Goal: Task Accomplishment & Management: Use online tool/utility

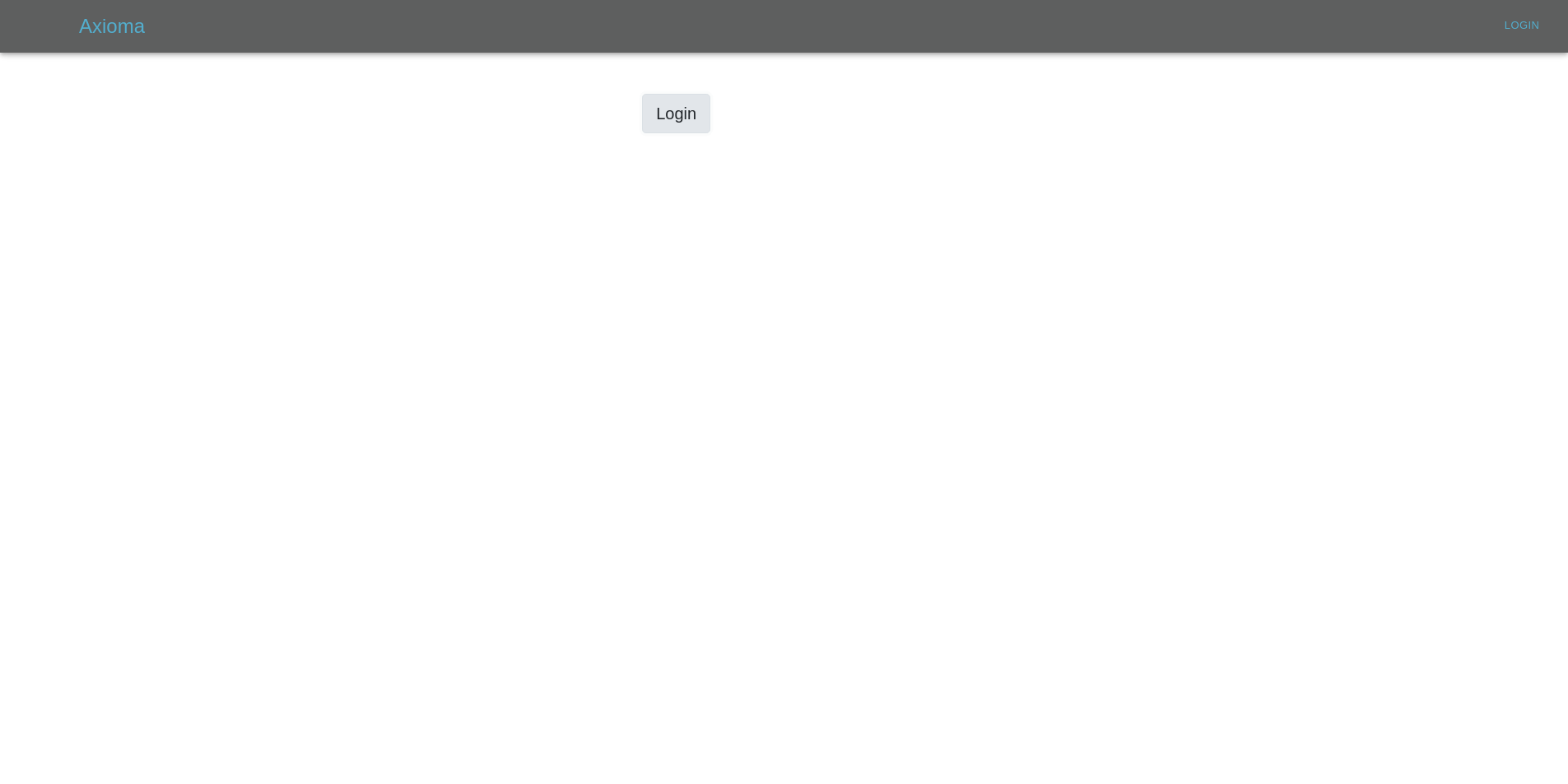
click at [671, 124] on link "Login" at bounding box center [675, 114] width 69 height 39
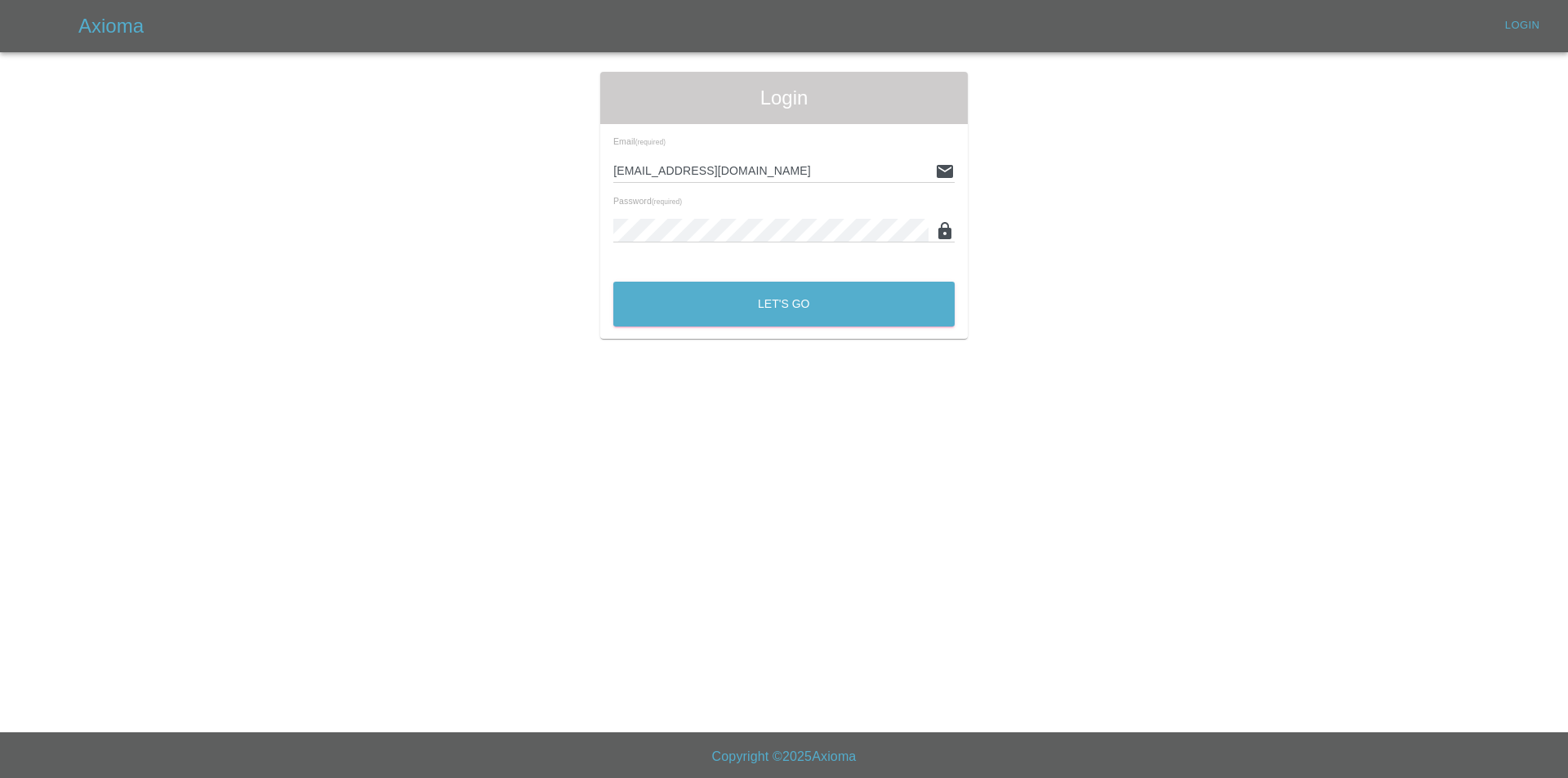
click at [656, 268] on div "Email (required) [EMAIL_ADDRESS][DOMAIN_NAME] Password (required)" at bounding box center [784, 197] width 368 height 146
click at [655, 299] on button "Let's Go" at bounding box center [784, 304] width 342 height 45
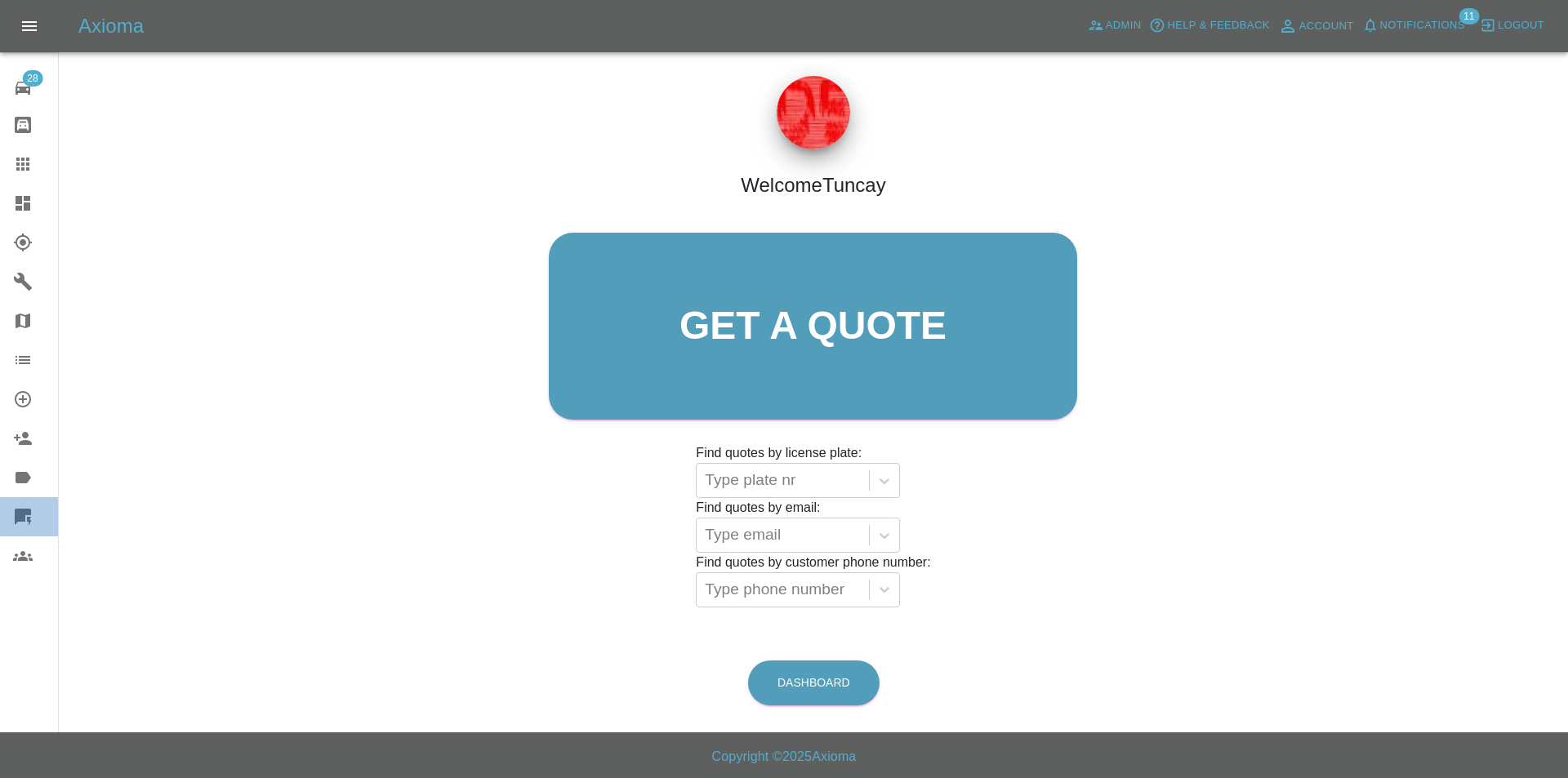
click at [26, 506] on link "Quick Quote" at bounding box center [29, 517] width 58 height 39
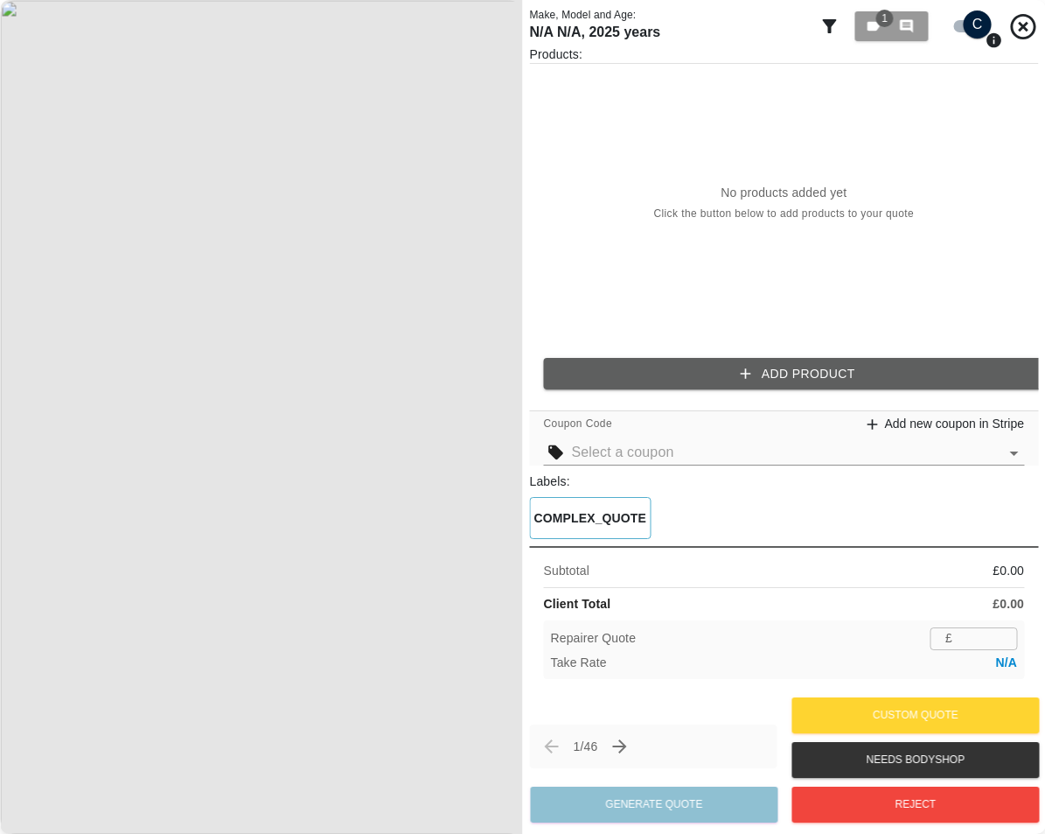
click at [980, 646] on input "number" at bounding box center [989, 638] width 58 height 22
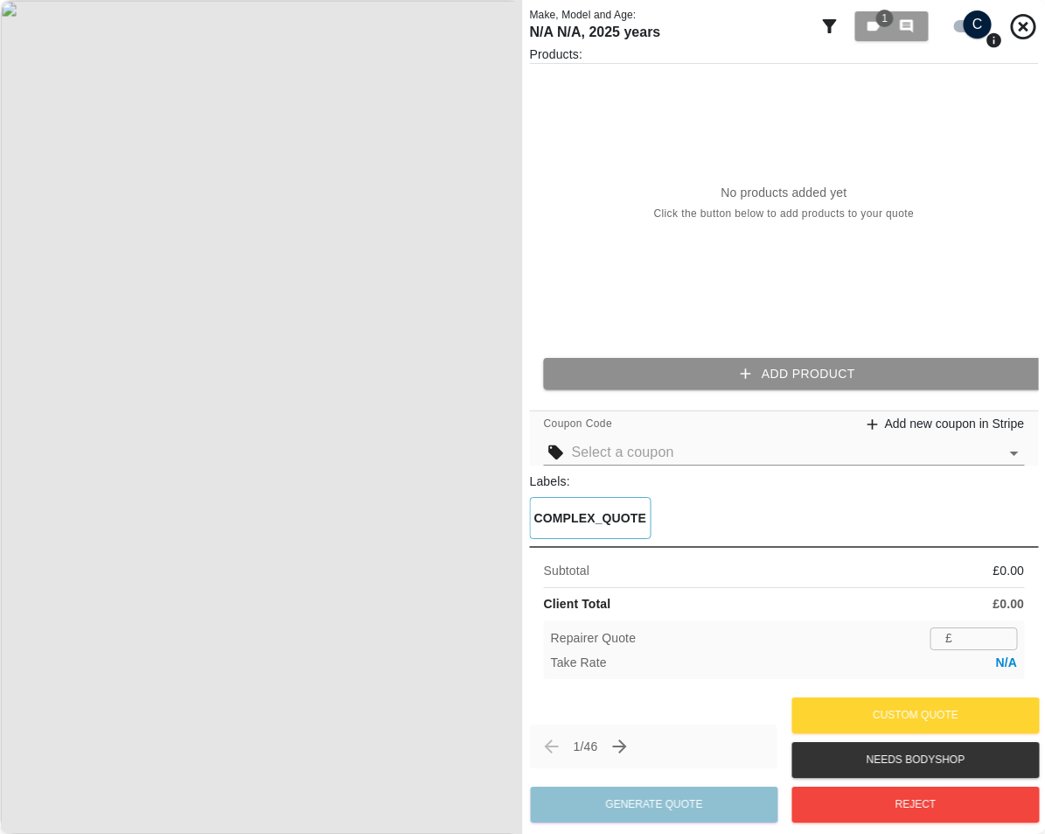
click at [808, 380] on button "Add Product" at bounding box center [798, 374] width 509 height 32
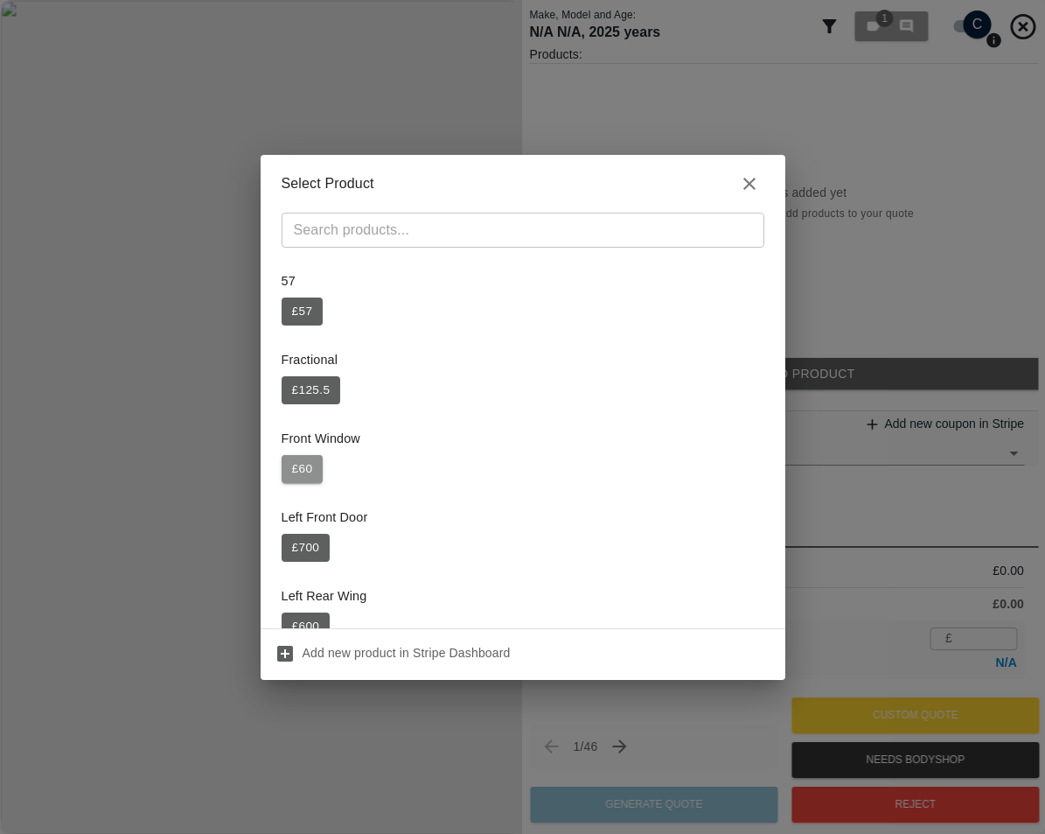
click at [312, 463] on button "£ 60" at bounding box center [303, 469] width 42 height 28
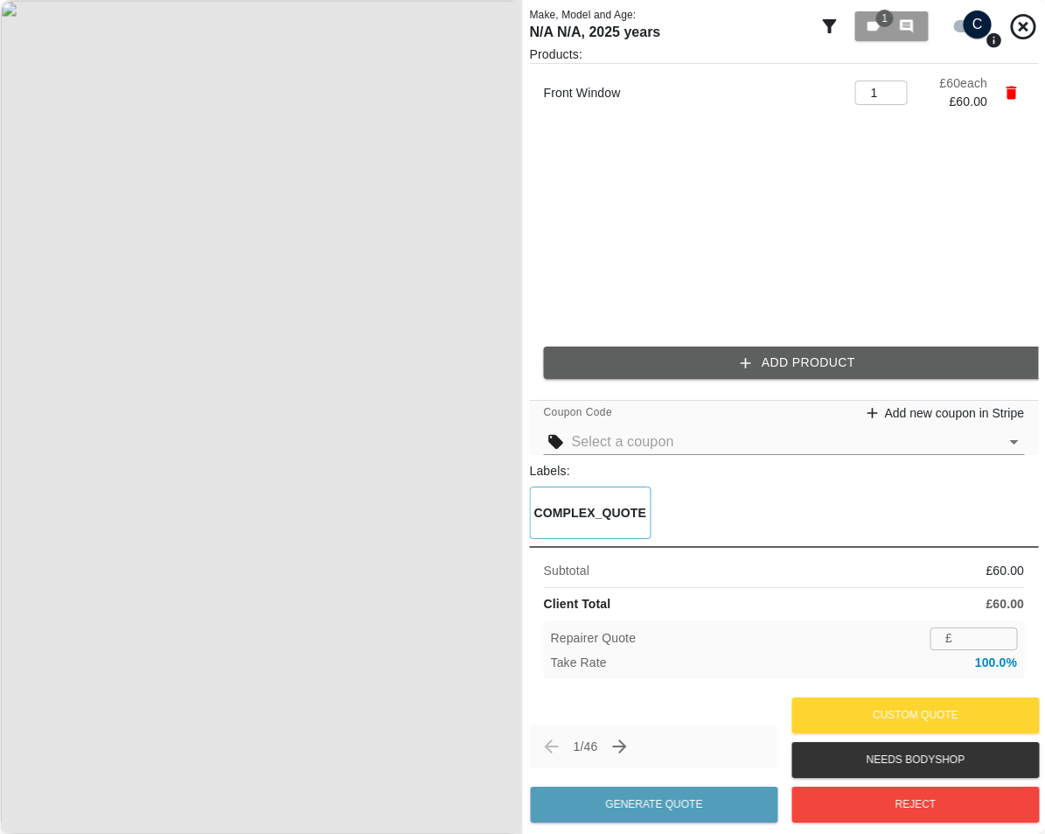
click at [877, 579] on div "Subtotal £ 60.00" at bounding box center [784, 571] width 481 height 18
click at [973, 637] on input "number" at bounding box center [989, 638] width 58 height 22
click at [919, 585] on div "Subtotal £ 60.00 Client Total £ 60.00 Repairer Quote £ ​ Take Rate 100.0%" at bounding box center [784, 619] width 509 height 146
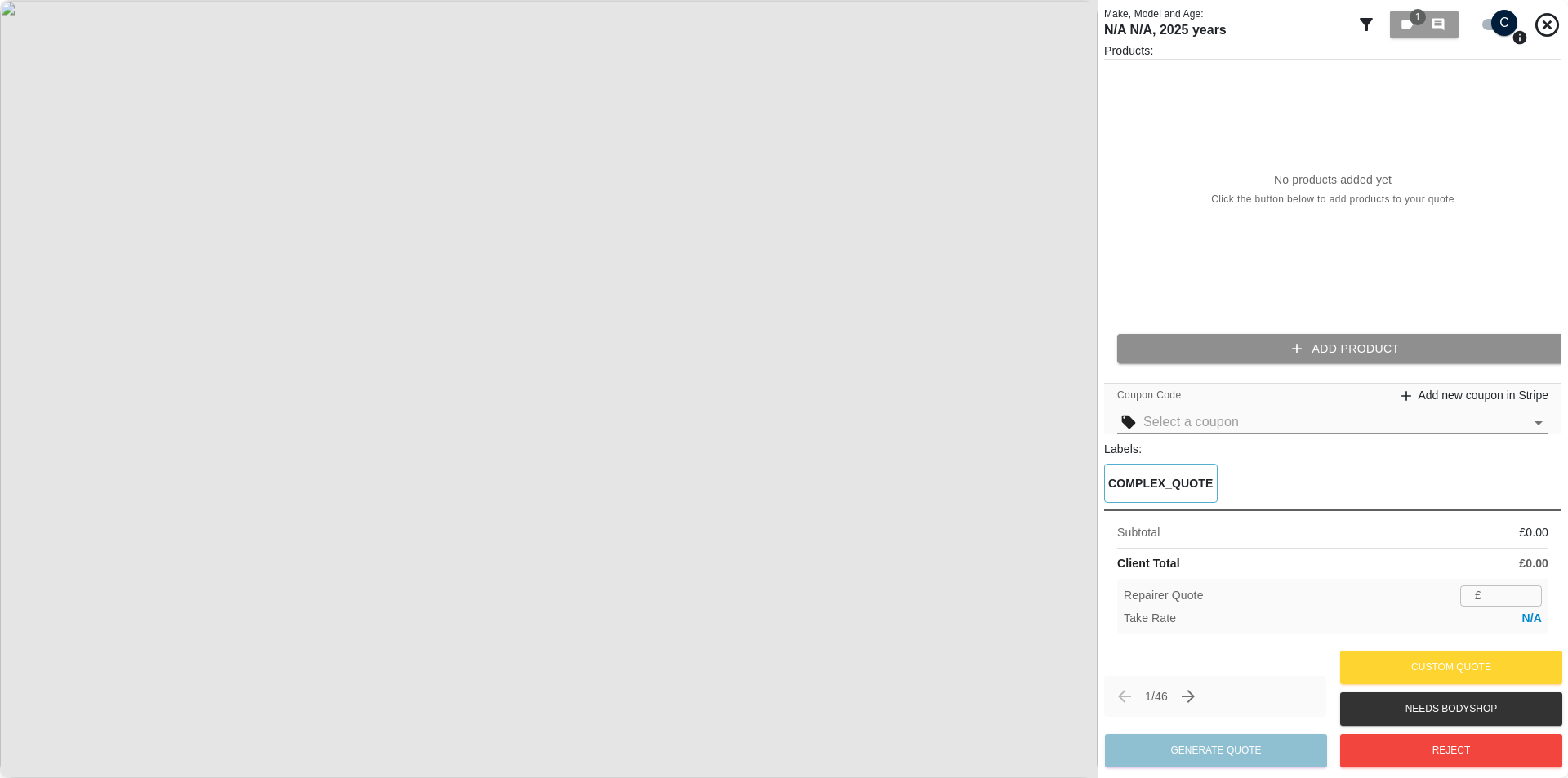
click at [975, 349] on button "Add Product" at bounding box center [1346, 349] width 457 height 30
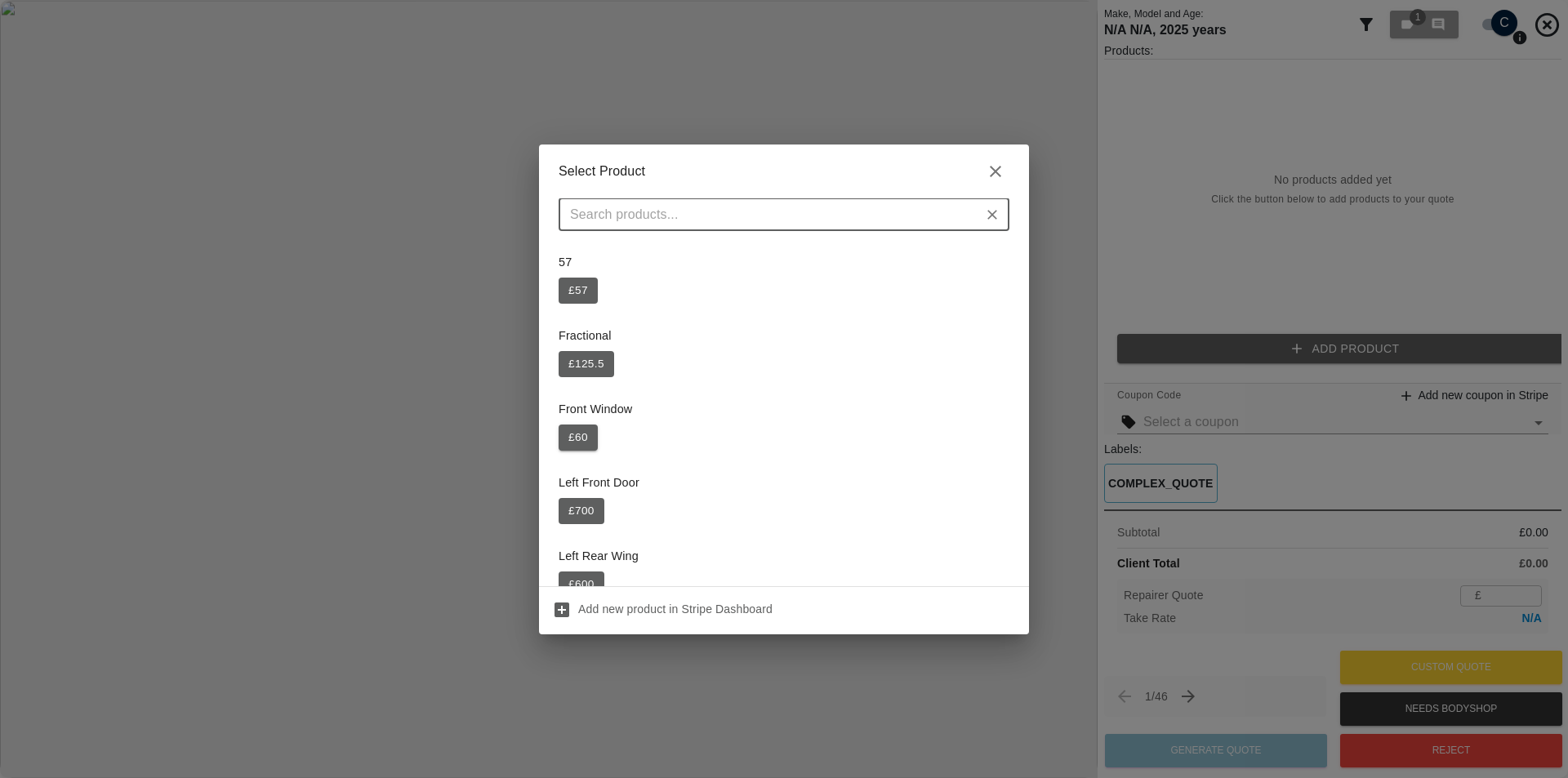
click at [579, 435] on button "£ 60" at bounding box center [578, 438] width 39 height 26
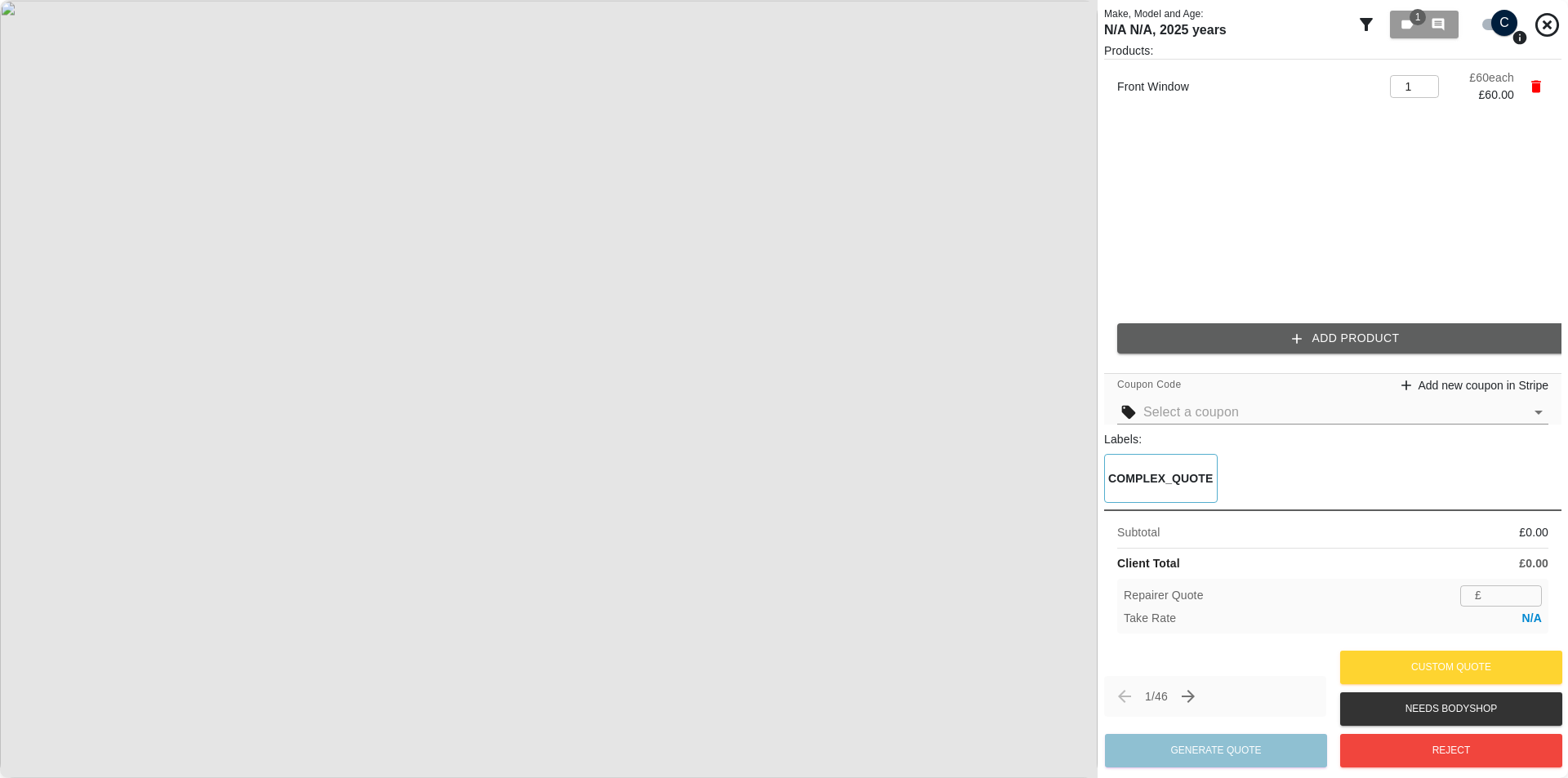
type input "39"
click at [975, 616] on p "35.0%" at bounding box center [1525, 618] width 33 height 17
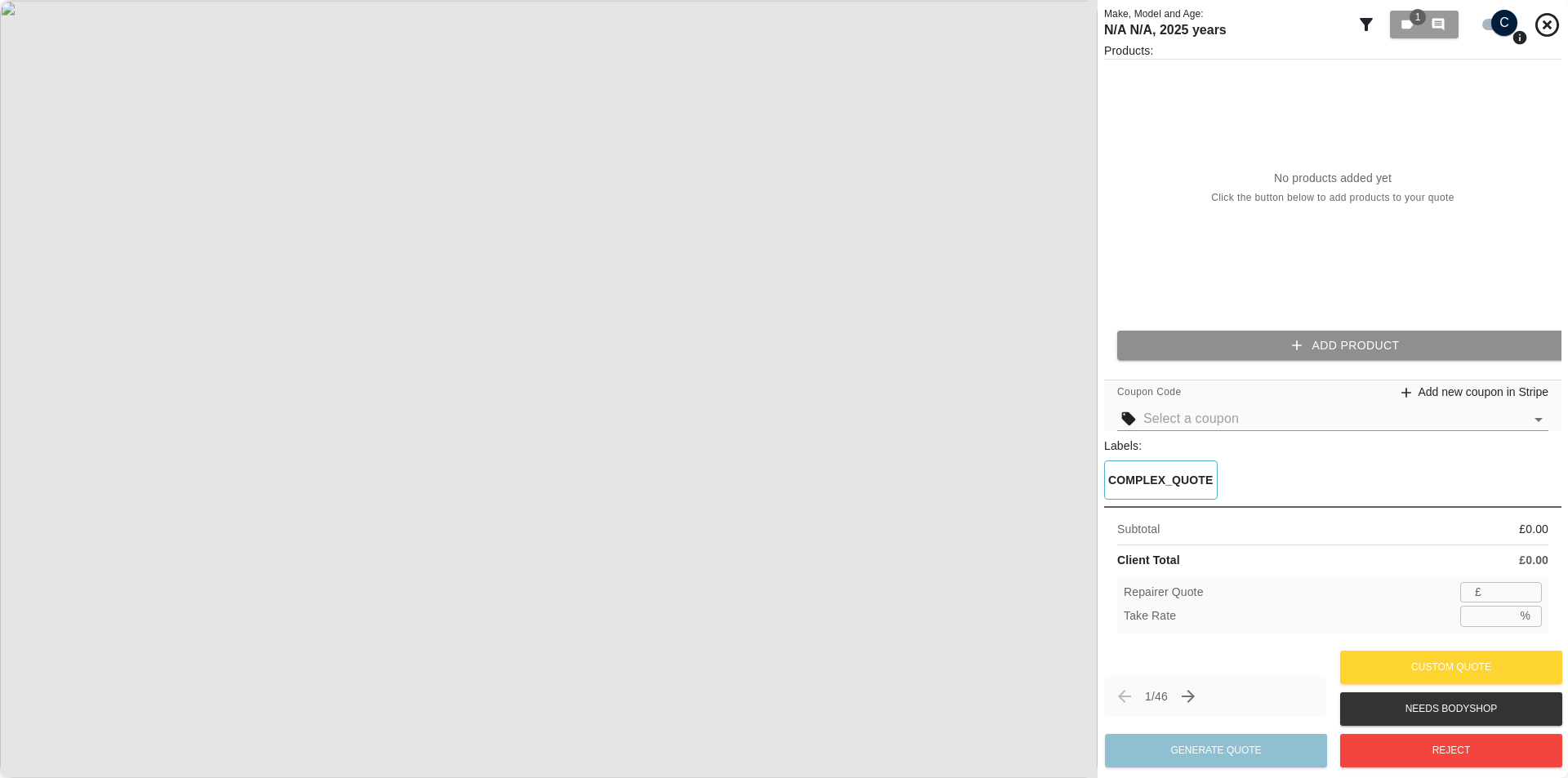
click at [1300, 349] on icon "button" at bounding box center [1295, 344] width 16 height 16
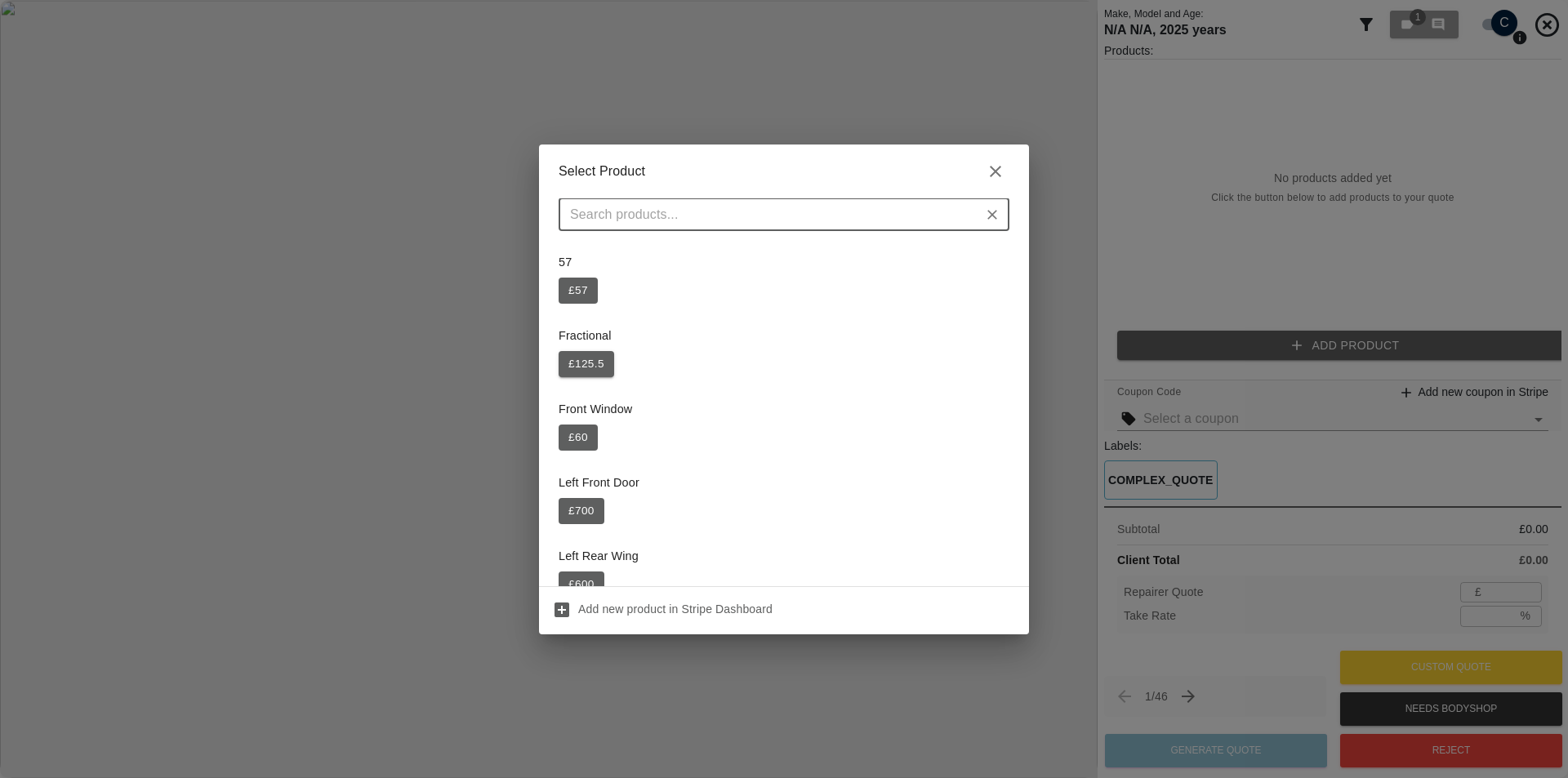
click at [584, 364] on button "£ 125.5" at bounding box center [585, 364] width 55 height 26
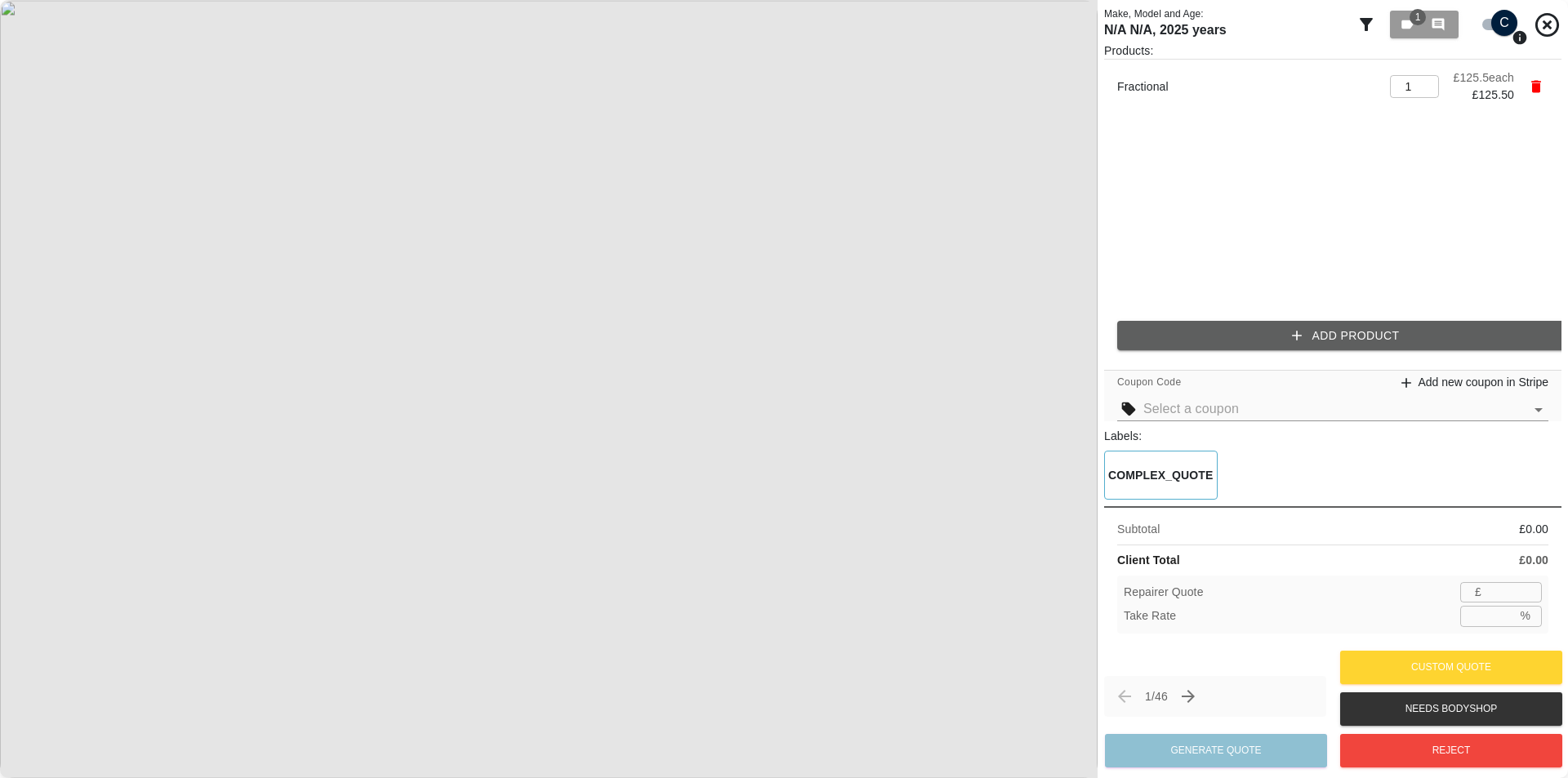
type input "81"
click at [1504, 610] on input "35.5" at bounding box center [1488, 616] width 56 height 21
click at [1477, 617] on input "35.5" at bounding box center [1488, 616] width 56 height 21
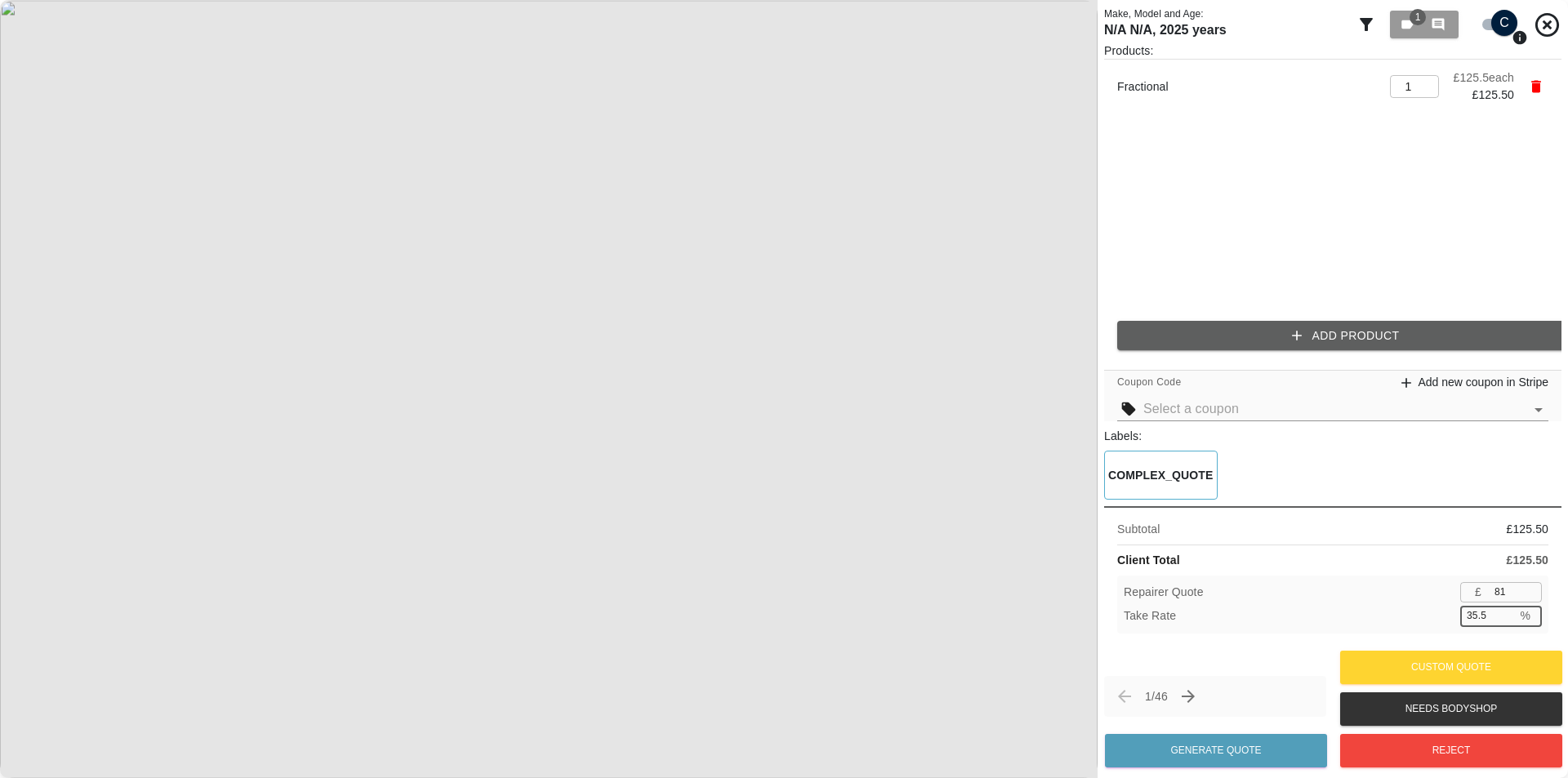
click at [1493, 617] on input "35.5" at bounding box center [1488, 616] width 56 height 21
type input "35.5"
type input "82"
type input "34.7"
type input "83"
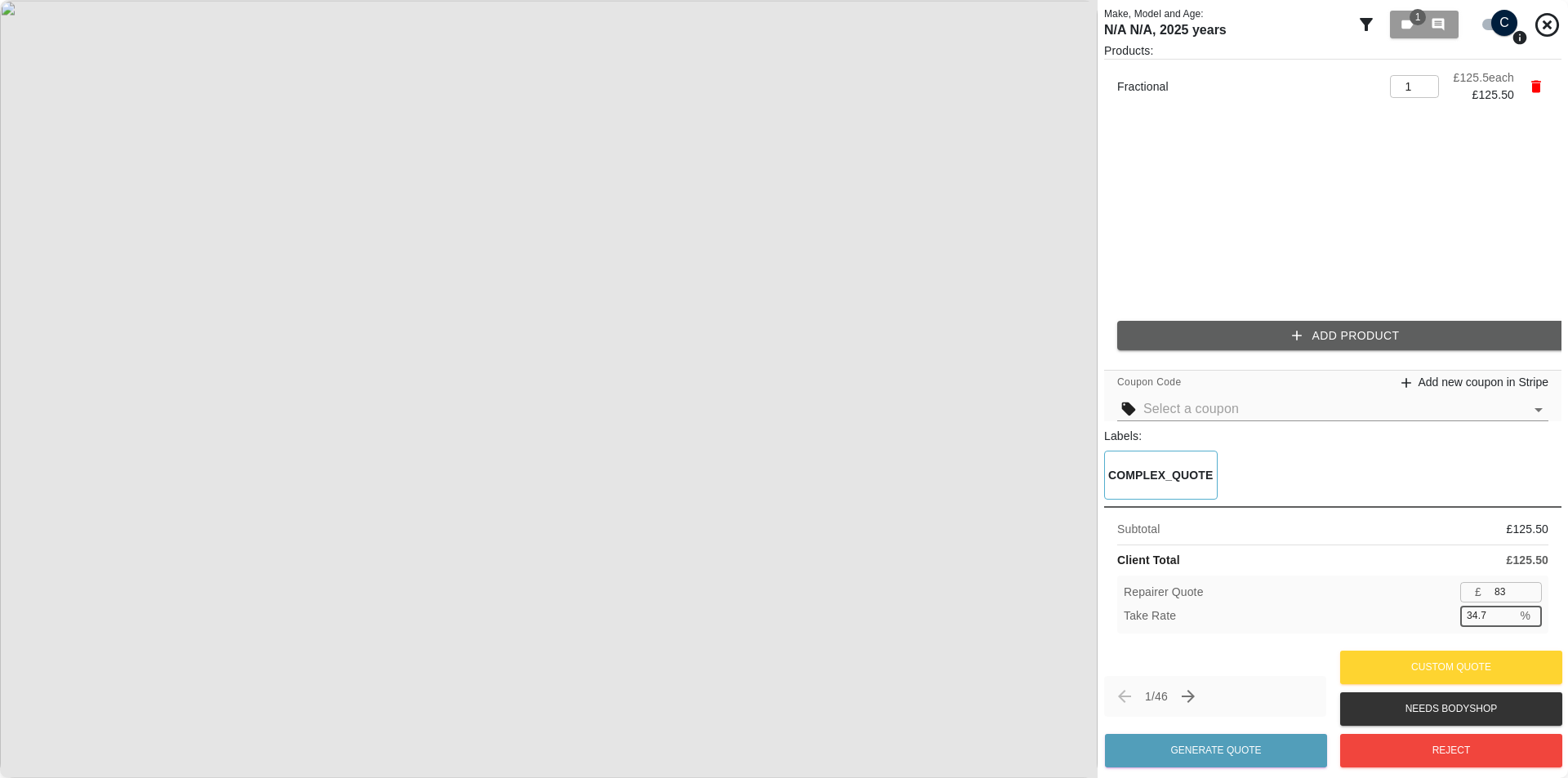
type input "33.9"
type input "84"
type input "33.1"
drag, startPoint x: 1516, startPoint y: 587, endPoint x: 1461, endPoint y: 595, distance: 55.6
click at [1461, 595] on div "£ 84 ​" at bounding box center [1500, 592] width 81 height 21
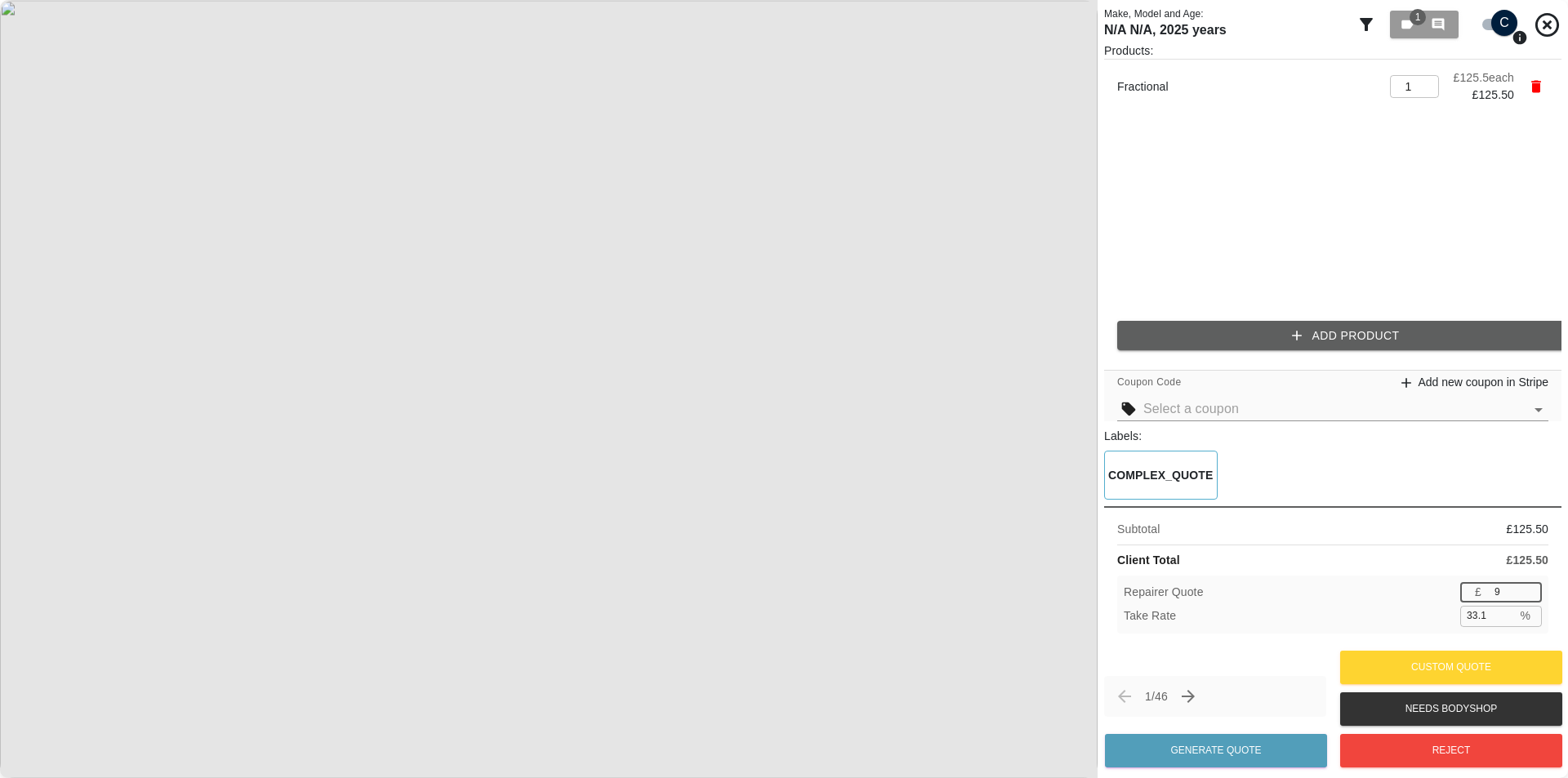
type input "90"
type input "28.3"
click at [1502, 587] on input "90" at bounding box center [1515, 592] width 54 height 21
click at [1505, 587] on input "90" at bounding box center [1515, 592] width 54 height 21
type input "91"
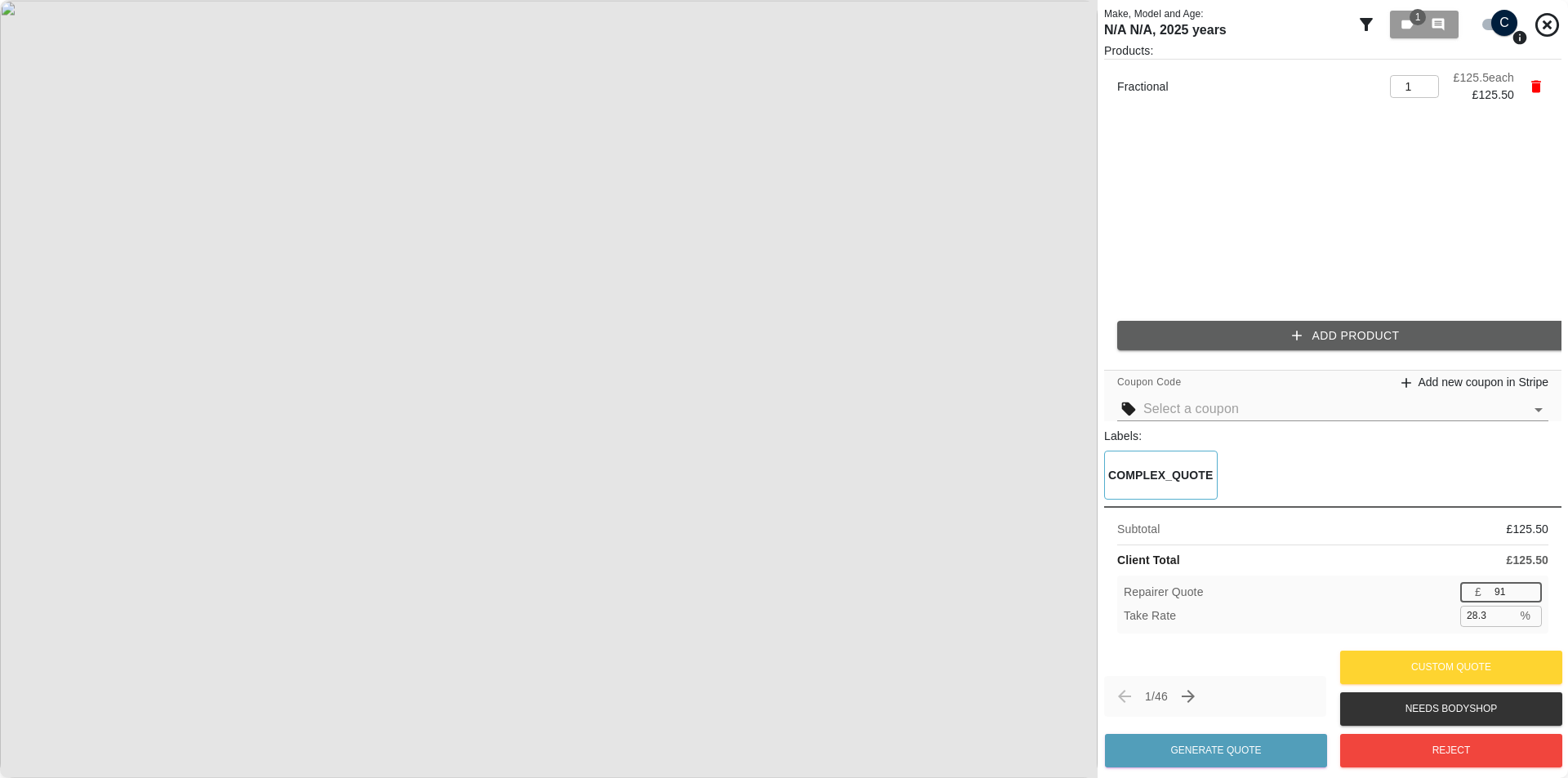
type input "27.5"
type input "92"
type input "26.7"
type input "93"
type input "25.9"
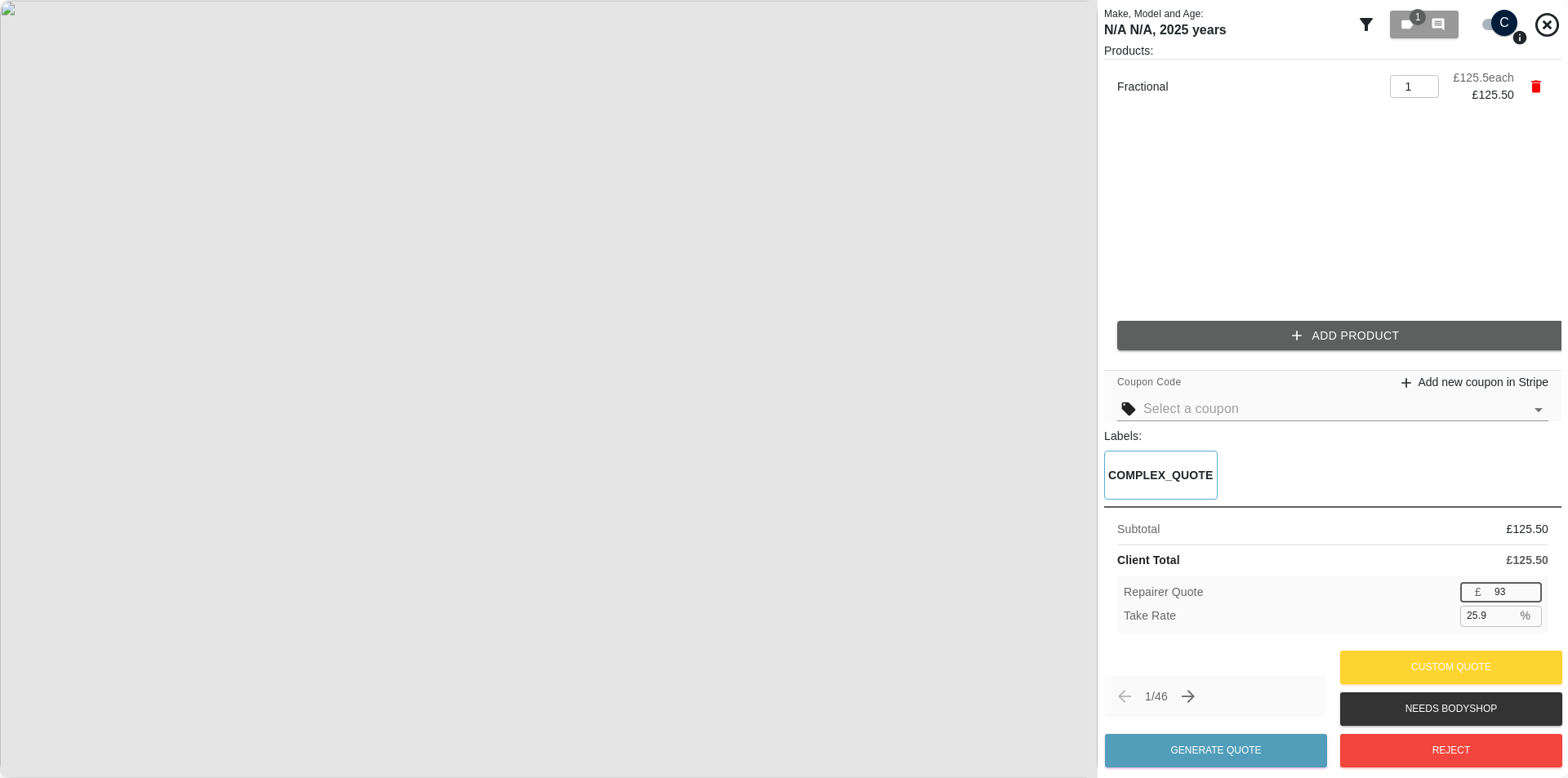
type input "94"
type input "25.1"
type input "95"
type input "24.3"
type input "96"
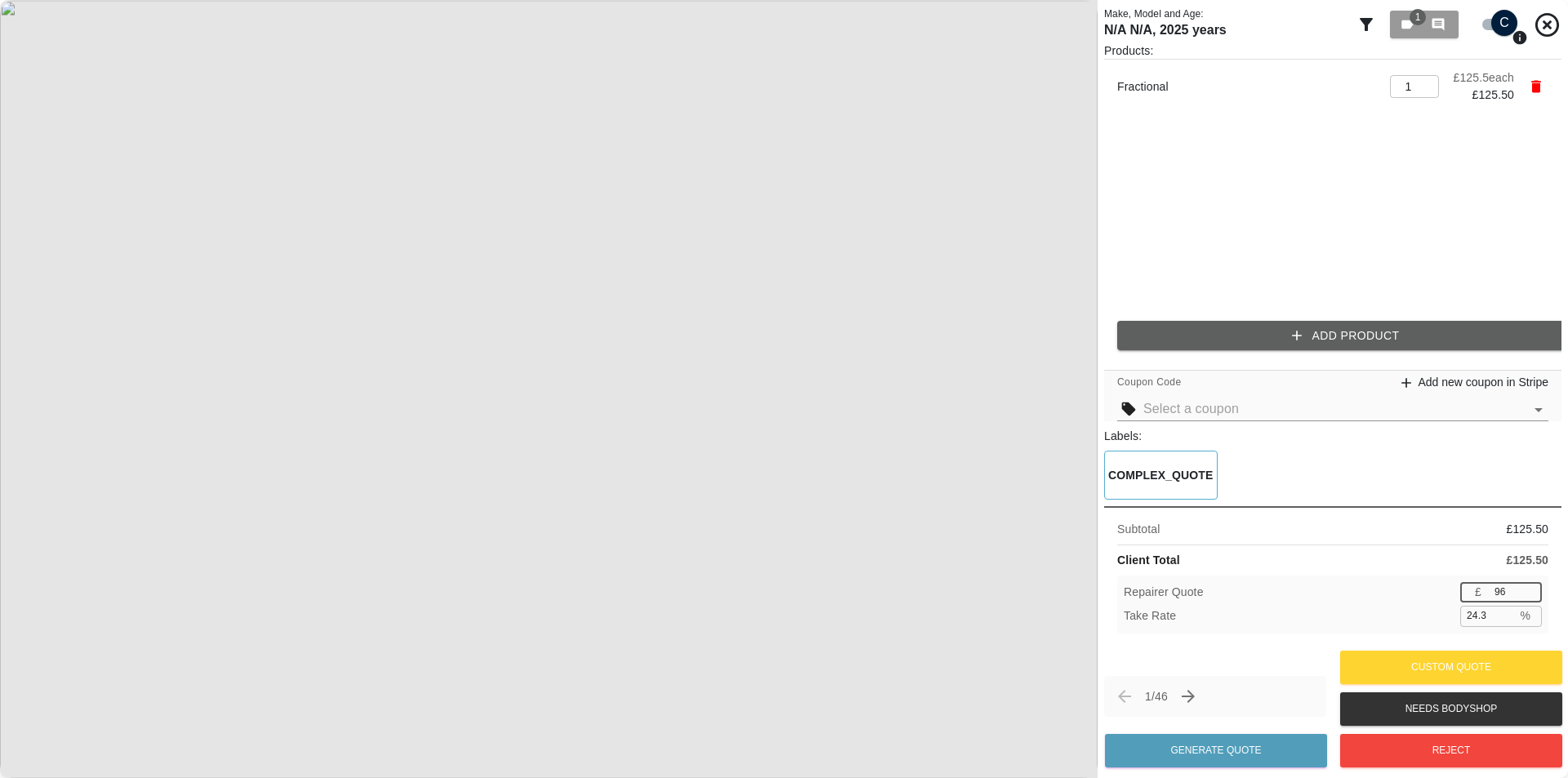
type input "23.5"
type input "95"
type input "24.3"
type input "94"
type input "25.1"
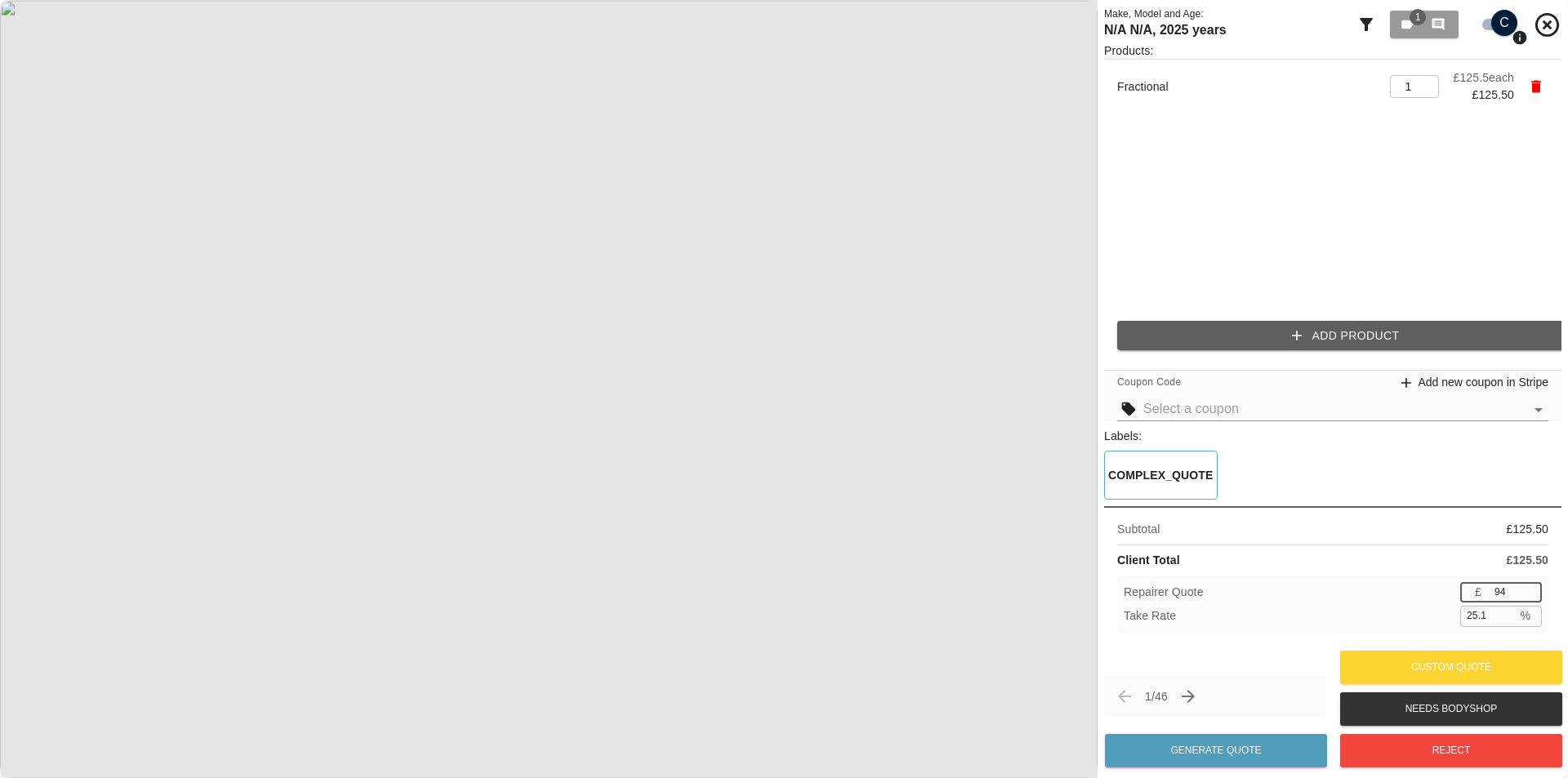
type input "93"
type input "25.9"
type input "92"
type input "26.7"
type input "91"
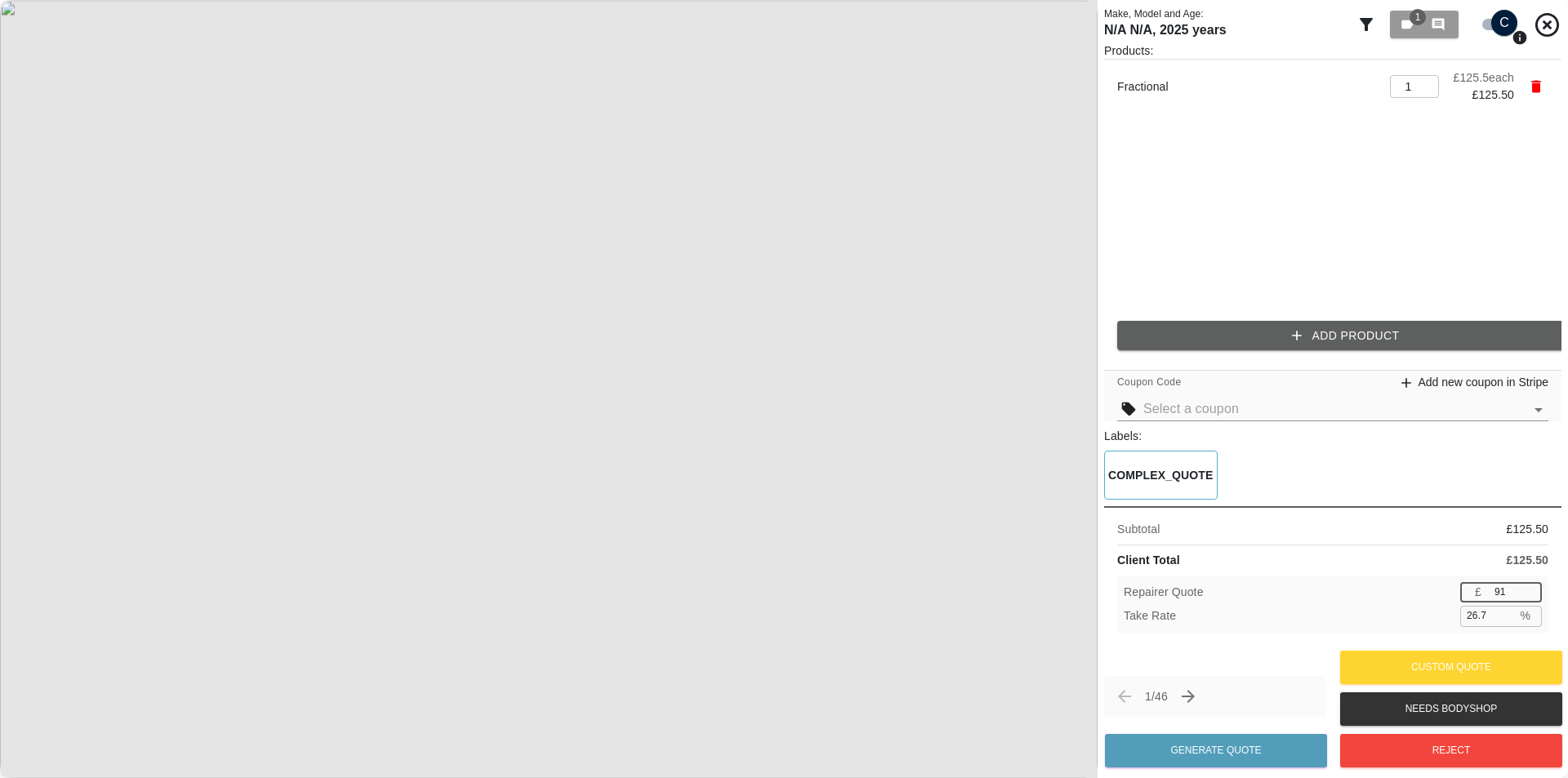
type input "27.5"
type input "90"
type input "28.3"
type input "89"
type input "29.1"
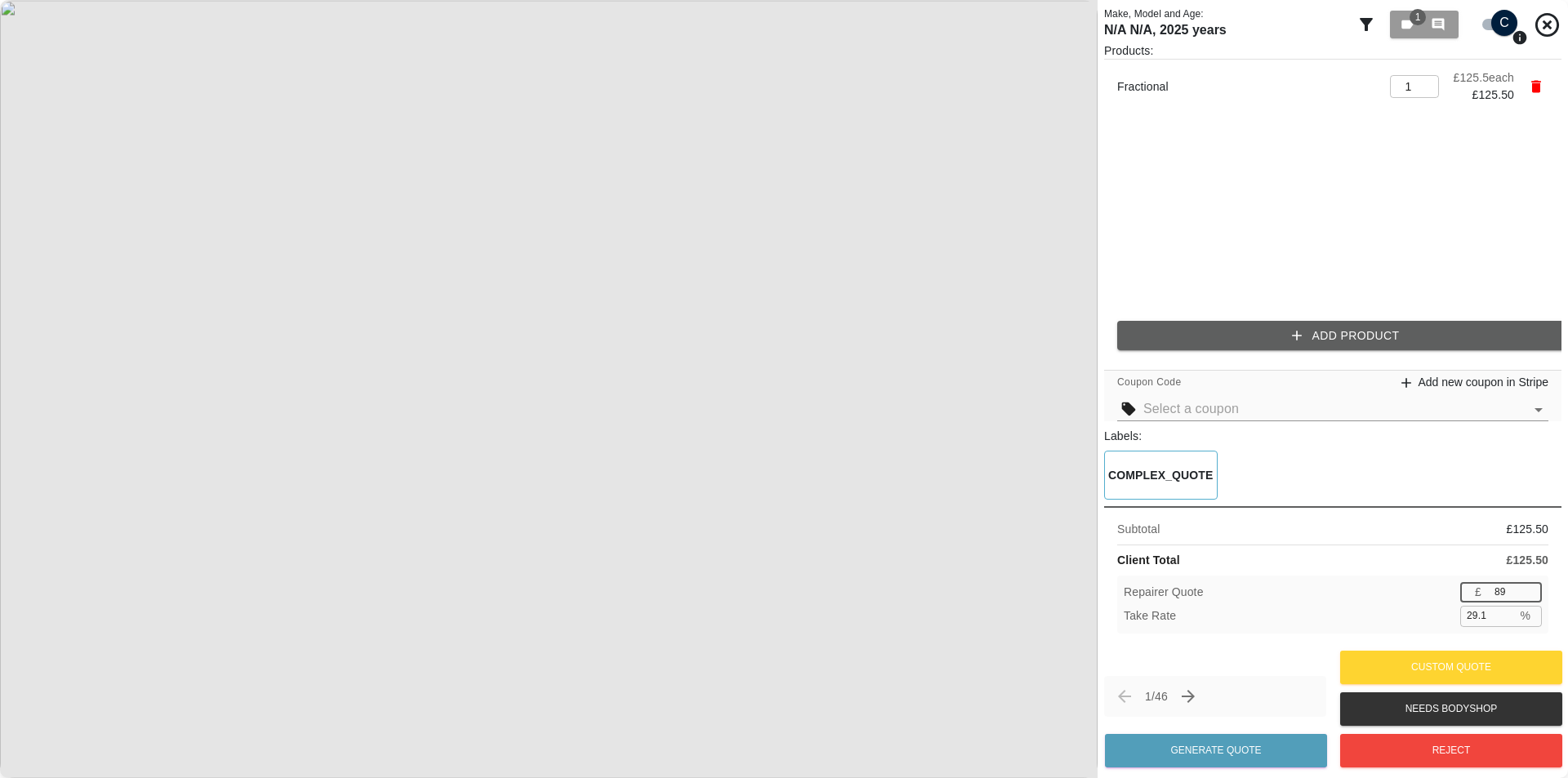
type input "88"
type input "29.9"
type input "89"
type input "29.1"
type input "95"
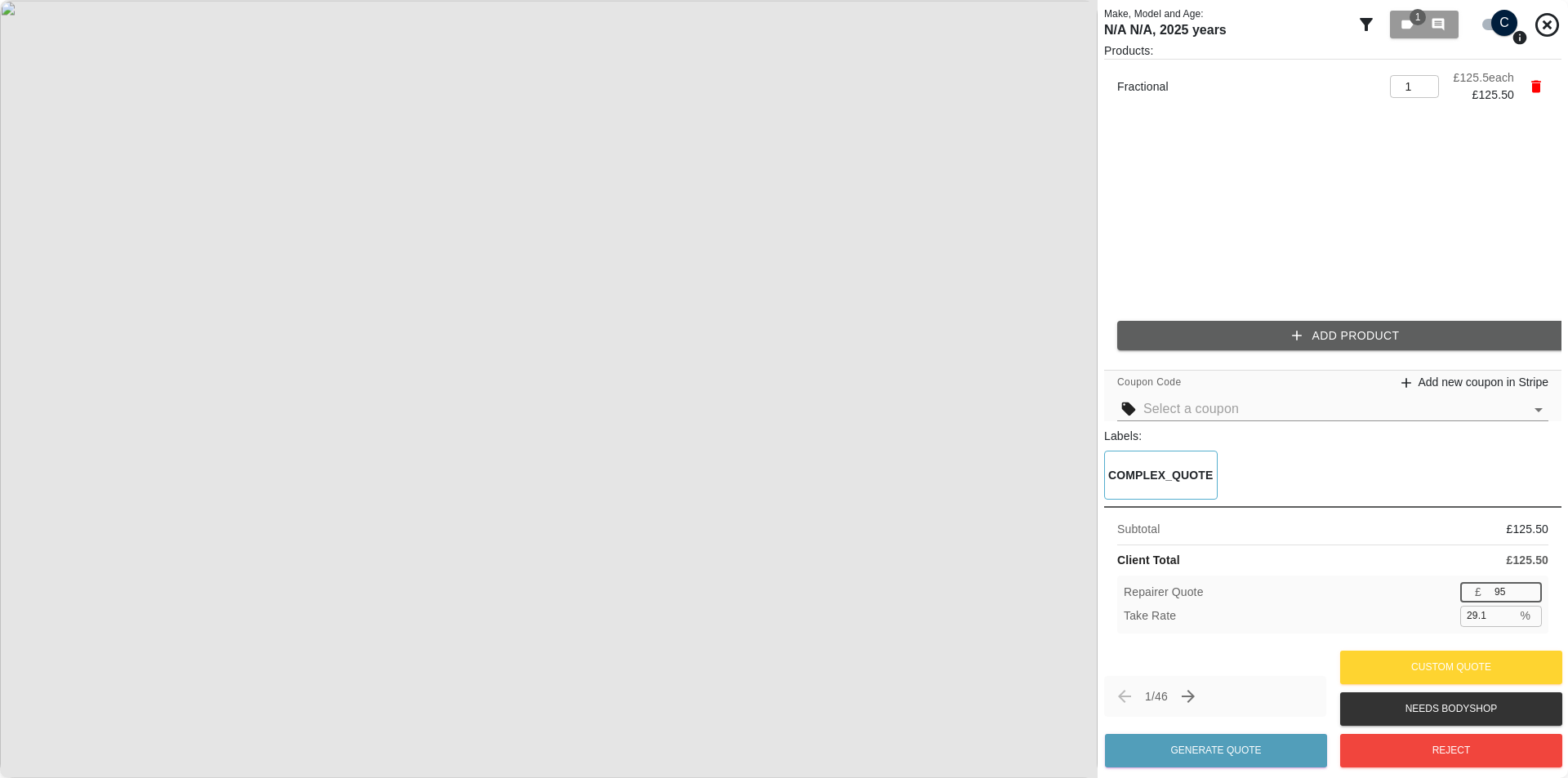
type input "24.3"
type input "96"
type input "23.5"
type input "97"
type input "22.7"
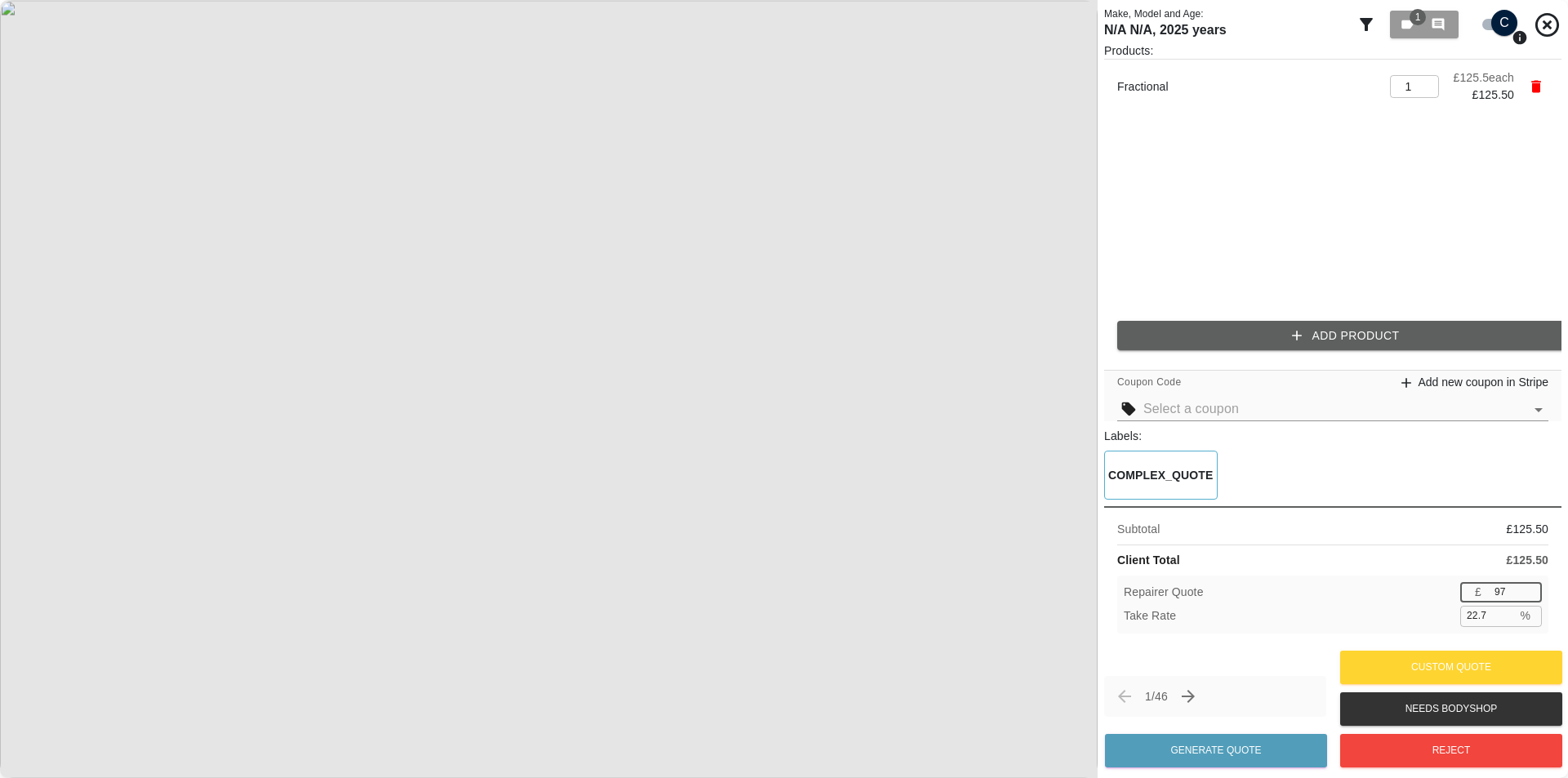
type input "98"
type input "21.9"
type input "99"
type input "21.1"
type input "100"
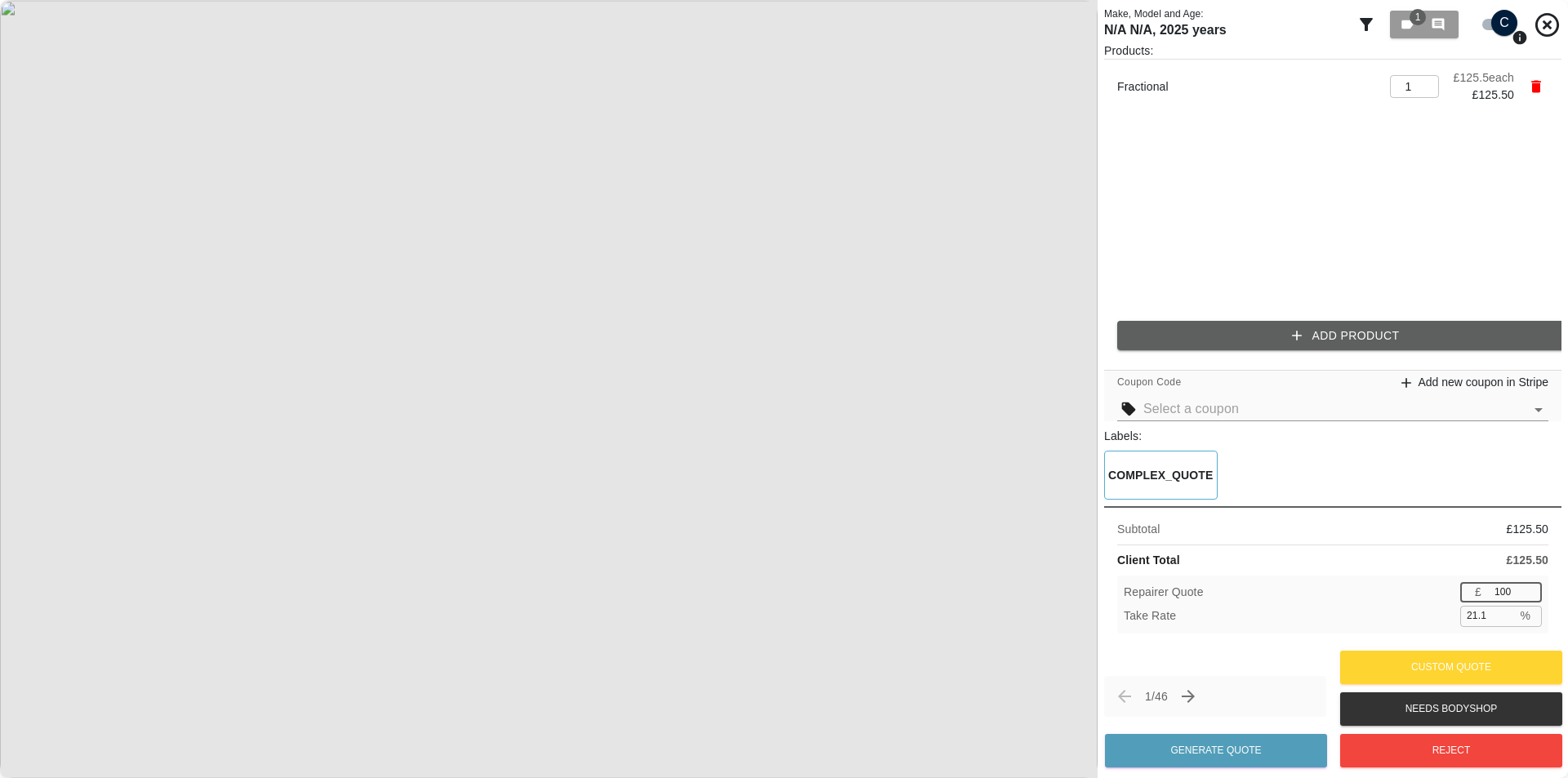
type input "20.3"
type input "101"
type input "19.5"
type input "102"
type input "18.7"
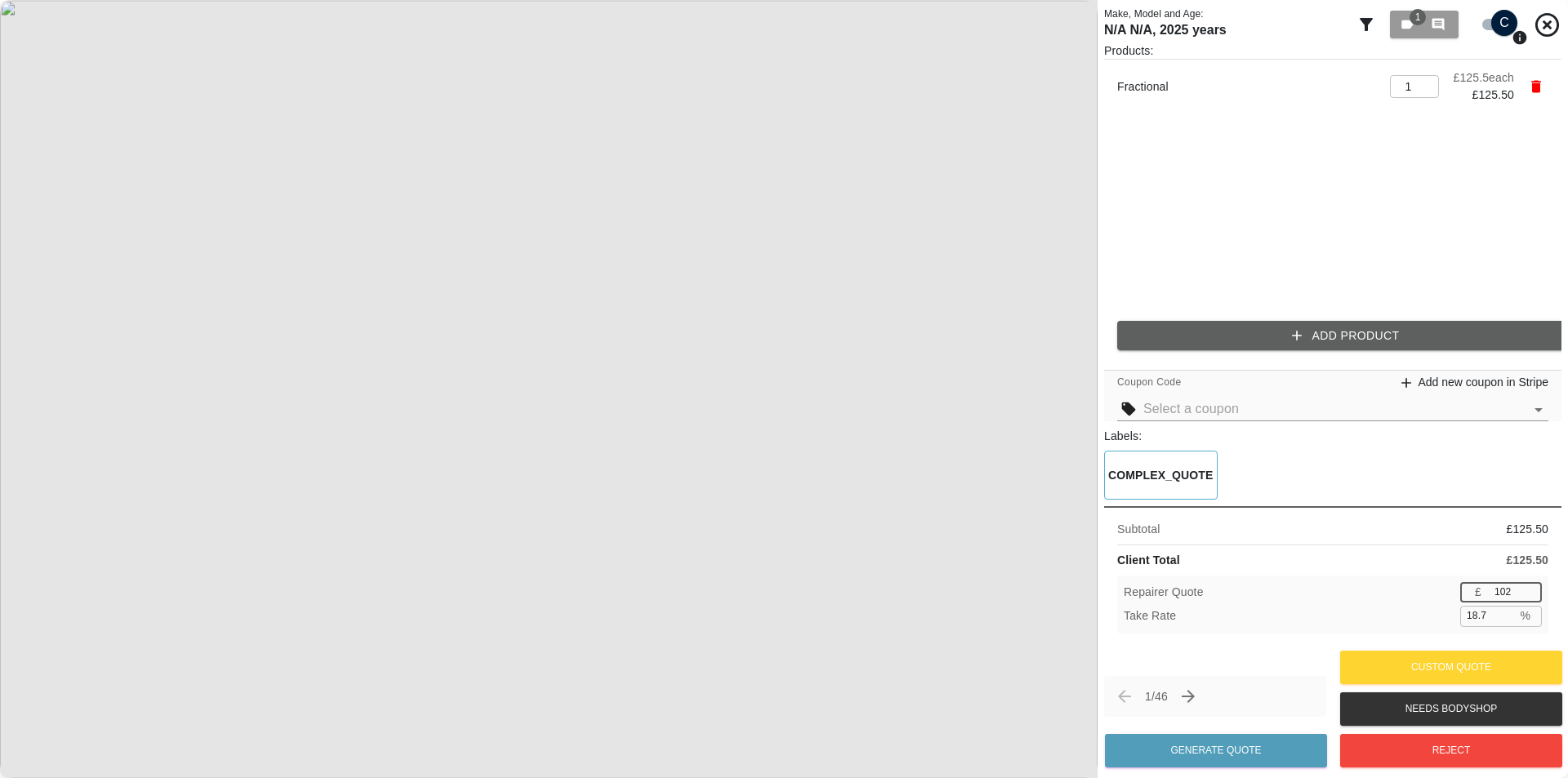
type input "101"
type input "19.5"
type input "82"
type input "34.7"
type input "81"
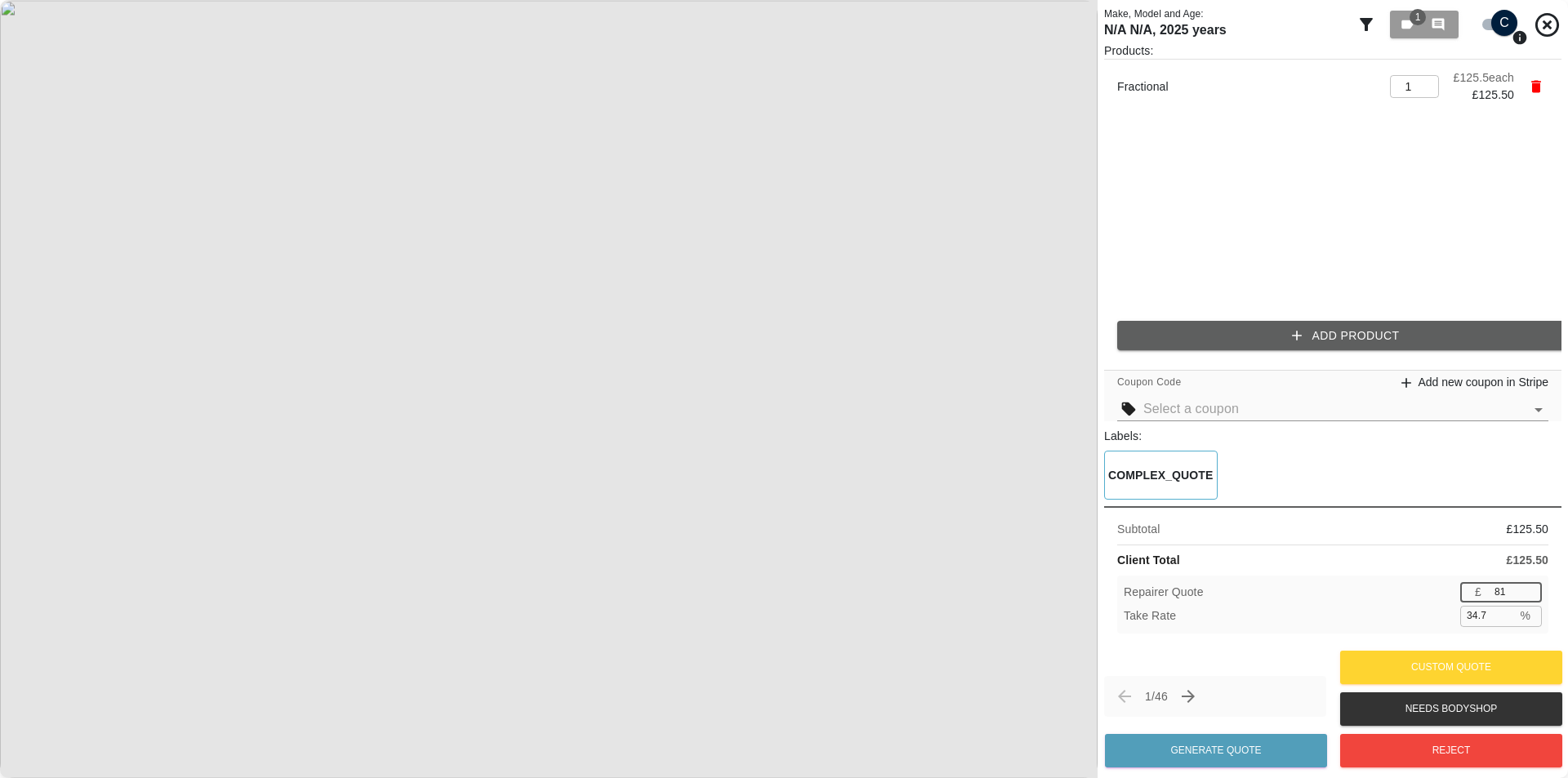
type input "35.5"
type input "80"
type input "36.3"
type input "79"
type input "37.1"
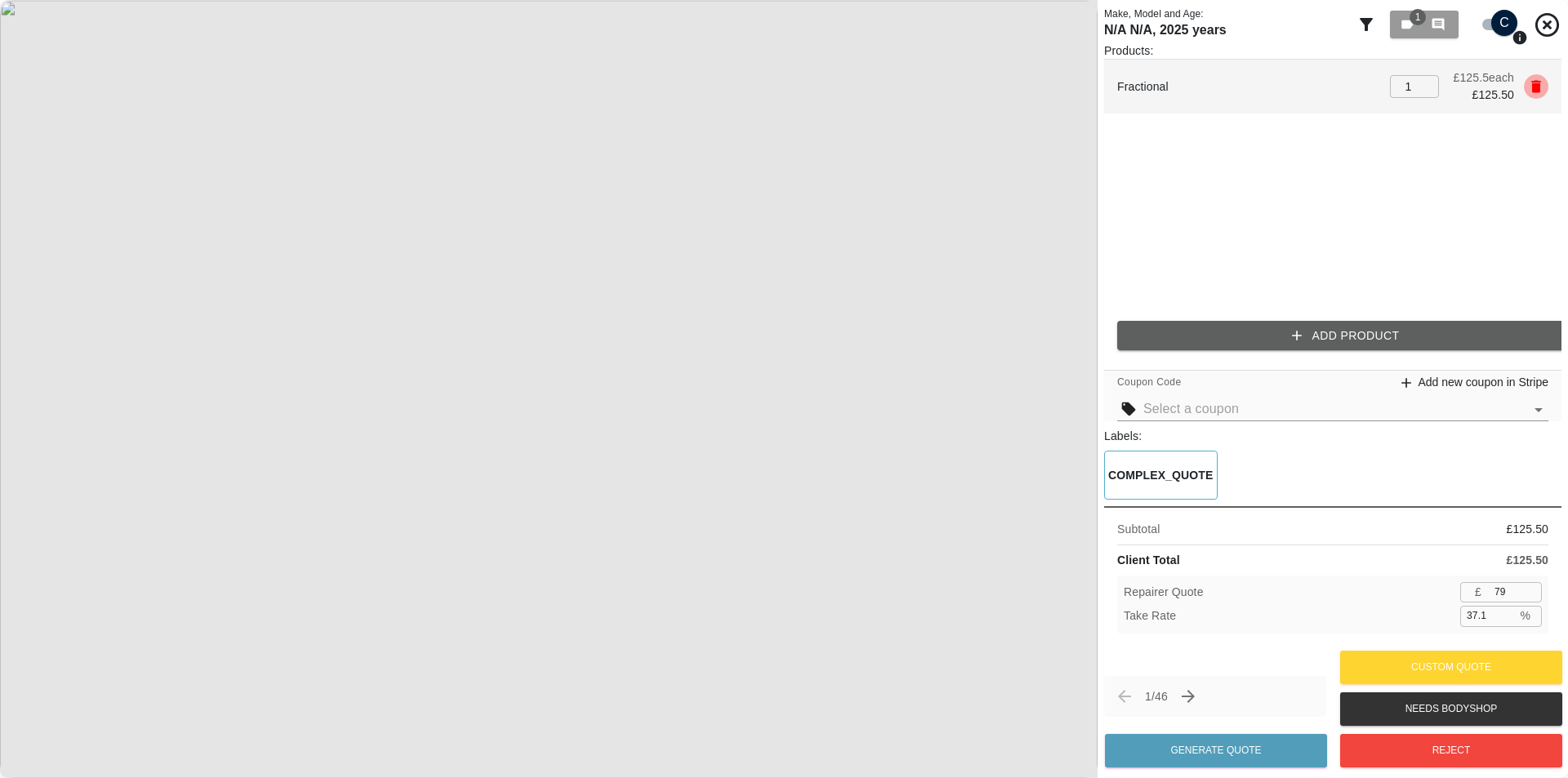
click at [1528, 77] on button "button" at bounding box center [1535, 87] width 24 height 24
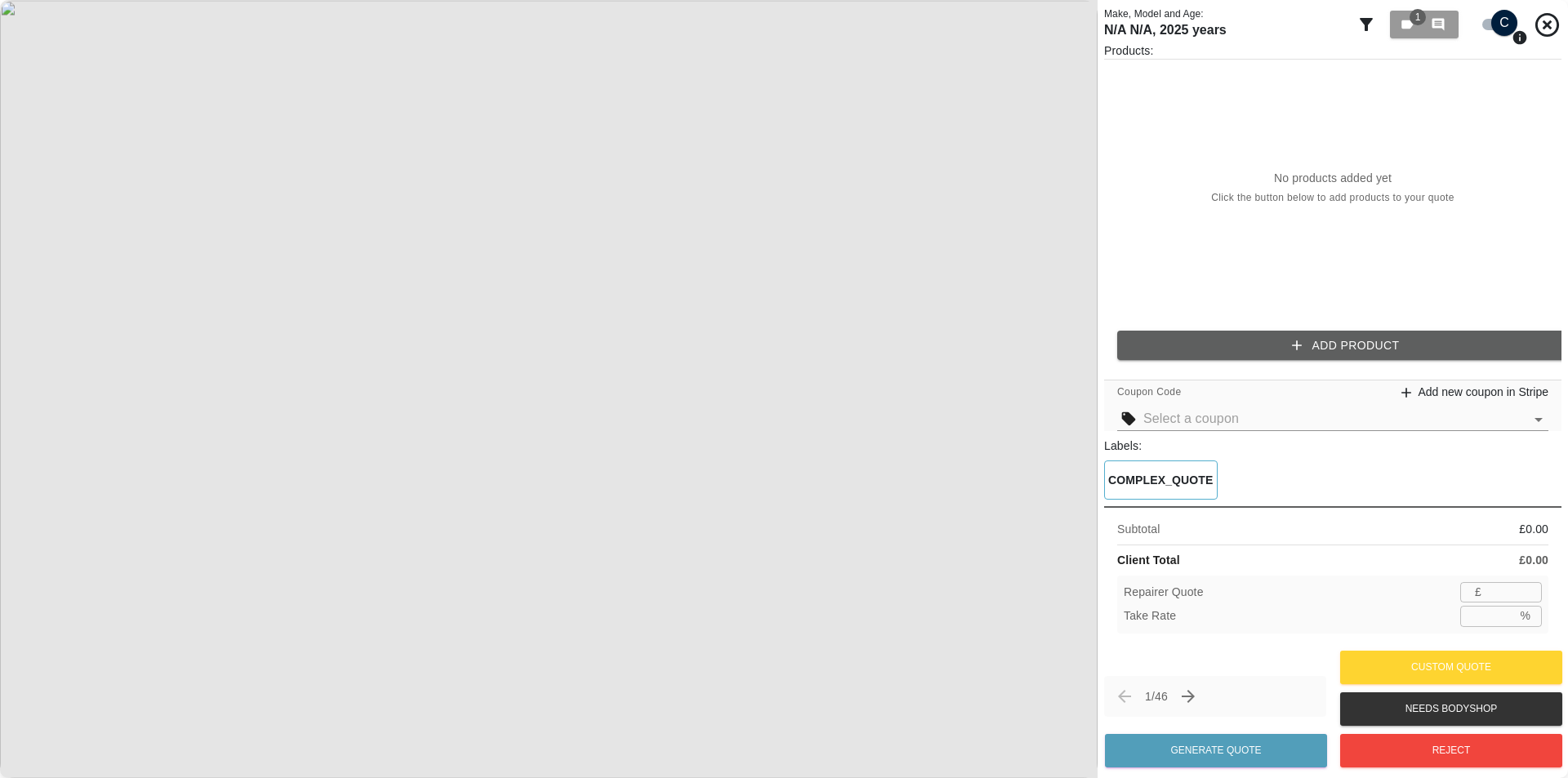
click at [1337, 340] on button "Add Product" at bounding box center [1346, 345] width 457 height 30
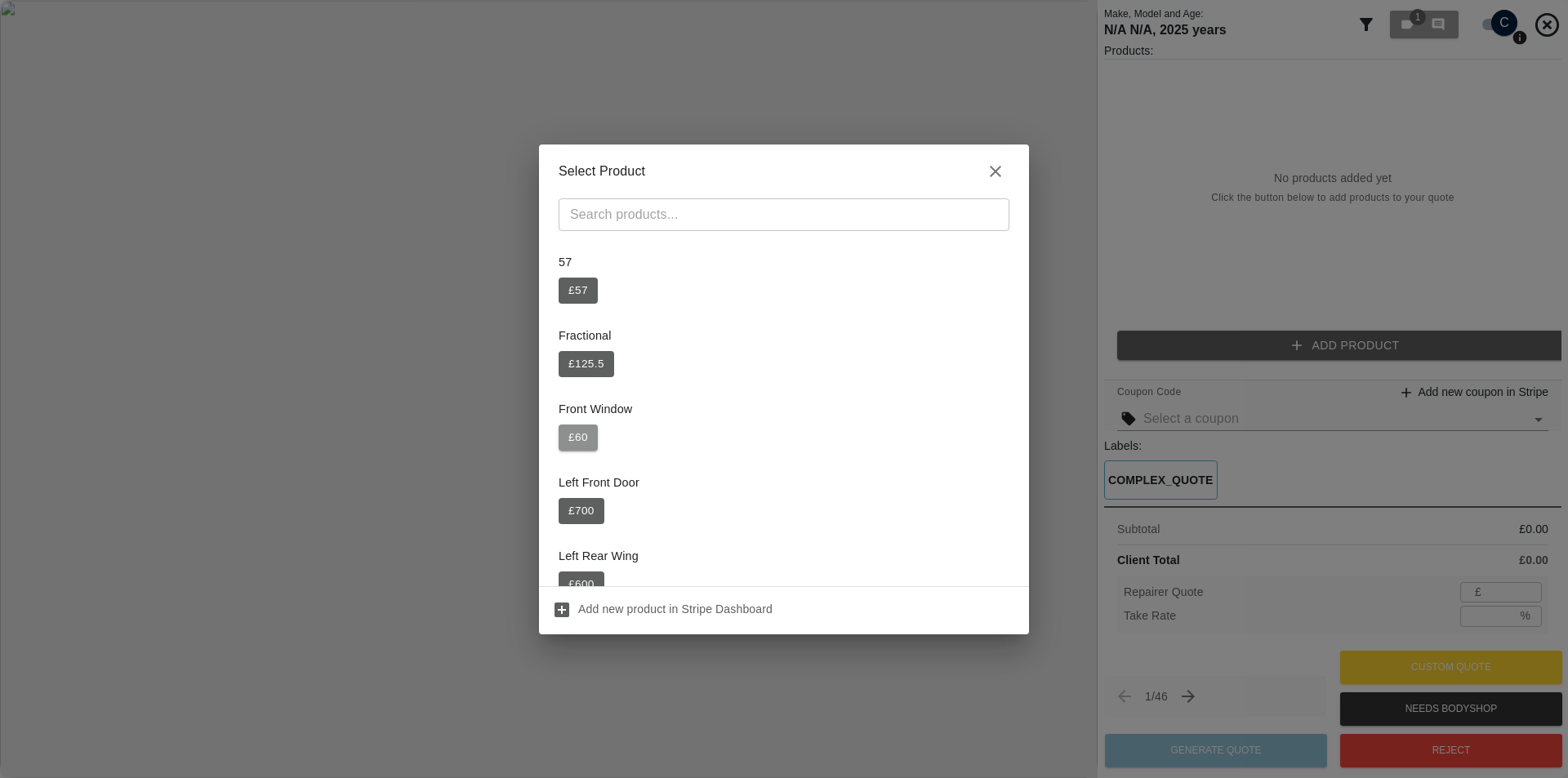
click at [575, 425] on button "£ 60" at bounding box center [578, 438] width 39 height 26
type input "39"
type input "35.0"
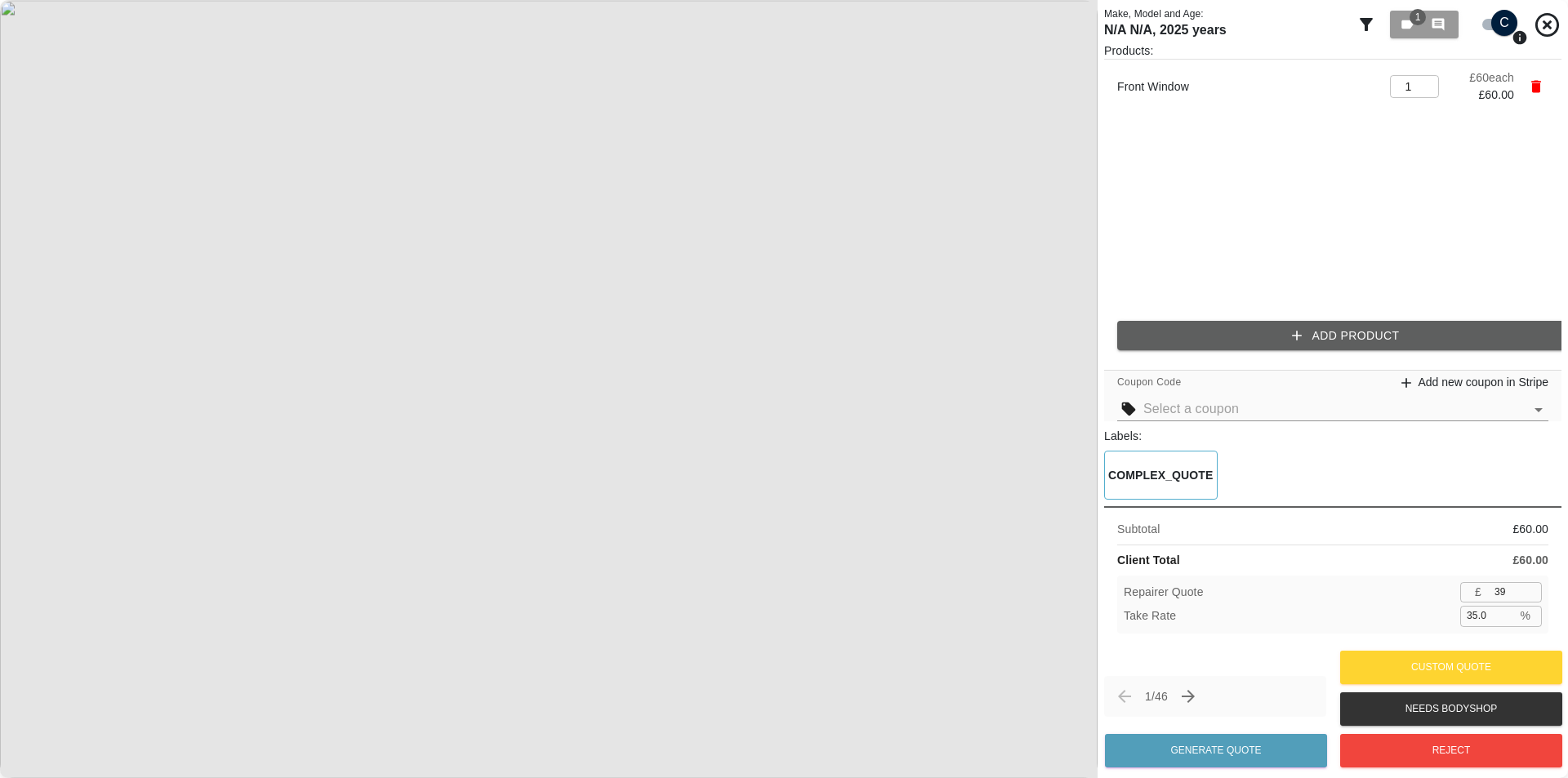
click at [1504, 591] on input "39" at bounding box center [1515, 592] width 54 height 21
type input "40"
type input "33.3"
type input "41"
type input "31.7"
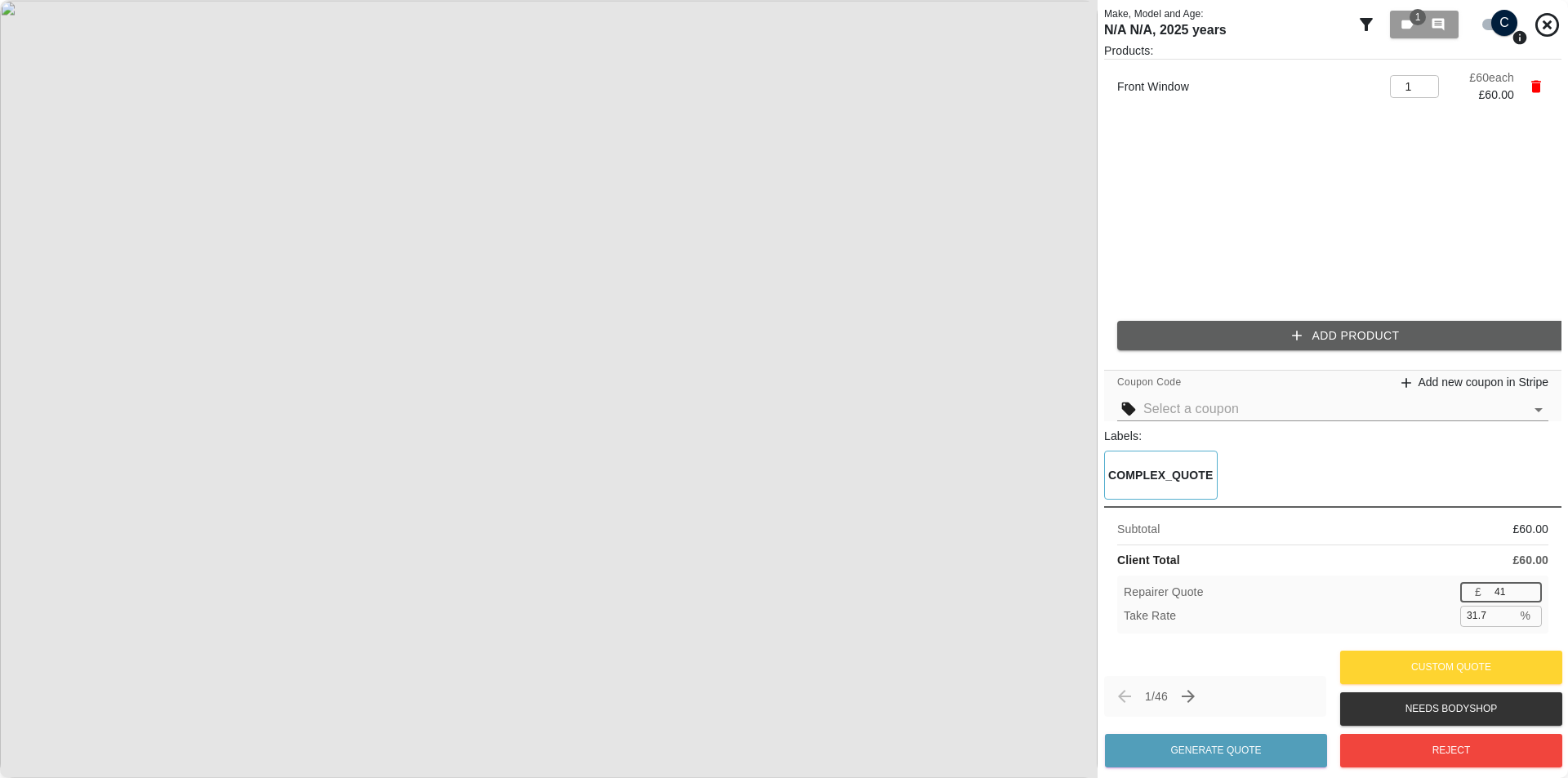
type input "42"
type input "30.0"
type input "43"
type input "28.3"
type input "42"
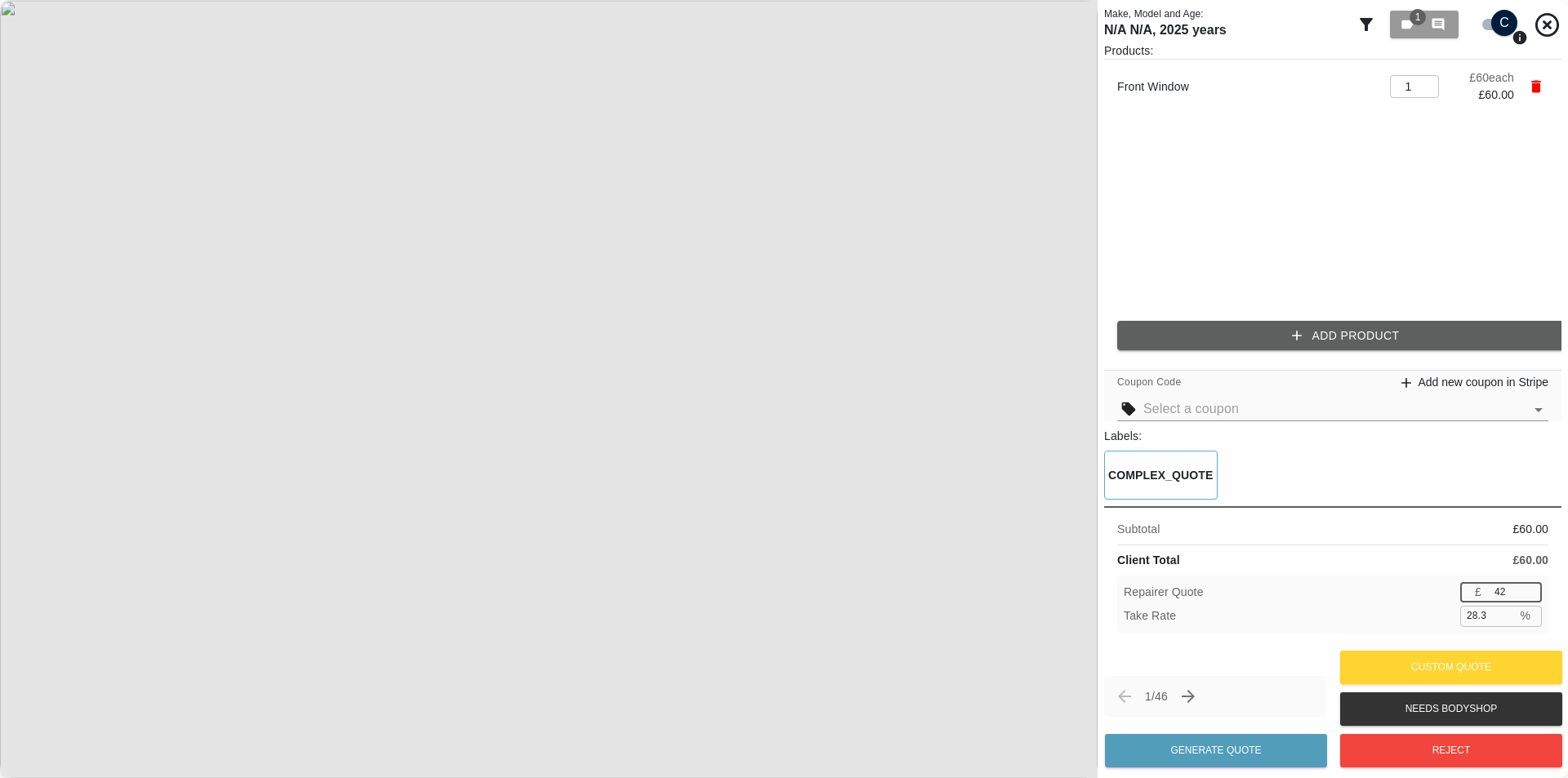
type input "30.0"
type input "41"
type input "31.7"
type input "39"
type input "35.0"
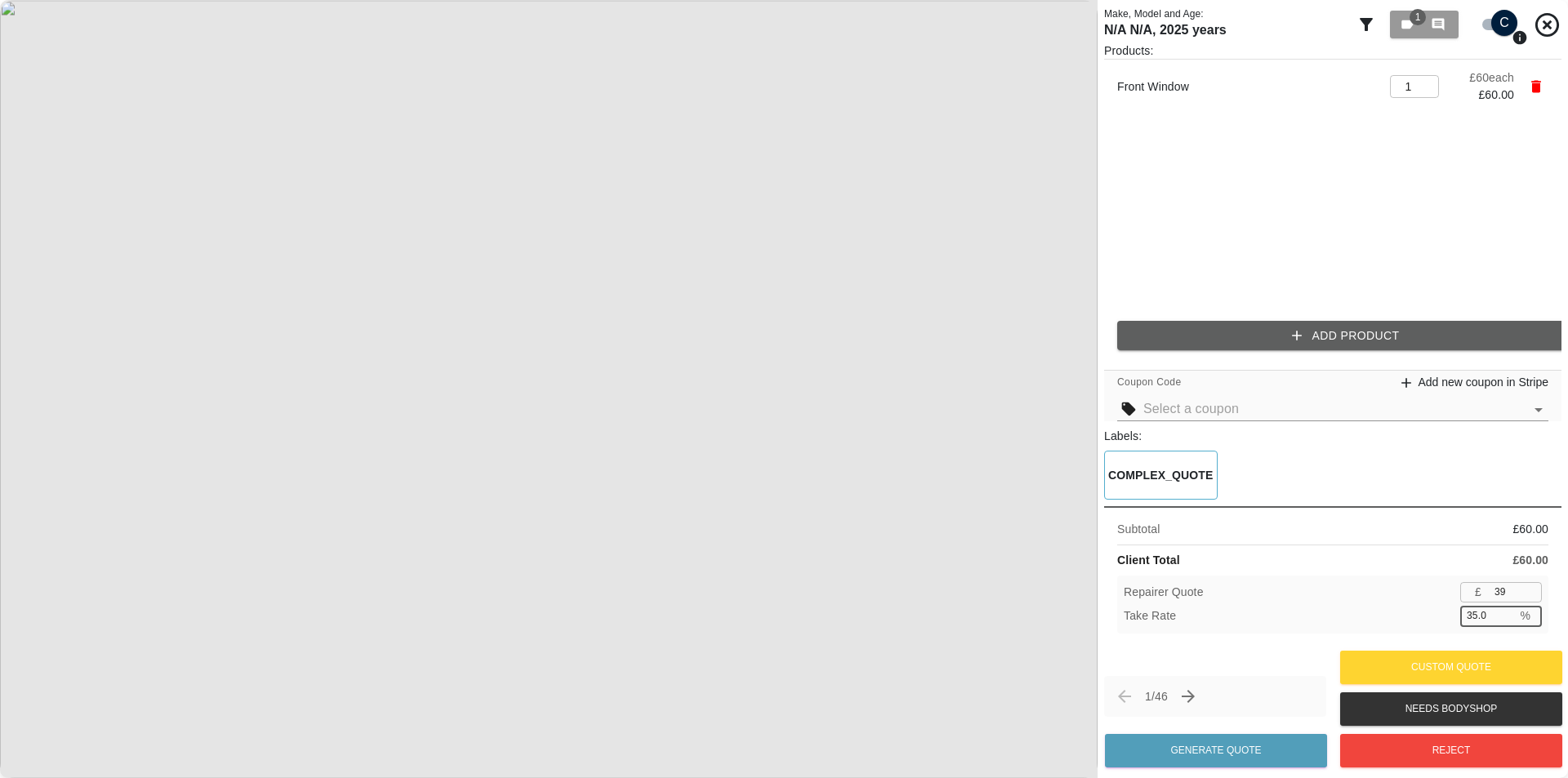
drag, startPoint x: 1477, startPoint y: 621, endPoint x: 1449, endPoint y: 622, distance: 28.0
click at [1449, 622] on div "Take Rate 35.0 % ​" at bounding box center [1333, 616] width 418 height 21
type input "58"
type input "3.3"
click at [1449, 622] on div "Take Rate 3.3 % ​" at bounding box center [1333, 616] width 418 height 21
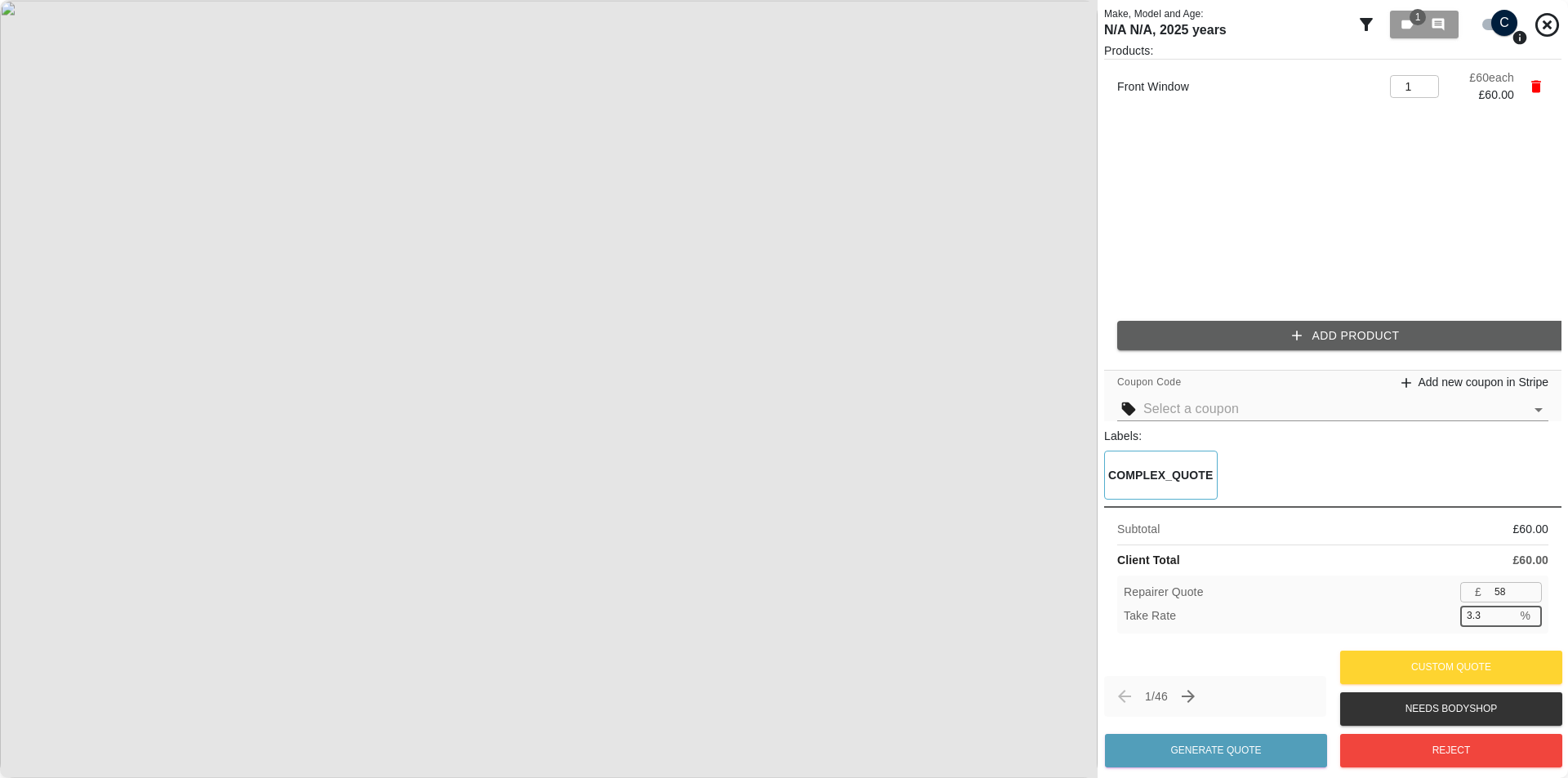
drag, startPoint x: 1491, startPoint y: 619, endPoint x: 1435, endPoint y: 619, distance: 56.0
click at [1435, 619] on div "Take Rate 3.3 % ​" at bounding box center [1333, 616] width 418 height 21
type input "60"
type input "0.0"
click at [1435, 620] on div "Take Rate 0.0 % ​" at bounding box center [1333, 616] width 418 height 21
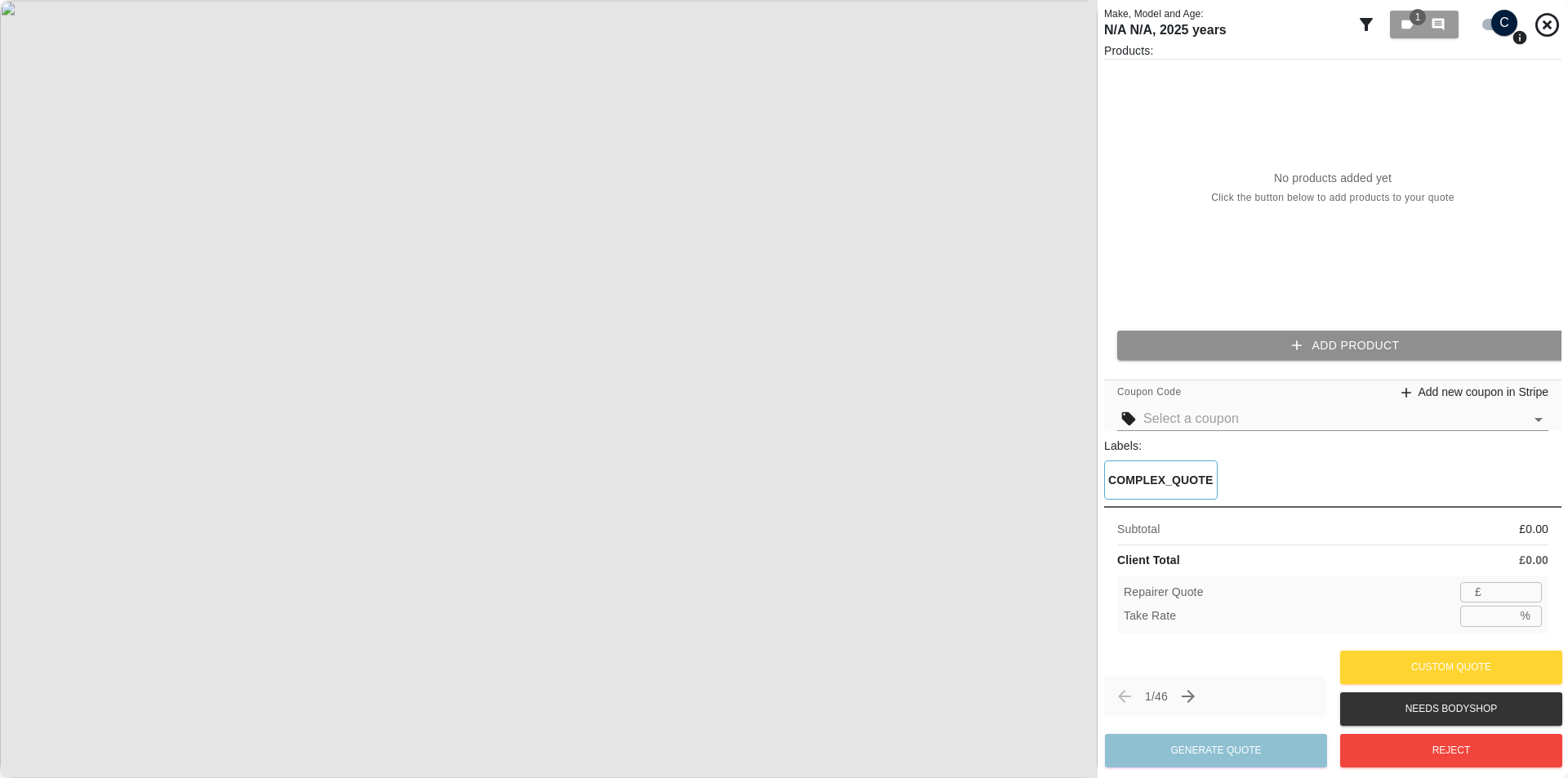
click at [1308, 333] on button "Add Product" at bounding box center [1346, 345] width 457 height 30
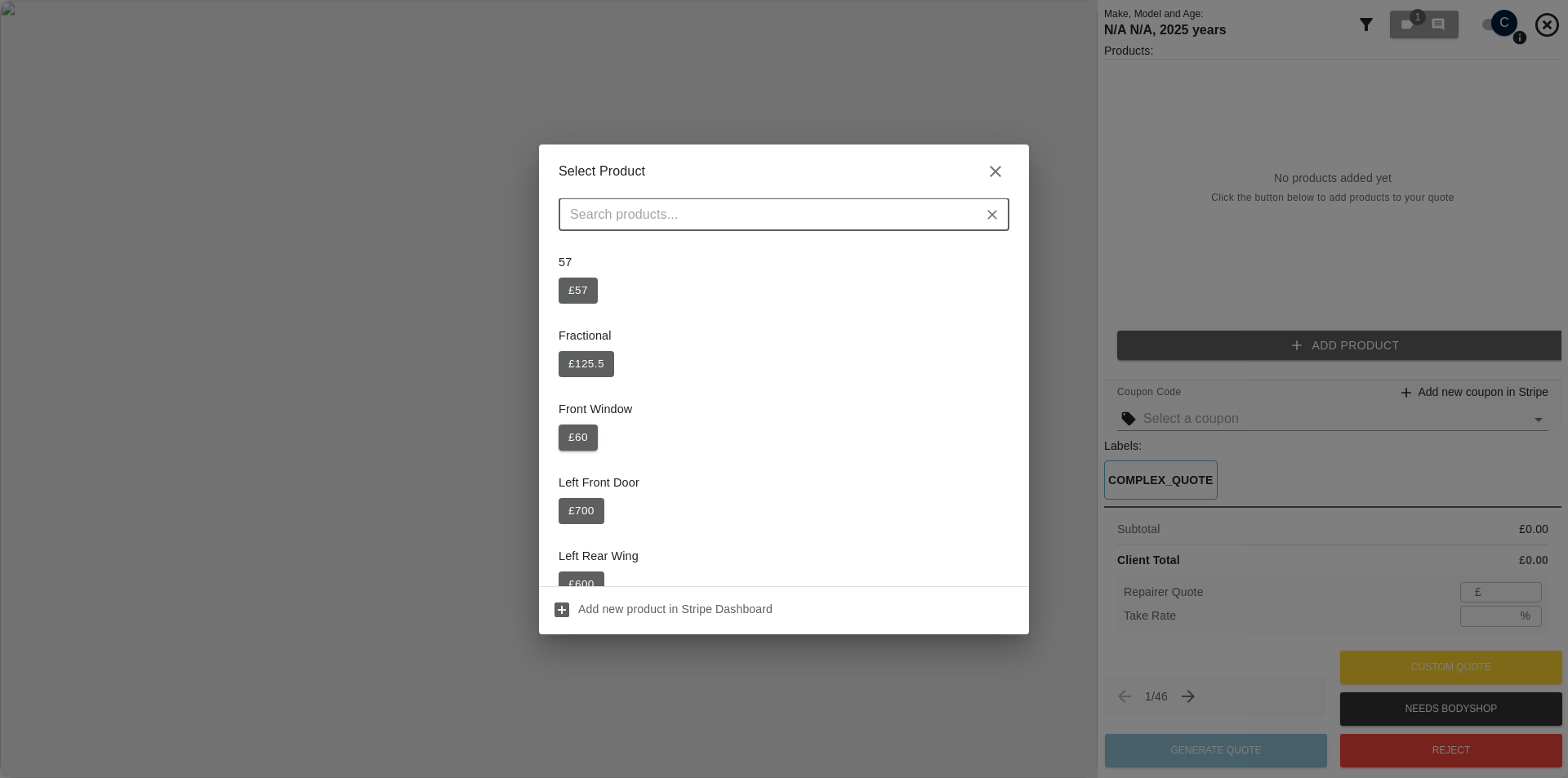
click at [584, 439] on button "£ 60" at bounding box center [578, 438] width 39 height 26
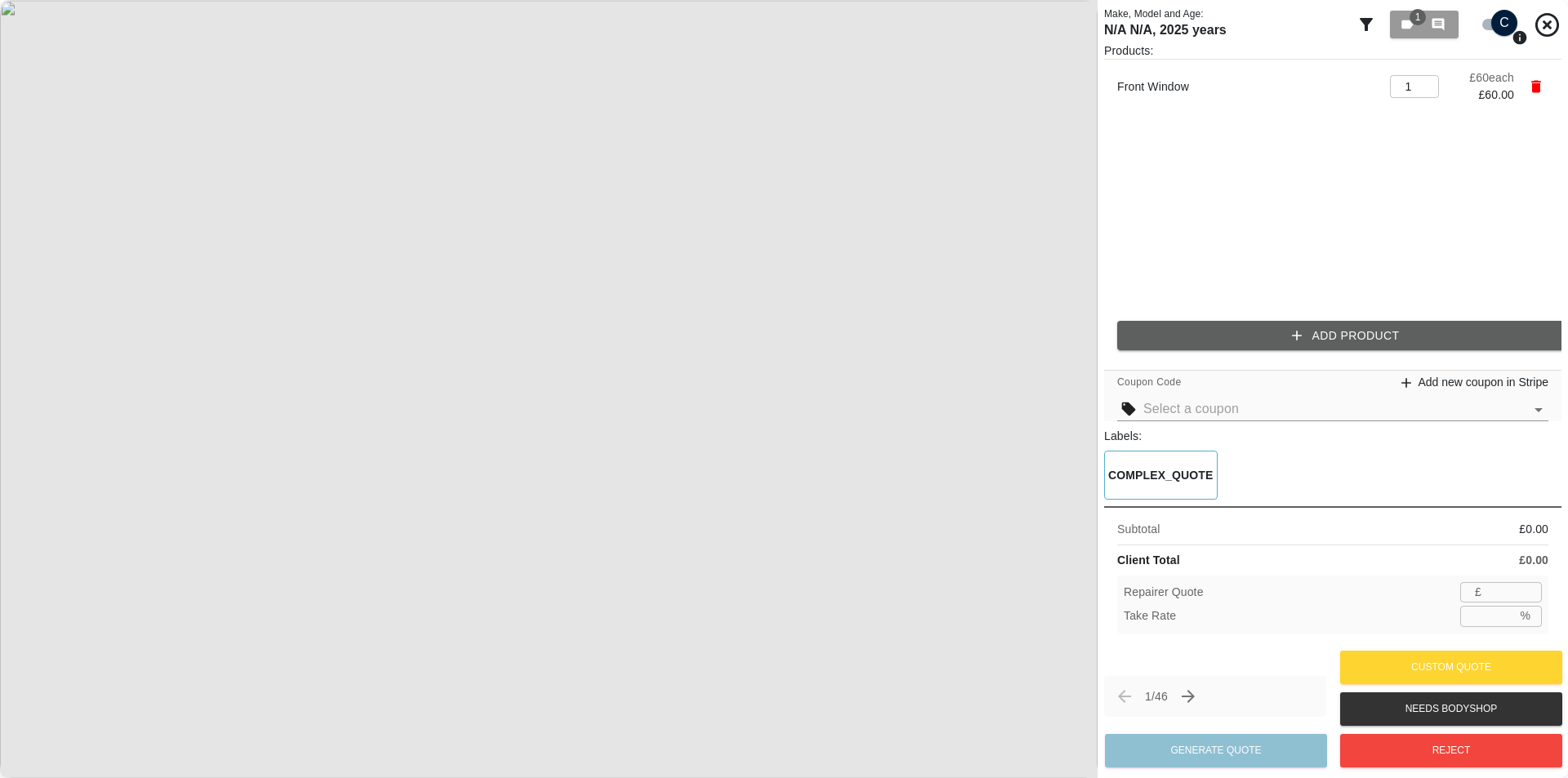
type input "39"
type input "35.0"
drag, startPoint x: 1519, startPoint y: 587, endPoint x: 1437, endPoint y: 583, distance: 82.1
click at [1451, 584] on div "Repairer Quote £ 39 ​" at bounding box center [1333, 592] width 418 height 21
type input "40"
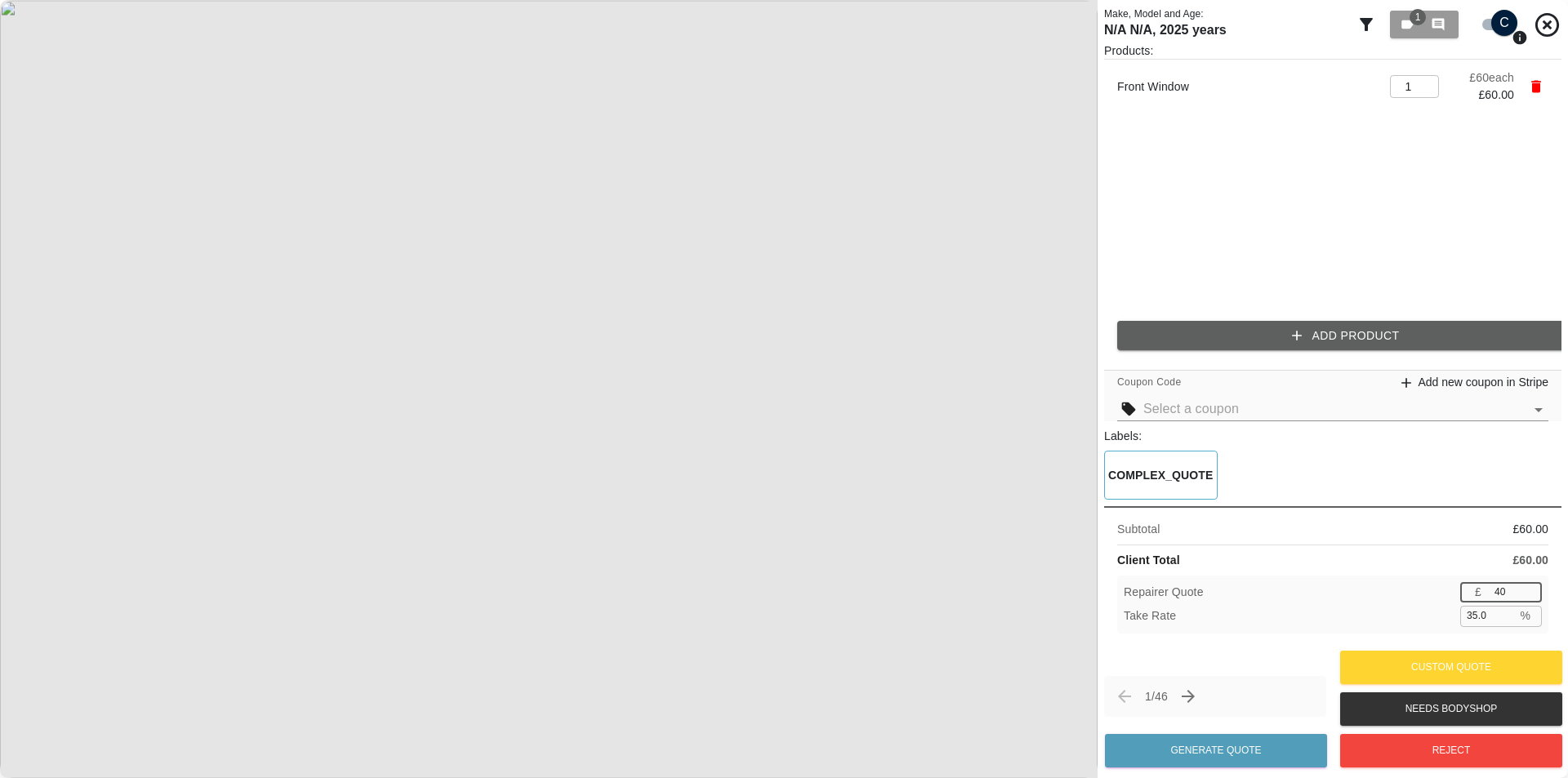
type input "33.3"
type input "39"
type input "35.0"
drag, startPoint x: 1487, startPoint y: 615, endPoint x: 1439, endPoint y: 616, distance: 48.0
click at [1439, 616] on div "Take Rate 35.0 % ​" at bounding box center [1333, 616] width 418 height 21
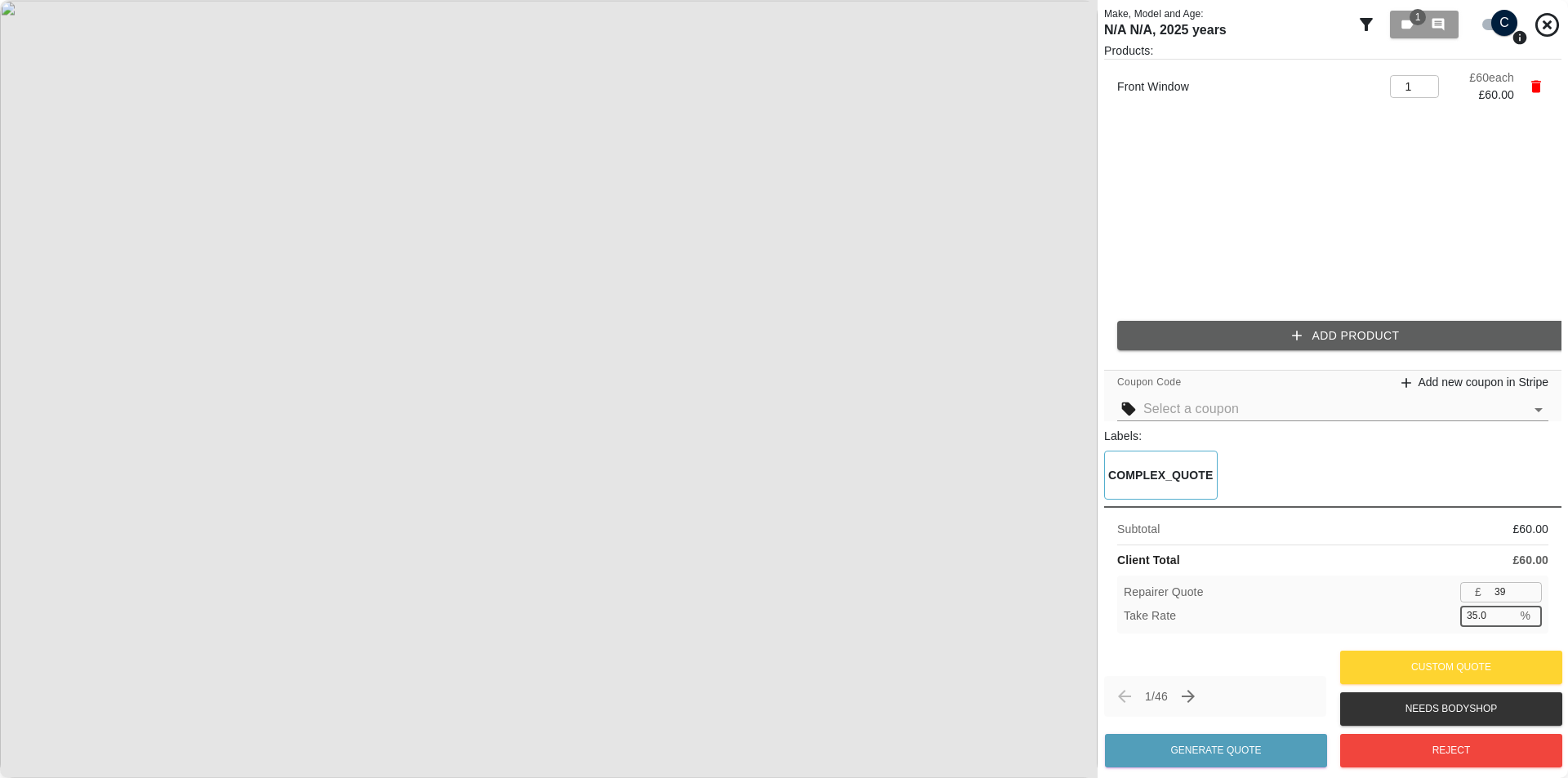
type input "57"
type input "5.0"
click at [1439, 616] on div "Take Rate 5.0 % ​" at bounding box center [1333, 616] width 418 height 21
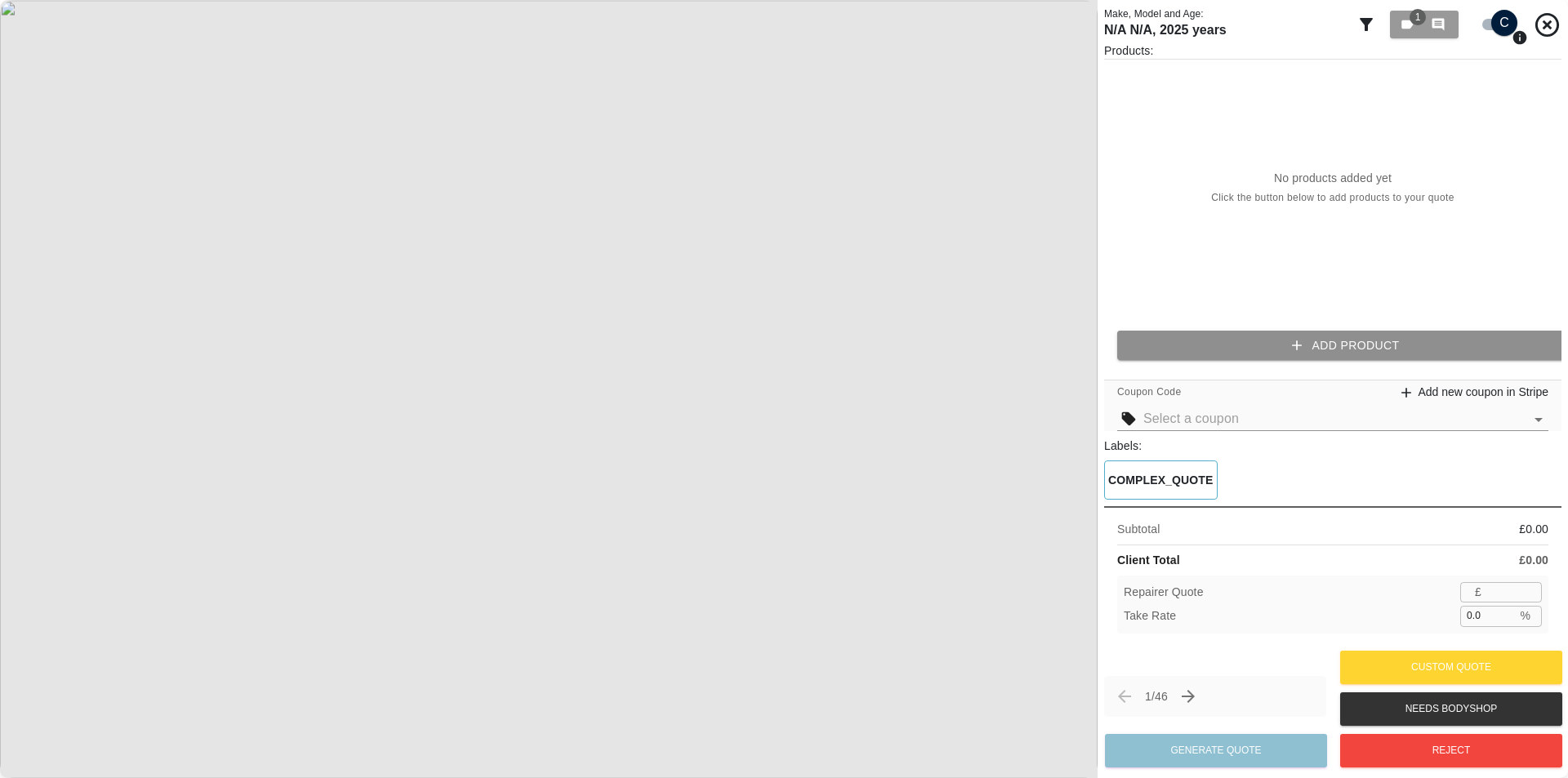
click at [1287, 349] on button "Add Product" at bounding box center [1346, 345] width 457 height 30
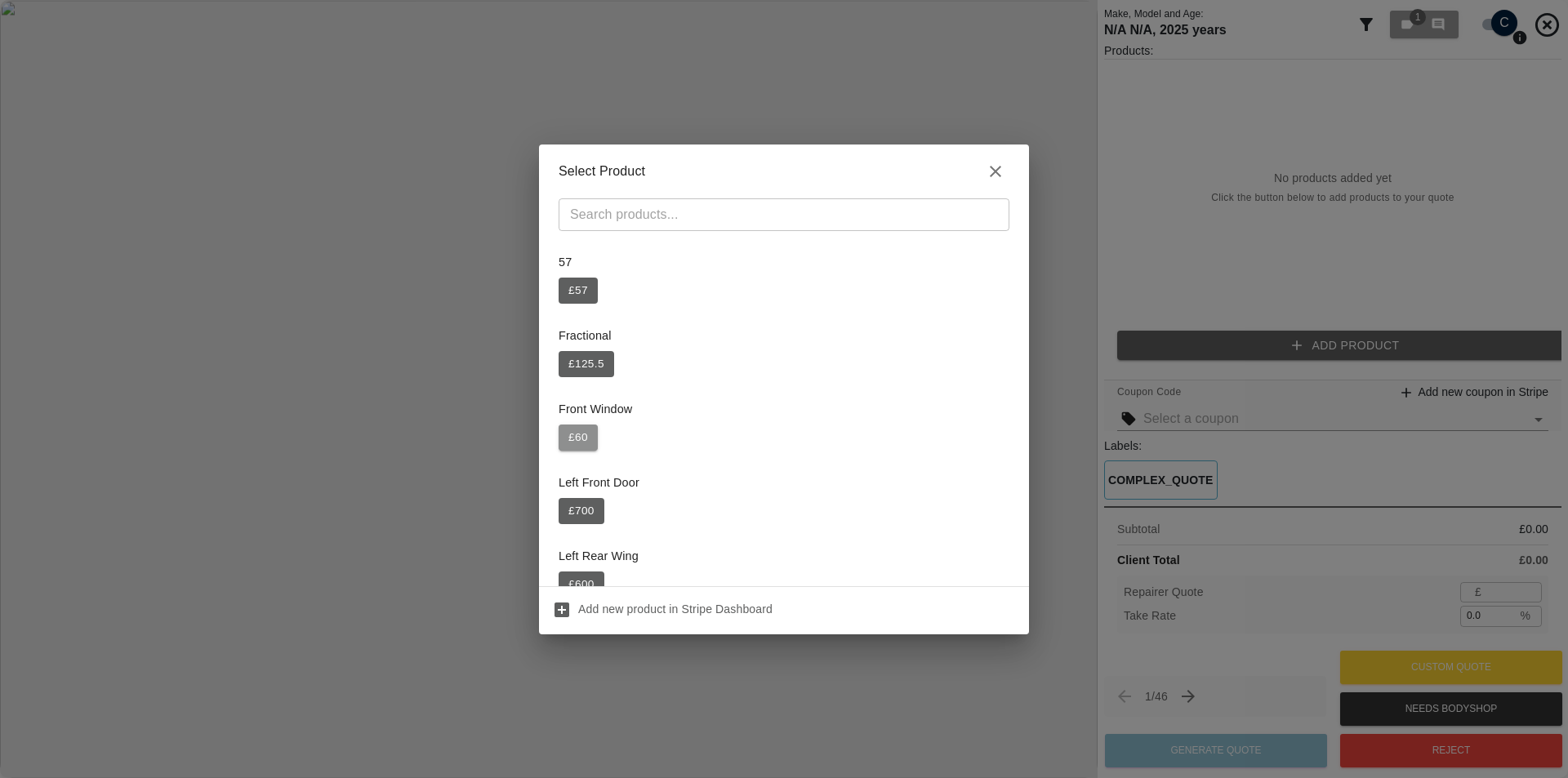
click at [572, 424] on button "£ 60" at bounding box center [578, 438] width 39 height 26
type input "39"
type input "35.0"
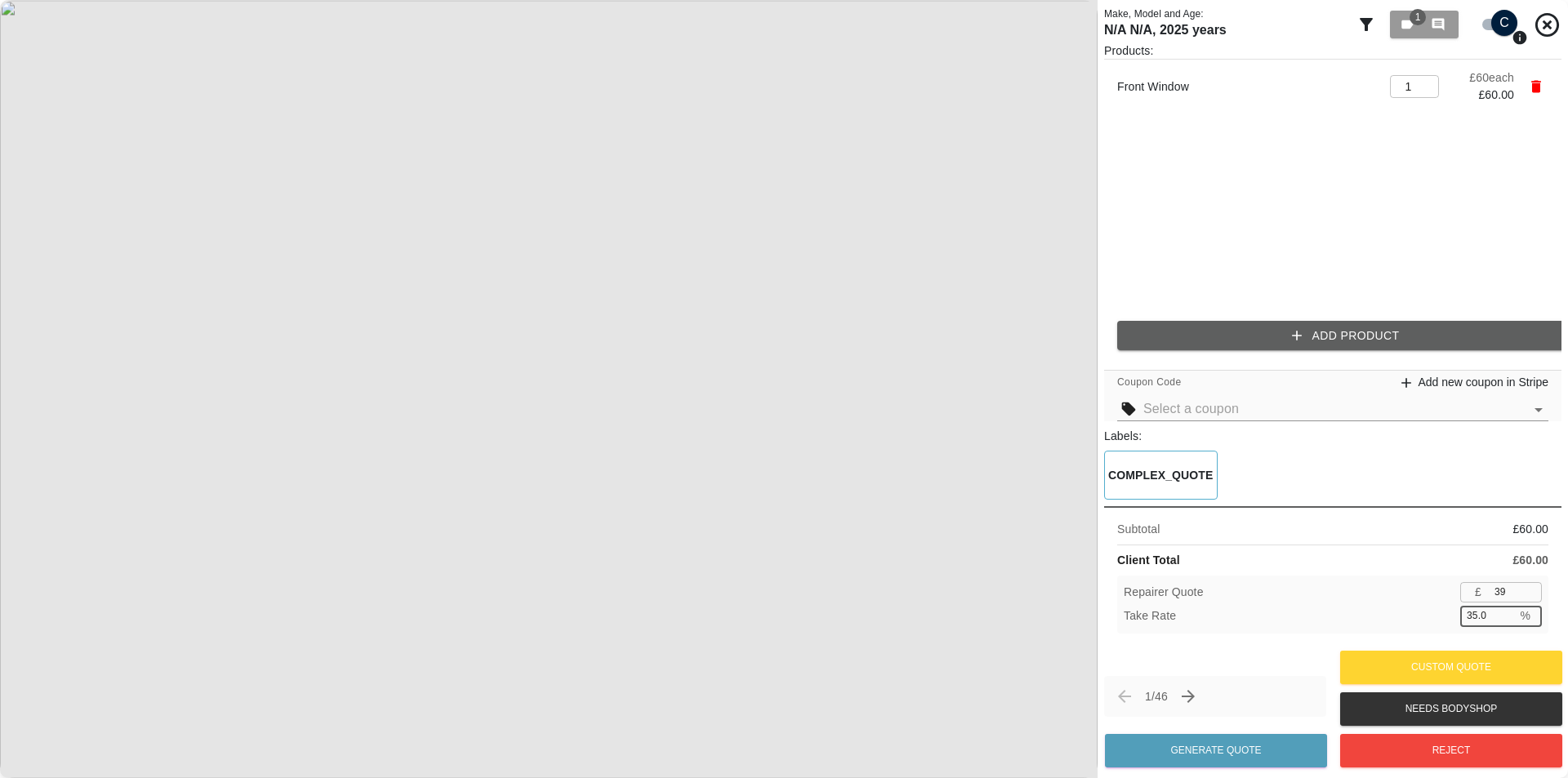
drag, startPoint x: 1489, startPoint y: 604, endPoint x: 1456, endPoint y: 606, distance: 33.1
click at [1456, 606] on div "Repairer Quote £ 39 ​ Take Rate 35.0 % ​" at bounding box center [1333, 604] width 431 height 58
type input "60"
type input "59"
type input "1.7"
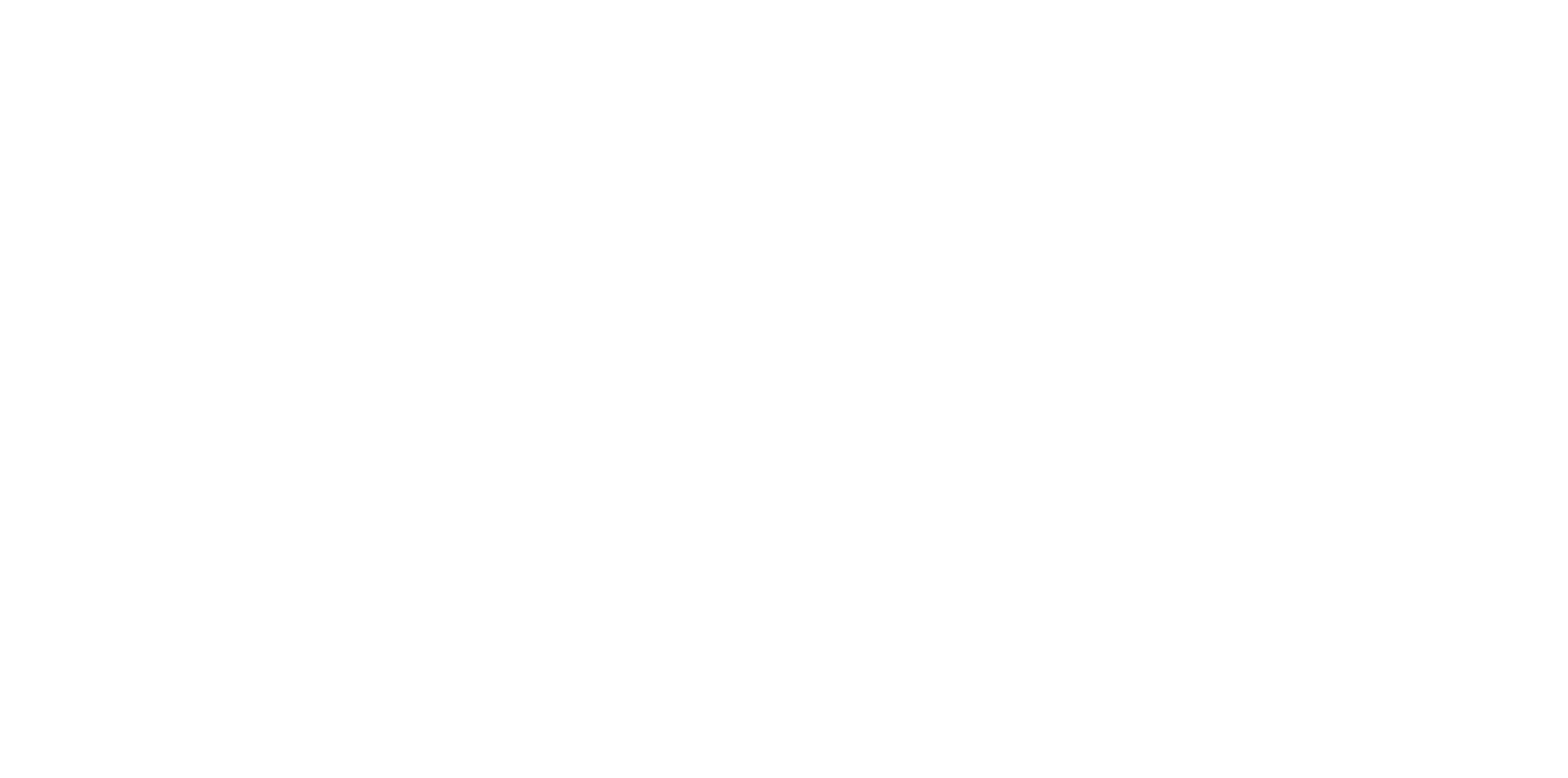
click at [1181, 0] on html at bounding box center [784, 0] width 1568 height 0
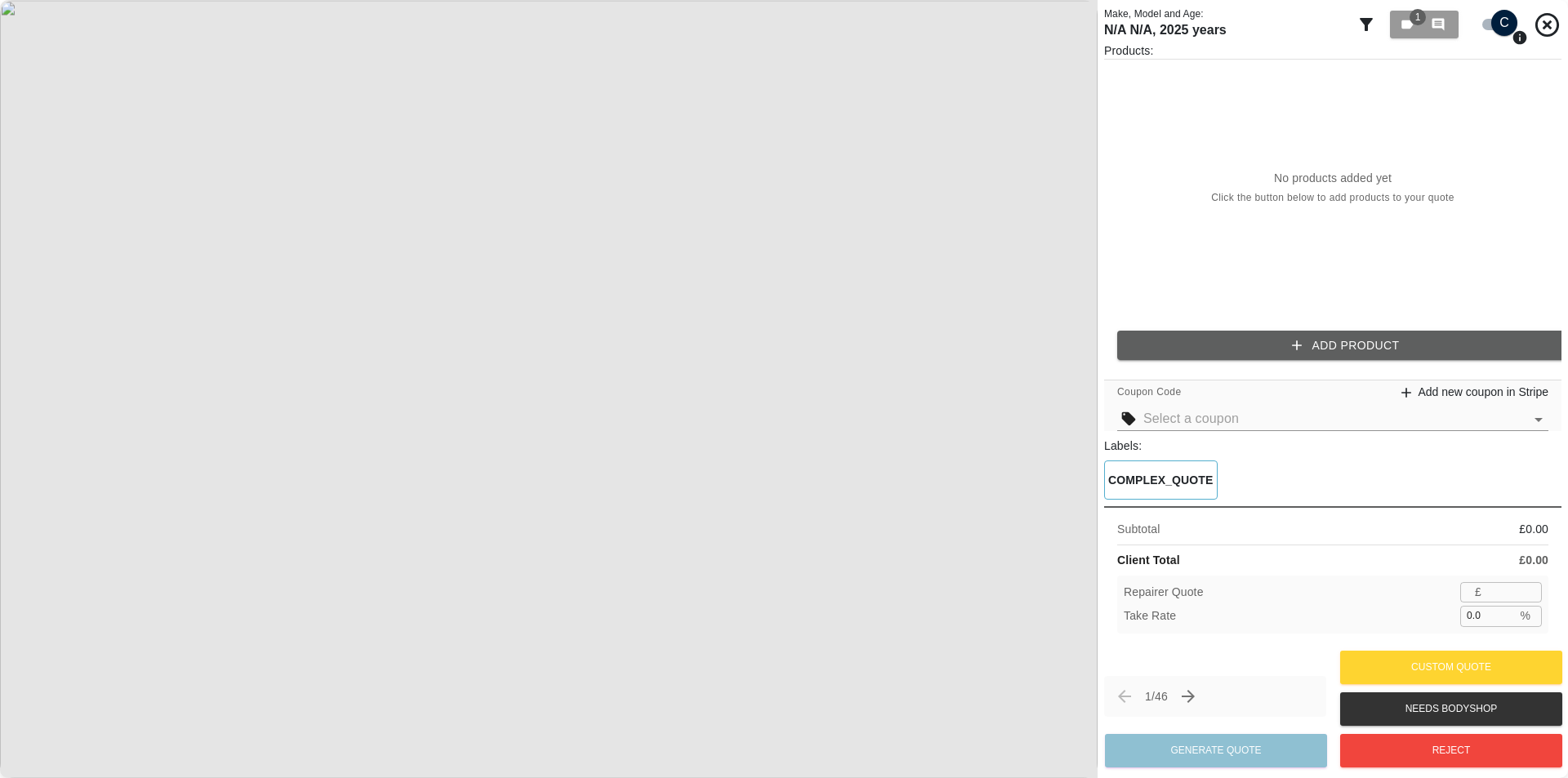
click at [1246, 346] on button "Add Product" at bounding box center [1346, 345] width 457 height 30
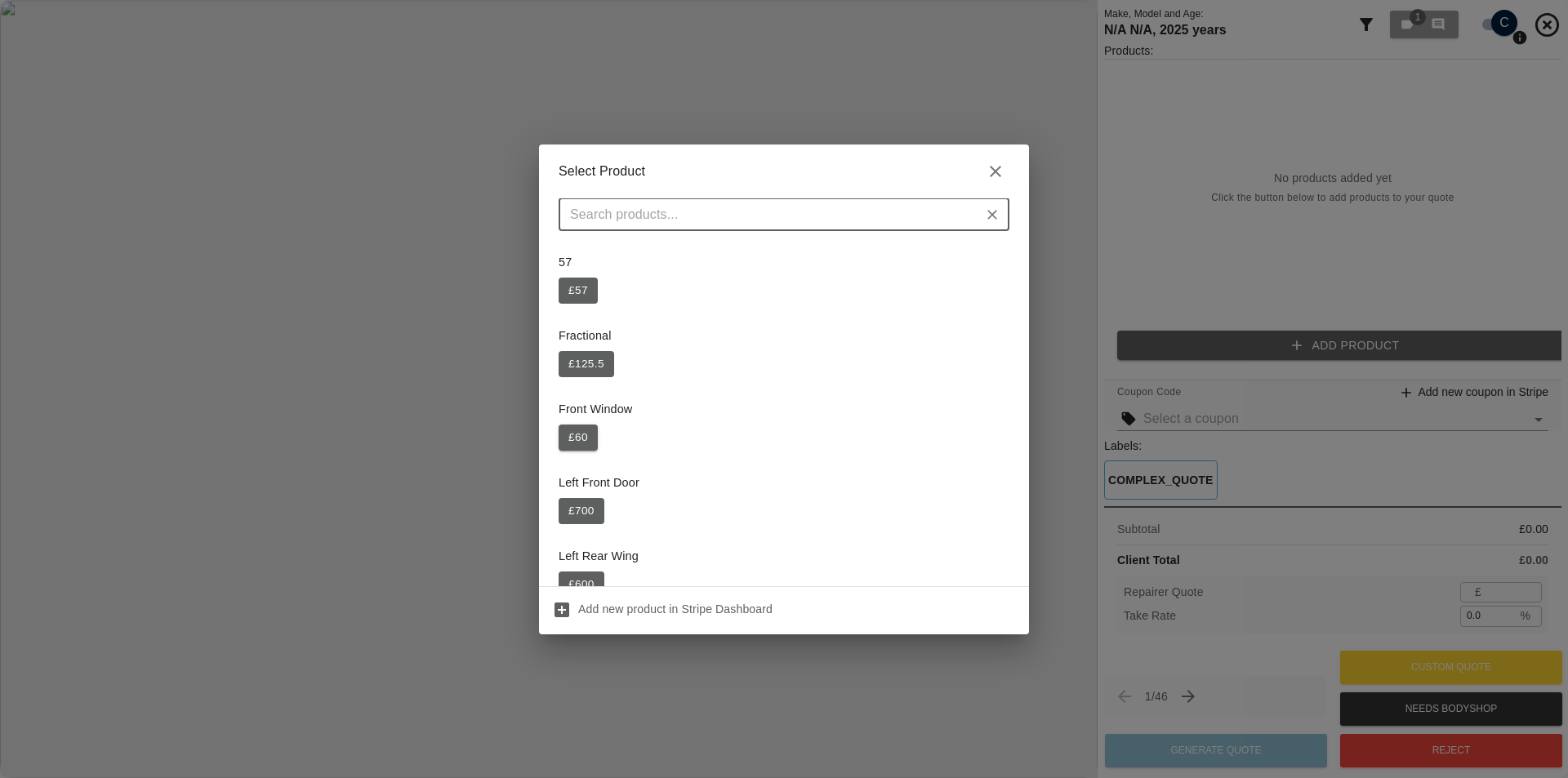
click at [586, 427] on button "£ 60" at bounding box center [578, 438] width 39 height 26
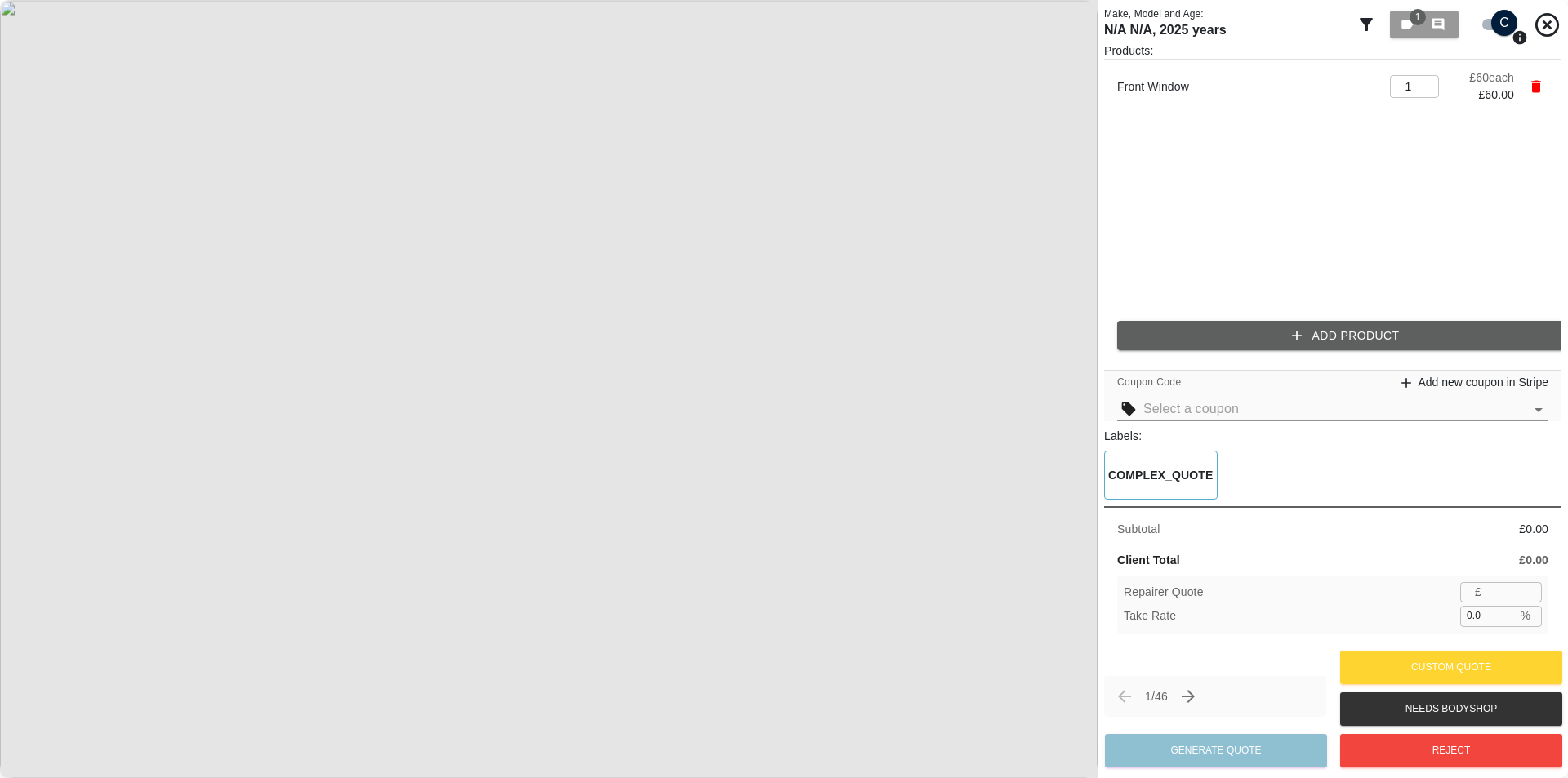
type input "39"
type input "35.0"
drag, startPoint x: 1438, startPoint y: 613, endPoint x: 1375, endPoint y: 612, distance: 63.0
click at [1386, 612] on div "Take Rate 35.0 % ​" at bounding box center [1333, 616] width 418 height 21
type input "59"
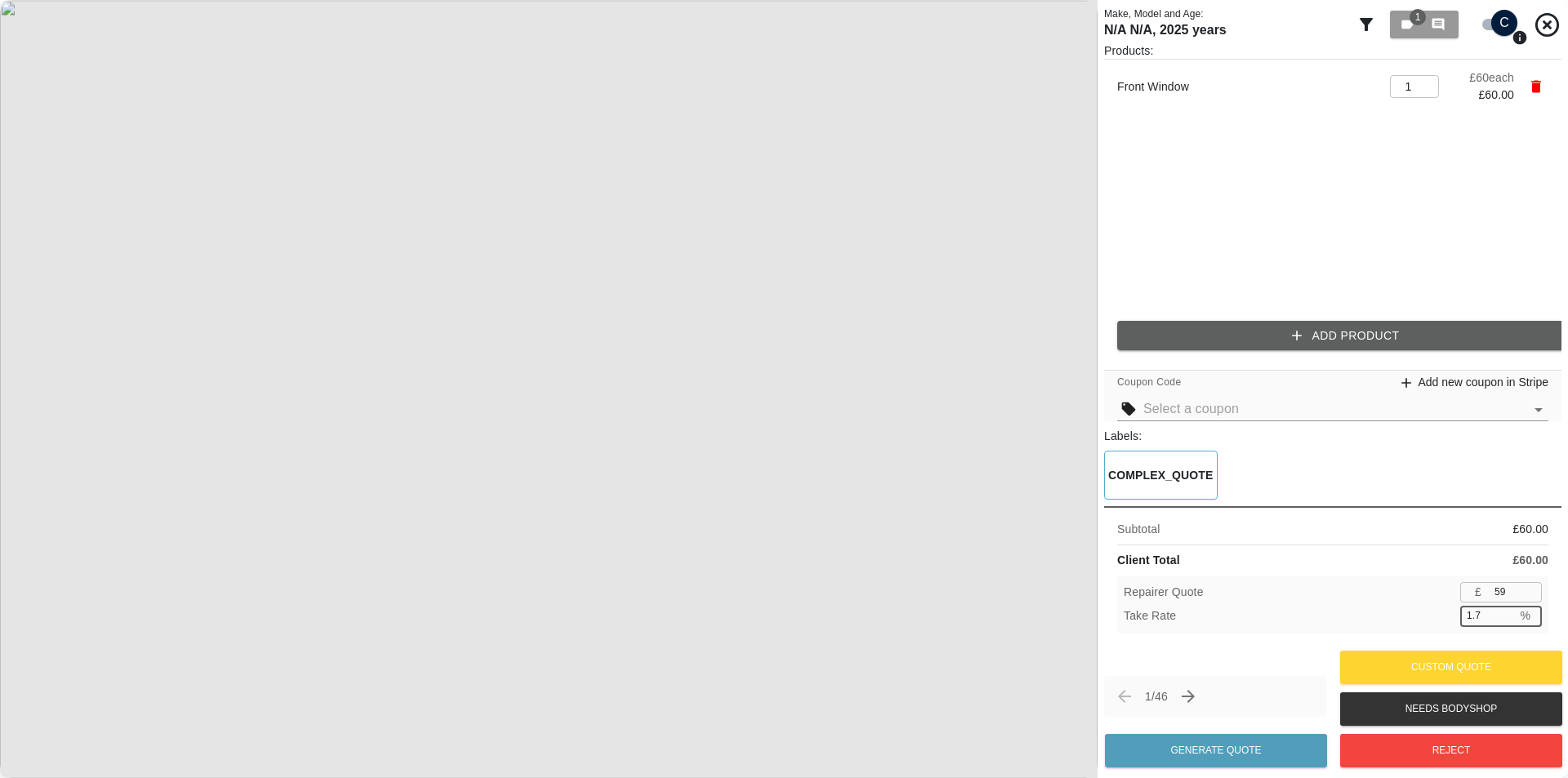
type input "1.7"
type input "60"
type input "59"
type input "1.7"
type input "60"
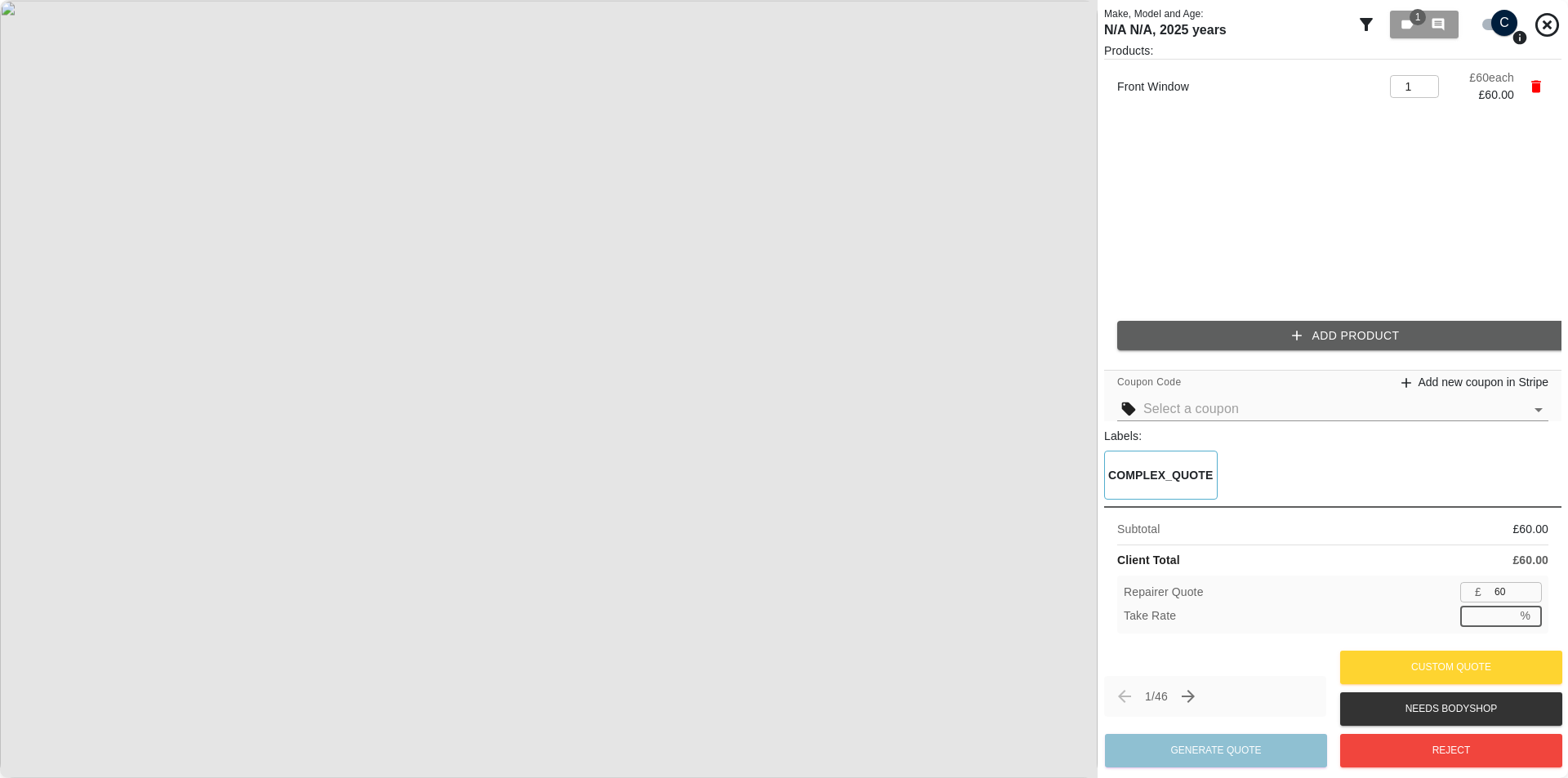
type input "59"
click at [1358, 605] on div "Take Rate 1.7 % ​" at bounding box center [1333, 616] width 418 height 21
click at [1505, 622] on input "1.7" at bounding box center [1488, 616] width 56 height 21
click at [1505, 621] on input "1.7" at bounding box center [1488, 616] width 56 height 21
click at [1507, 613] on input "1.7" at bounding box center [1488, 616] width 56 height 21
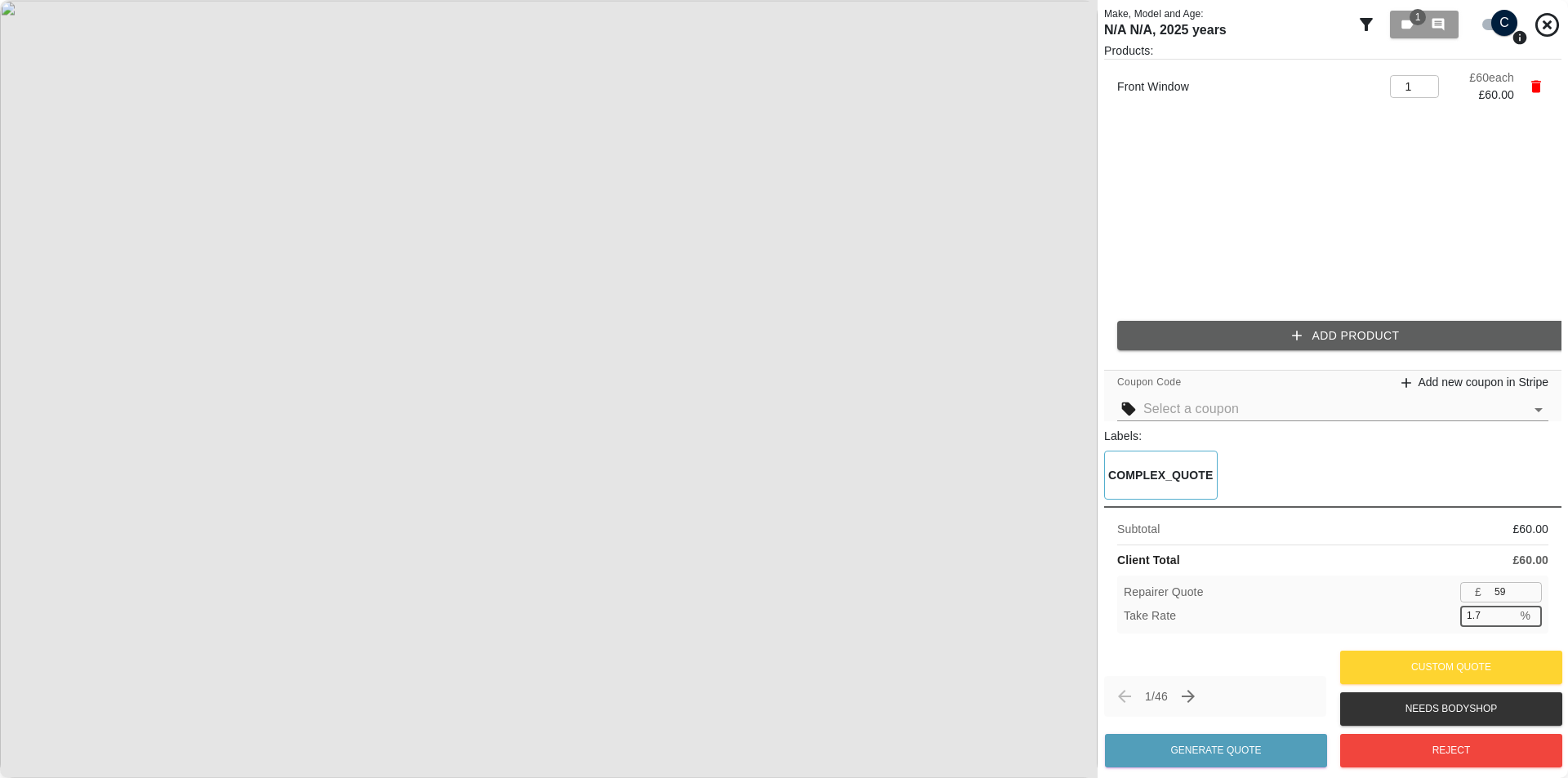
type input "1.7"
click at [1507, 613] on input "1.7" at bounding box center [1488, 616] width 56 height 21
click at [1509, 594] on input "59" at bounding box center [1515, 592] width 54 height 21
type input "60"
click at [1533, 588] on input "60" at bounding box center [1515, 592] width 54 height 21
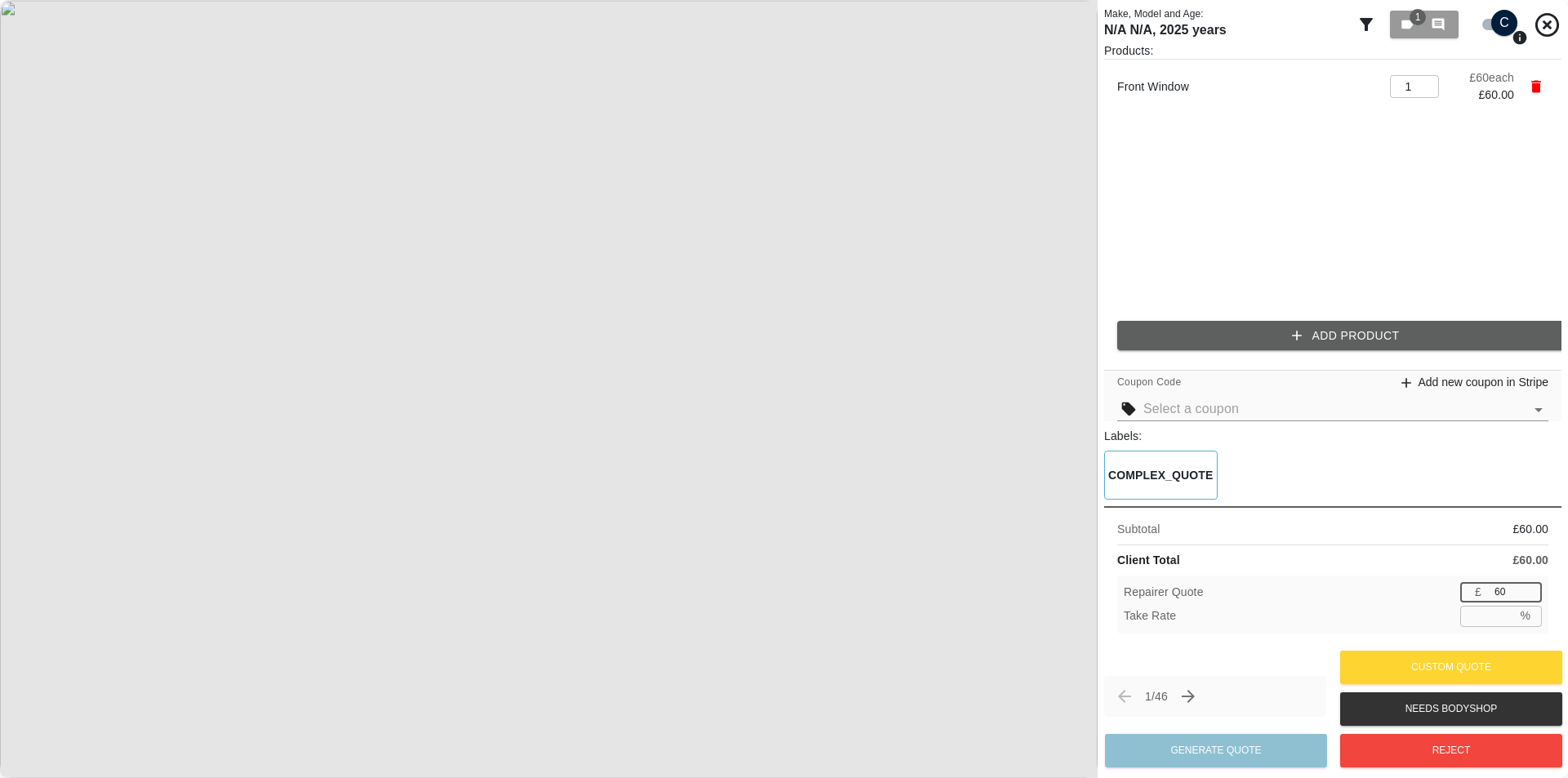
type input "59"
type input "1.7"
click at [1533, 592] on input "59" at bounding box center [1515, 592] width 54 height 21
type input "58"
type input "3.3"
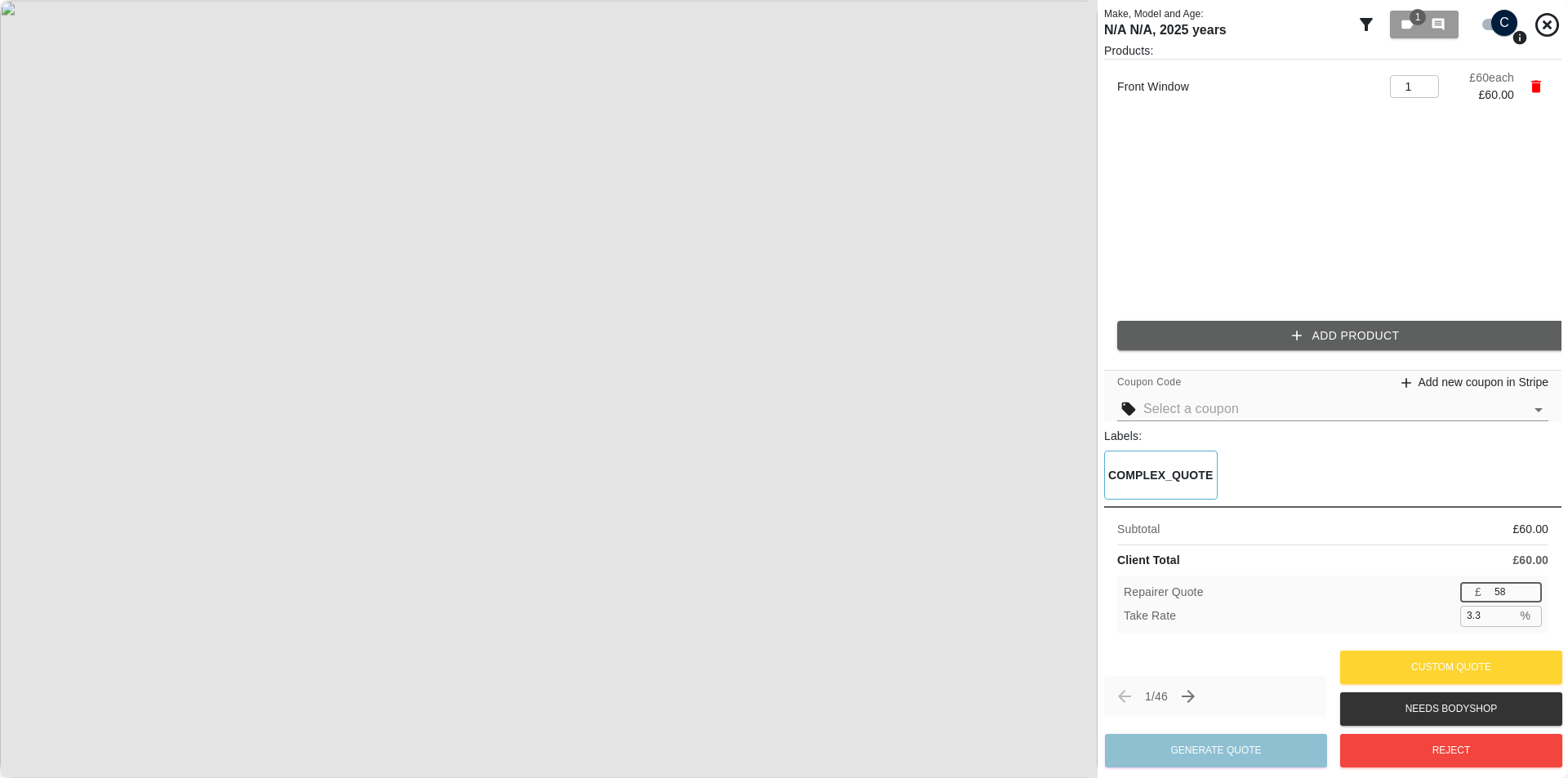
click at [1533, 595] on input "58" at bounding box center [1515, 592] width 54 height 21
type input "57"
type input "5.0"
click at [1533, 595] on input "57" at bounding box center [1515, 592] width 54 height 21
type input "56"
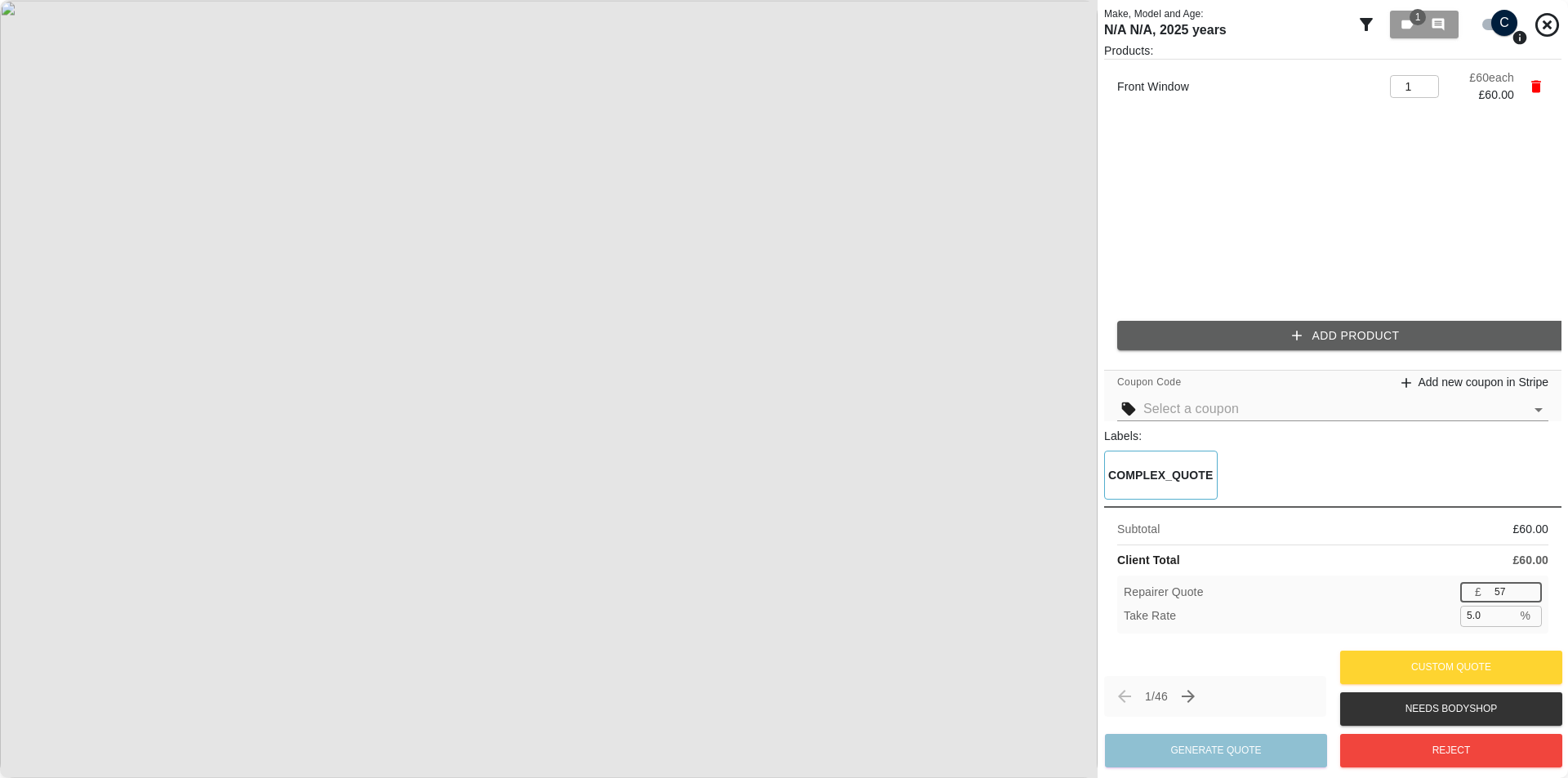
type input "6.7"
click at [1533, 595] on input "56" at bounding box center [1515, 592] width 54 height 21
type input "55"
type input "8.3"
click at [1533, 595] on input "55" at bounding box center [1515, 592] width 54 height 21
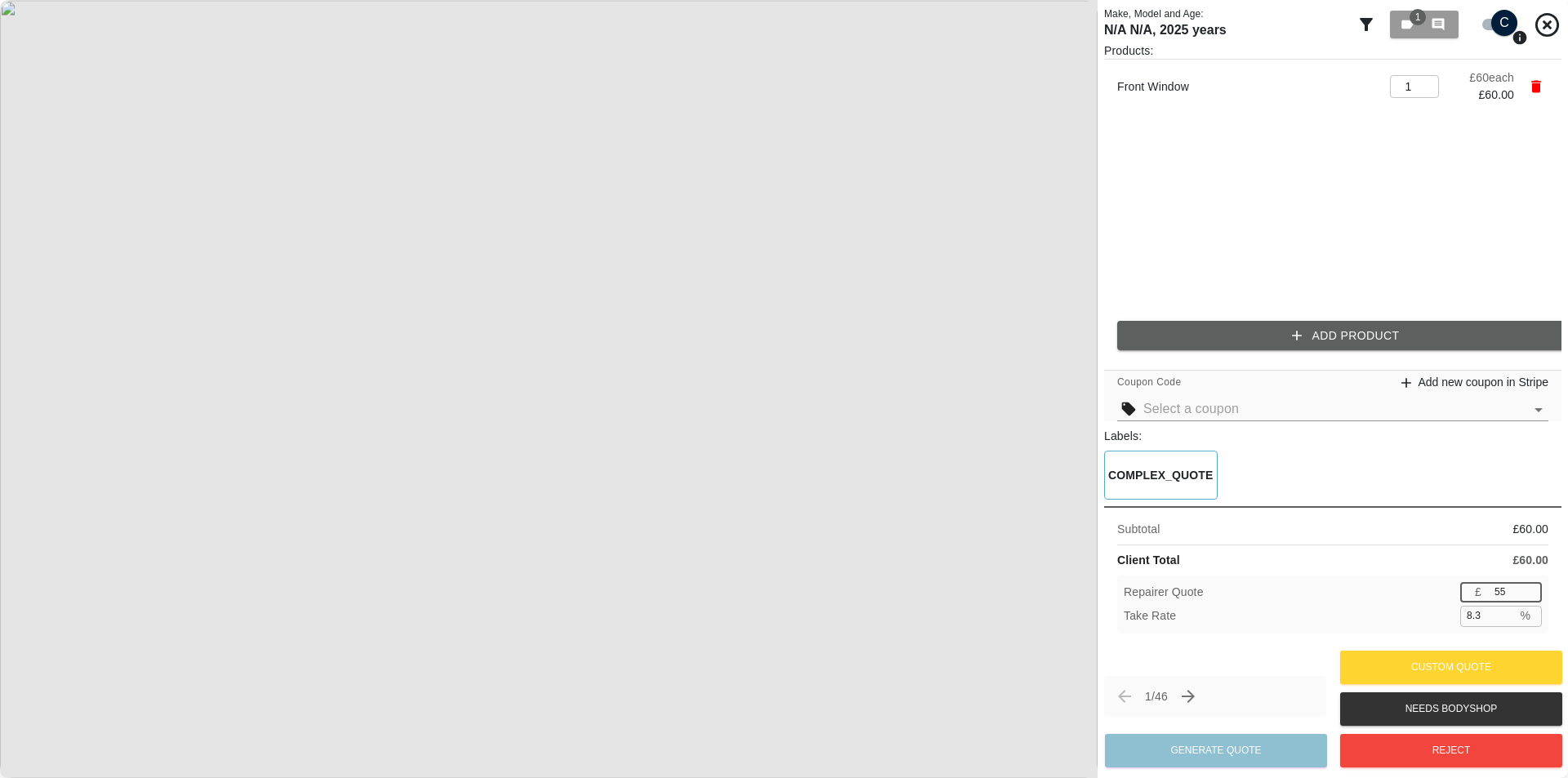
type input "54"
type input "10.0"
click at [1533, 595] on input "54" at bounding box center [1515, 592] width 54 height 21
type input "53"
type input "11.7"
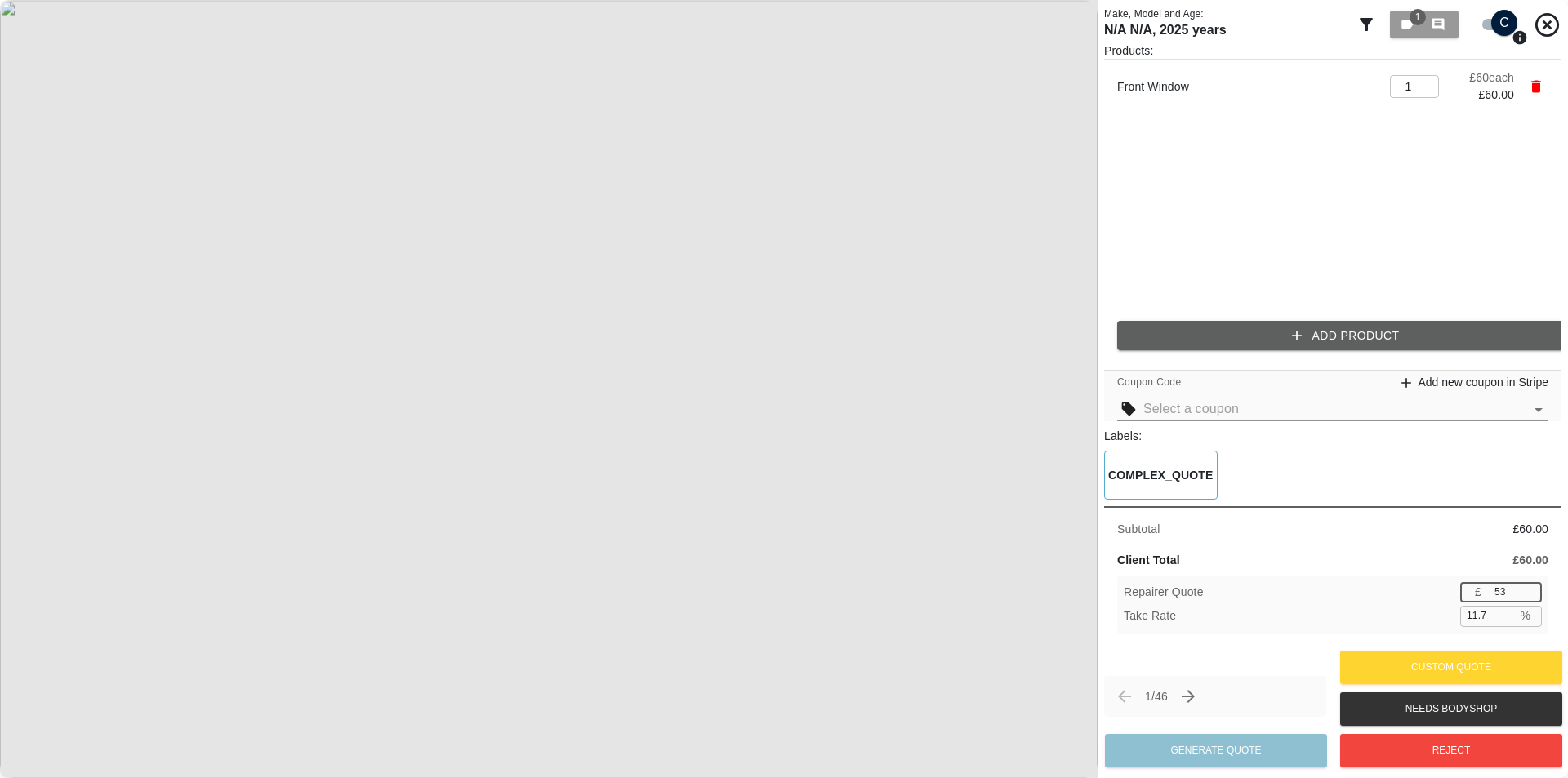
click at [1533, 595] on input "53" at bounding box center [1515, 592] width 54 height 21
type input "52"
type input "13.3"
type input "51"
type input "15.0"
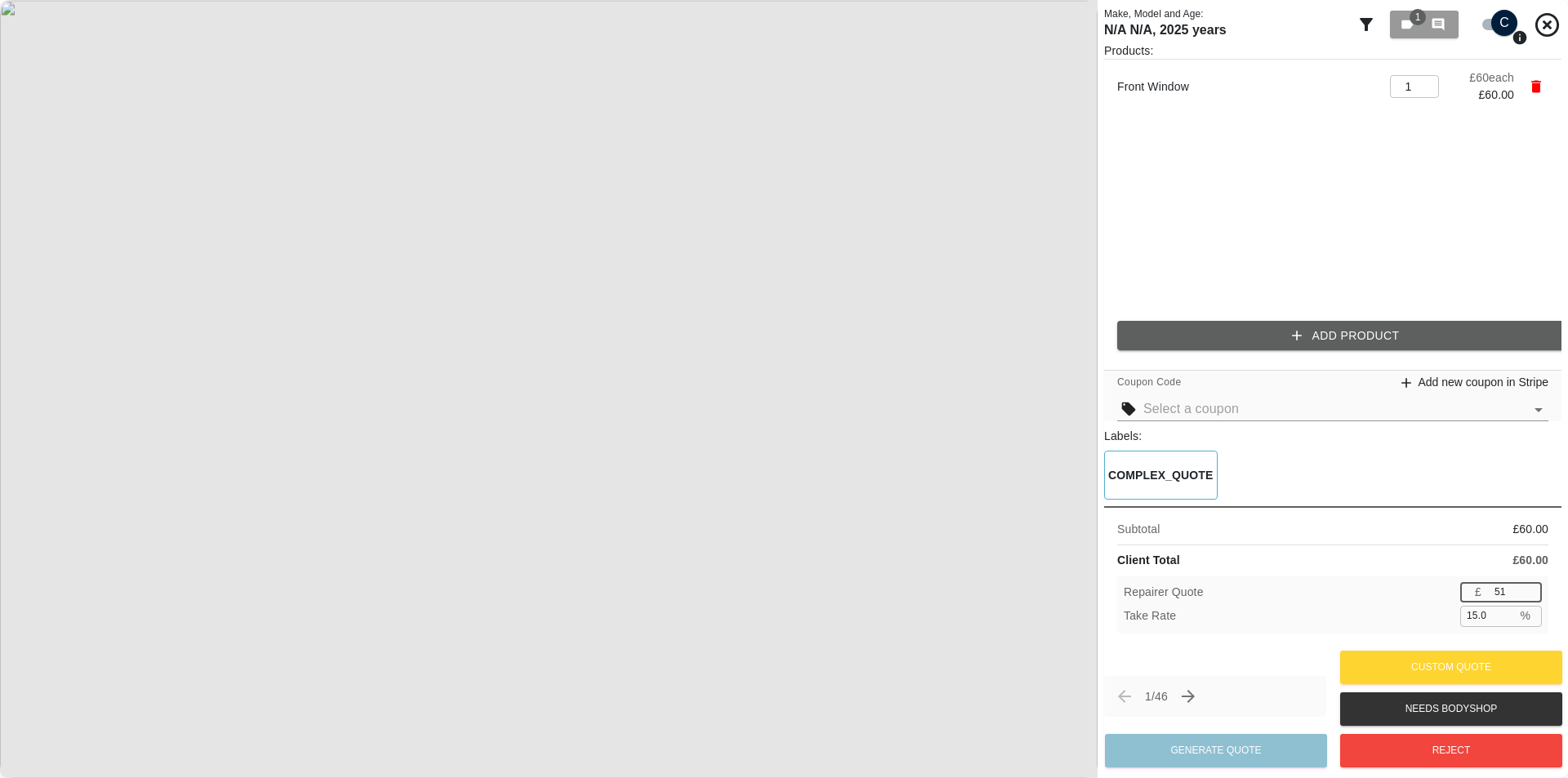
type input "50"
type input "16.7"
type input "49"
type input "18.3"
type input "48"
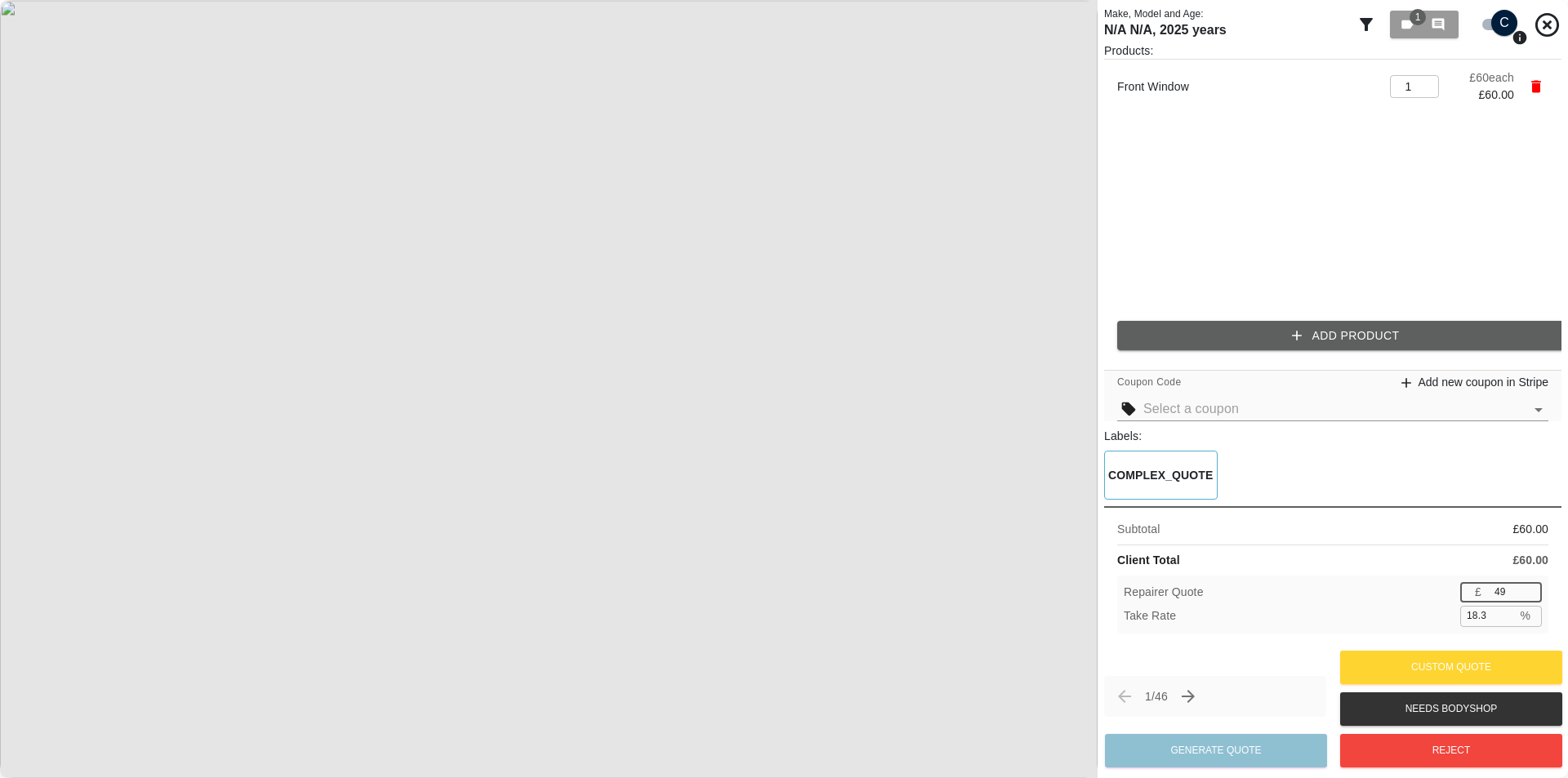
type input "20.0"
type input "47"
type input "21.7"
type input "46"
type input "23.3"
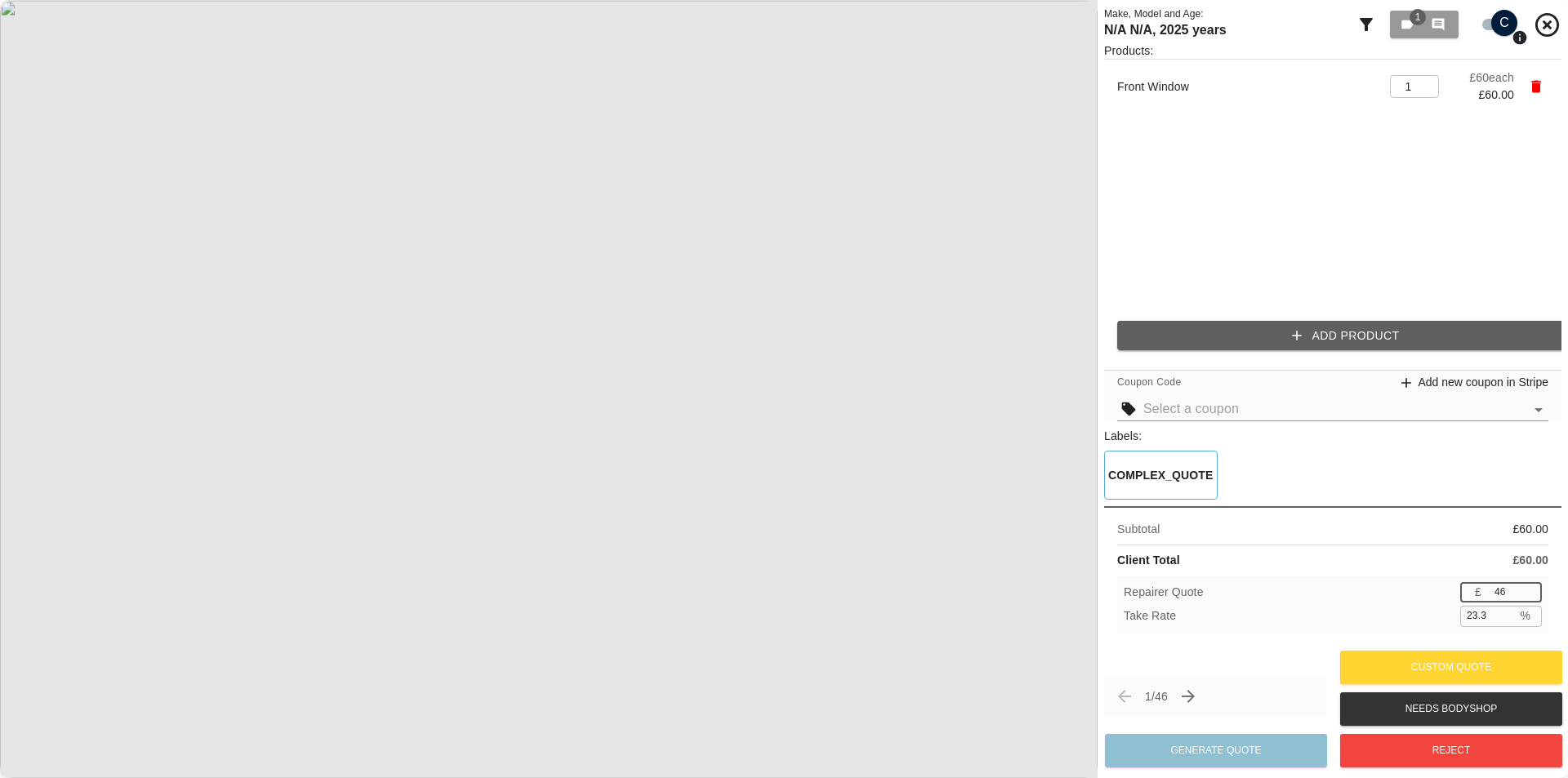
type input "45"
type input "25.0"
type input "44"
type input "26.7"
type input "43"
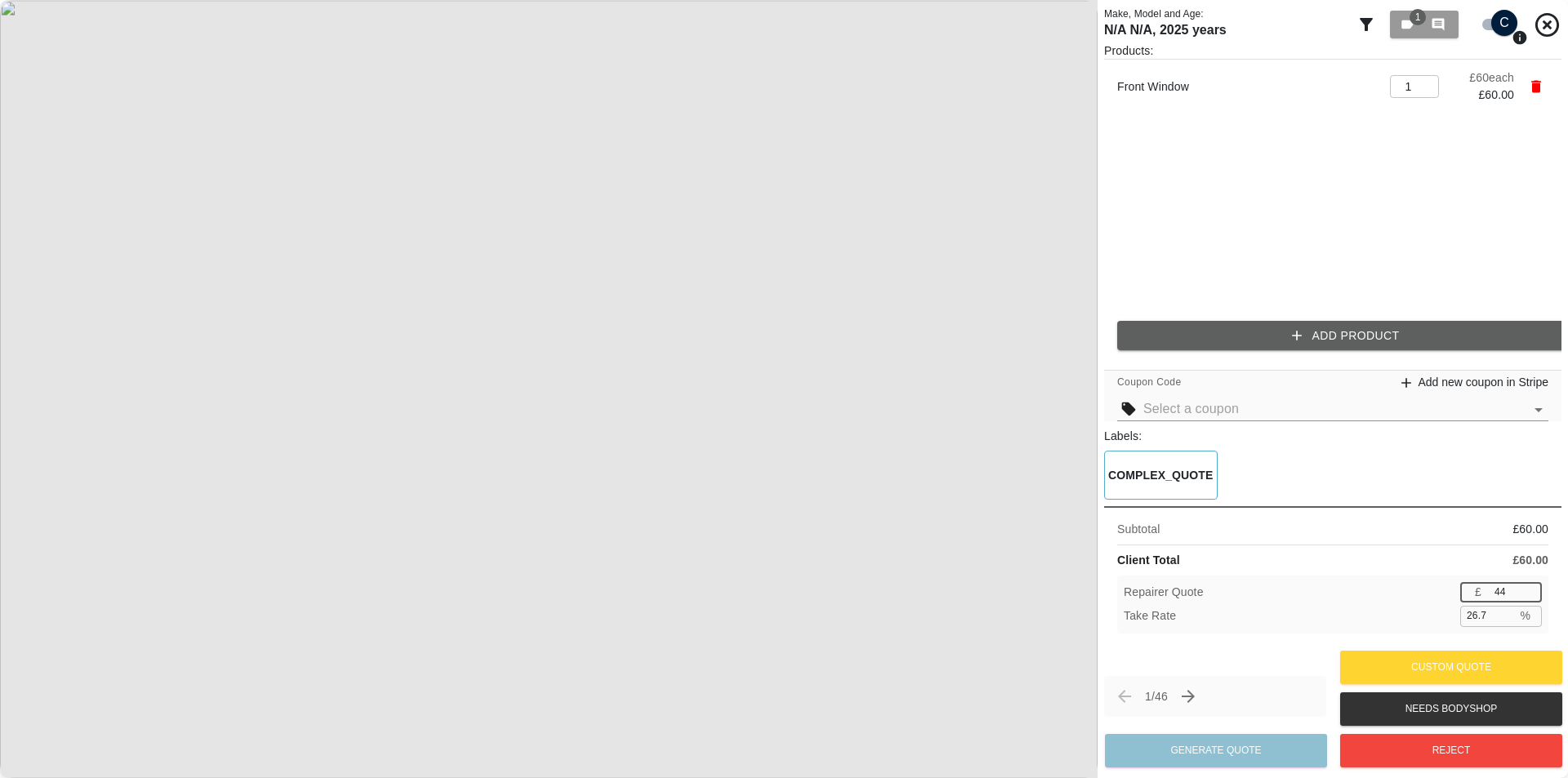
type input "28.3"
type input "42"
type input "30.0"
type input "41"
type input "31.7"
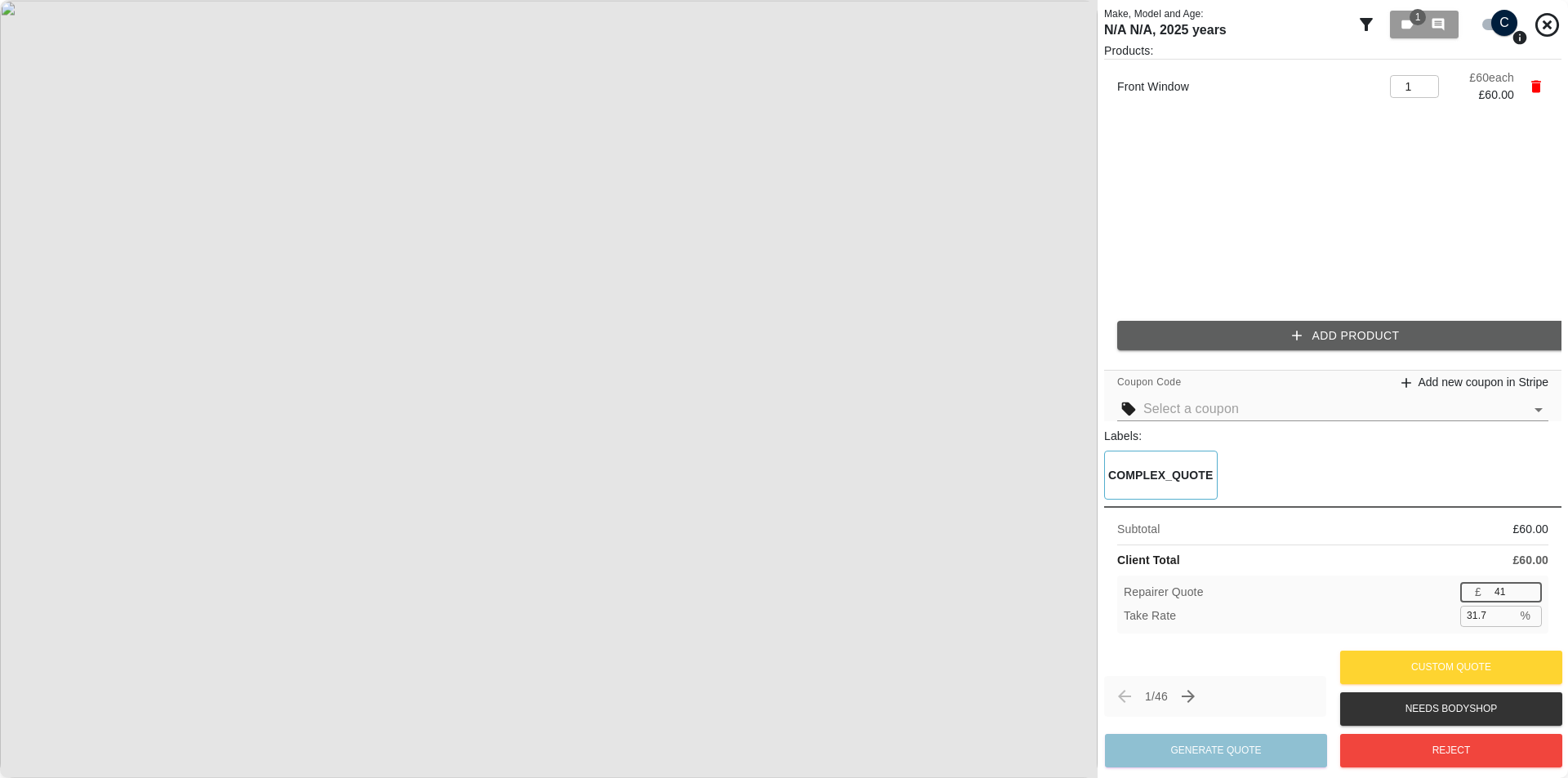
type input "40"
type input "33.3"
click at [1533, 595] on input "40" at bounding box center [1515, 592] width 54 height 21
type input "41"
type input "31.7"
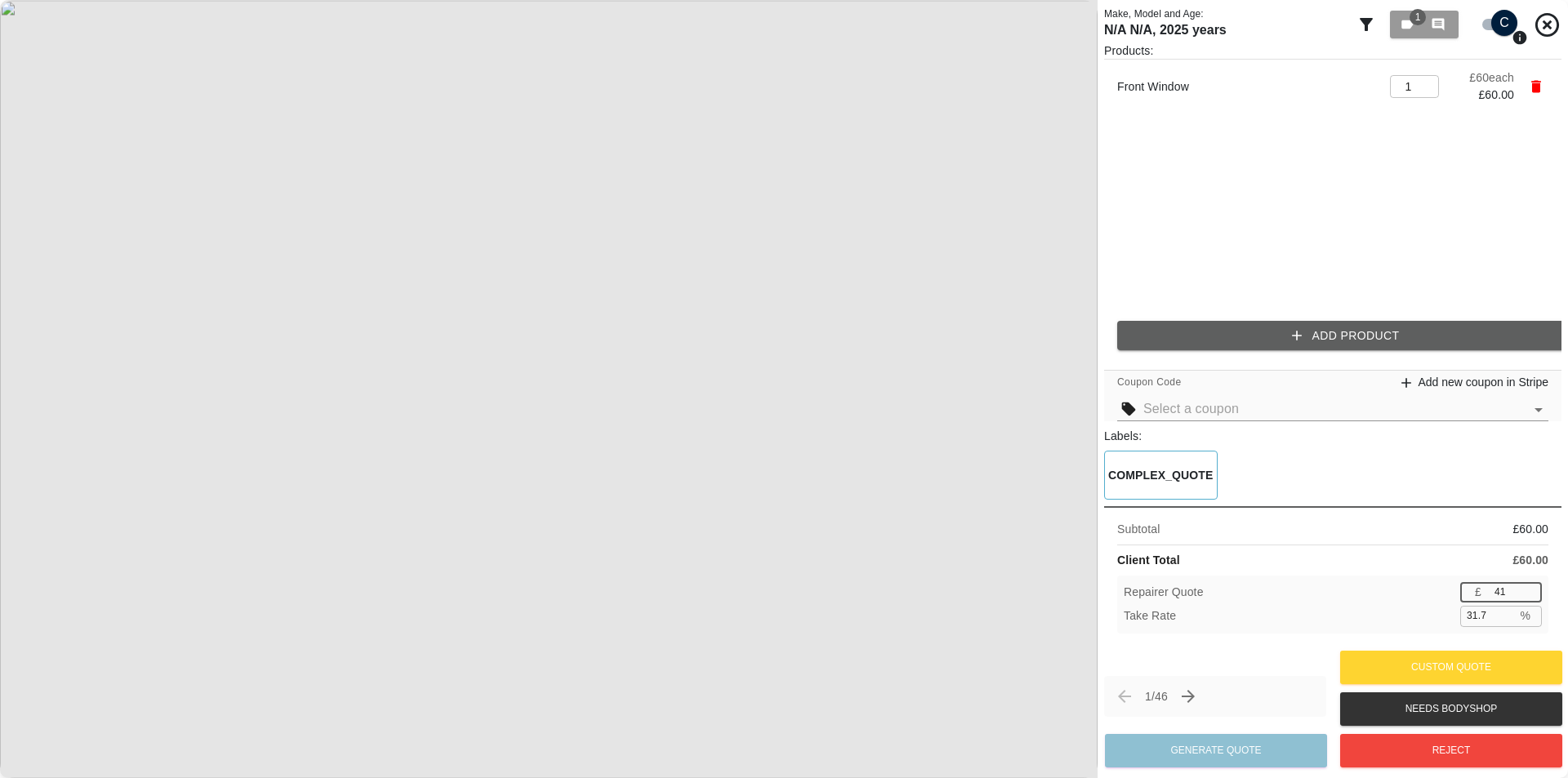
type input "42"
type input "30.0"
type input "43"
type input "28.3"
type input "44"
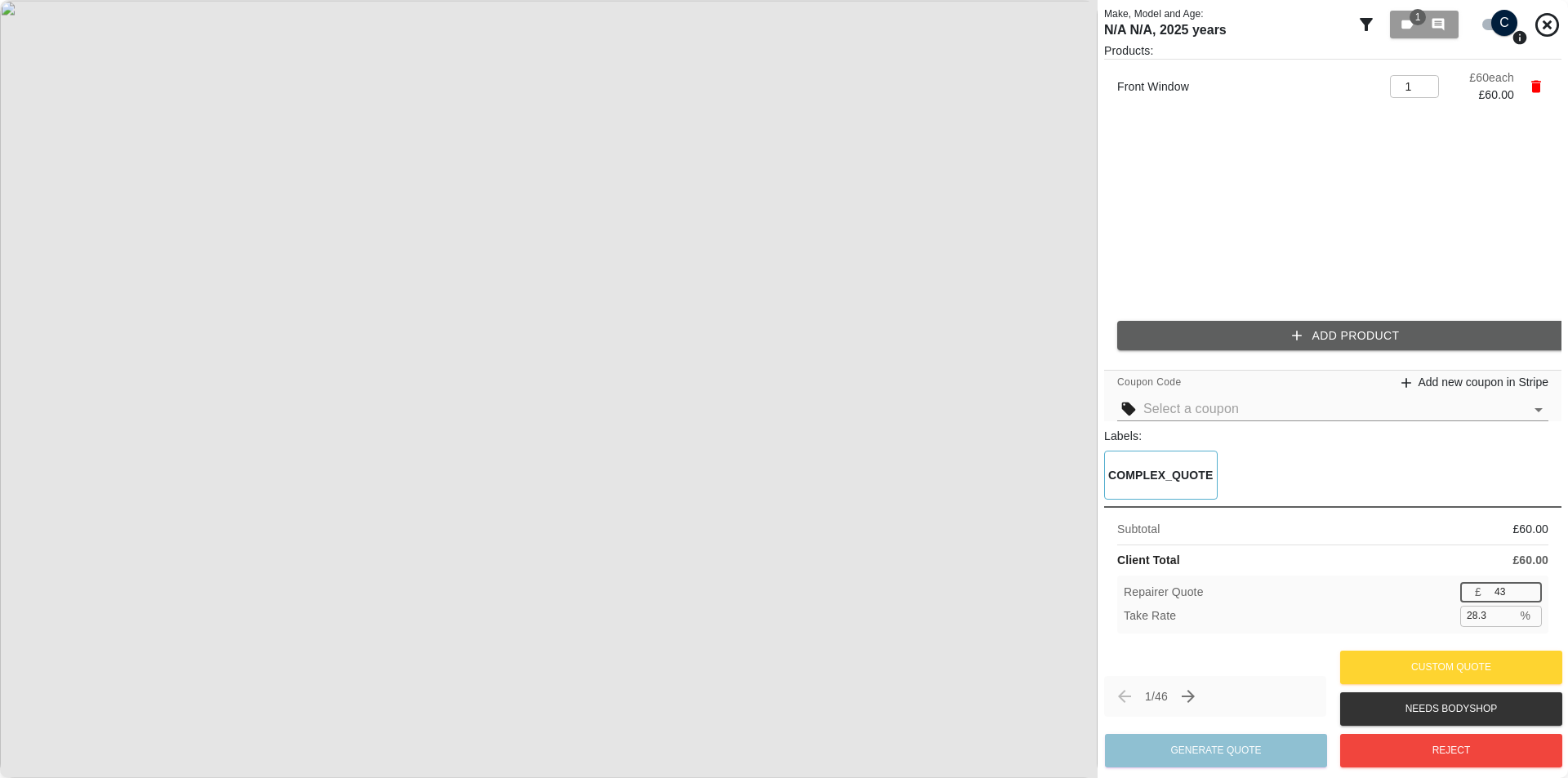
type input "26.7"
type input "45"
type input "25.0"
type input "46"
type input "23.3"
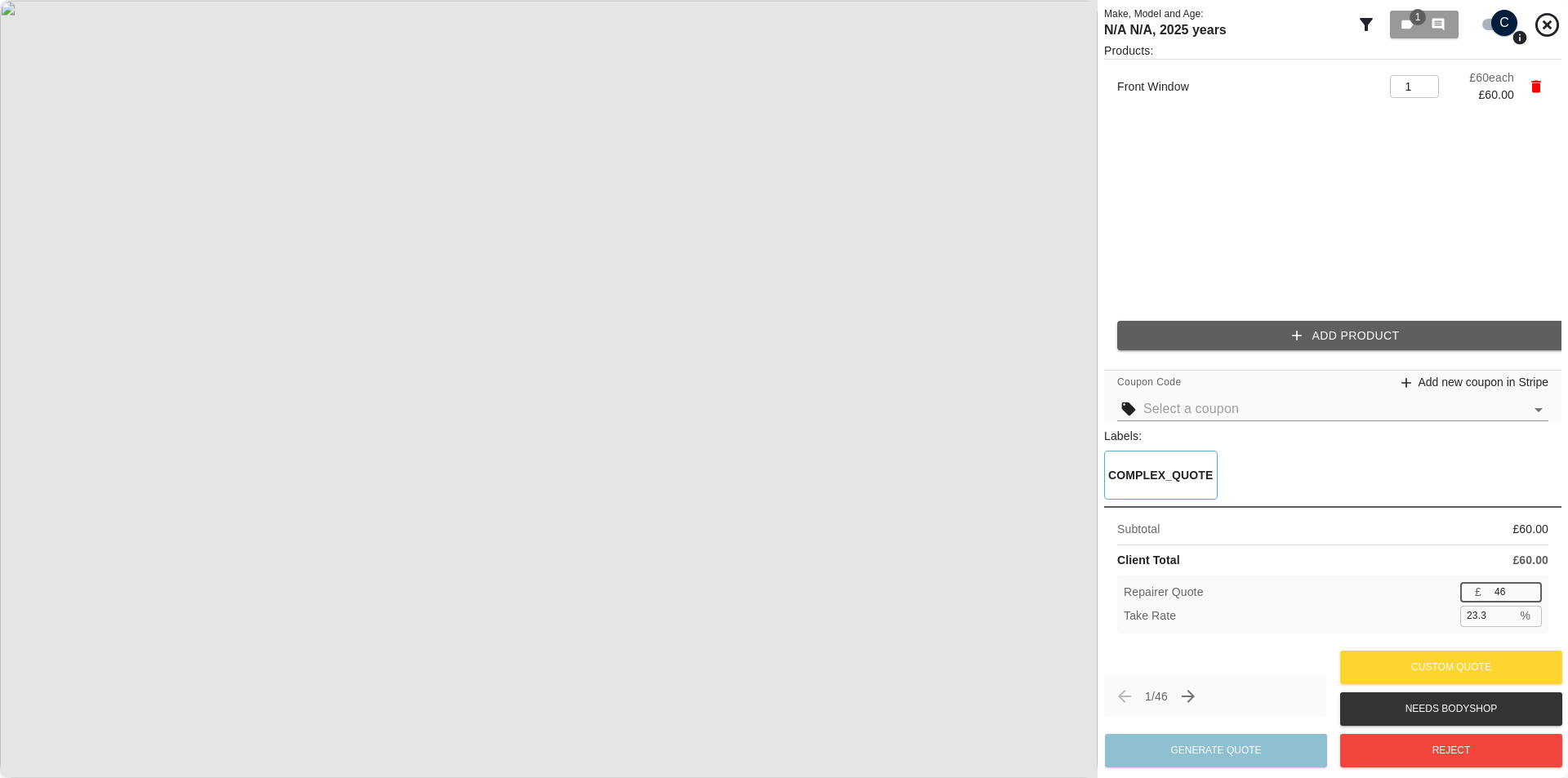
type input "47"
type input "21.7"
type input "48"
type input "20.0"
type input "49"
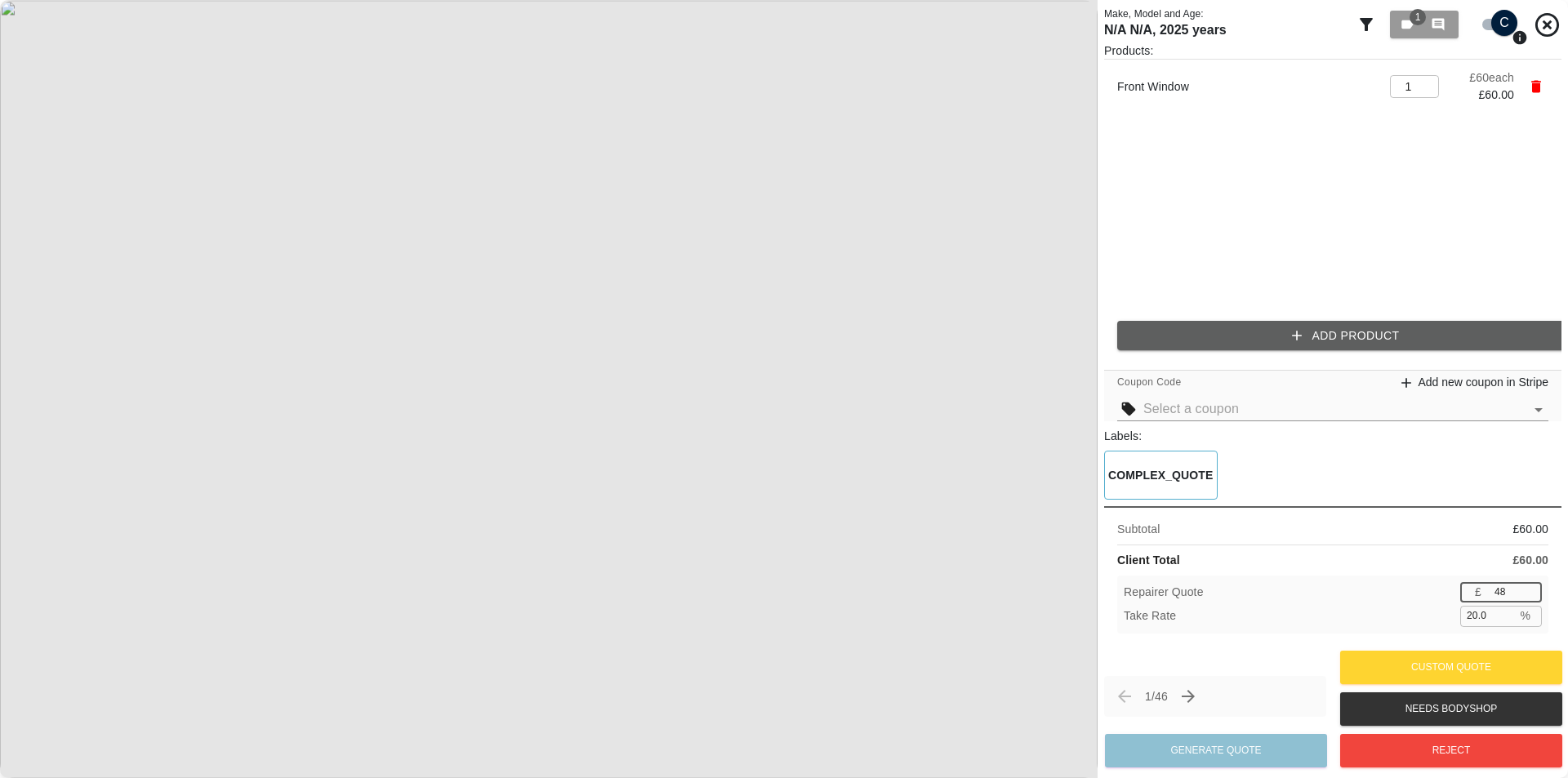
type input "18.3"
type input "50"
type input "16.7"
type input "51"
type input "15.0"
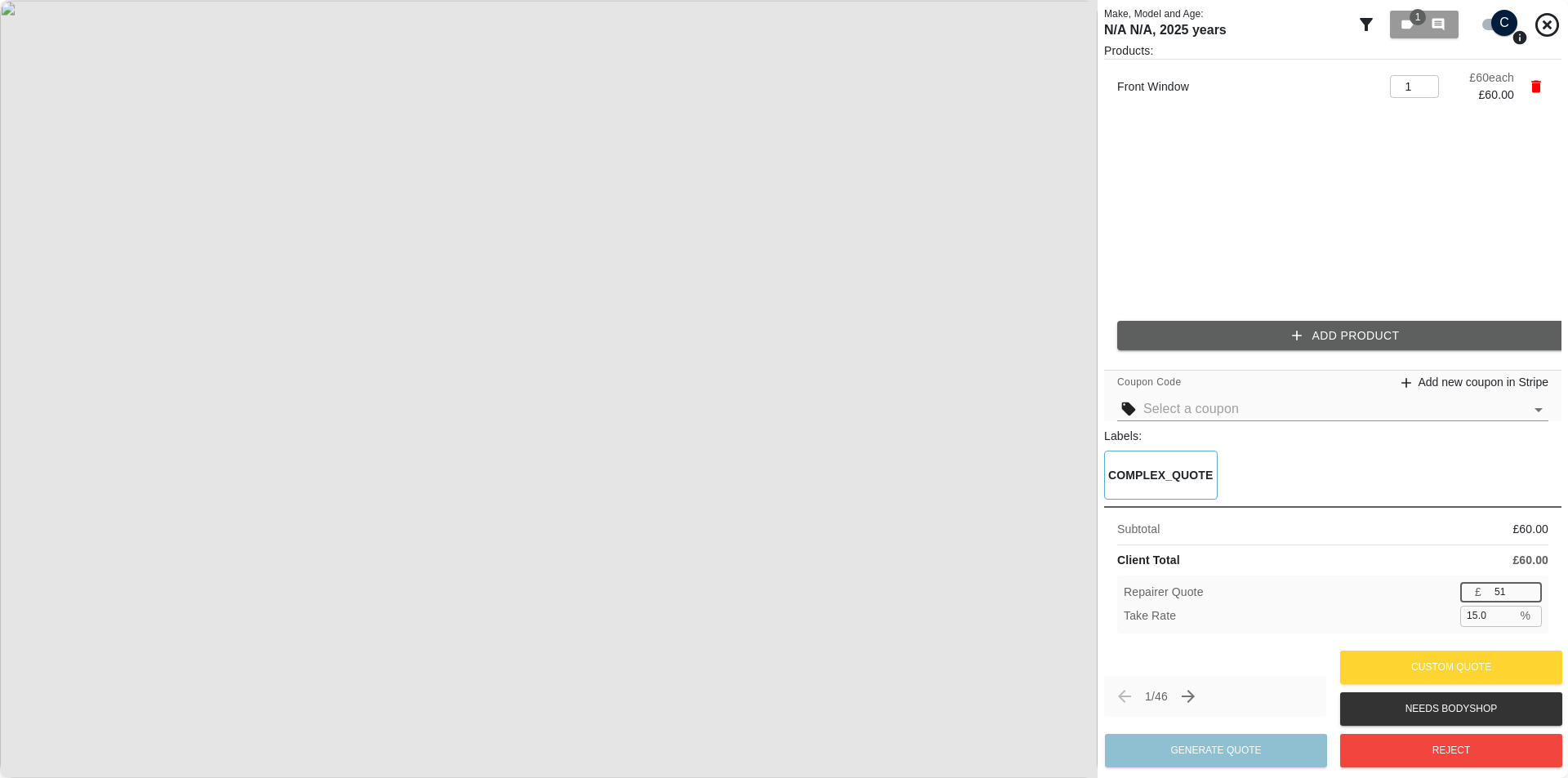
type input "52"
type input "13.3"
type input "53"
type input "11.7"
type input "54"
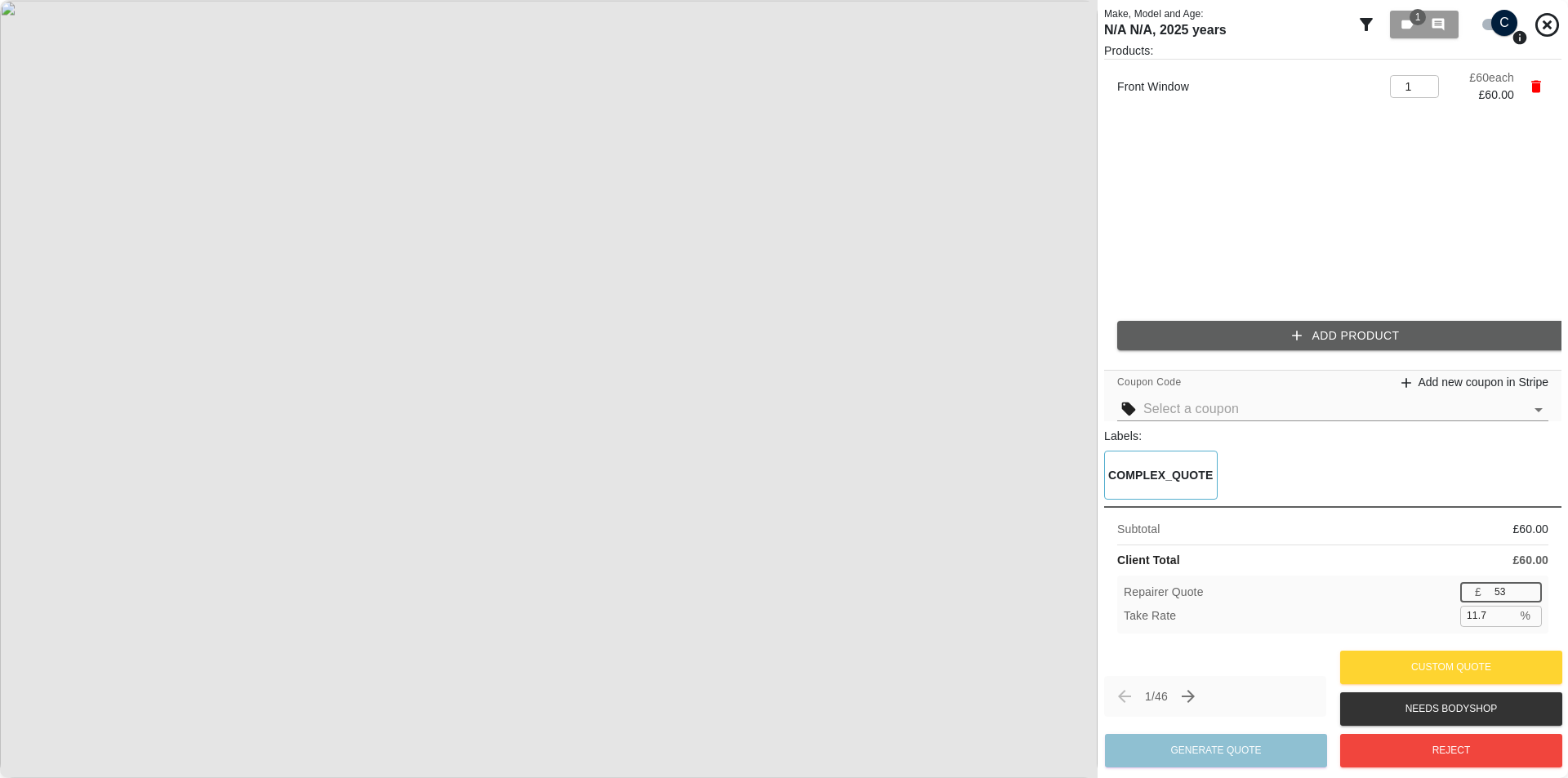
type input "10.0"
type input "55"
type input "8.3"
type input "56"
type input "6.7"
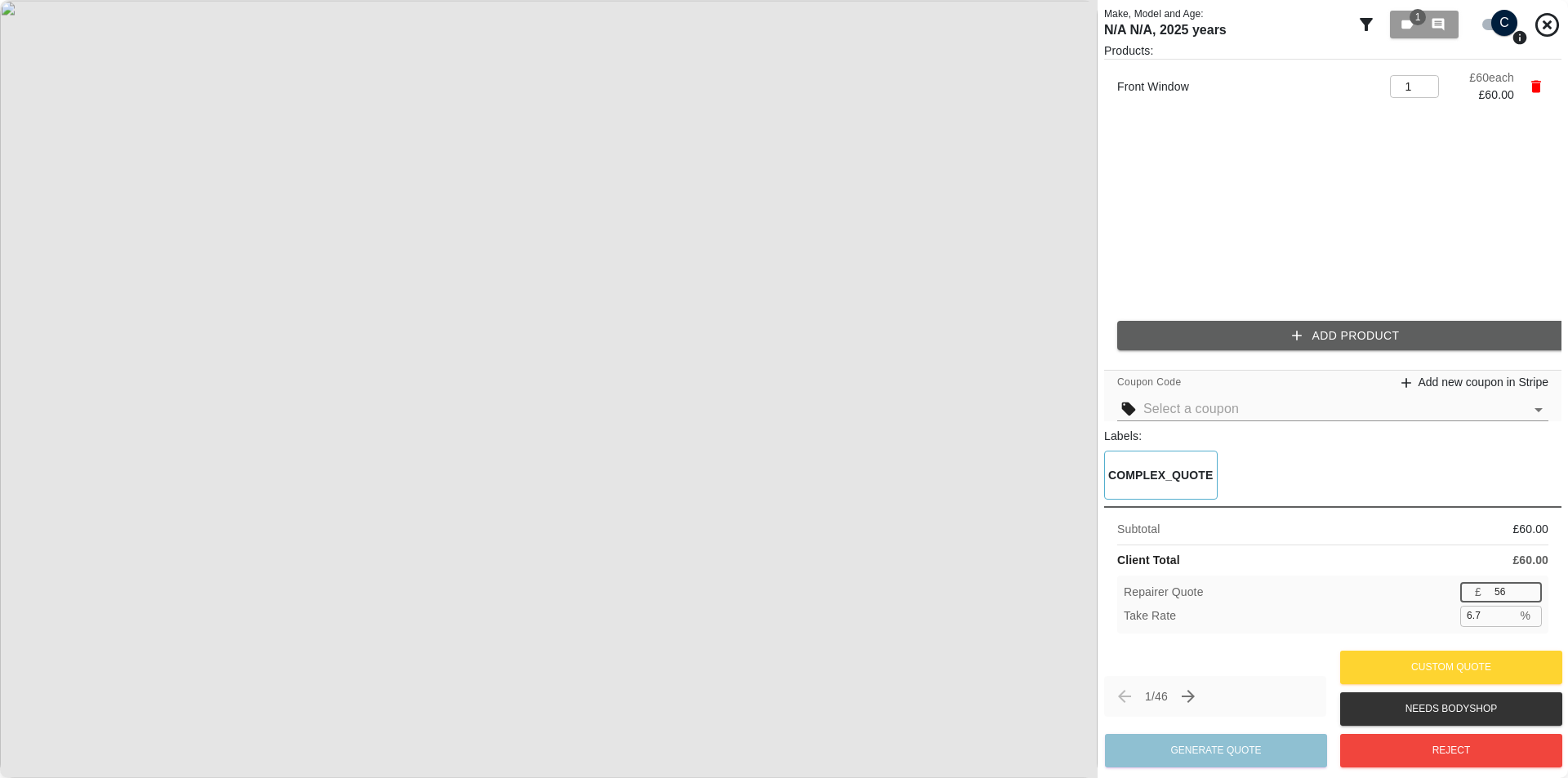
type input "57"
type input "5.0"
type input "58"
type input "3.3"
type input "59"
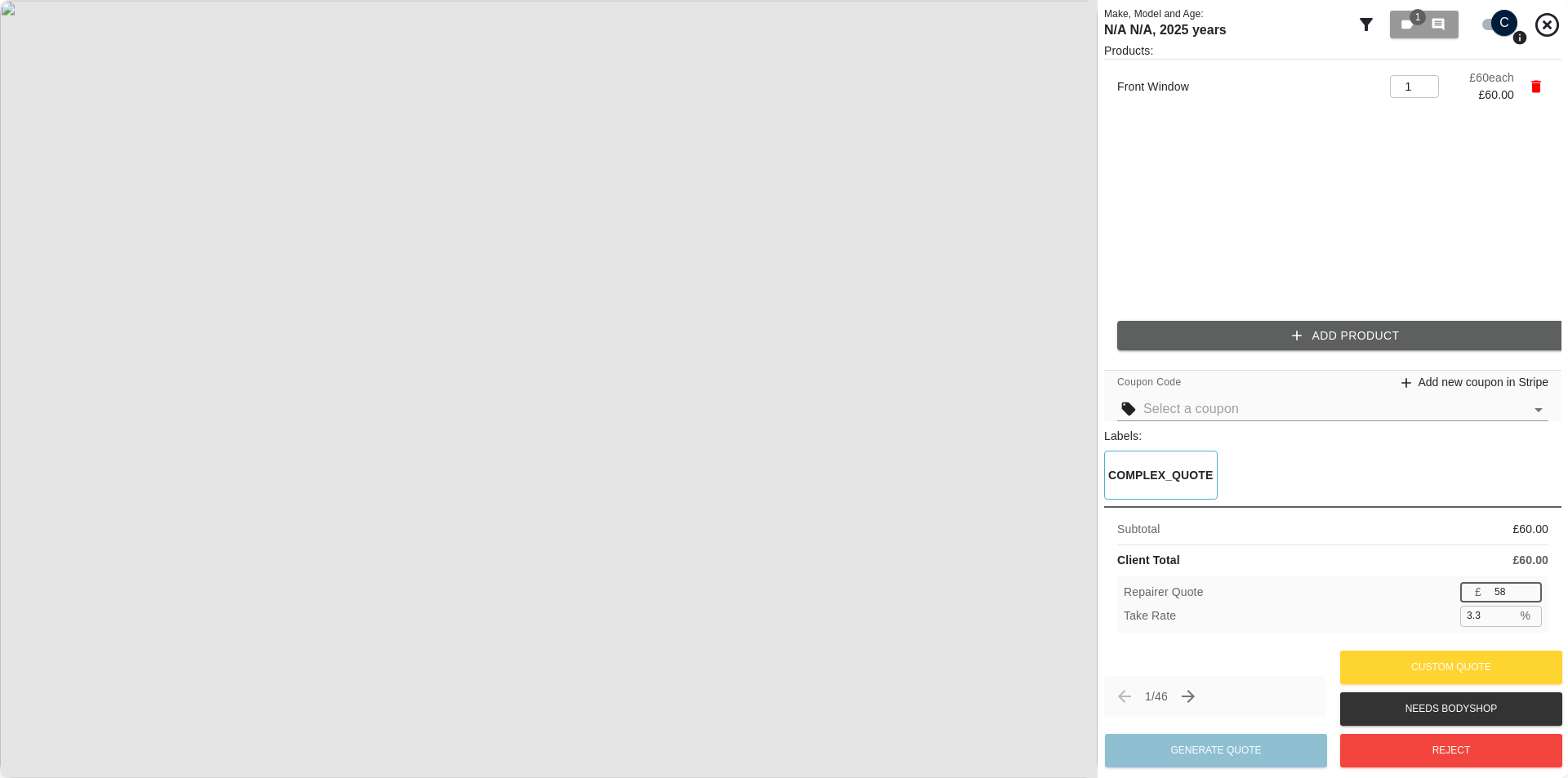
type input "1.7"
type input "60"
click at [1532, 590] on input "60" at bounding box center [1515, 592] width 54 height 21
type input "59"
type input "1.7"
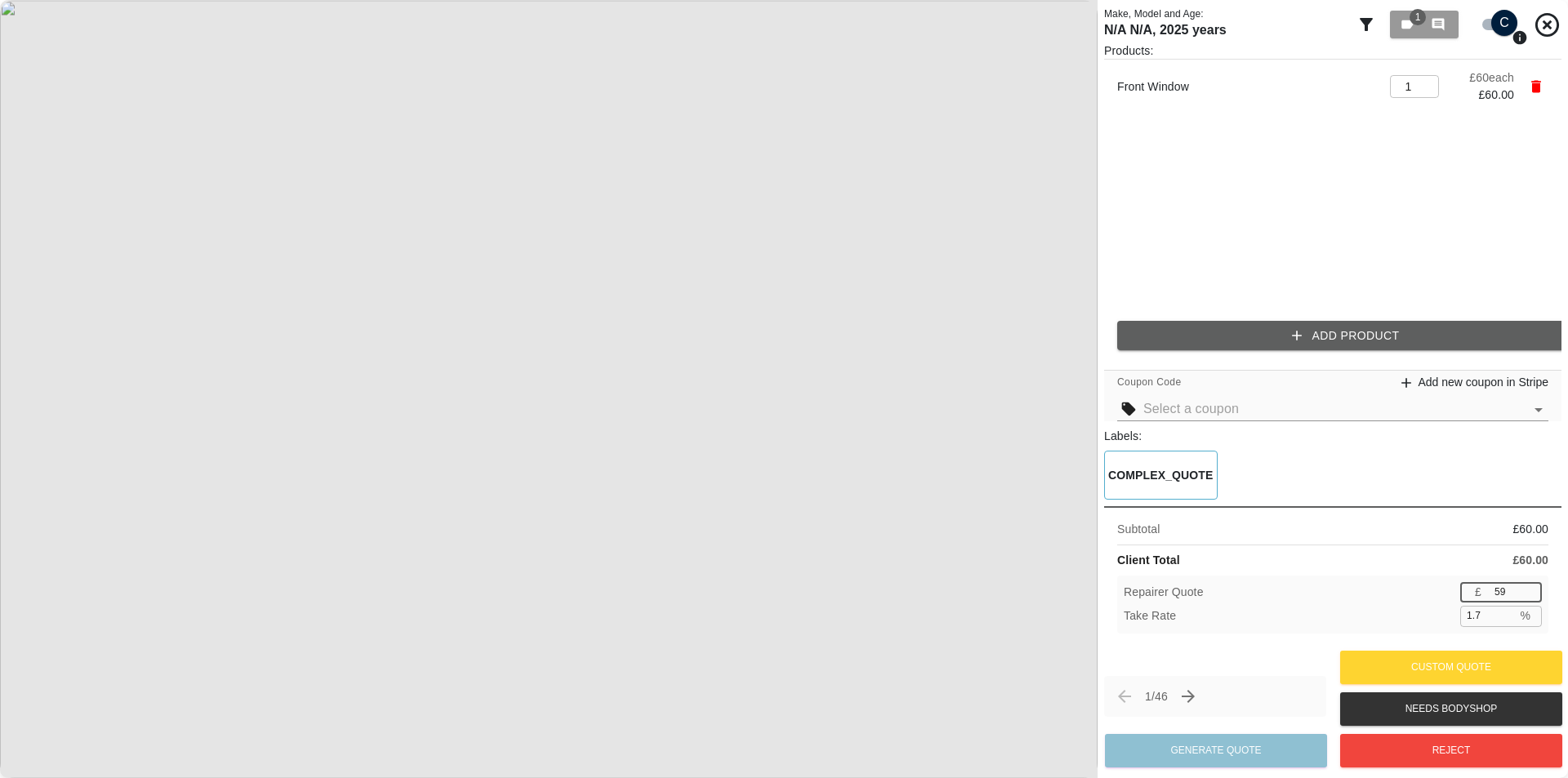
type input "58"
type input "3.3"
click at [1528, 593] on input "58" at bounding box center [1515, 592] width 54 height 21
type input "57"
type input "5.0"
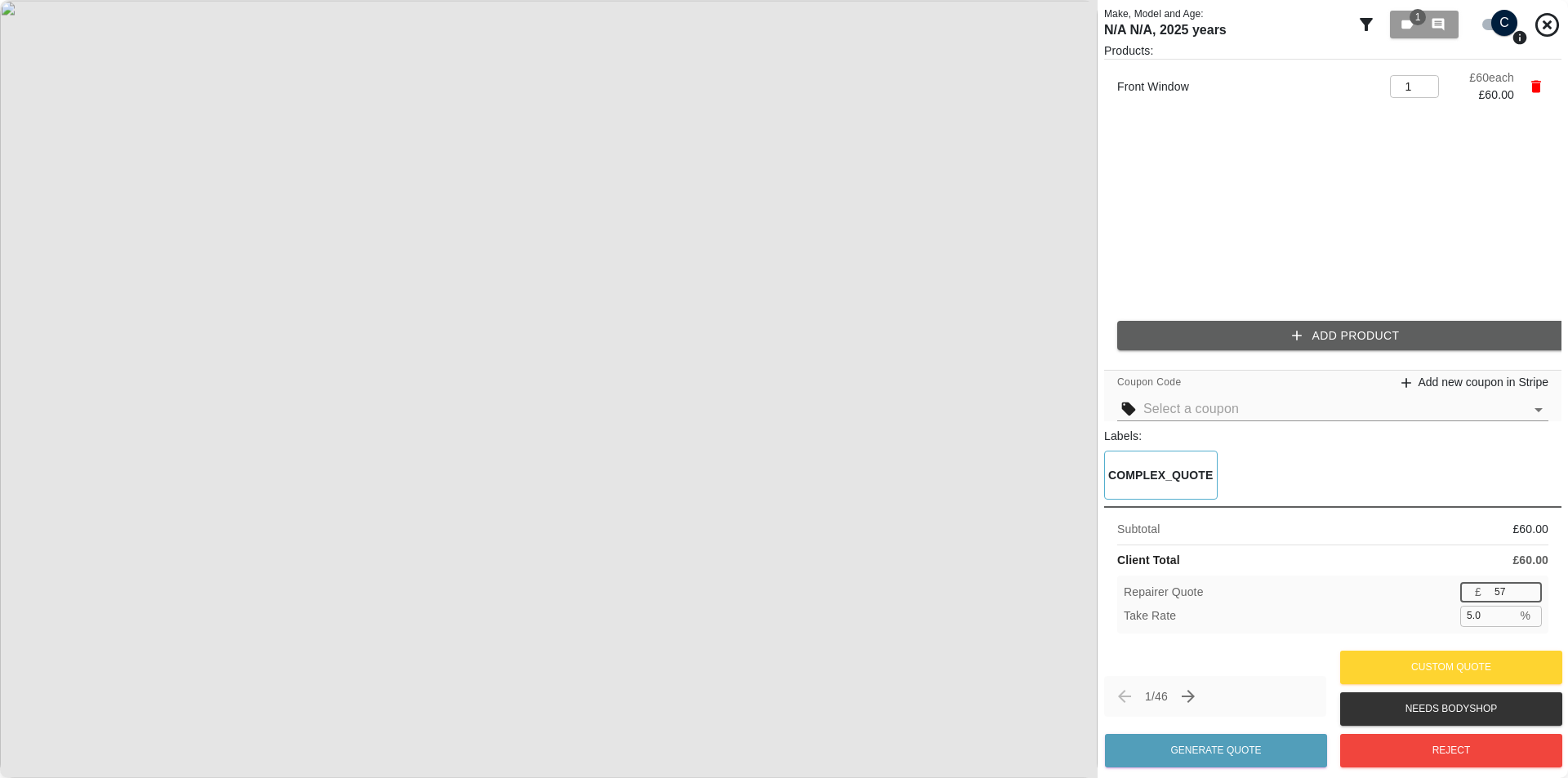
type input "56"
type input "6.7"
type input "55"
type input "8.3"
type input "54"
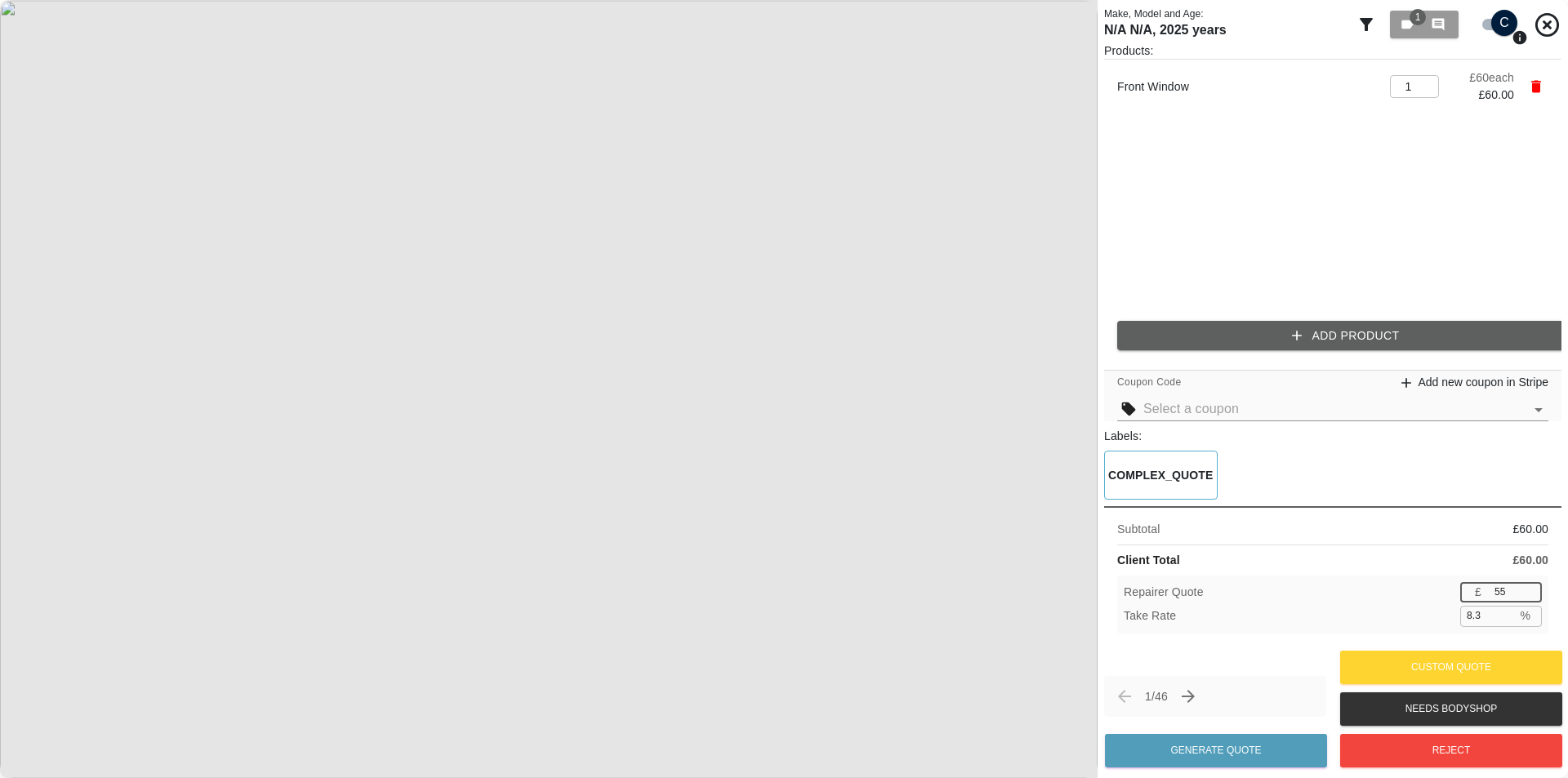
type input "10.0"
type input "53"
type input "11.7"
type input "52"
type input "13.3"
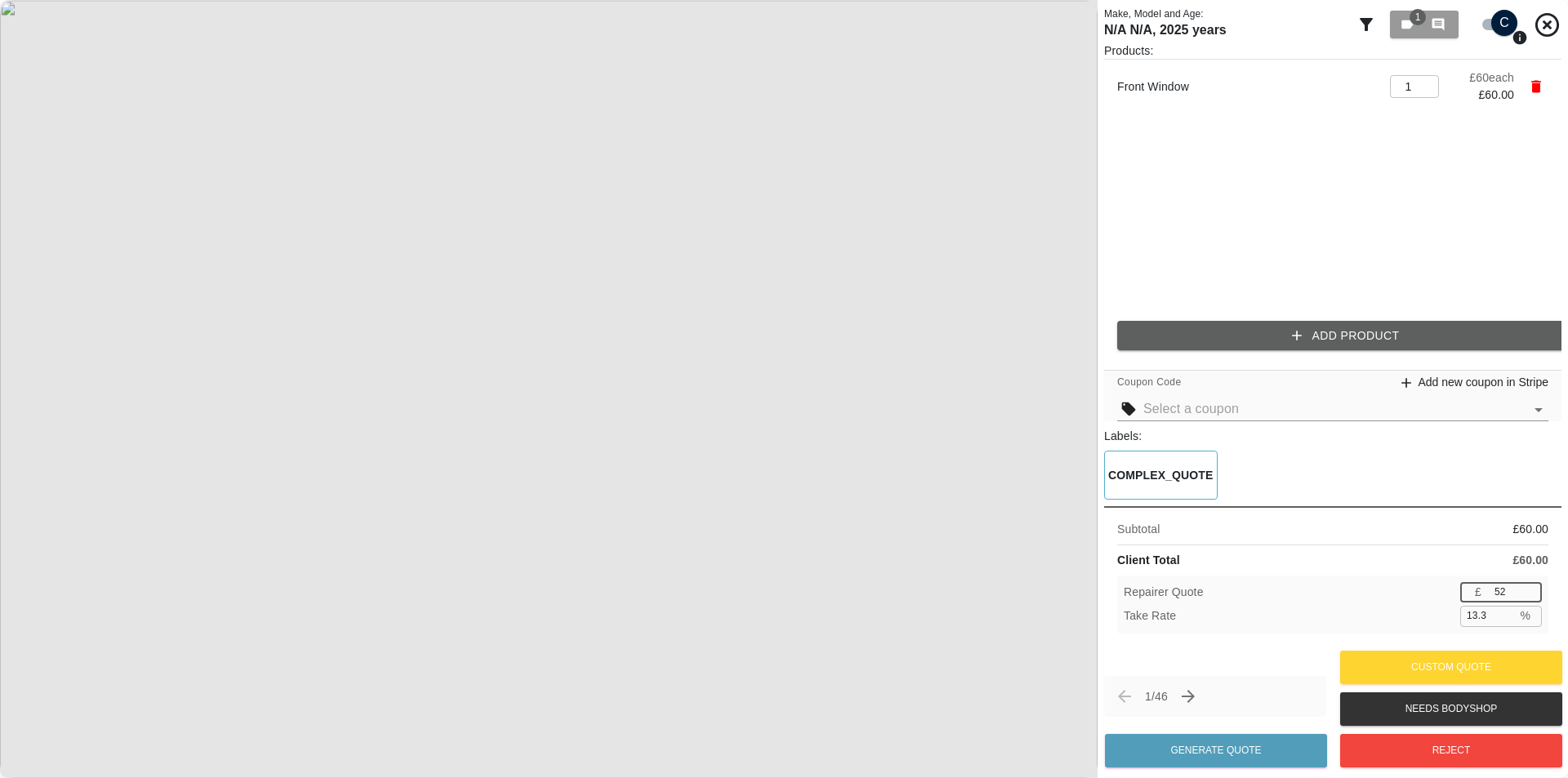
type input "51"
type input "15.0"
type input "50"
type input "16.7"
type input "49"
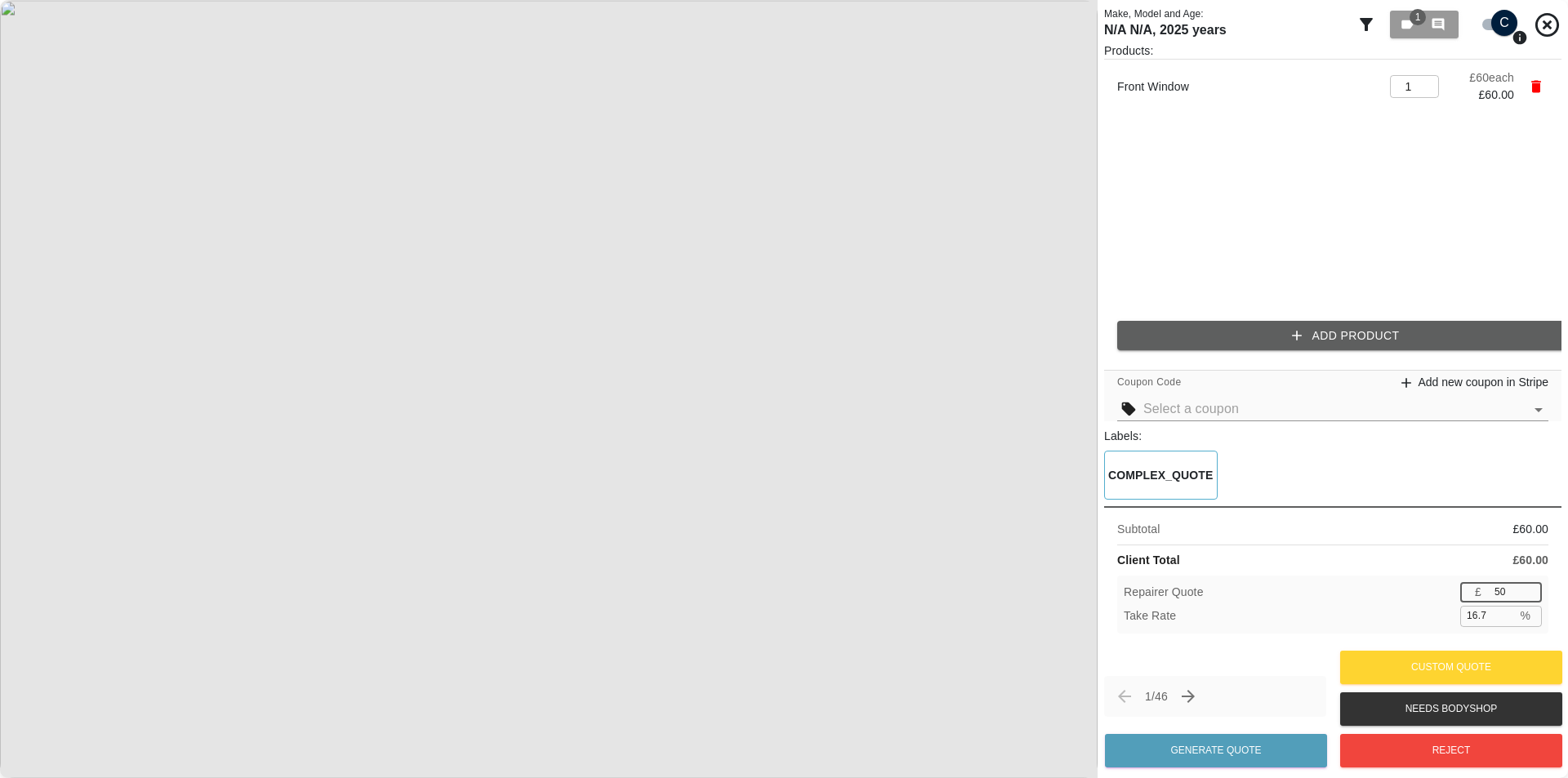
type input "18.3"
type input "48"
type input "20.0"
type input "47"
type input "21.7"
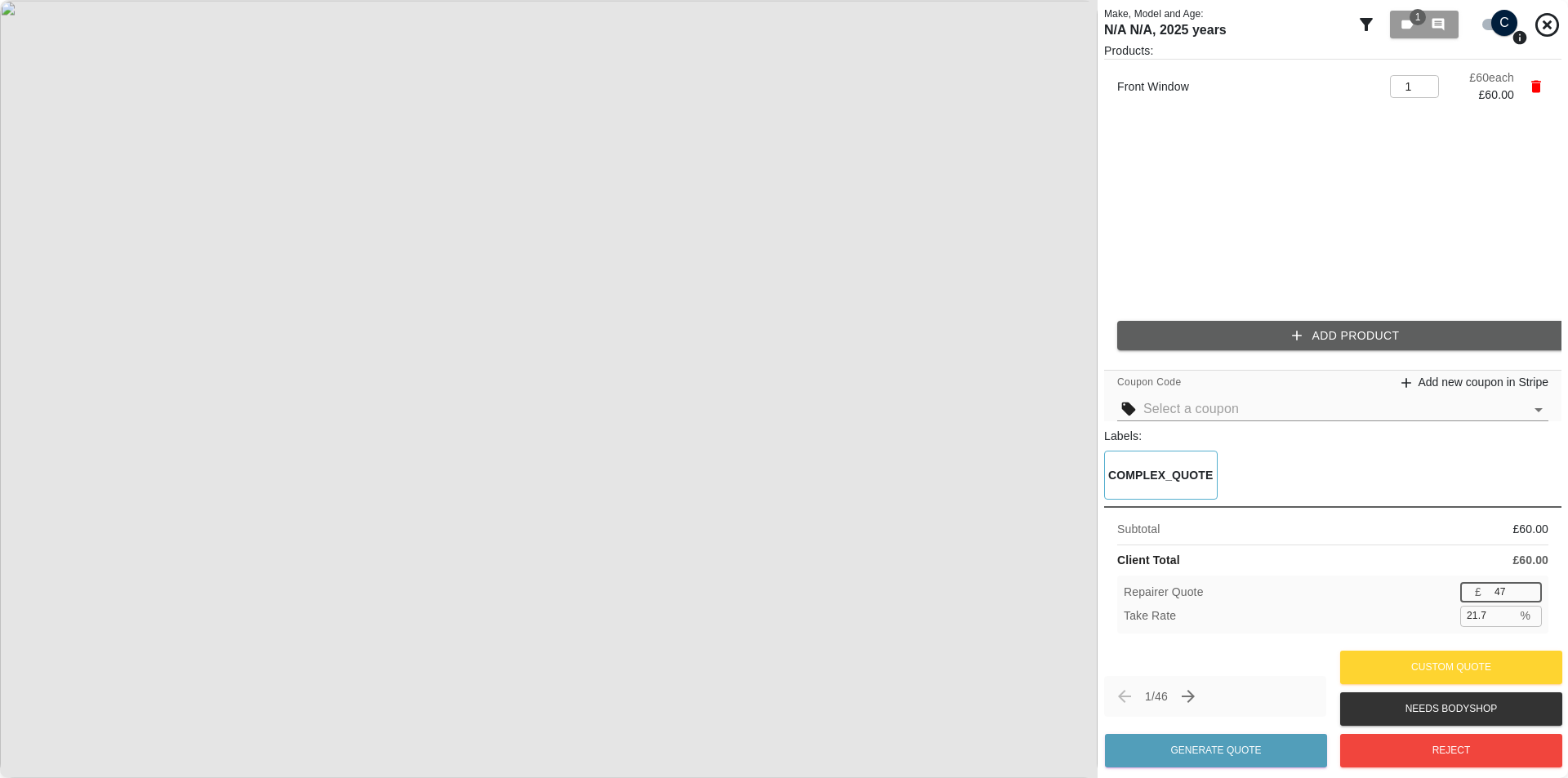
click at [1530, 593] on input "47" at bounding box center [1515, 592] width 54 height 21
type input "46"
type input "23.3"
type input "45"
type input "25.0"
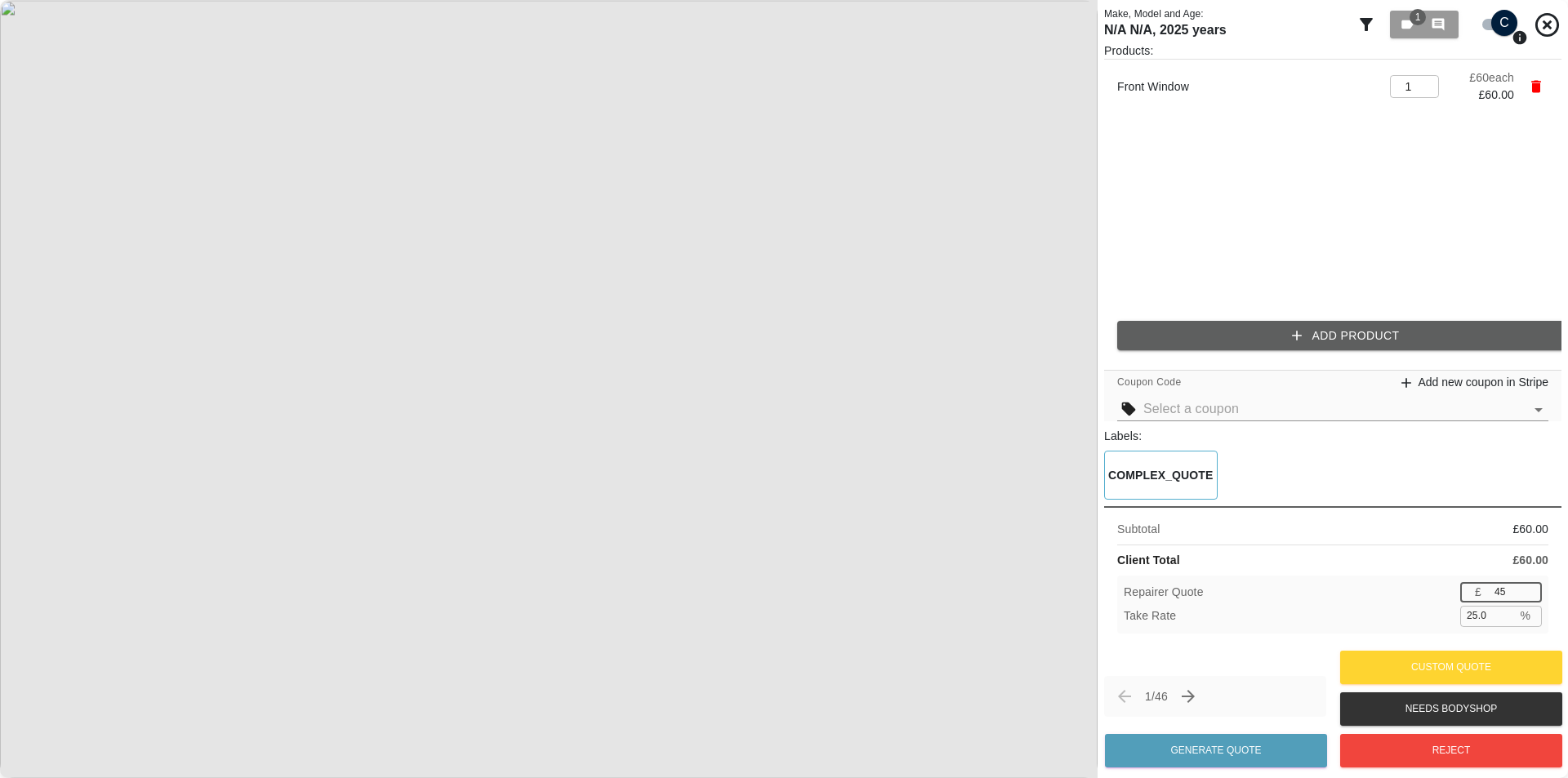
type input "44"
type input "26.7"
type input "43"
type input "28.3"
type input "42"
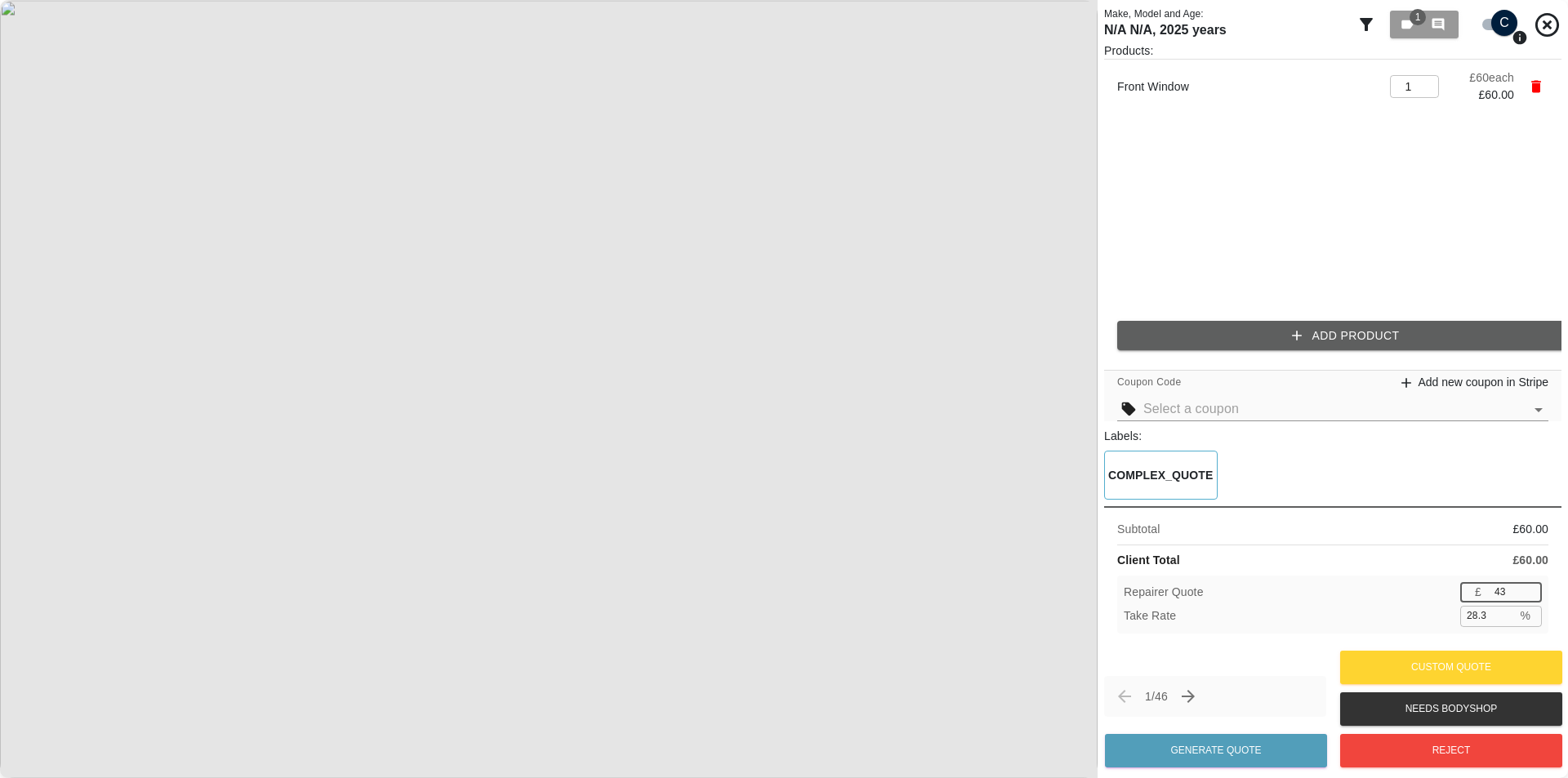
type input "30.0"
type input "41"
type input "31.7"
type input "40"
type input "33.3"
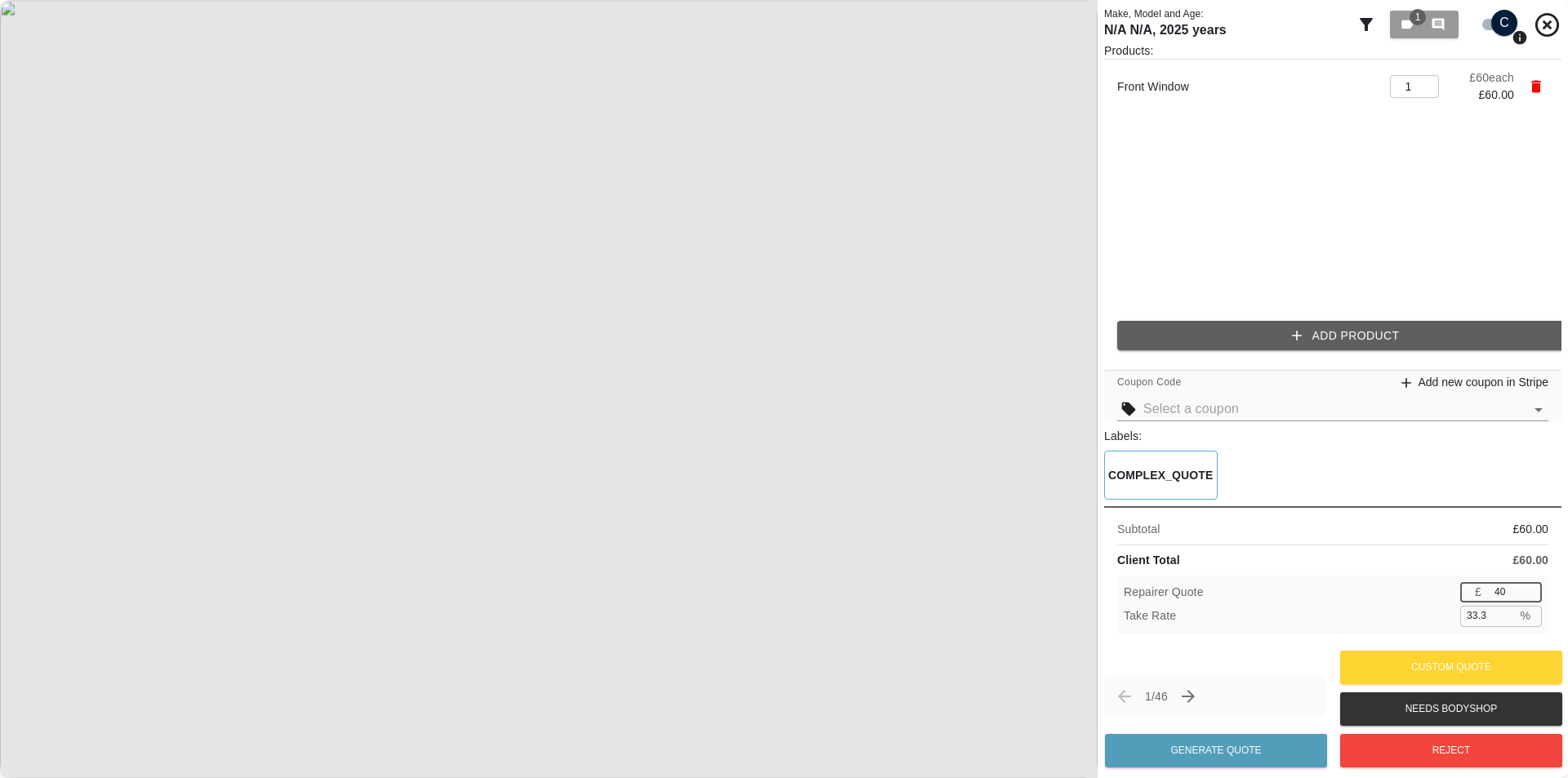
type input "39"
type input "35.0"
type input "38"
type input "36.7"
type input "37"
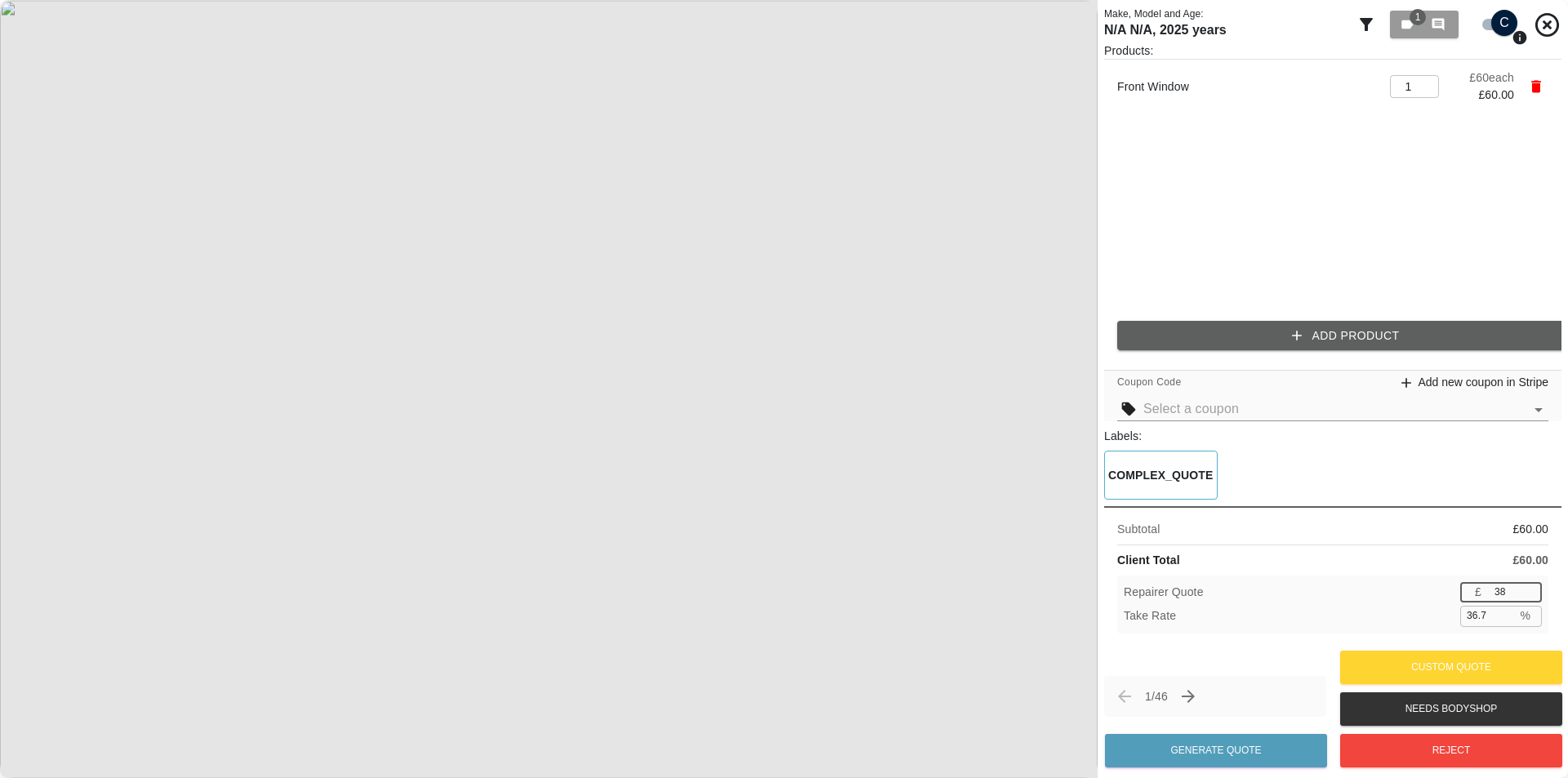
type input "38.3"
type input "36"
type input "40.0"
type input "35"
type input "41.7"
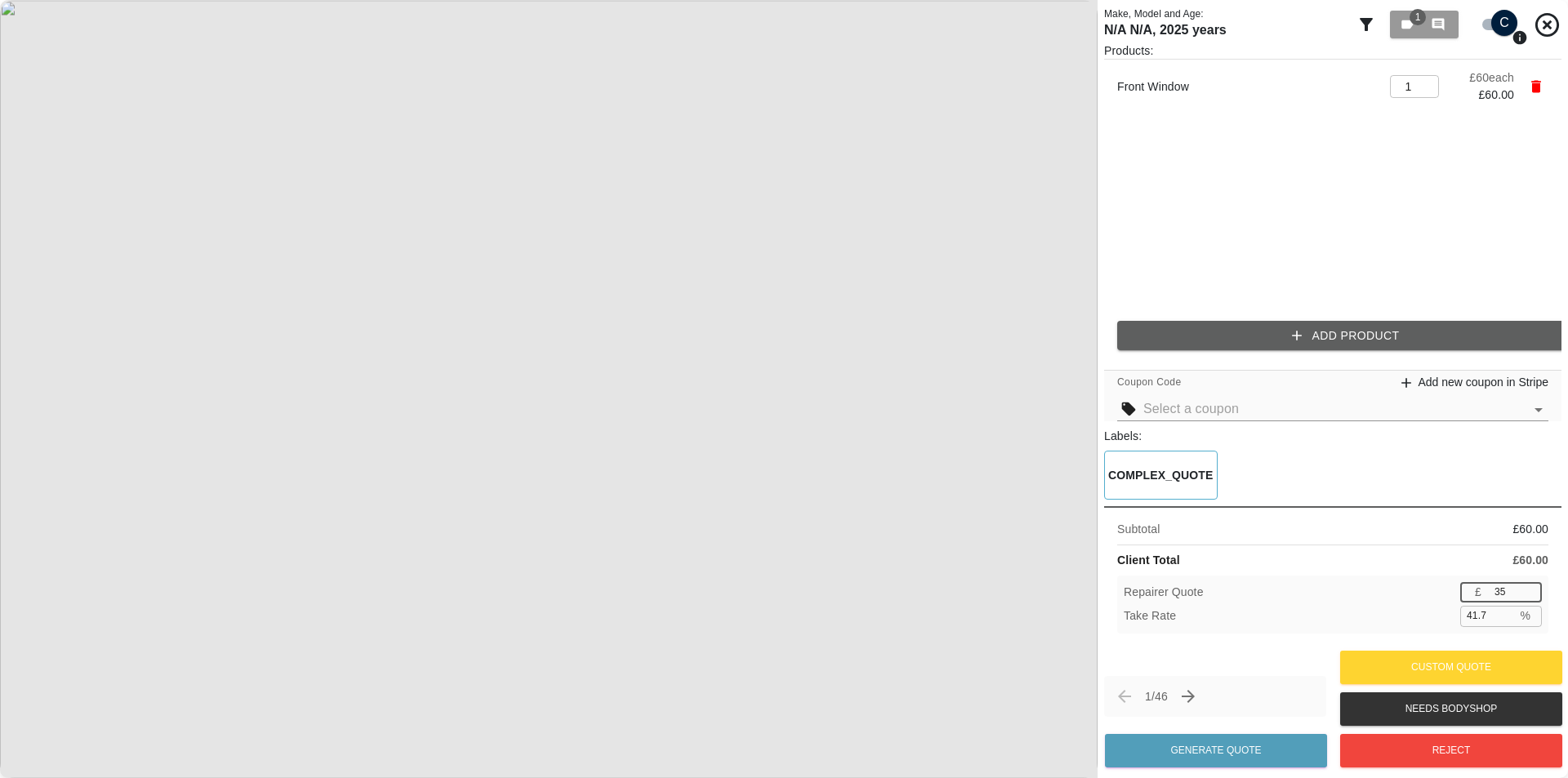
type input "34"
type input "43.3"
type input "33"
type input "45.0"
type input "32"
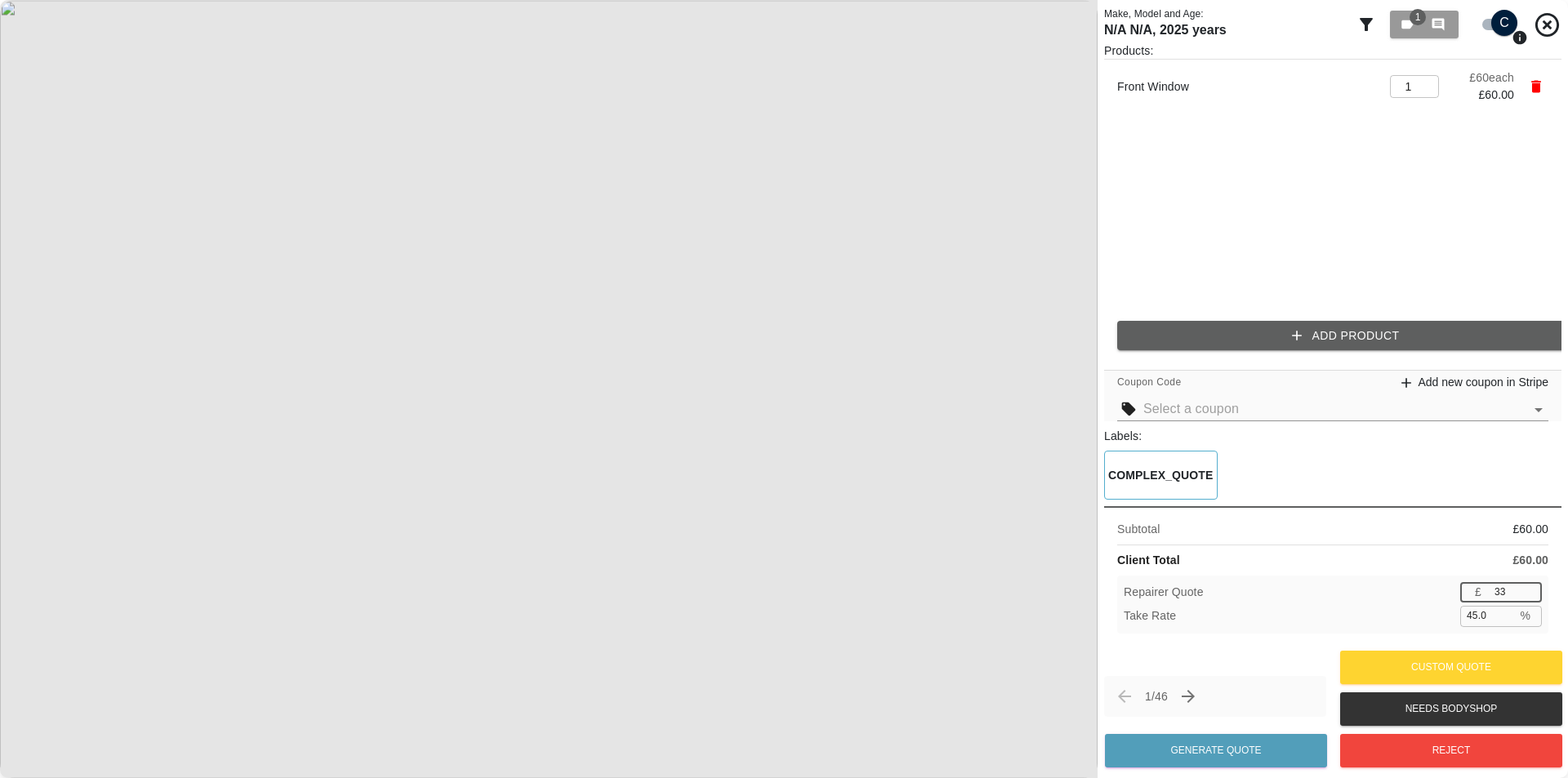
type input "46.7"
type input "31"
type input "48.3"
type input "30"
type input "50.0"
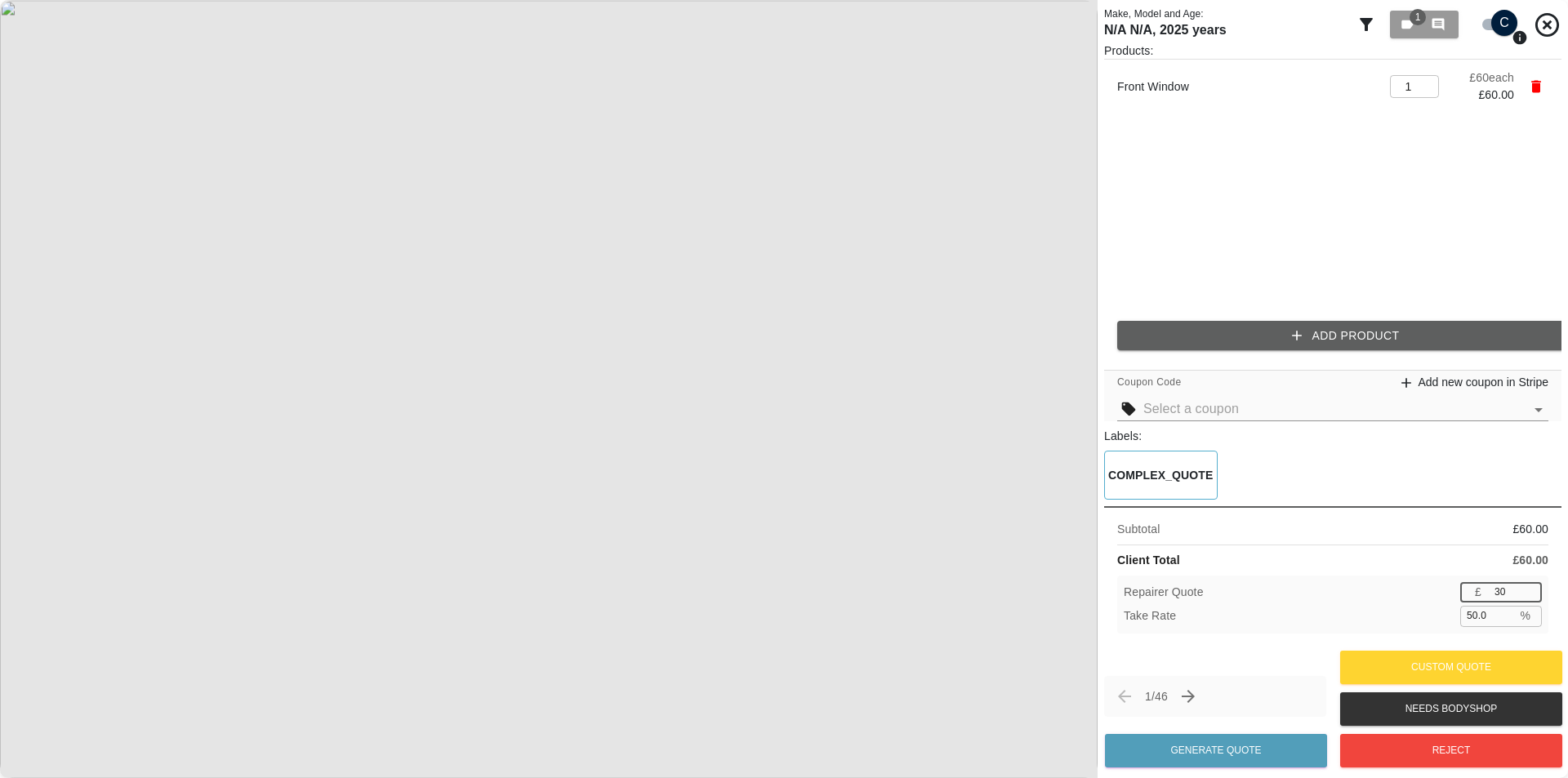
type input "29"
type input "51.7"
type input "28"
type input "53.3"
type input "27"
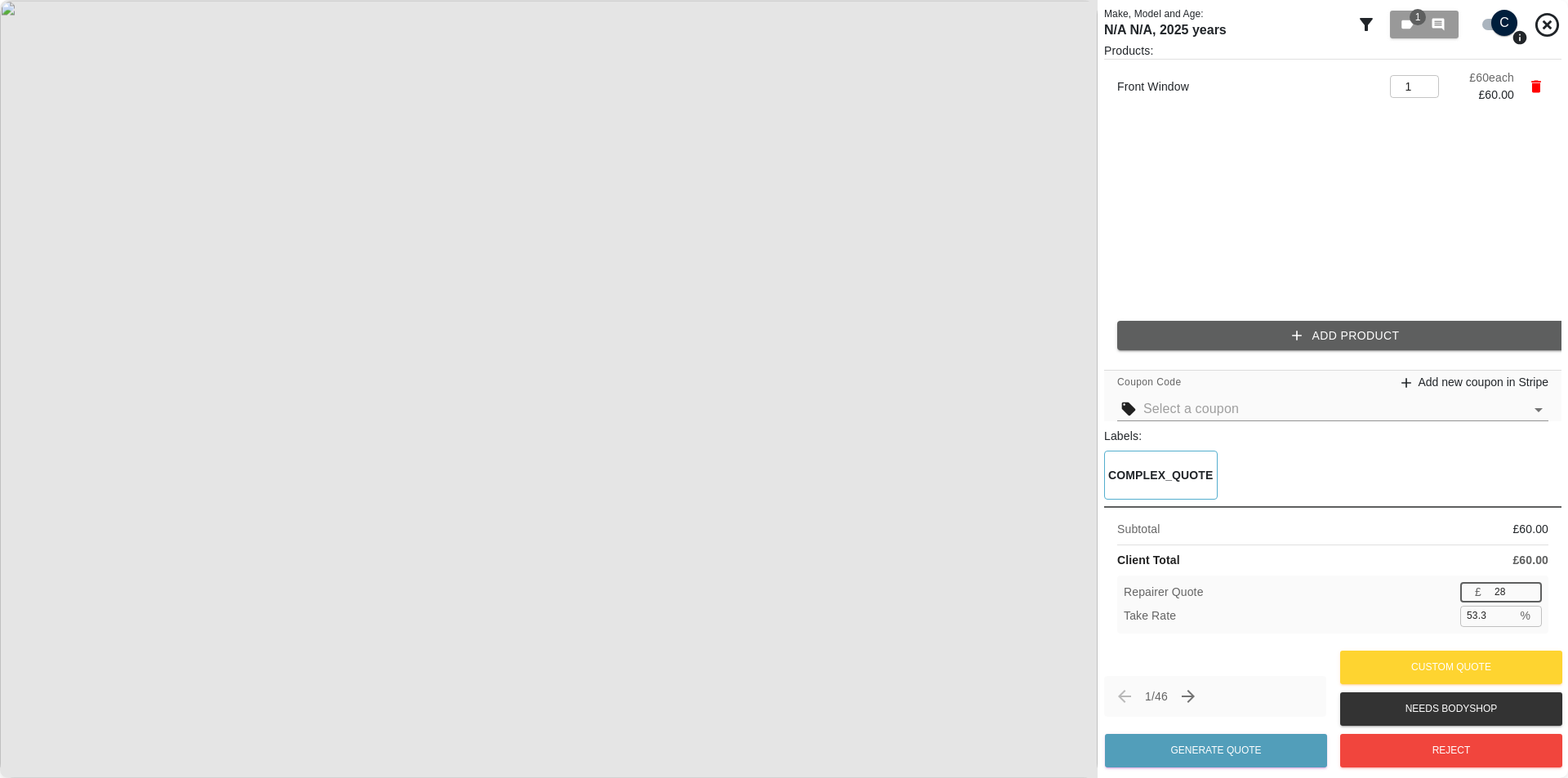
type input "55.0"
type input "26"
type input "56.7"
type input "25"
type input "58.3"
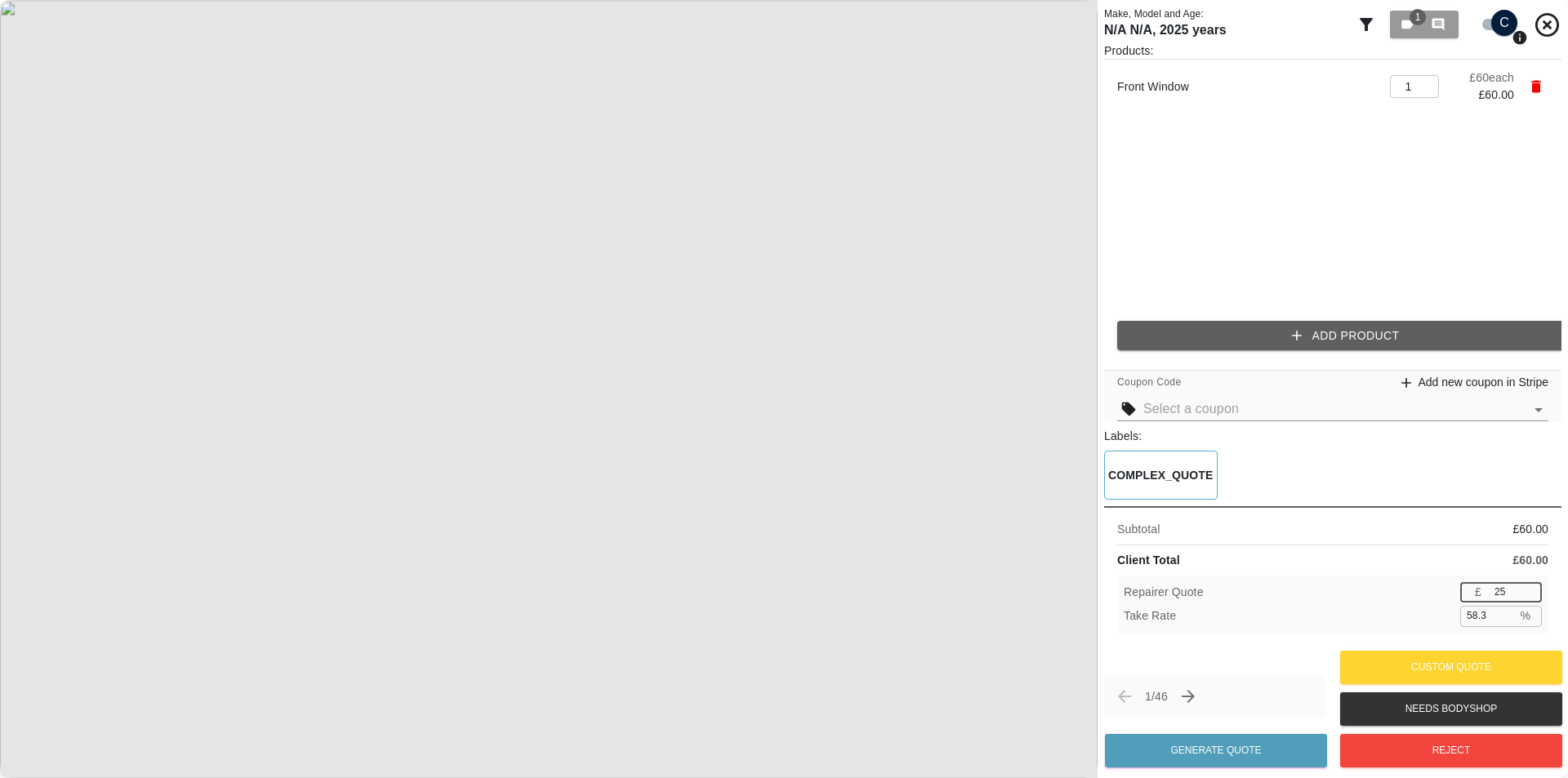
type input "24"
type input "60.0"
type input "23"
type input "61.7"
type input "22"
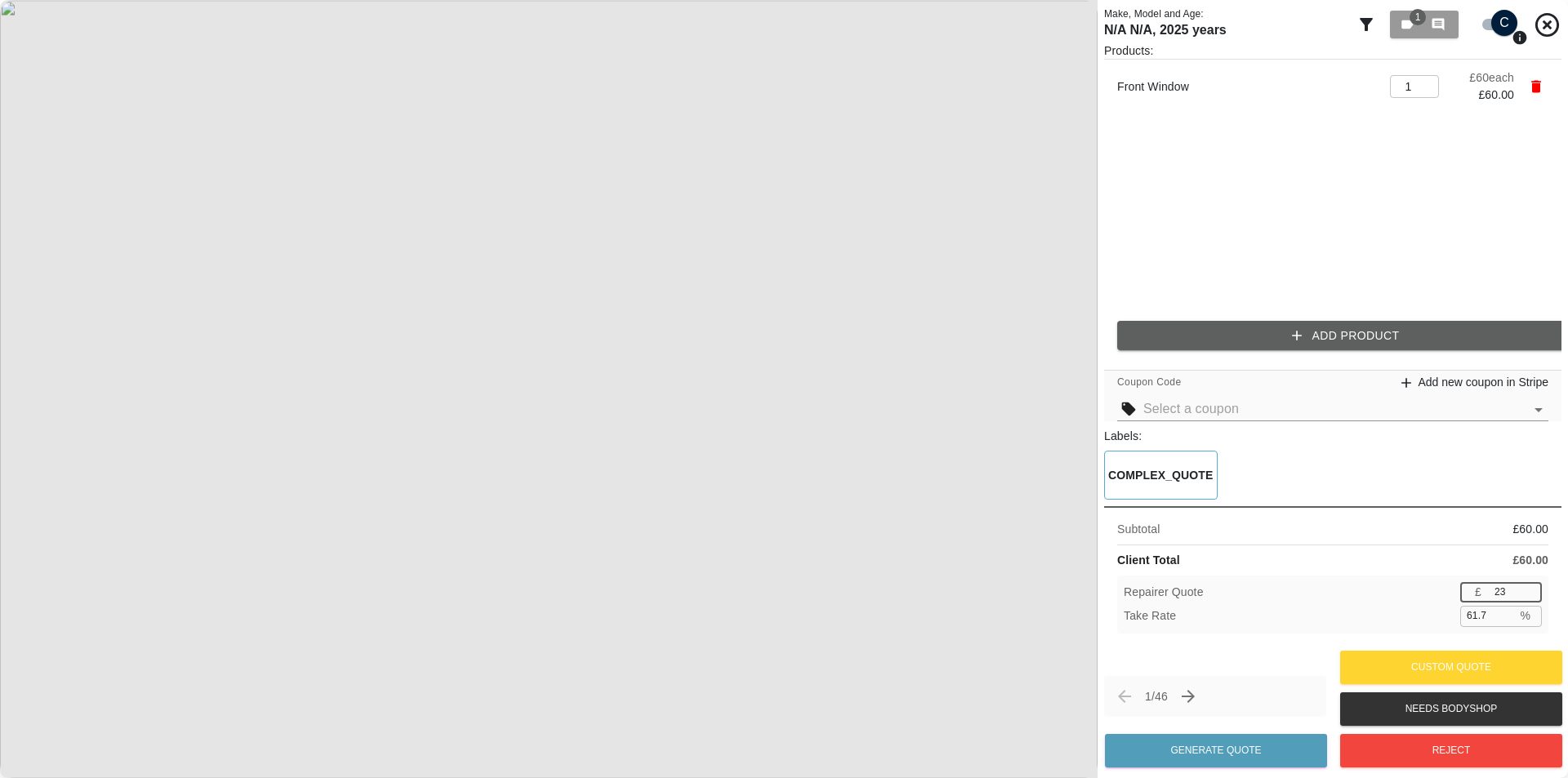
type input "63.3"
type input "21"
type input "65.0"
type input "20"
type input "66.7"
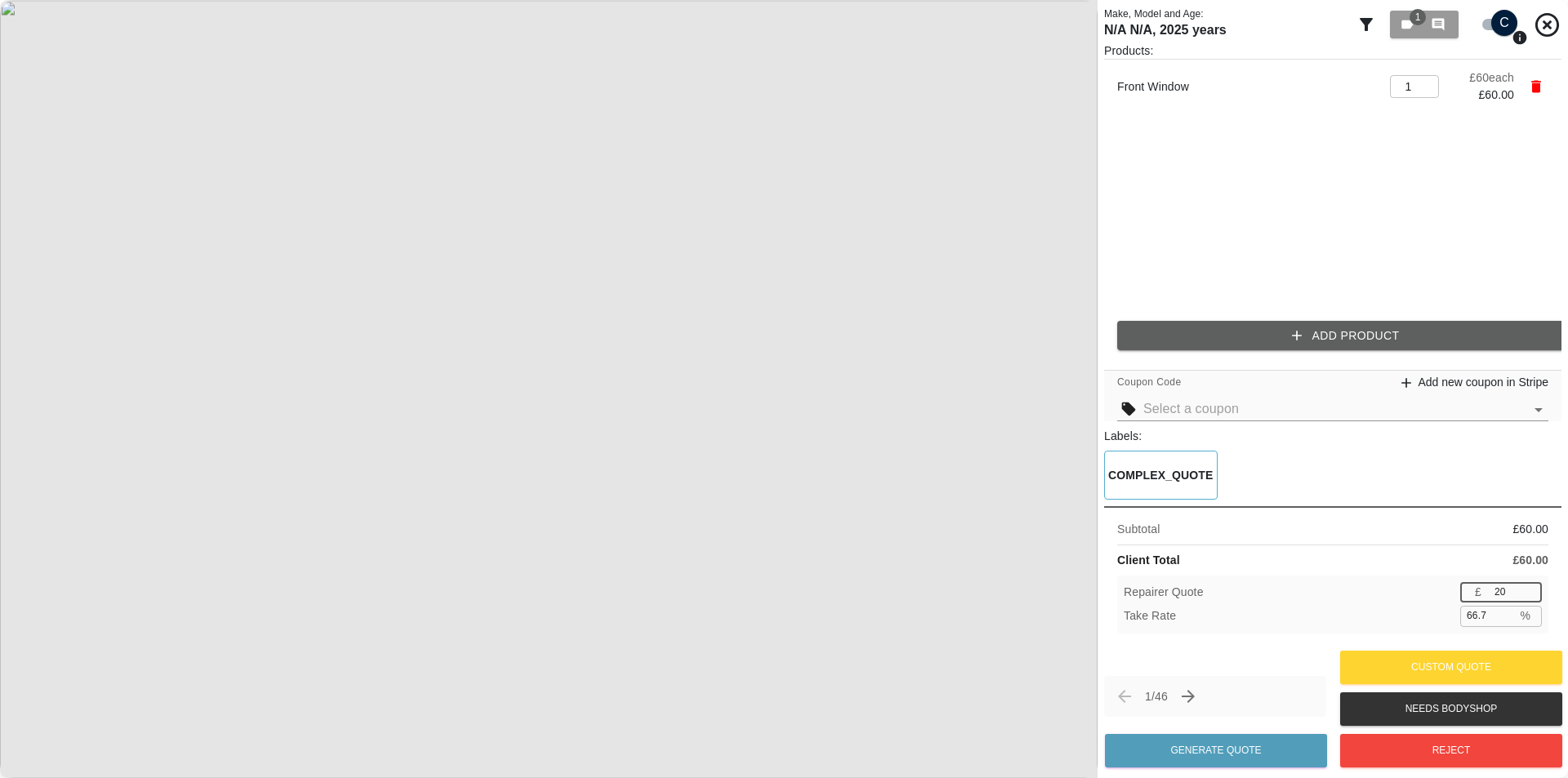
type input "19"
type input "68.3"
type input "18"
type input "70.0"
type input "17"
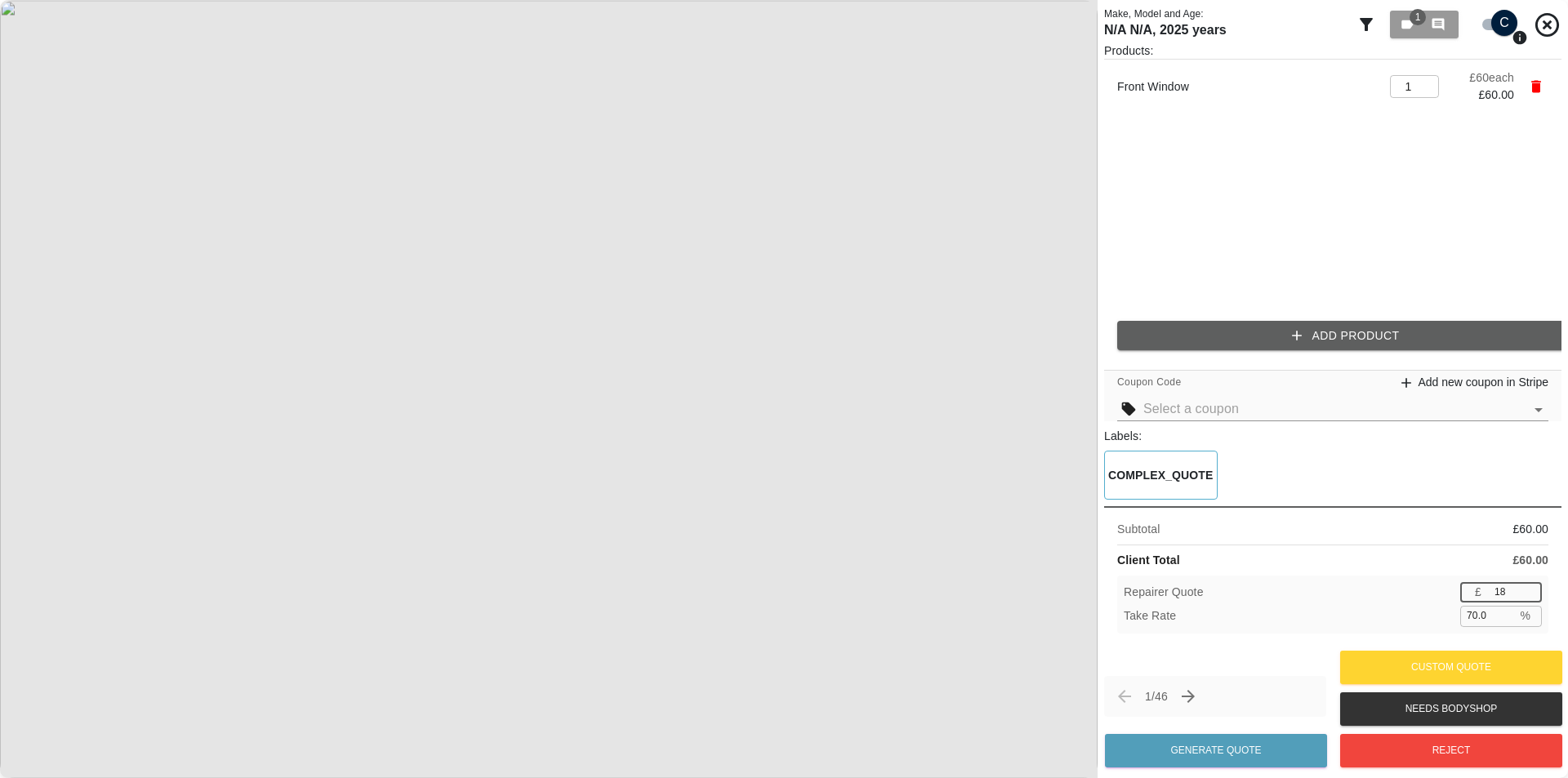
type input "71.7"
type input "16"
type input "73.3"
type input "15"
type input "75.0"
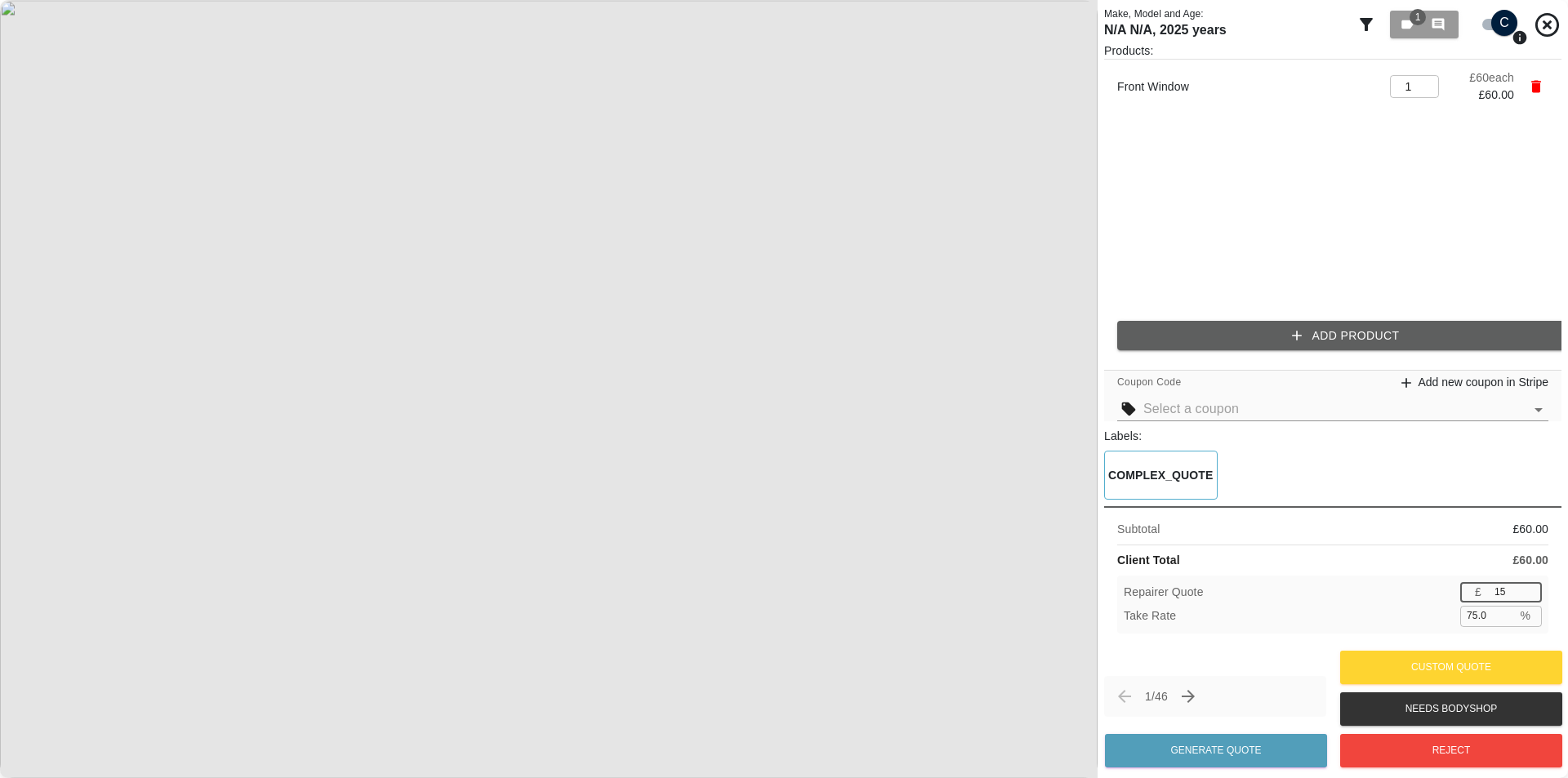
type input "14"
type input "76.7"
type input "13"
type input "78.3"
type input "12"
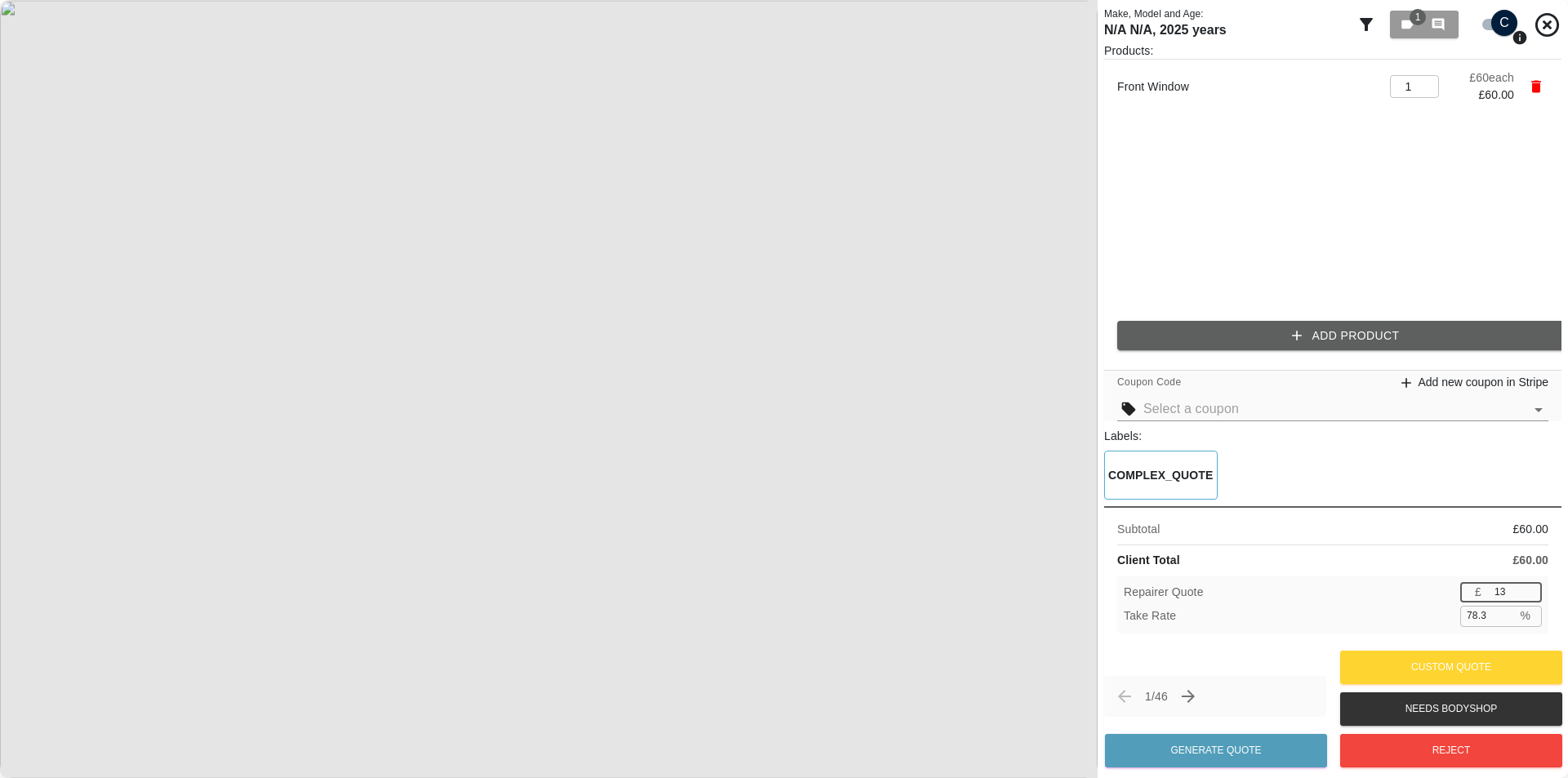
type input "80.0"
type input "11"
type input "81.7"
type input "10"
type input "83.3"
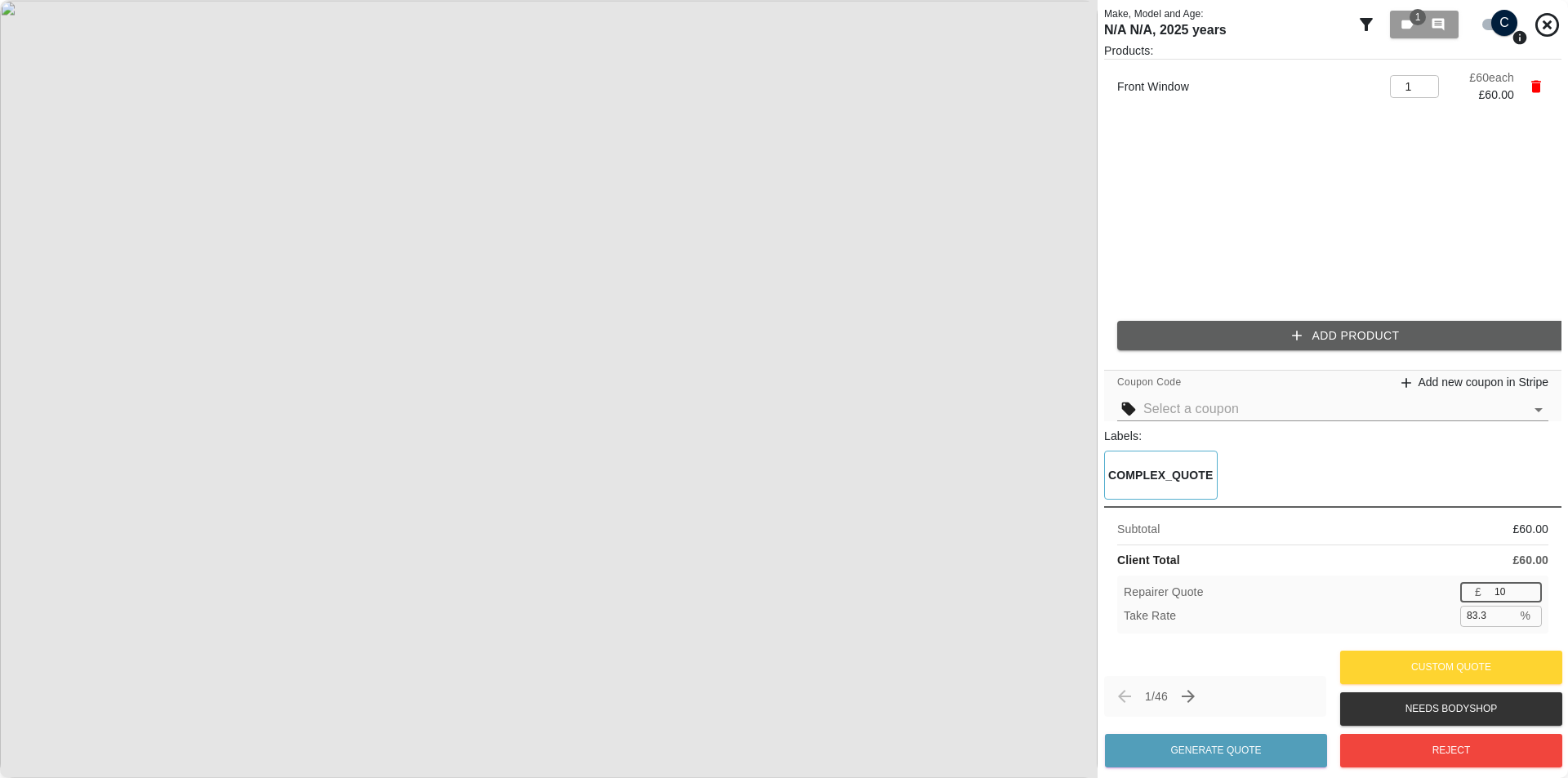
type input "9"
type input "85.0"
type input "8"
type input "86.7"
type input "7"
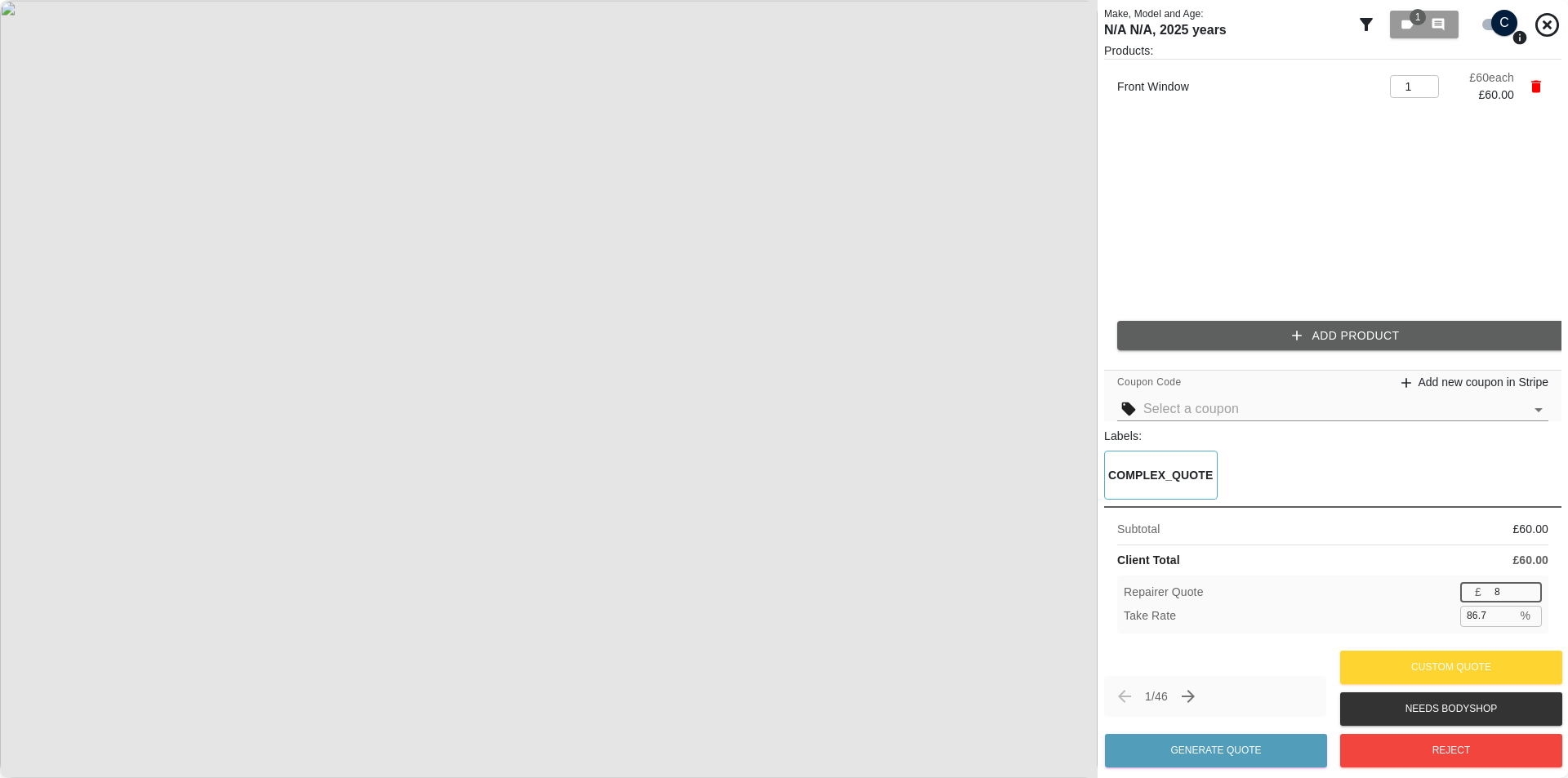
type input "88.3"
click at [1530, 593] on input "number" at bounding box center [1515, 592] width 54 height 21
click at [1529, 589] on input "27" at bounding box center [1515, 592] width 54 height 21
click at [1508, 620] on input "55.0" at bounding box center [1488, 616] width 56 height 21
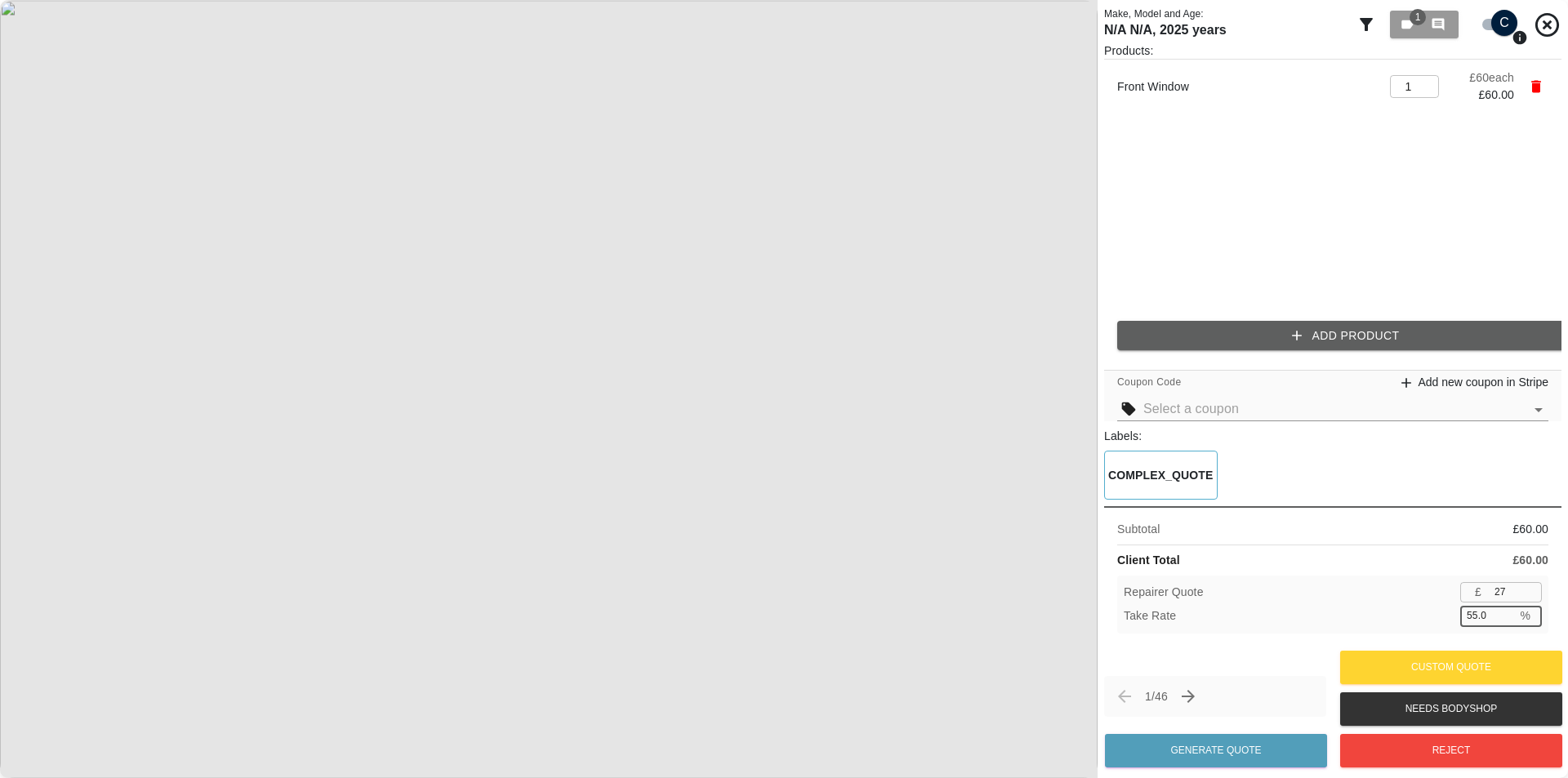
click at [1505, 618] on input "55.0" at bounding box center [1488, 616] width 56 height 21
click at [1504, 610] on input "55.0" at bounding box center [1488, 616] width 56 height 21
click at [1430, 635] on div "Subtotal £ 60.00 Client Total £ 60.00 Repairer Quote £ 27 ​ Take Rate 55.0 % ​" at bounding box center [1333, 576] width 457 height 140
drag, startPoint x: 1487, startPoint y: 619, endPoint x: 1426, endPoint y: 623, distance: 61.1
click at [1426, 623] on div "Take Rate 55.0 % ​" at bounding box center [1333, 616] width 418 height 21
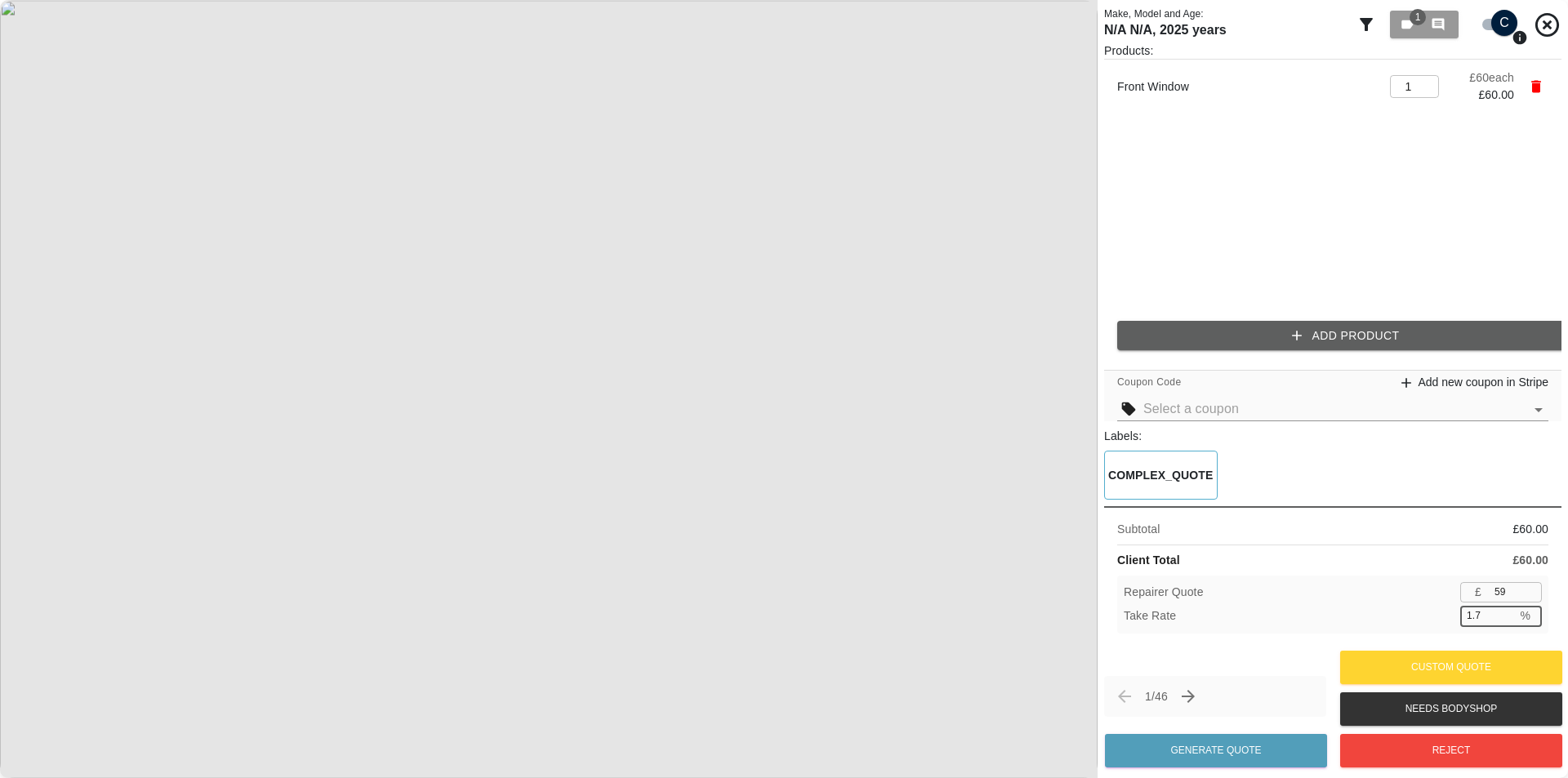
click at [1426, 623] on div "Take Rate 1.7 % ​" at bounding box center [1333, 616] width 418 height 21
click at [1530, 590] on input "60" at bounding box center [1515, 592] width 54 height 21
click at [1530, 590] on input "60" at bounding box center [1515, 592] width 54 height 21
click at [1530, 587] on input "60" at bounding box center [1515, 592] width 54 height 21
click at [1531, 583] on input "60" at bounding box center [1515, 592] width 54 height 21
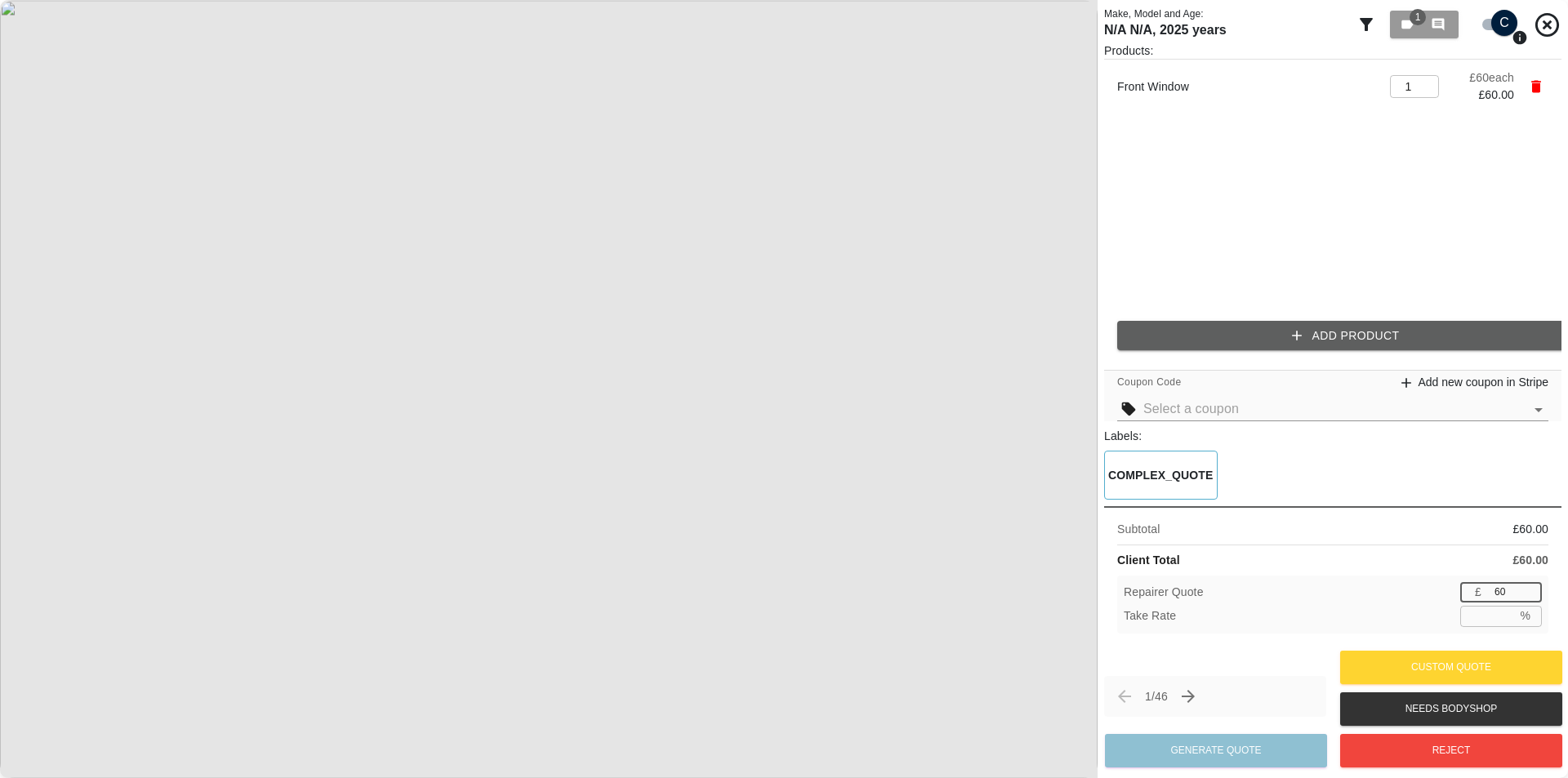
click at [1535, 600] on input "60" at bounding box center [1515, 592] width 54 height 21
click at [1530, 598] on input "59" at bounding box center [1515, 592] width 54 height 21
click at [1530, 598] on input "58" at bounding box center [1515, 592] width 54 height 21
click at [1530, 598] on input "57" at bounding box center [1515, 592] width 54 height 21
click at [1530, 598] on input "56" at bounding box center [1515, 592] width 54 height 21
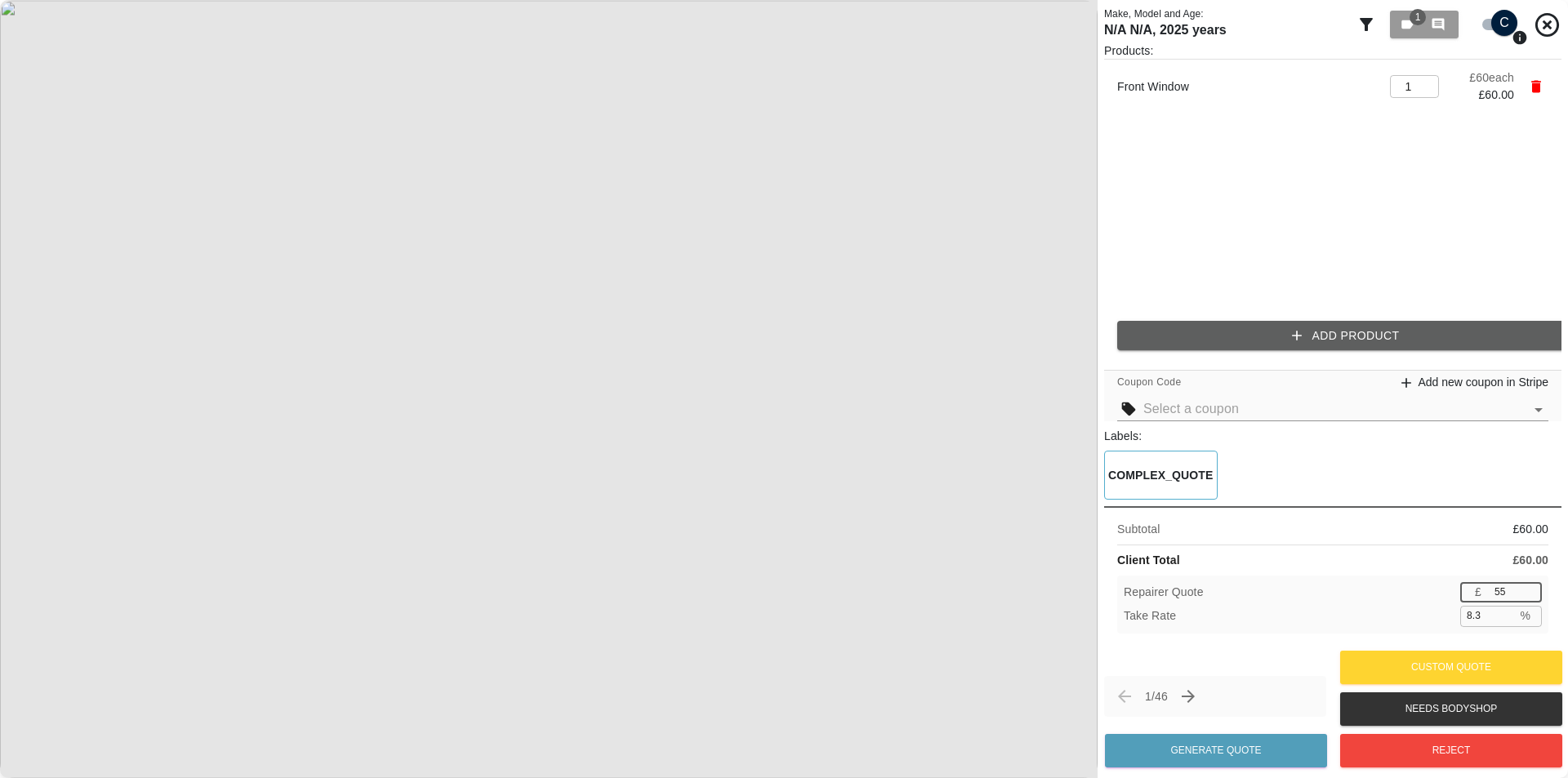
click at [1530, 598] on input "55" at bounding box center [1515, 592] width 54 height 21
drag, startPoint x: 1488, startPoint y: 610, endPoint x: 1435, endPoint y: 613, distance: 53.1
click at [1435, 613] on div "Take Rate 8.3 % ​" at bounding box center [1333, 616] width 418 height 21
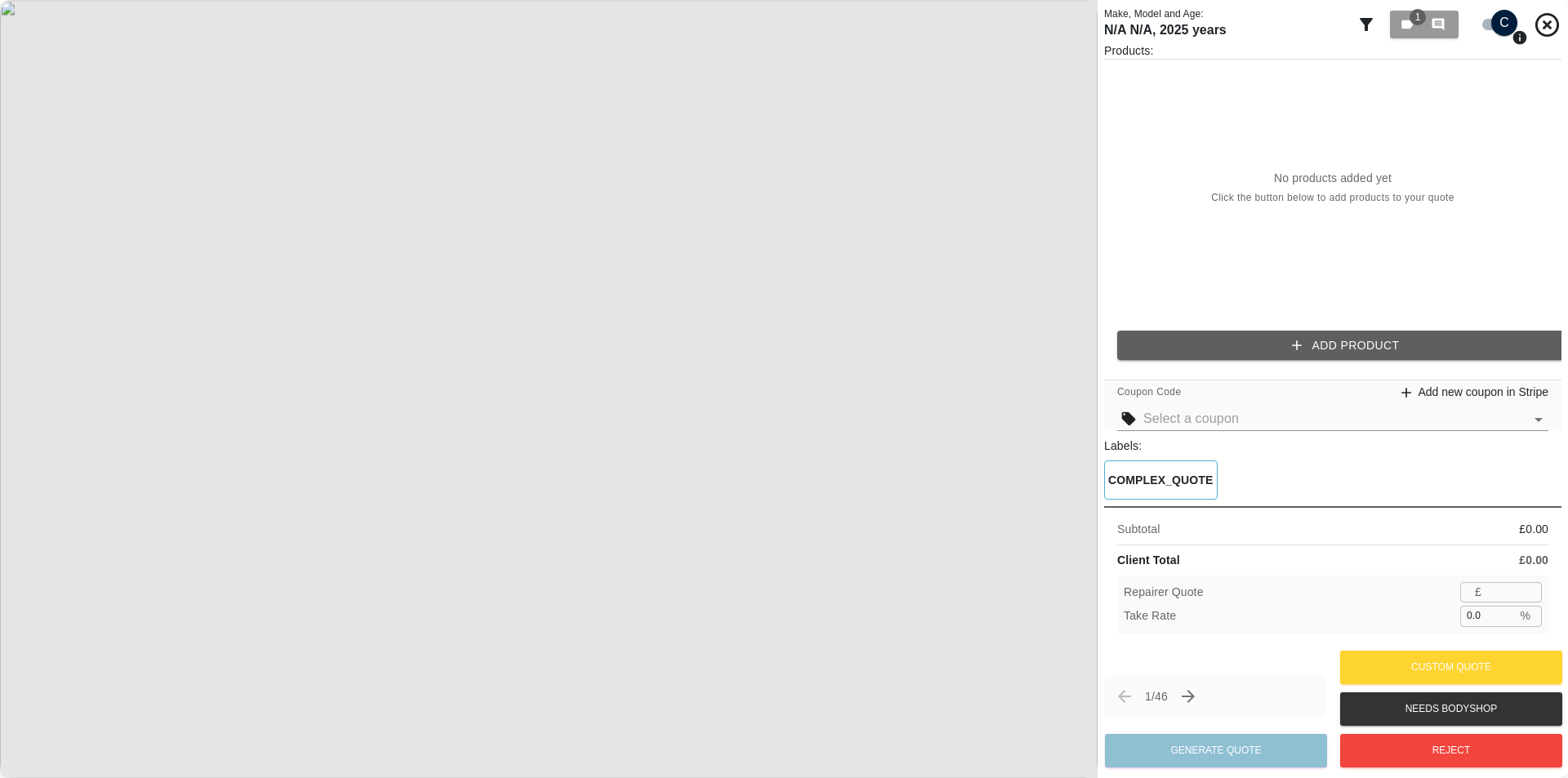
click at [1278, 349] on button "Add Product" at bounding box center [1346, 345] width 457 height 30
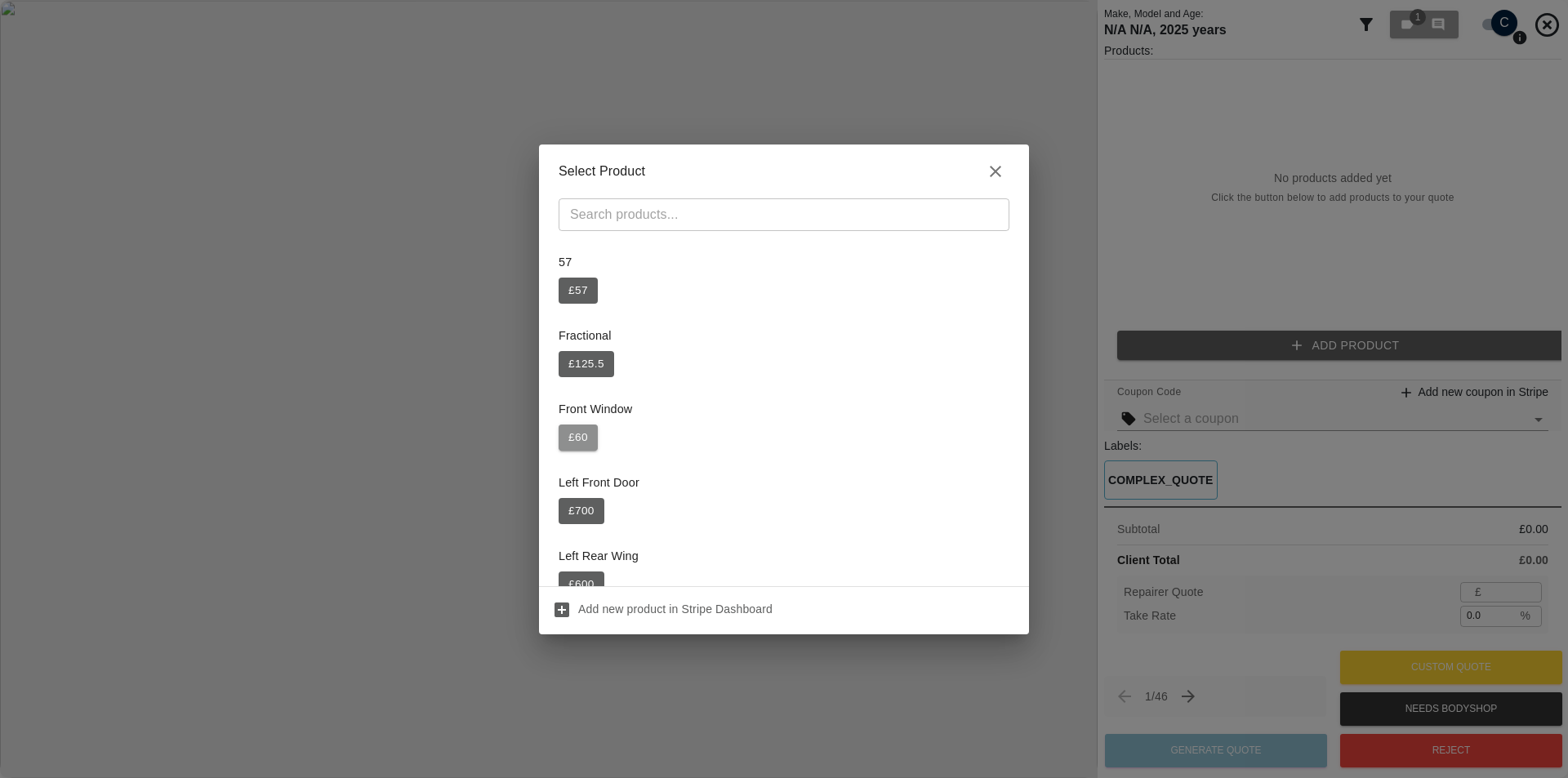
click at [572, 439] on button "£ 60" at bounding box center [578, 438] width 39 height 26
type input "39"
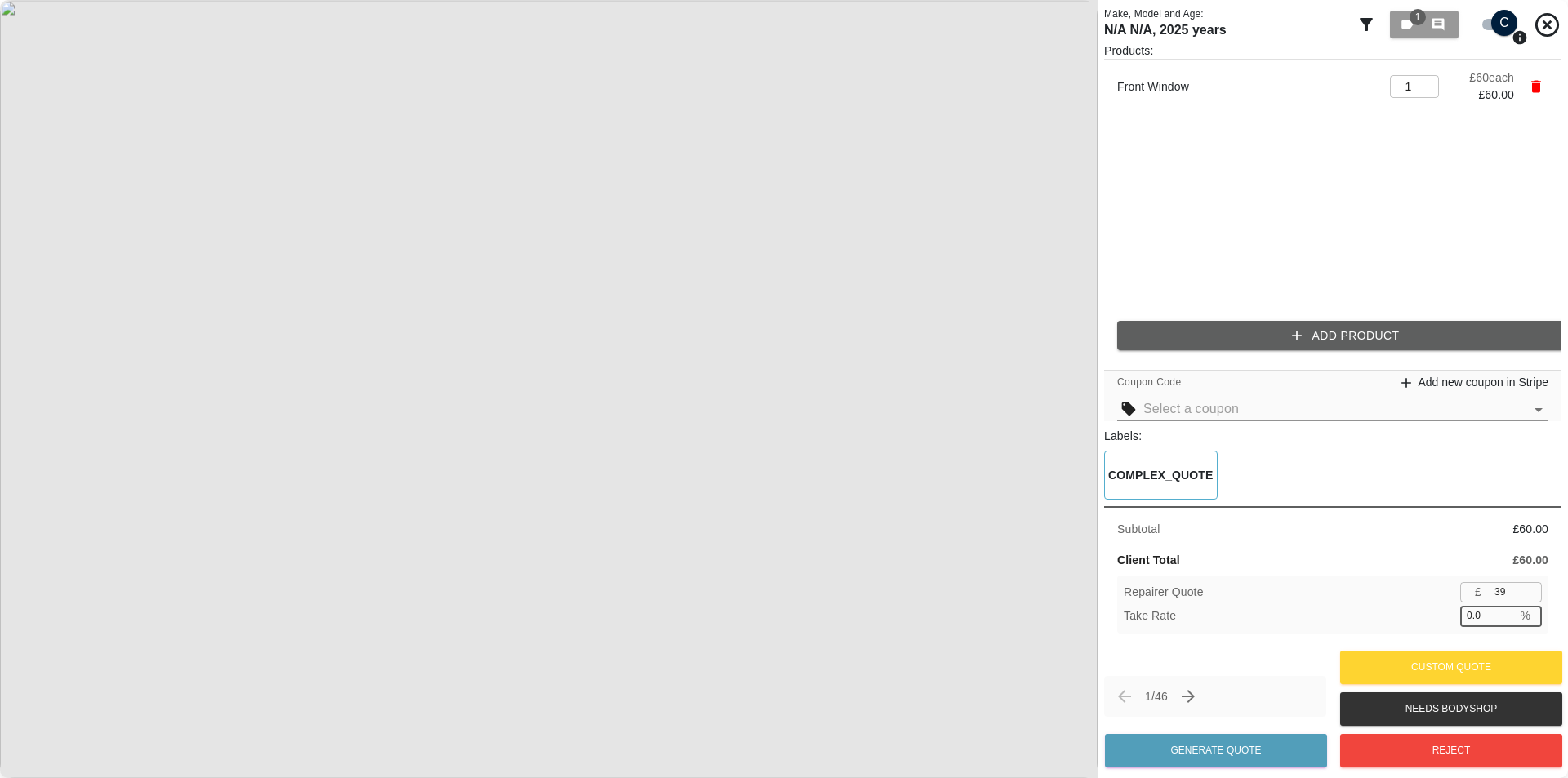
drag, startPoint x: 1486, startPoint y: 611, endPoint x: 1422, endPoint y: 616, distance: 64.2
click at [1437, 615] on div "Take Rate 0.0 % ​" at bounding box center [1333, 616] width 418 height 21
click at [1421, 616] on div "Take Rate 0.5 % ​" at bounding box center [1333, 616] width 418 height 21
click at [1473, 618] on input "0.5" at bounding box center [1488, 616] width 56 height 21
drag, startPoint x: 1479, startPoint y: 618, endPoint x: 1422, endPoint y: 620, distance: 57.0
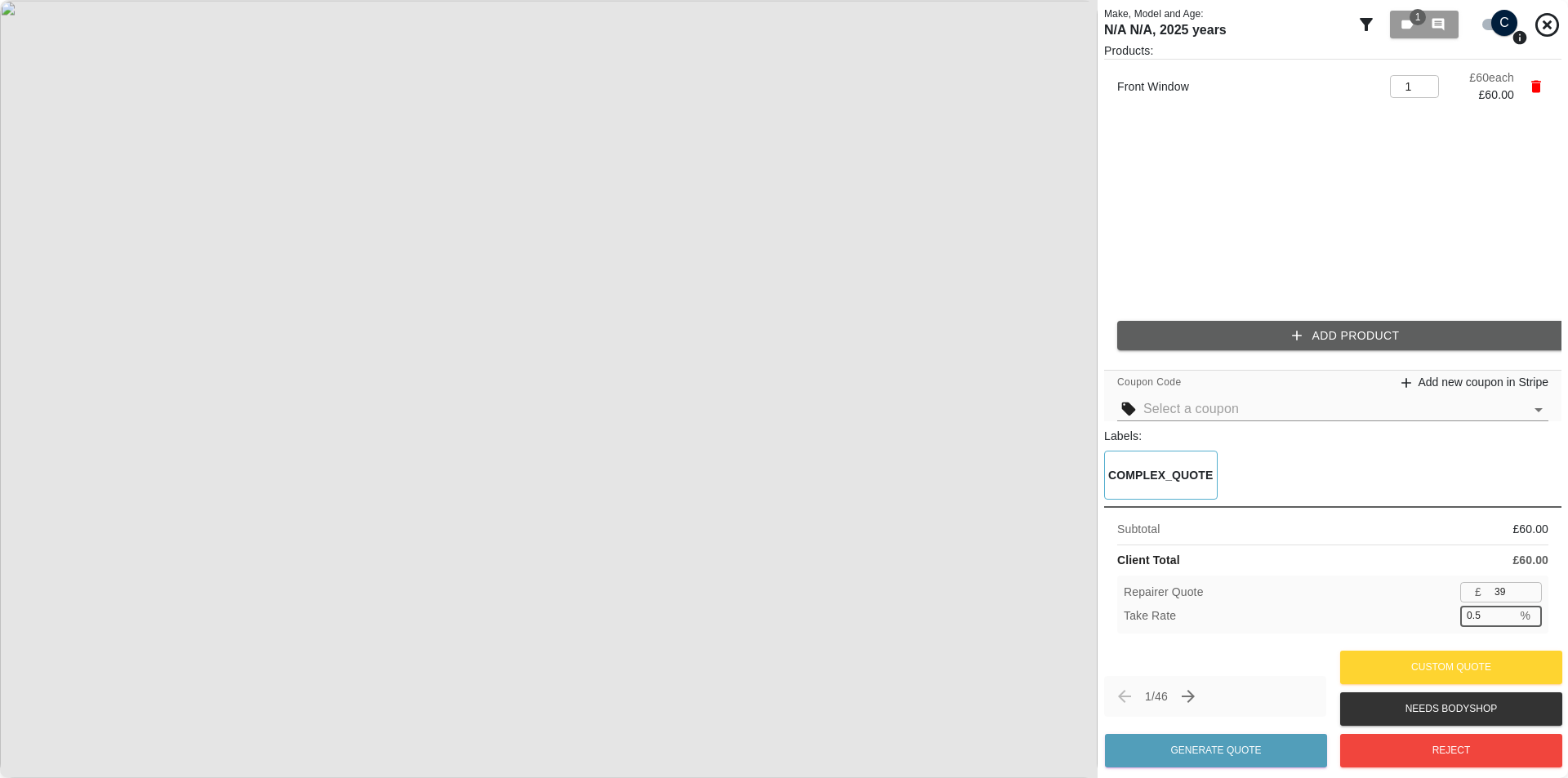
click at [1430, 620] on div "Take Rate 0.5 % ​" at bounding box center [1333, 616] width 418 height 21
click at [1418, 620] on div "Take Rate 0.1 % ​" at bounding box center [1333, 616] width 418 height 21
drag, startPoint x: 1484, startPoint y: 618, endPoint x: 1432, endPoint y: 614, distance: 52.2
click at [1432, 614] on div "Take Rate 0.1 % ​" at bounding box center [1333, 616] width 418 height 21
type input "0"
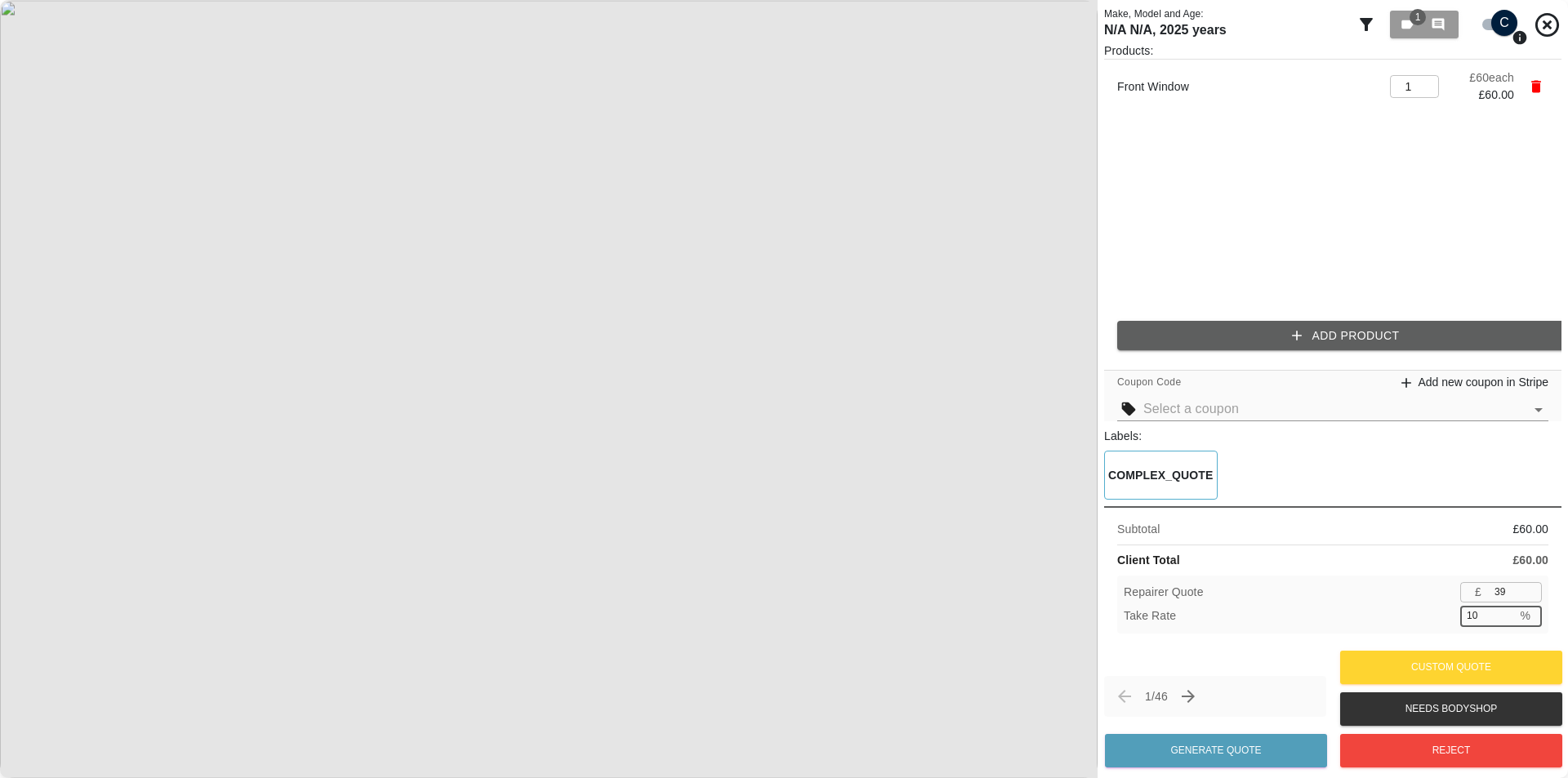
click at [1473, 620] on input "10" at bounding box center [1488, 616] width 56 height 21
drag, startPoint x: 1490, startPoint y: 618, endPoint x: 1421, endPoint y: 611, distance: 69.4
click at [1426, 614] on div "Take Rate 10 % ​" at bounding box center [1333, 616] width 418 height 21
type input "50"
click at [1421, 611] on div "Take Rate 50 % ​" at bounding box center [1333, 616] width 418 height 21
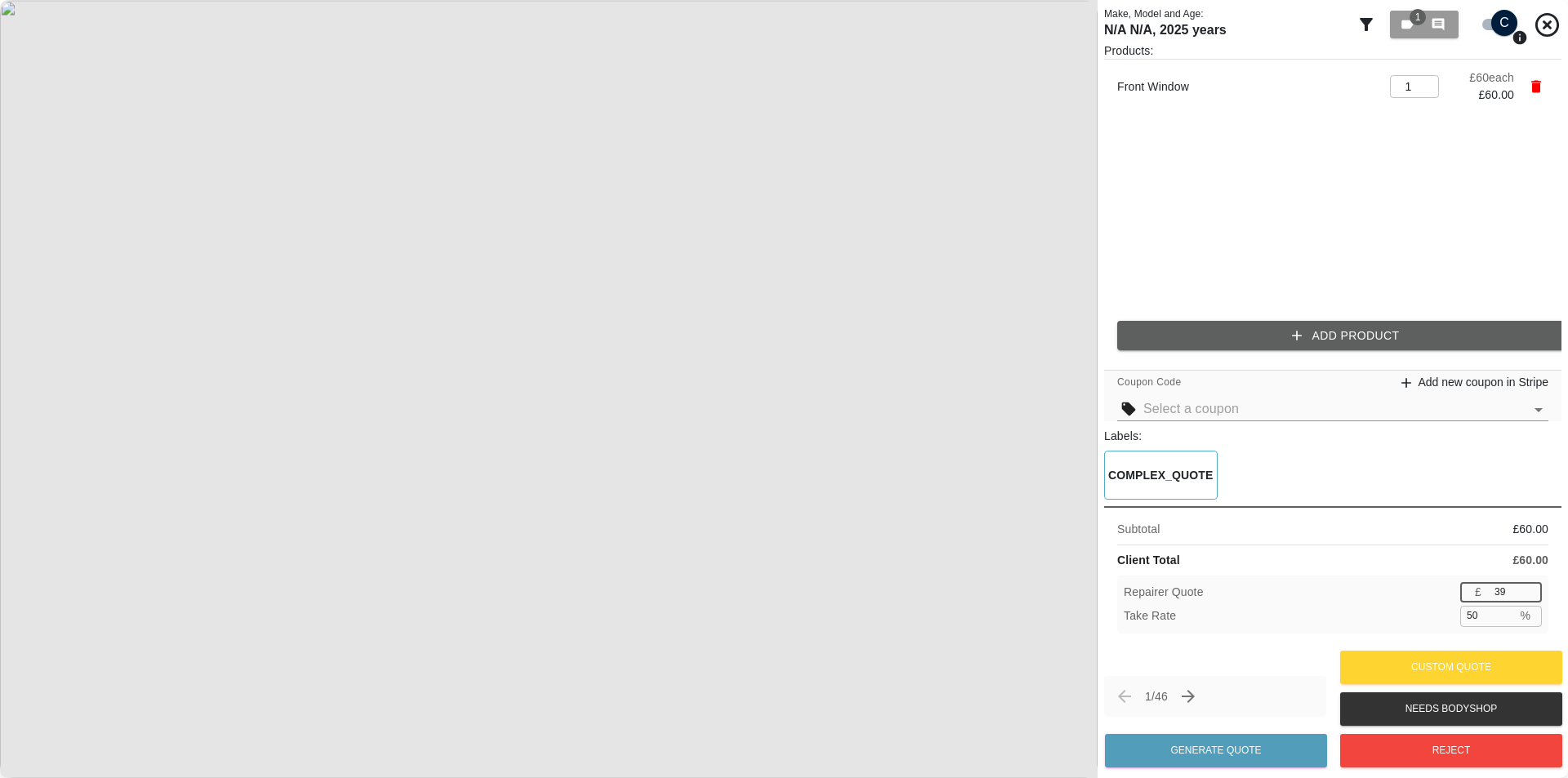
drag, startPoint x: 1508, startPoint y: 603, endPoint x: 1462, endPoint y: 596, distance: 46.5
click at [1466, 597] on div "£ 39 ​" at bounding box center [1500, 592] width 81 height 21
drag, startPoint x: 1504, startPoint y: 597, endPoint x: 1457, endPoint y: 596, distance: 47.0
click at [1469, 598] on div "£ 50 ​" at bounding box center [1500, 592] width 81 height 21
type input "60"
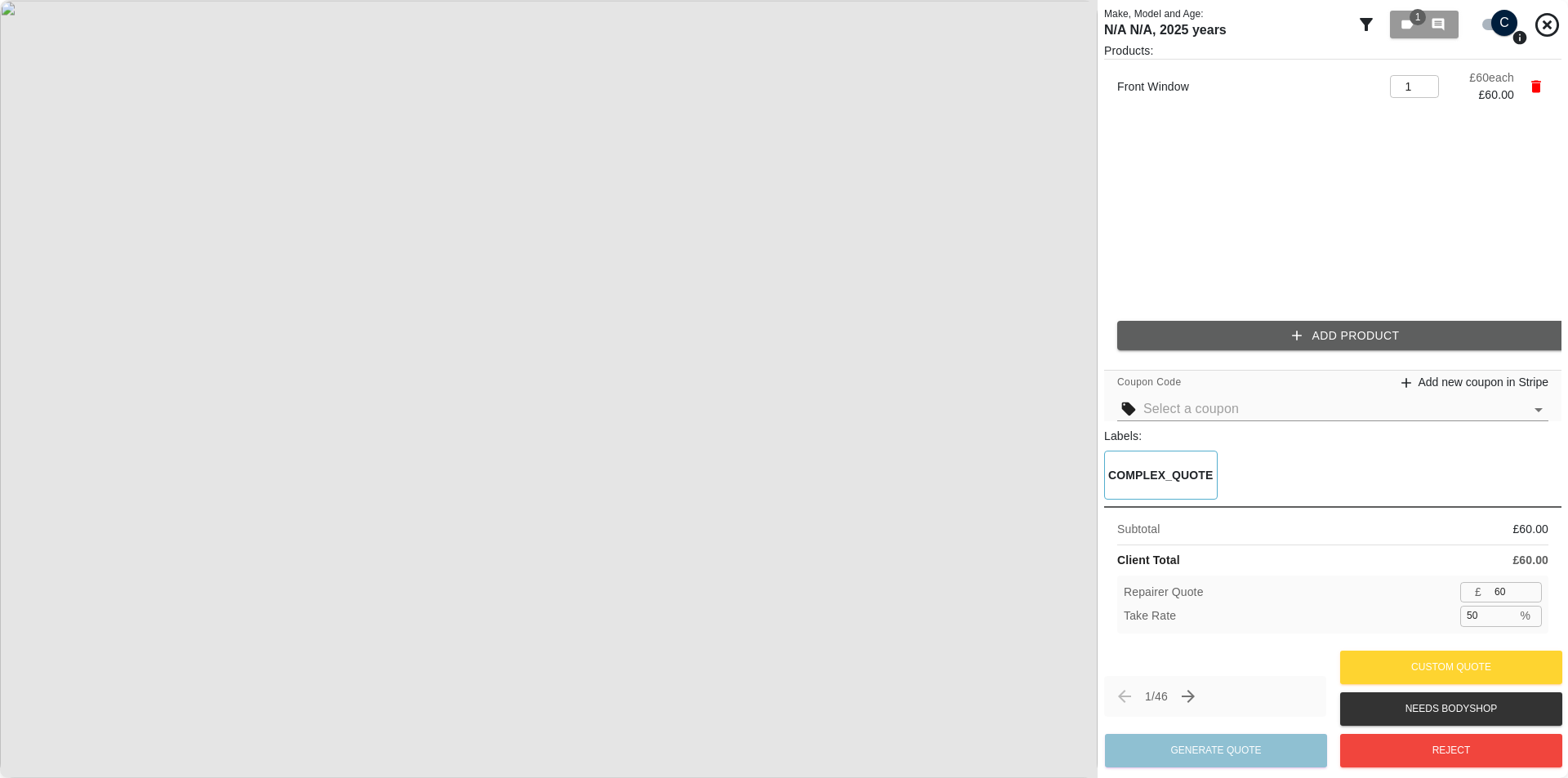
click at [1420, 574] on div "Subtotal £ 60.00 Client Total £ 60.00 Repairer Quote £ 60 ​ Take Rate 50 % ​" at bounding box center [1333, 576] width 457 height 140
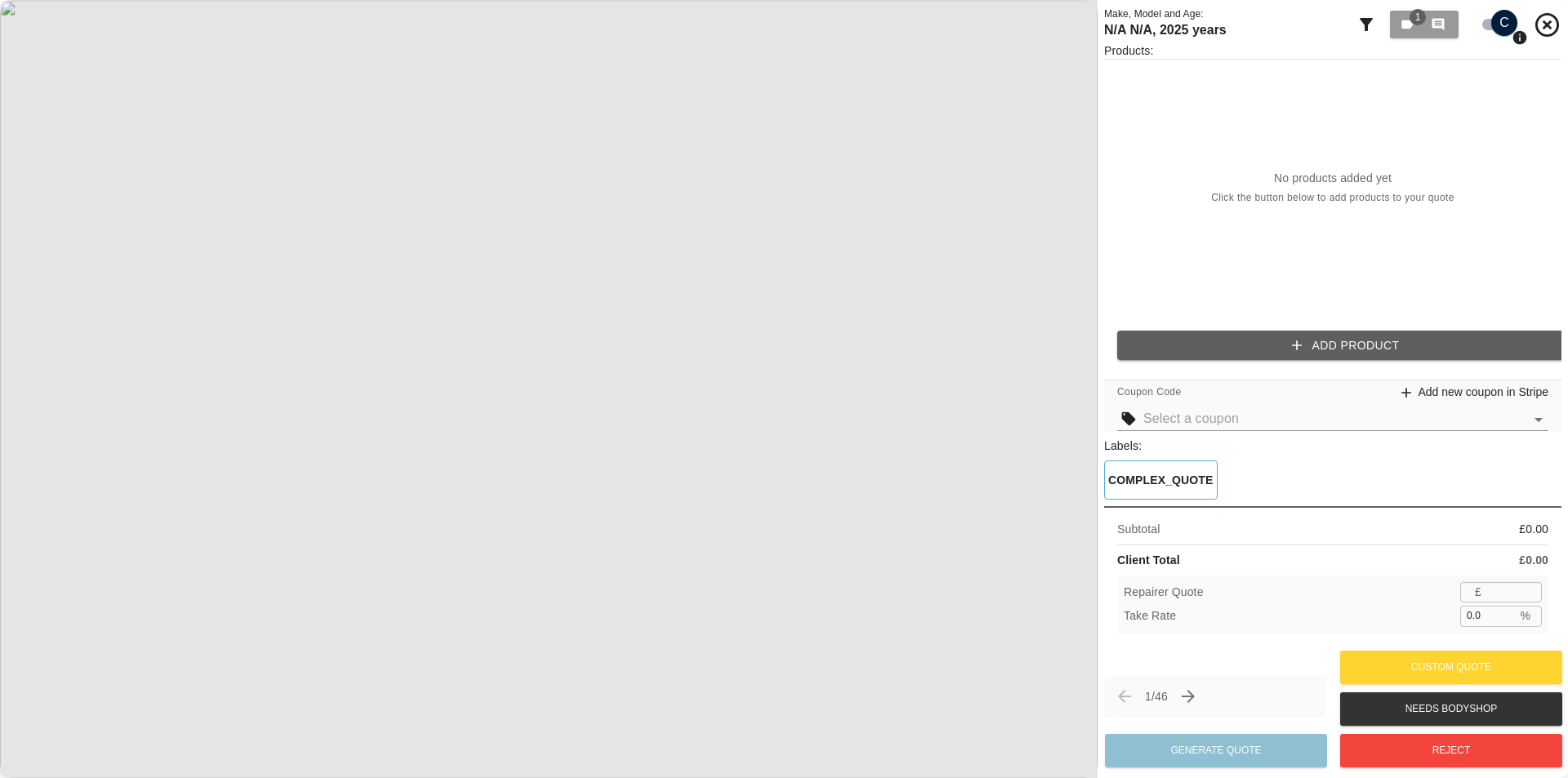
click at [1234, 349] on button "Add Product" at bounding box center [1346, 345] width 457 height 30
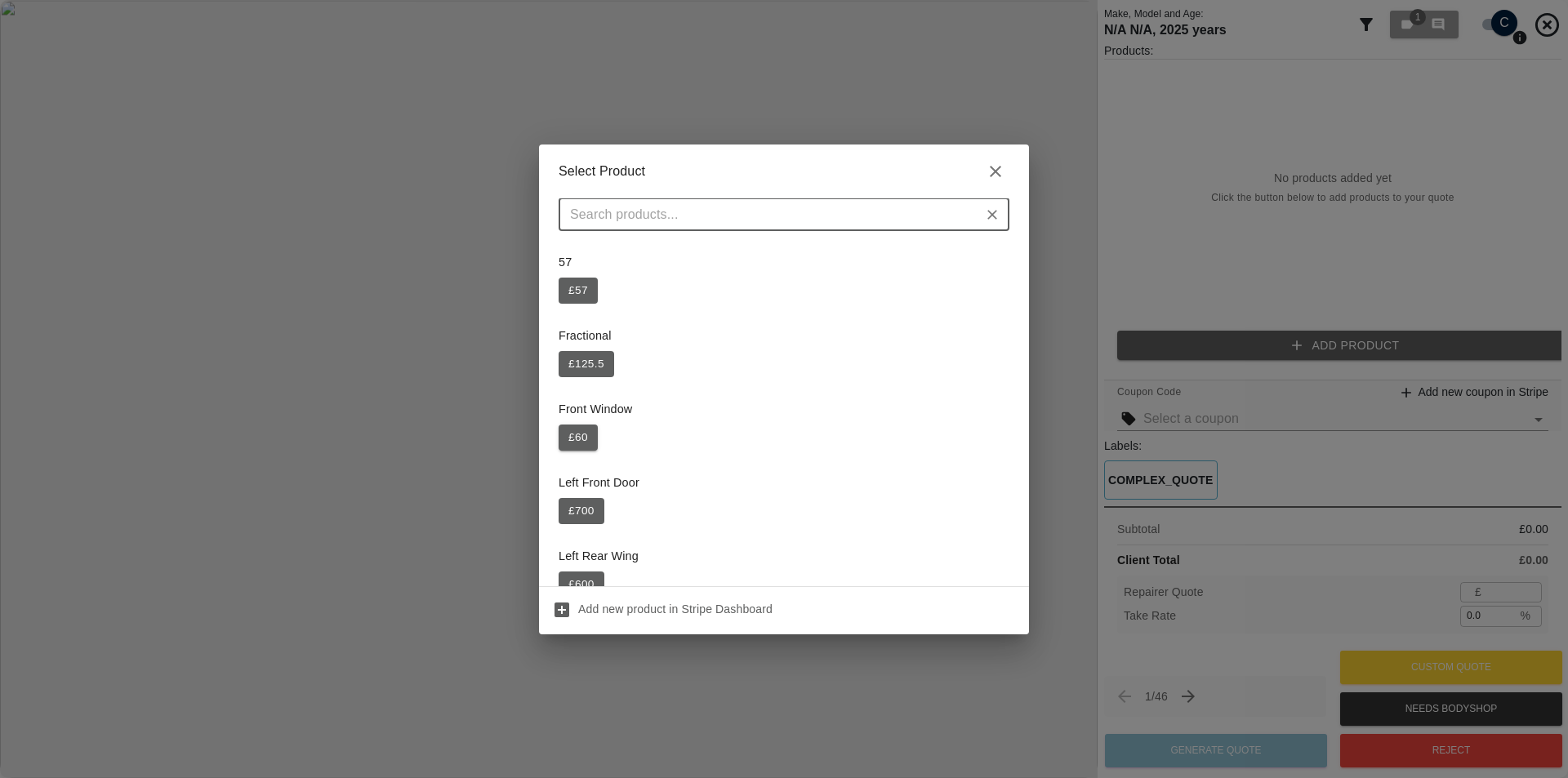
click at [585, 440] on button "£ 60" at bounding box center [578, 438] width 39 height 26
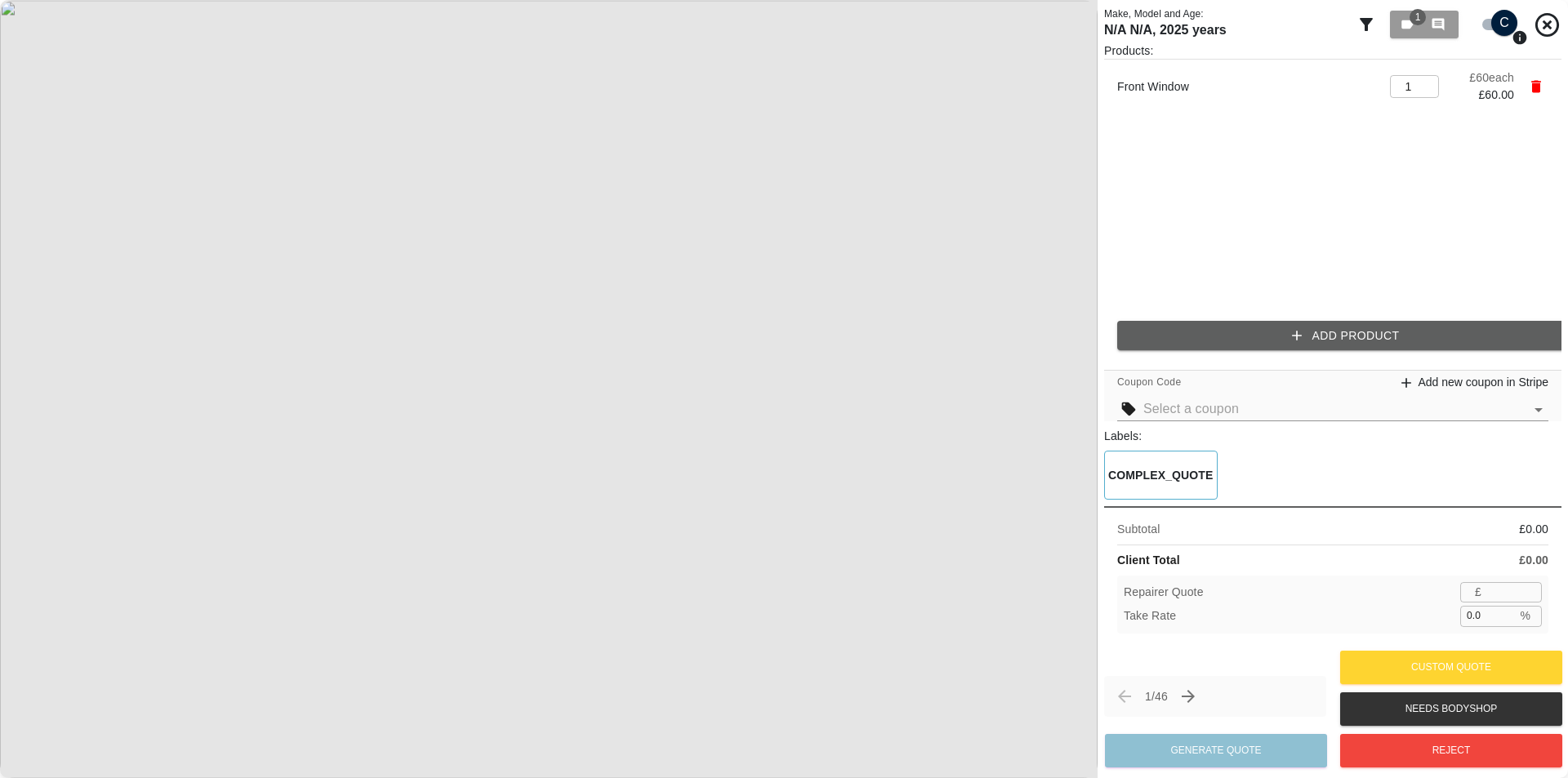
type input "39"
drag, startPoint x: 1486, startPoint y: 613, endPoint x: 1428, endPoint y: 620, distance: 58.4
click at [1436, 618] on div "Take Rate 0.0 % ​" at bounding box center [1333, 616] width 418 height 21
click at [1413, 600] on div "Repairer Quote £ 39 ​" at bounding box center [1333, 592] width 418 height 21
click at [1504, 610] on input "0.1" at bounding box center [1488, 616] width 56 height 21
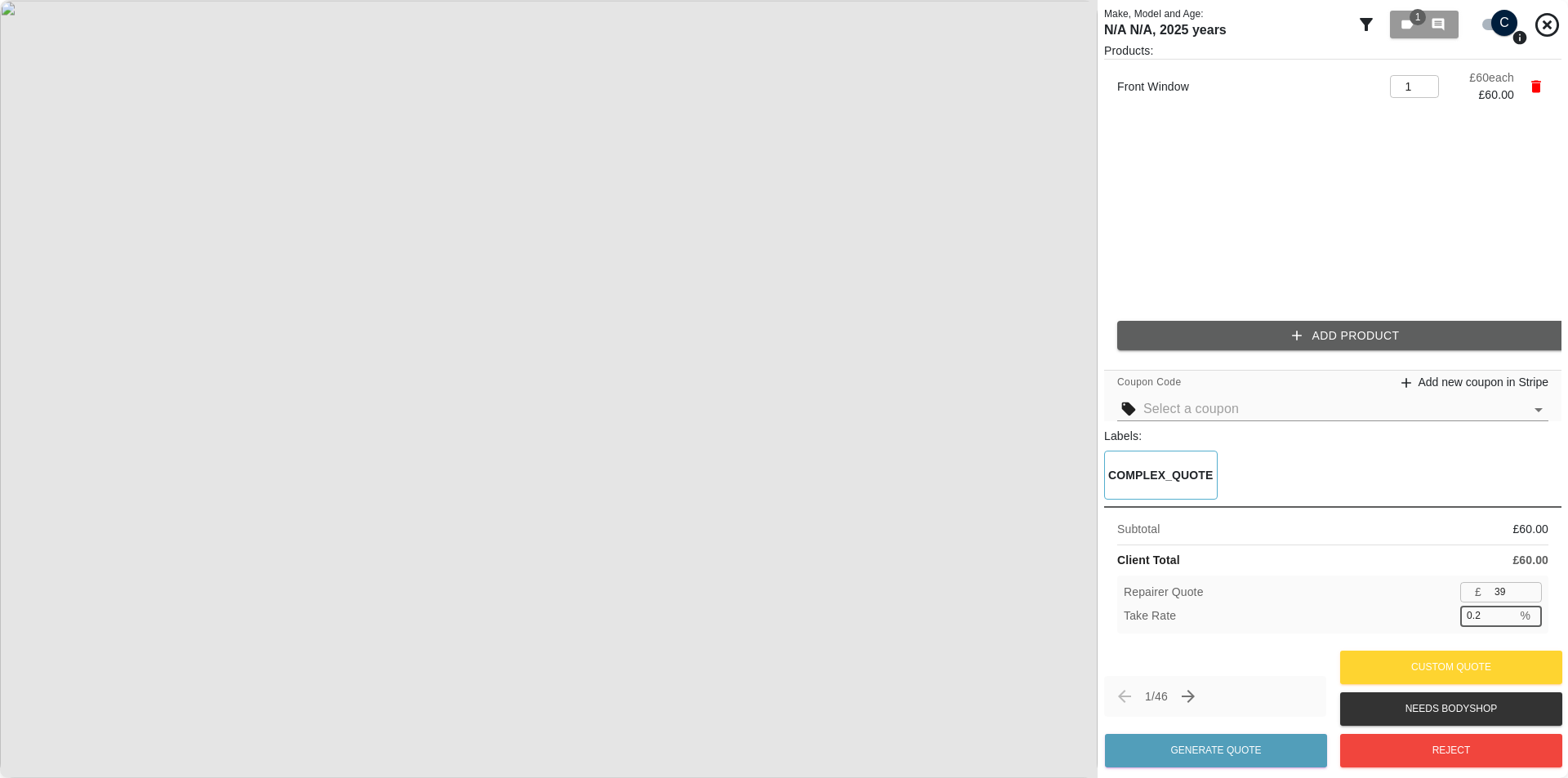
click at [1504, 610] on input "0.2" at bounding box center [1488, 616] width 56 height 21
click at [1504, 610] on input "0.3" at bounding box center [1488, 616] width 56 height 21
click at [1504, 610] on input "0.4" at bounding box center [1488, 616] width 56 height 21
click at [1504, 610] on input "0.5" at bounding box center [1488, 616] width 56 height 21
click at [1504, 610] on input "0.6" at bounding box center [1488, 616] width 56 height 21
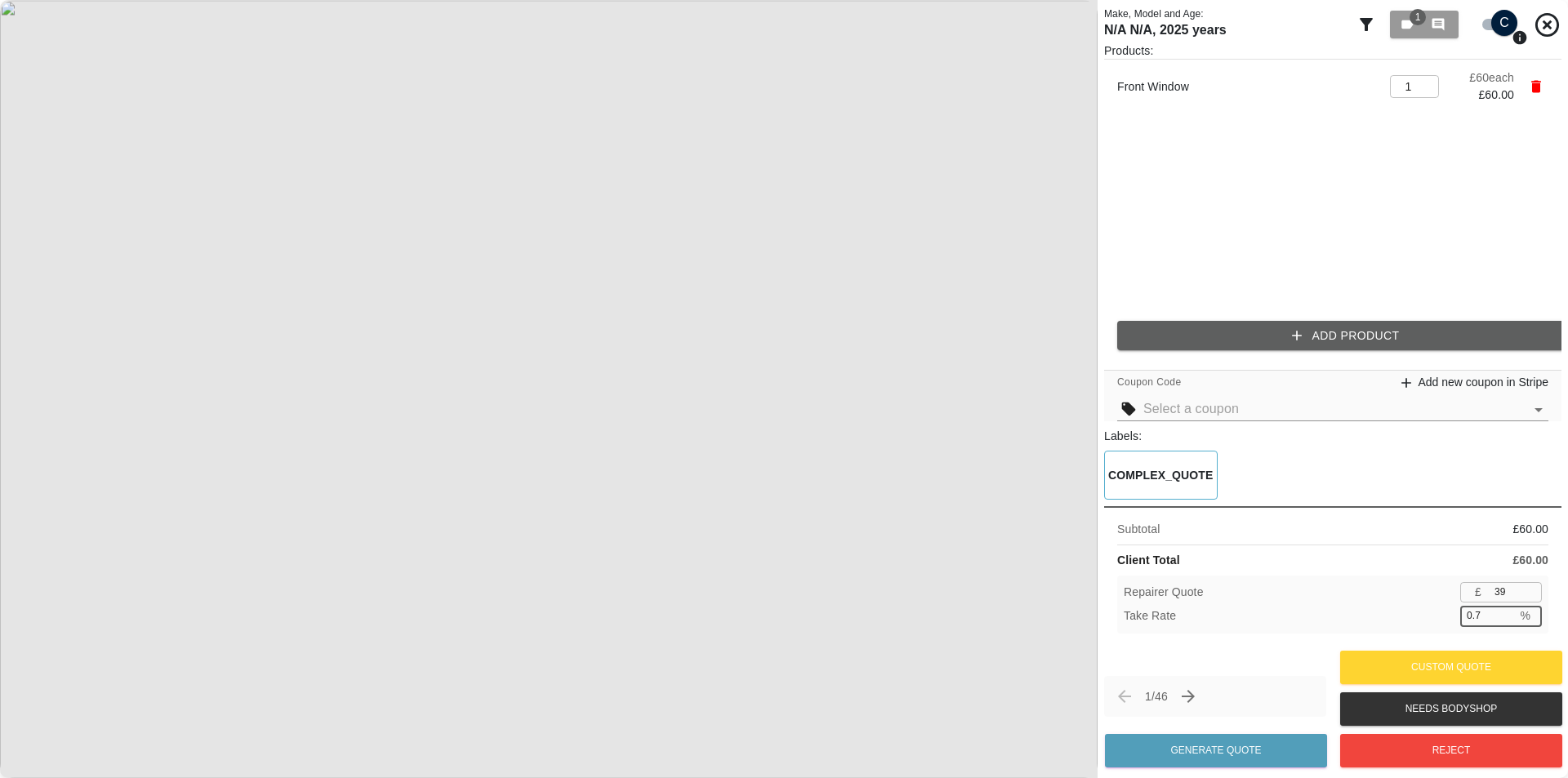
click at [1504, 610] on input "0.7" at bounding box center [1488, 616] width 56 height 21
type input "0.8"
click at [1504, 610] on input "0.8" at bounding box center [1488, 616] width 56 height 21
drag, startPoint x: 1477, startPoint y: 622, endPoint x: 1432, endPoint y: 630, distance: 45.7
click at [1458, 625] on div "Take Rate 0.8 % ​" at bounding box center [1333, 616] width 418 height 21
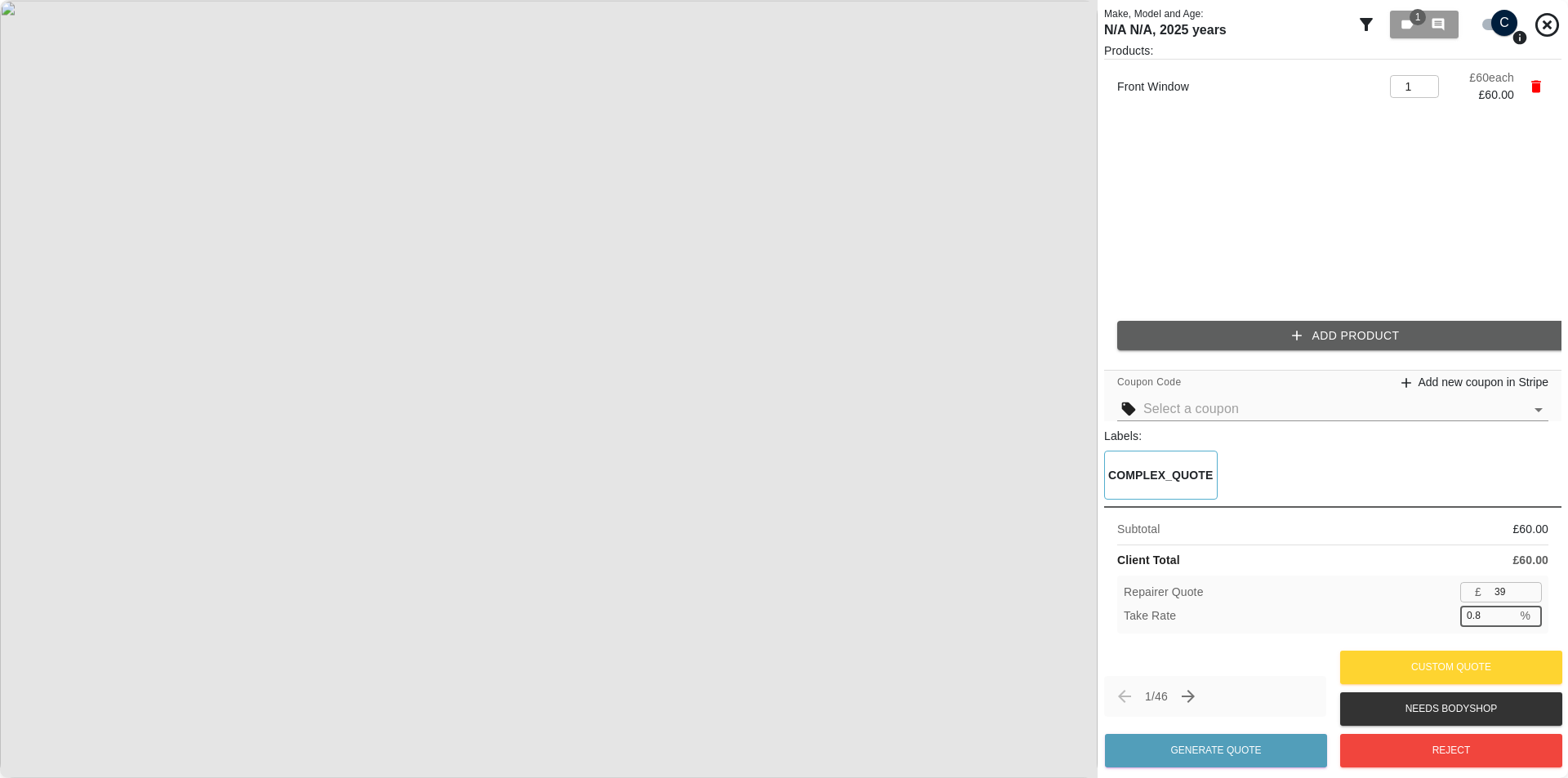
type input "60"
click at [1404, 610] on div "Take Rate 0.8 % ​" at bounding box center [1333, 616] width 418 height 21
drag, startPoint x: 1490, startPoint y: 616, endPoint x: 1419, endPoint y: 618, distance: 71.0
click at [1431, 618] on div "Take Rate 0.8 % ​" at bounding box center [1333, 616] width 418 height 21
type input "1.7"
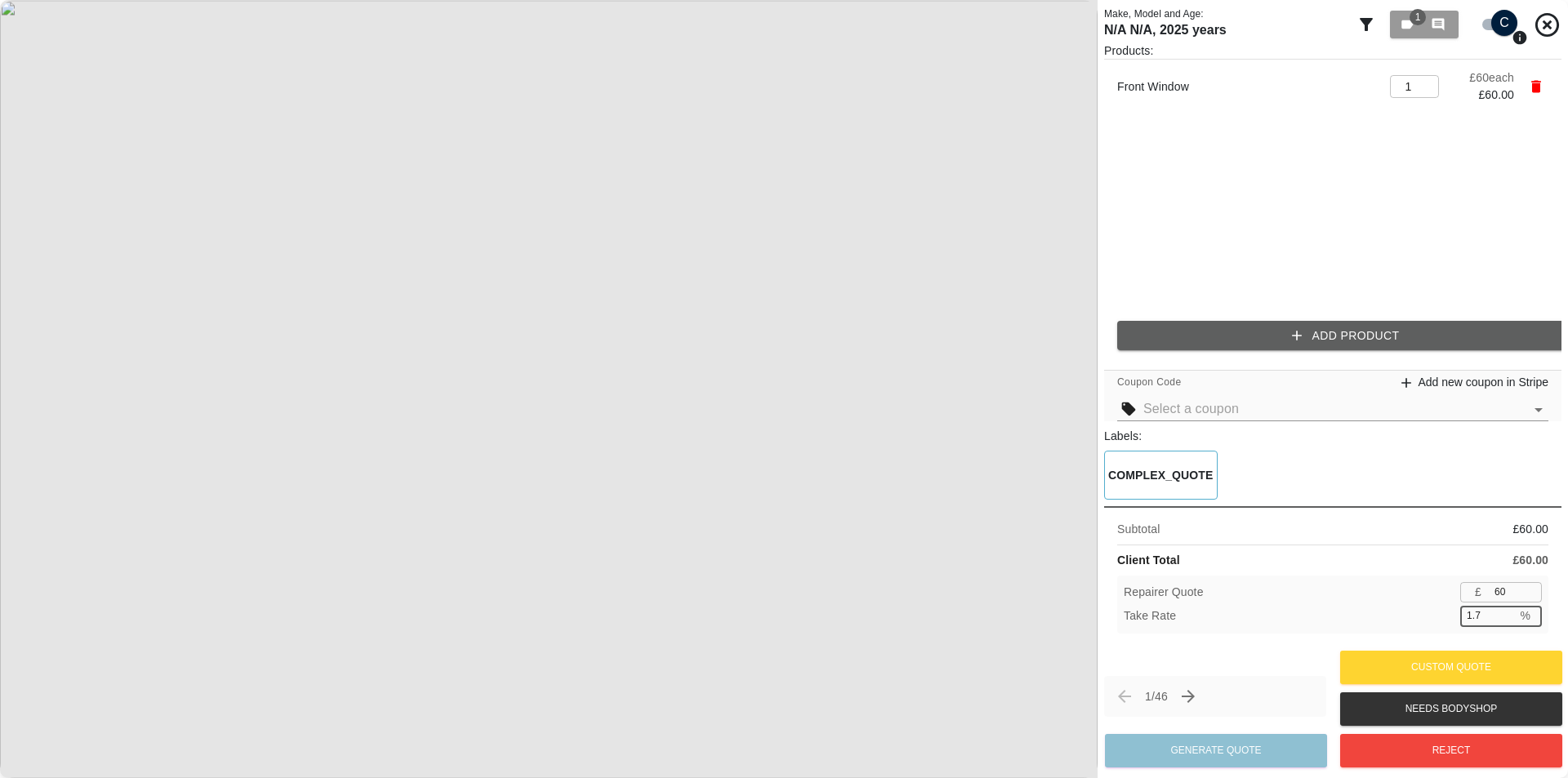
type input "59"
type input "3.4"
type input "58"
type input "3"
type input "60"
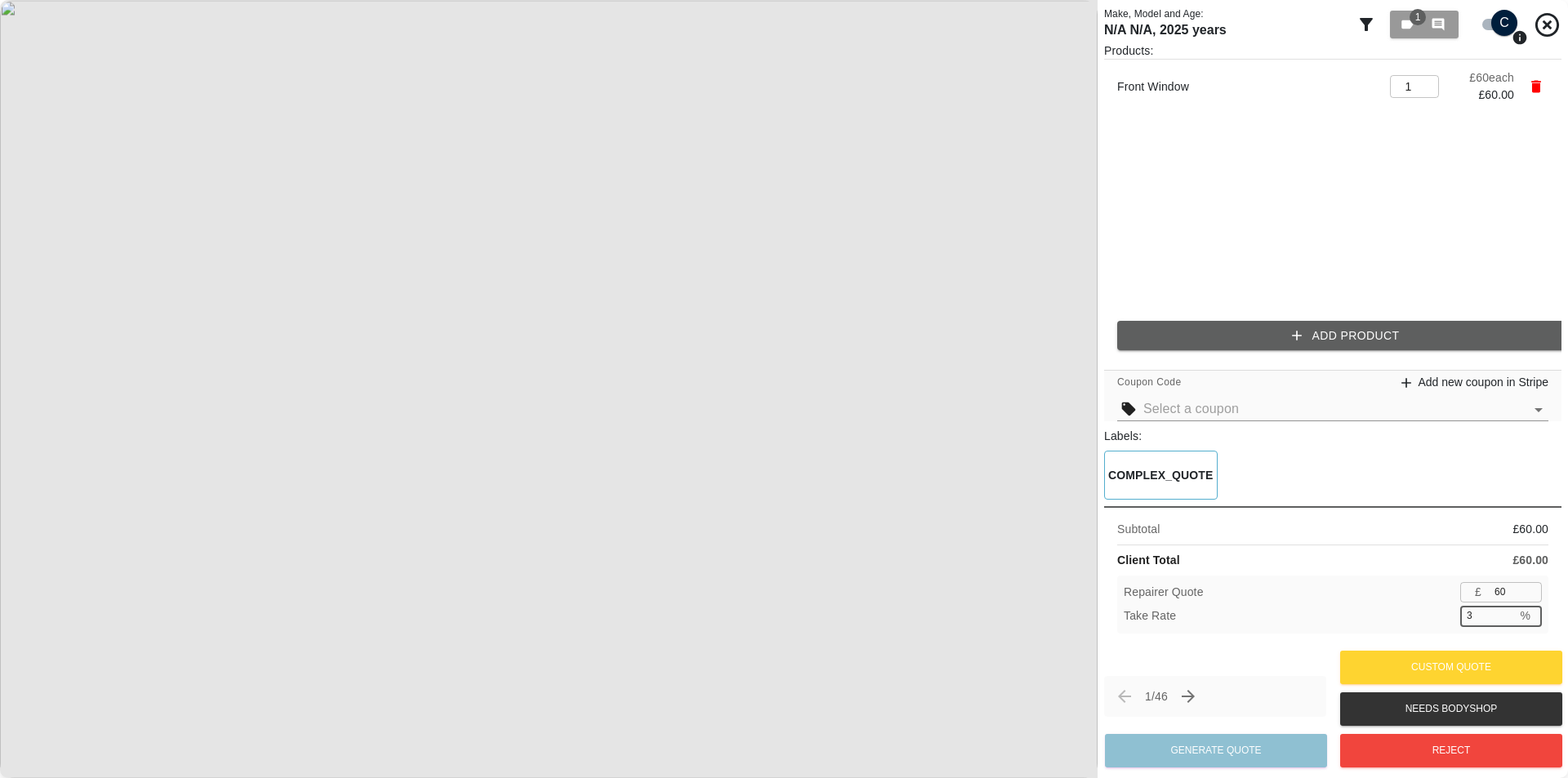
type input "35"
type input "39"
type input "35"
click at [1421, 623] on div "Take Rate 35 % ​" at bounding box center [1333, 616] width 418 height 21
click at [1529, 592] on input "38" at bounding box center [1515, 592] width 54 height 21
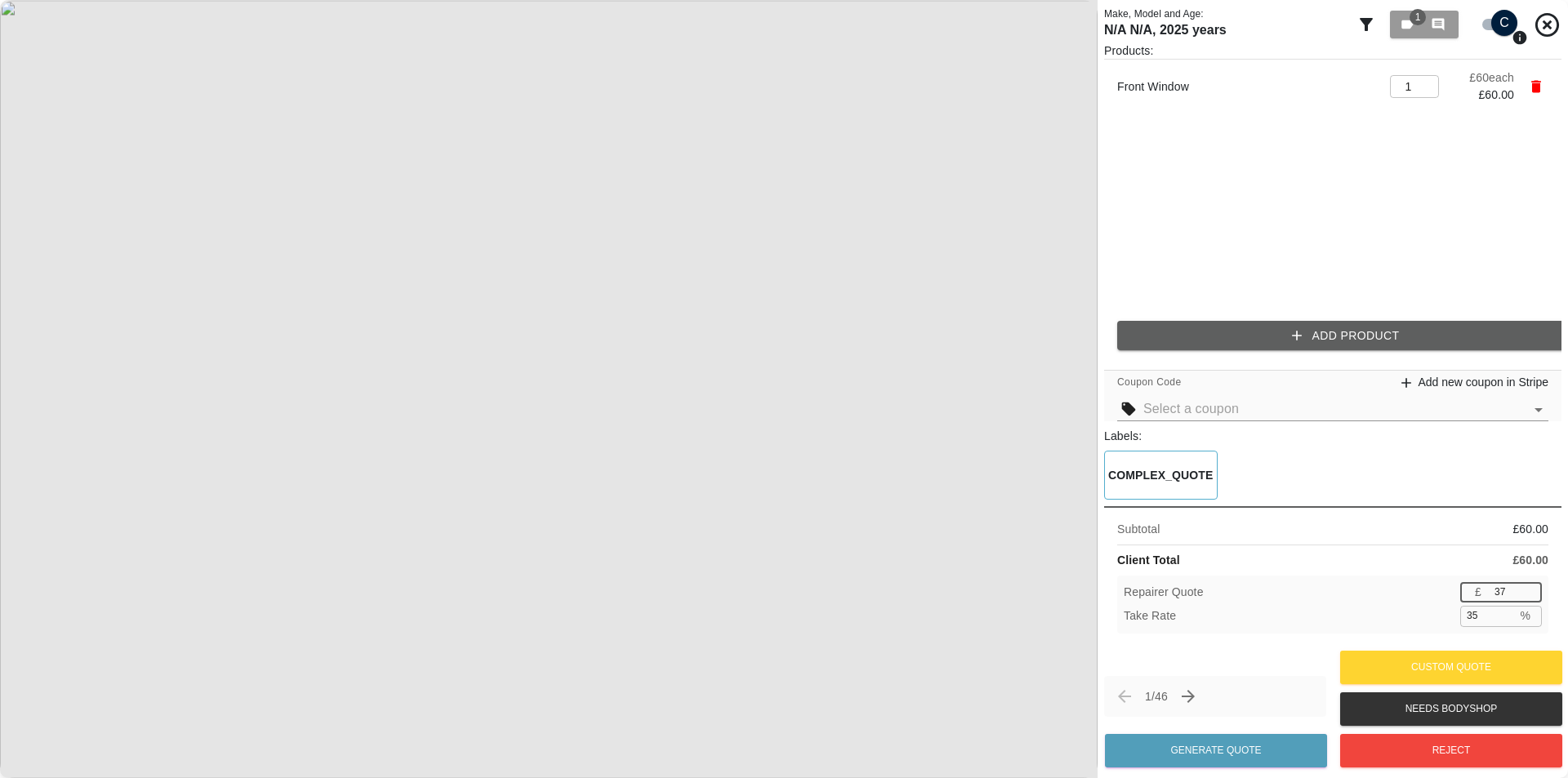
click at [1529, 592] on input "37" at bounding box center [1515, 592] width 54 height 21
click at [1531, 594] on input "36" at bounding box center [1515, 592] width 54 height 21
click at [1531, 594] on input "35" at bounding box center [1515, 592] width 54 height 21
click at [1531, 594] on input "7" at bounding box center [1515, 592] width 54 height 21
type input "47"
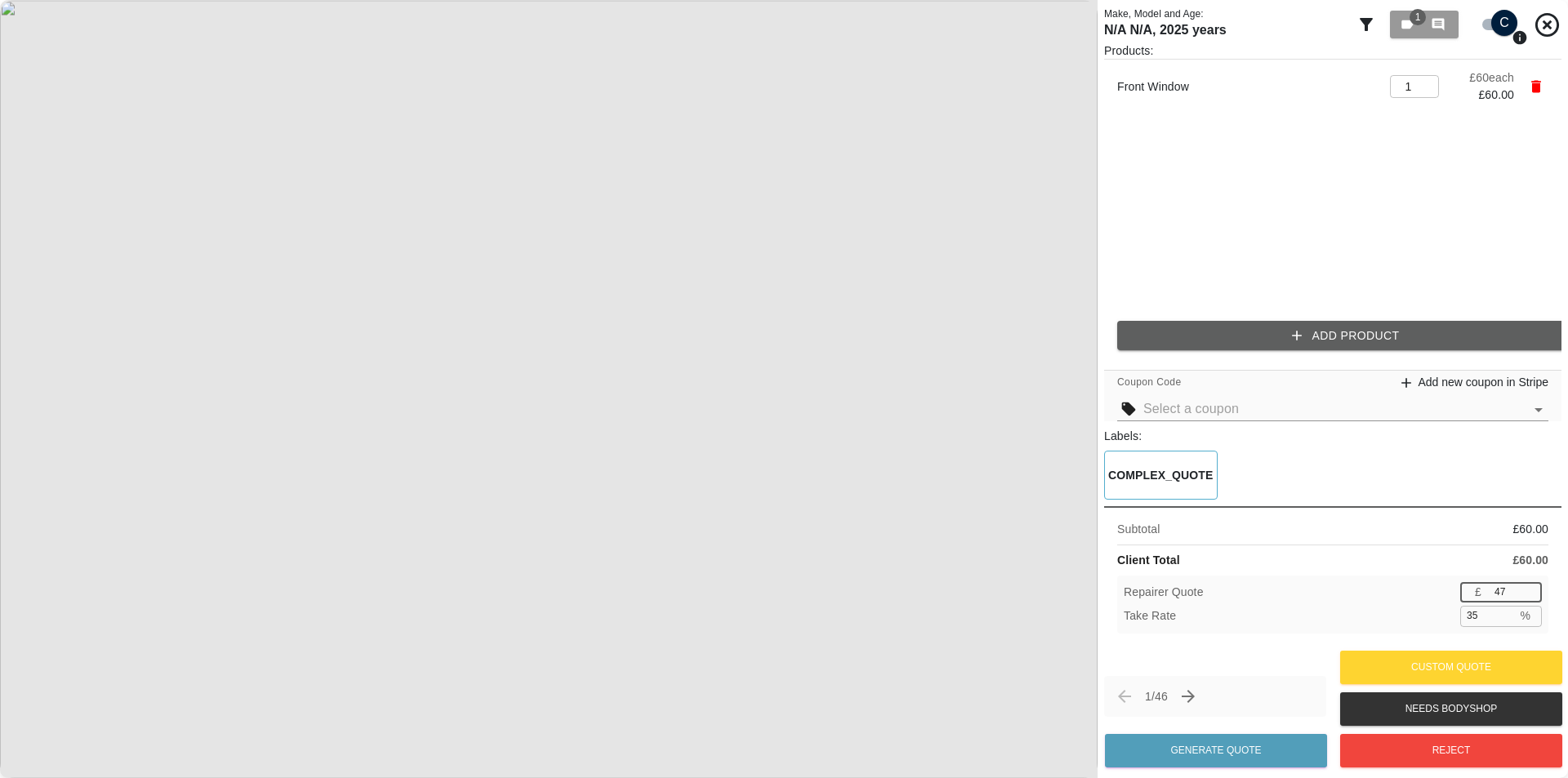
click at [1533, 586] on input "47" at bounding box center [1515, 592] width 54 height 21
click at [1449, 559] on div "Client Total £ 60.00" at bounding box center [1333, 560] width 431 height 17
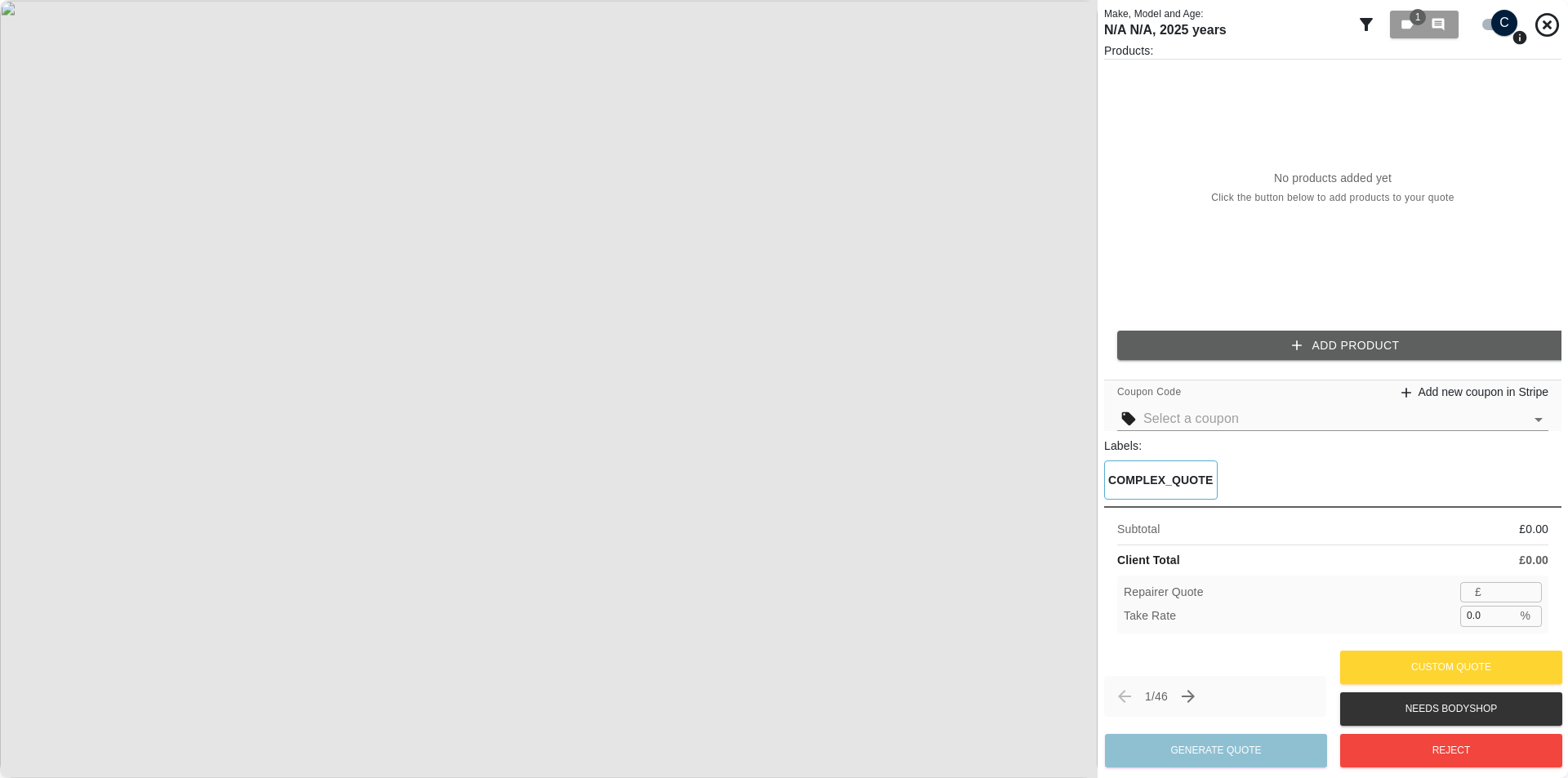
click at [1268, 343] on button "Add Product" at bounding box center [1346, 345] width 457 height 30
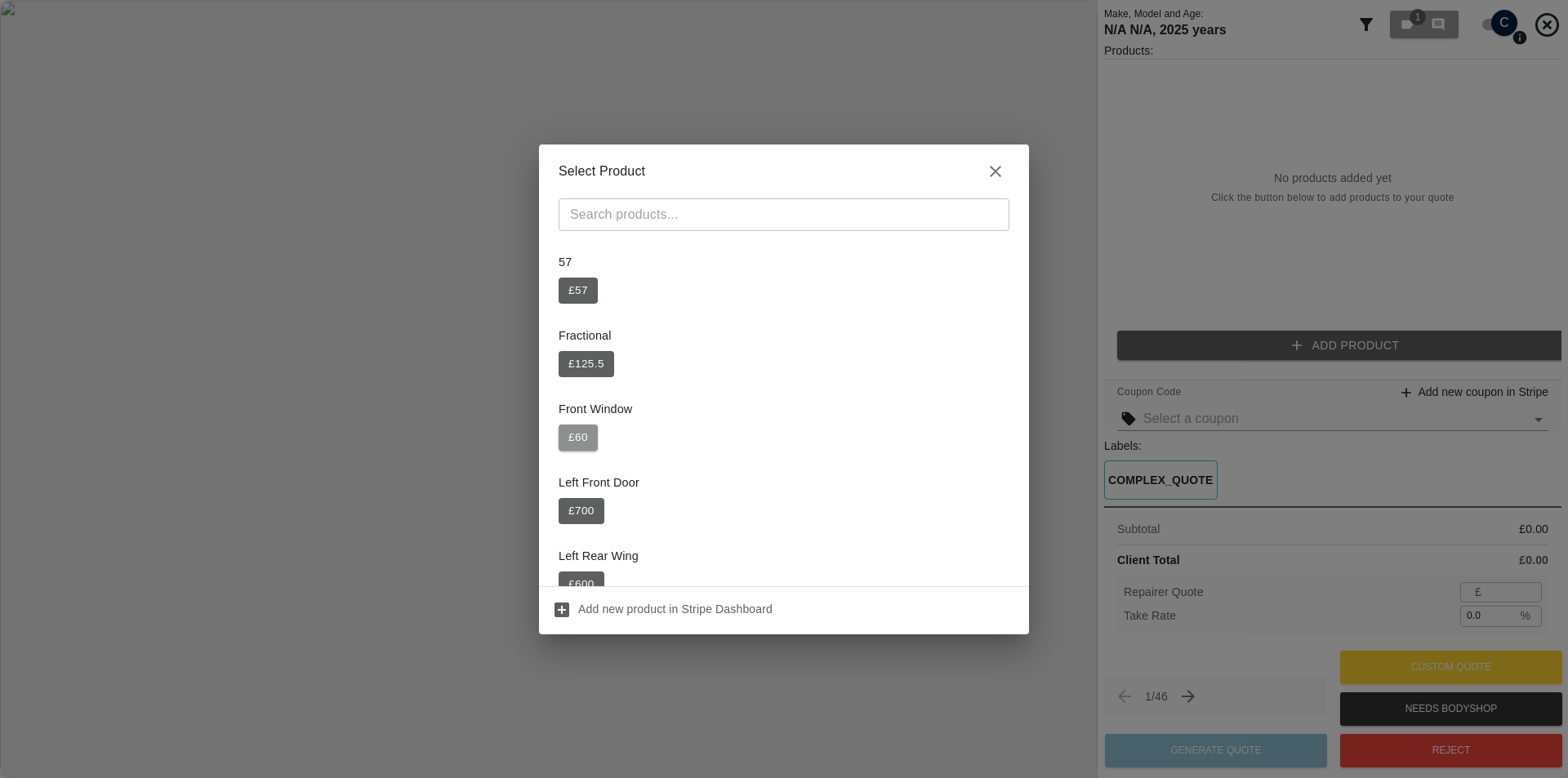
click at [583, 439] on button "£ 60" at bounding box center [578, 438] width 39 height 26
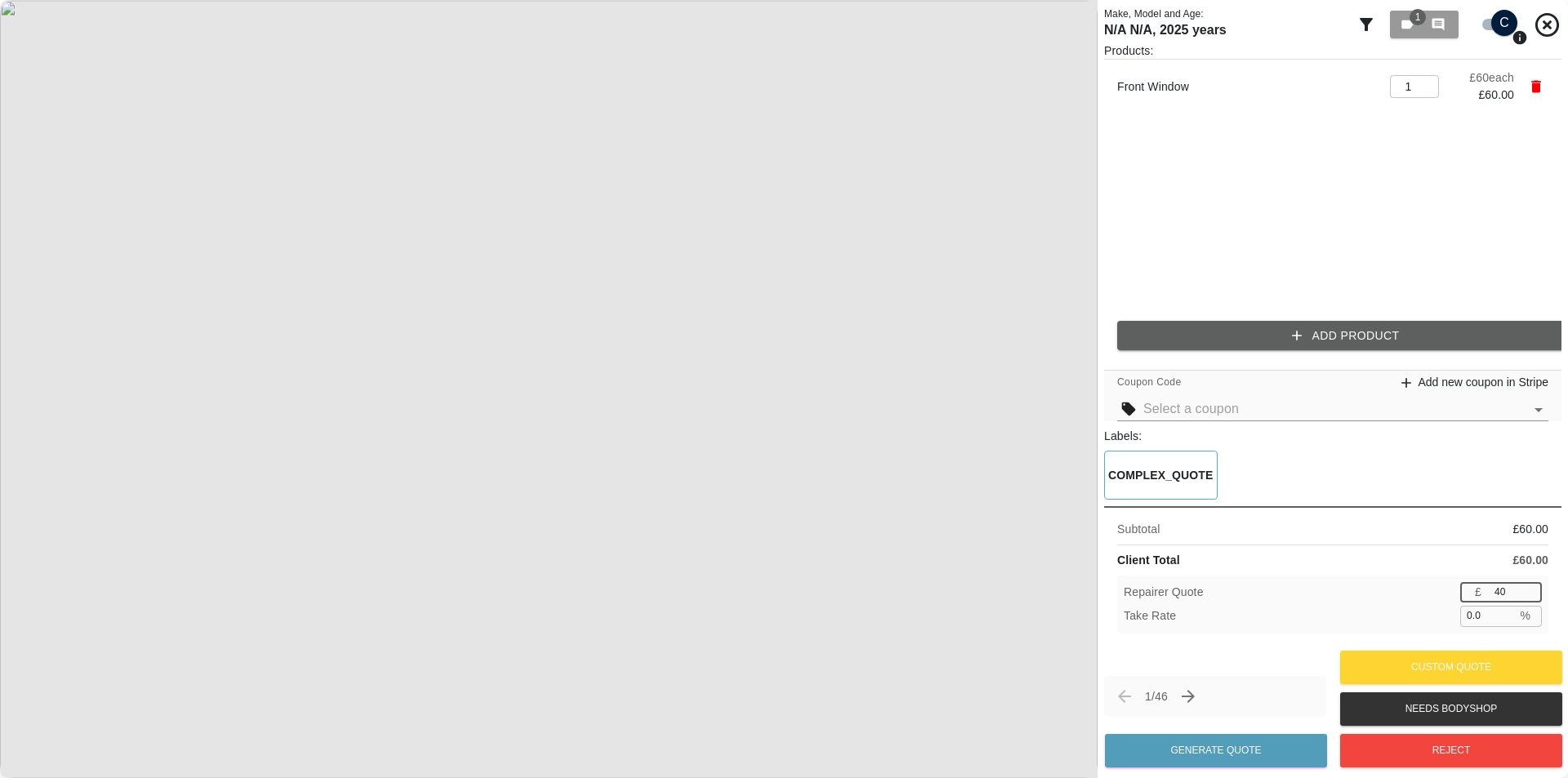
click at [1526, 589] on input "40" at bounding box center [1515, 592] width 54 height 21
type input "41"
click at [1526, 589] on input "41" at bounding box center [1515, 592] width 54 height 21
click at [1539, 598] on input "41" at bounding box center [1515, 592] width 54 height 21
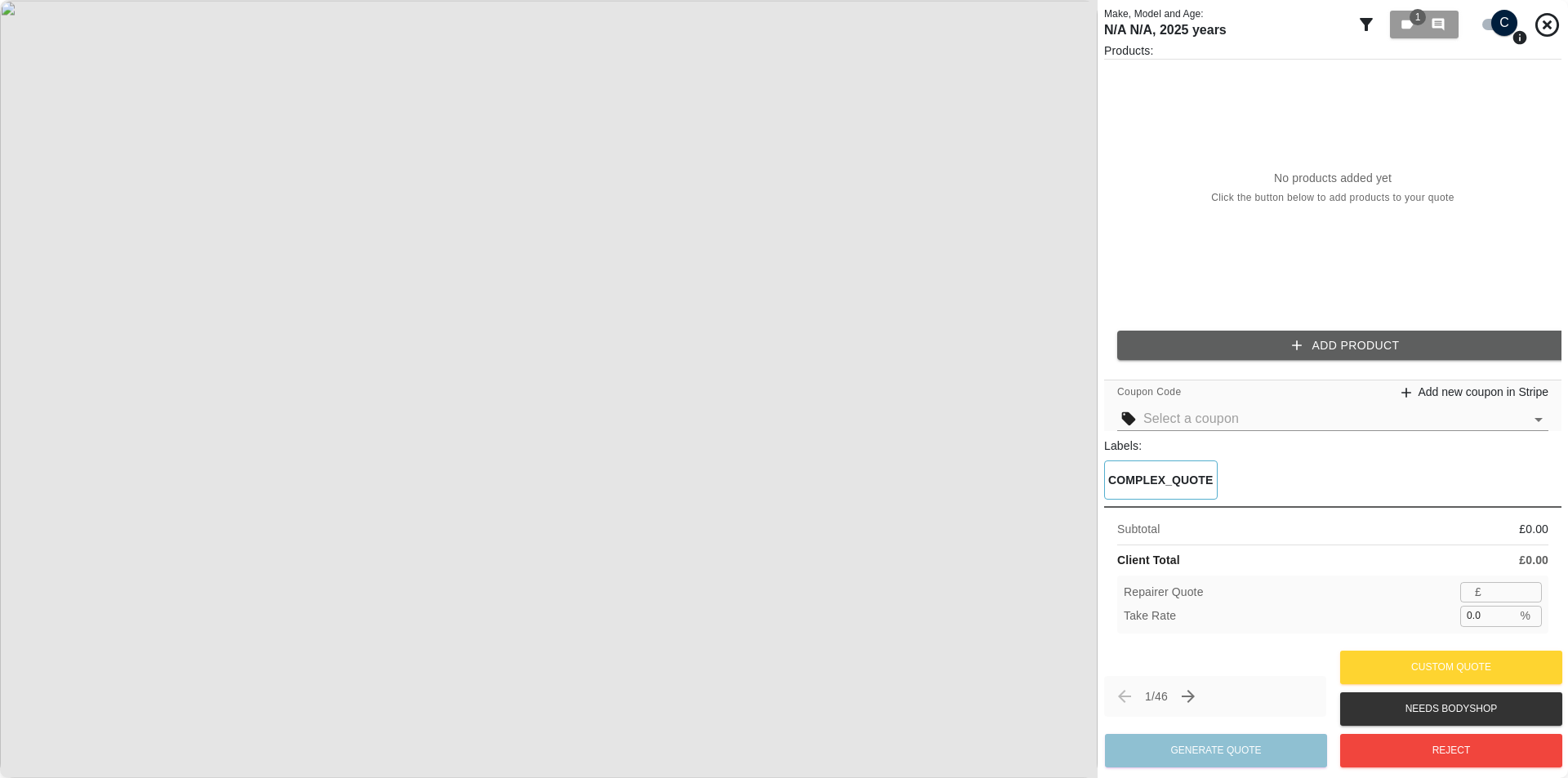
drag, startPoint x: 1267, startPoint y: 379, endPoint x: 1262, endPoint y: 354, distance: 25.5
click at [1267, 371] on div "Products: No products added yet Click the button below to add products to your …" at bounding box center [1333, 343] width 457 height 604
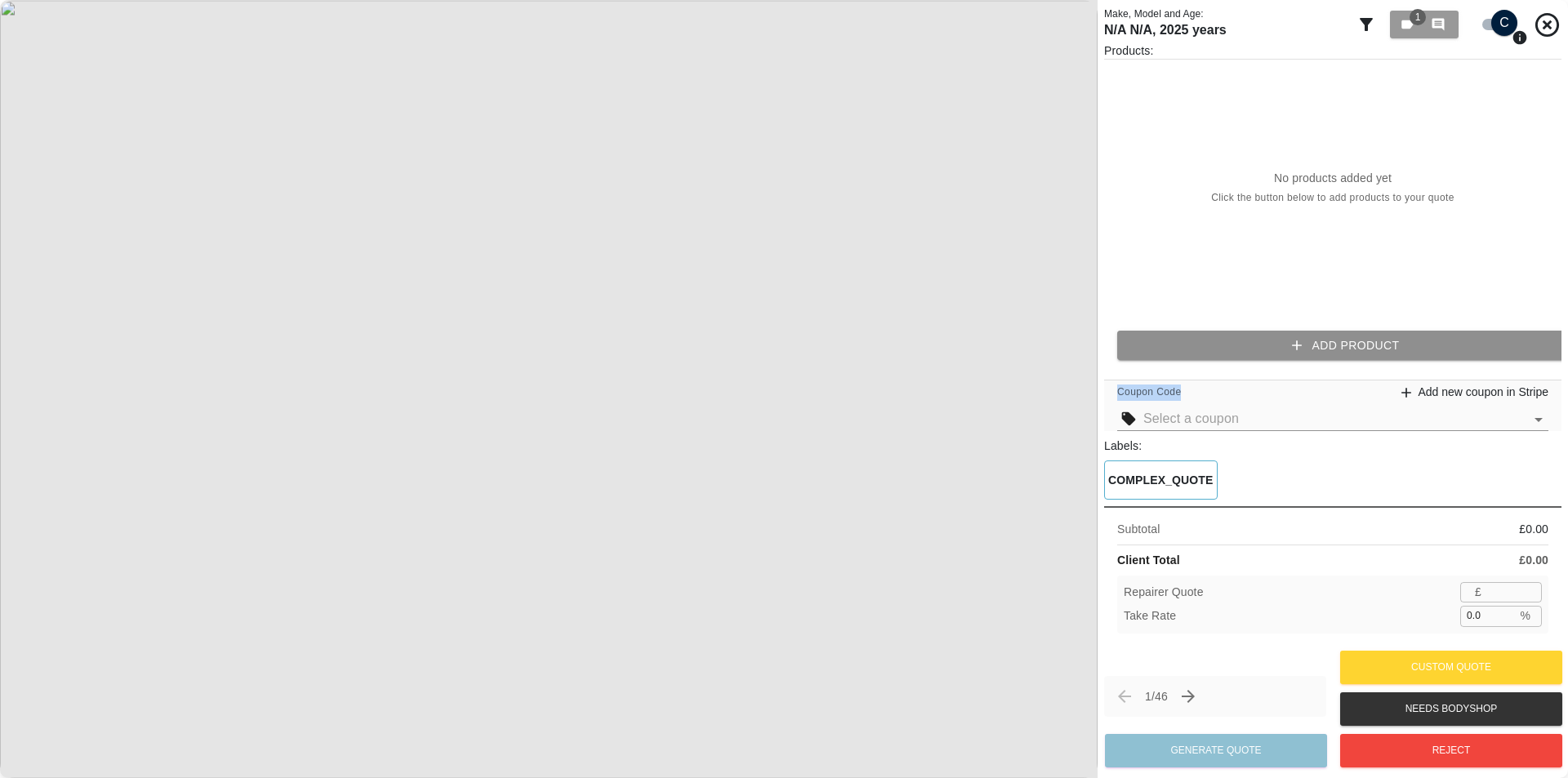
click at [1262, 354] on button "Add Product" at bounding box center [1346, 345] width 457 height 30
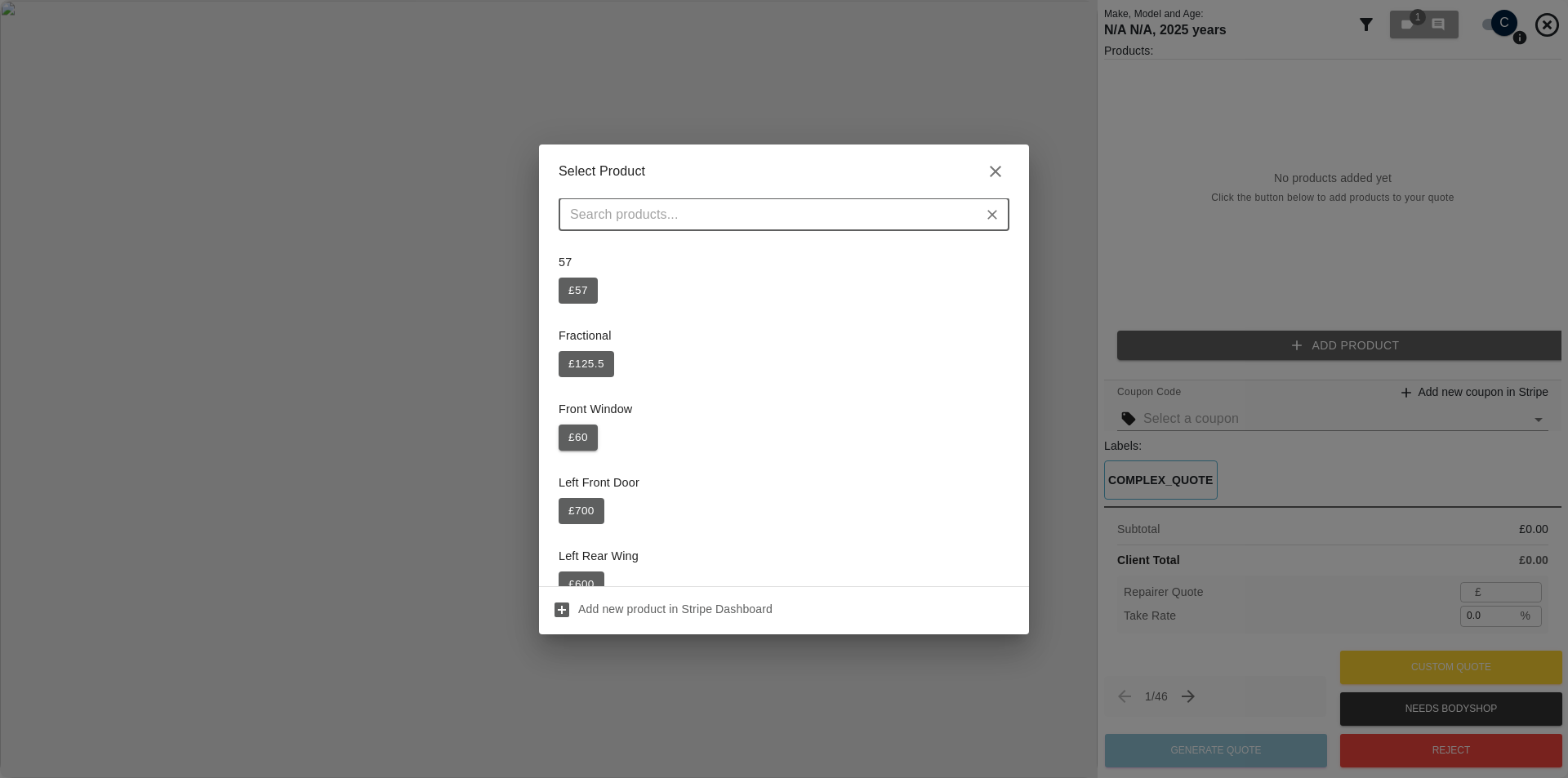
click at [577, 442] on button "£ 60" at bounding box center [578, 438] width 39 height 26
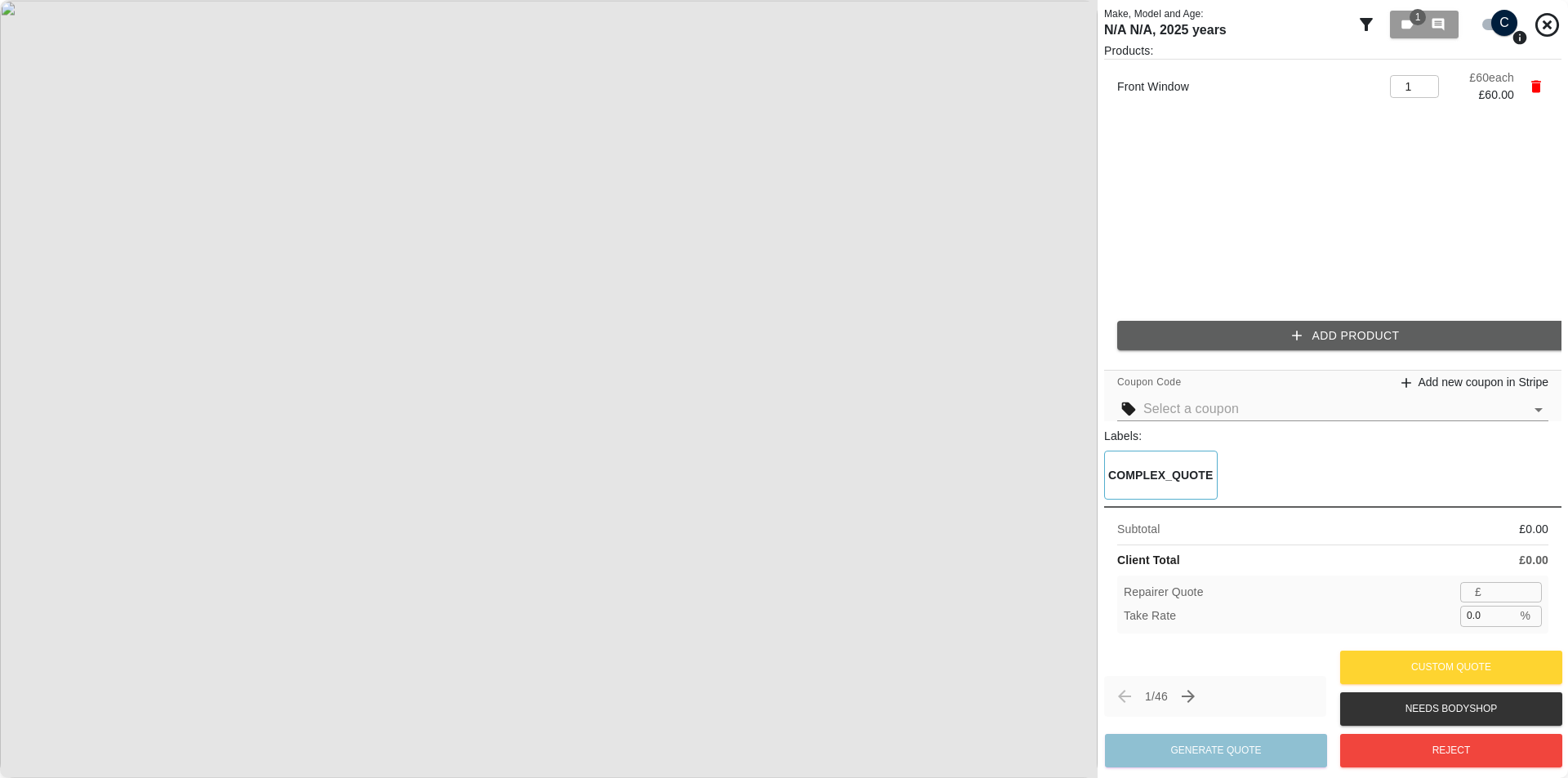
type input "39"
type input "35.0"
type input "40"
type input "33.3"
click at [1526, 590] on input "40" at bounding box center [1515, 592] width 54 height 21
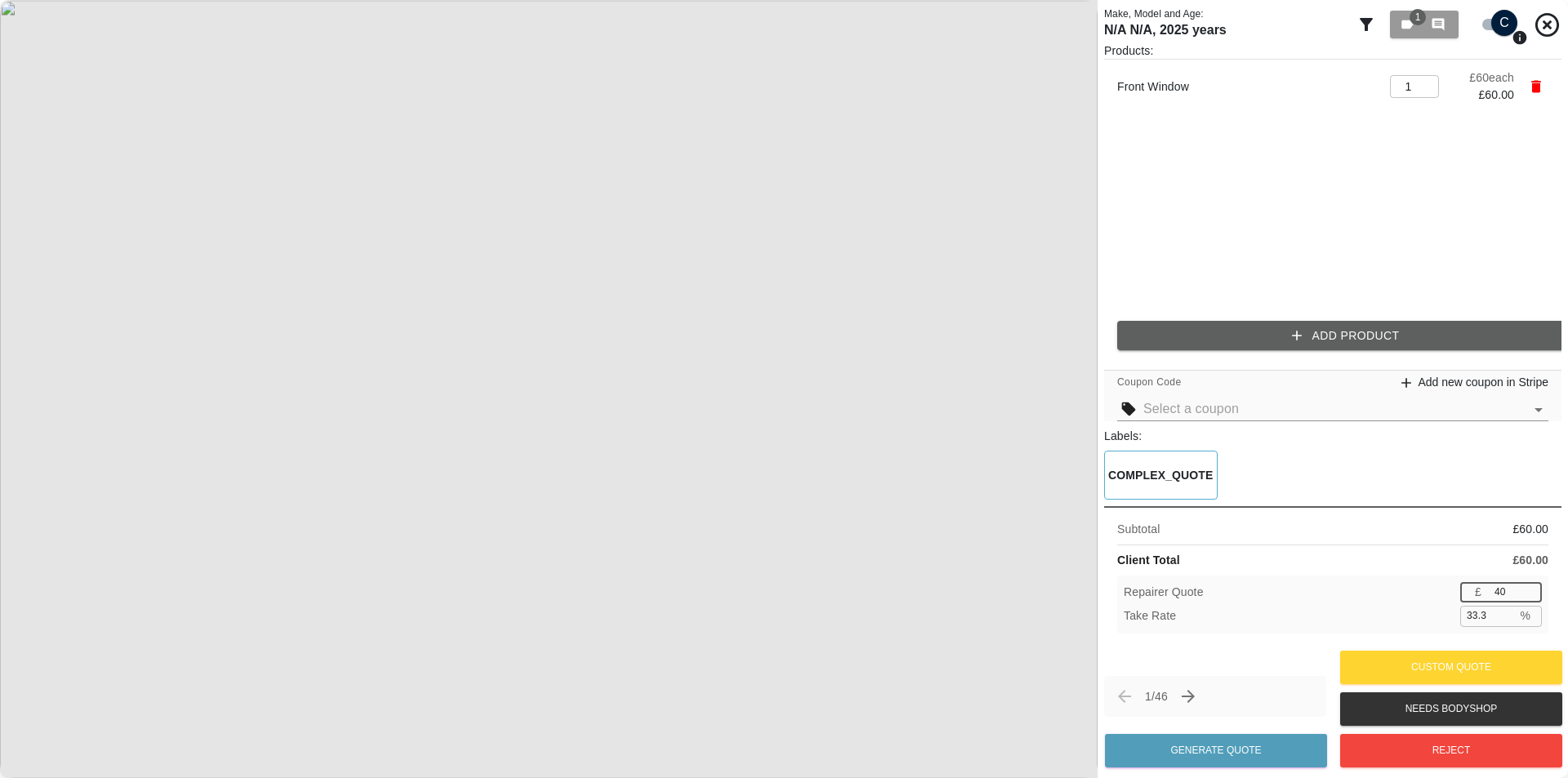
type input "41"
type input "31.7"
click at [1529, 589] on input "41" at bounding box center [1515, 592] width 54 height 21
type input "42"
type input "30.0"
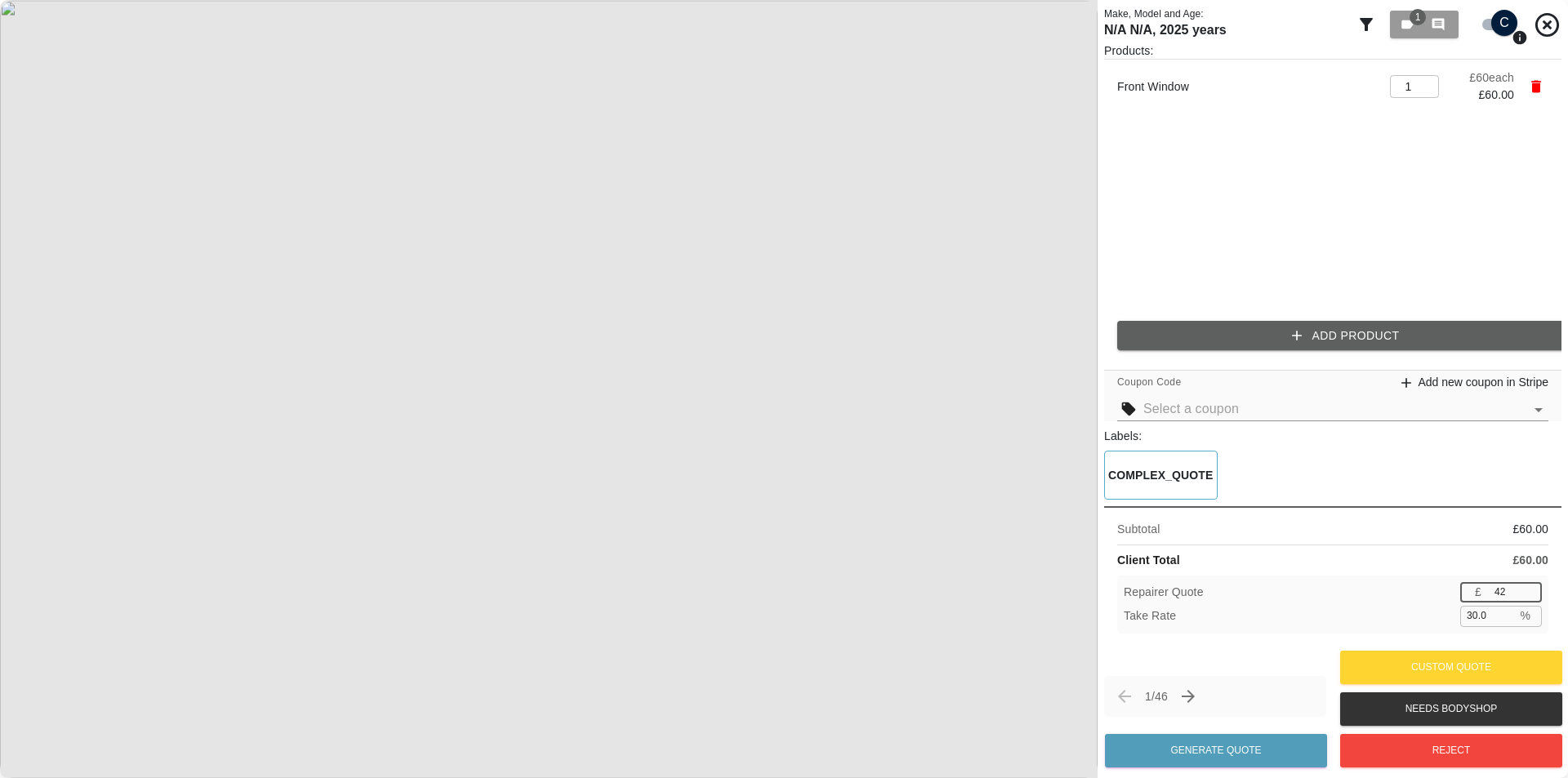
click at [1529, 589] on input "42" at bounding box center [1515, 592] width 54 height 21
type input "43"
type input "28.3"
click at [1529, 589] on input "43" at bounding box center [1515, 592] width 54 height 21
type input "44"
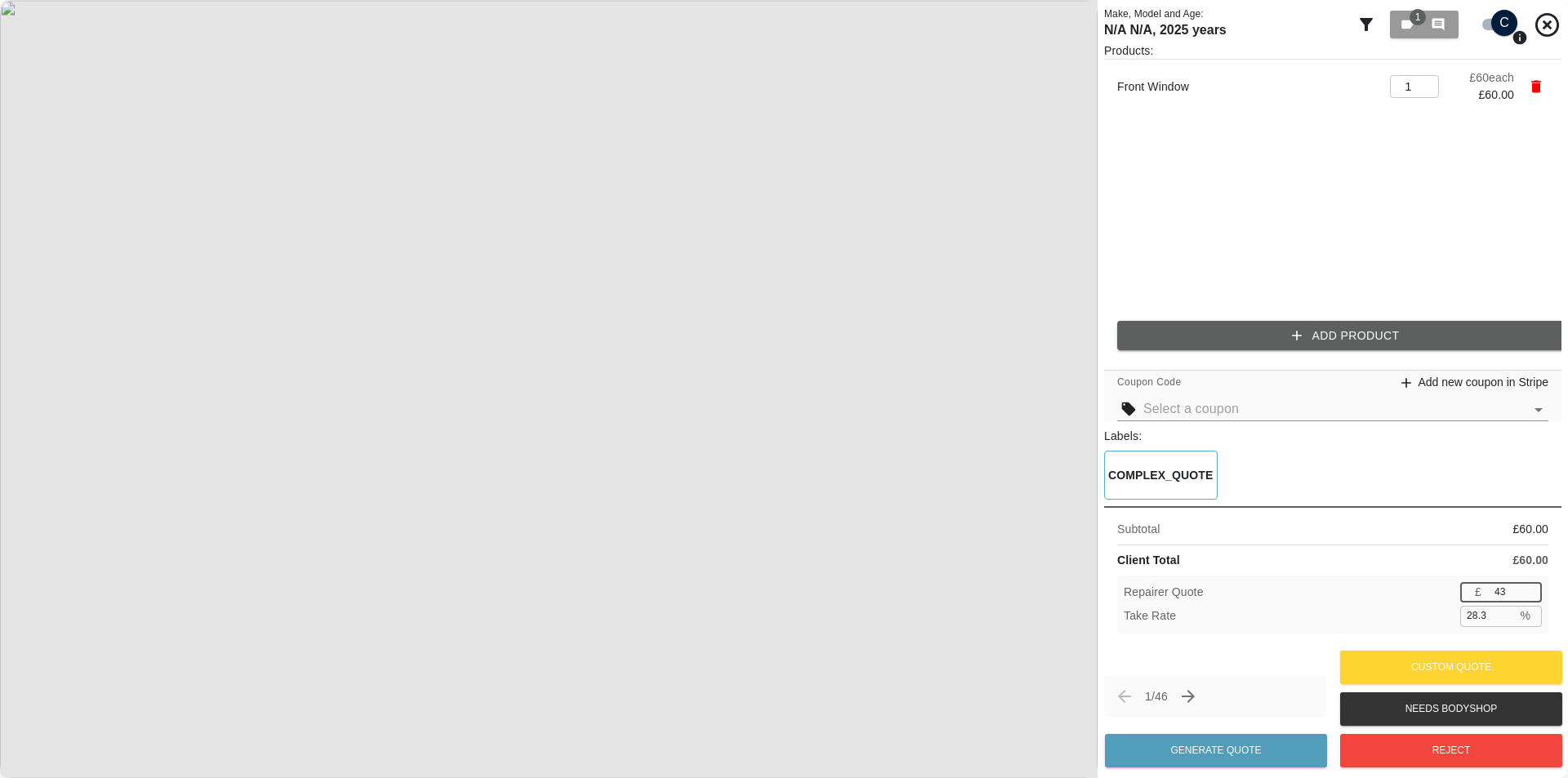
type input "26.7"
click at [1529, 589] on input "44" at bounding box center [1515, 592] width 54 height 21
type input "43"
type input "28.3"
click at [1530, 597] on input "43" at bounding box center [1515, 592] width 54 height 21
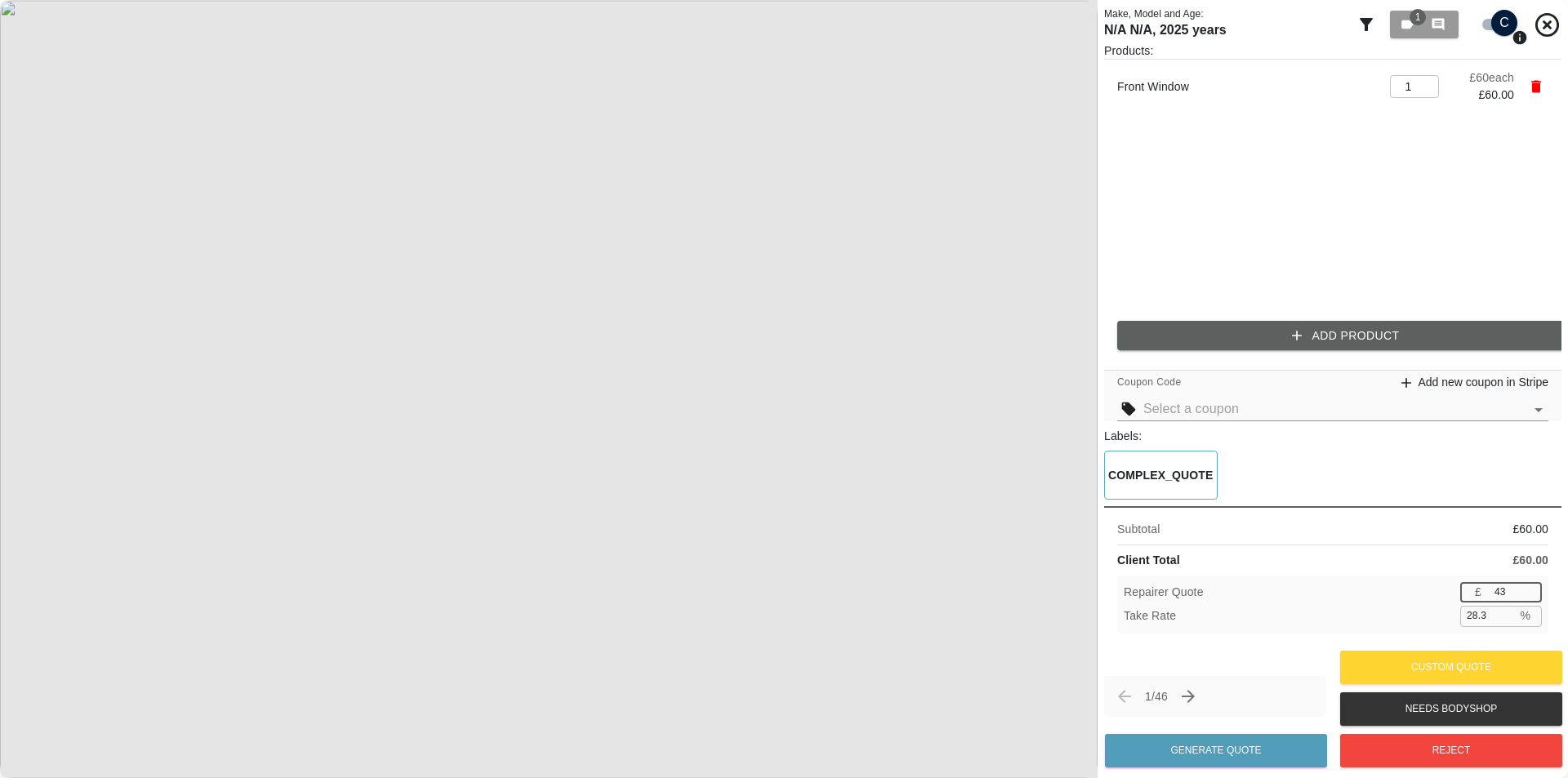
type input "42"
type input "30.0"
click at [1530, 597] on input "42" at bounding box center [1515, 592] width 54 height 21
type input "41"
type input "31.7"
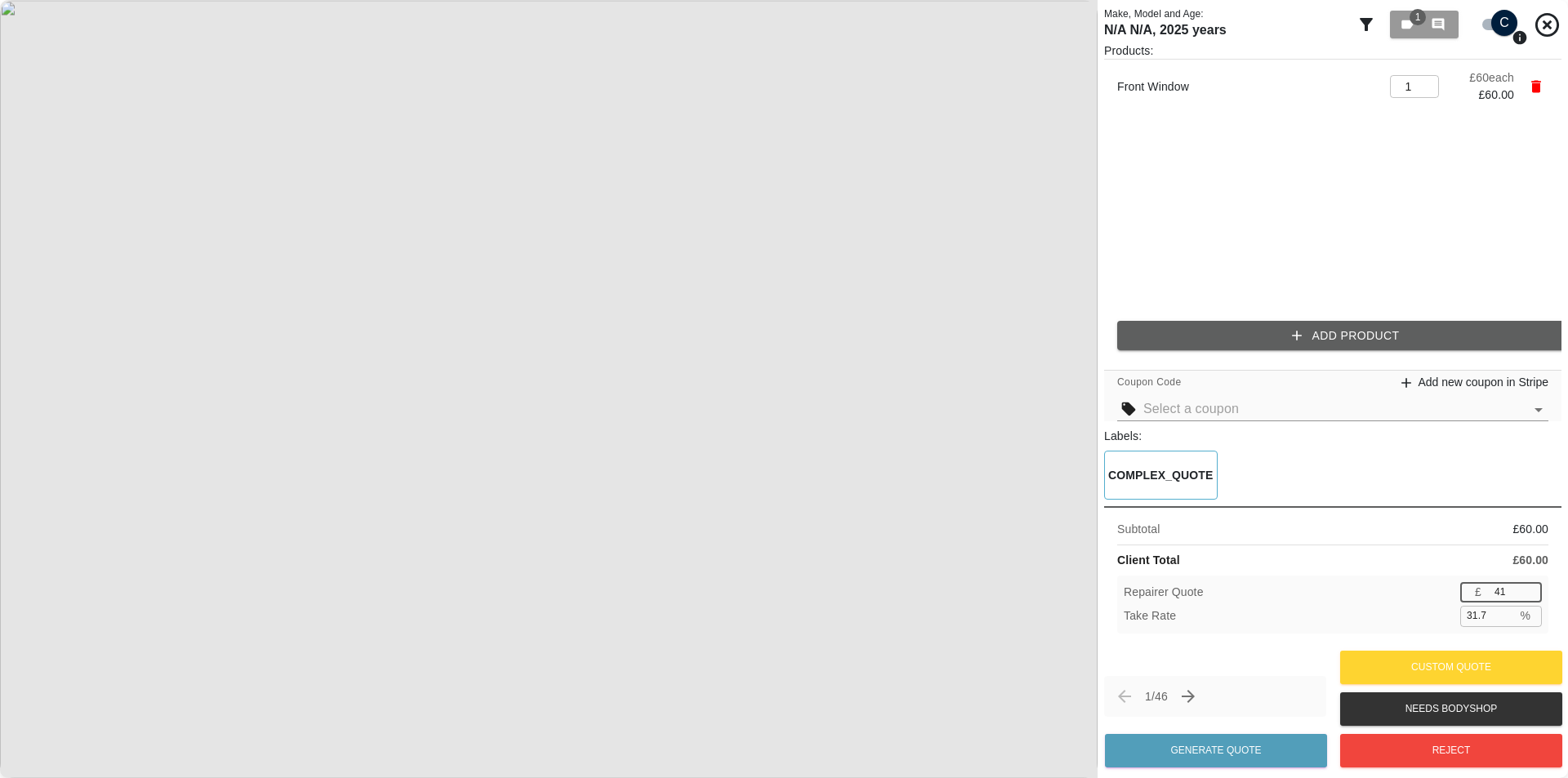
click at [1530, 597] on input "41" at bounding box center [1515, 592] width 54 height 21
type input "40"
type input "33.3"
click at [1530, 597] on input "40" at bounding box center [1515, 592] width 54 height 21
type input "39"
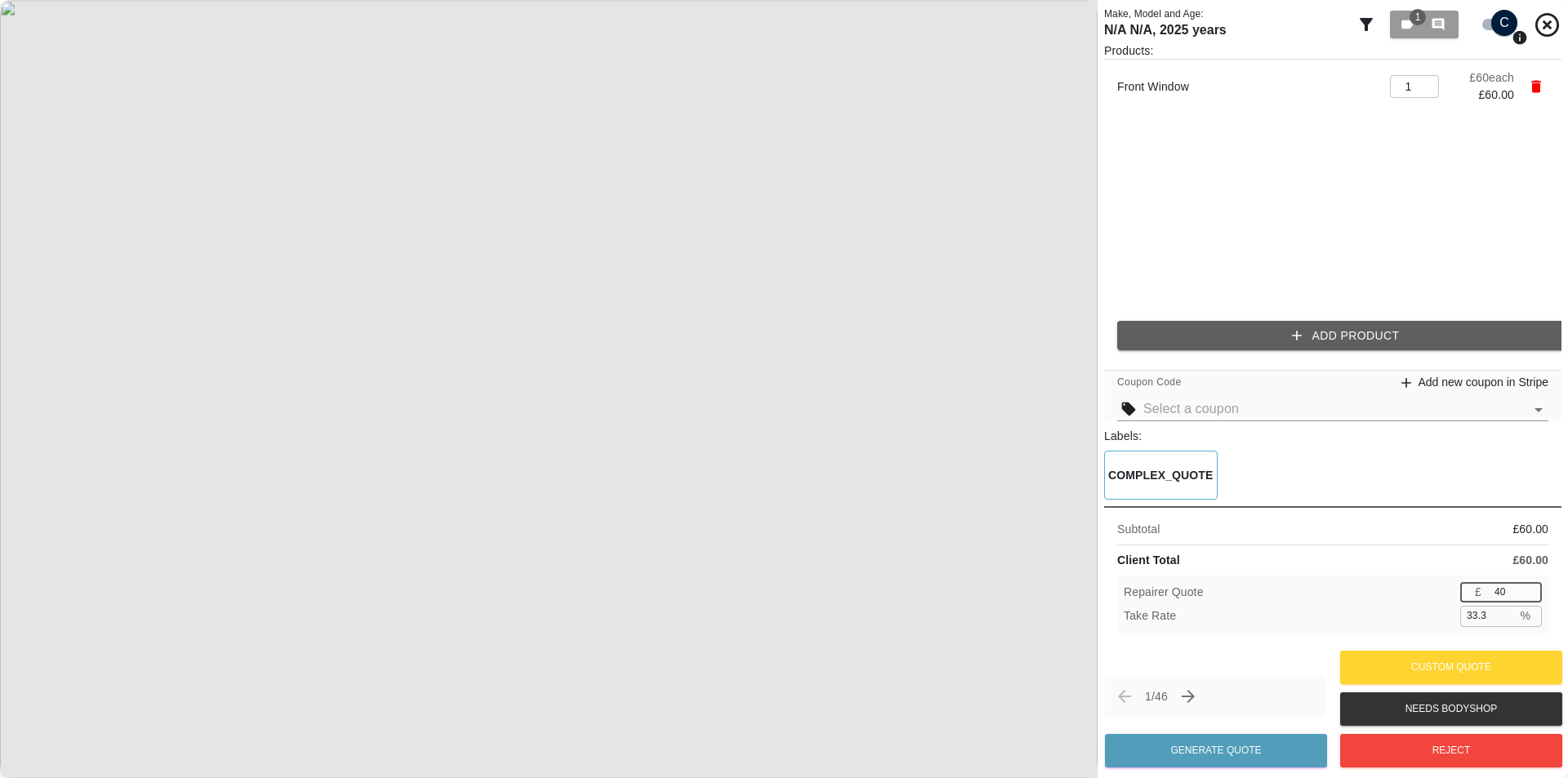
type input "35.0"
click at [1530, 597] on input "39" at bounding box center [1515, 592] width 54 height 21
type input "38"
type input "36.7"
click at [1530, 597] on input "38" at bounding box center [1515, 592] width 54 height 21
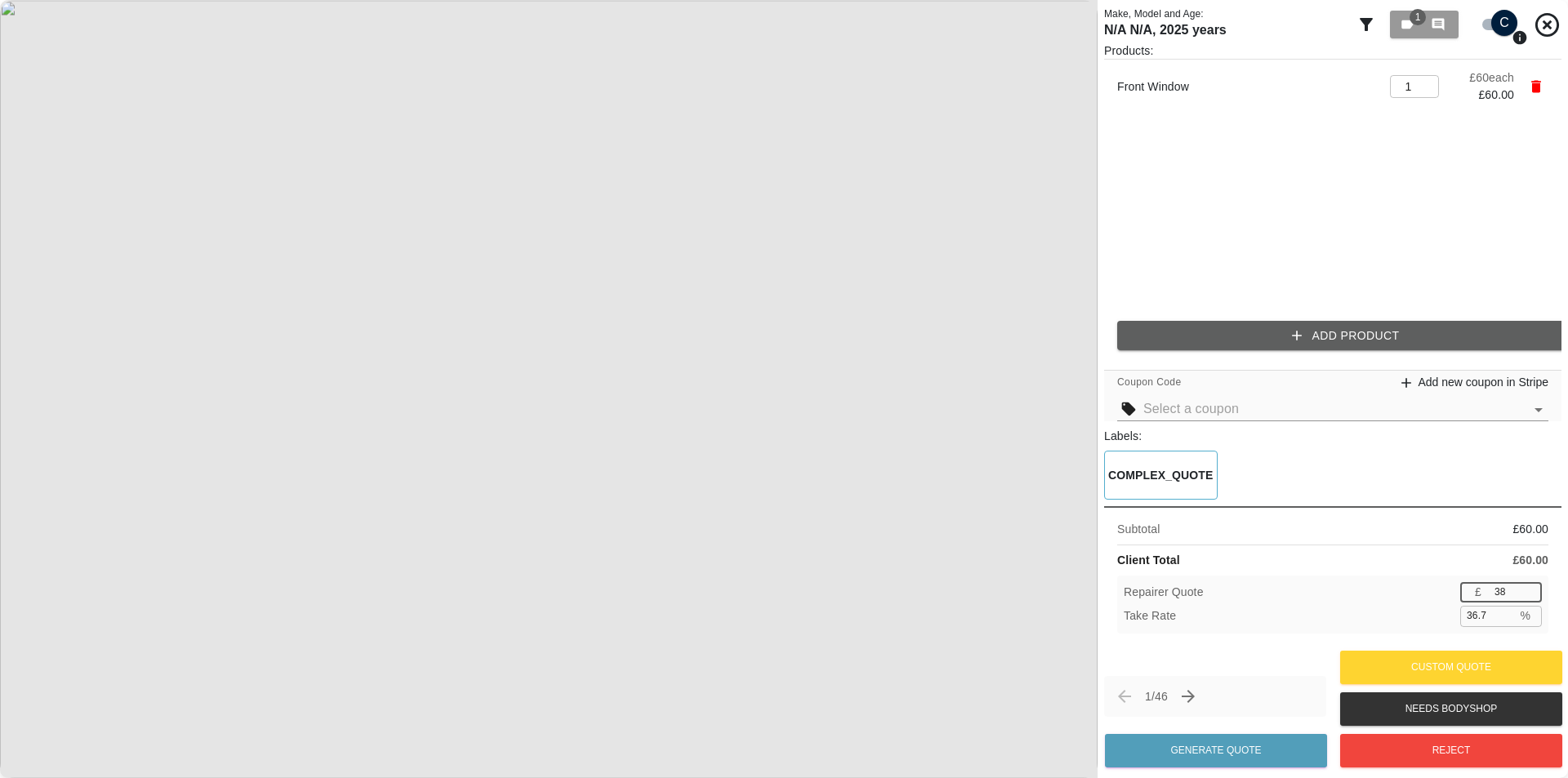
type input "37"
type input "38.3"
click at [1530, 597] on input "37" at bounding box center [1515, 592] width 54 height 21
type input "36"
type input "40.0"
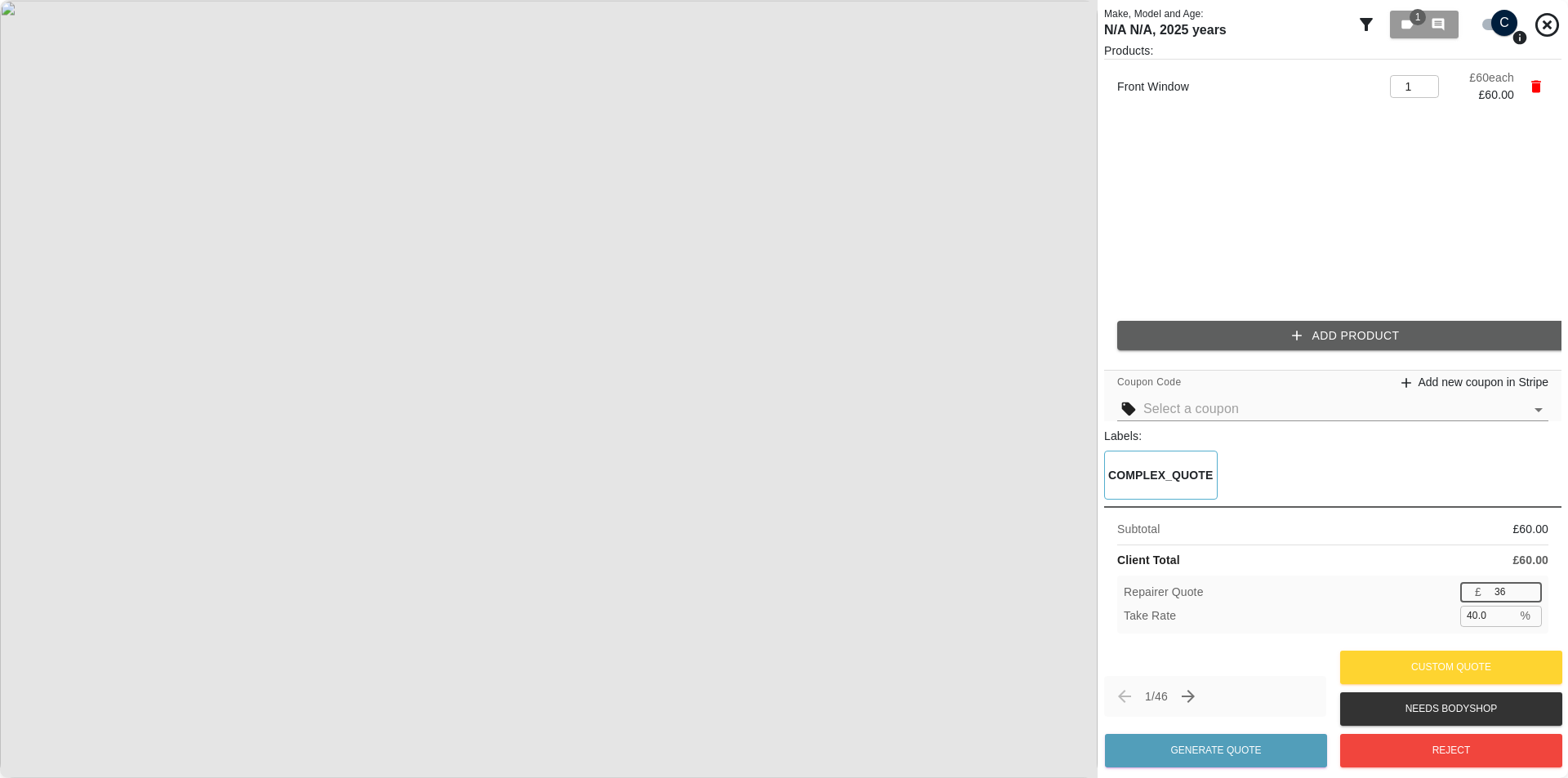
click at [1530, 597] on input "36" at bounding box center [1515, 592] width 54 height 21
type input "35"
type input "41.7"
click at [1530, 597] on input "35" at bounding box center [1515, 592] width 54 height 21
type input "36"
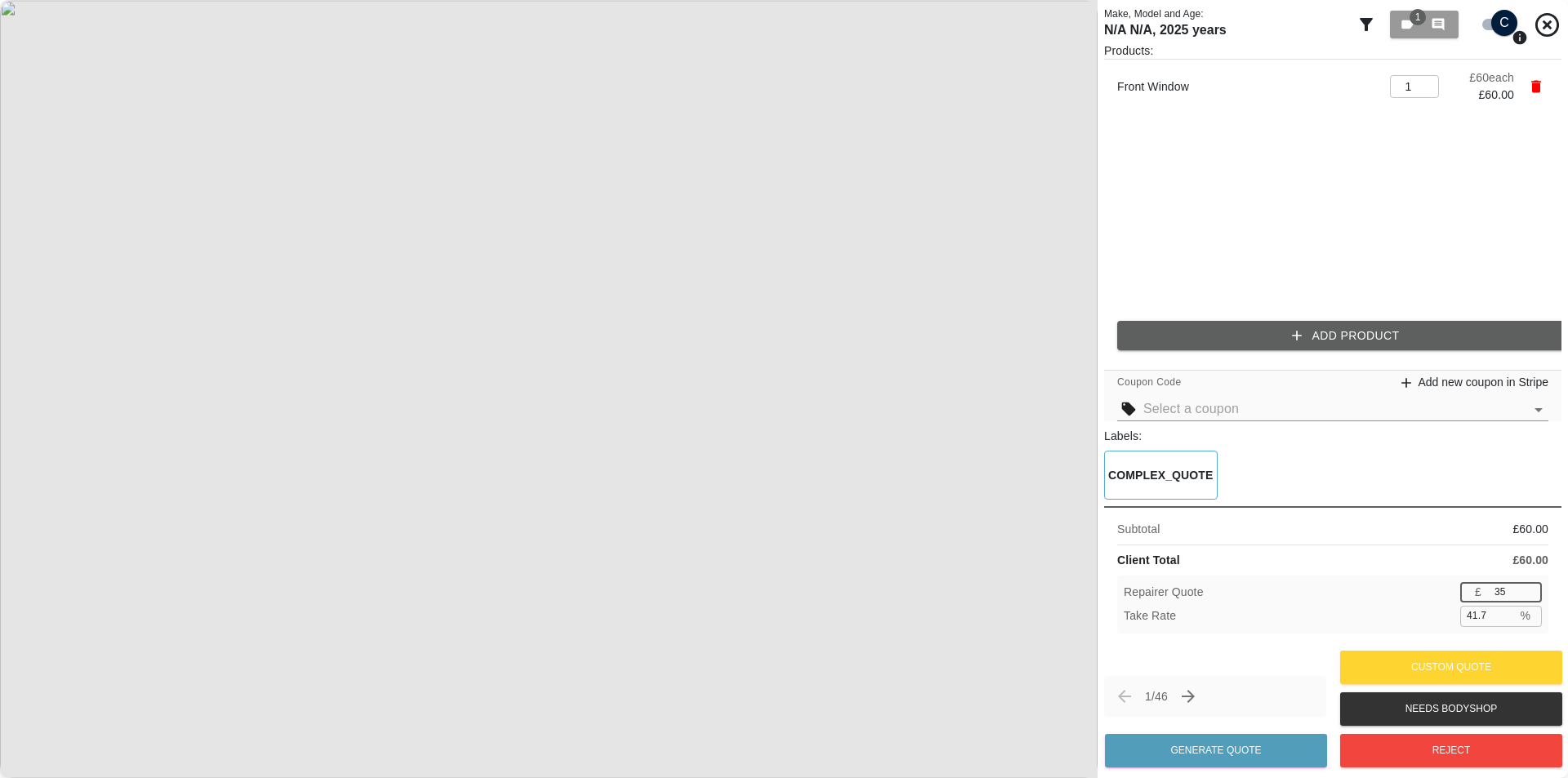
type input "40.0"
click at [1527, 585] on input "36" at bounding box center [1515, 592] width 54 height 21
type input "37"
type input "38.3"
type input "37"
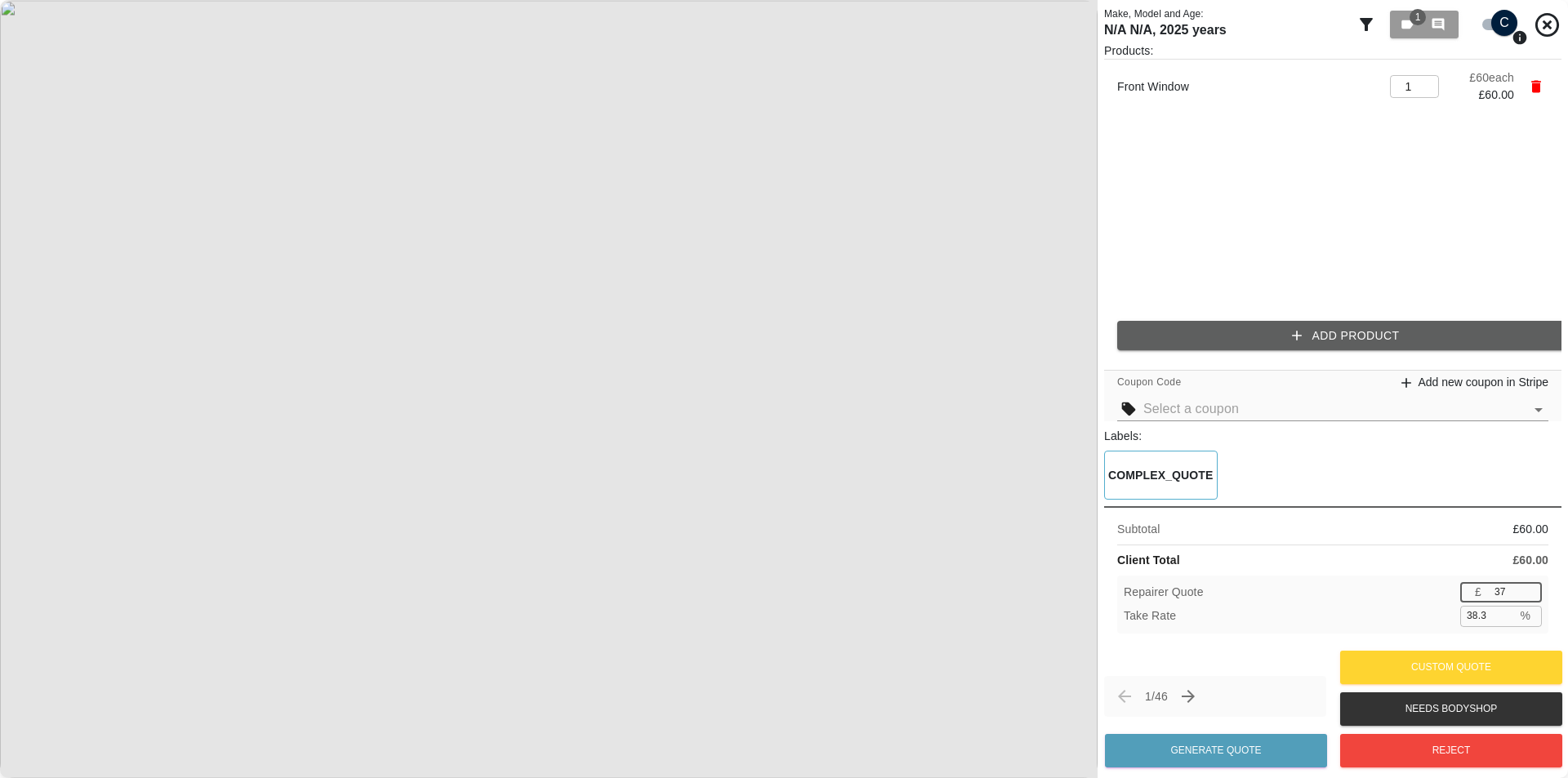
click at [1527, 585] on input "37" at bounding box center [1515, 592] width 54 height 21
drag, startPoint x: 1491, startPoint y: 623, endPoint x: 1414, endPoint y: 617, distance: 77.2
click at [1421, 617] on div "Take Rate 38.3 % ​" at bounding box center [1333, 616] width 418 height 21
type input "40"
type input "36"
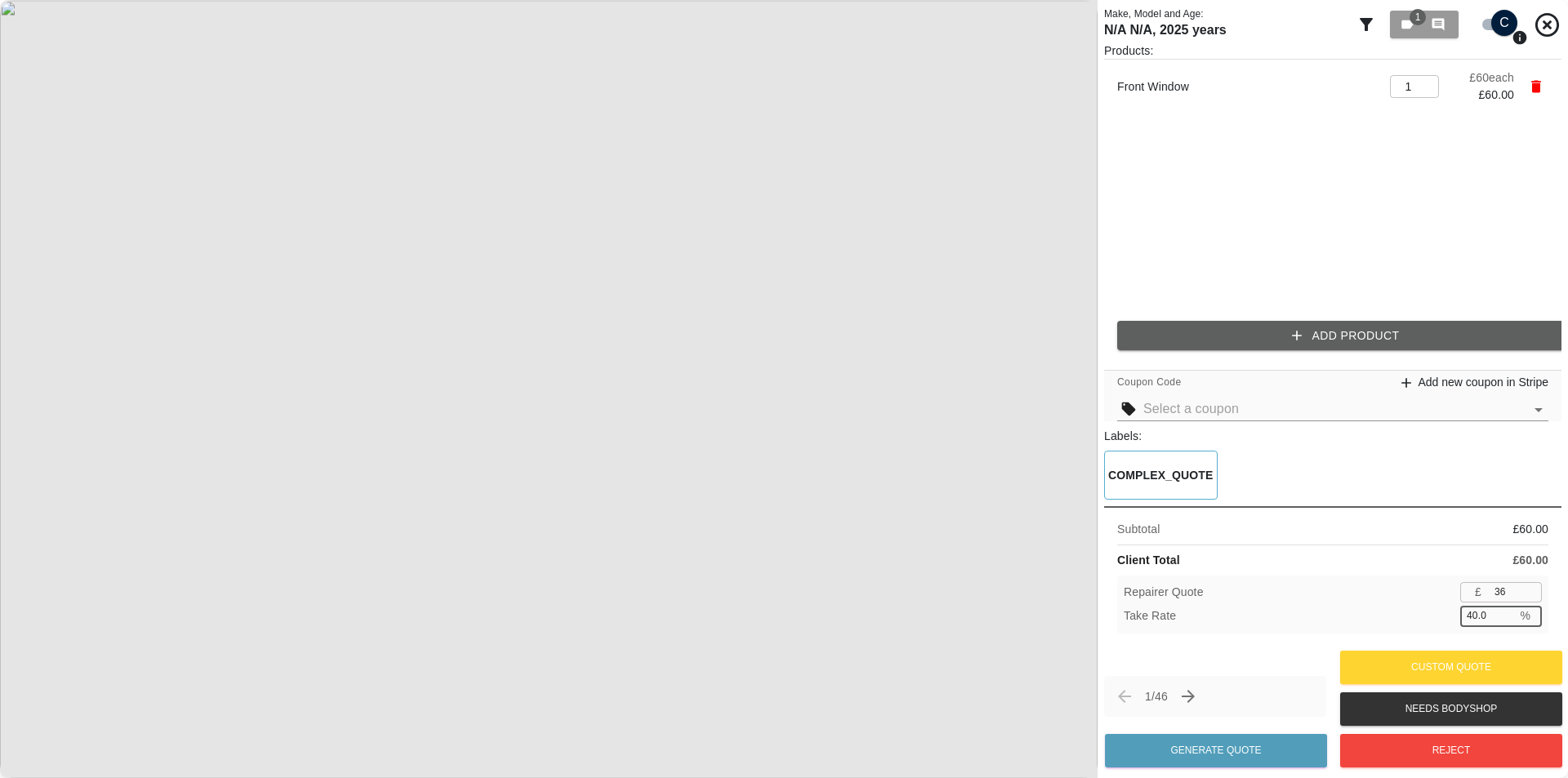
click at [1413, 617] on div "Take Rate 40.0 % ​" at bounding box center [1333, 616] width 418 height 21
drag, startPoint x: 1492, startPoint y: 617, endPoint x: 1392, endPoint y: 614, distance: 100.0
click at [1396, 614] on div "Take Rate 40.0 % ​" at bounding box center [1333, 616] width 418 height 21
type input "65"
type input "21"
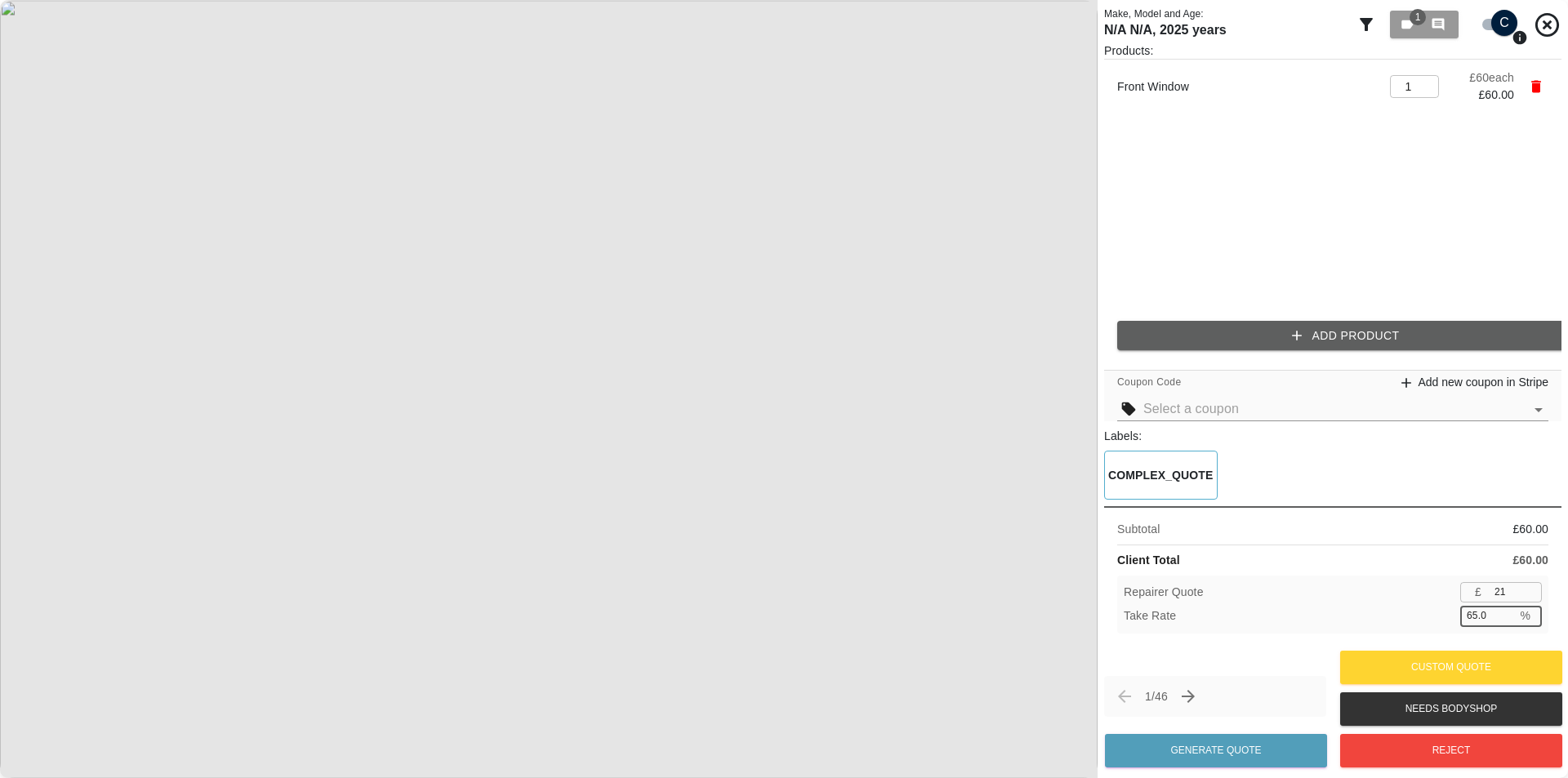
drag, startPoint x: 1490, startPoint y: 614, endPoint x: 1370, endPoint y: 615, distance: 120.0
click at [1401, 618] on div "Take Rate 65.0 % ​" at bounding box center [1333, 616] width 418 height 21
click at [1370, 615] on div "Take Rate 65.0 % ​" at bounding box center [1333, 616] width 418 height 21
drag, startPoint x: 1489, startPoint y: 617, endPoint x: 1426, endPoint y: 613, distance: 63.1
click at [1430, 613] on div "Take Rate 65.0 % ​" at bounding box center [1333, 616] width 418 height 21
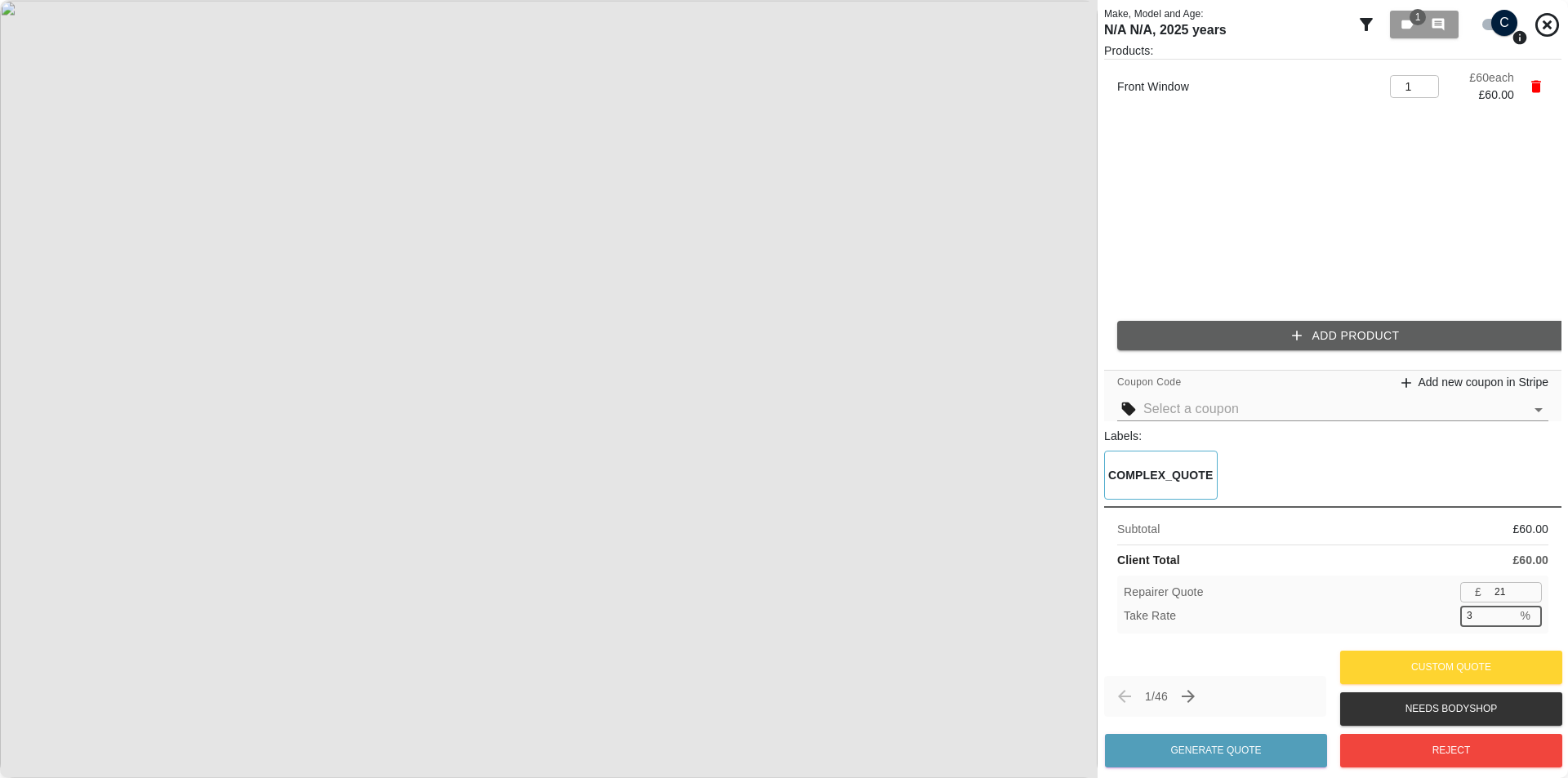
type input "33"
type input "40"
click at [1419, 610] on div "Take Rate 33.3 % ​" at bounding box center [1333, 616] width 418 height 21
click at [1506, 608] on input "33.4" at bounding box center [1488, 616] width 56 height 21
click at [1505, 612] on input "33.5" at bounding box center [1488, 616] width 56 height 21
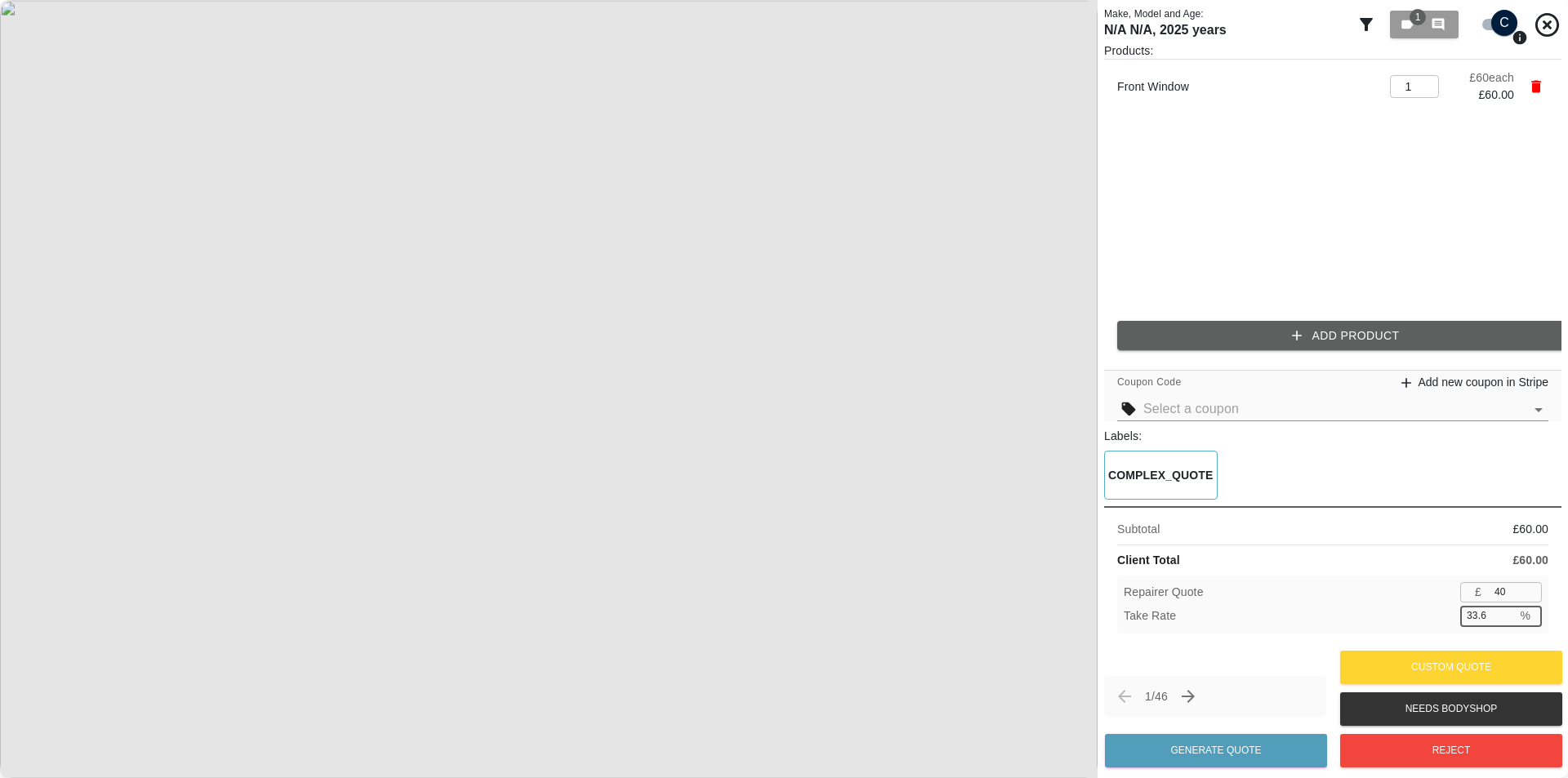
click at [1505, 612] on input "33.6" at bounding box center [1488, 616] width 56 height 21
click at [1506, 625] on input "33.5" at bounding box center [1488, 616] width 56 height 21
click at [1506, 625] on input "33.4" at bounding box center [1488, 616] width 56 height 21
click at [1506, 625] on input "33.3" at bounding box center [1488, 616] width 56 height 21
click at [1506, 625] on input "33.2" at bounding box center [1488, 616] width 56 height 21
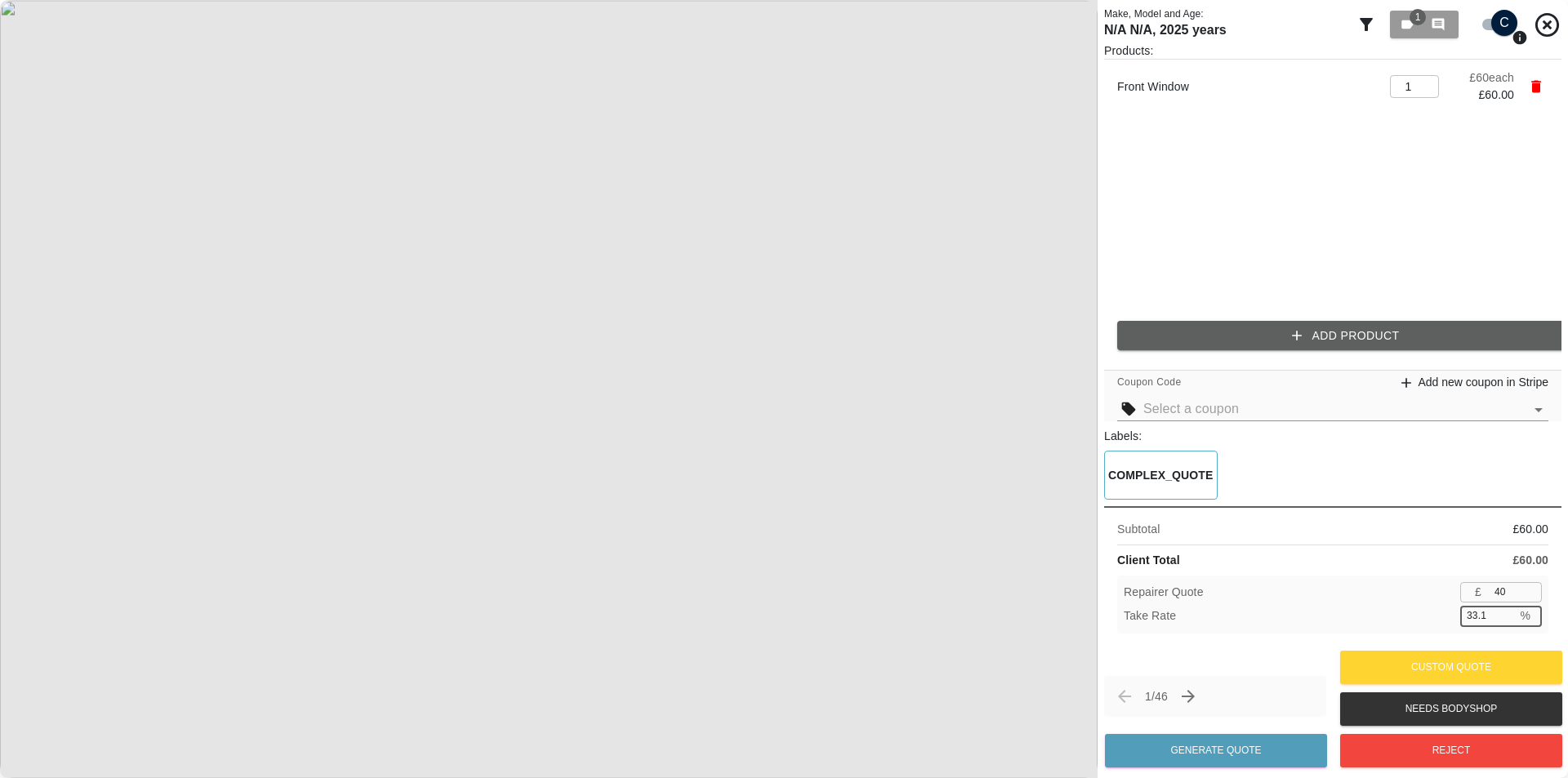
click at [1506, 625] on input "33.1" at bounding box center [1488, 616] width 56 height 21
click at [1506, 625] on input "33" at bounding box center [1488, 616] width 56 height 21
click at [1506, 625] on input "32.9" at bounding box center [1488, 616] width 56 height 21
click at [1506, 625] on input "33.2" at bounding box center [1488, 616] width 56 height 21
click at [1506, 625] on input "33.1" at bounding box center [1488, 616] width 56 height 21
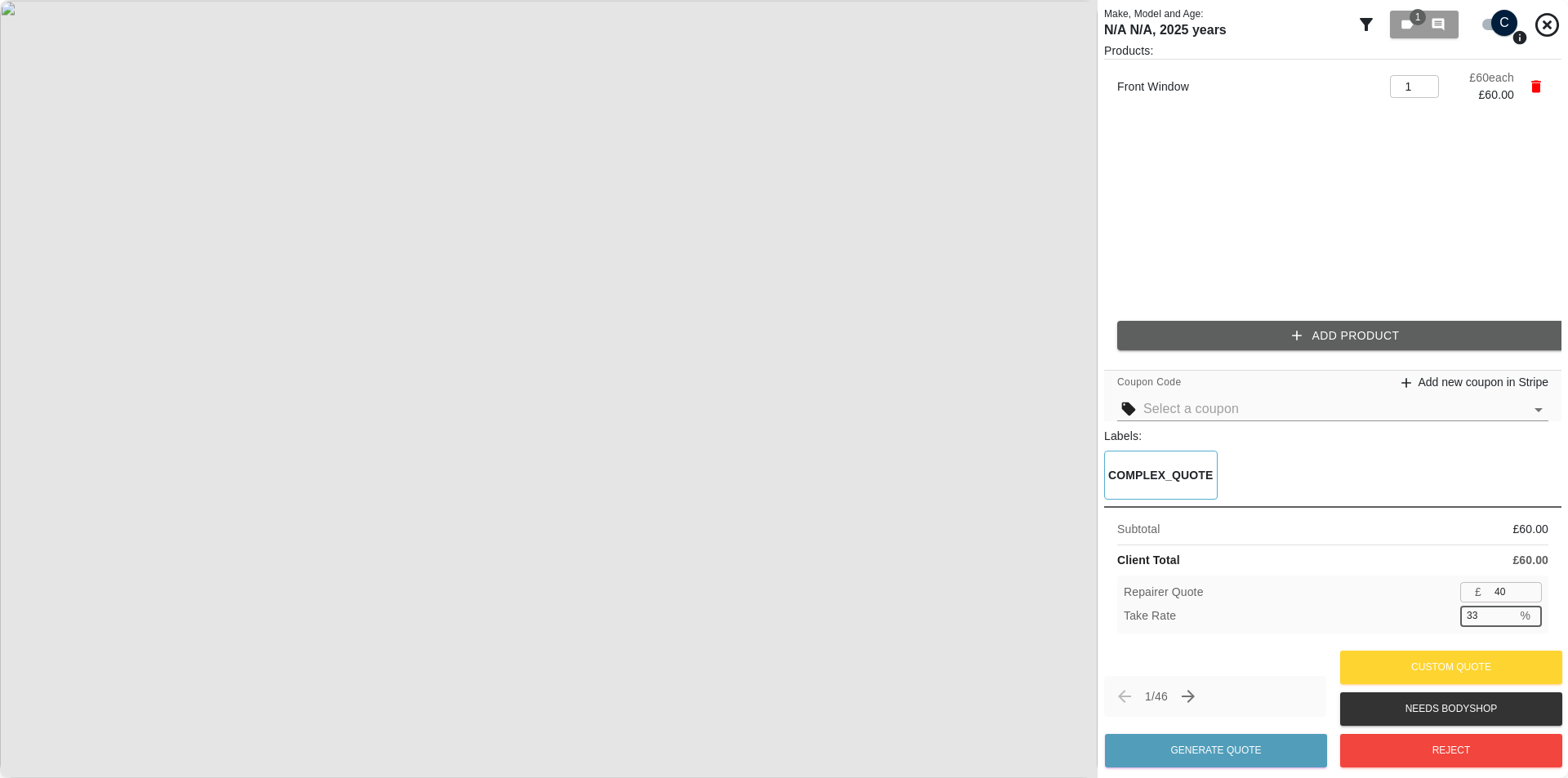
click at [1508, 619] on input "33" at bounding box center [1488, 616] width 56 height 21
click at [1508, 619] on input "32.9" at bounding box center [1488, 616] width 56 height 21
click at [1508, 619] on input "32.8" at bounding box center [1488, 616] width 56 height 21
click at [1505, 620] on input "32.7" at bounding box center [1488, 616] width 56 height 21
click at [1505, 620] on input "32.6" at bounding box center [1488, 616] width 56 height 21
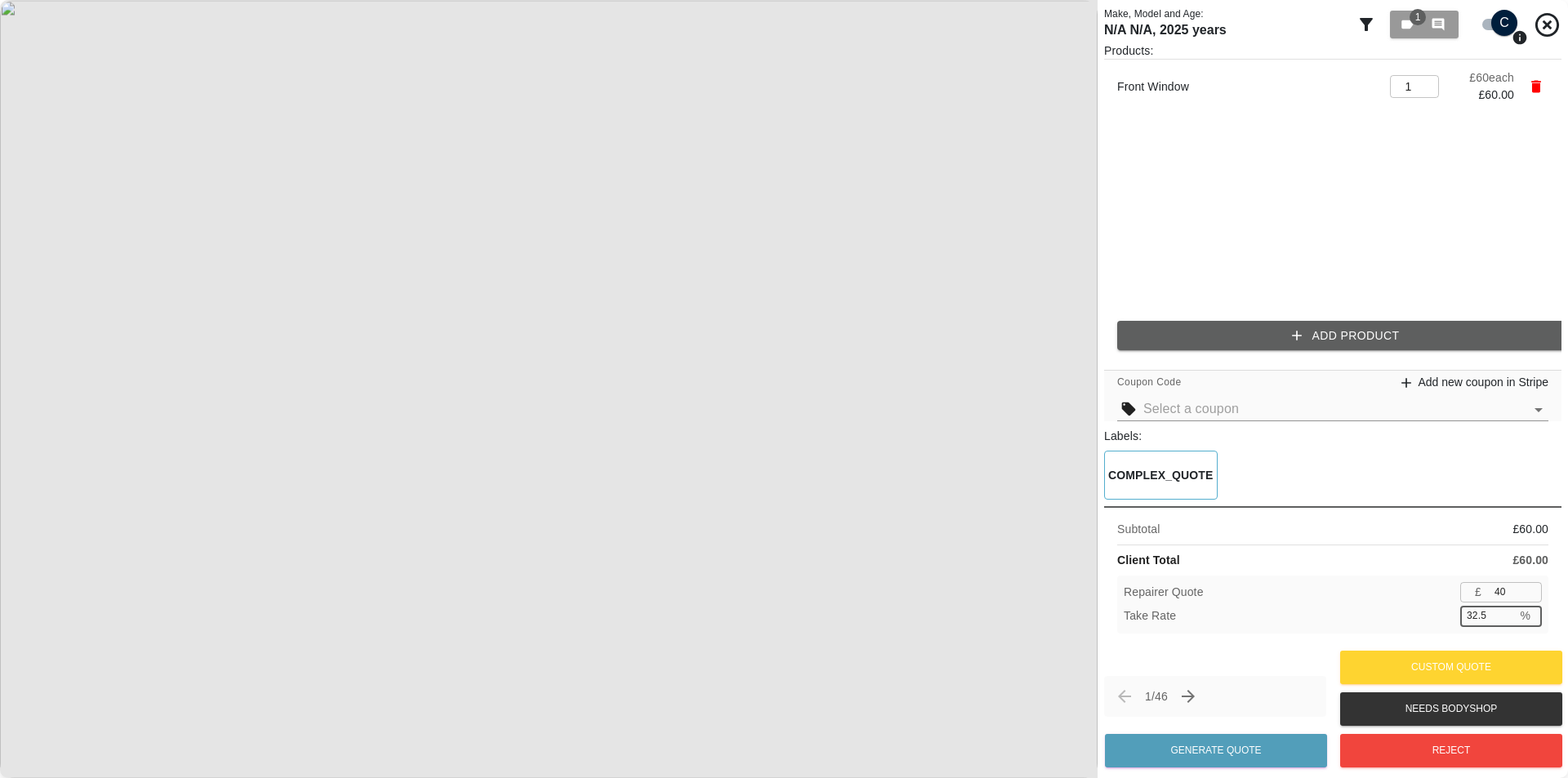
click at [1505, 620] on input "32.5" at bounding box center [1488, 616] width 56 height 21
click at [1505, 620] on input "32.4" at bounding box center [1488, 616] width 56 height 21
click at [1505, 620] on input "32.3" at bounding box center [1488, 616] width 56 height 21
click at [1505, 620] on input "32.2" at bounding box center [1488, 616] width 56 height 21
click at [1505, 620] on input "32.1" at bounding box center [1488, 616] width 56 height 21
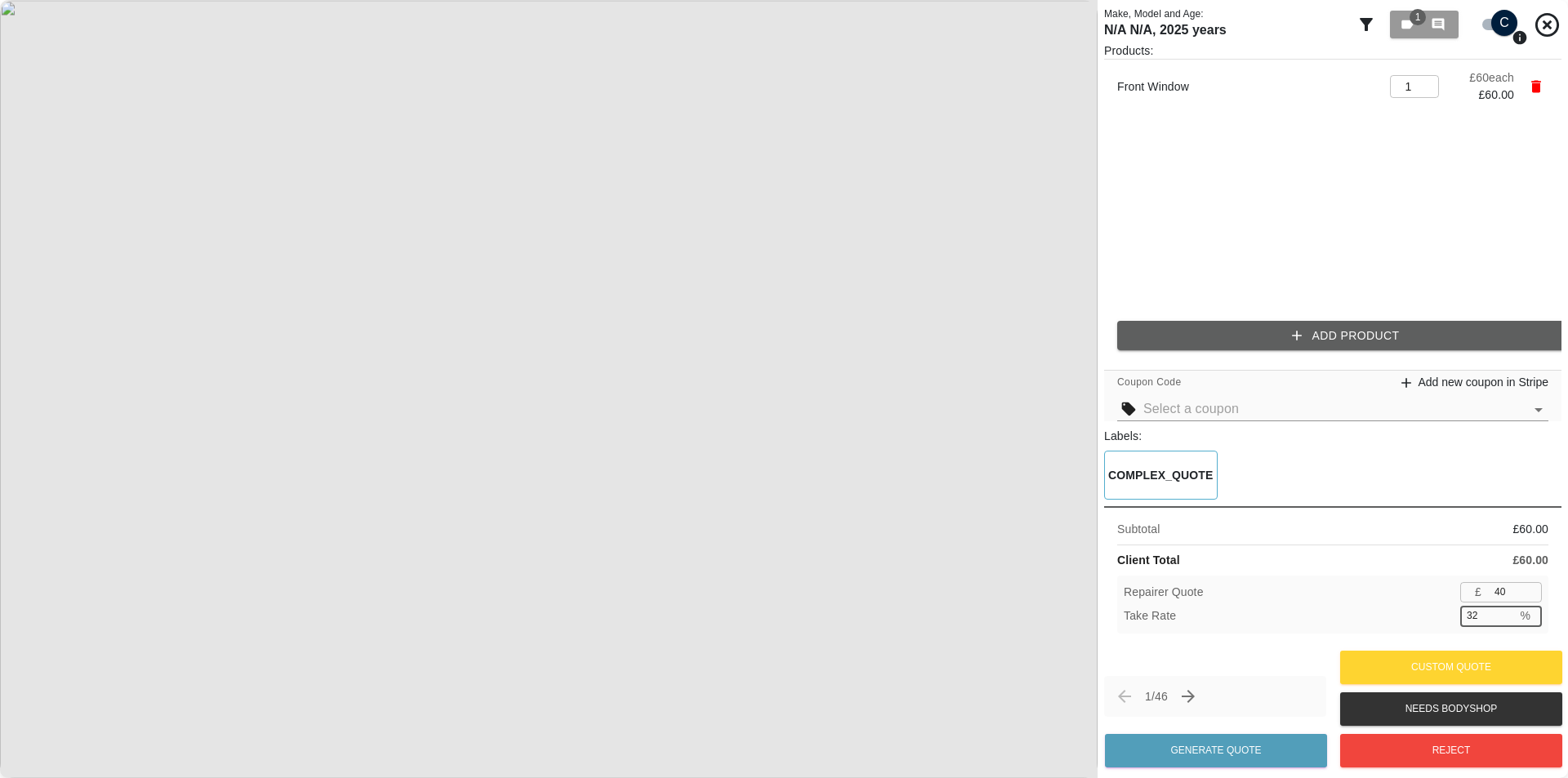
click at [1505, 620] on input "32" at bounding box center [1488, 616] width 56 height 21
click at [1505, 620] on input "31.9" at bounding box center [1488, 616] width 56 height 21
click at [1505, 620] on input "31.8" at bounding box center [1488, 616] width 56 height 21
click at [1505, 620] on input "31.7" at bounding box center [1488, 616] width 56 height 21
click at [1505, 620] on input "31.6" at bounding box center [1488, 616] width 56 height 21
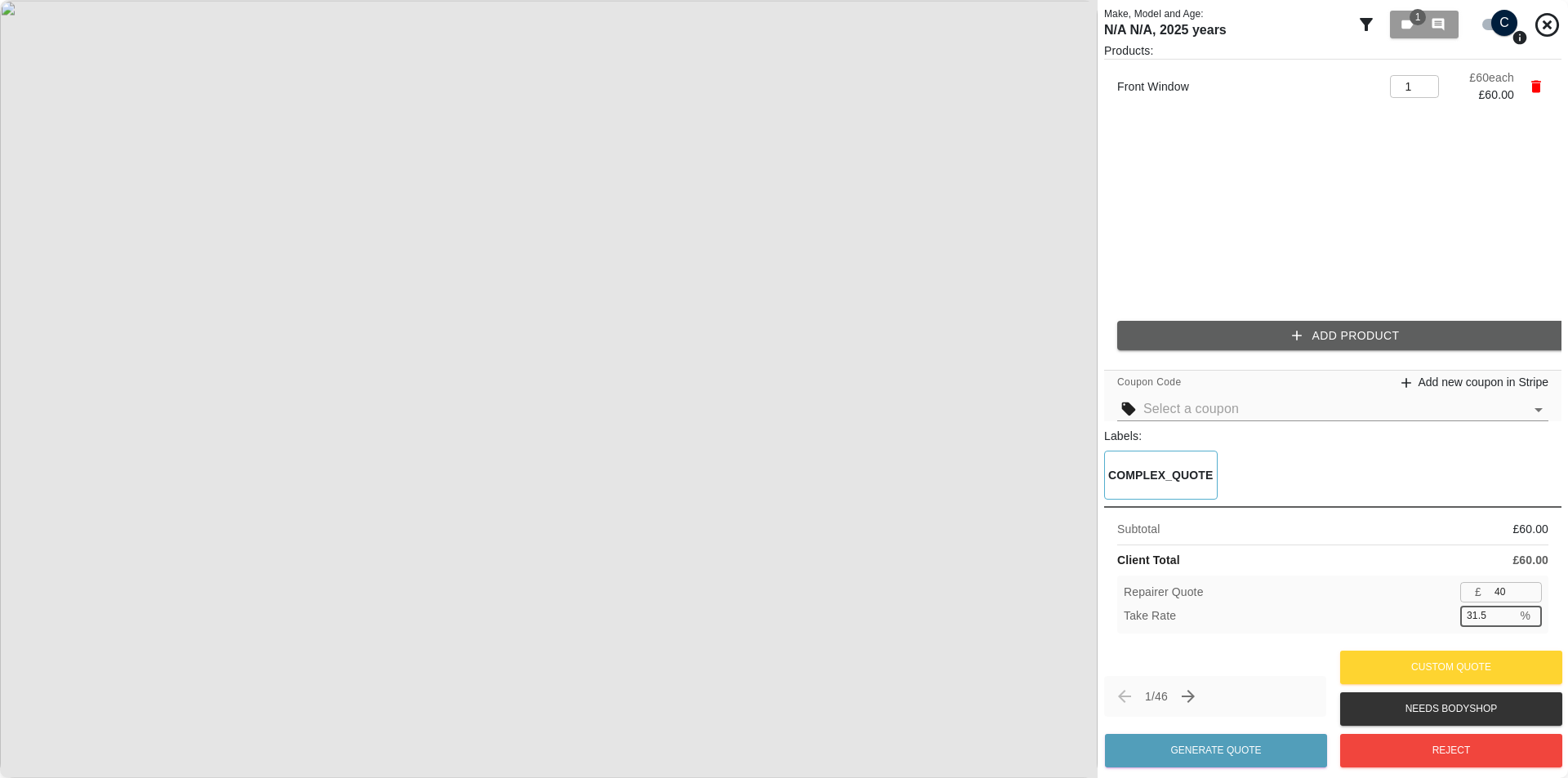
click at [1505, 620] on input "31.5" at bounding box center [1488, 616] width 56 height 21
click at [1505, 620] on input "31.4" at bounding box center [1488, 616] width 56 height 21
click at [1505, 620] on input "31.3" at bounding box center [1488, 616] width 56 height 21
click at [1505, 620] on input "31.2" at bounding box center [1488, 616] width 56 height 21
click at [1505, 620] on input "31.1" at bounding box center [1488, 616] width 56 height 21
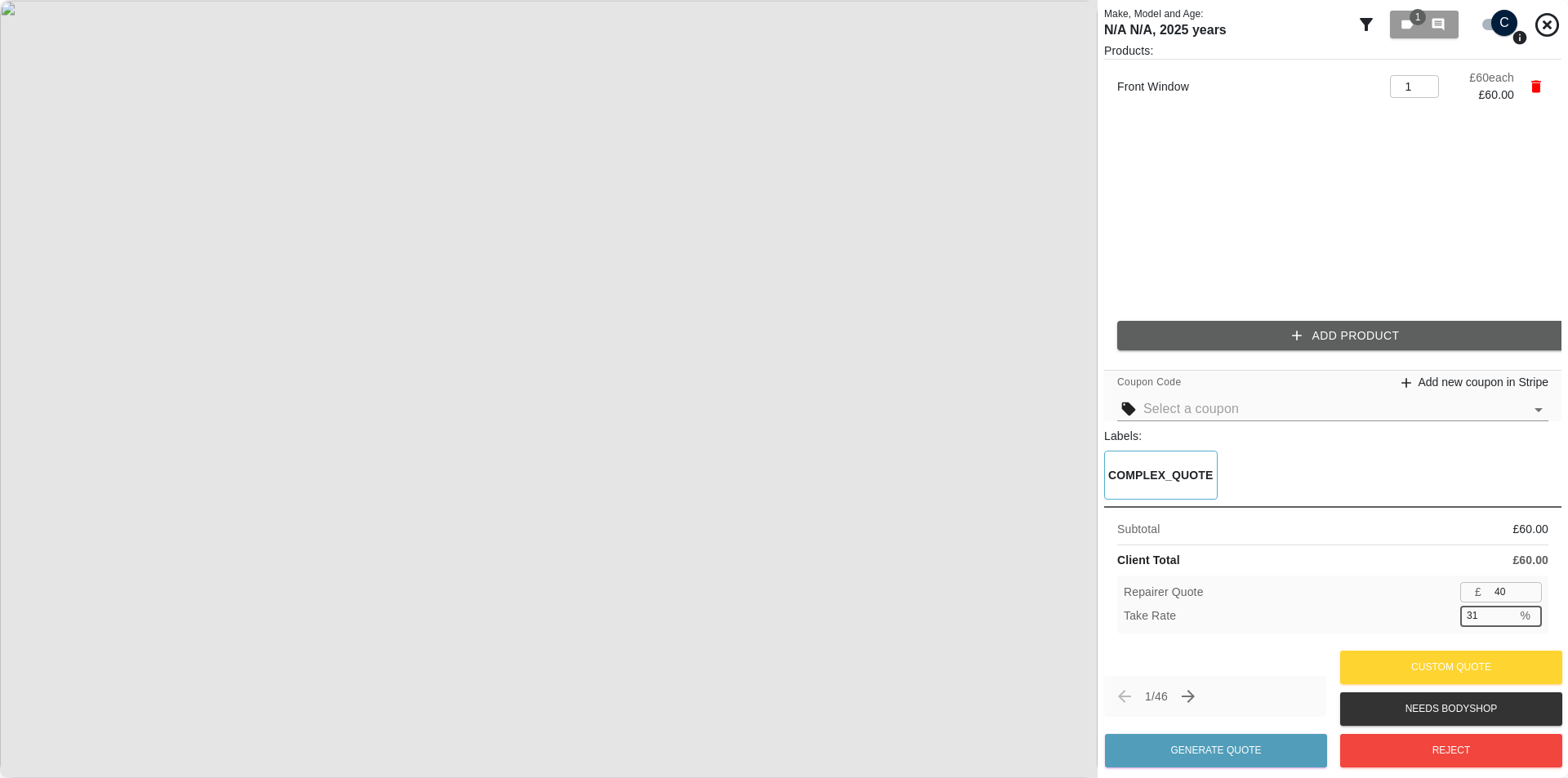
click at [1505, 620] on input "31" at bounding box center [1488, 616] width 56 height 21
type input "30.9"
click at [1505, 620] on input "30.9" at bounding box center [1488, 616] width 56 height 21
type input "41"
click at [1505, 620] on input "31.6" at bounding box center [1488, 616] width 56 height 21
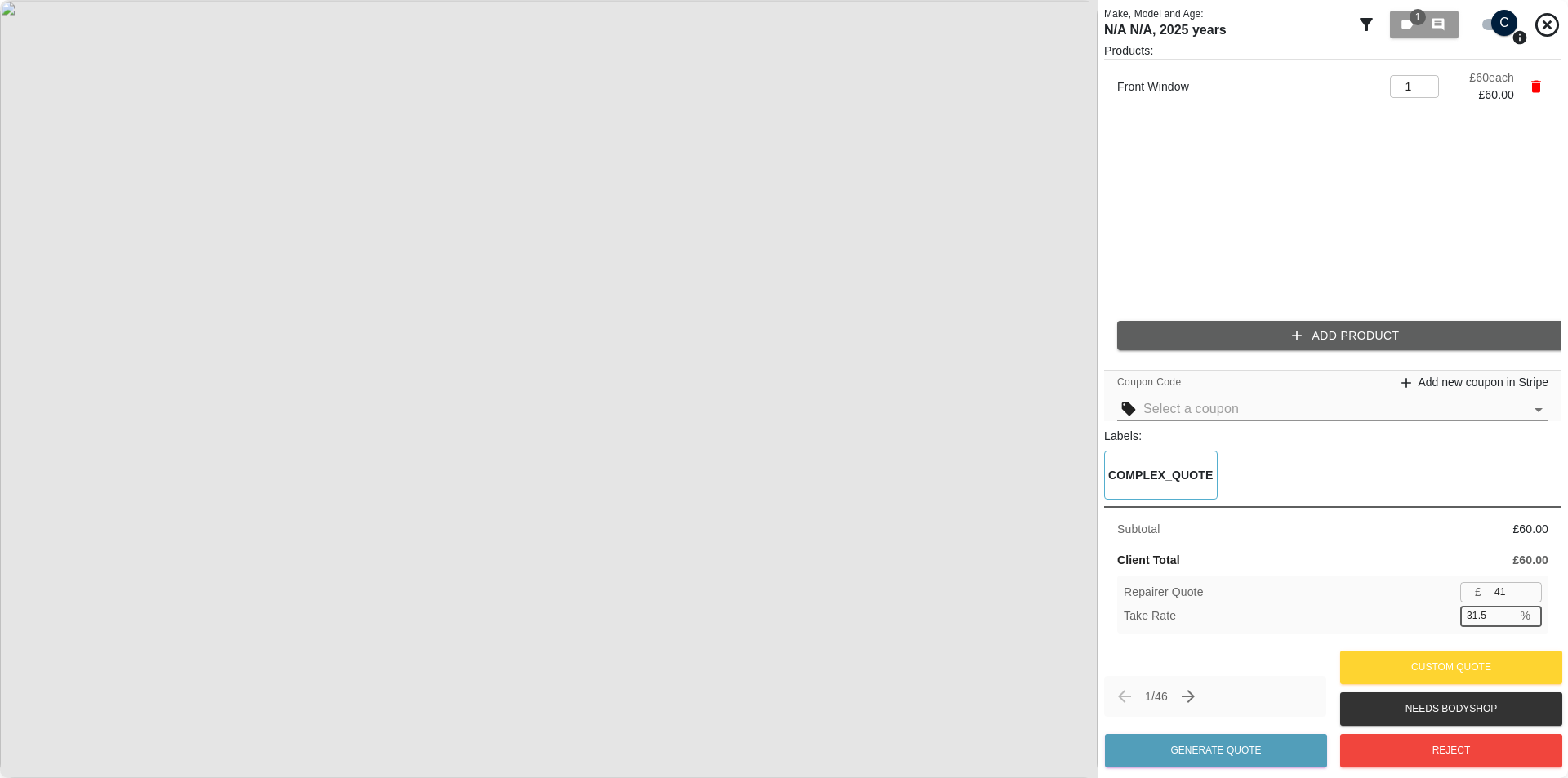
click at [1505, 620] on input "31.5" at bounding box center [1488, 616] width 56 height 21
click at [1420, 606] on div "Take Rate 31.7 % ​" at bounding box center [1333, 616] width 418 height 21
click at [1504, 621] on input "31.6" at bounding box center [1488, 616] width 56 height 21
click at [1400, 607] on div "Take Rate 31.7 % ​" at bounding box center [1333, 616] width 418 height 21
click at [1502, 623] on input "30.9" at bounding box center [1488, 616] width 56 height 21
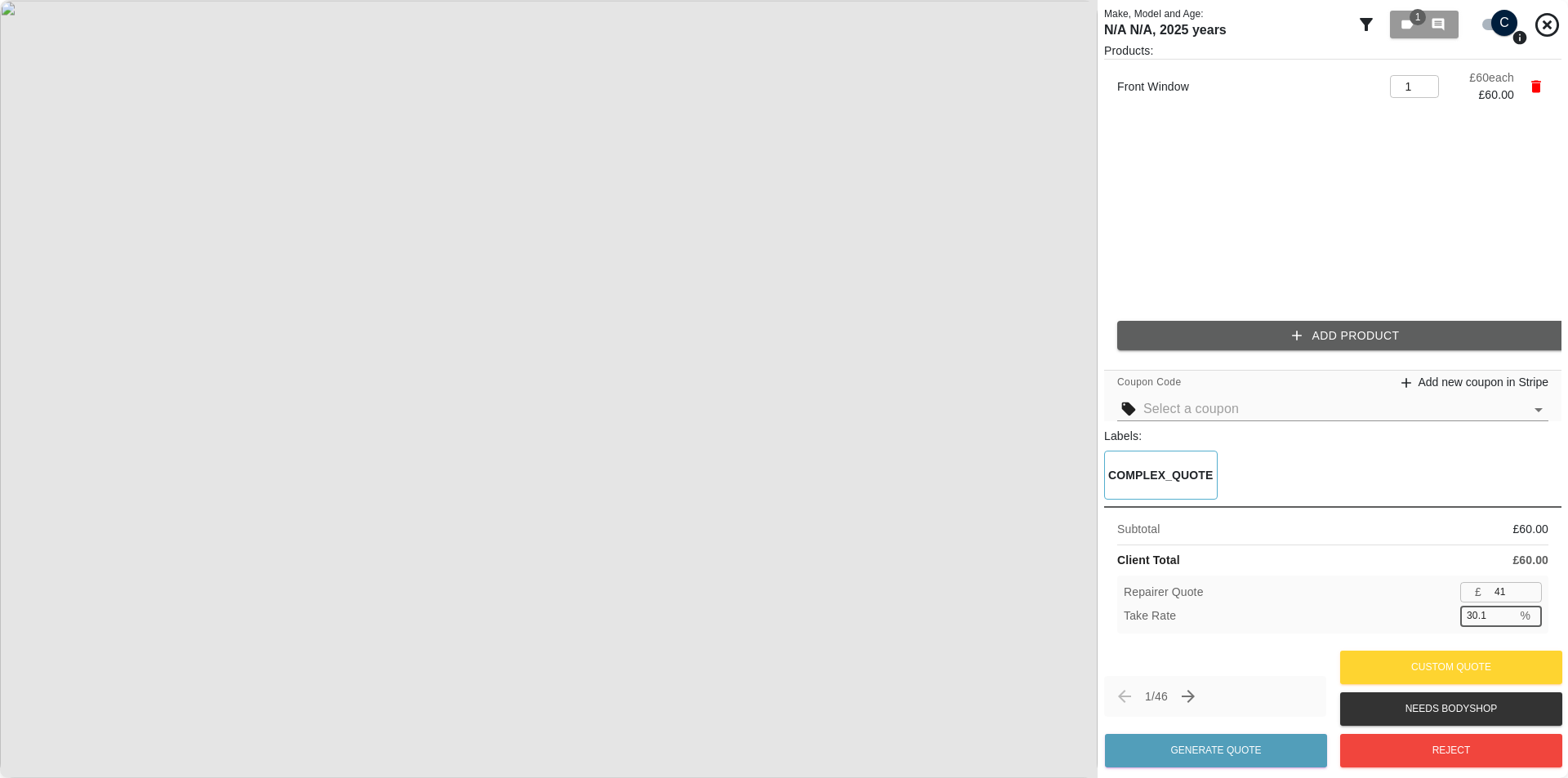
type input "30.1"
click at [1500, 621] on input "30.1" at bounding box center [1488, 616] width 56 height 21
type input "42"
click at [1507, 612] on input "30.1" at bounding box center [1488, 616] width 56 height 21
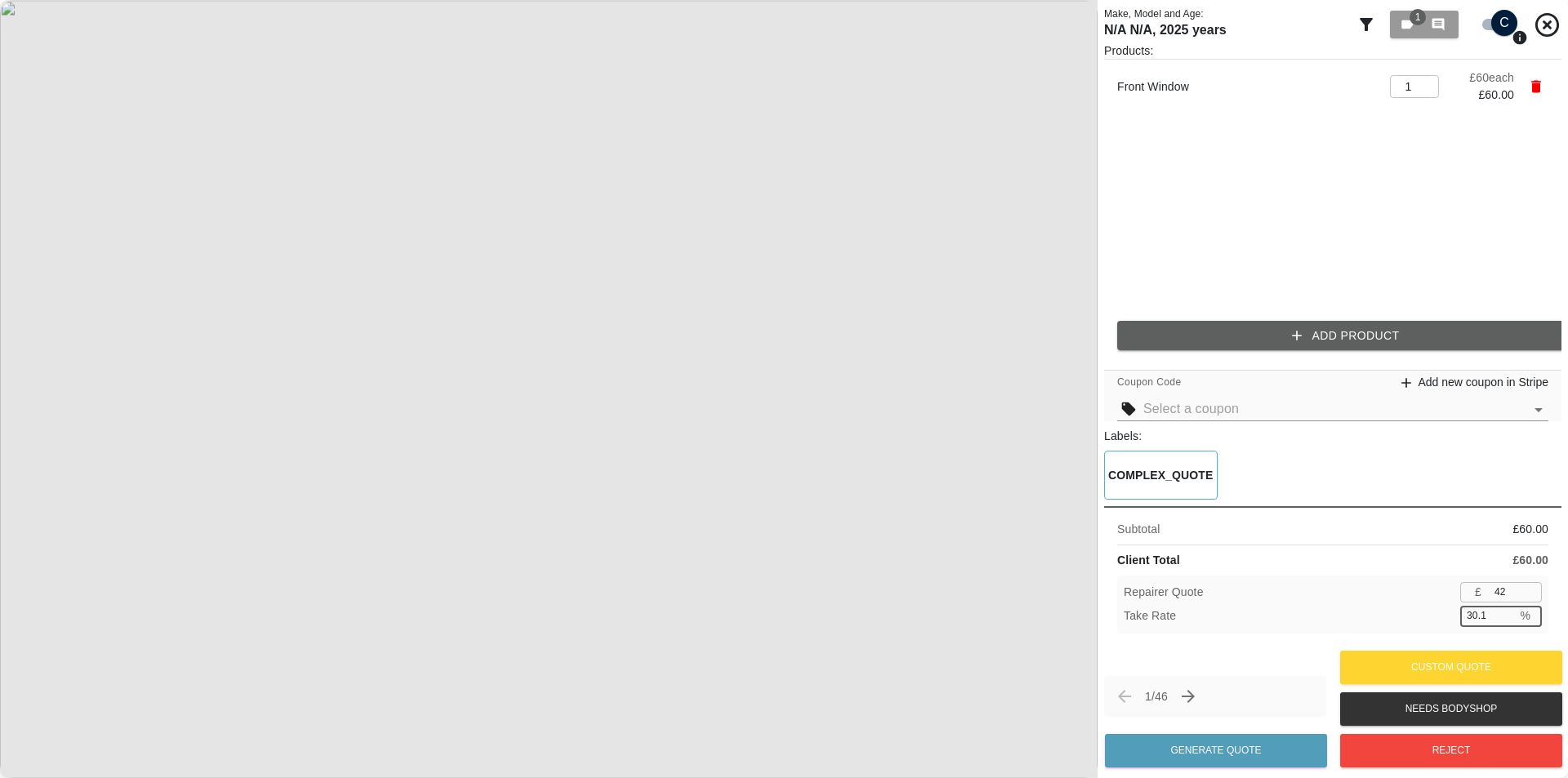
click at [1507, 612] on input "30.1" at bounding box center [1488, 616] width 56 height 21
type input "31.3"
click at [1507, 612] on input "31.3" at bounding box center [1488, 616] width 56 height 21
type input "41"
click at [1507, 612] on input "31.8" at bounding box center [1488, 616] width 56 height 21
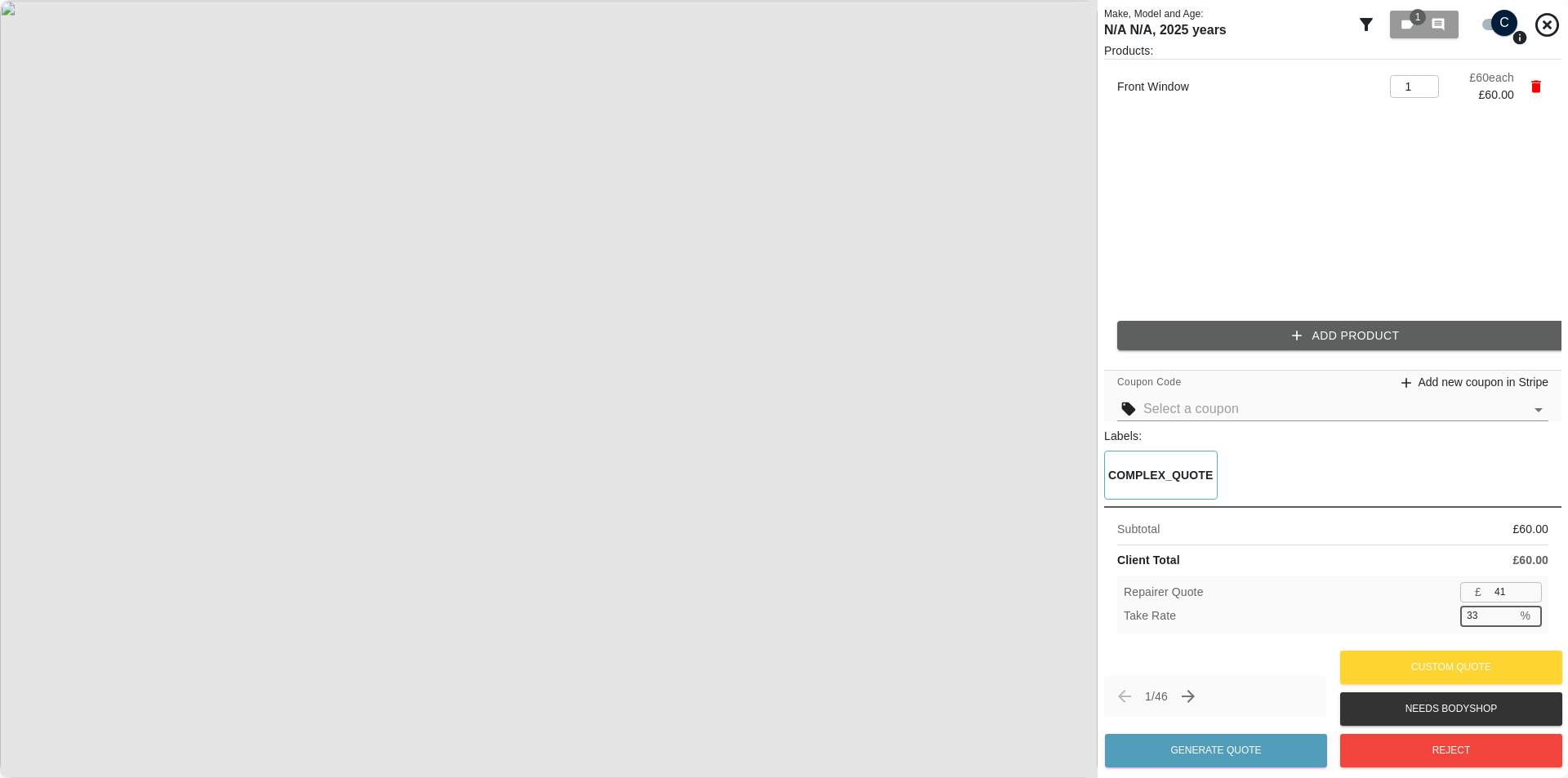
type input "33"
click at [1503, 610] on input "33" at bounding box center [1488, 616] width 56 height 21
type input "40"
type input "33.3"
click at [1396, 559] on div "Client Total £ 60.00" at bounding box center [1333, 560] width 431 height 17
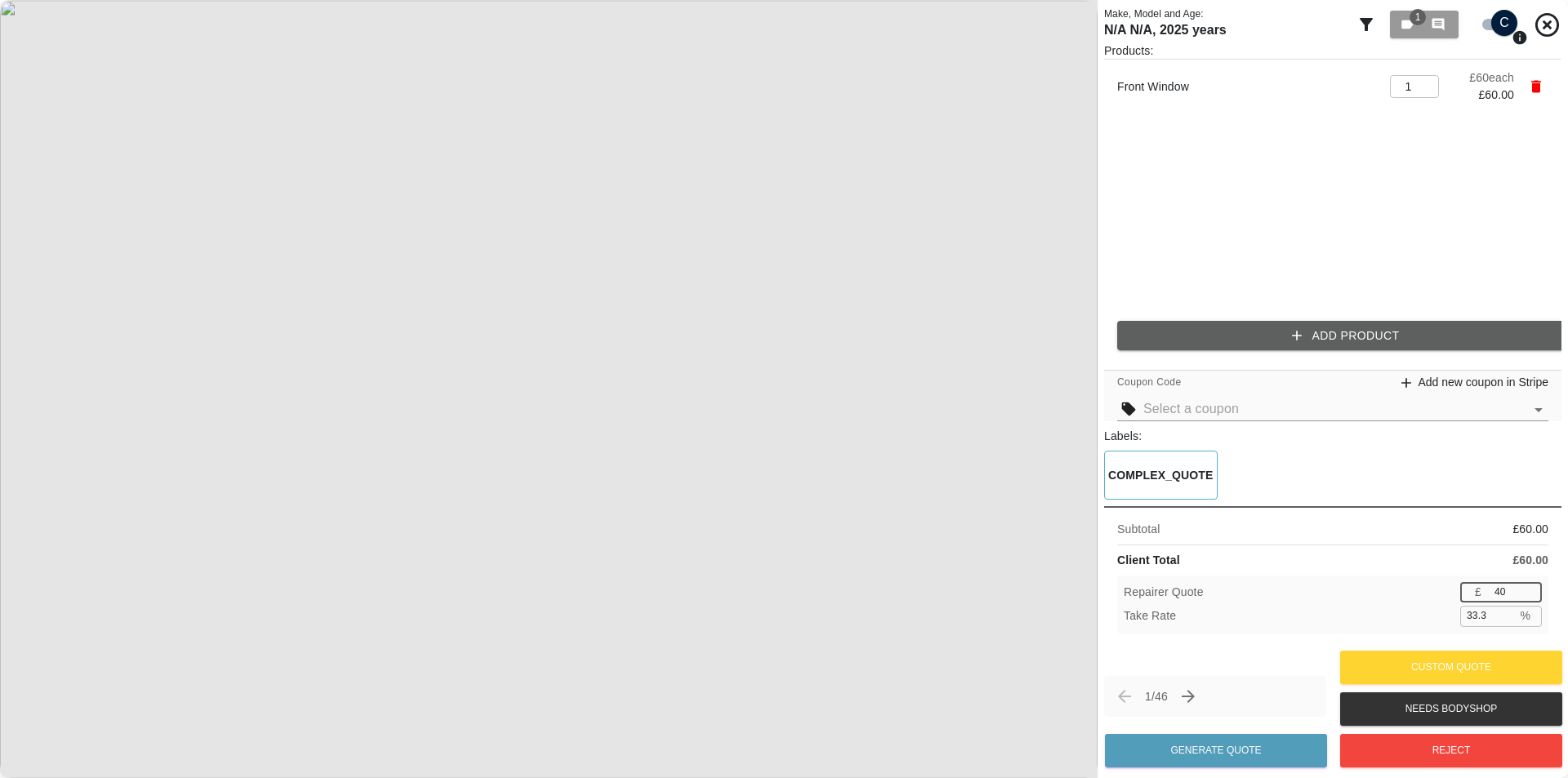
click at [1504, 590] on input "40" at bounding box center [1515, 592] width 54 height 21
type input "41"
type input "31.7"
click at [1529, 588] on input "41" at bounding box center [1515, 592] width 54 height 21
type input "42"
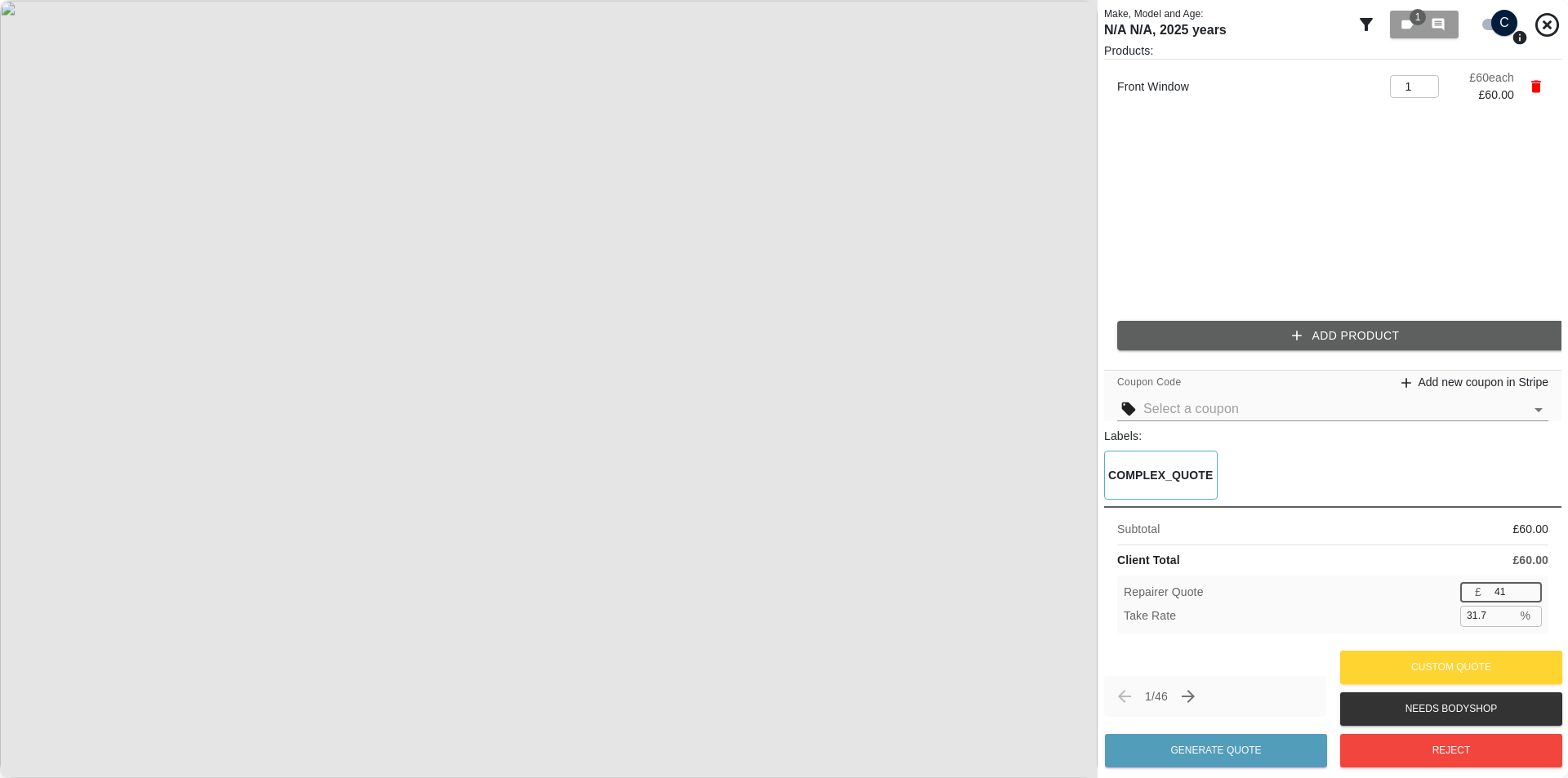
type input "30.0"
click at [1529, 587] on input "42" at bounding box center [1515, 592] width 54 height 21
type input "43"
type input "28.3"
click at [1529, 587] on input "43" at bounding box center [1515, 592] width 54 height 21
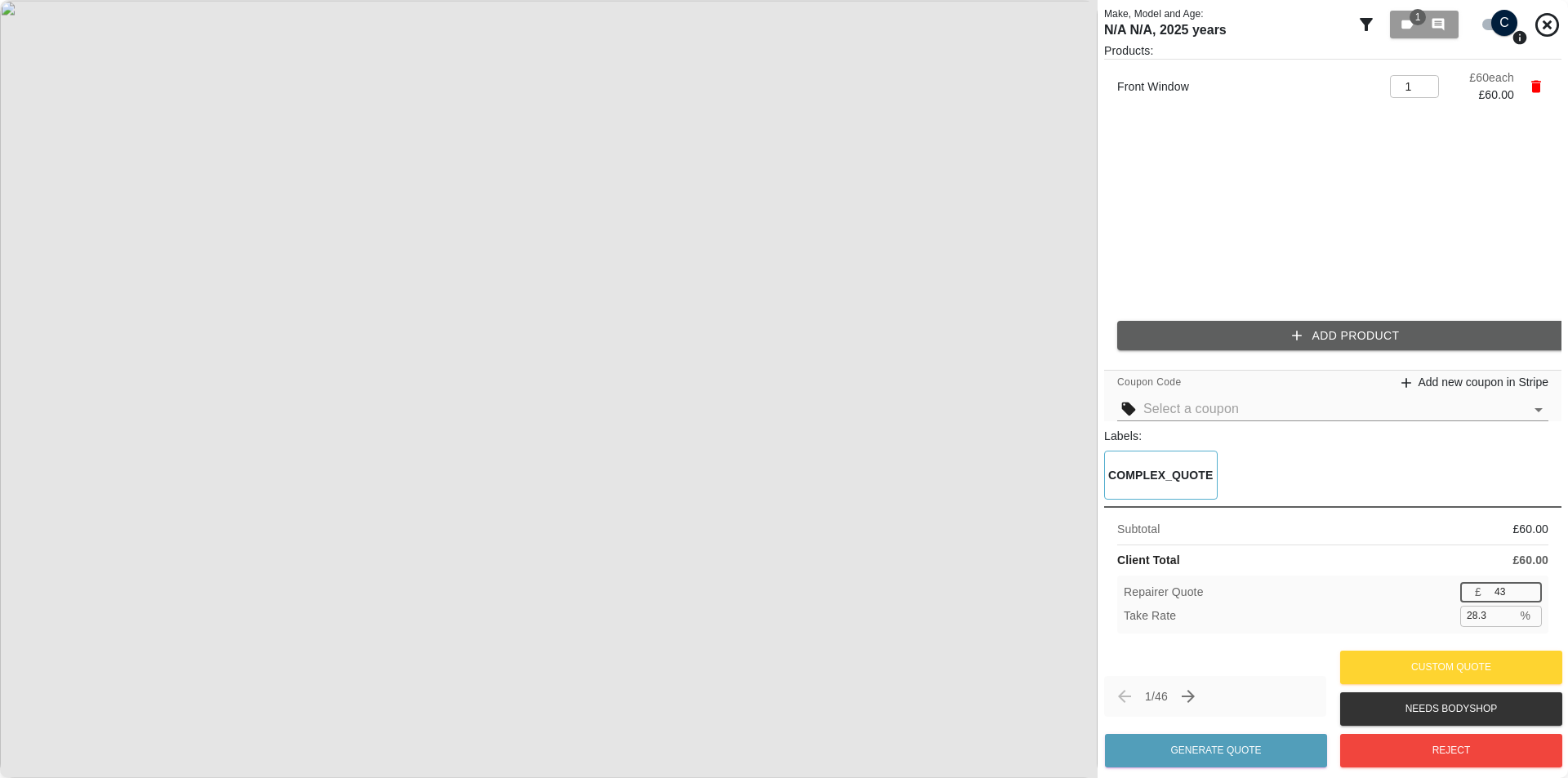
type input "42"
type input "30.0"
click at [1530, 596] on input "42" at bounding box center [1515, 592] width 54 height 21
type input "41"
type input "31.7"
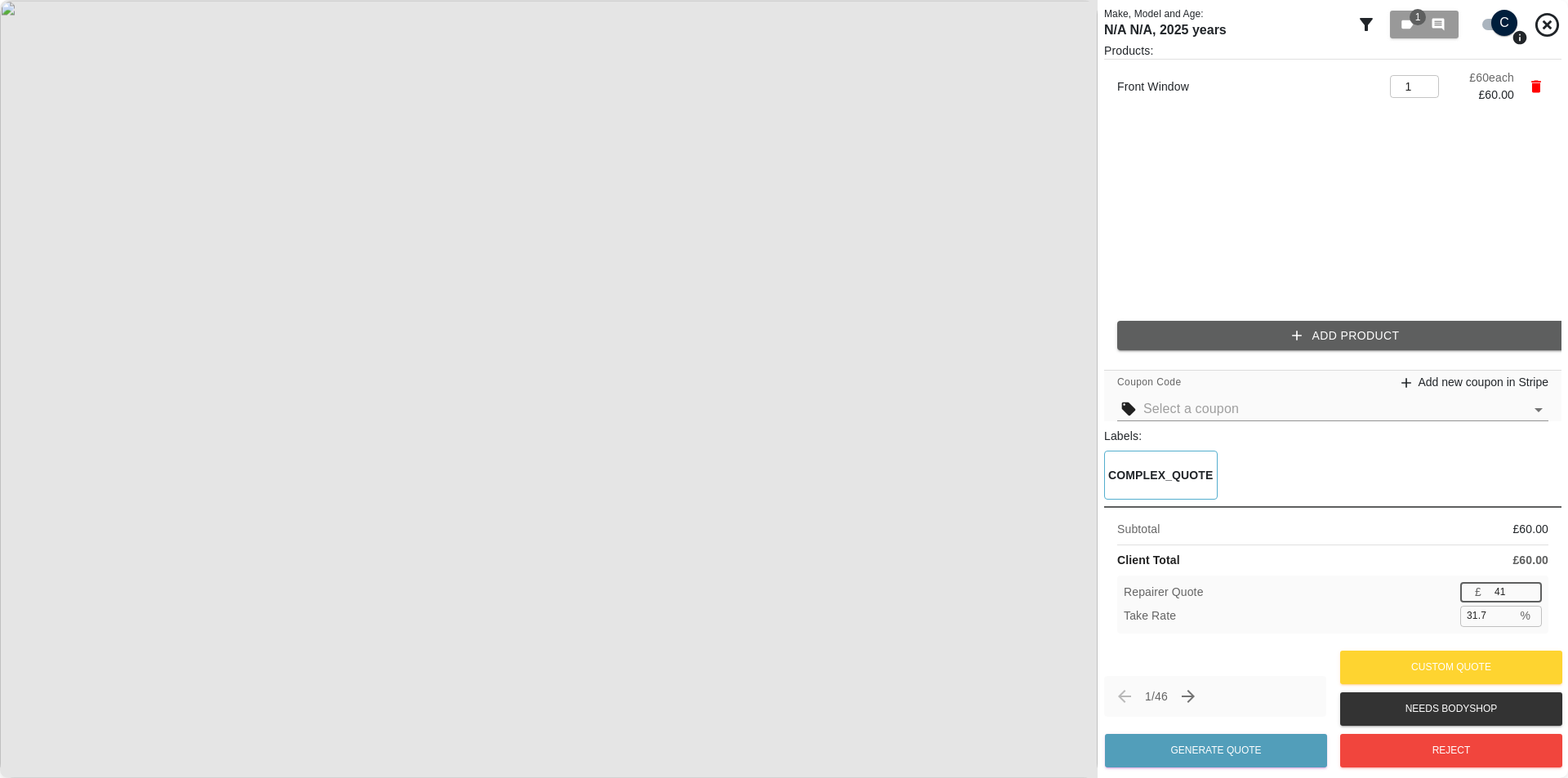
click at [1530, 596] on input "41" at bounding box center [1515, 592] width 54 height 21
type input "40"
type input "33.3"
click at [1530, 596] on input "40" at bounding box center [1515, 592] width 54 height 21
type input "39"
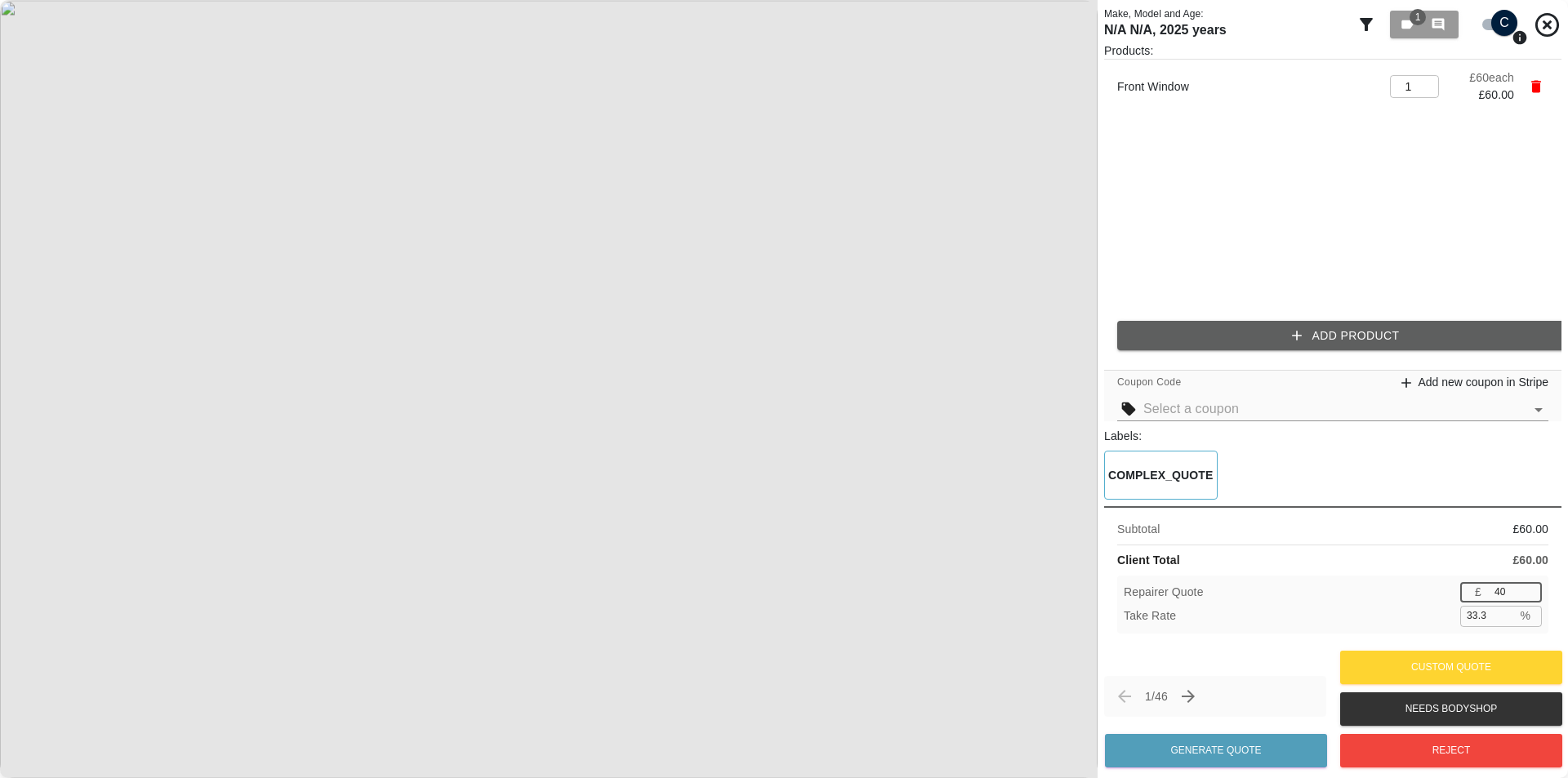
type input "35.0"
click at [1530, 596] on input "39" at bounding box center [1515, 592] width 54 height 21
type input "40"
type input "33.3"
click at [1529, 589] on input "40" at bounding box center [1515, 592] width 54 height 21
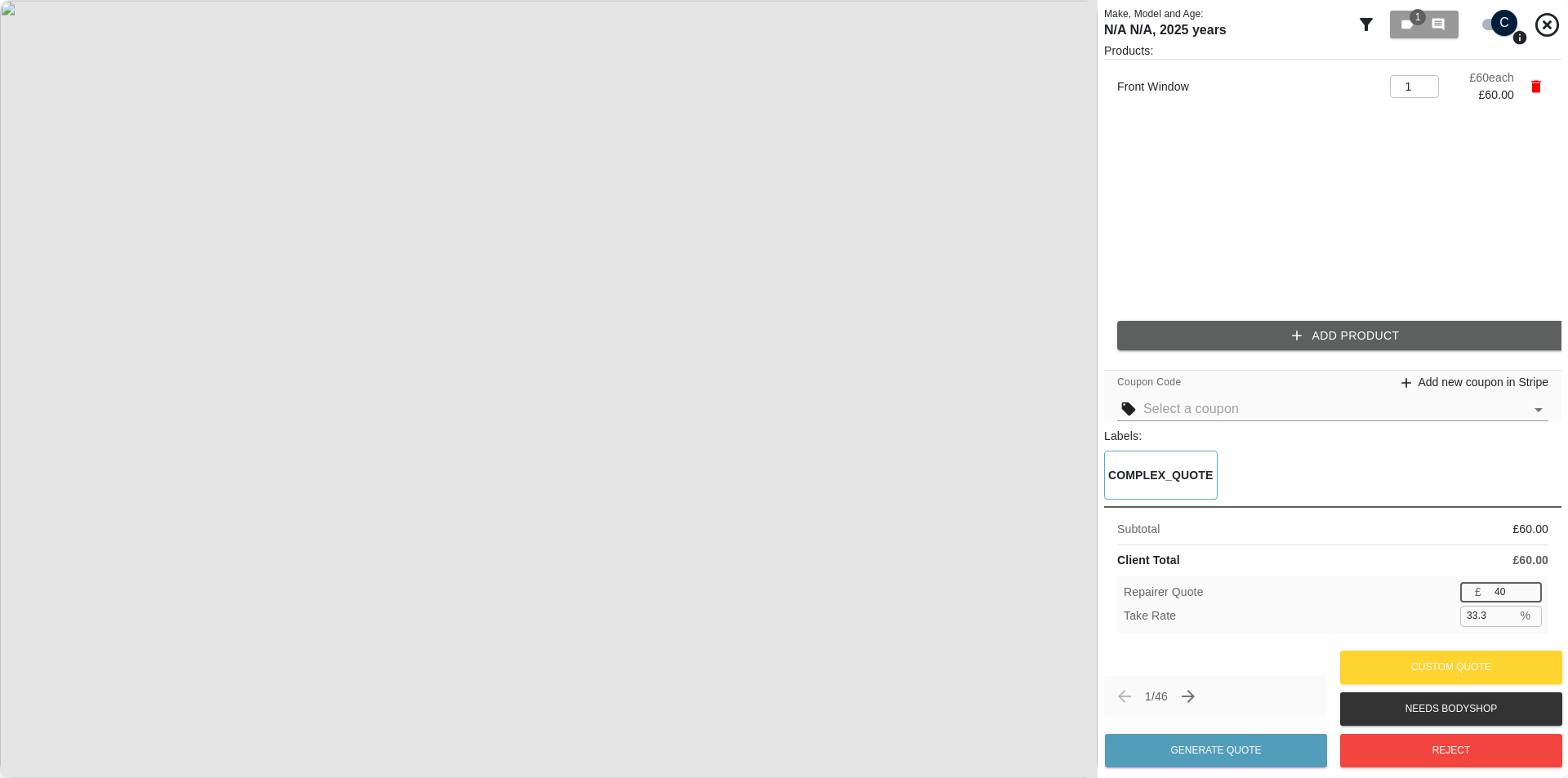
type input "41"
type input "31.7"
click at [1529, 589] on input "41" at bounding box center [1515, 592] width 54 height 21
type input "42"
type input "30.0"
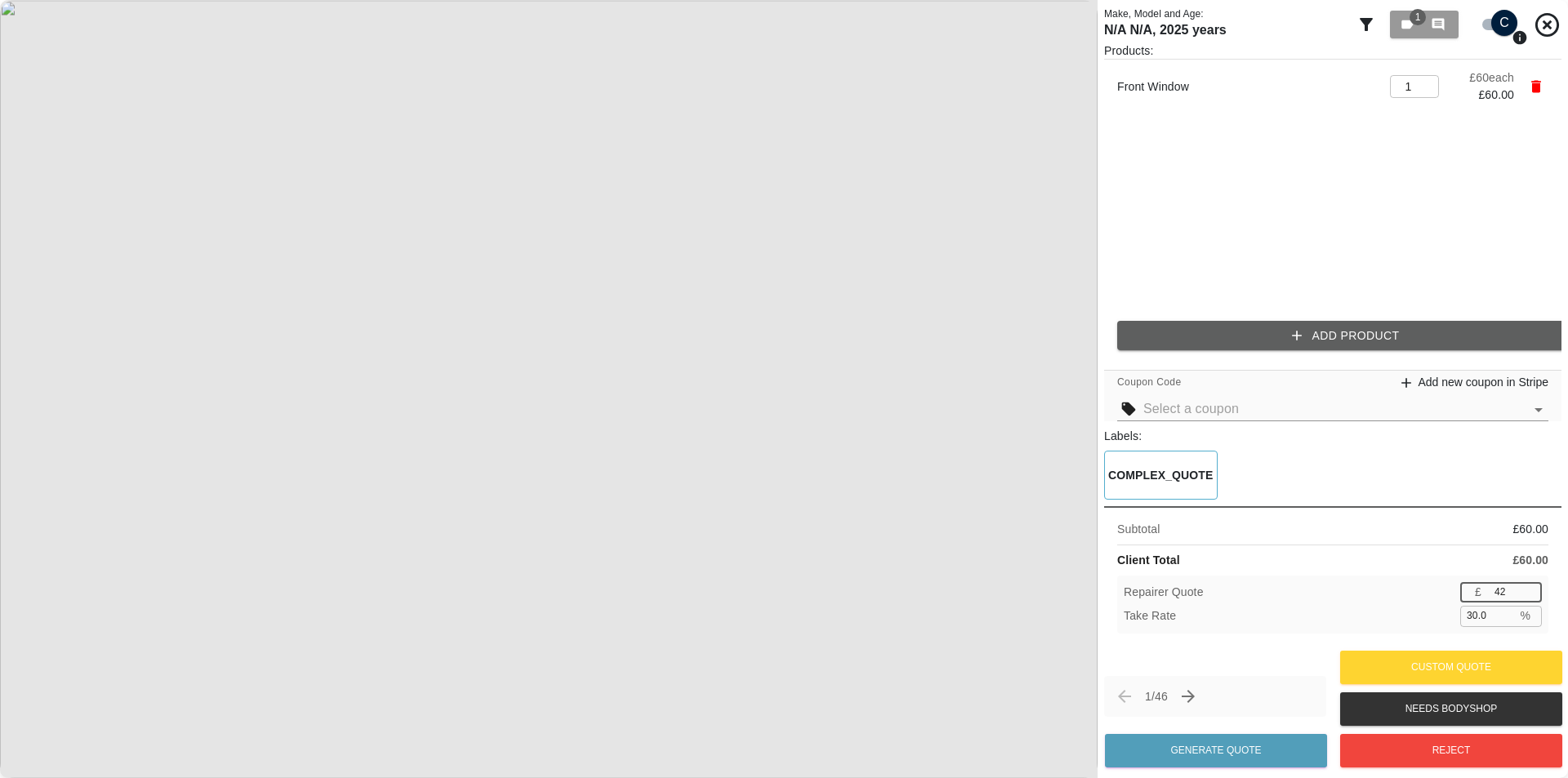
click at [1529, 589] on input "42" at bounding box center [1515, 592] width 54 height 21
type input "43"
type input "28.3"
click at [1529, 589] on input "43" at bounding box center [1515, 592] width 54 height 21
type input "42"
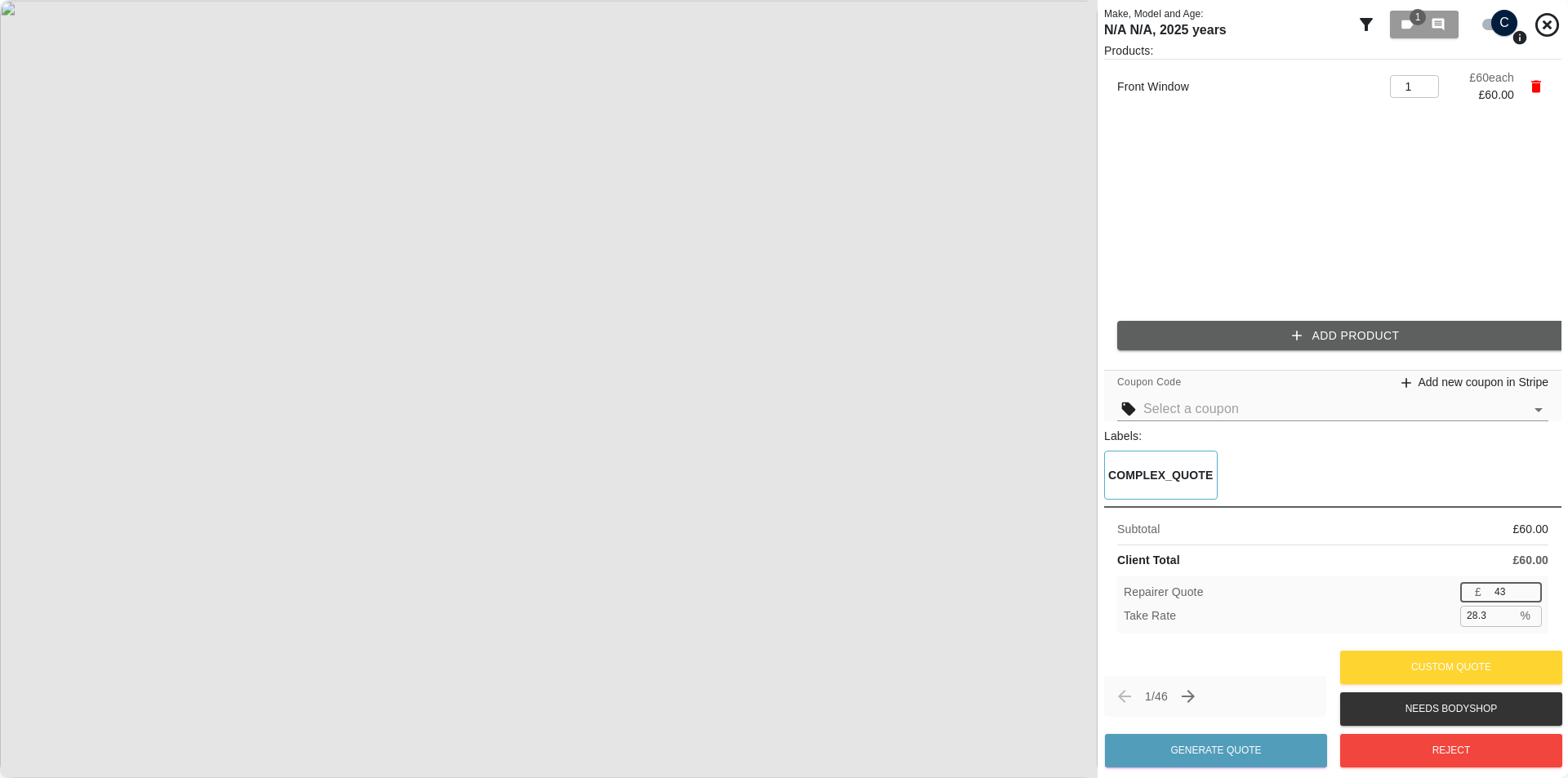
type input "30.0"
click at [1530, 593] on input "42" at bounding box center [1515, 592] width 54 height 21
type input "41"
type input "31.7"
click at [1530, 593] on input "41" at bounding box center [1515, 592] width 54 height 21
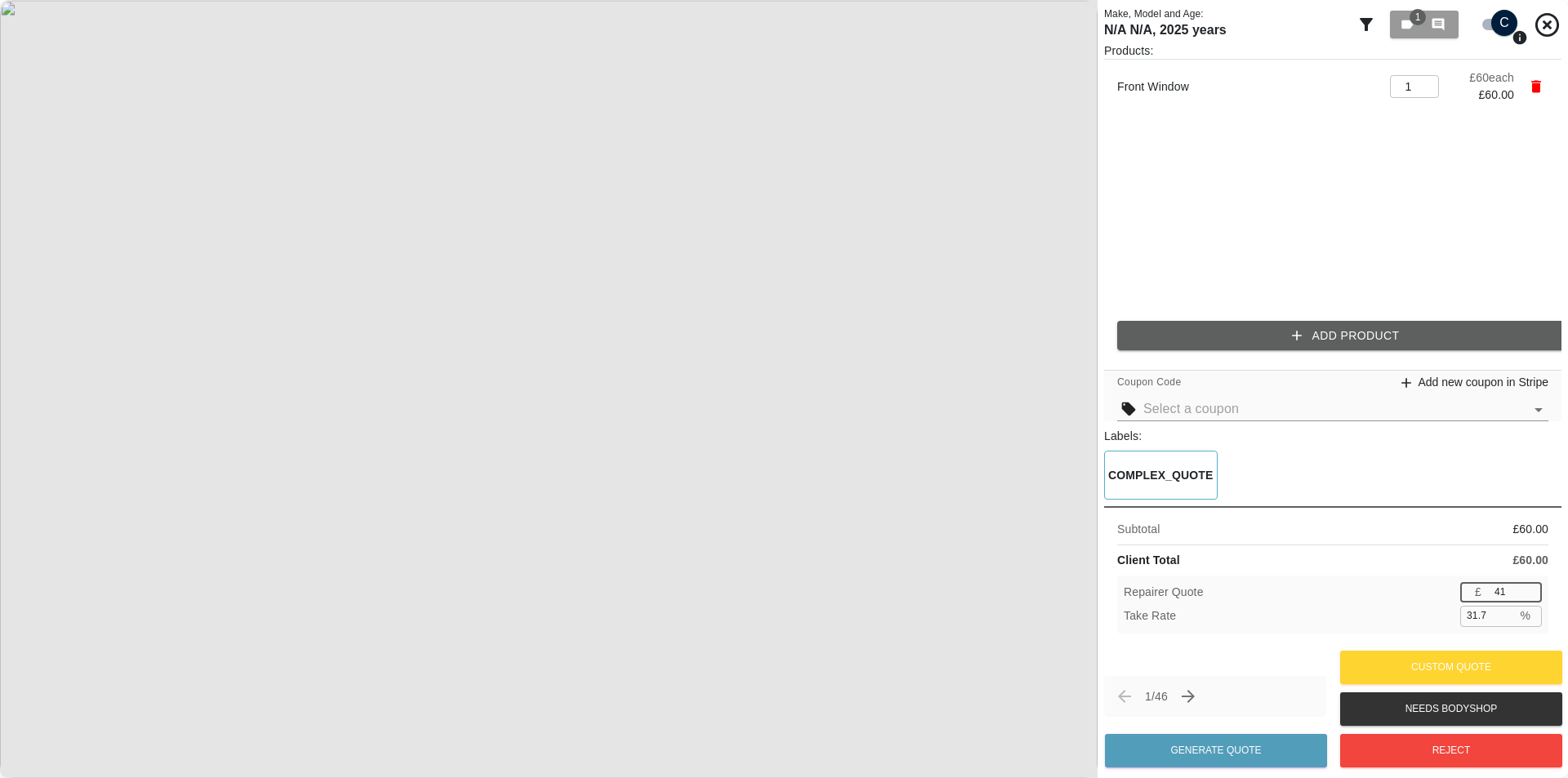
type input "40"
type input "33.3"
type input "40"
click at [1530, 593] on input "40" at bounding box center [1515, 592] width 54 height 21
click at [1441, 559] on div "Client Total £ 60.00" at bounding box center [1333, 560] width 431 height 17
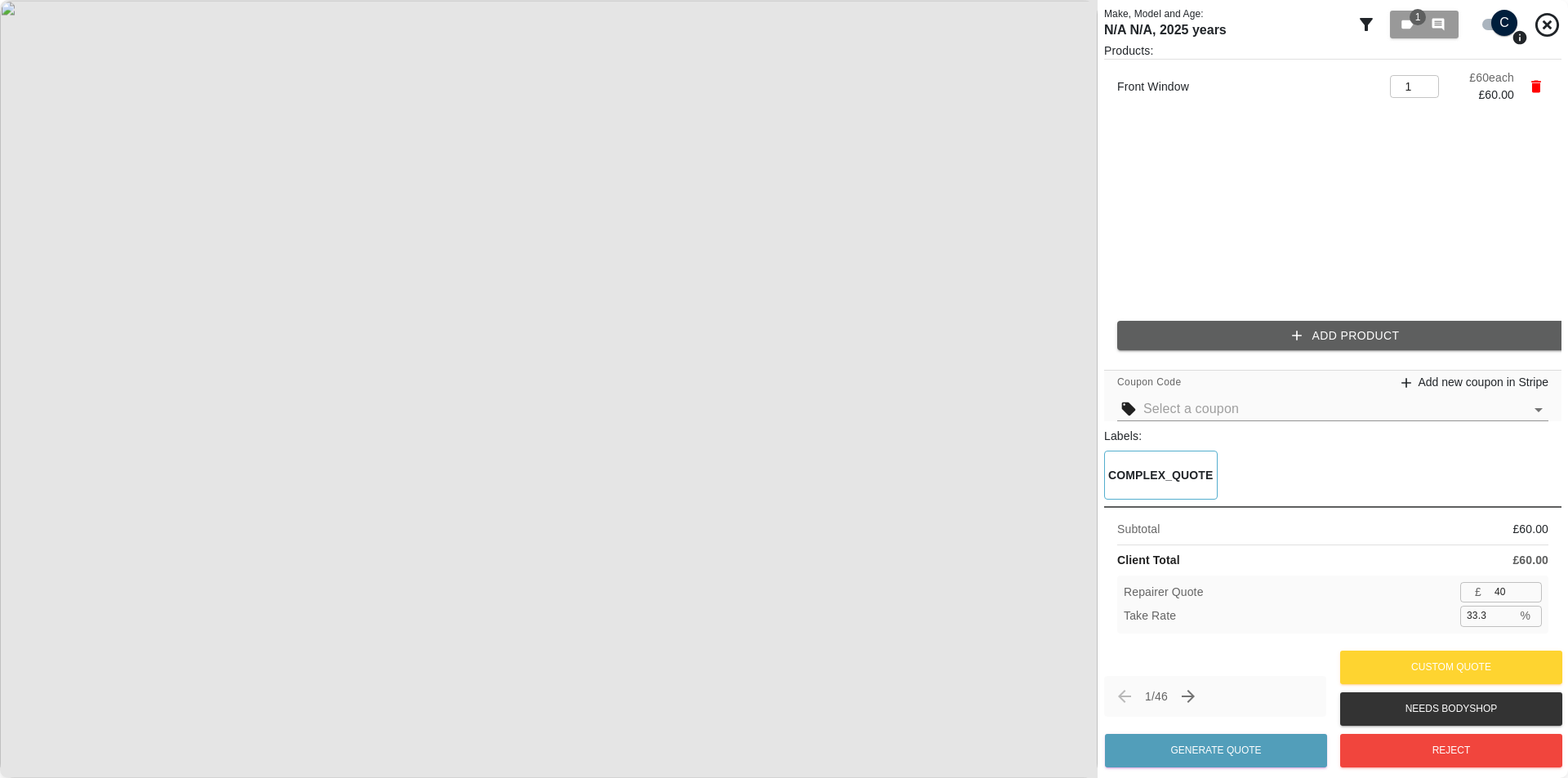
drag, startPoint x: 1485, startPoint y: 618, endPoint x: 1401, endPoint y: 620, distance: 84.0
click at [1412, 620] on div "Take Rate 33.3 % ​" at bounding box center [1333, 616] width 418 height 21
type input "33.3"
click at [1401, 620] on div "Take Rate 33.3 % ​" at bounding box center [1333, 616] width 418 height 21
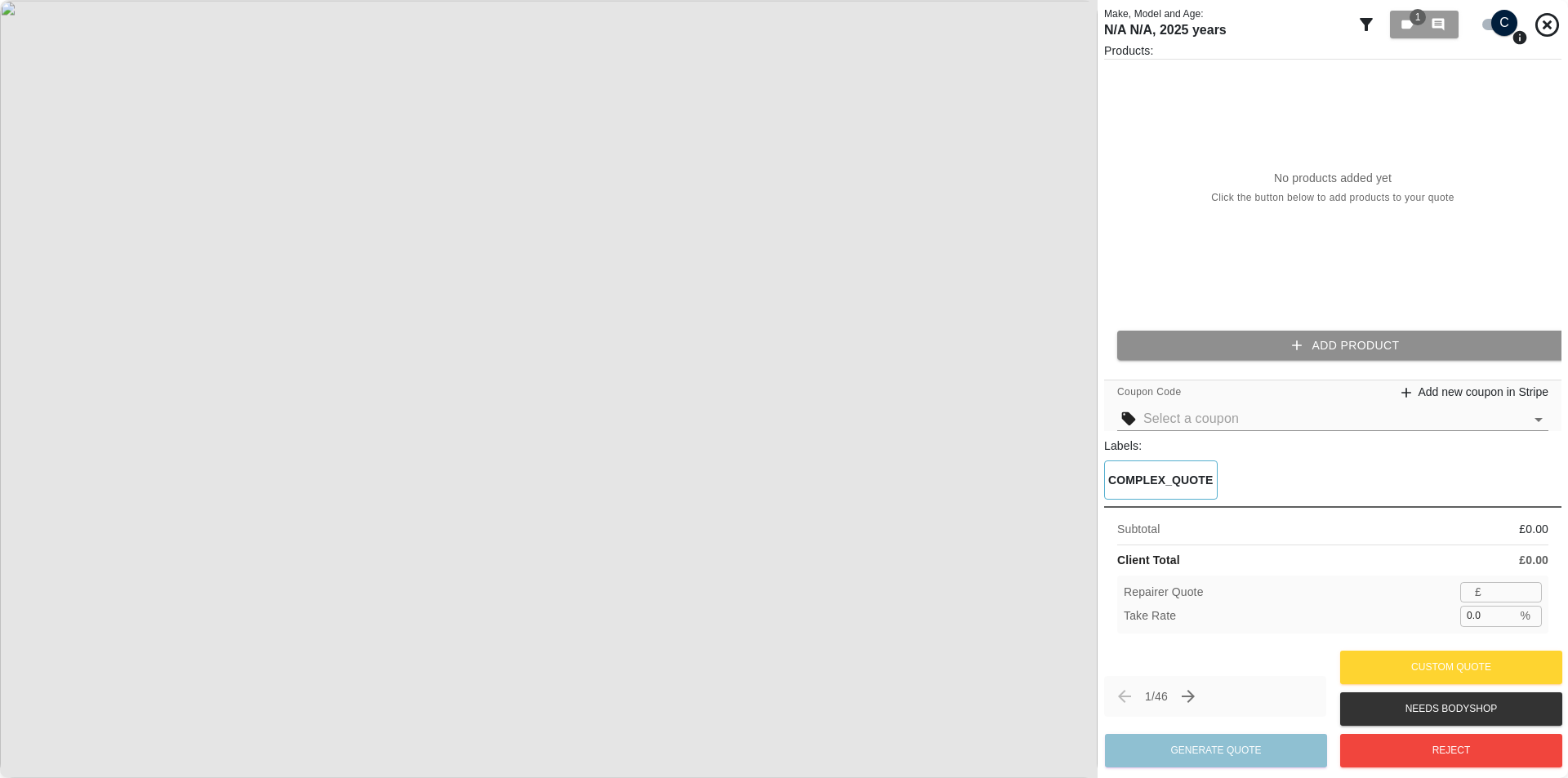
click at [1143, 342] on button "Add Product" at bounding box center [1346, 345] width 457 height 30
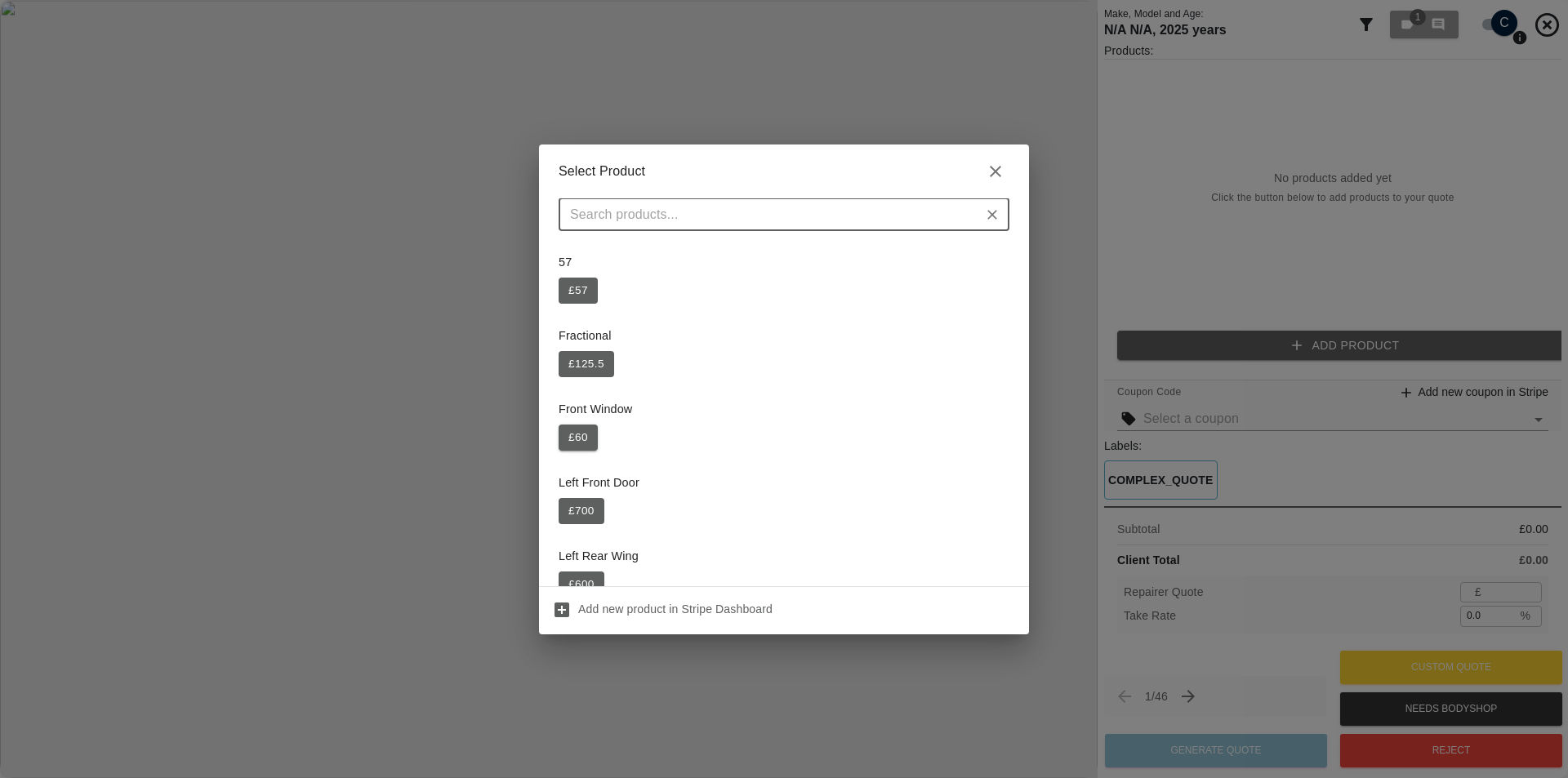
click at [574, 451] on div "Front Window £ 60" at bounding box center [783, 425] width 451 height 69
drag, startPoint x: 575, startPoint y: 435, endPoint x: 587, endPoint y: 435, distance: 12.0
click at [575, 433] on button "£ 60" at bounding box center [578, 438] width 39 height 26
type input "39"
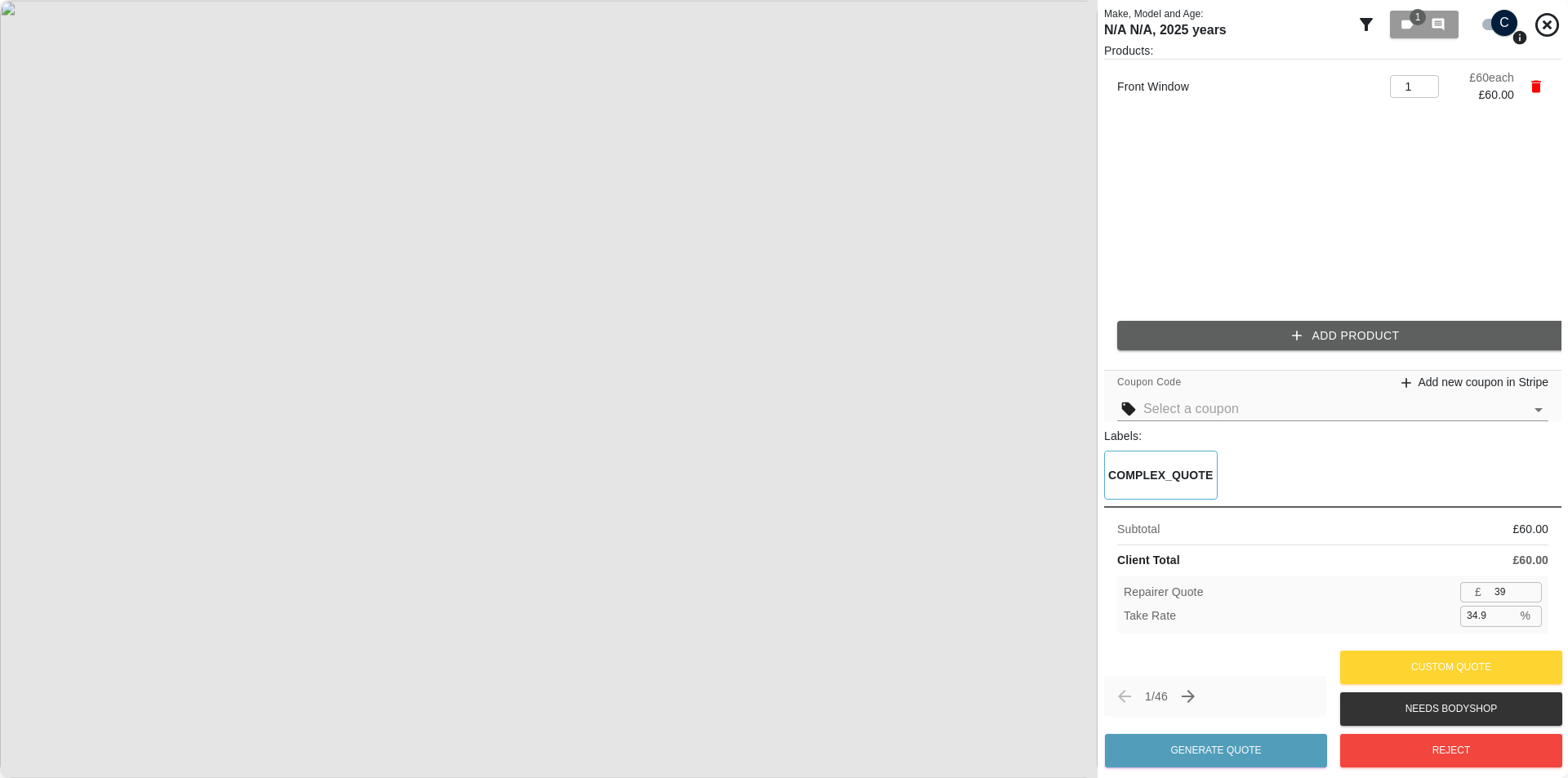
click at [1500, 618] on input "34.9" at bounding box center [1488, 616] width 56 height 21
click at [1500, 618] on input "34.8" at bounding box center [1488, 616] width 56 height 21
click at [1500, 618] on input "34.7" at bounding box center [1488, 616] width 56 height 21
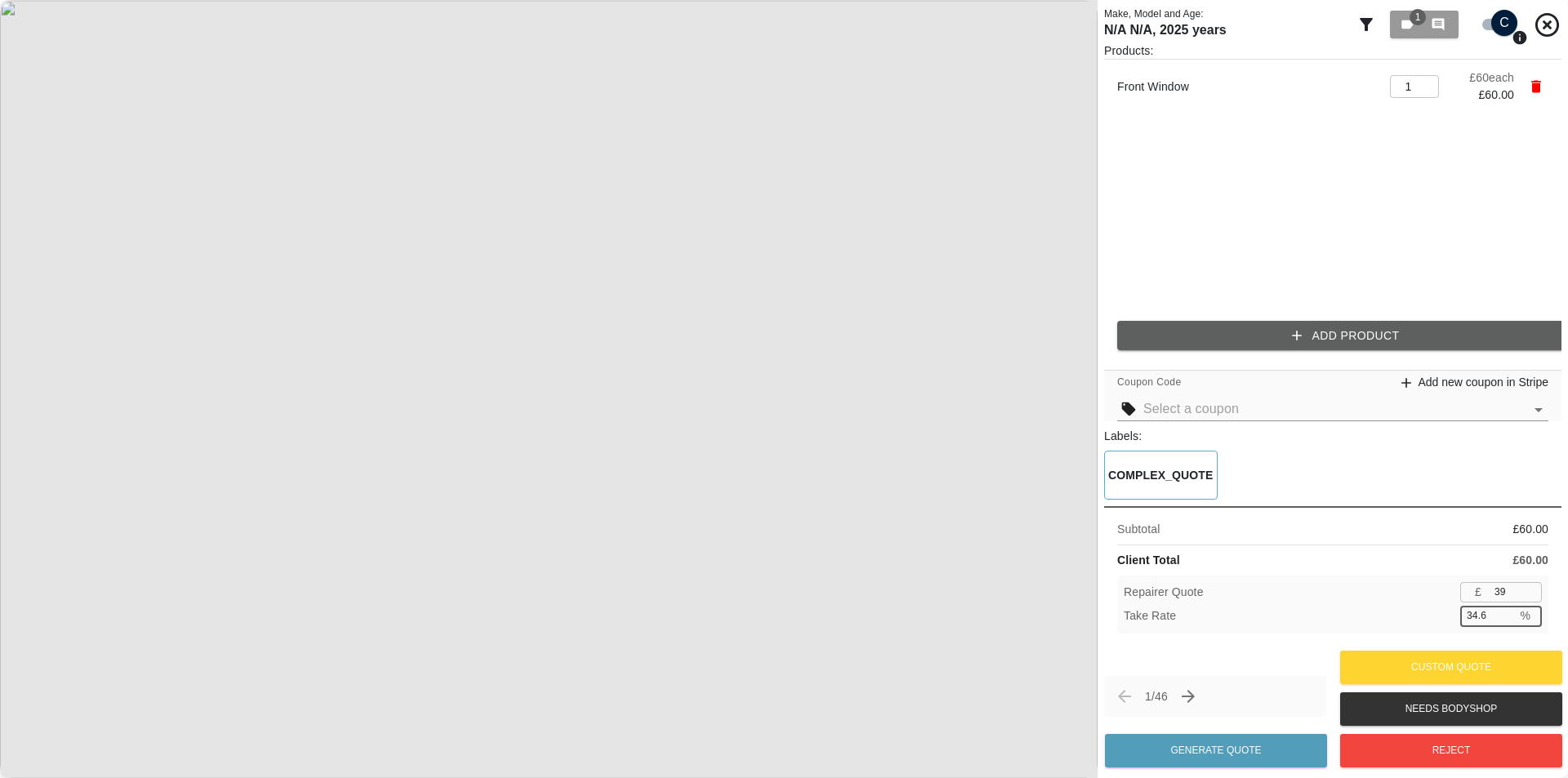
click at [1500, 618] on input "34.6" at bounding box center [1488, 616] width 56 height 21
click at [1500, 618] on input "34.5" at bounding box center [1488, 616] width 56 height 21
click at [1500, 618] on input "34.4" at bounding box center [1488, 616] width 56 height 21
click at [1500, 618] on input "34.3" at bounding box center [1488, 616] width 56 height 21
click at [1500, 618] on input "34.9" at bounding box center [1488, 616] width 56 height 21
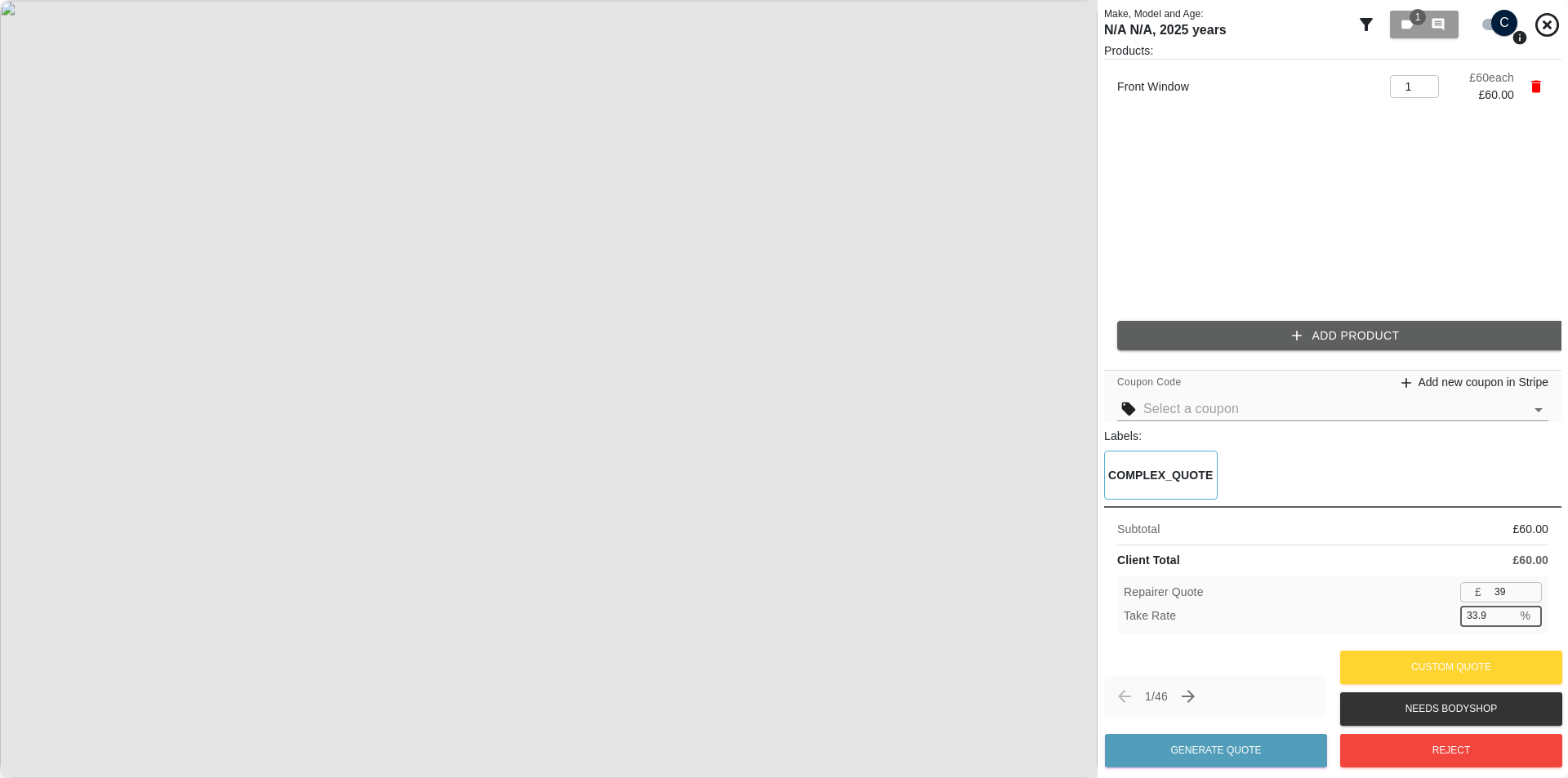
type input "33.9"
click at [1500, 618] on input "33.9" at bounding box center [1488, 616] width 56 height 21
type input "40"
click at [1498, 621] on input "33.2" at bounding box center [1488, 616] width 56 height 21
click at [1501, 620] on input "32.7" at bounding box center [1488, 616] width 56 height 21
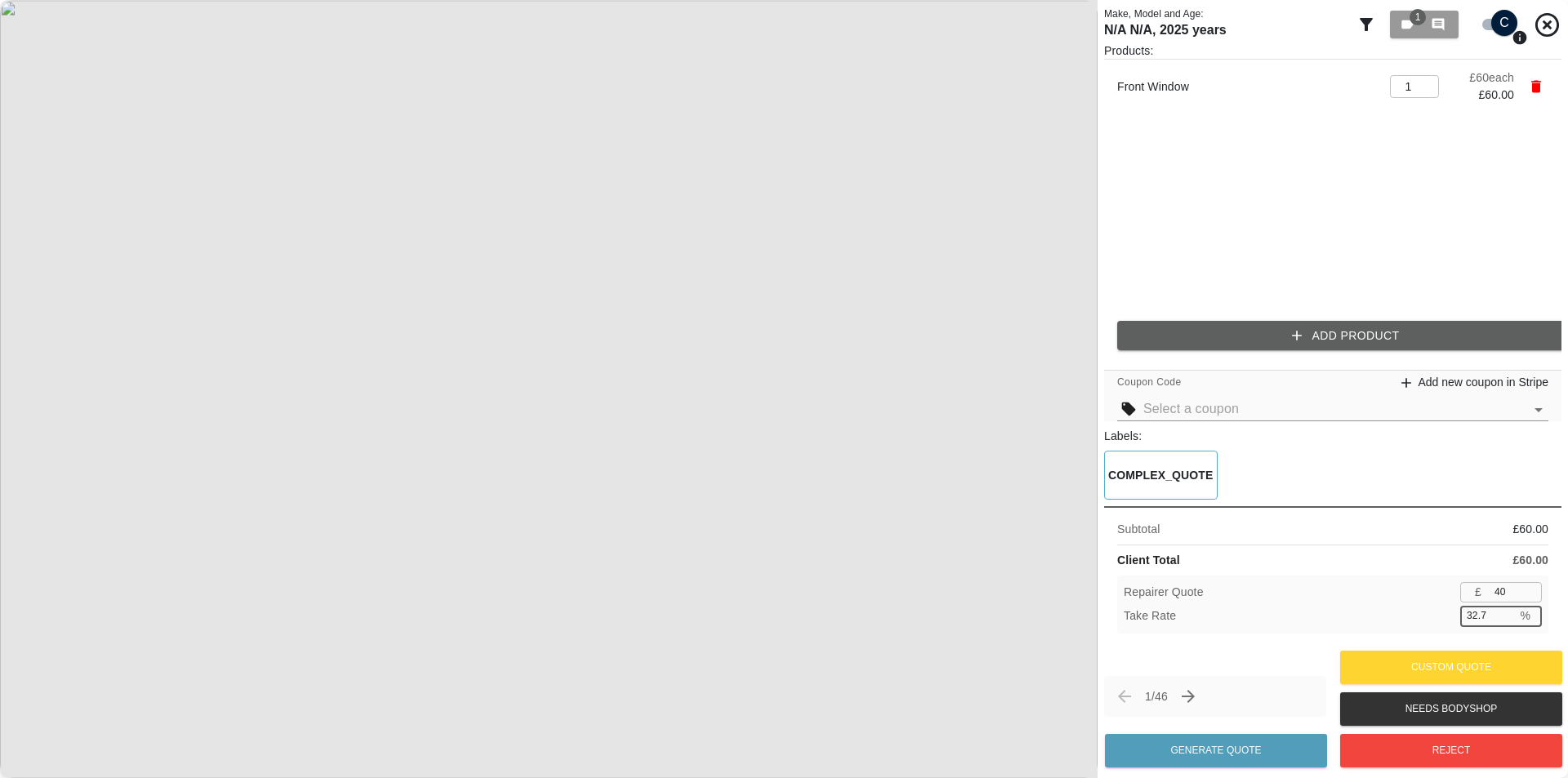
type input "33.3"
type input "39"
type input "35.0"
click at [1524, 595] on input "39" at bounding box center [1515, 592] width 54 height 21
type input "40"
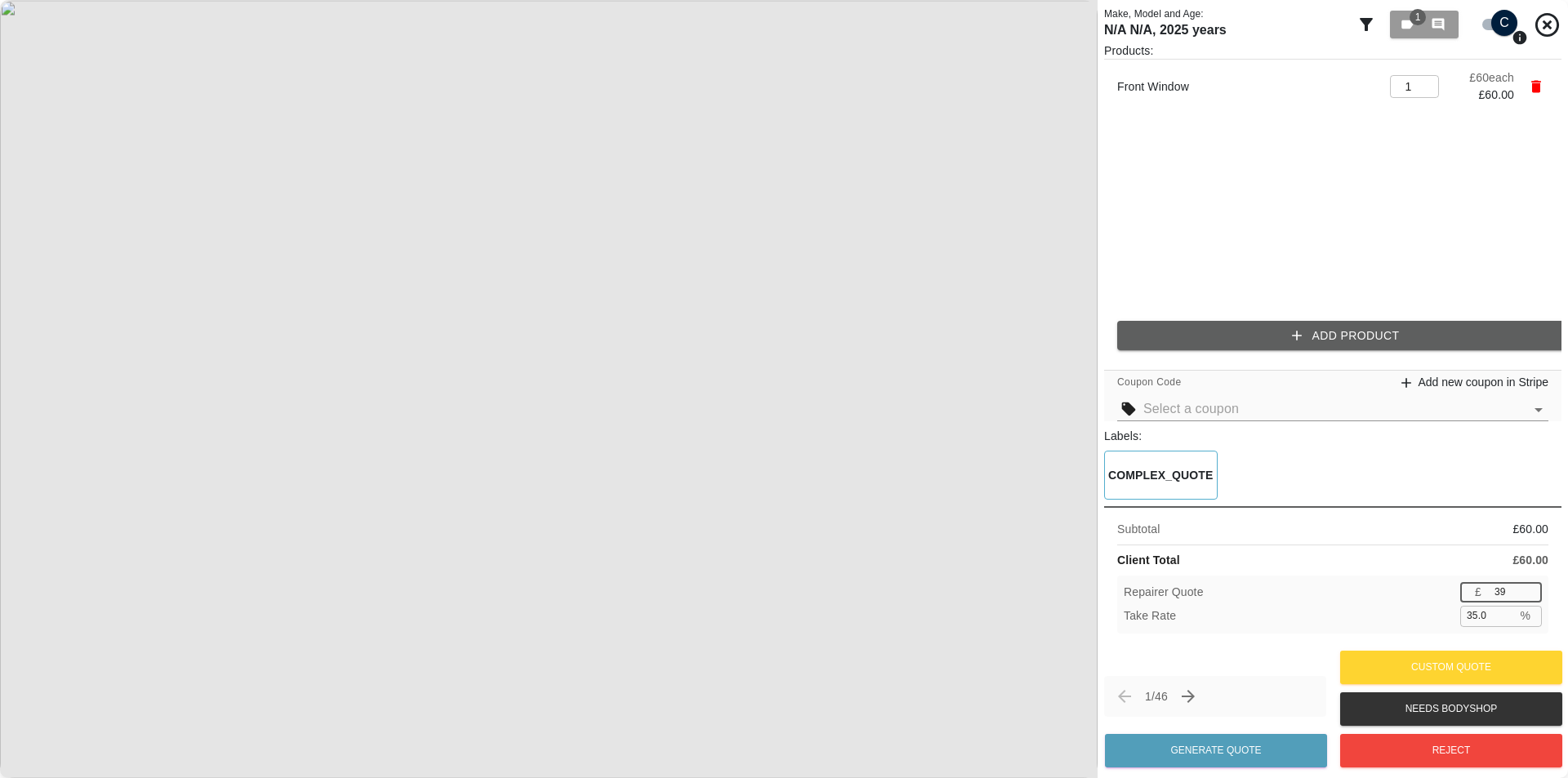
type input "33.3"
click at [1527, 589] on input "40" at bounding box center [1515, 592] width 54 height 21
type input "41"
type input "31.7"
click at [1527, 589] on input "41" at bounding box center [1515, 592] width 54 height 21
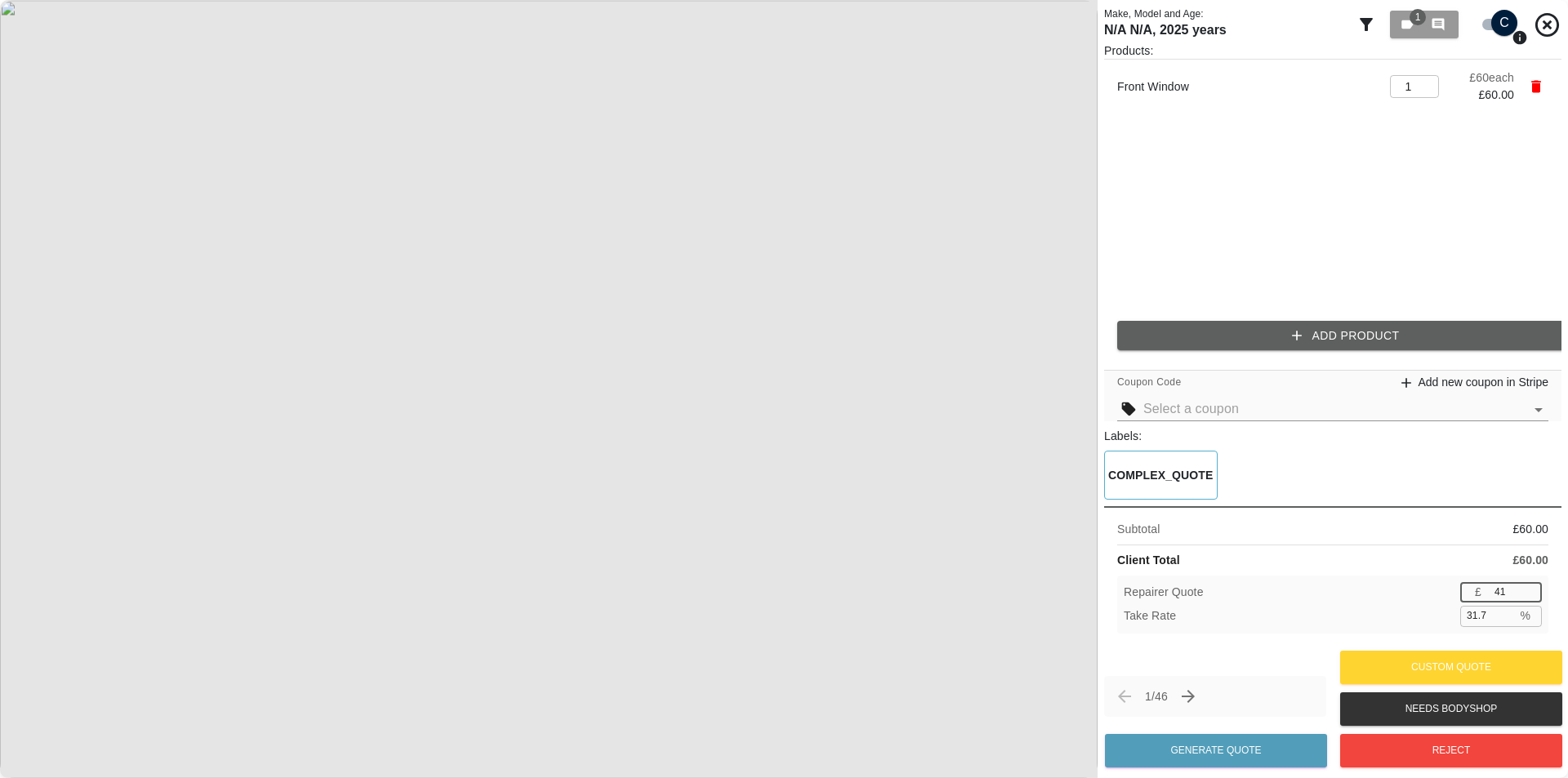
type input "42"
type input "30.0"
click at [1527, 589] on input "42" at bounding box center [1515, 592] width 54 height 21
type input "43"
type input "28.3"
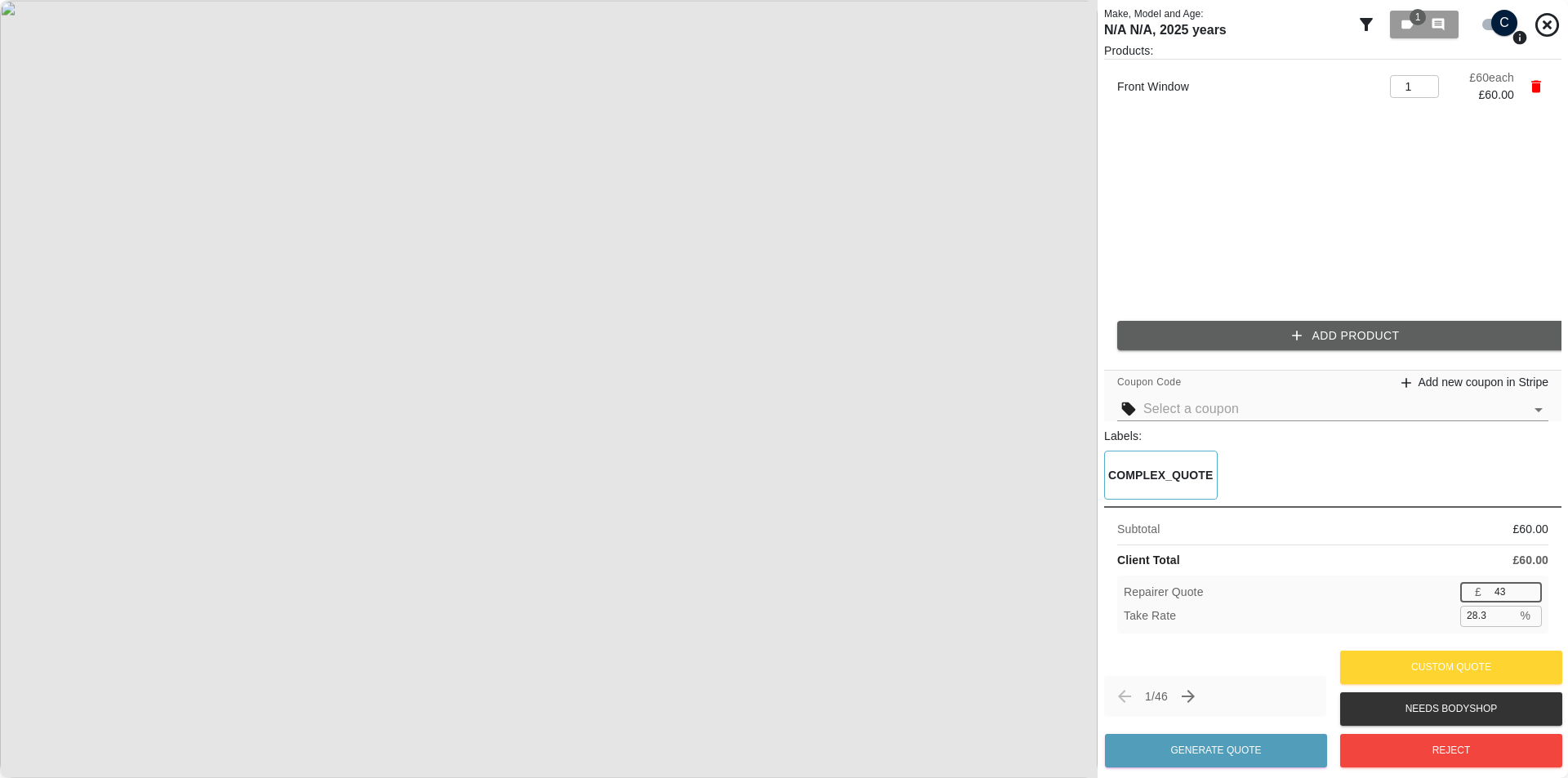
click at [1527, 589] on input "43" at bounding box center [1515, 592] width 54 height 21
type input "42"
type input "30.0"
click at [1528, 597] on input "42" at bounding box center [1515, 592] width 54 height 21
type input "41"
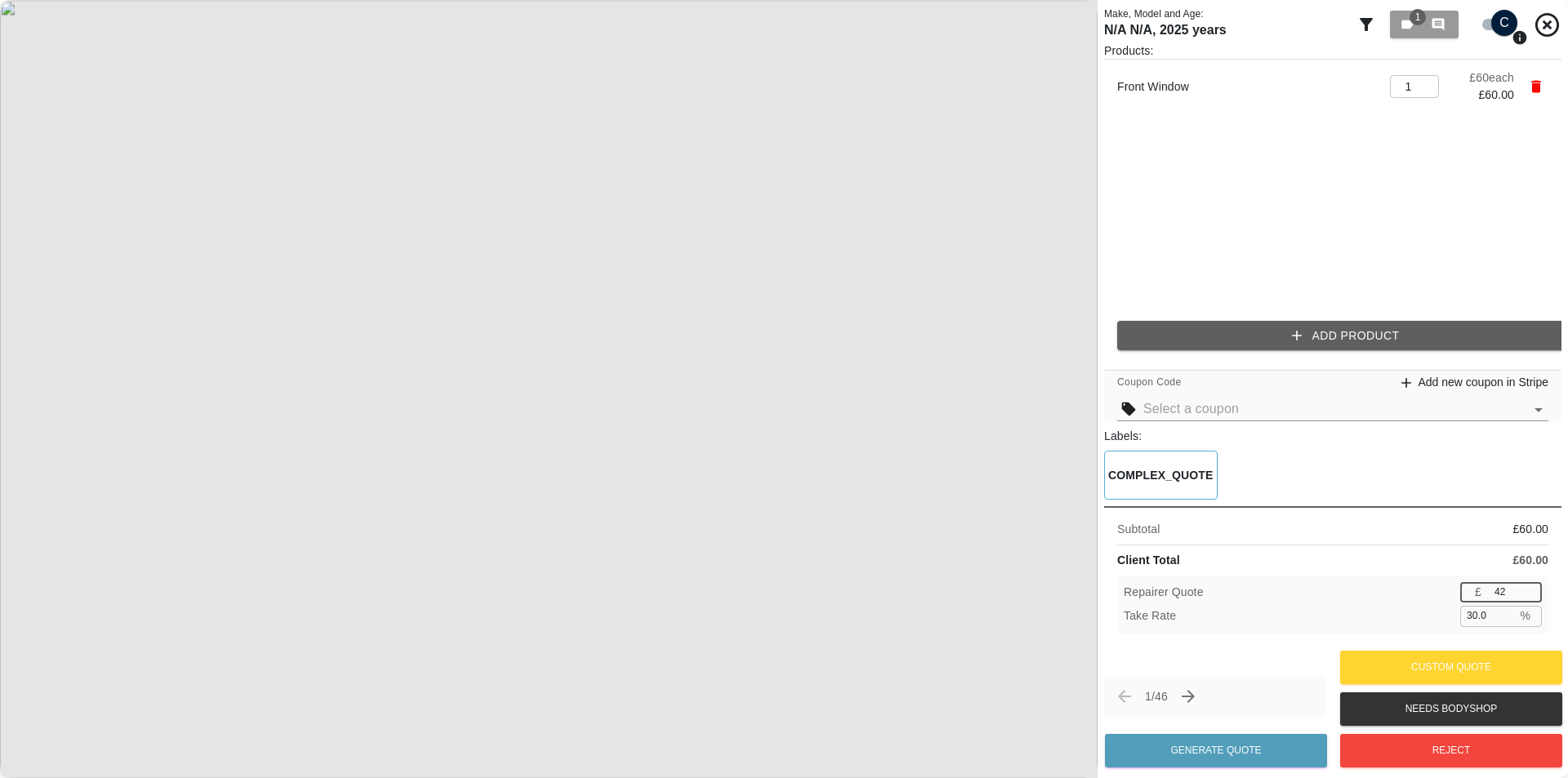
type input "31.7"
click at [1528, 597] on input "41" at bounding box center [1515, 592] width 54 height 21
type input "40"
type input "33.3"
click at [1528, 597] on input "40" at bounding box center [1515, 592] width 54 height 21
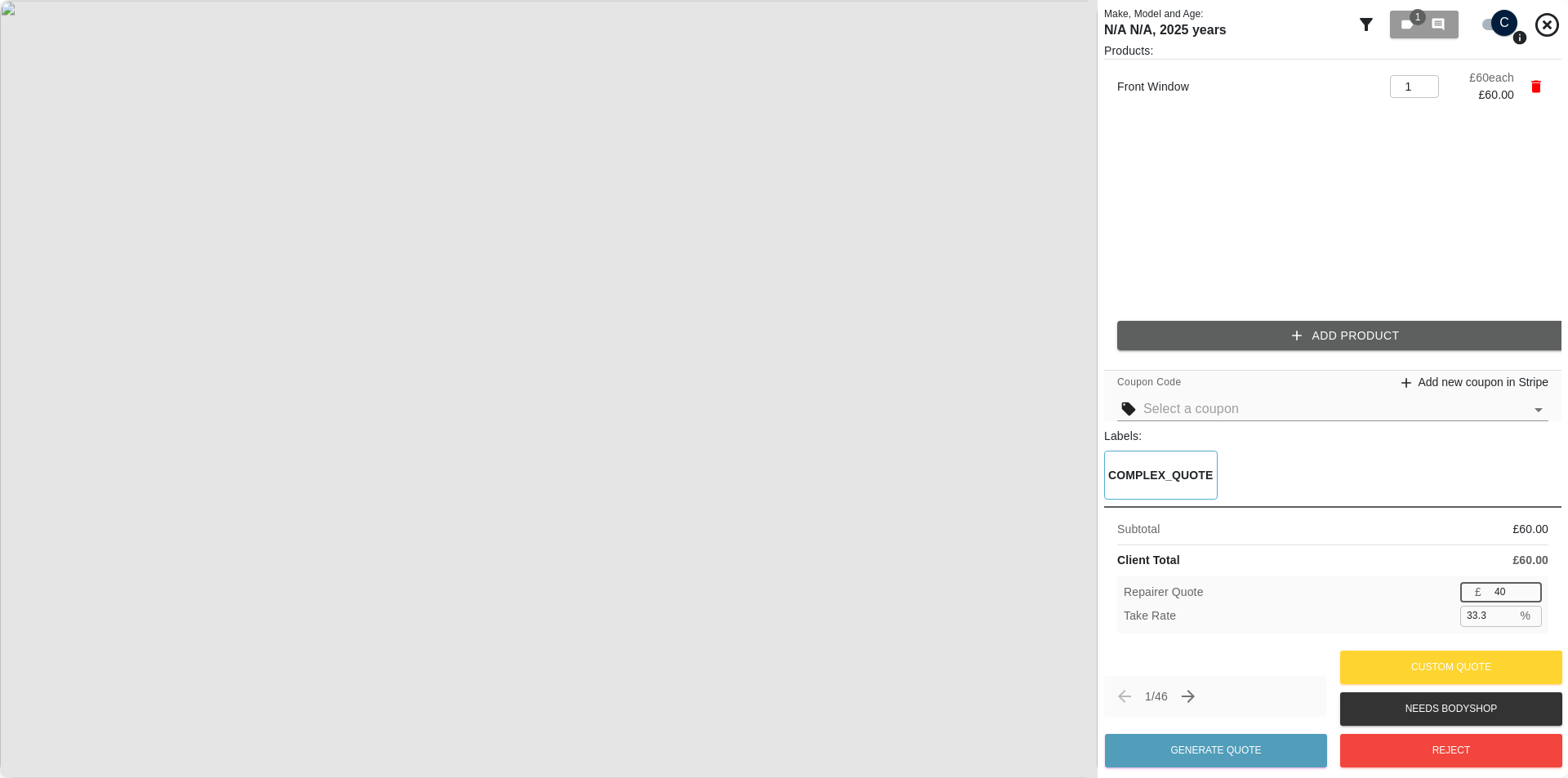
type input "39"
type input "35.0"
click at [1528, 595] on input "39" at bounding box center [1515, 592] width 54 height 21
type input "38"
type input "36.7"
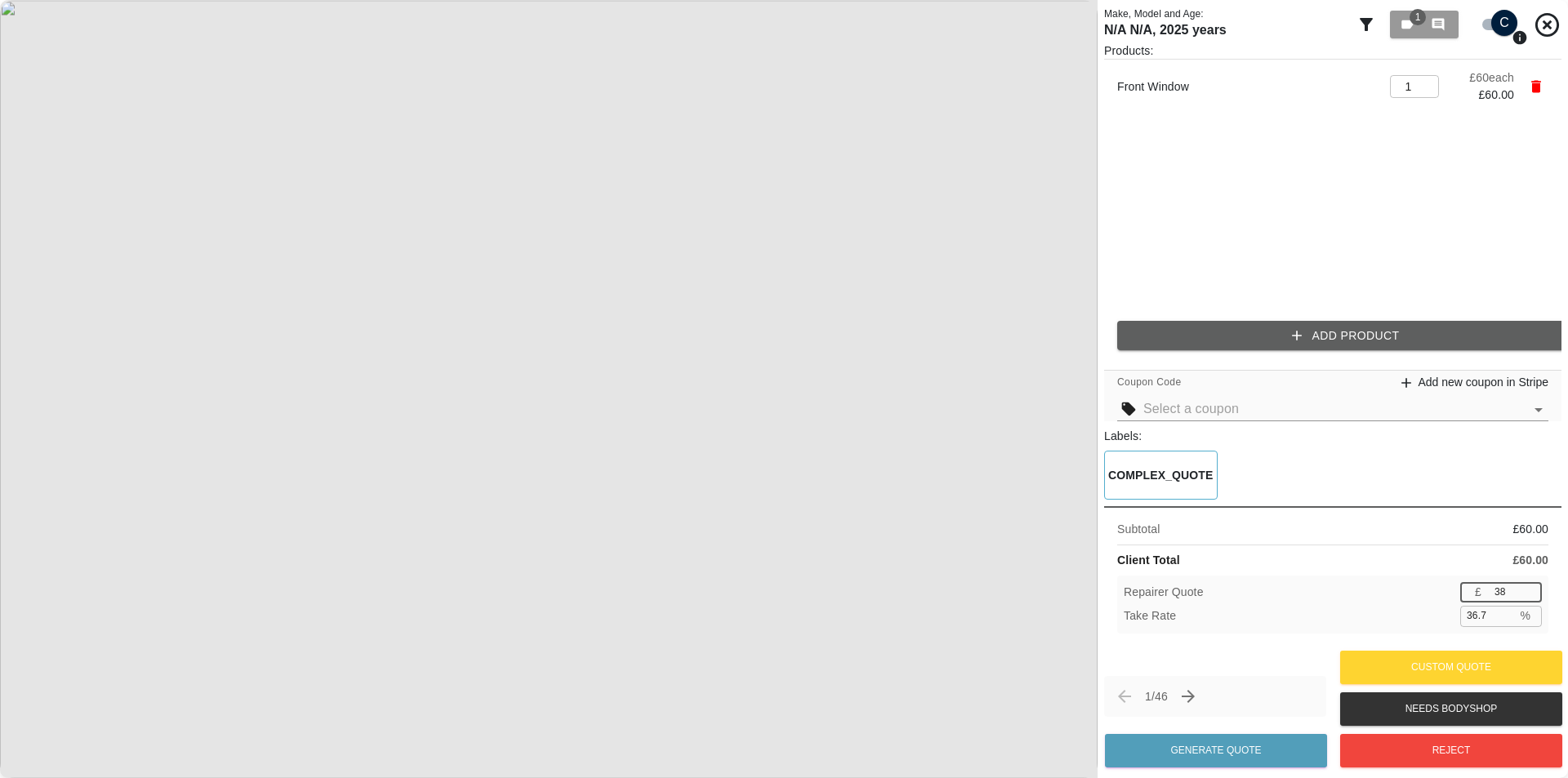
click at [1528, 595] on input "38" at bounding box center [1515, 592] width 54 height 21
type input "37"
type input "38.3"
click at [1527, 597] on input "37" at bounding box center [1515, 592] width 54 height 21
type input "36"
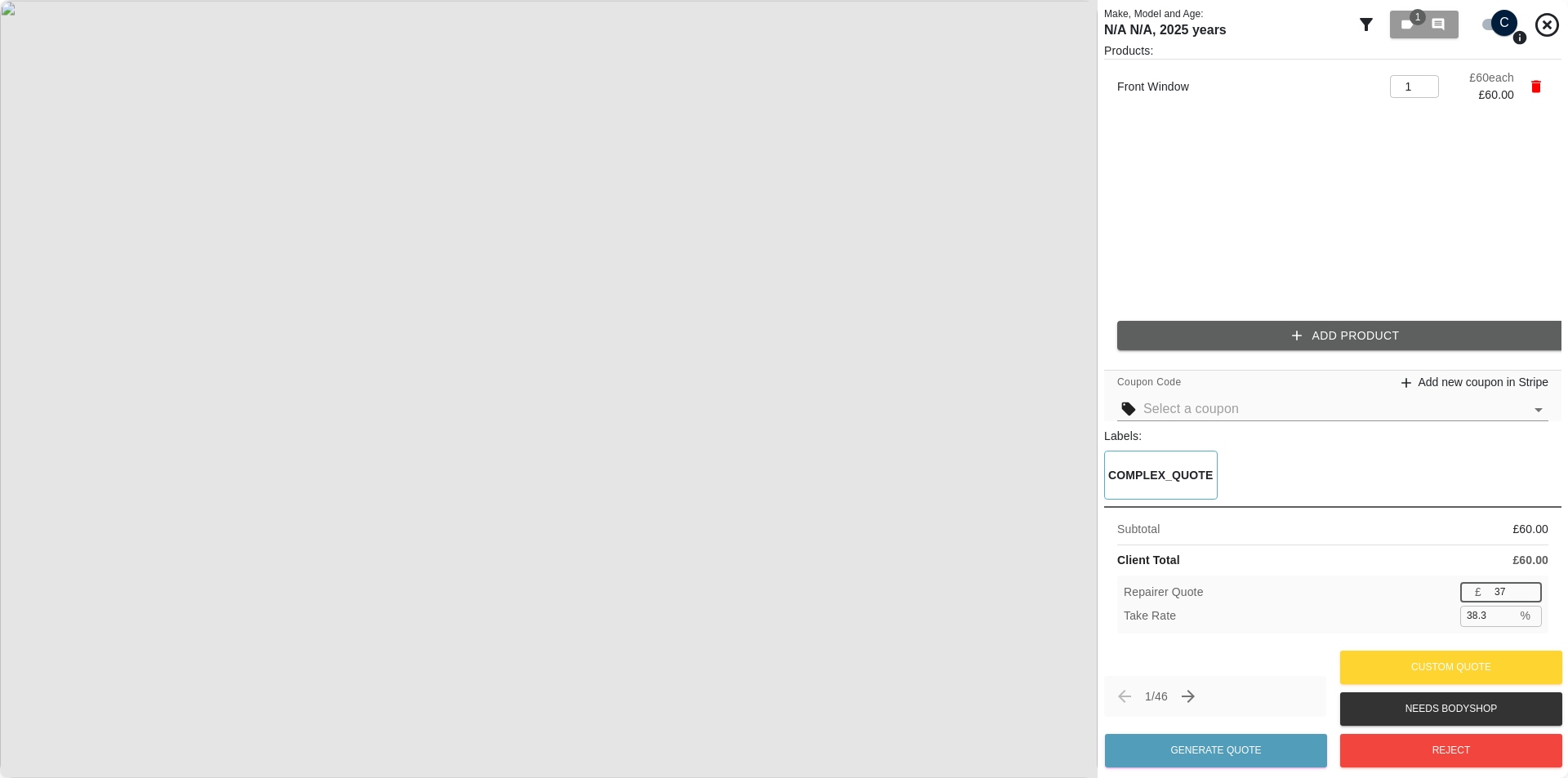
type input "40.0"
click at [1527, 597] on input "36" at bounding box center [1515, 592] width 54 height 21
type input "35"
type input "41.7"
click at [1527, 597] on input "35" at bounding box center [1515, 592] width 54 height 21
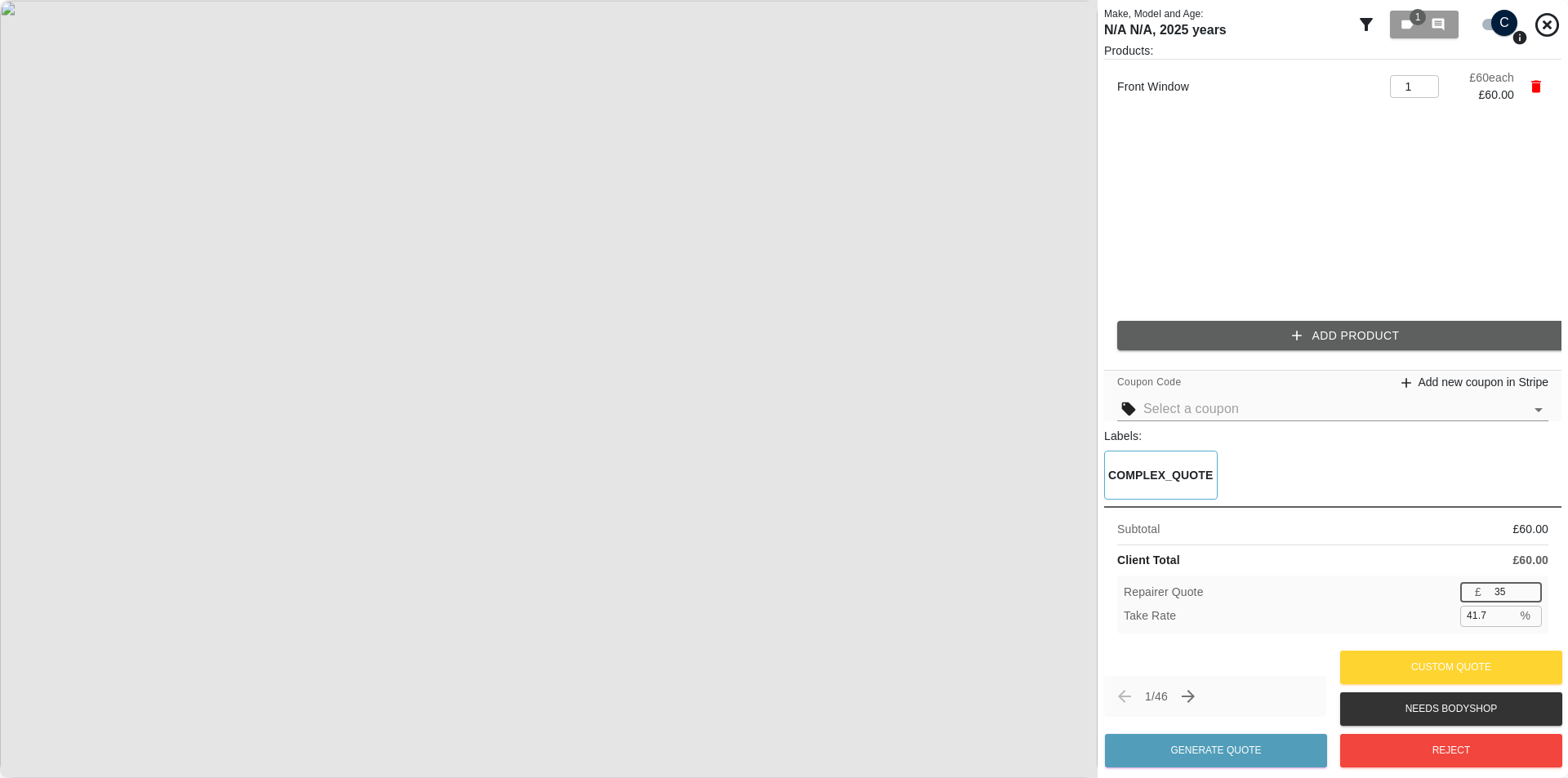
type input "36"
type input "40.0"
click at [1530, 589] on input "36" at bounding box center [1515, 592] width 54 height 21
type input "37"
type input "38.3"
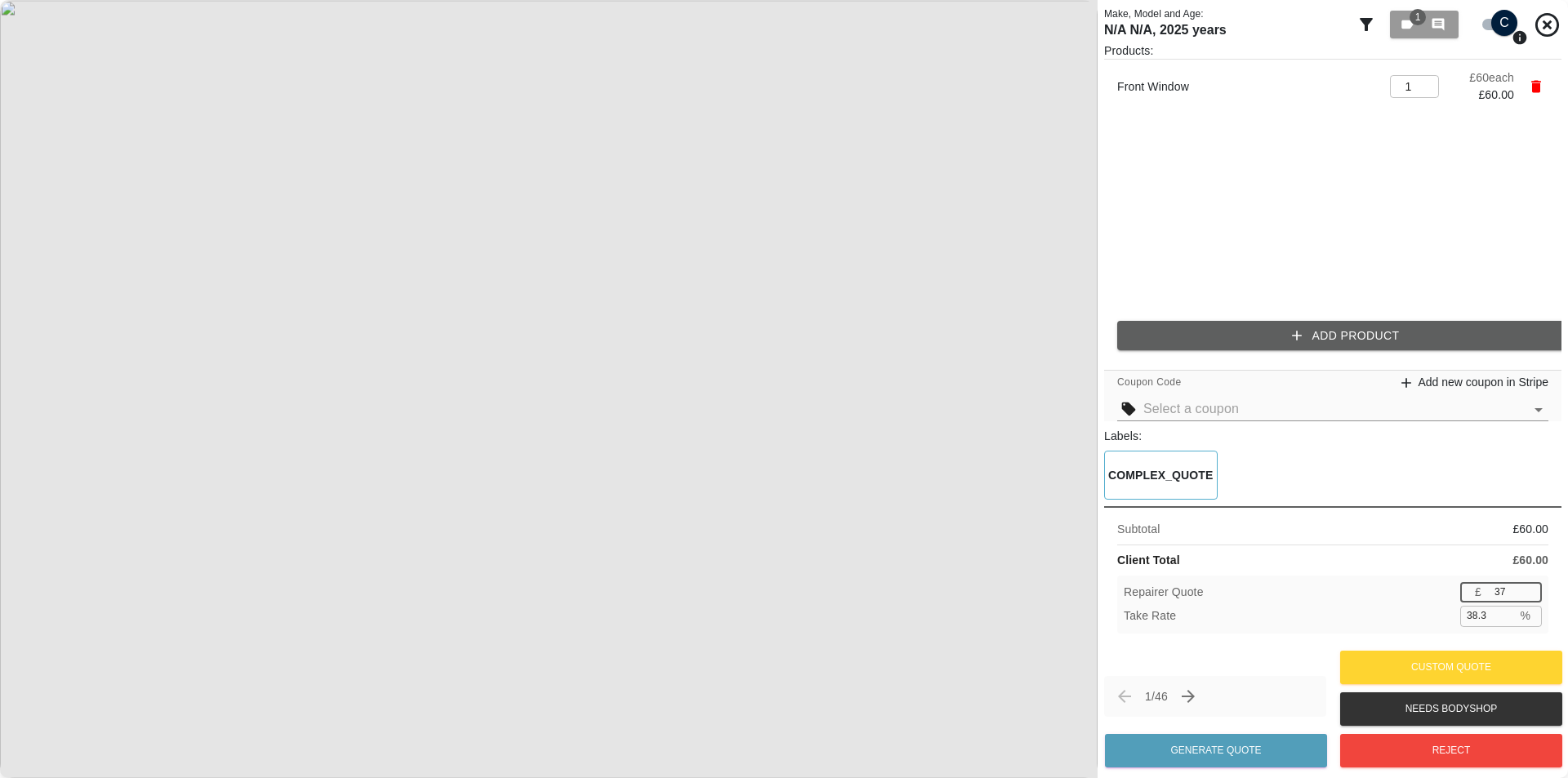
click at [1530, 589] on input "37" at bounding box center [1515, 592] width 54 height 21
type input "38"
type input "36.7"
click at [1530, 589] on input "38" at bounding box center [1515, 592] width 54 height 21
type input "39"
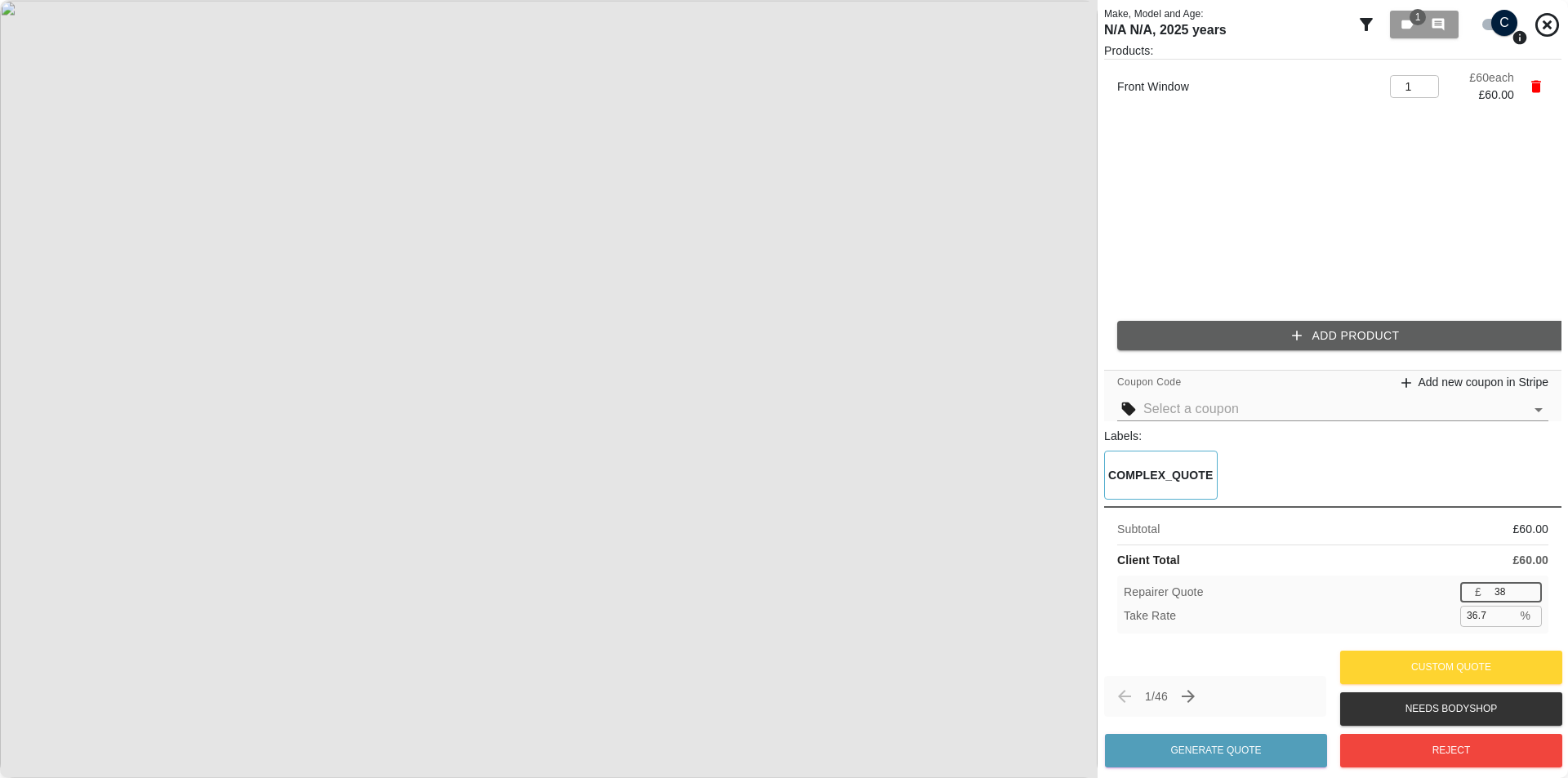
type input "35.0"
click at [1530, 589] on input "39" at bounding box center [1515, 592] width 54 height 21
type input "40"
type input "33.3"
click at [1530, 589] on input "40" at bounding box center [1515, 592] width 54 height 21
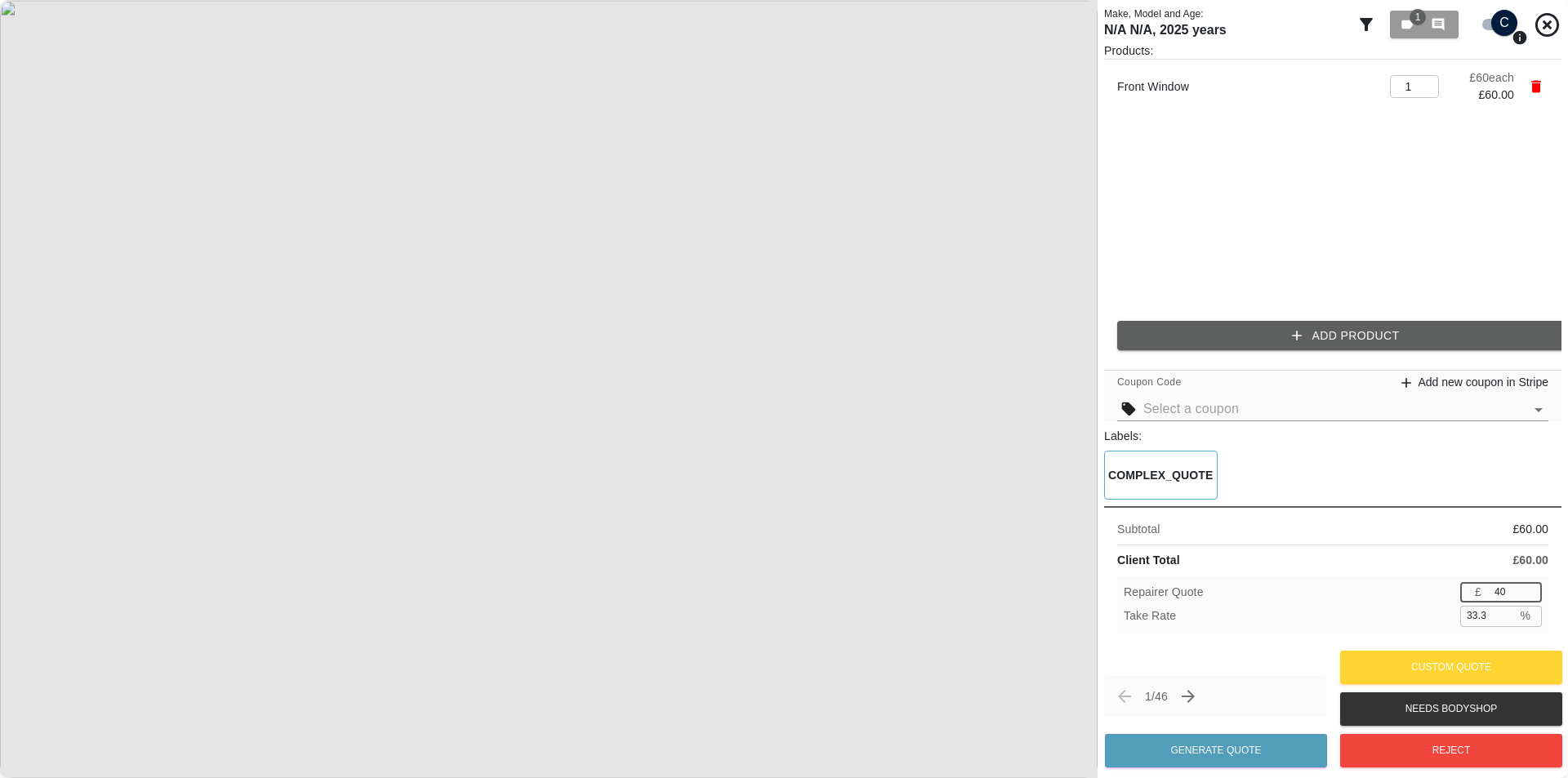
type input "41"
type input "31.7"
click at [1530, 589] on input "41" at bounding box center [1515, 592] width 54 height 21
type input "42"
type input "30.0"
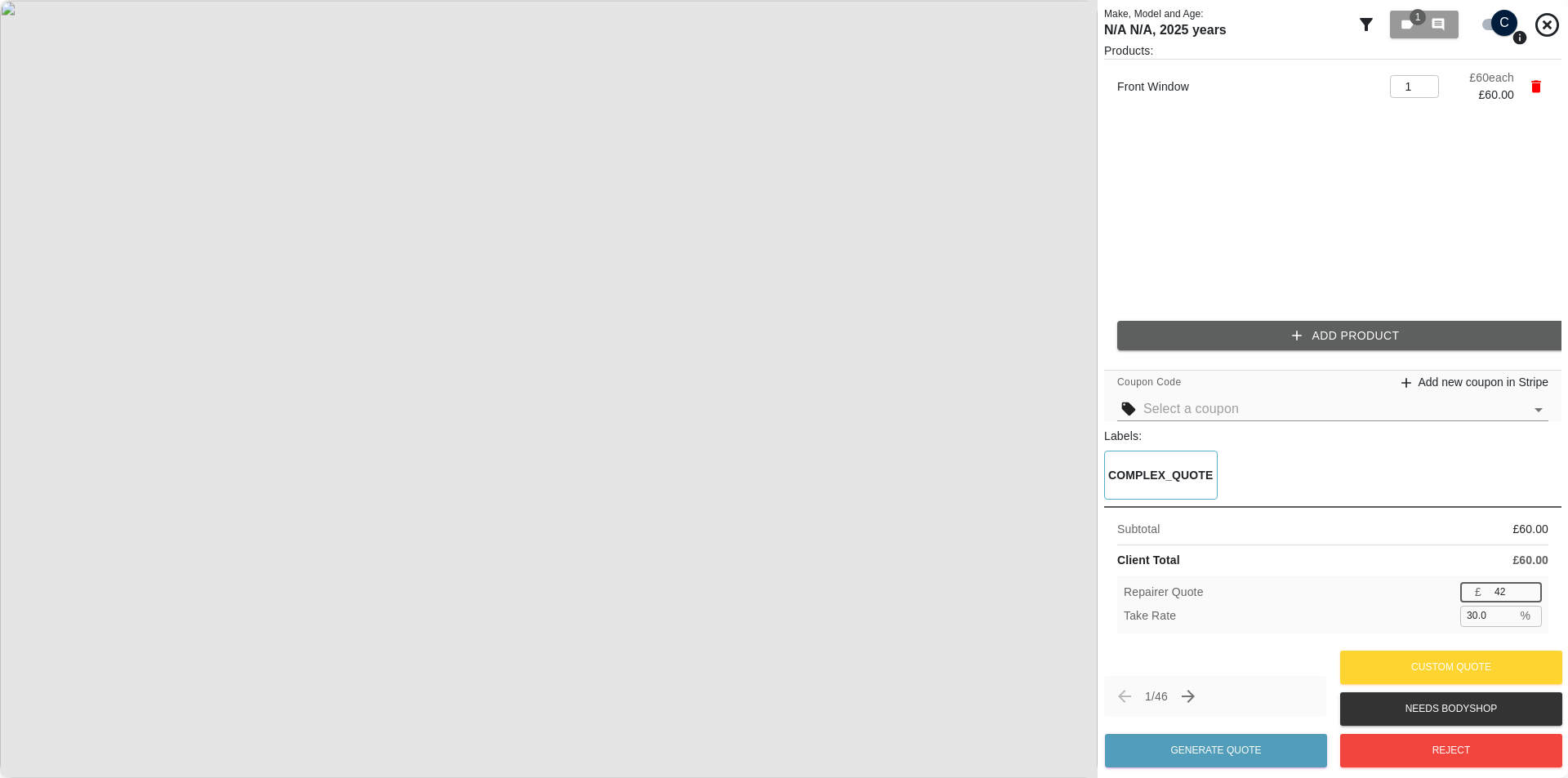
click at [1530, 589] on input "42" at bounding box center [1515, 592] width 54 height 21
click at [1477, 555] on div "Client Total £ 60.00" at bounding box center [1333, 560] width 431 height 17
type input "43"
type input "28.3"
type input "43"
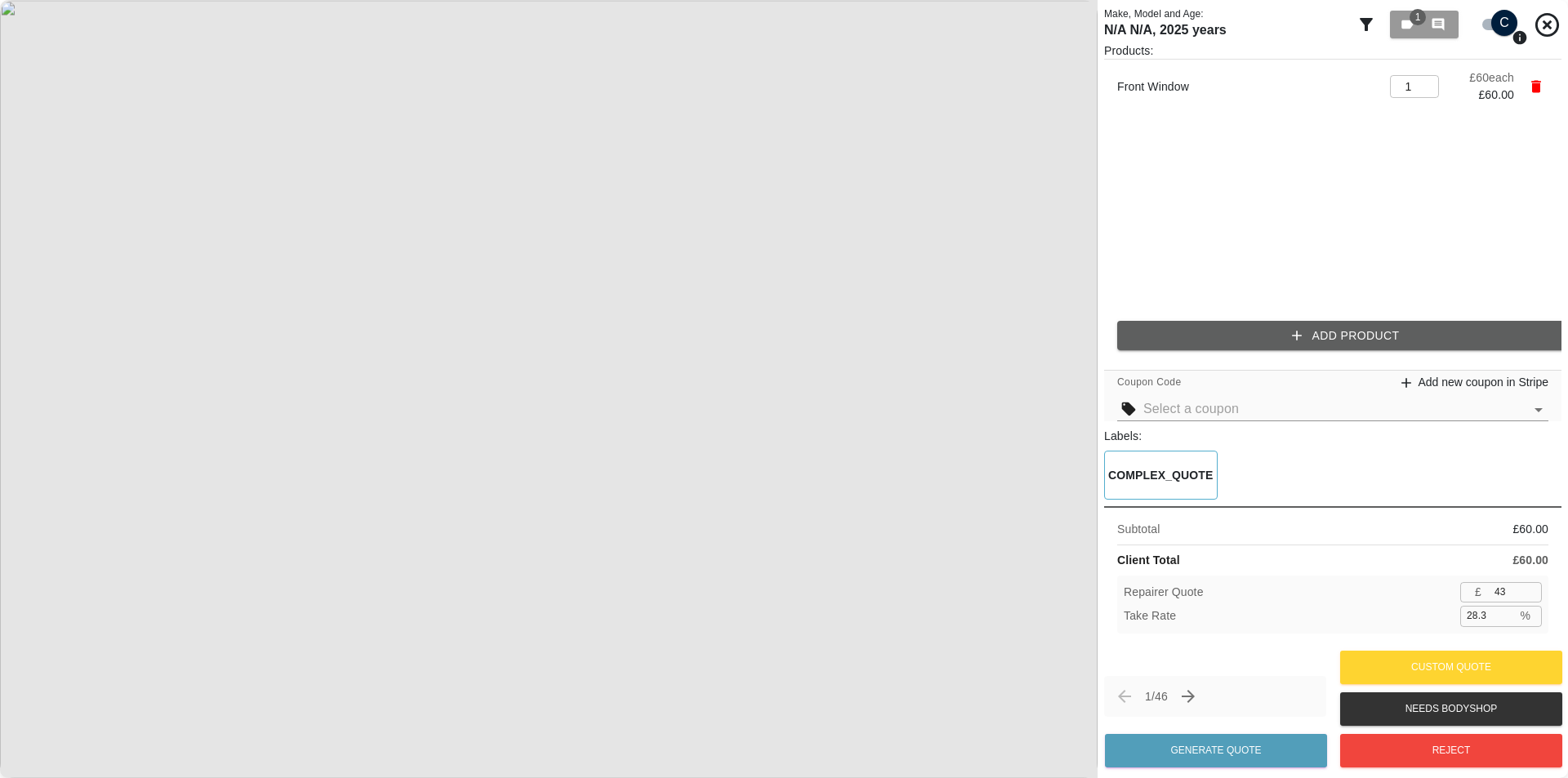
click at [1533, 584] on input "43" at bounding box center [1515, 592] width 54 height 21
click at [1519, 590] on input "43" at bounding box center [1515, 592] width 54 height 21
click at [1526, 617] on p "%" at bounding box center [1524, 616] width 10 height 17
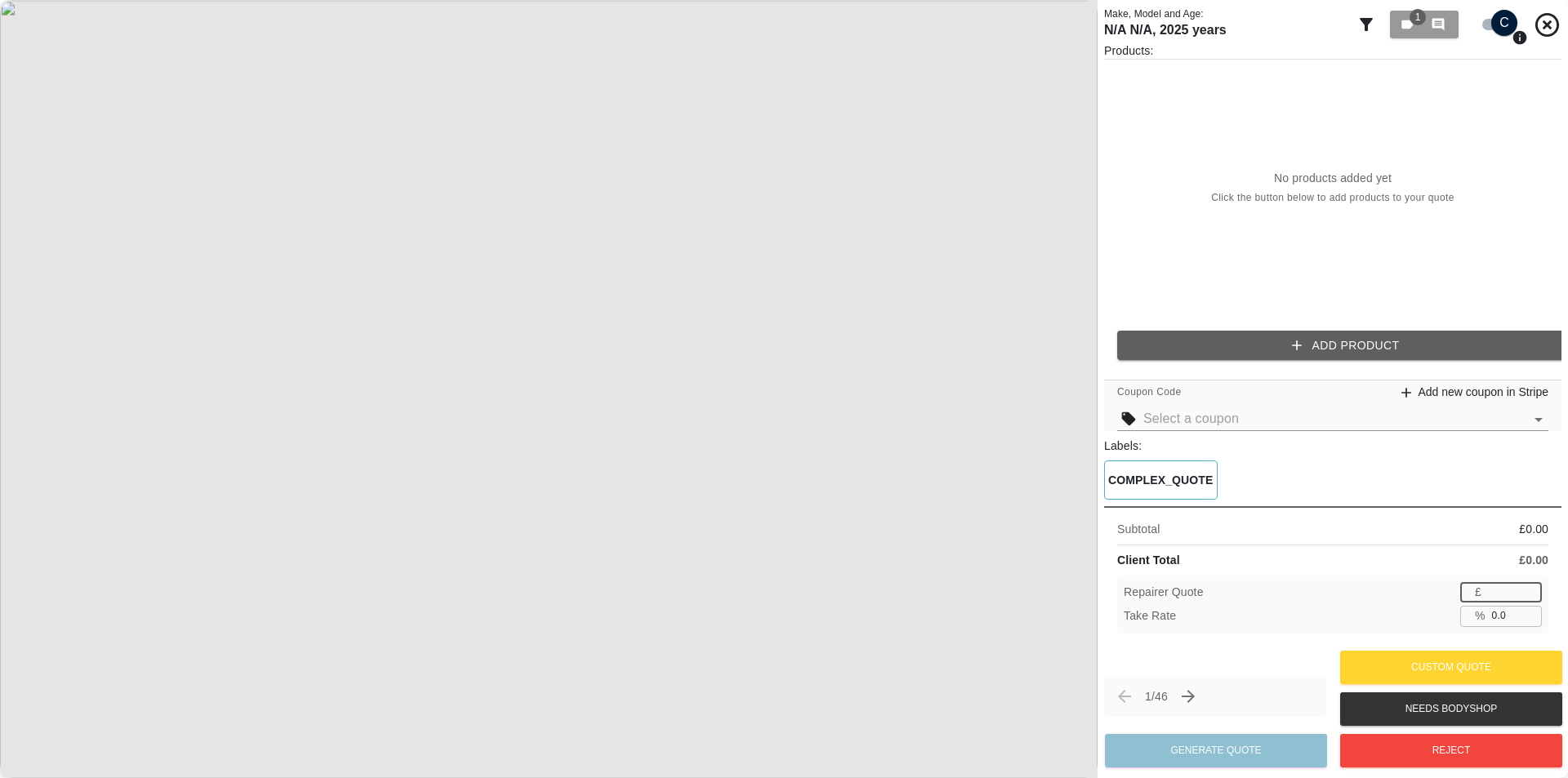
click at [1498, 592] on input "number" at bounding box center [1515, 592] width 54 height 21
click at [1222, 343] on button "Add Product" at bounding box center [1346, 345] width 457 height 30
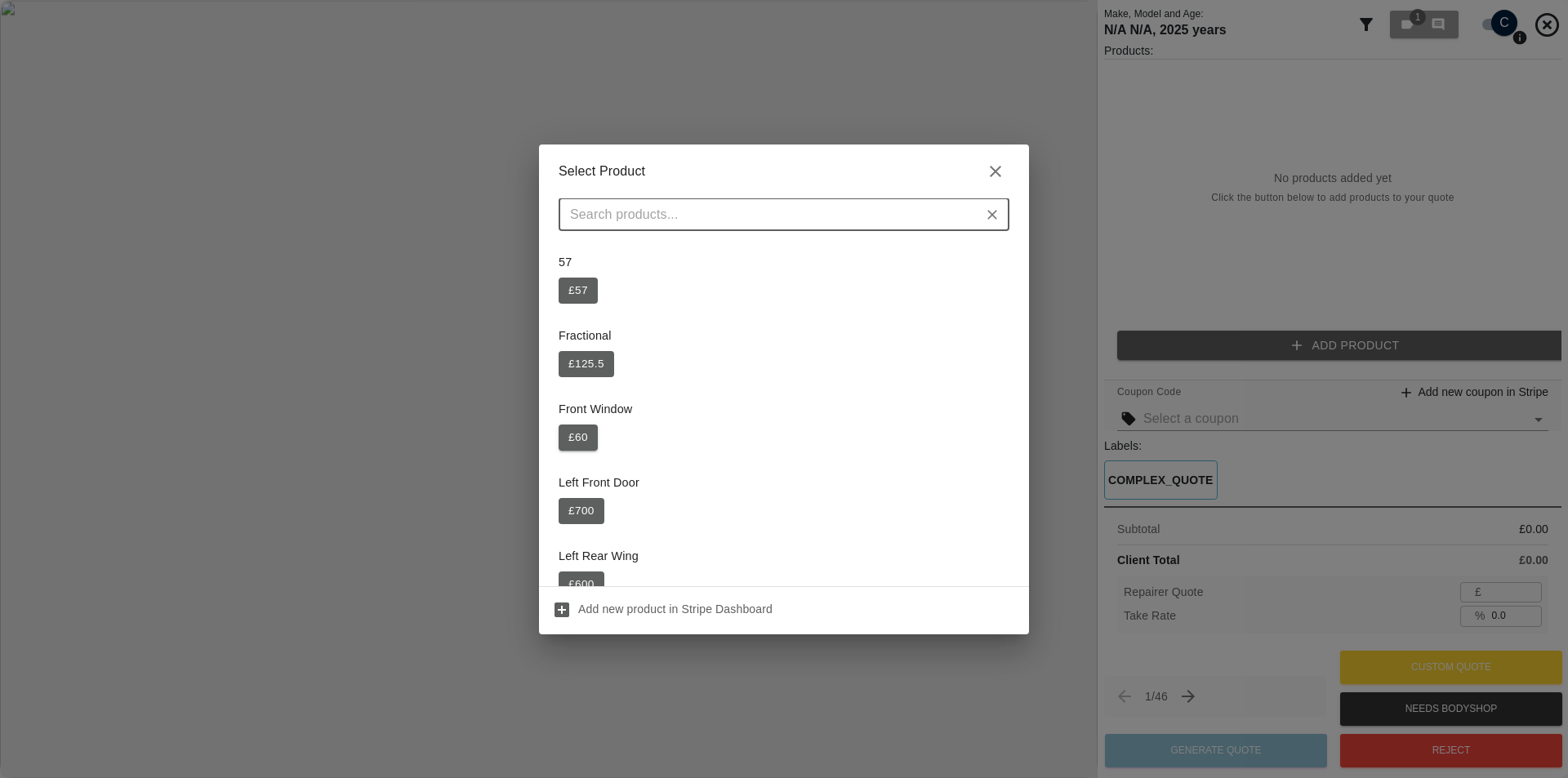
click at [581, 434] on button "£ 60" at bounding box center [578, 438] width 39 height 26
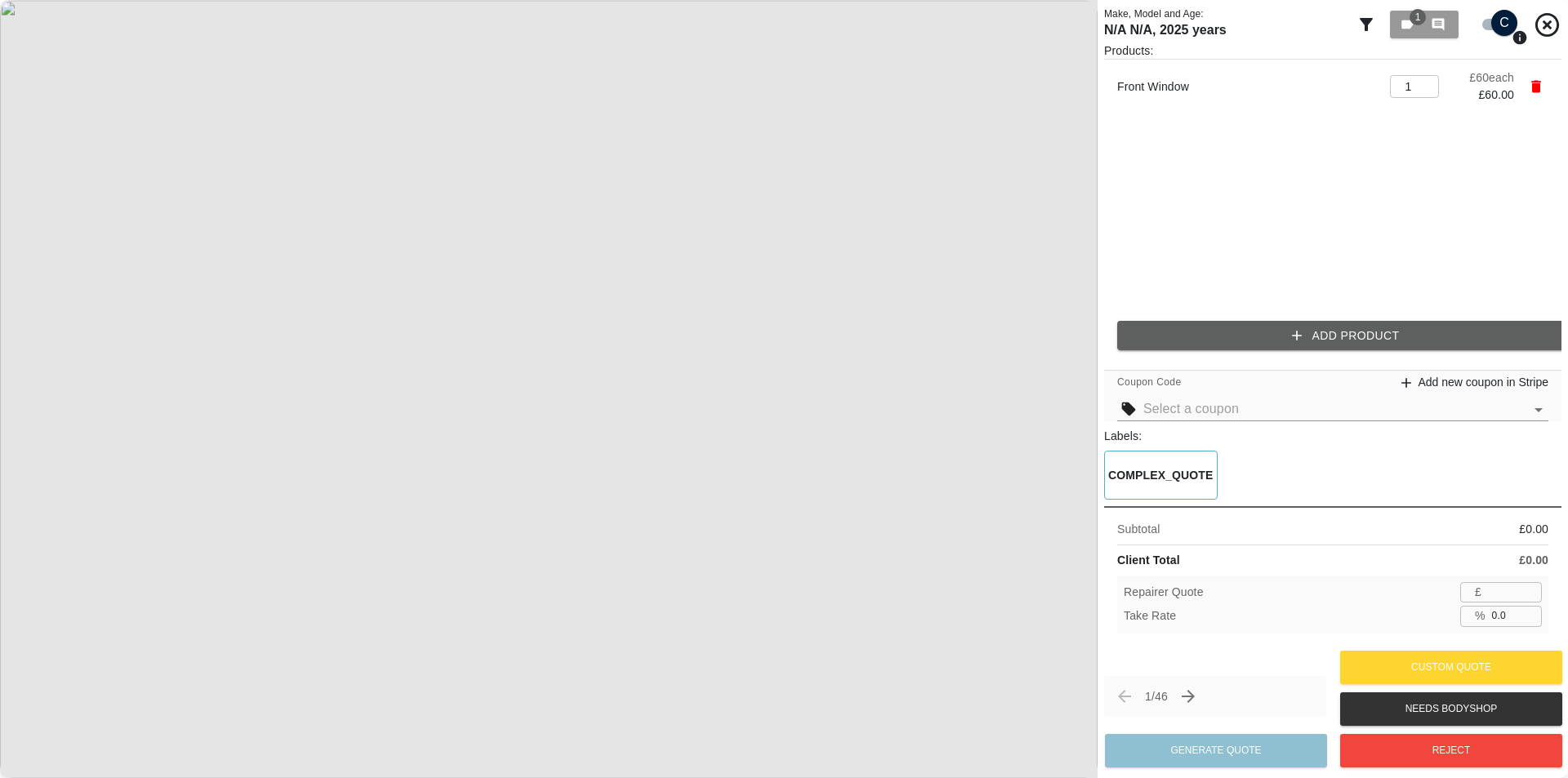
type input "39"
click at [1505, 619] on input "35.0" at bounding box center [1513, 616] width 56 height 21
type input "0"
type input "60"
click at [1404, 625] on div "Take Rate % ​" at bounding box center [1333, 616] width 418 height 21
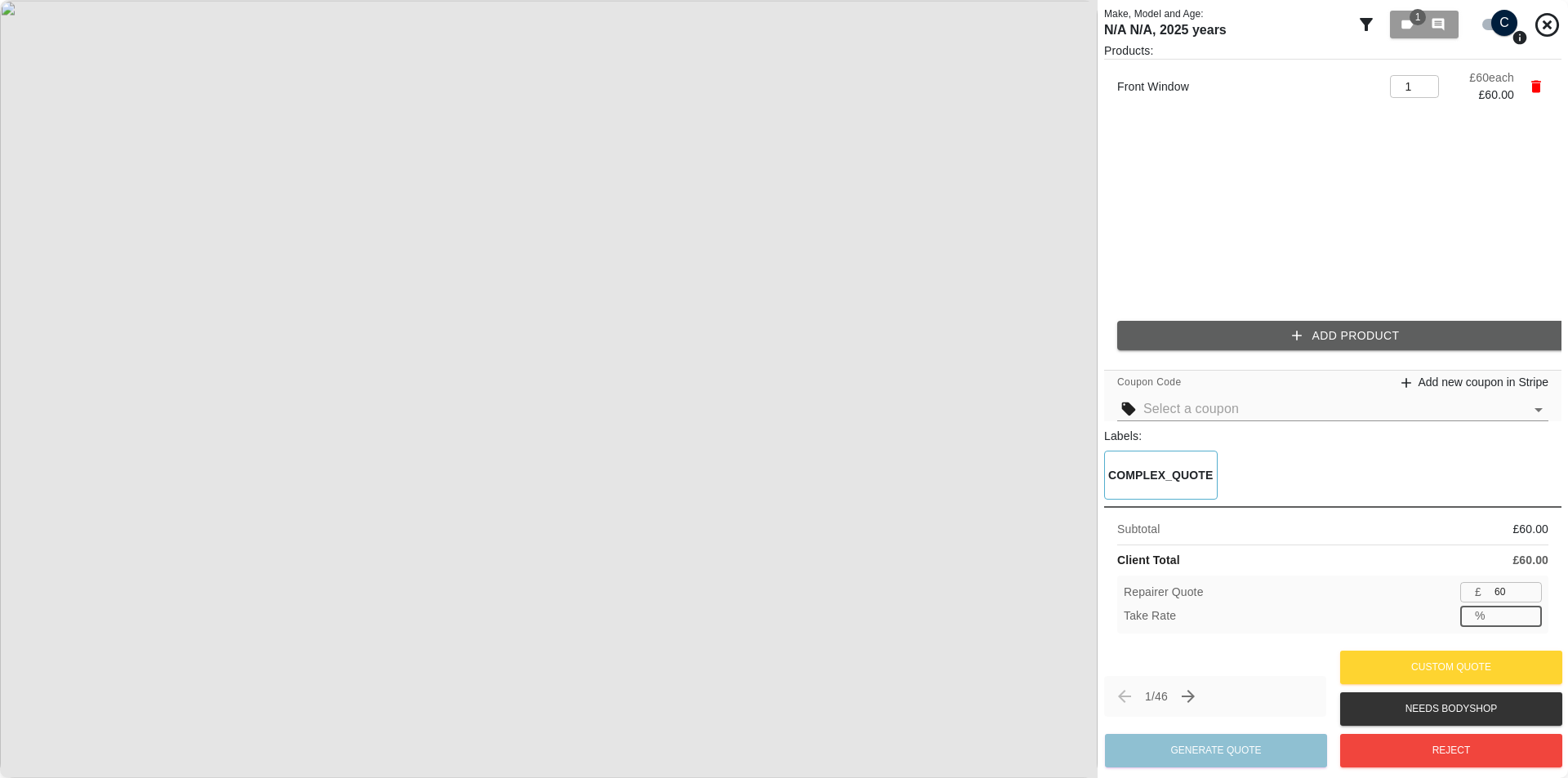
click at [1508, 618] on input "number" at bounding box center [1513, 616] width 56 height 21
type input "33"
type input "40"
type input "33.3"
click at [1388, 567] on div "Client Total £ 60.00" at bounding box center [1333, 560] width 431 height 17
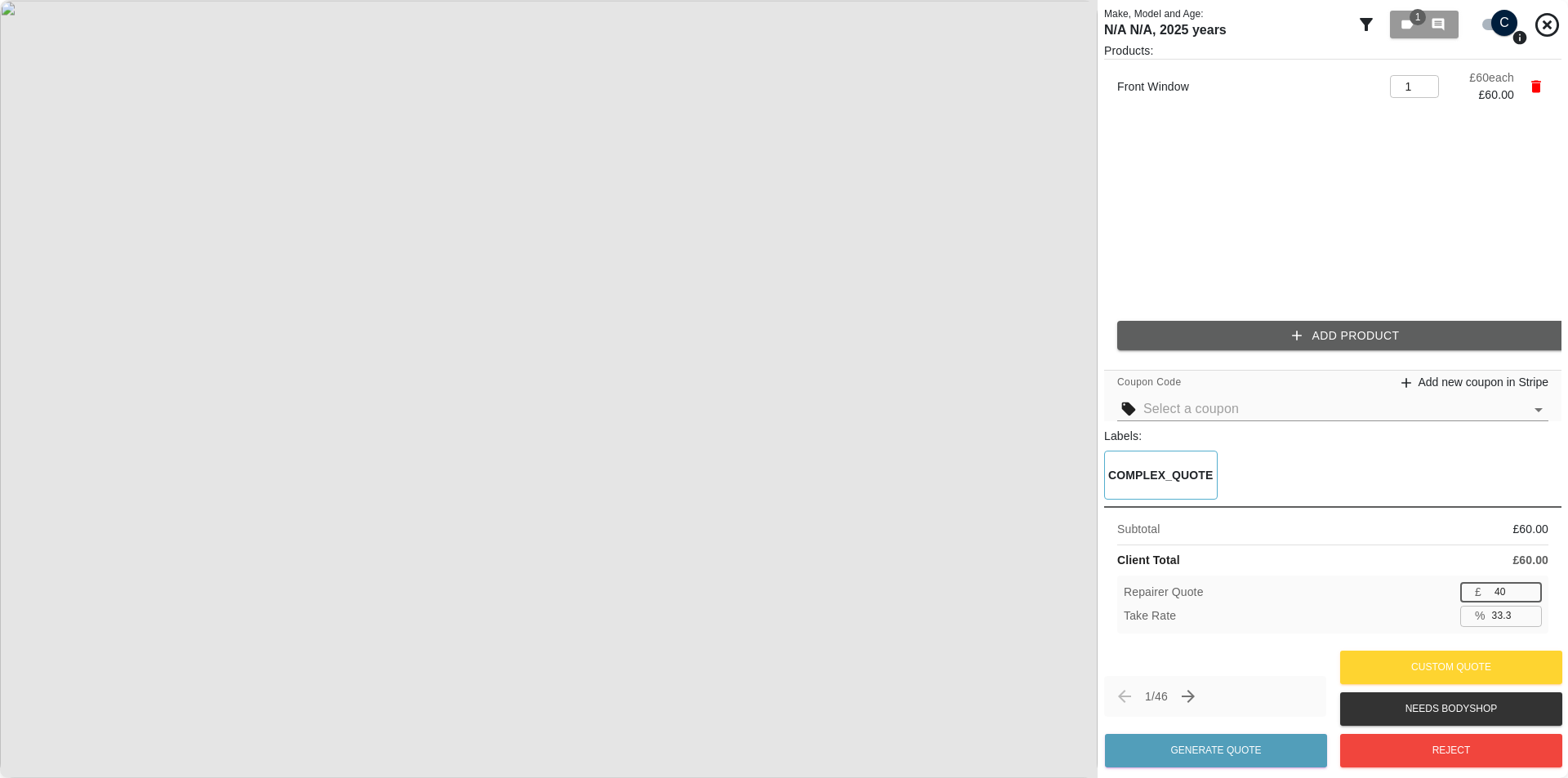
click at [1522, 585] on input "40" at bounding box center [1515, 592] width 54 height 21
type input "41"
type input "31.7"
click at [1525, 585] on input "41" at bounding box center [1515, 592] width 54 height 21
type input "42"
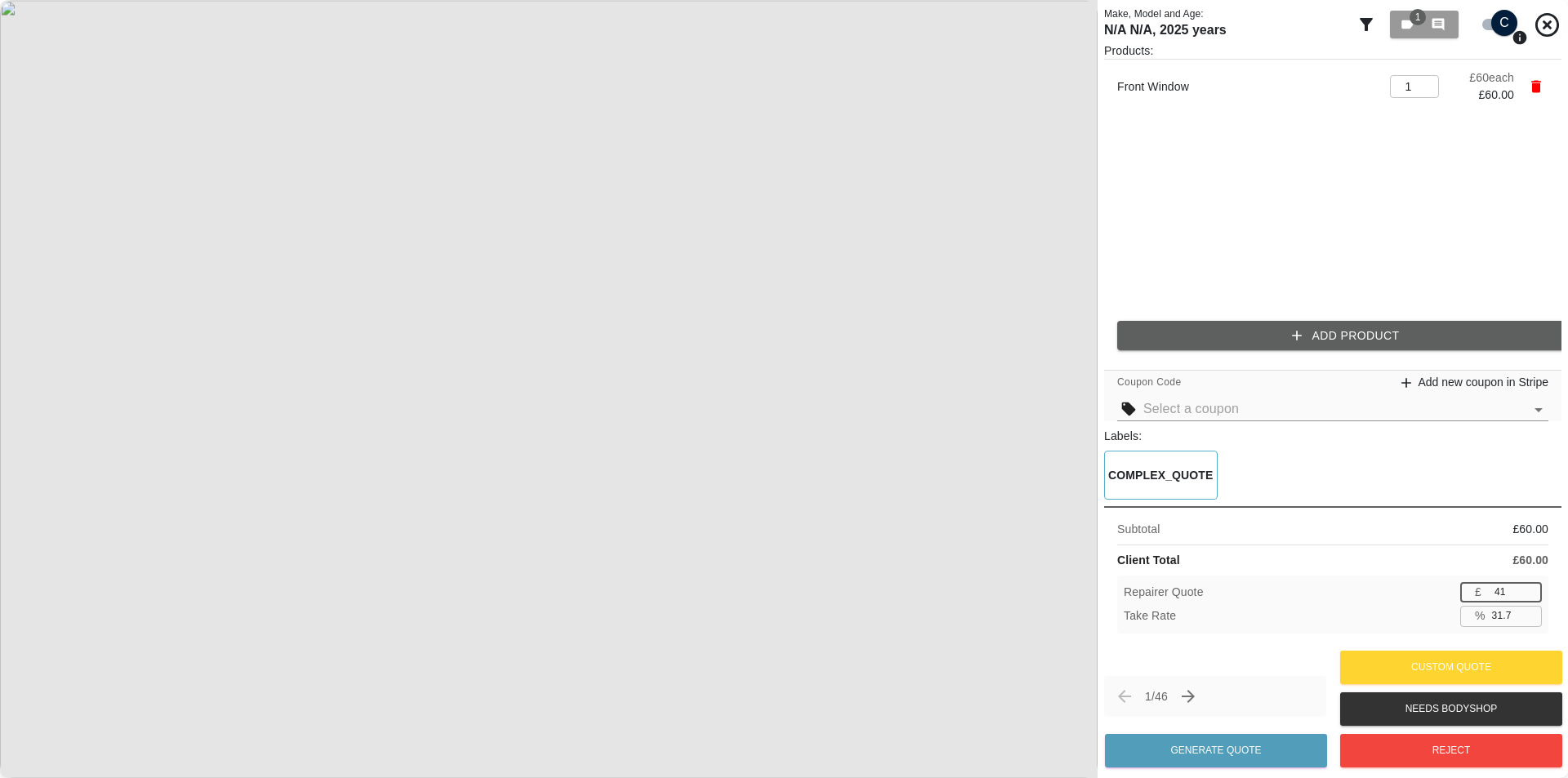
type input "30.0"
click at [1530, 587] on input "42" at bounding box center [1515, 592] width 54 height 21
type input "43"
type input "28.3"
click at [1530, 587] on input "43" at bounding box center [1515, 592] width 54 height 21
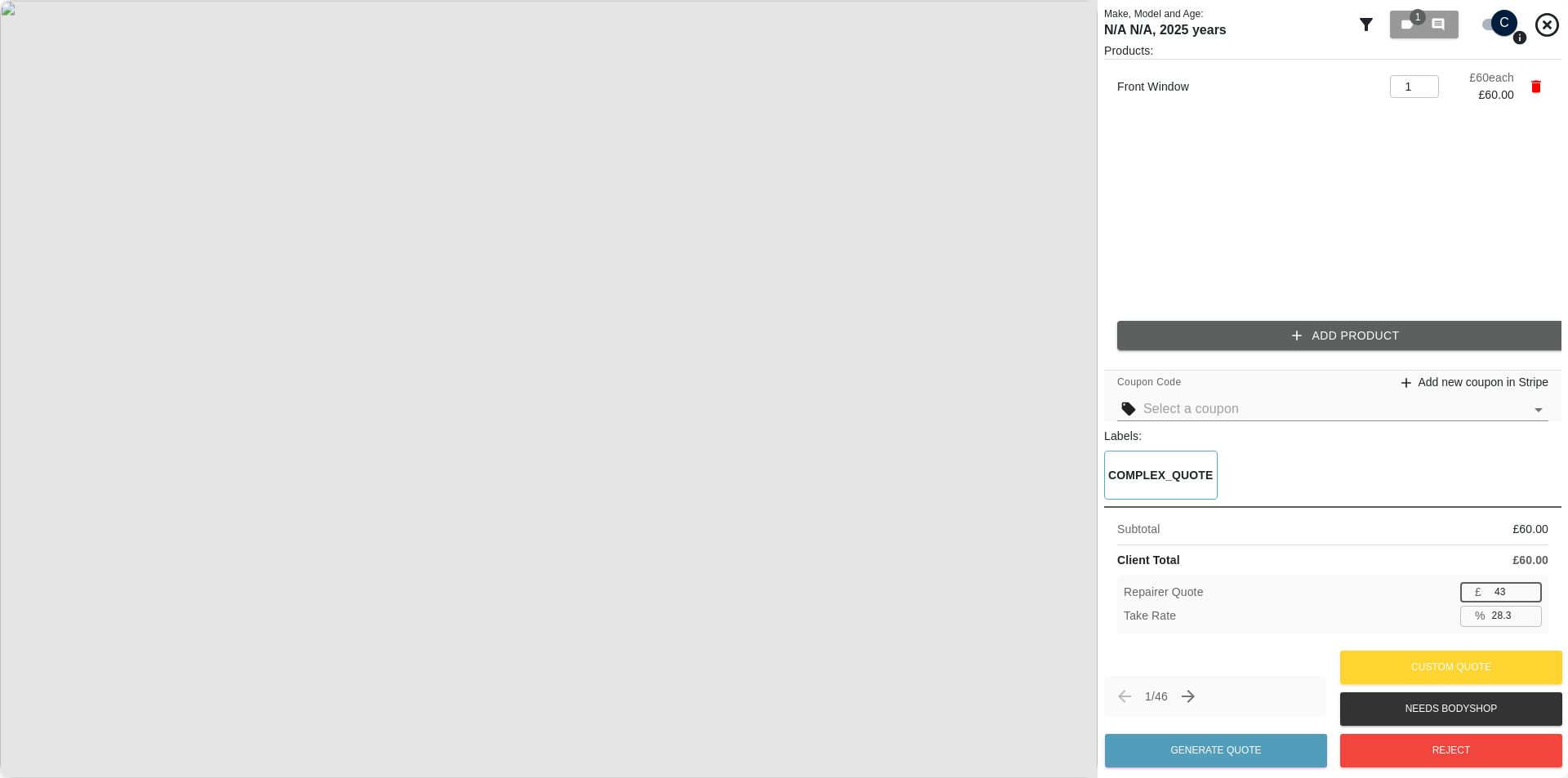
type input "42"
type input "30.0"
click at [1533, 595] on input "42" at bounding box center [1515, 592] width 54 height 21
type input "41"
type input "31.7"
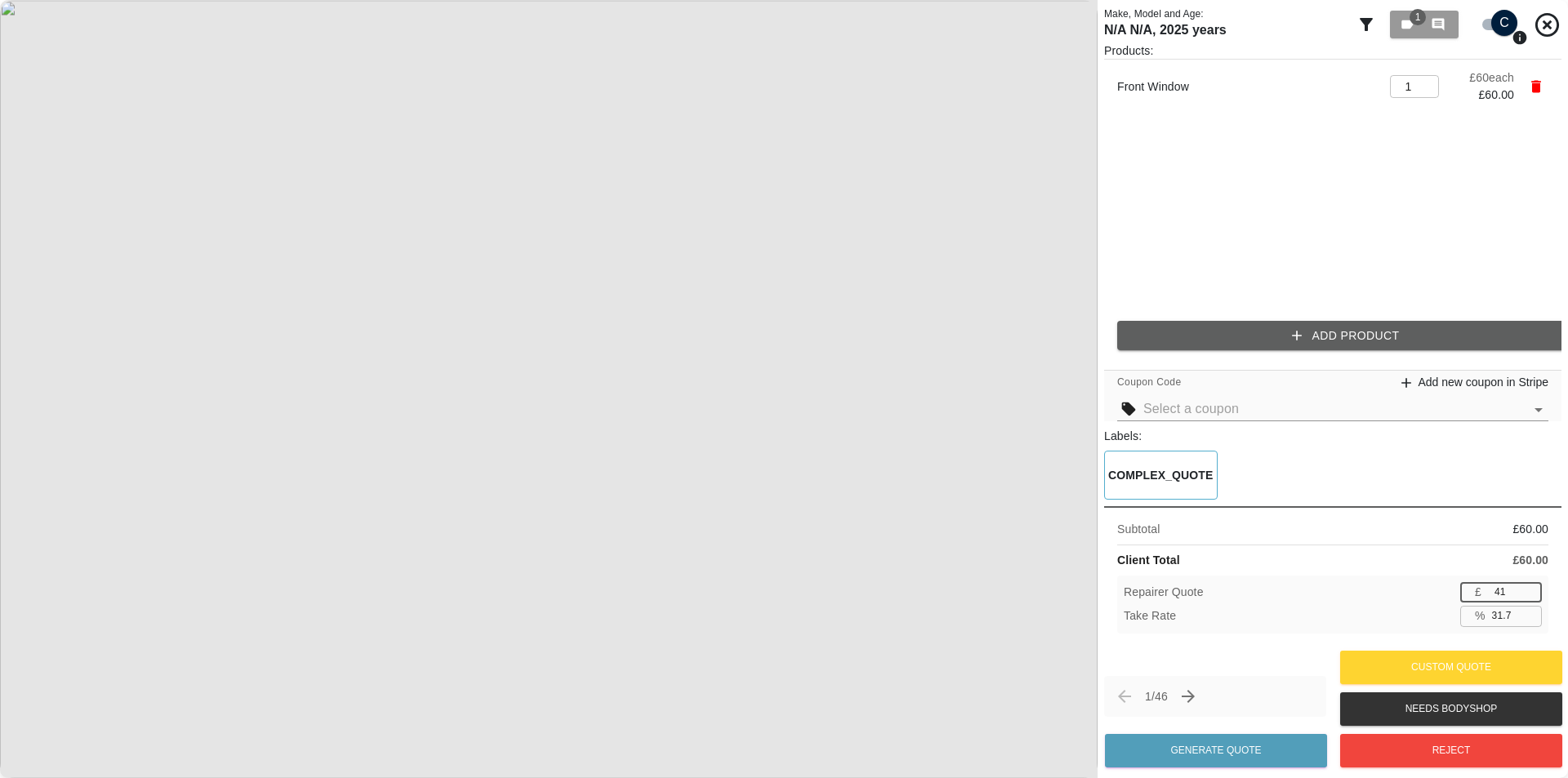
click at [1533, 595] on input "41" at bounding box center [1515, 592] width 54 height 21
type input "40"
type input "33.3"
click at [1533, 595] on input "40" at bounding box center [1515, 592] width 54 height 21
type input "39"
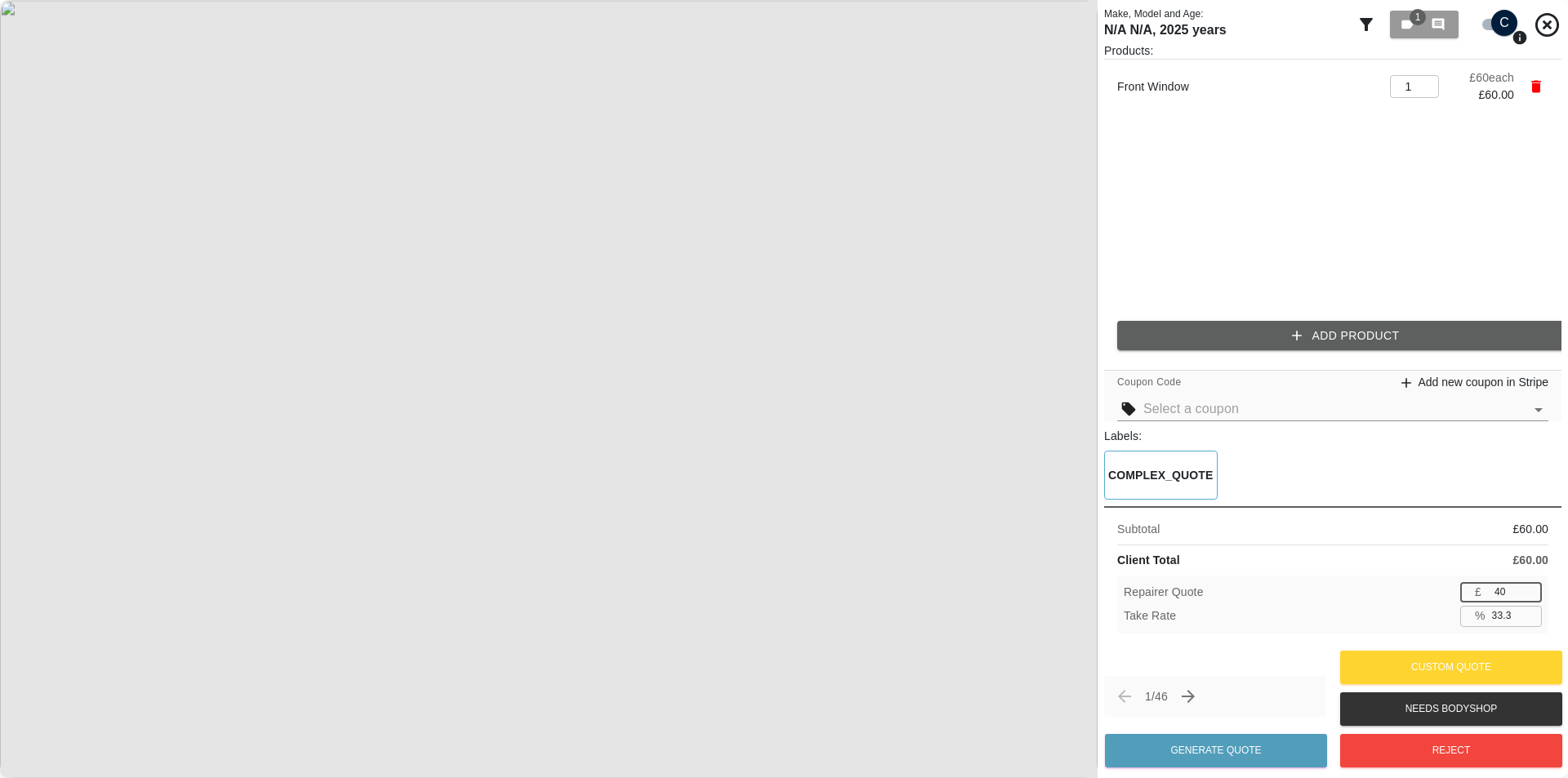
type input "35.0"
click at [1533, 595] on input "39" at bounding box center [1515, 592] width 54 height 21
type input "38"
type input "36.7"
click at [1532, 595] on input "38" at bounding box center [1515, 592] width 54 height 21
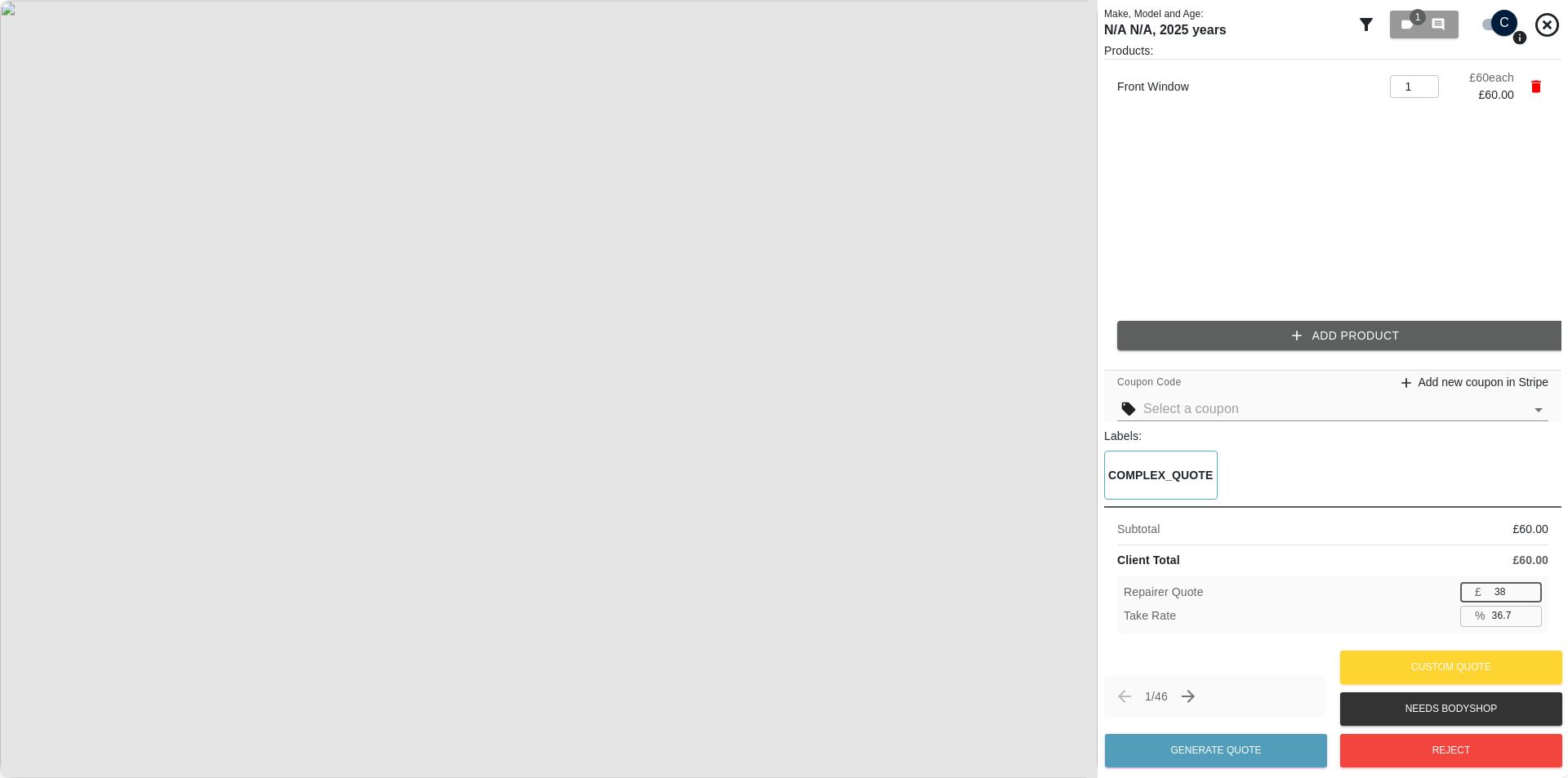
type input "37"
type input "38.3"
click at [1530, 594] on input "37" at bounding box center [1515, 592] width 54 height 21
type input "36"
type input "40.0"
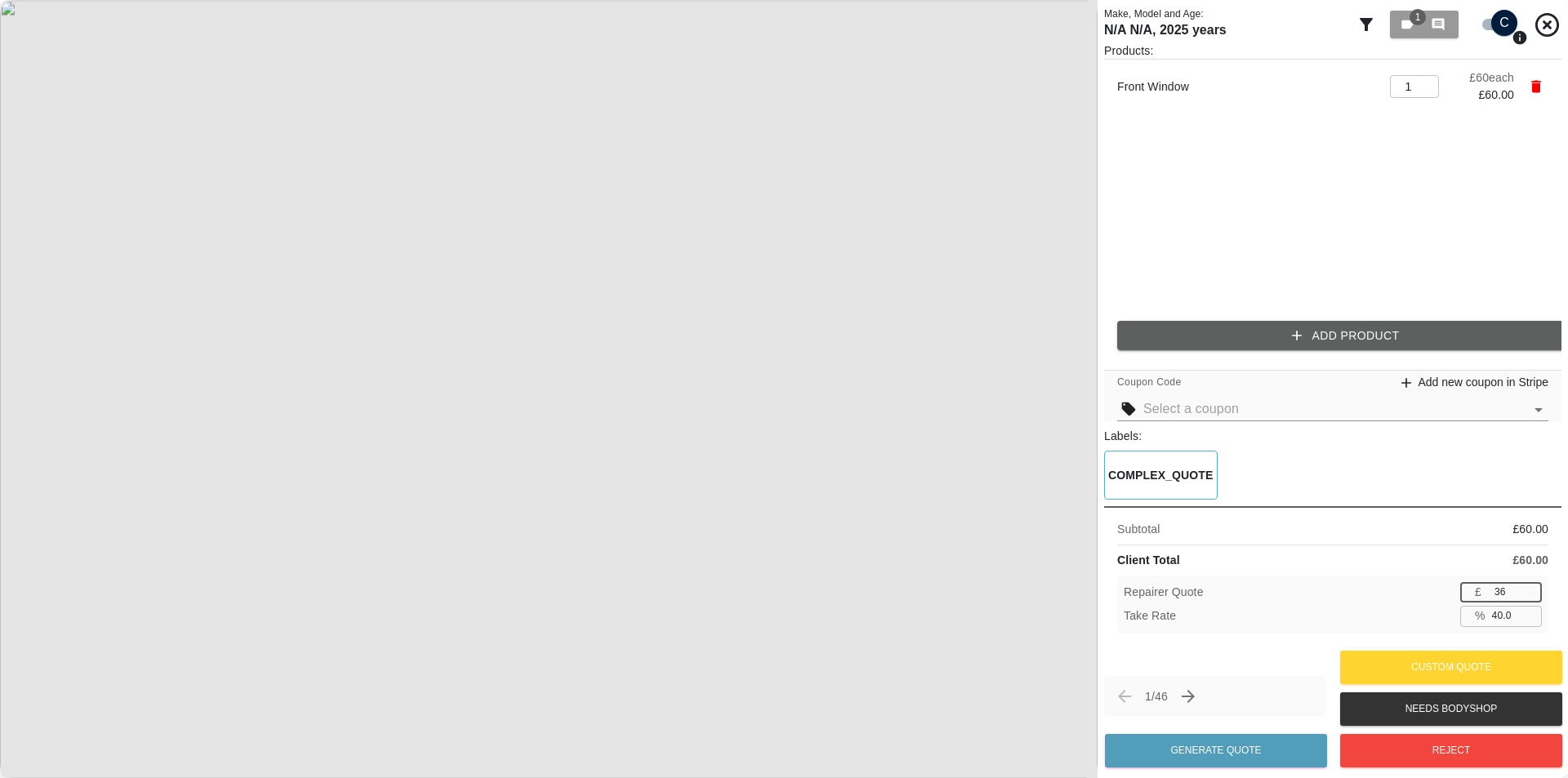
click at [1529, 594] on input "36" at bounding box center [1515, 592] width 54 height 21
type input "37"
type input "38.3"
click at [1525, 589] on input "37" at bounding box center [1515, 592] width 54 height 21
type input "38"
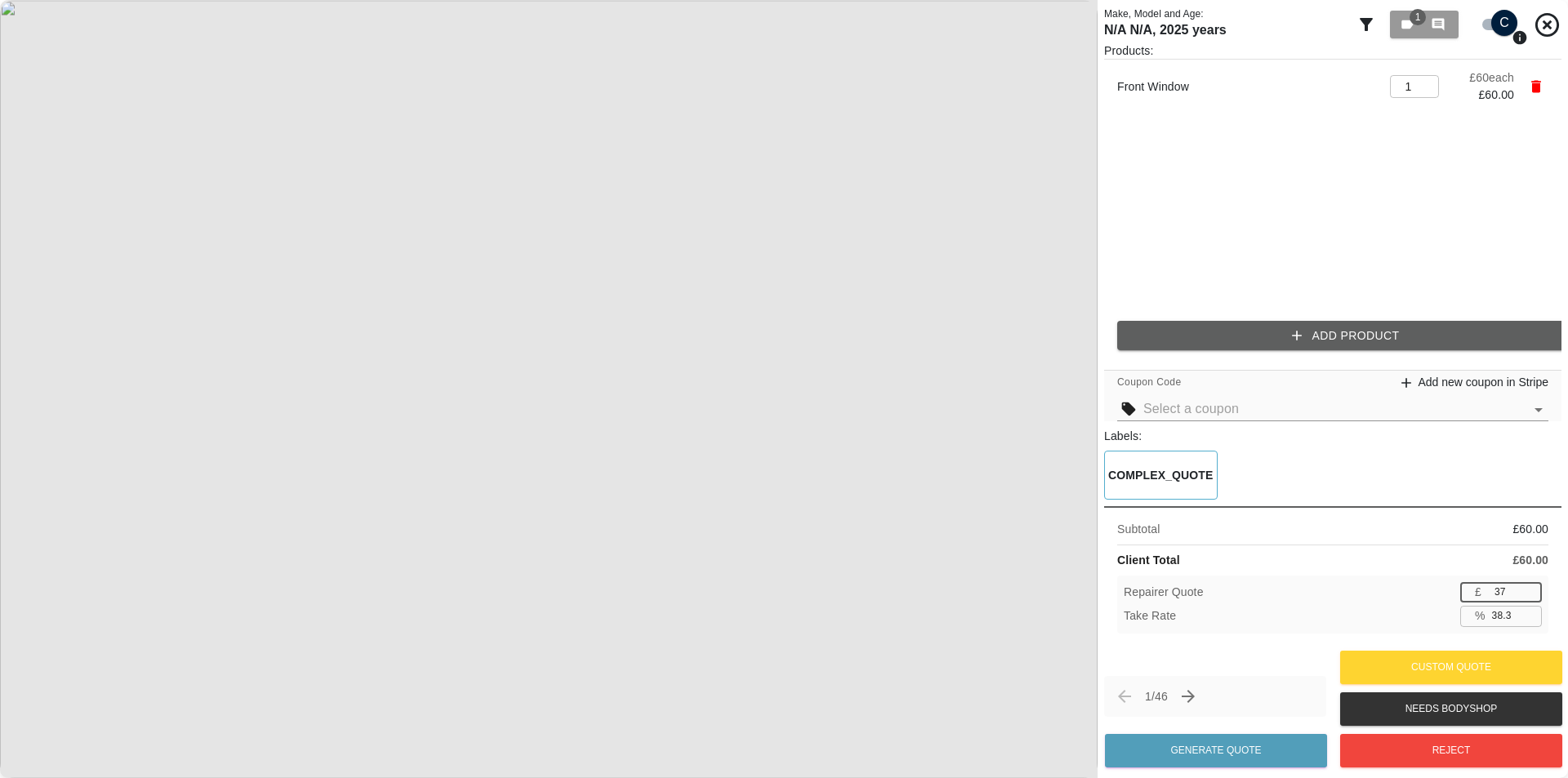
type input "36.7"
click at [1524, 587] on input "38" at bounding box center [1515, 592] width 54 height 21
type input "39"
type input "35.0"
click at [1524, 587] on input "39" at bounding box center [1515, 592] width 54 height 21
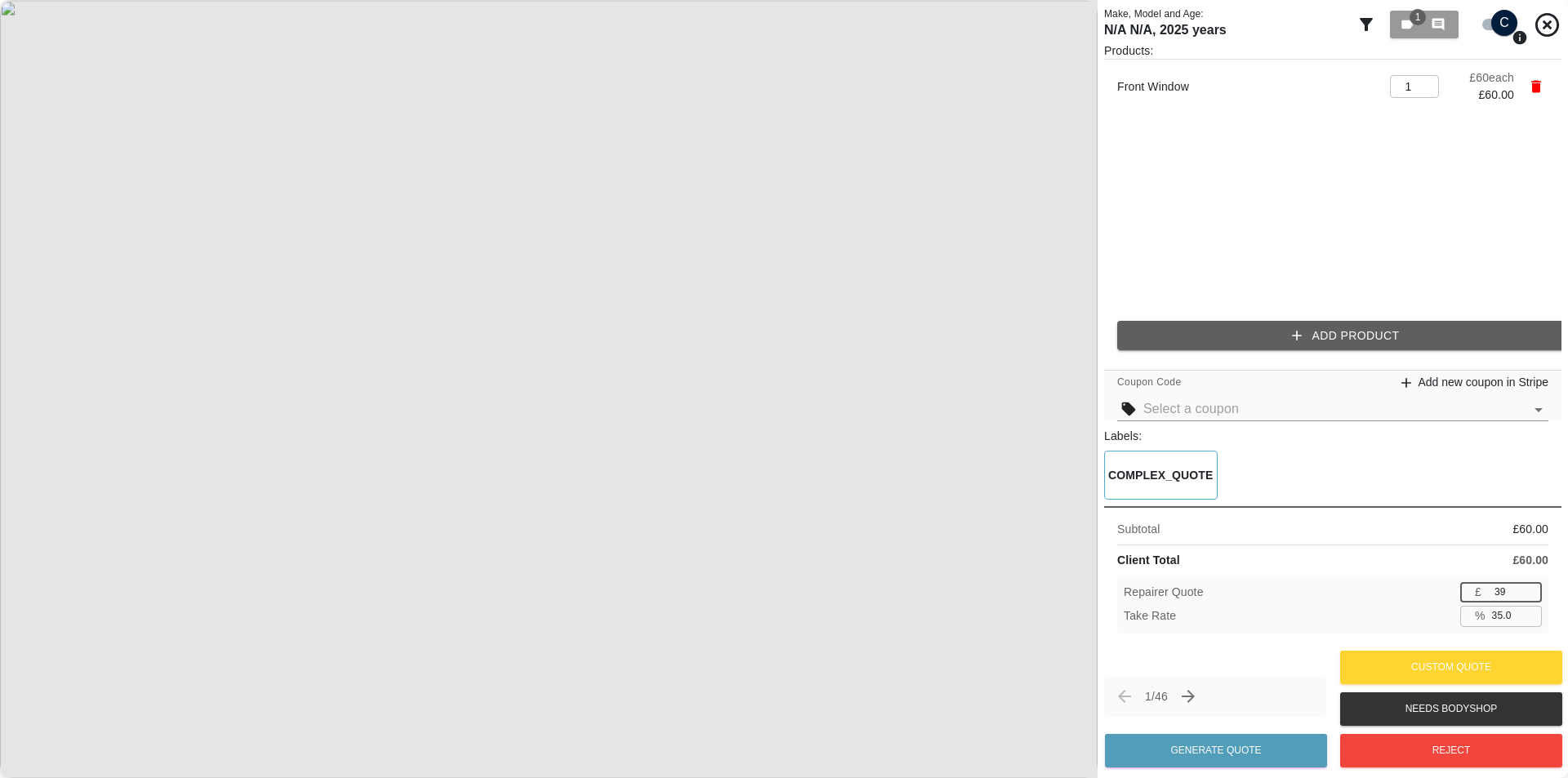
type input "40"
type input "33.3"
click at [1524, 587] on input "40" at bounding box center [1515, 592] width 54 height 21
type input "41"
type input "31.7"
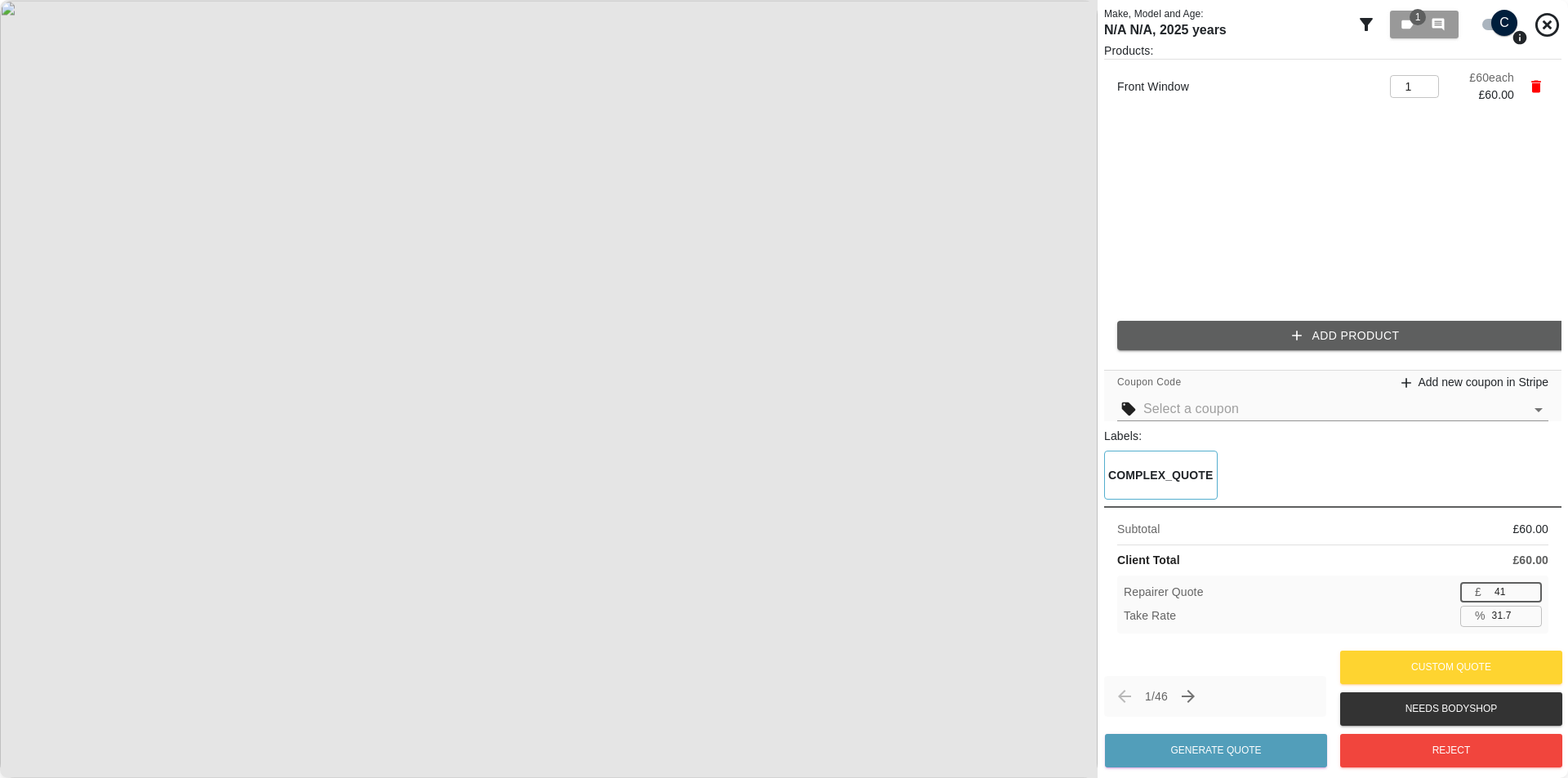
click at [1524, 587] on input "41" at bounding box center [1515, 592] width 54 height 21
type input "42"
type input "30.0"
click at [1524, 587] on input "42" at bounding box center [1515, 592] width 54 height 21
type input "43"
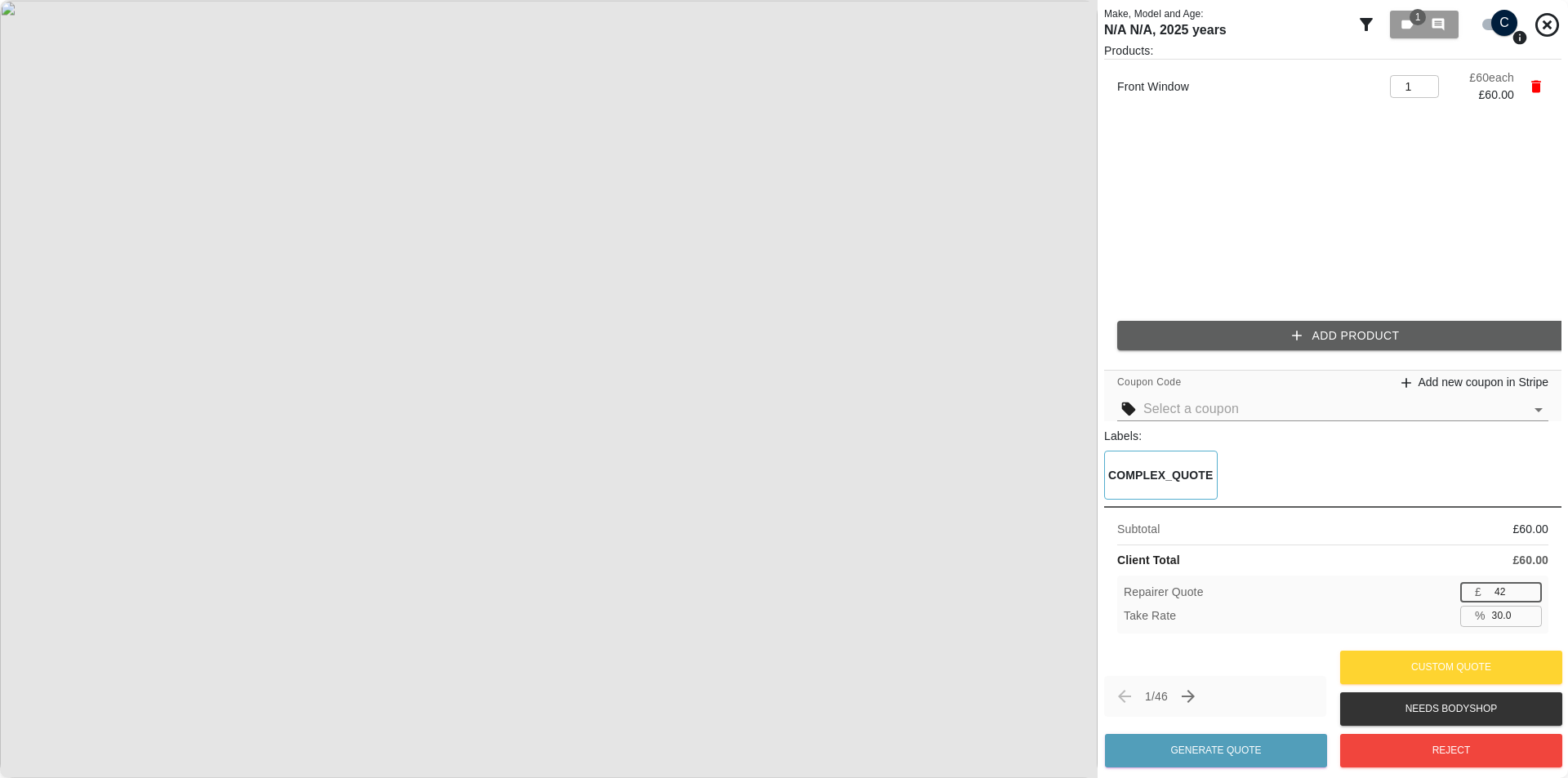
type input "28.3"
click at [1524, 587] on input "43" at bounding box center [1515, 592] width 54 height 21
type input "44"
type input "26.7"
click at [1524, 587] on input "44" at bounding box center [1515, 592] width 54 height 21
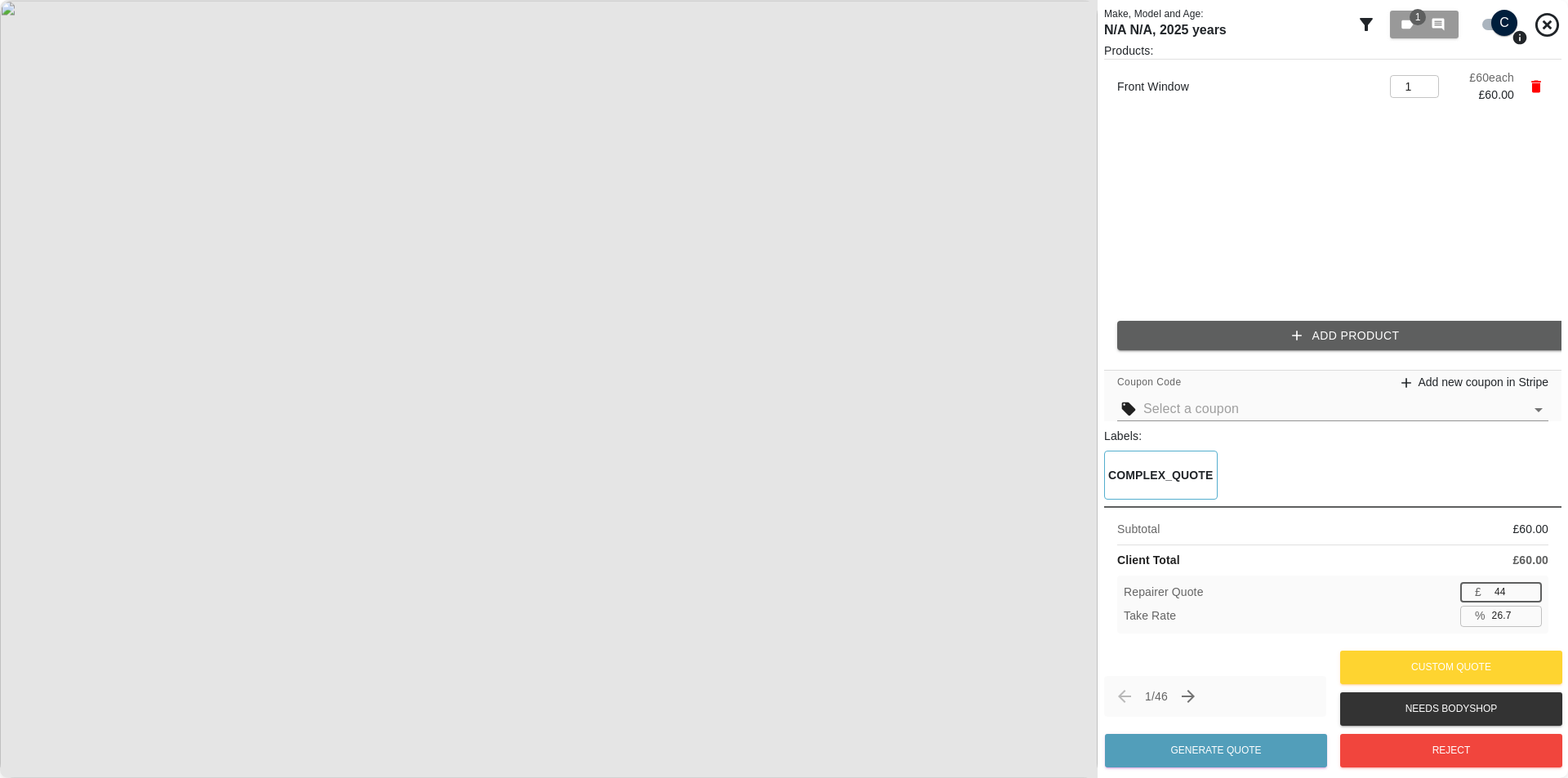
type input "45"
type input "25.0"
click at [1524, 584] on input "45" at bounding box center [1515, 592] width 54 height 21
type input "46"
type input "23.3"
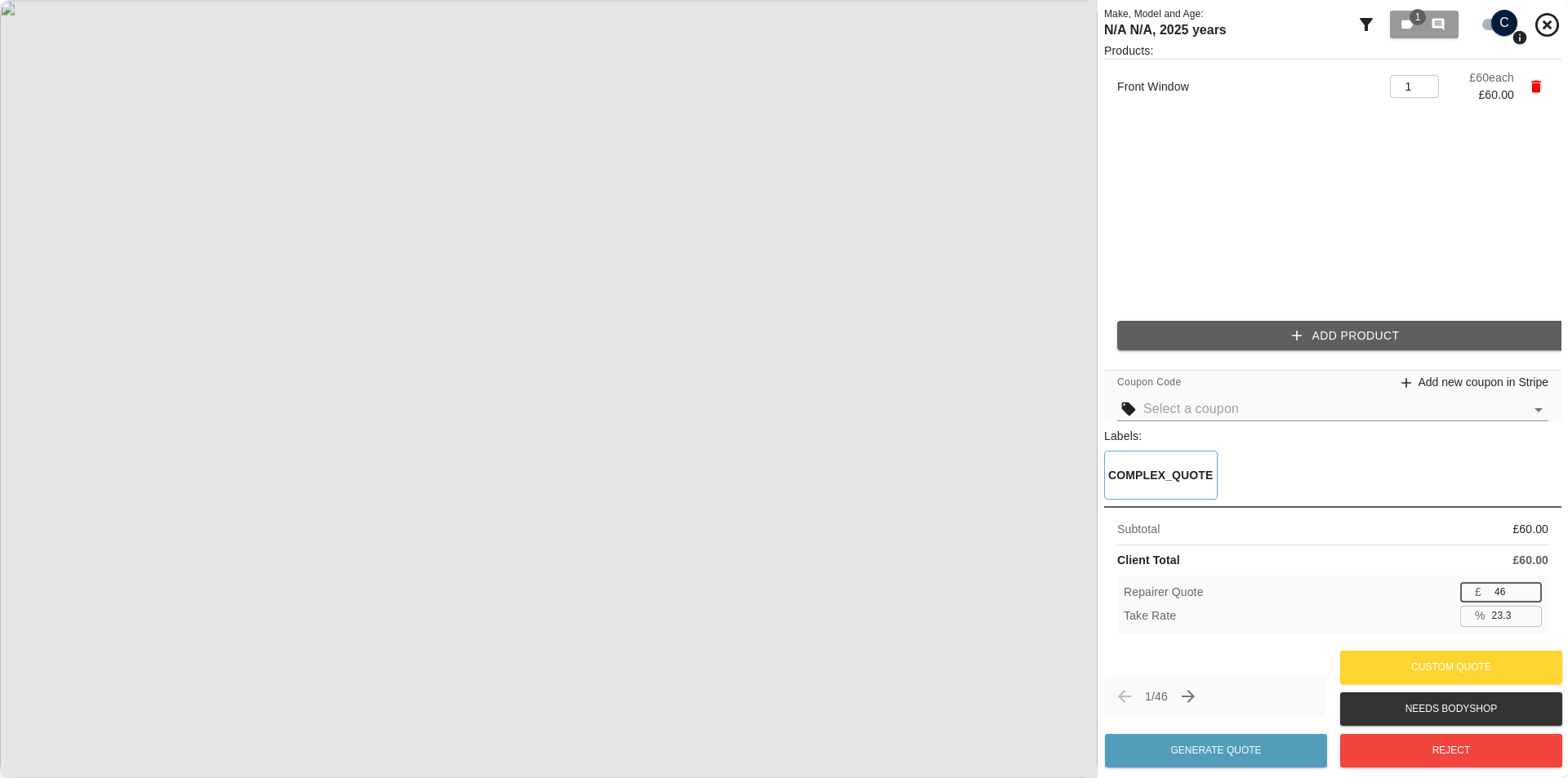
click at [1524, 584] on input "46" at bounding box center [1515, 592] width 54 height 21
type input "47"
type input "21.7"
click at [1524, 584] on input "47" at bounding box center [1515, 592] width 54 height 21
type input "48"
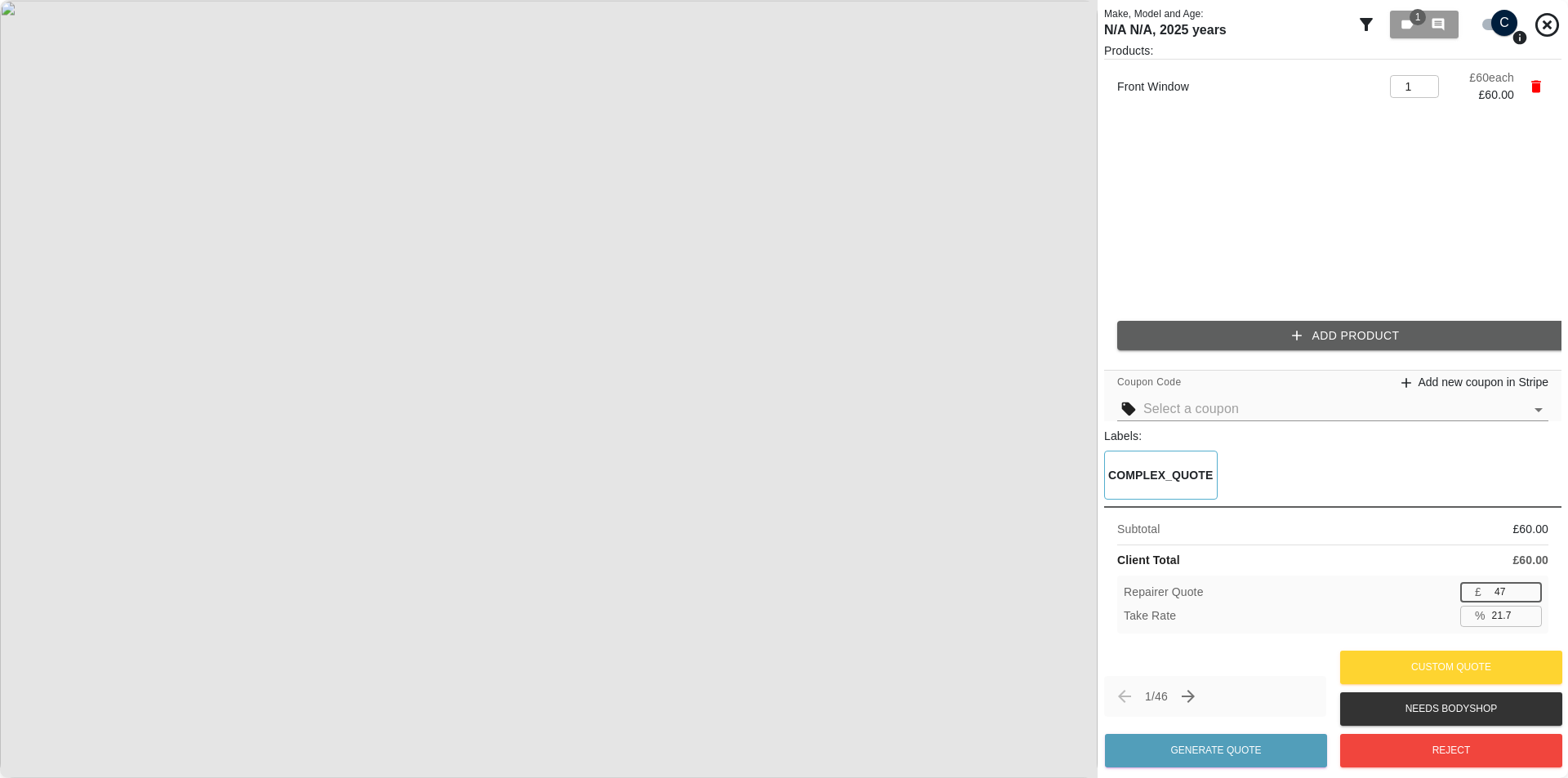
type input "20.0"
click at [1528, 591] on input "48" at bounding box center [1515, 592] width 54 height 21
type input "49"
type input "18.3"
click at [1528, 591] on input "49" at bounding box center [1515, 592] width 54 height 21
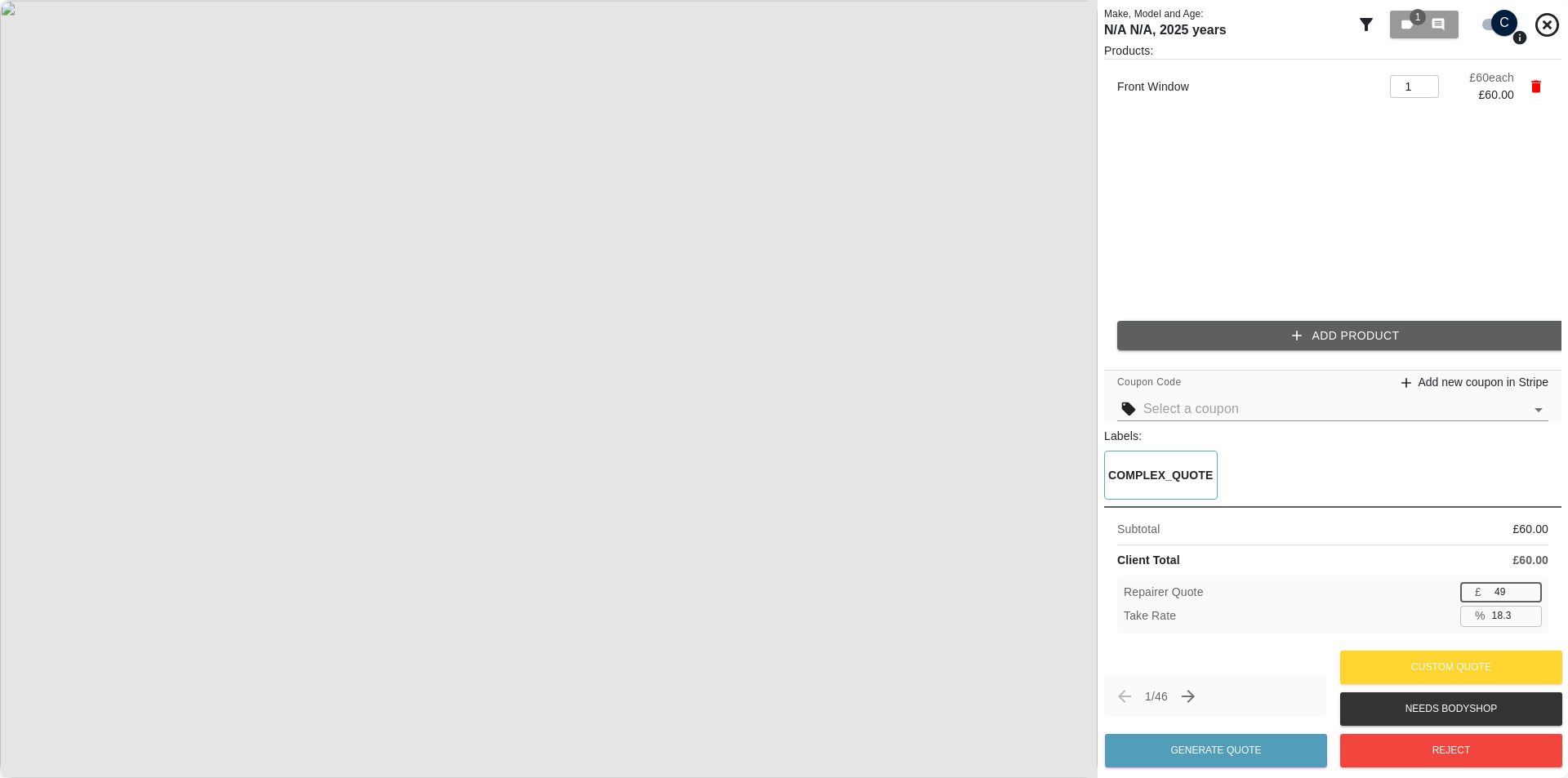
type input "50"
type input "16.7"
click at [1528, 591] on input "50" at bounding box center [1515, 592] width 54 height 21
type input "51"
type input "15.0"
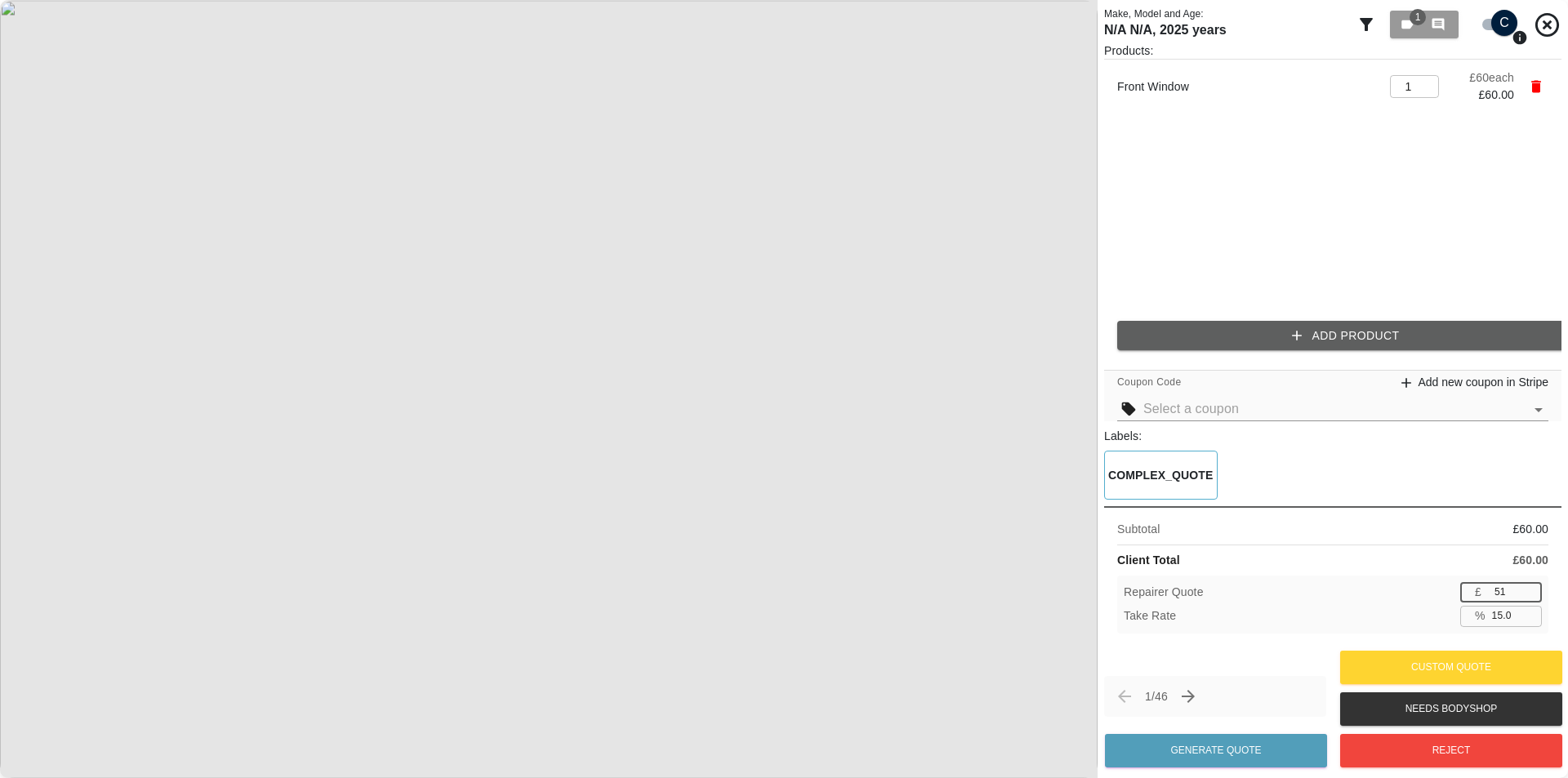
click at [1528, 591] on input "51" at bounding box center [1515, 592] width 54 height 21
type input "52"
type input "13.3"
click at [1528, 591] on input "52" at bounding box center [1515, 592] width 54 height 21
type input "53"
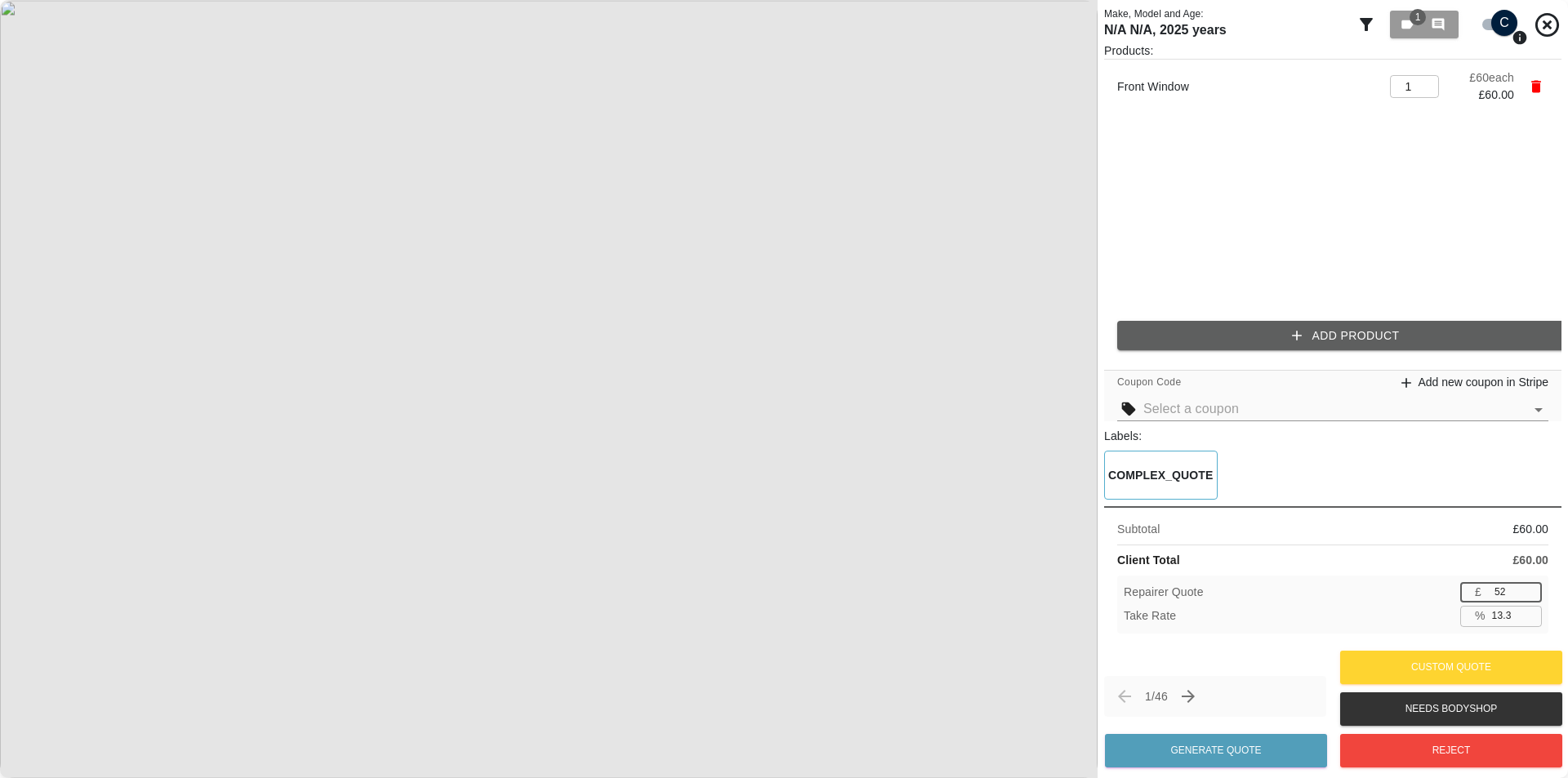
type input "11.7"
click at [1528, 591] on input "53" at bounding box center [1515, 592] width 54 height 21
type input "52"
type input "13.3"
click at [1528, 597] on input "52" at bounding box center [1515, 592] width 54 height 21
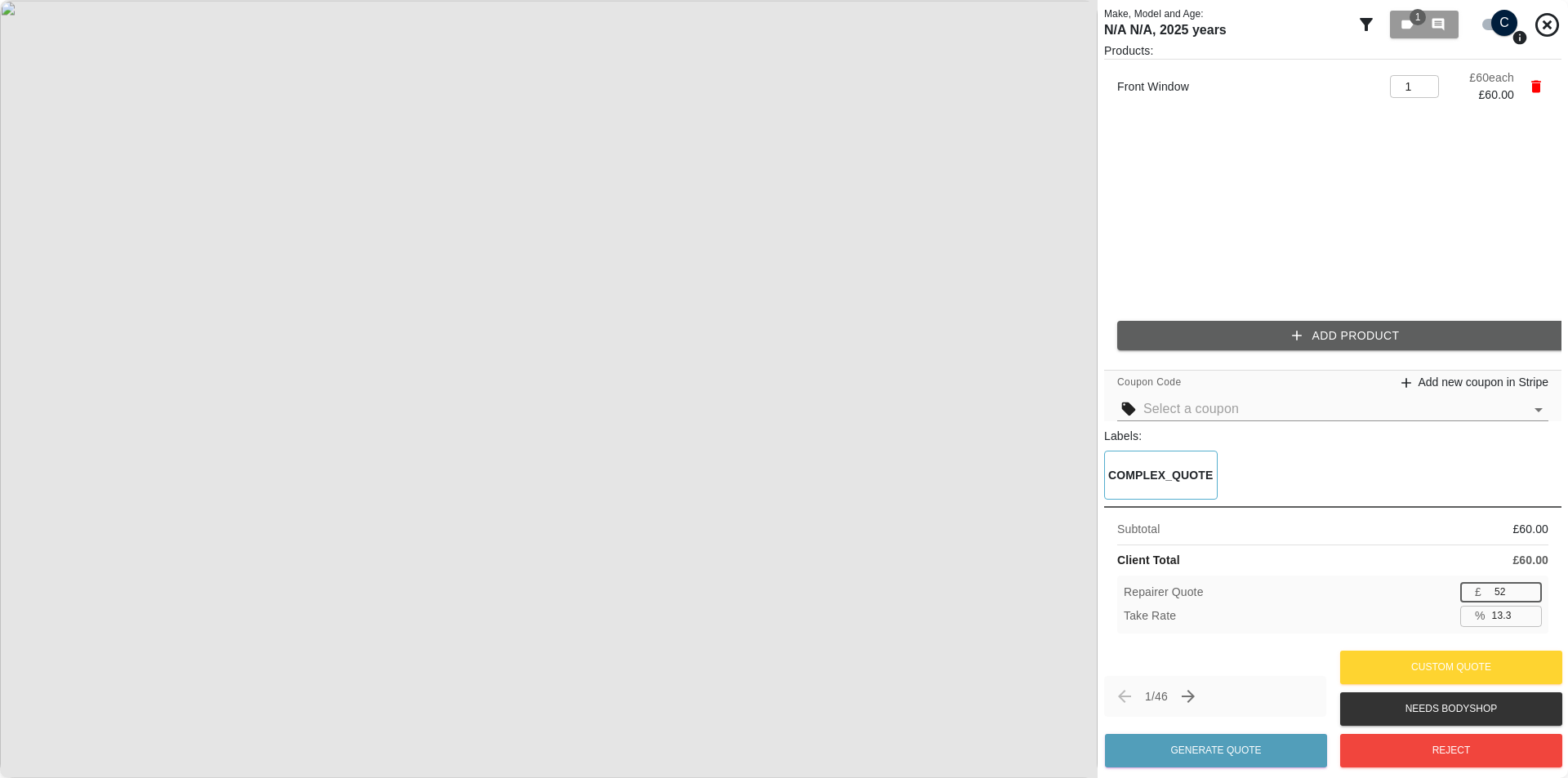
type input "51"
type input "15.0"
click at [1528, 597] on input "51" at bounding box center [1515, 592] width 54 height 21
type input "50"
type input "16.7"
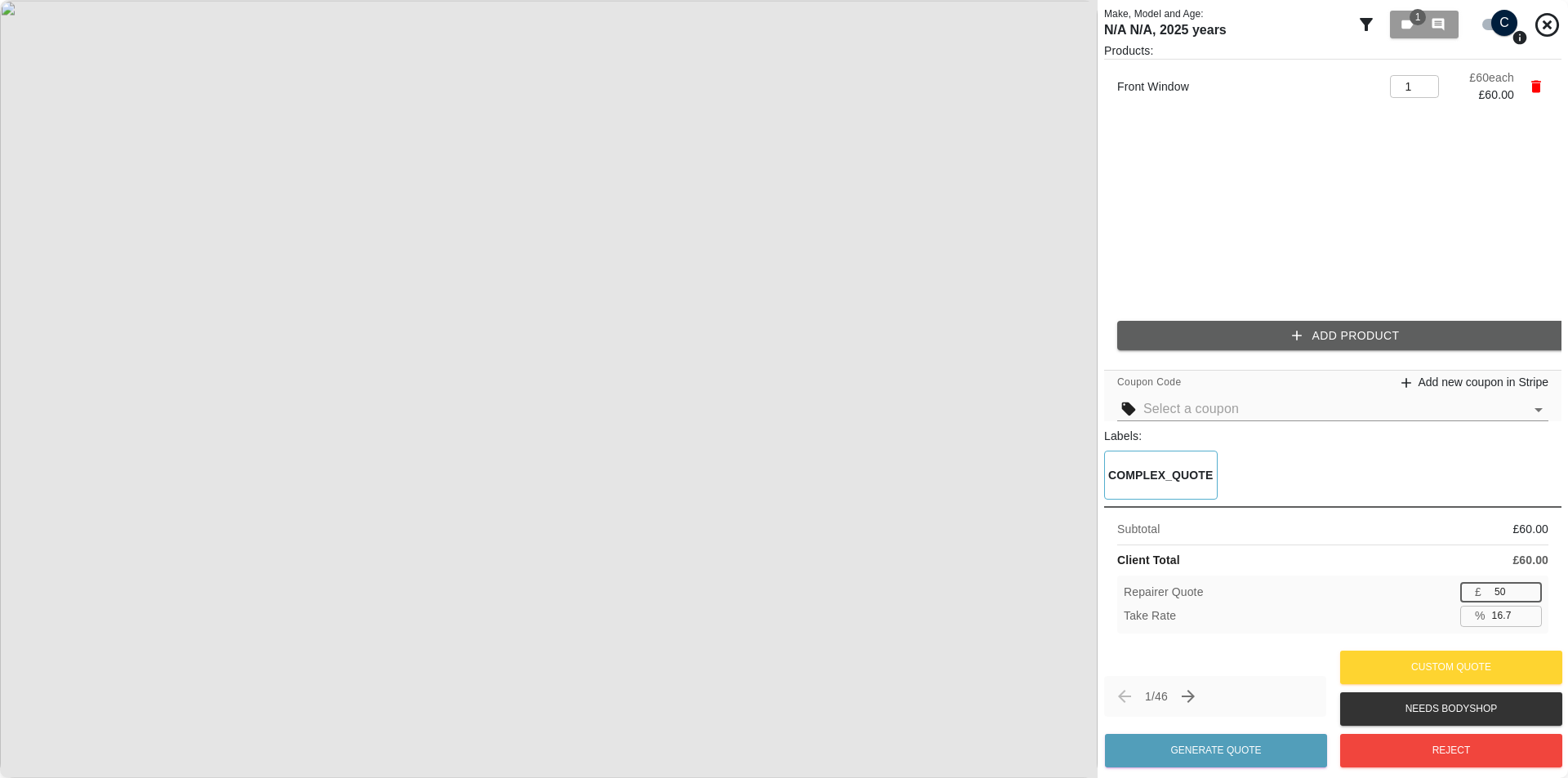
click at [1528, 597] on input "50" at bounding box center [1515, 592] width 54 height 21
type input "49"
type input "18.3"
click at [1528, 597] on input "49" at bounding box center [1515, 592] width 54 height 21
type input "48"
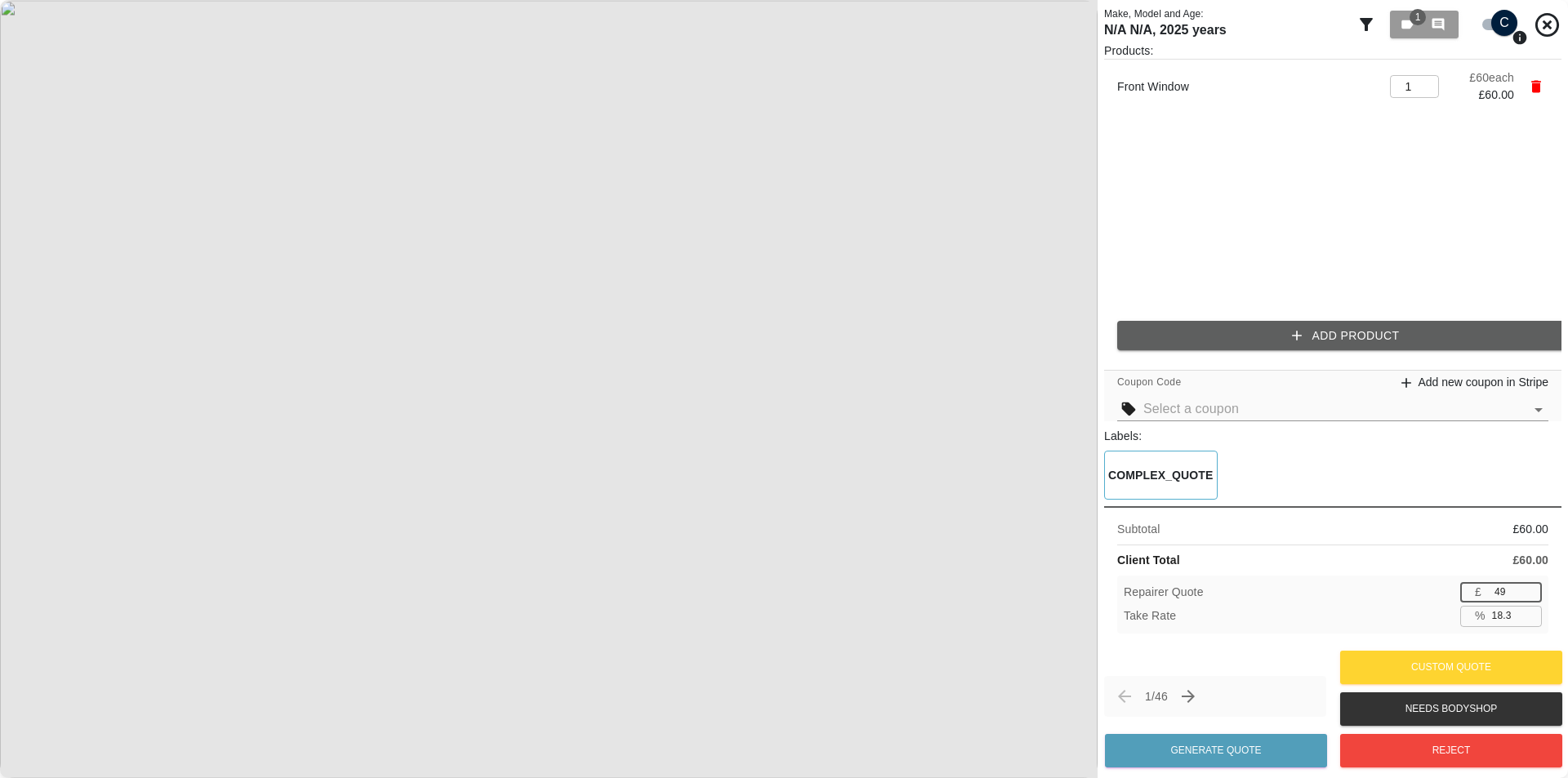
type input "20.0"
click at [1528, 597] on input "48" at bounding box center [1515, 592] width 54 height 21
type input "47"
type input "21.7"
click at [1528, 597] on input "47" at bounding box center [1515, 592] width 54 height 21
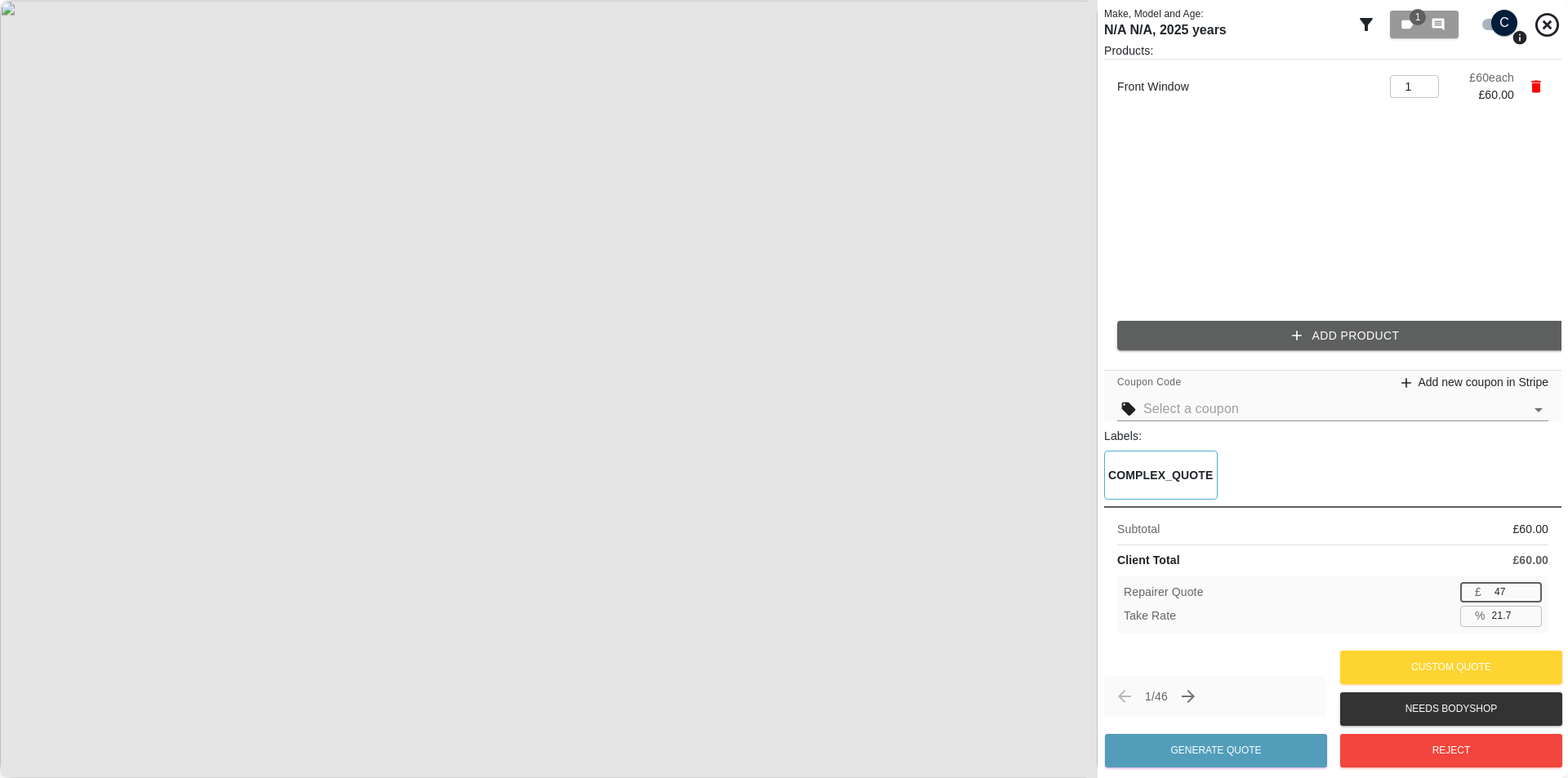
type input "46"
type input "23.3"
click at [1528, 597] on input "46" at bounding box center [1515, 592] width 54 height 21
type input "45"
type input "25.0"
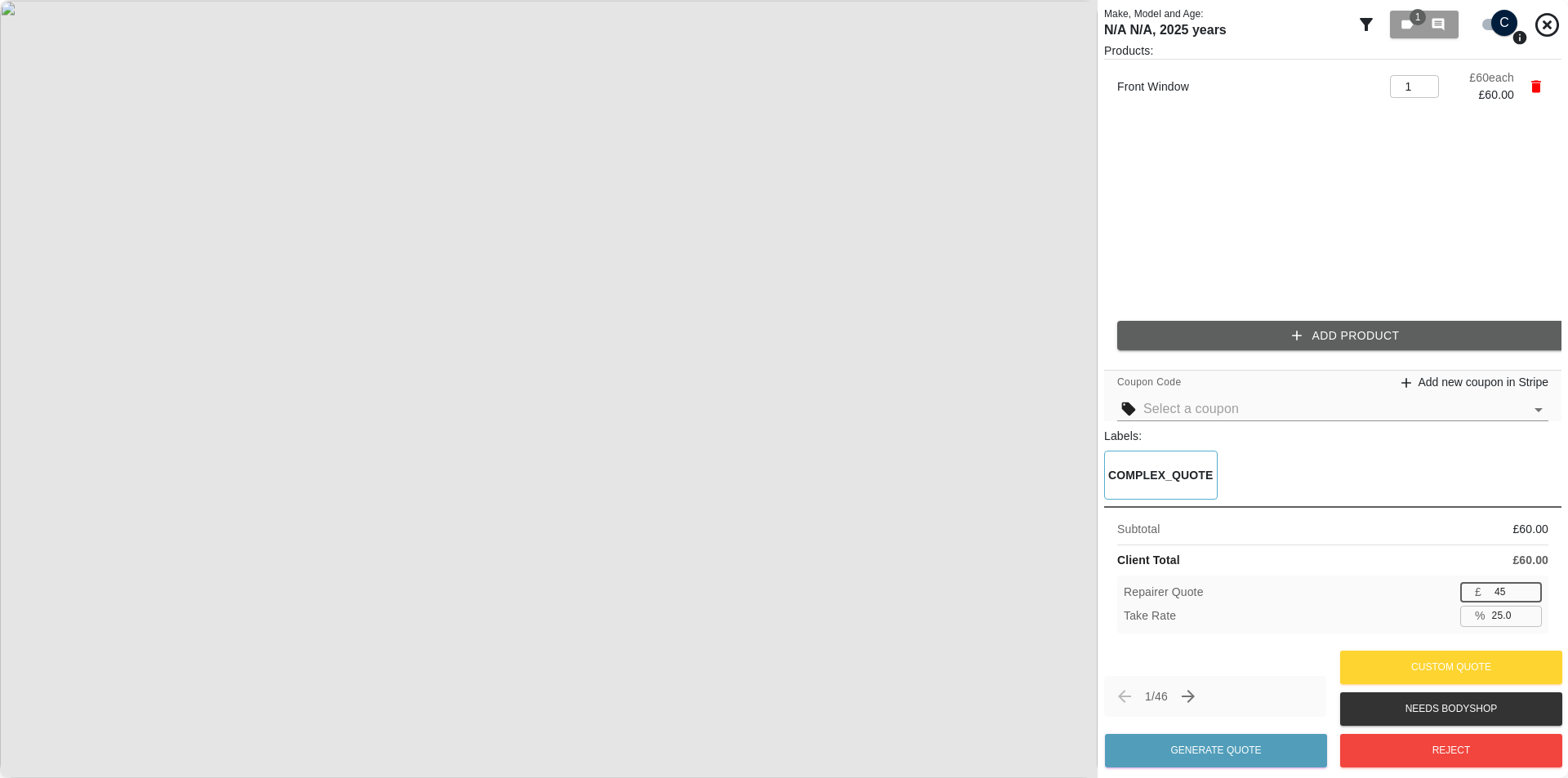
click at [1528, 597] on input "45" at bounding box center [1515, 592] width 54 height 21
type input "44"
type input "26.7"
click at [1528, 597] on input "44" at bounding box center [1515, 592] width 54 height 21
type input "43"
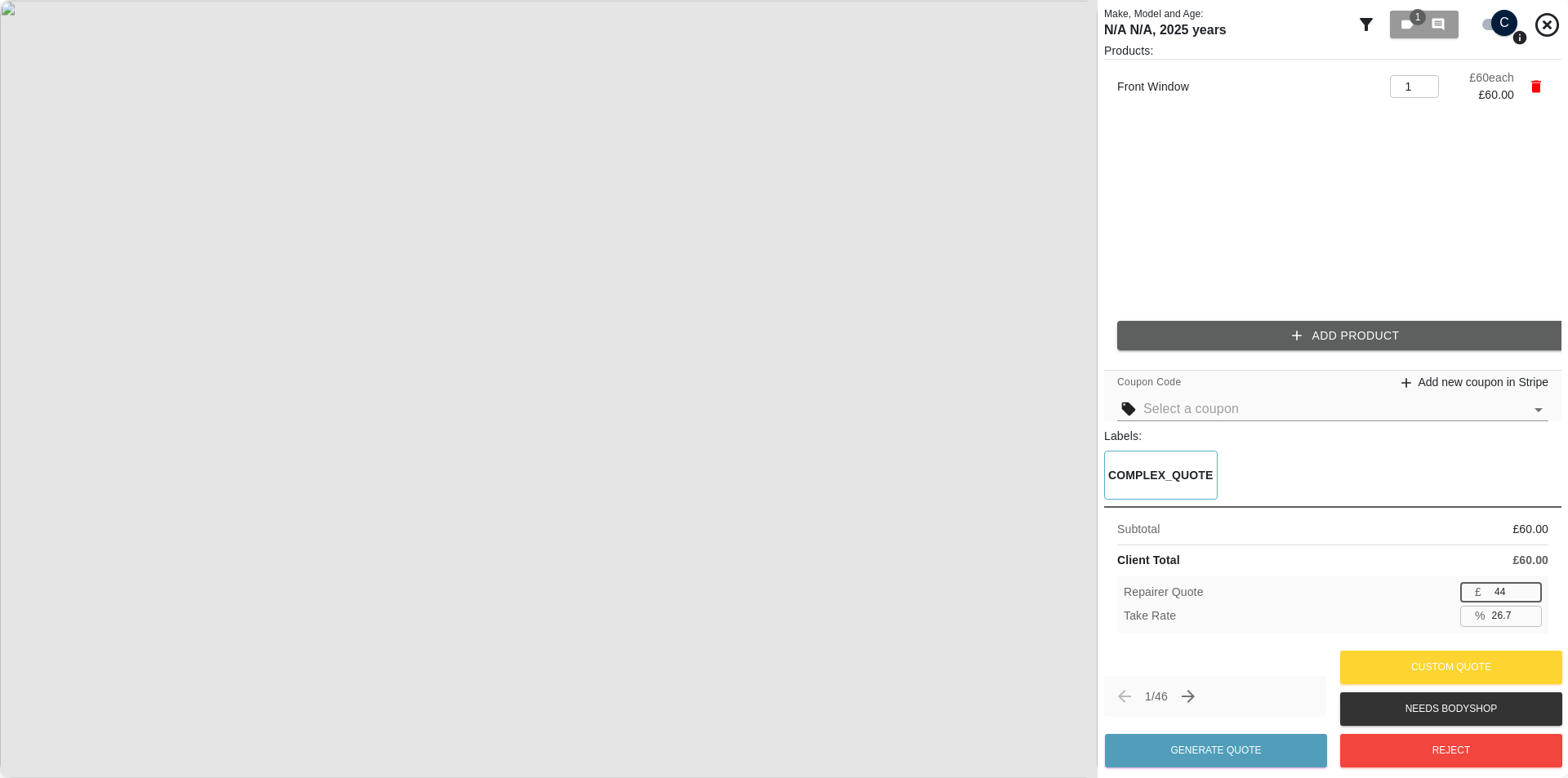
type input "28.3"
click at [1528, 597] on input "43" at bounding box center [1515, 592] width 54 height 21
type input "42"
type input "30.0"
click at [1528, 597] on input "42" at bounding box center [1515, 592] width 54 height 21
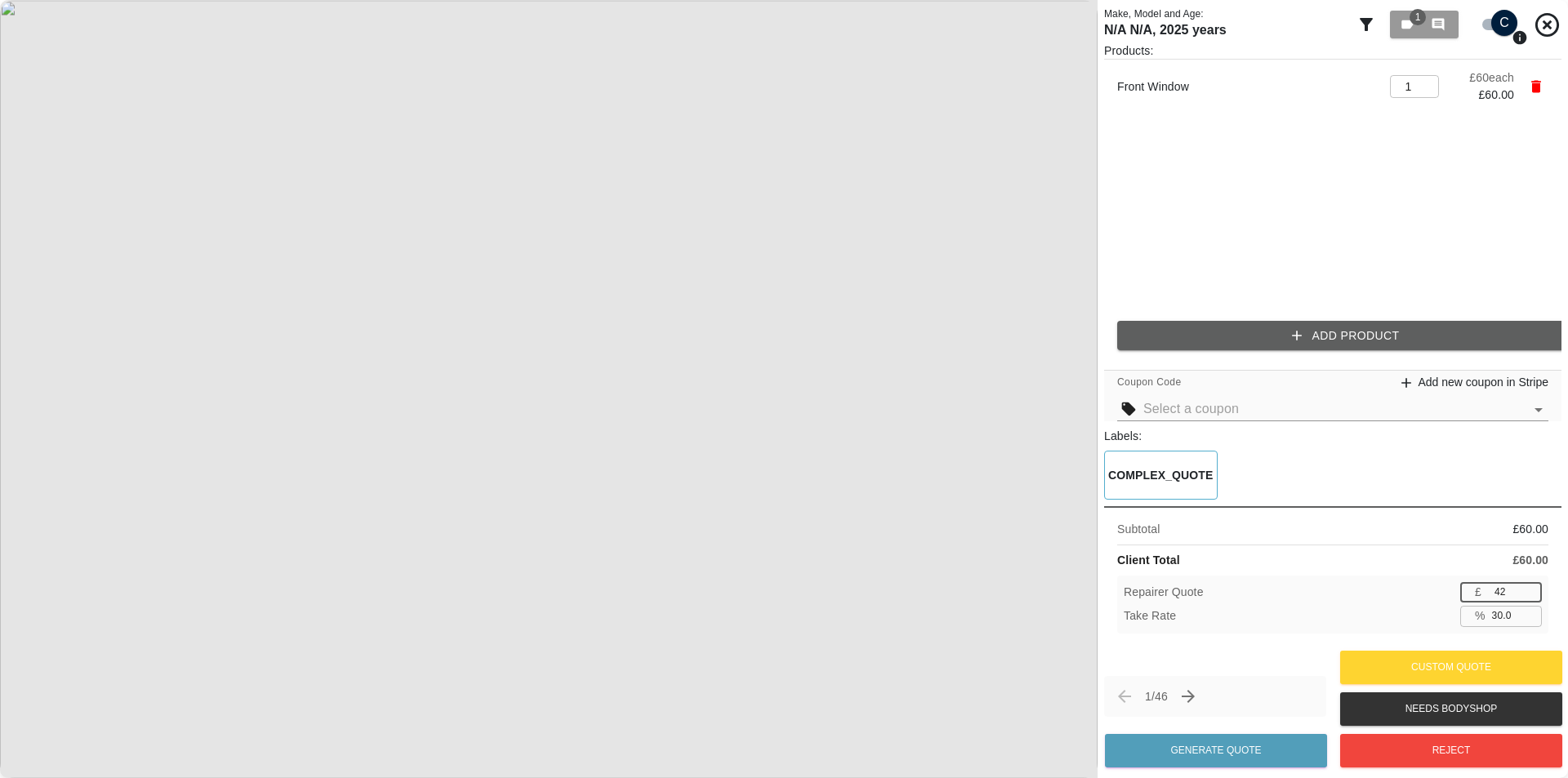
type input "41"
type input "31.7"
click at [1528, 597] on input "41" at bounding box center [1515, 592] width 54 height 21
type input "40"
type input "33.3"
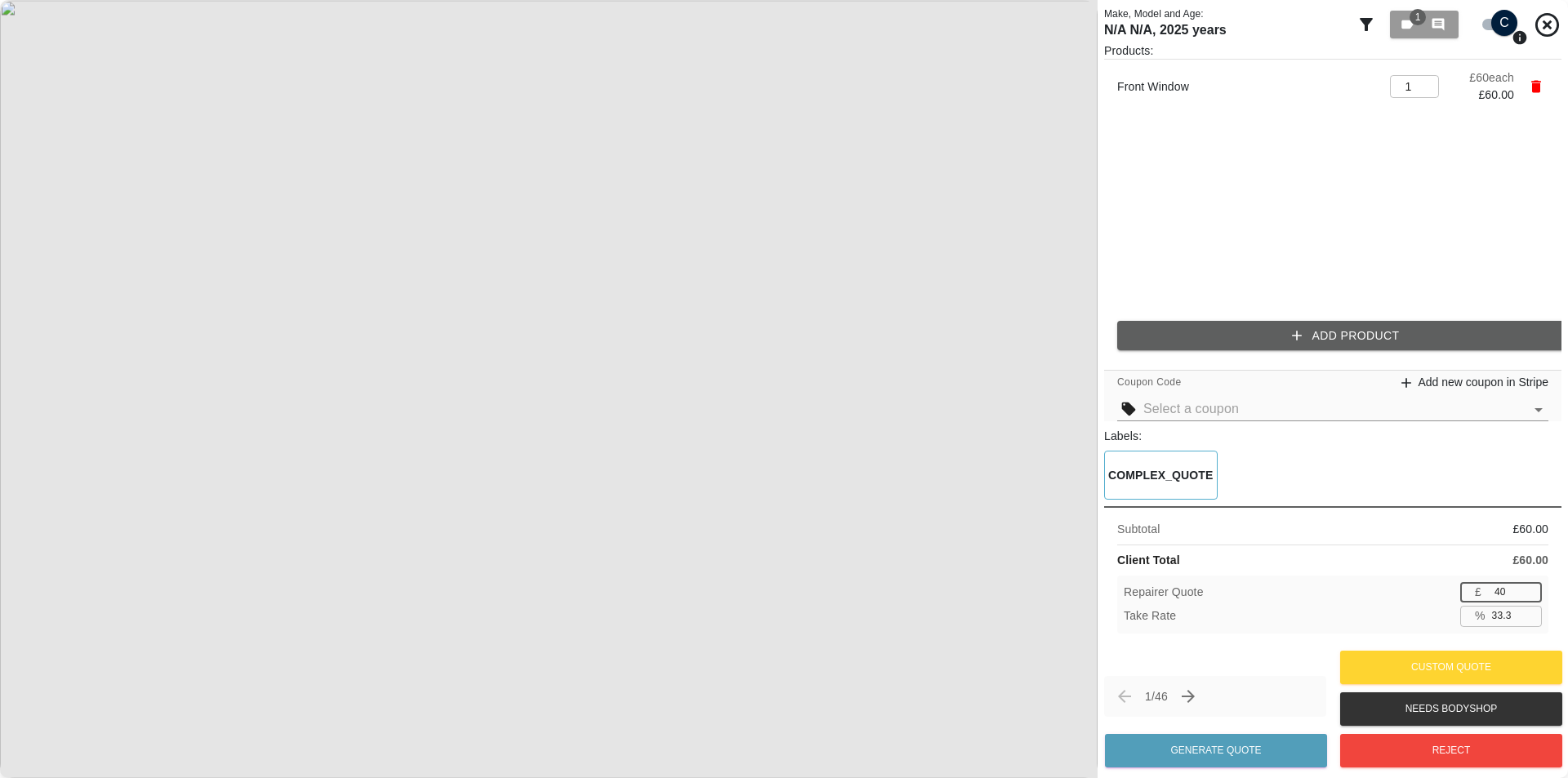
type input "40"
click at [1528, 597] on input "40" at bounding box center [1515, 592] width 54 height 21
click at [1443, 543] on div "Subtotal £ 60.00 Client Total £ 60.00 Repairer Quote £ 40 ​ Take Rate % 33.3 ​" at bounding box center [1333, 576] width 457 height 140
click at [1275, 313] on div "Products: Front Window 1 ​ £ 60 each £ 60.00 Add Product" at bounding box center [1333, 202] width 457 height 321
click at [1253, 333] on button "Add Product" at bounding box center [1346, 336] width 457 height 30
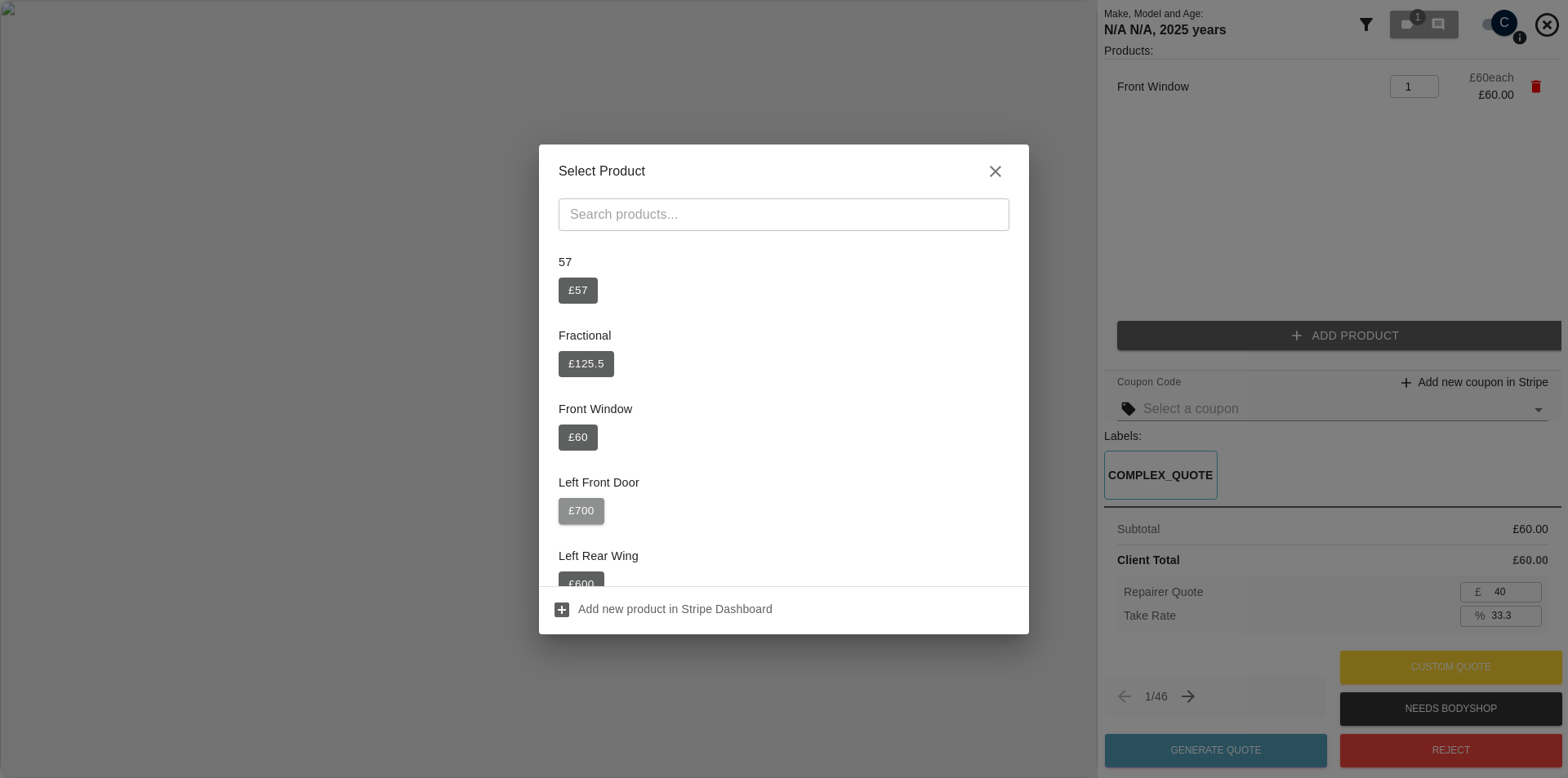
click at [577, 516] on button "£ 700" at bounding box center [581, 511] width 46 height 26
type input "94.7"
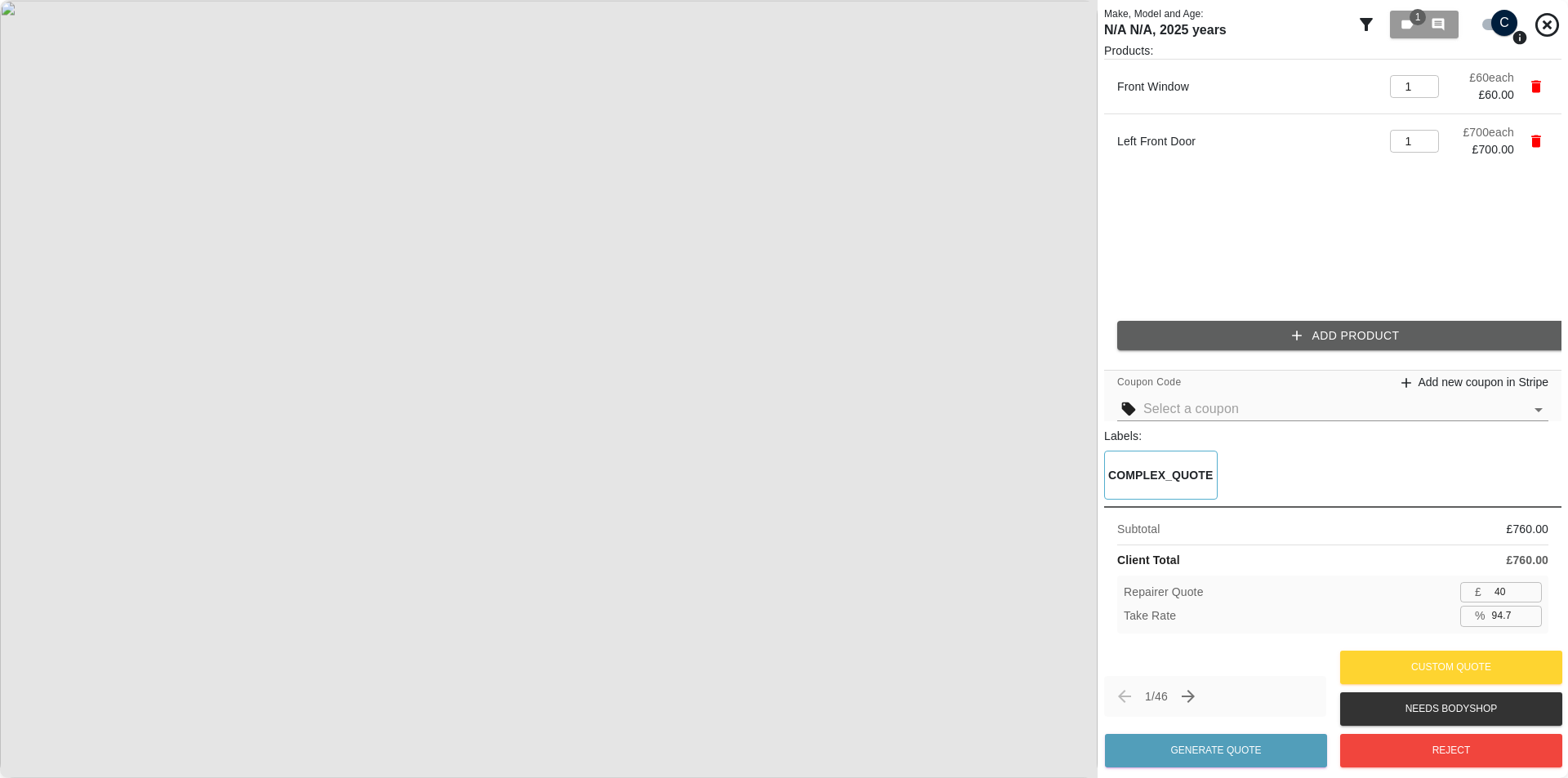
type input "41"
type input "94.6"
type input "42"
type input "94.5"
type input "43"
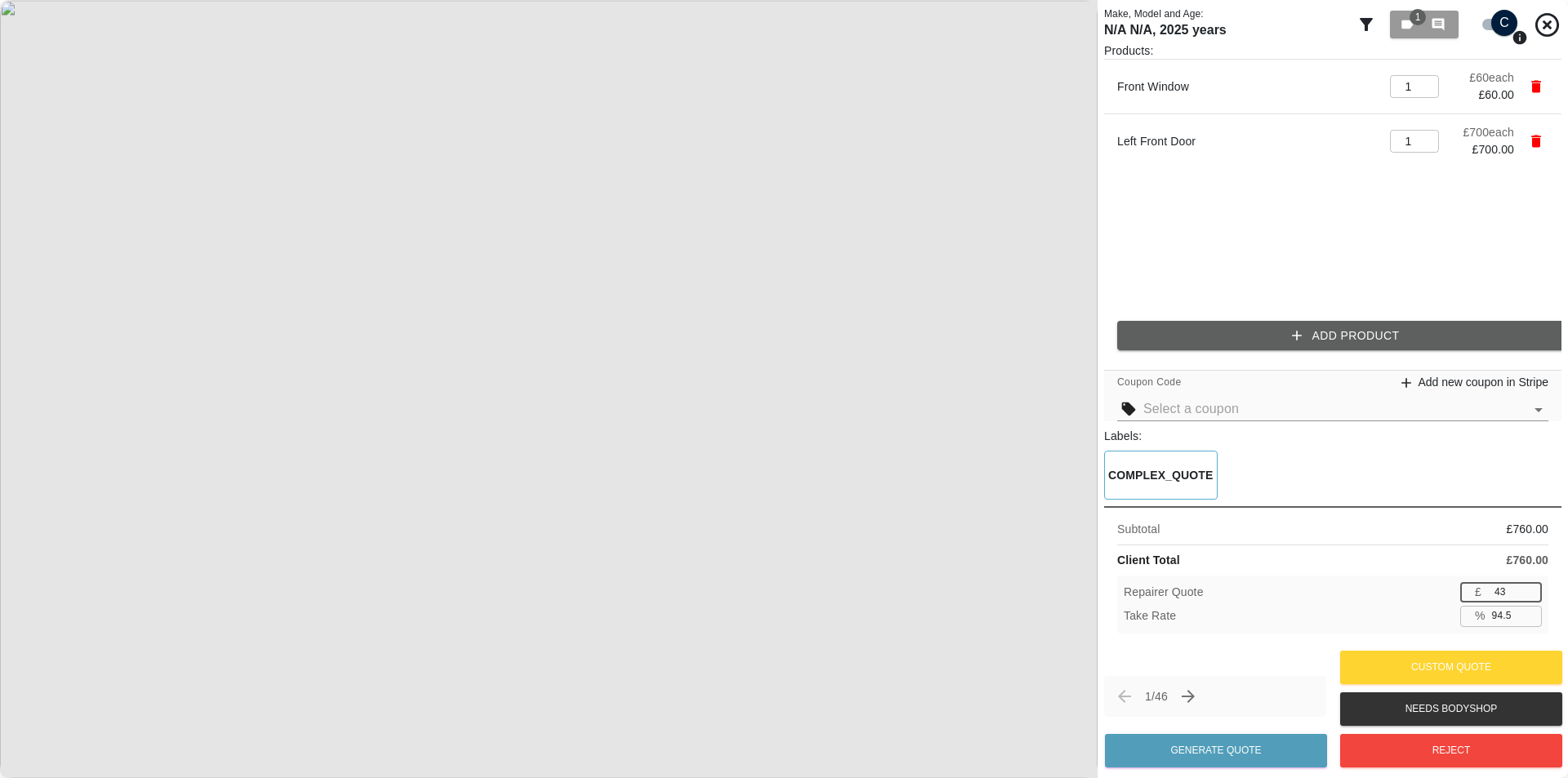
type input "94.3"
type input "44"
type input "94.2"
type input "45"
type input "94.1"
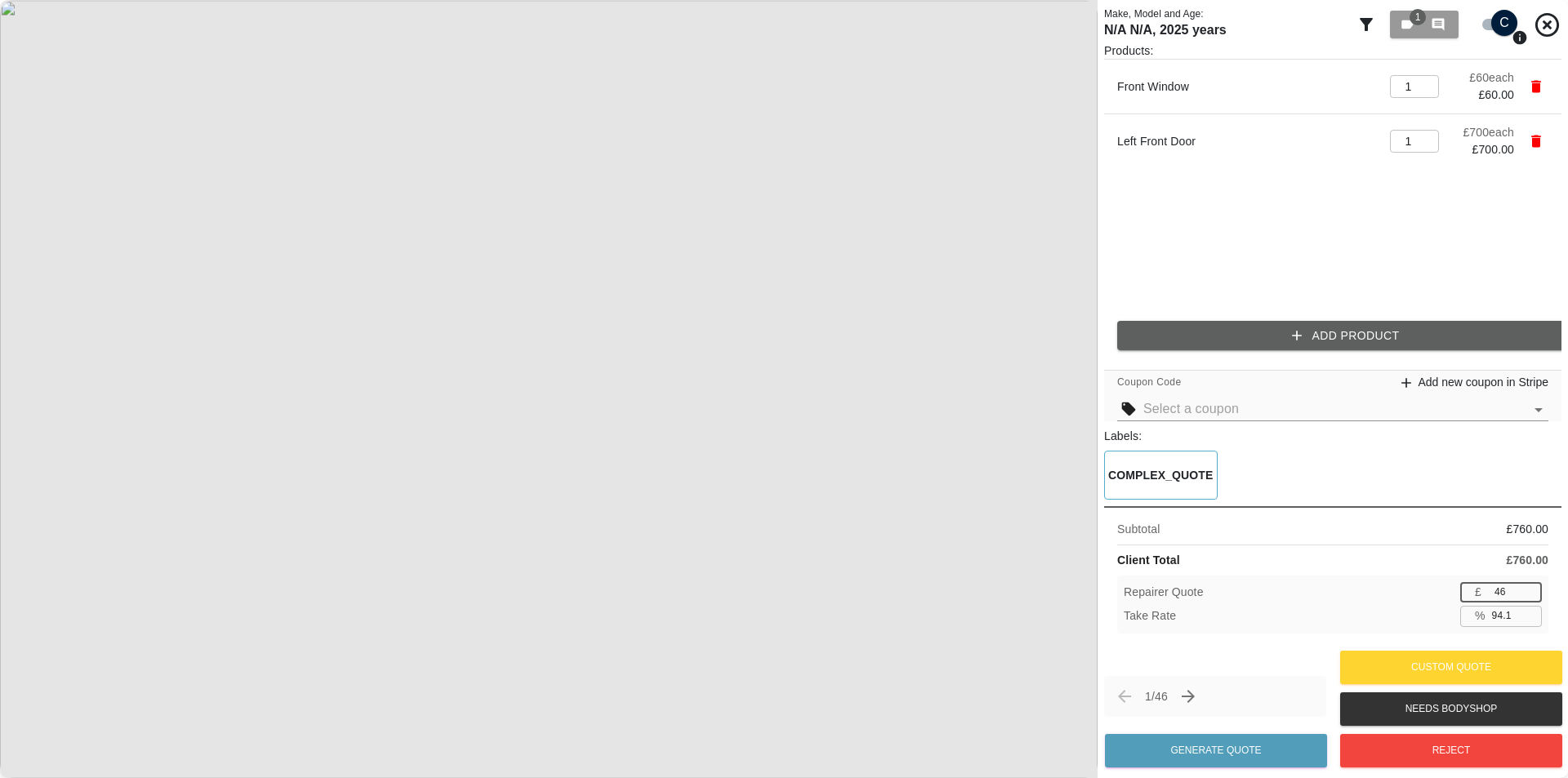
type input "47"
type input "93.8"
type input "48"
type input "93.7"
type input "49"
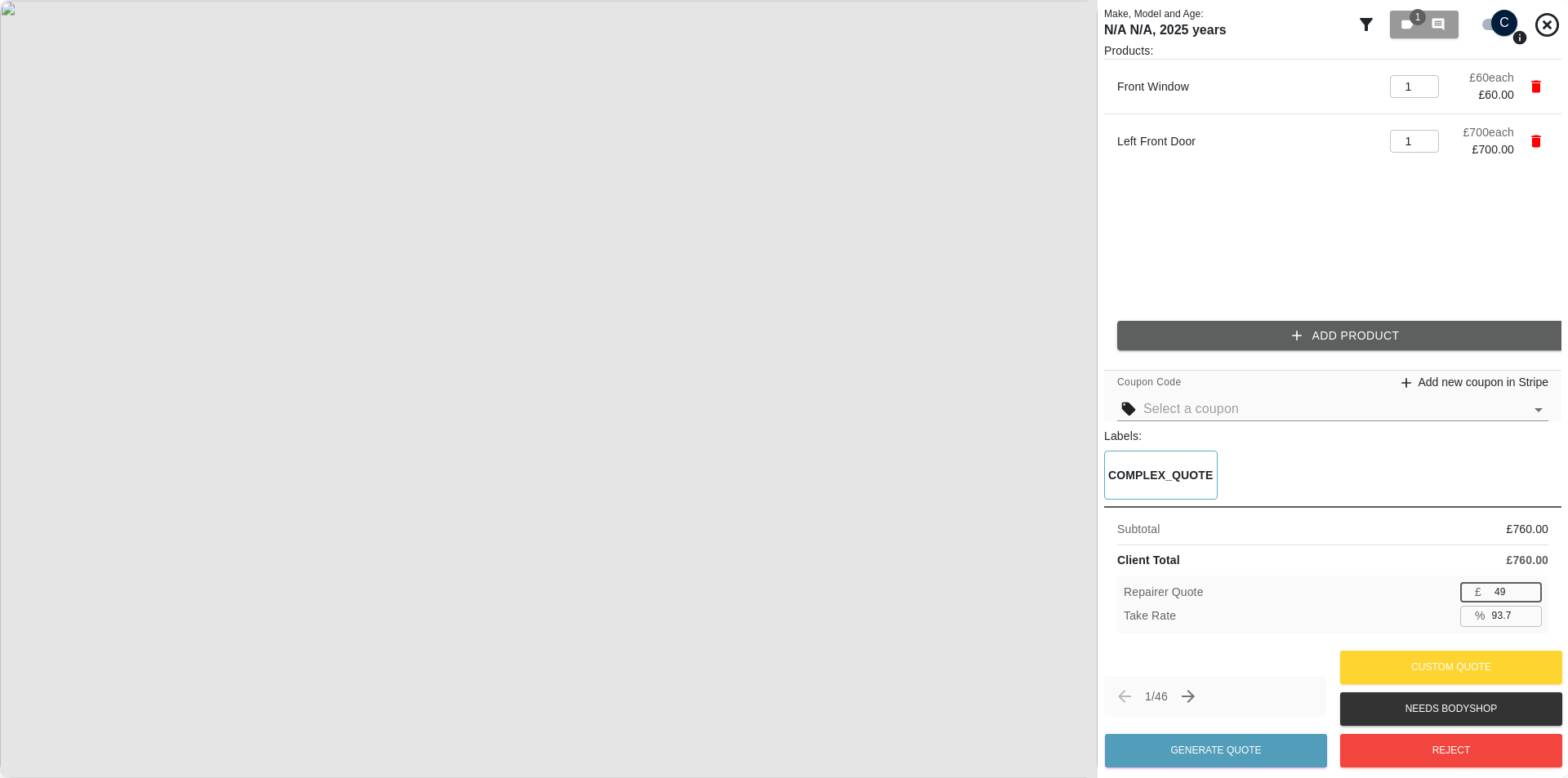
type input "93.6"
type input "50"
type input "93.4"
type input "51"
type input "93.3"
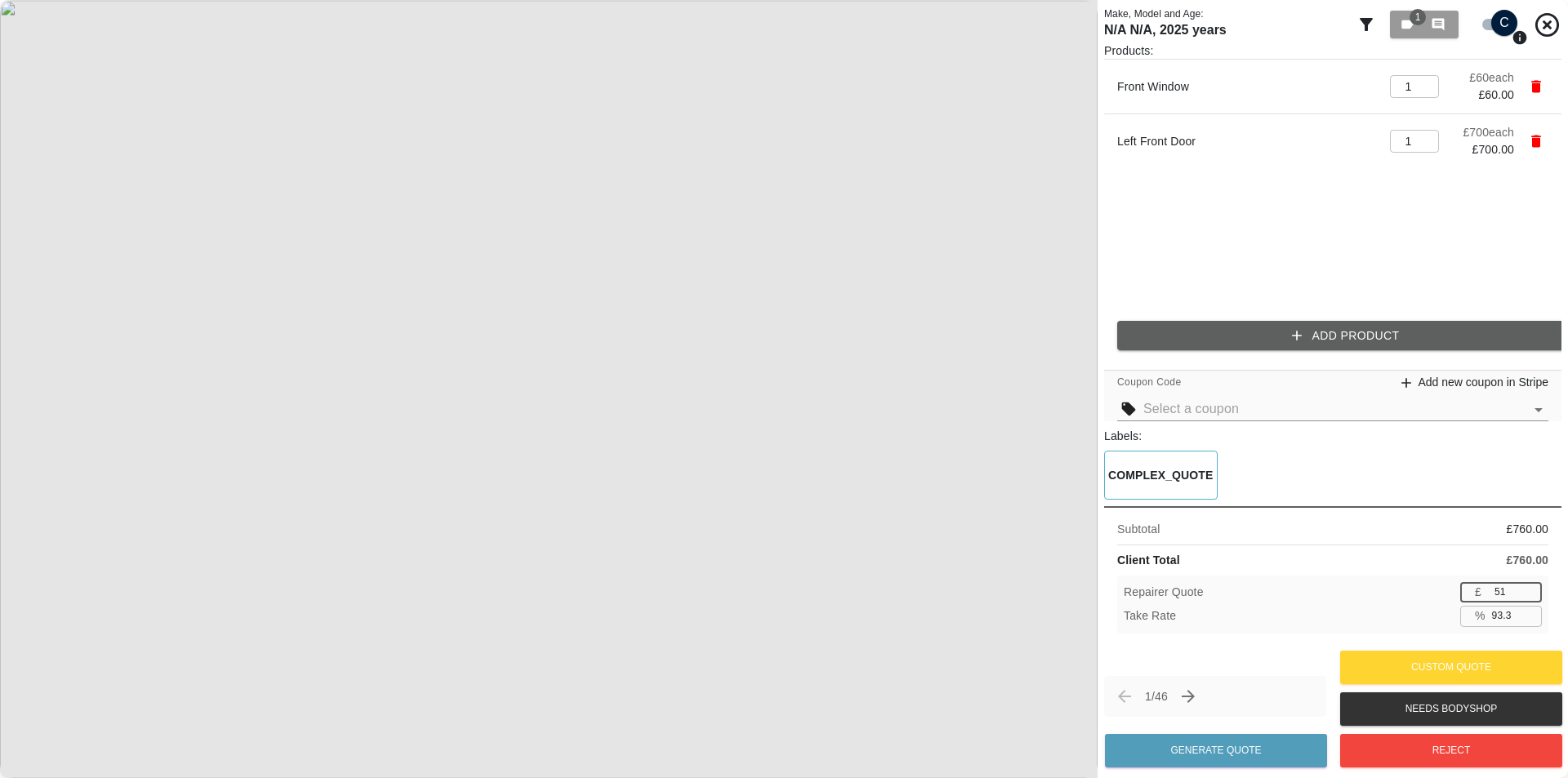
type input "52"
type input "93.2"
type input "53"
type input "93.0"
type input "54"
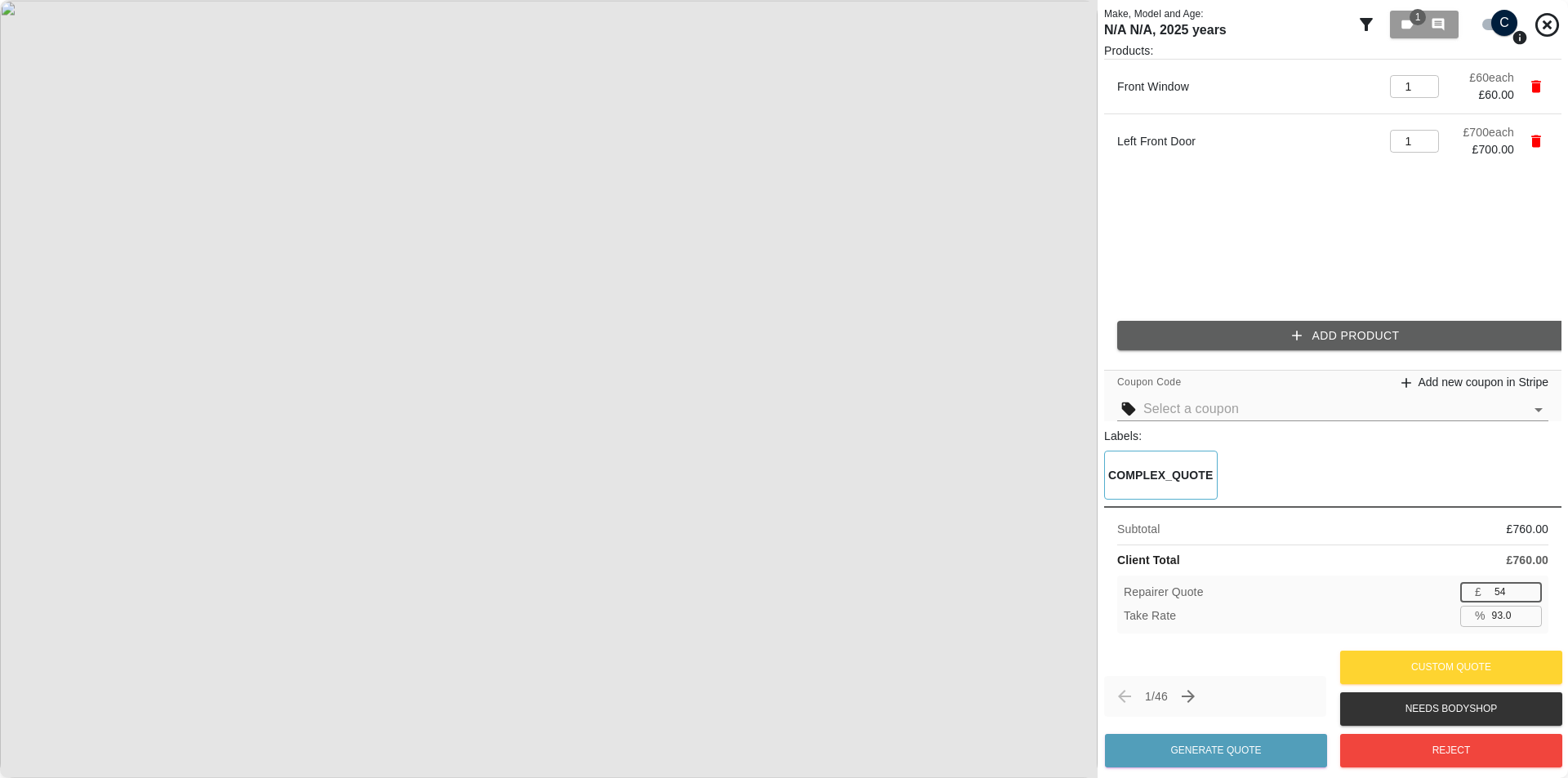
type input "92.9"
type input "55"
type input "92.8"
type input "56"
type input "92.6"
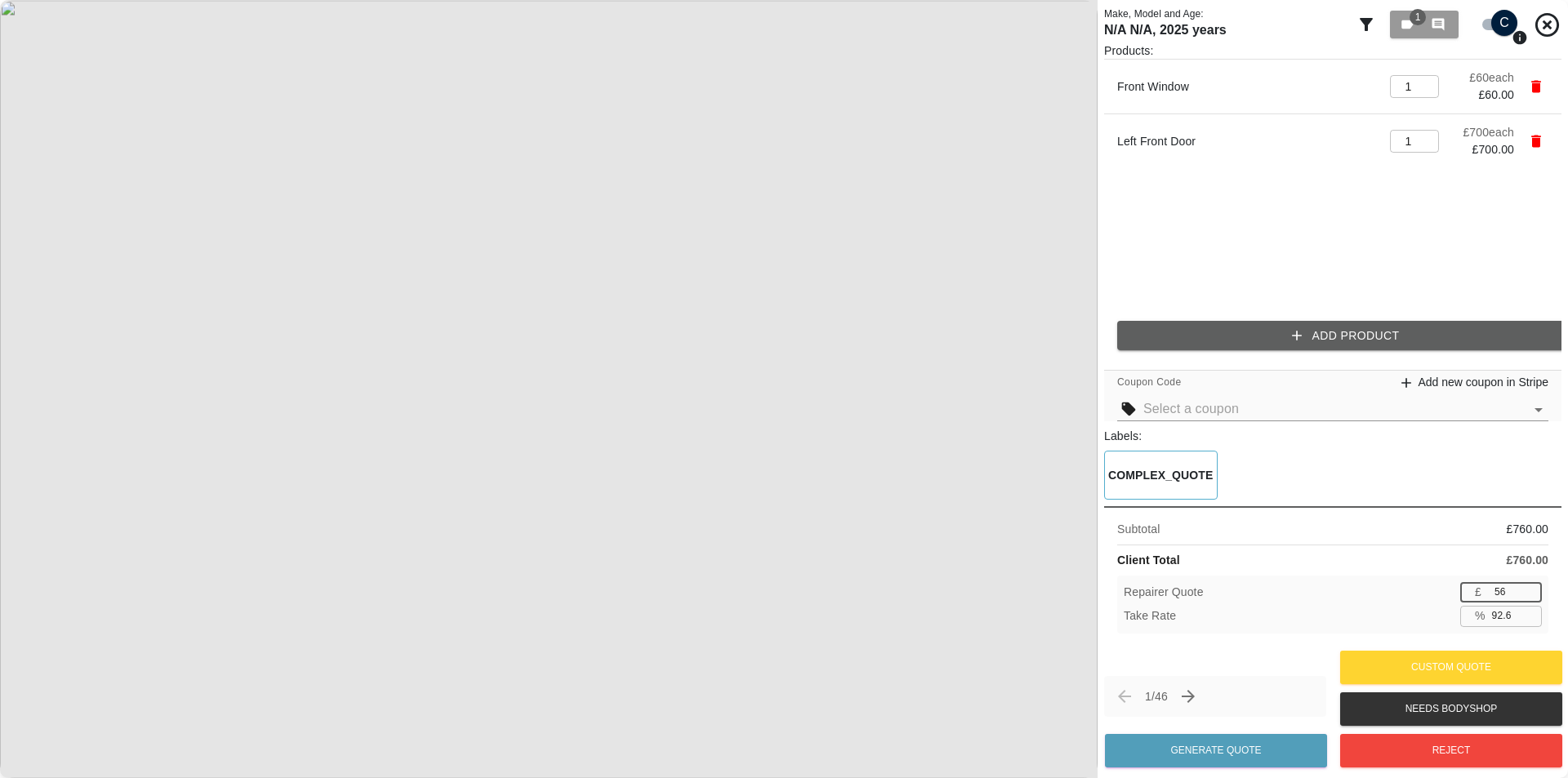
type input "57"
type input "92.5"
type input "58"
type input "92.4"
type input "59"
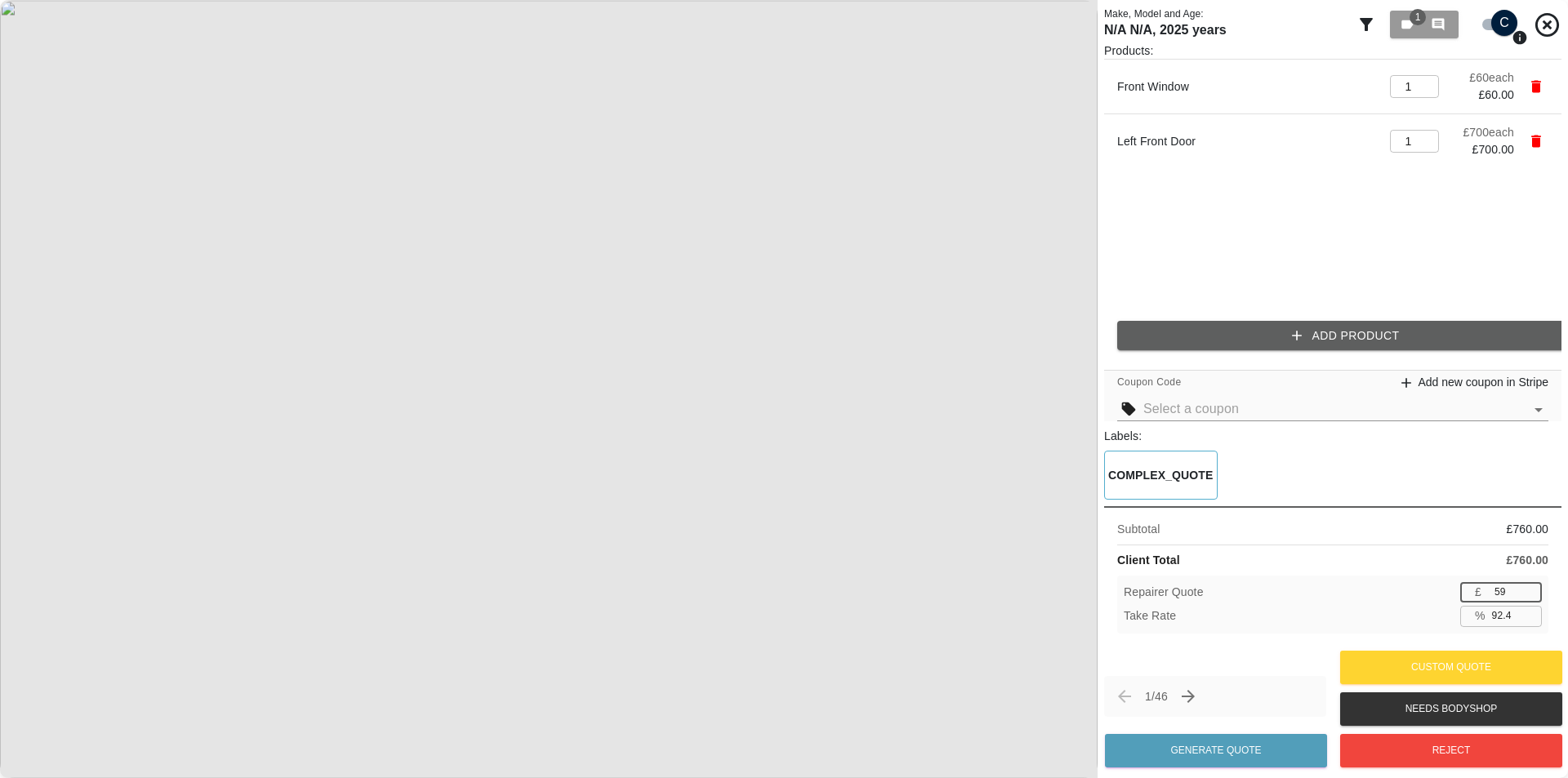
type input "92.2"
type input "60"
type input "92.1"
type input "61"
type input "92.0"
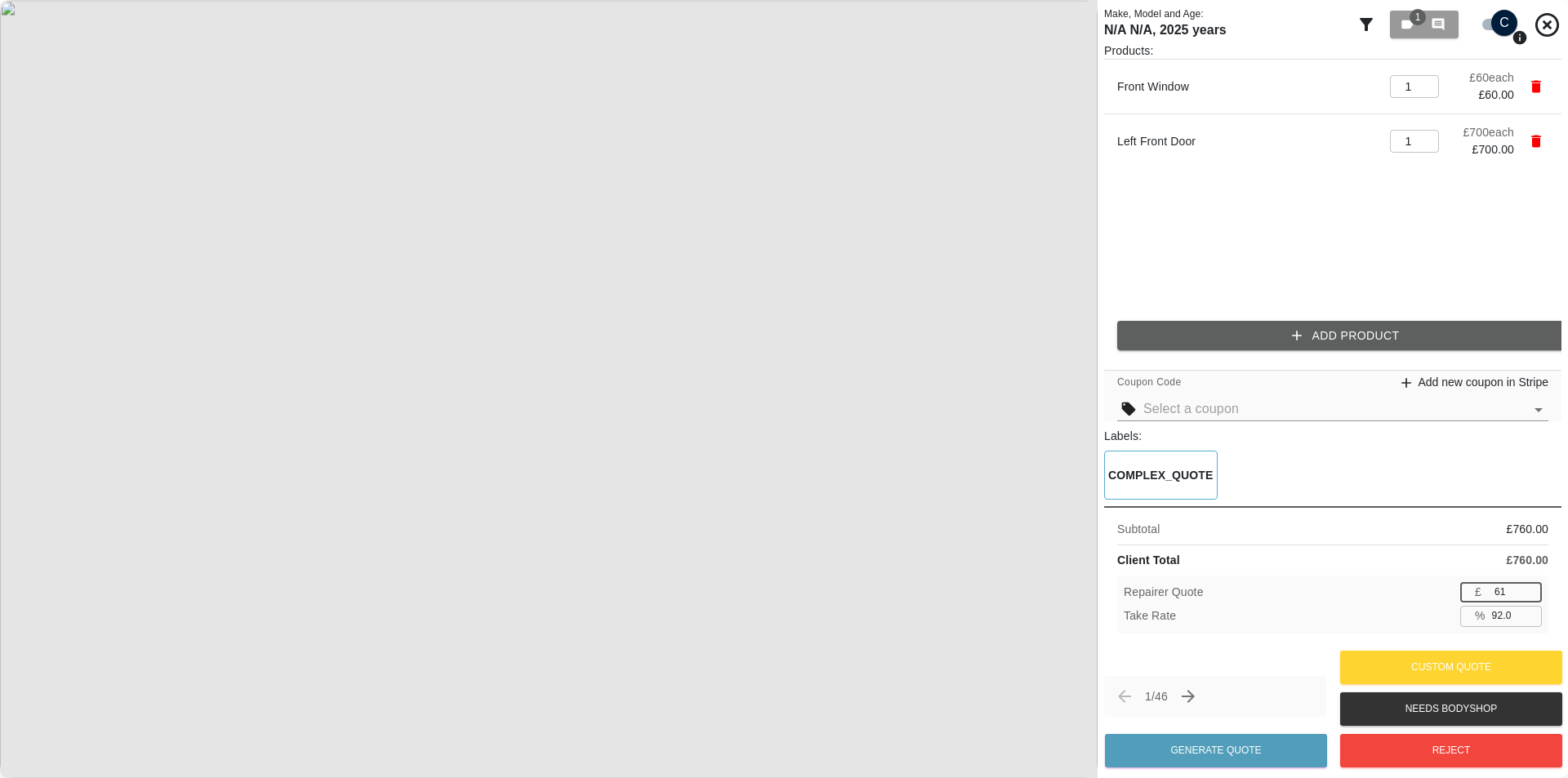
type input "62"
type input "91.8"
type input "63"
type input "91.7"
type input "64"
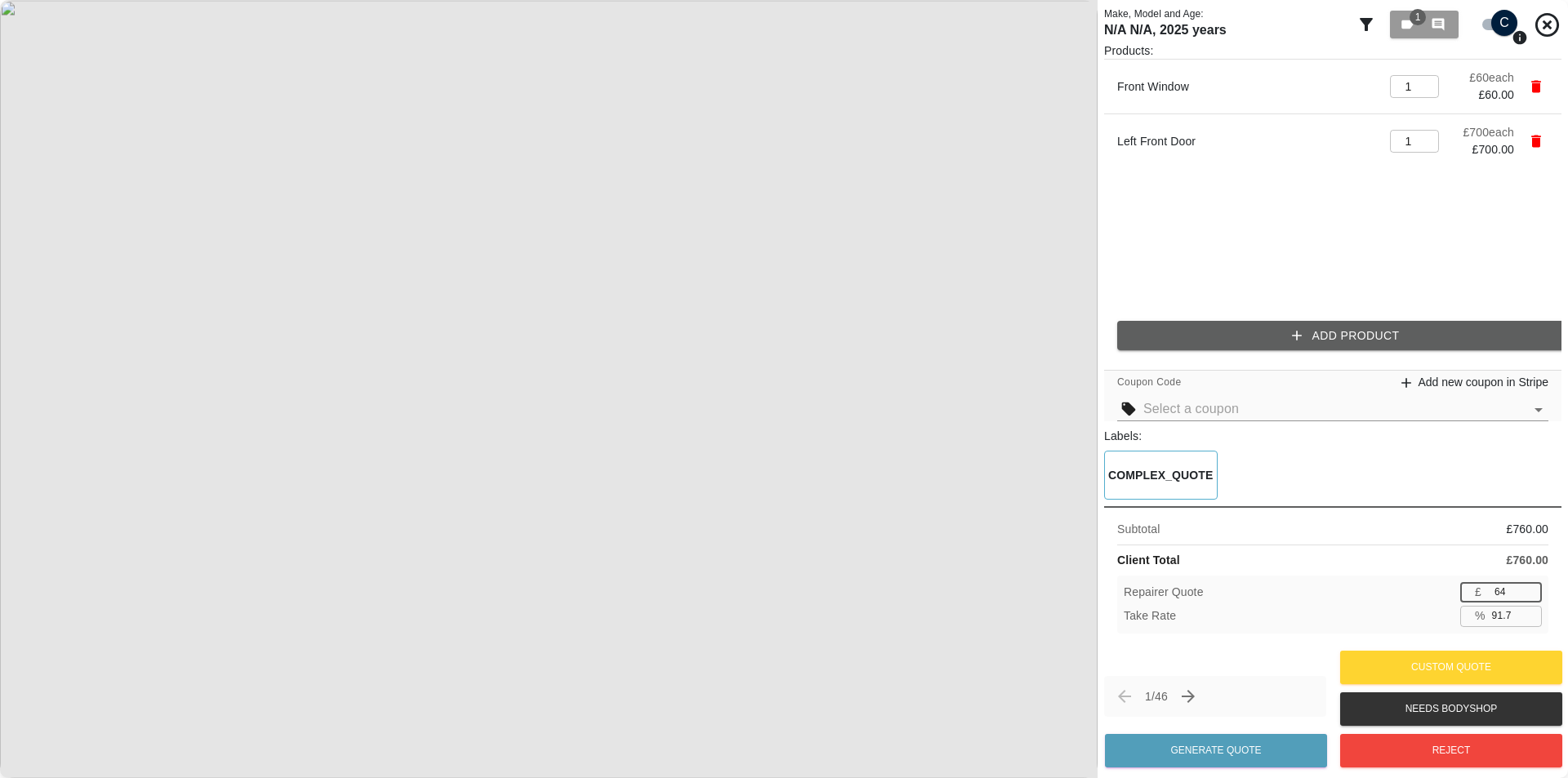
type input "91.6"
type input "65"
type input "91.4"
type input "66"
type input "91.3"
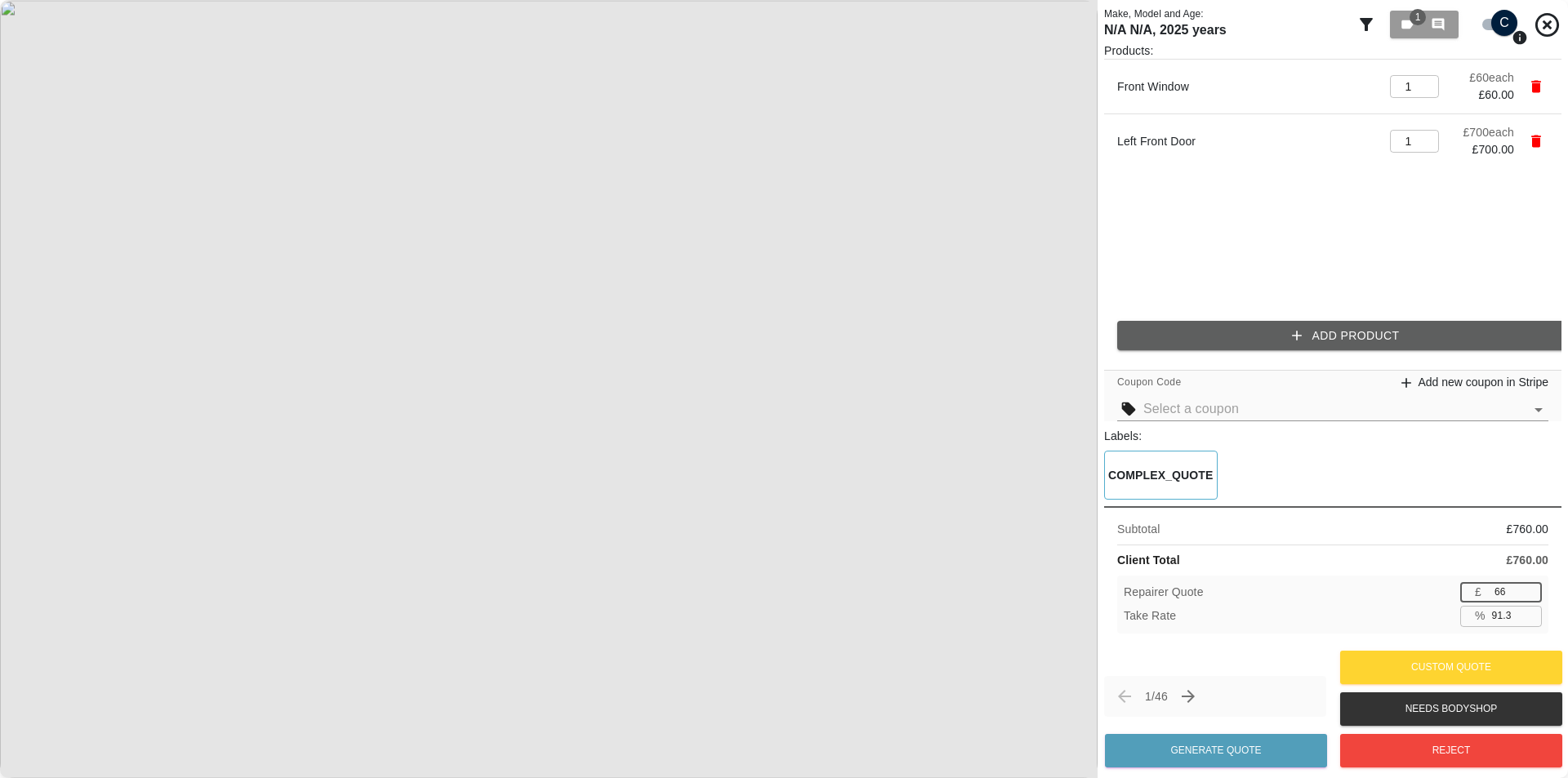
type input "67"
type input "91.2"
type input "68"
type input "91.1"
type input "69"
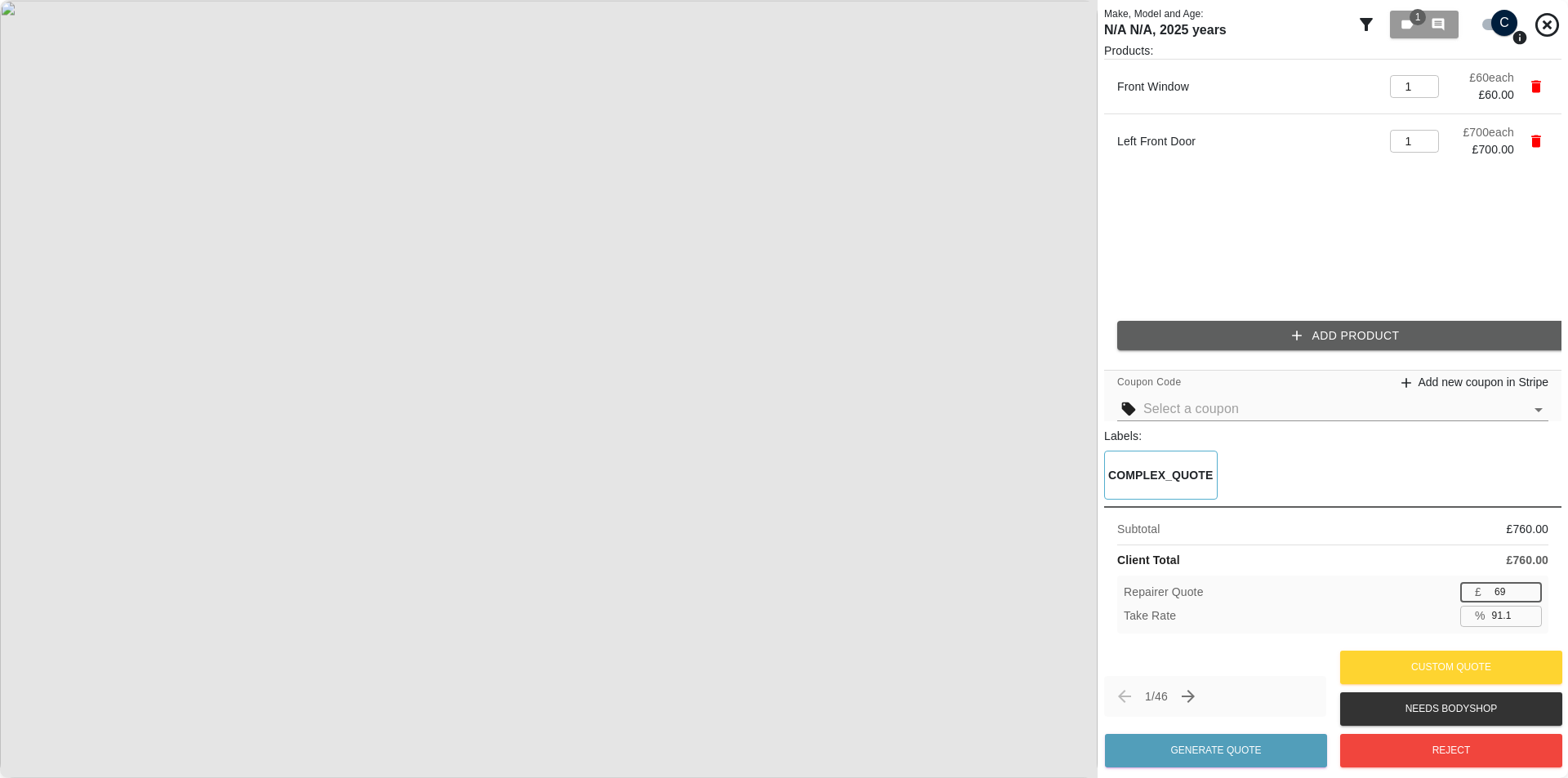
type input "90.9"
type input "70"
type input "90.8"
type input "71"
type input "90.7"
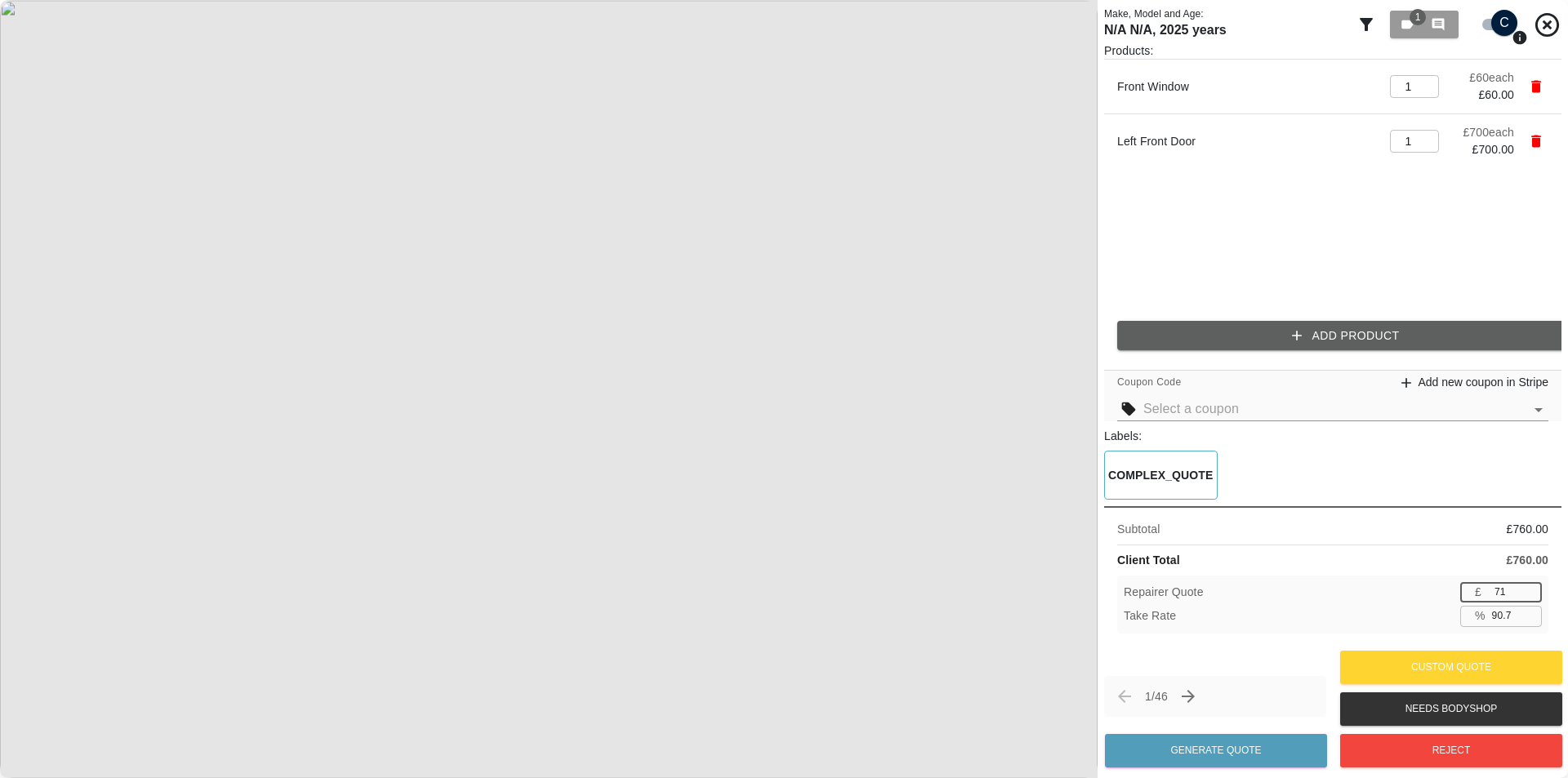
type input "72"
type input "90.5"
type input "73"
type input "90.4"
type input "74"
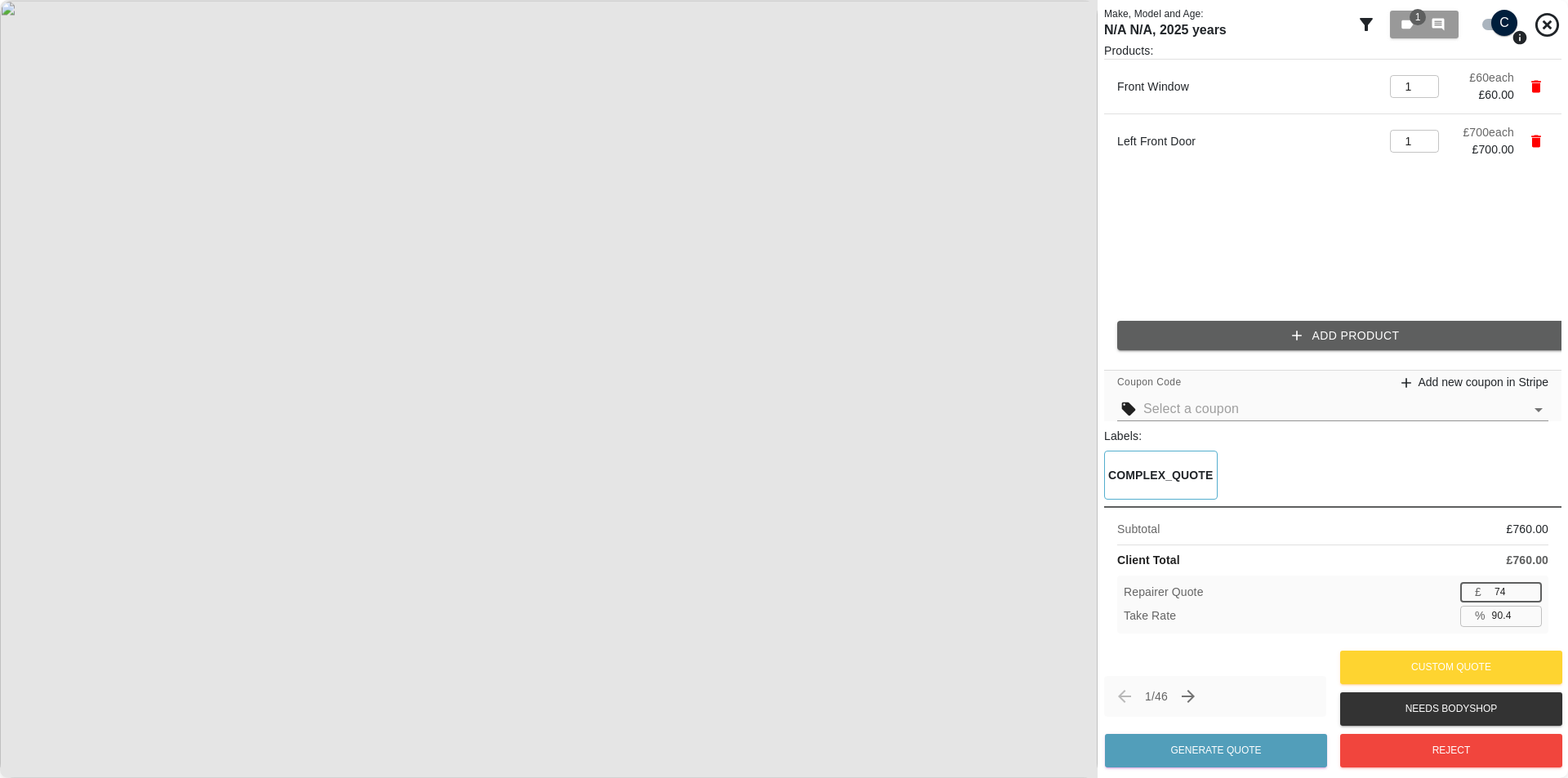
type input "90.3"
type input "75"
type input "90.1"
type input "76"
type input "90.0"
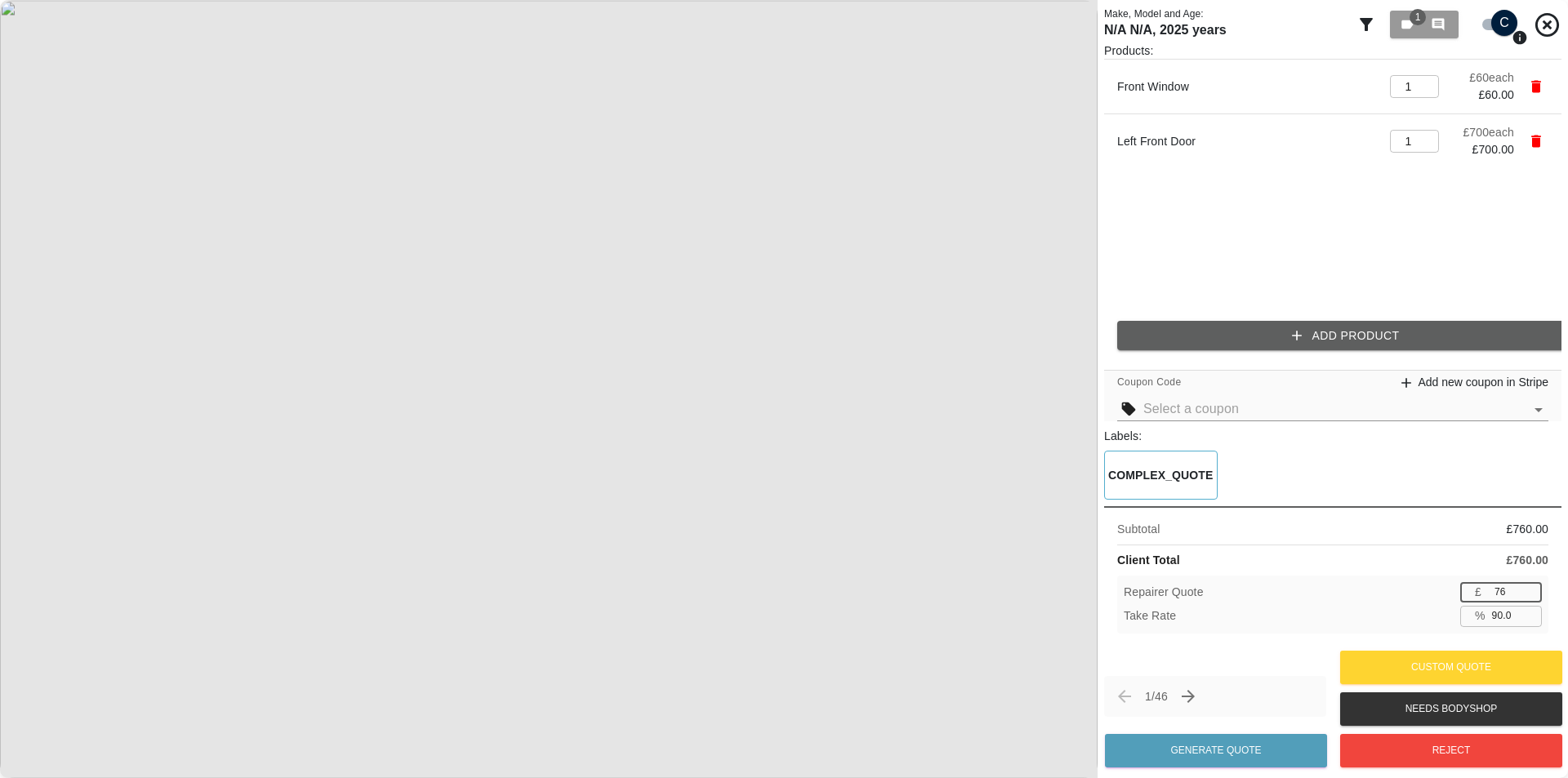
type input "77"
type input "89.9"
type input "78"
type input "89.7"
type input "79"
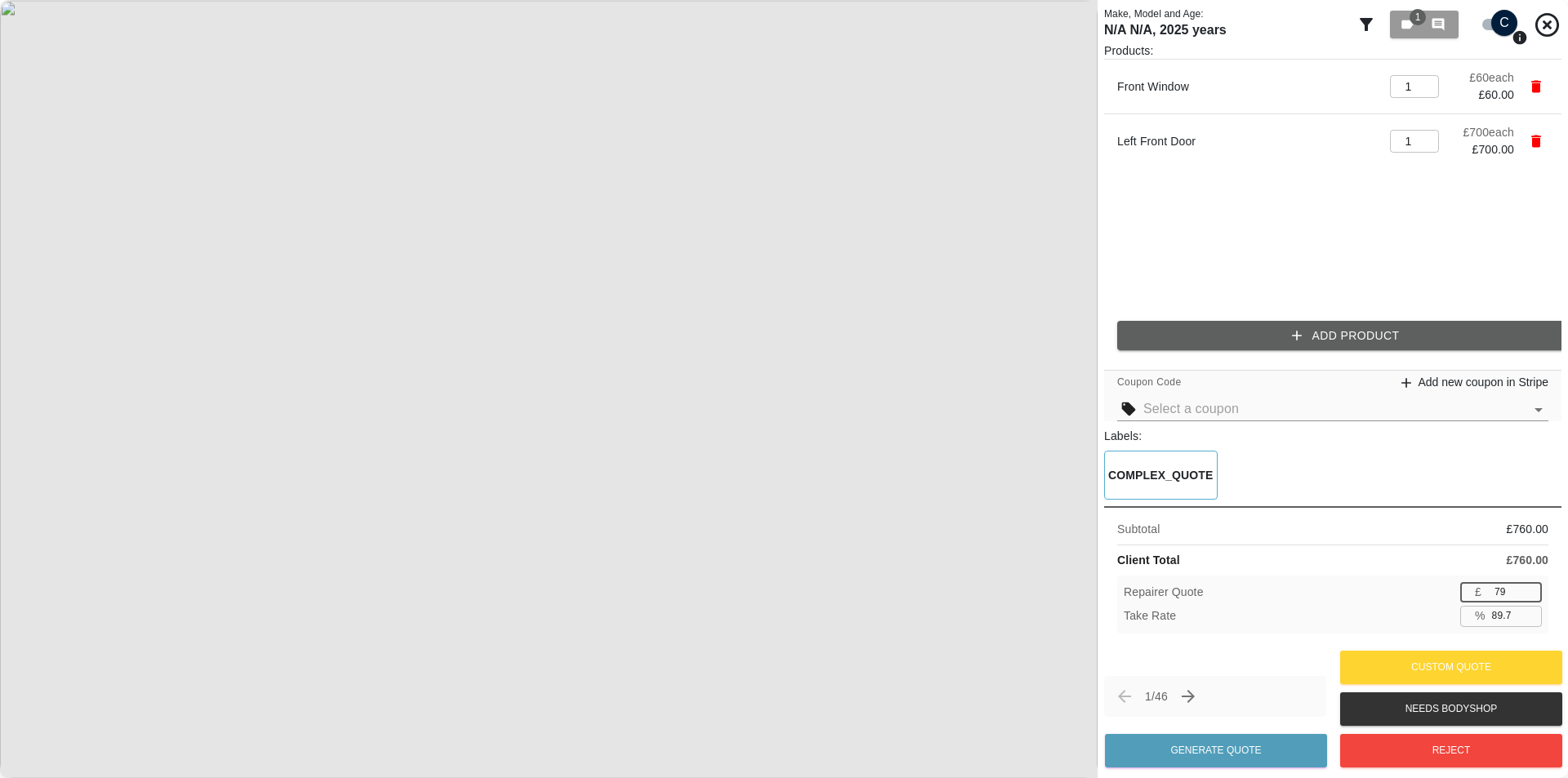
type input "89.6"
type input "80"
type input "89.5"
type input "81"
type input "89.3"
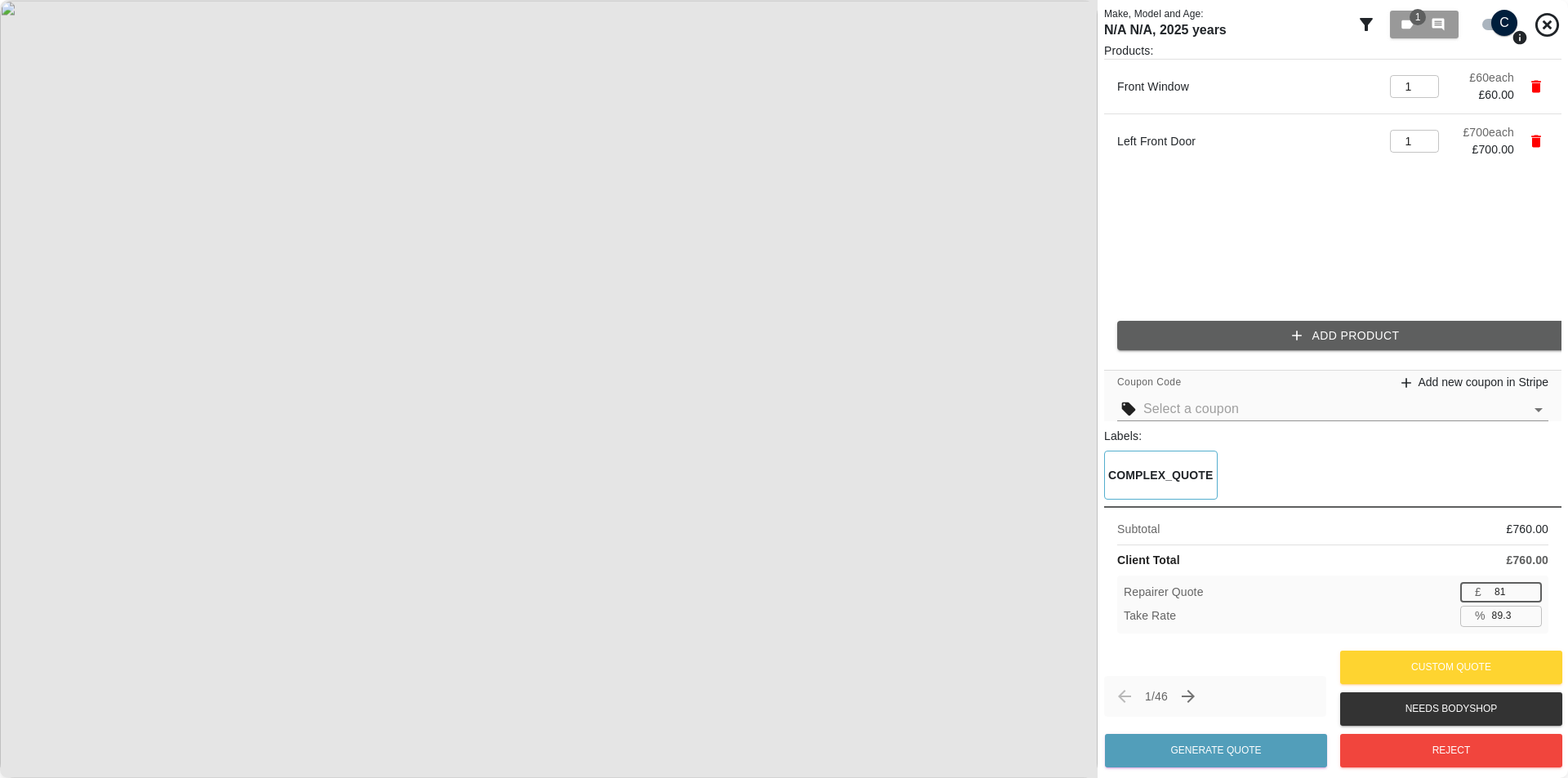
type input "82"
type input "89.2"
type input "83"
type input "89.1"
type input "84"
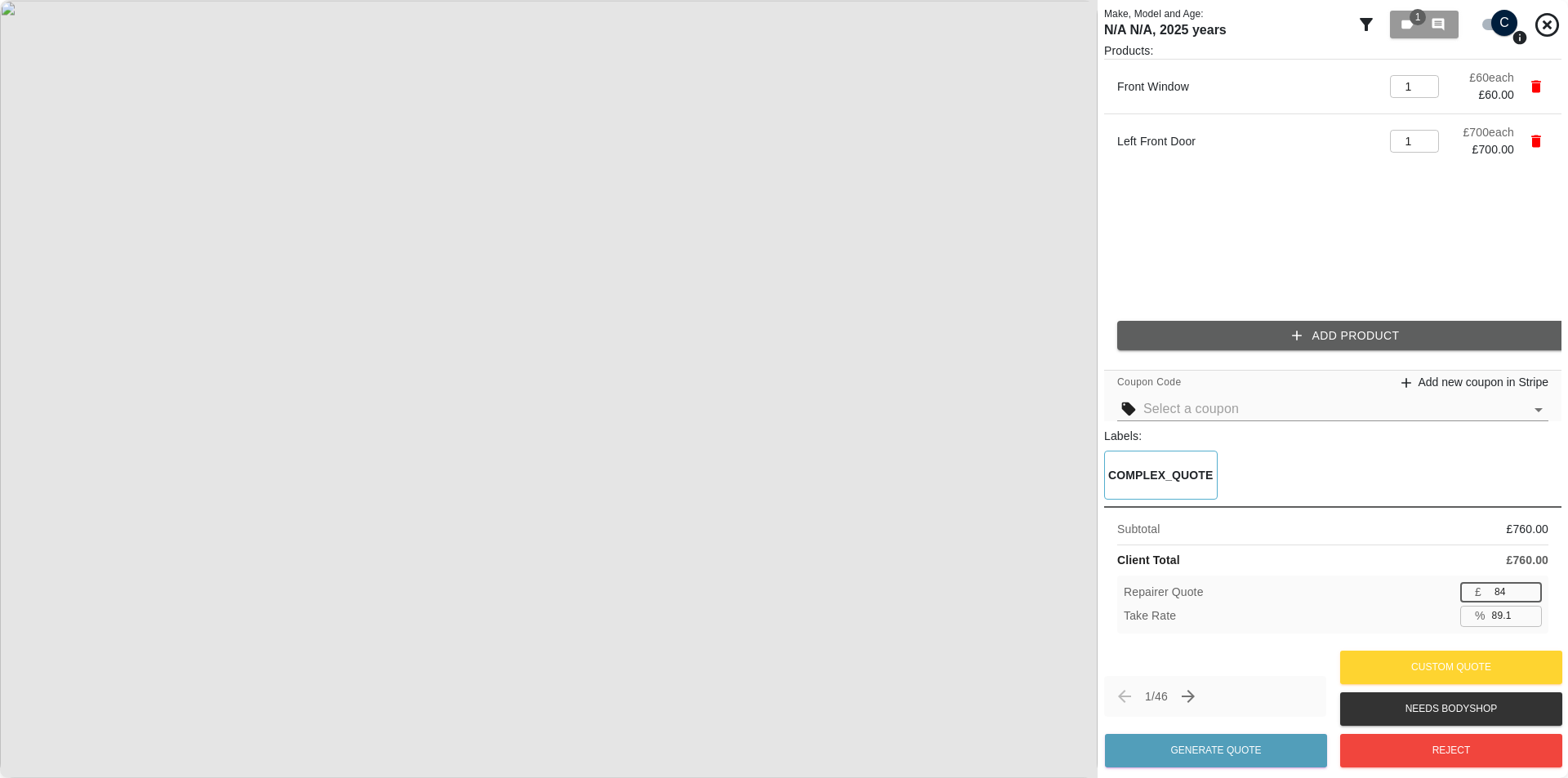
type input "88.9"
type input "85"
type input "88.8"
type input "86"
type input "88.7"
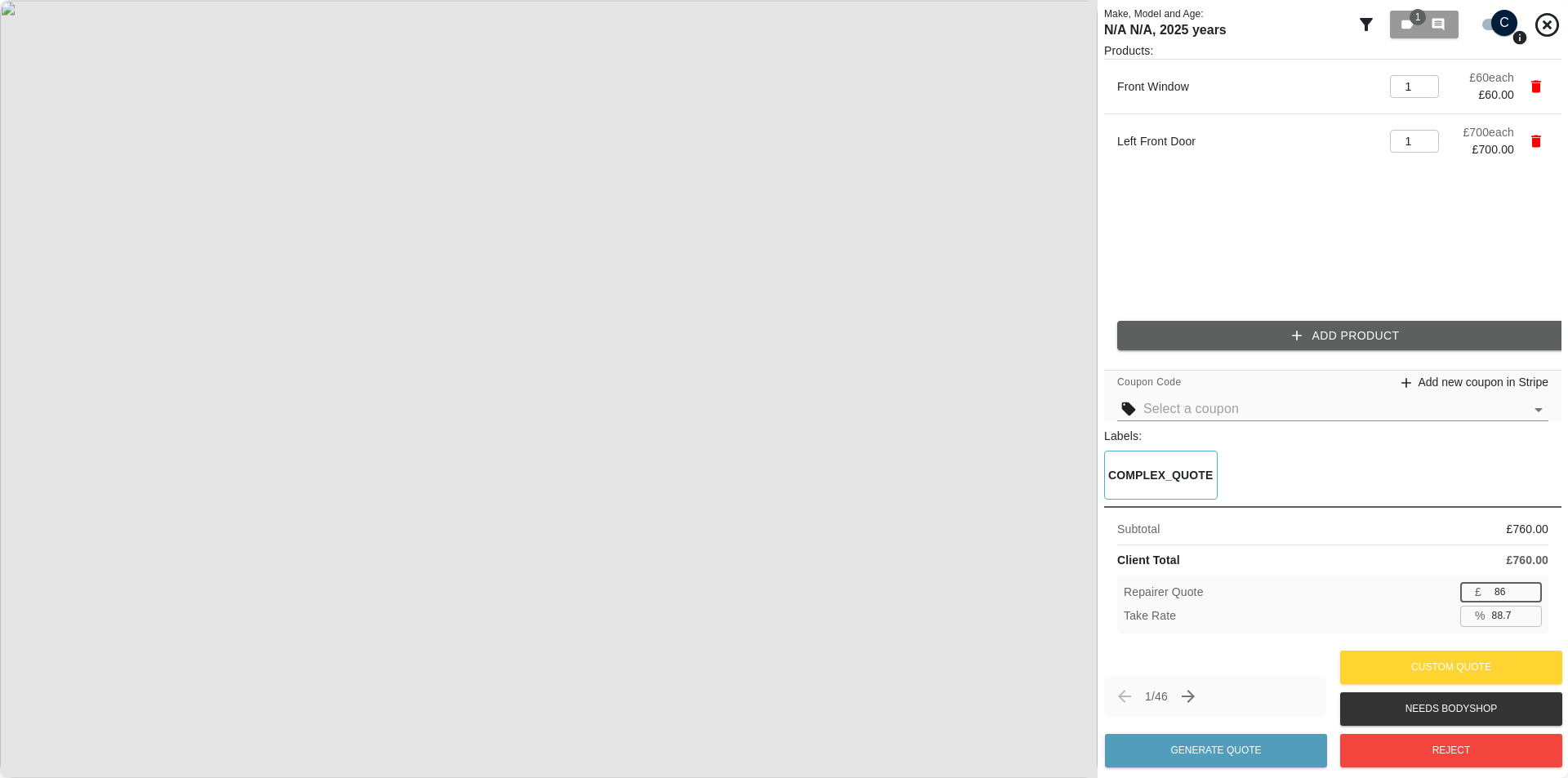
type input "87"
type input "88.6"
type input "88"
type input "88.4"
type input "89"
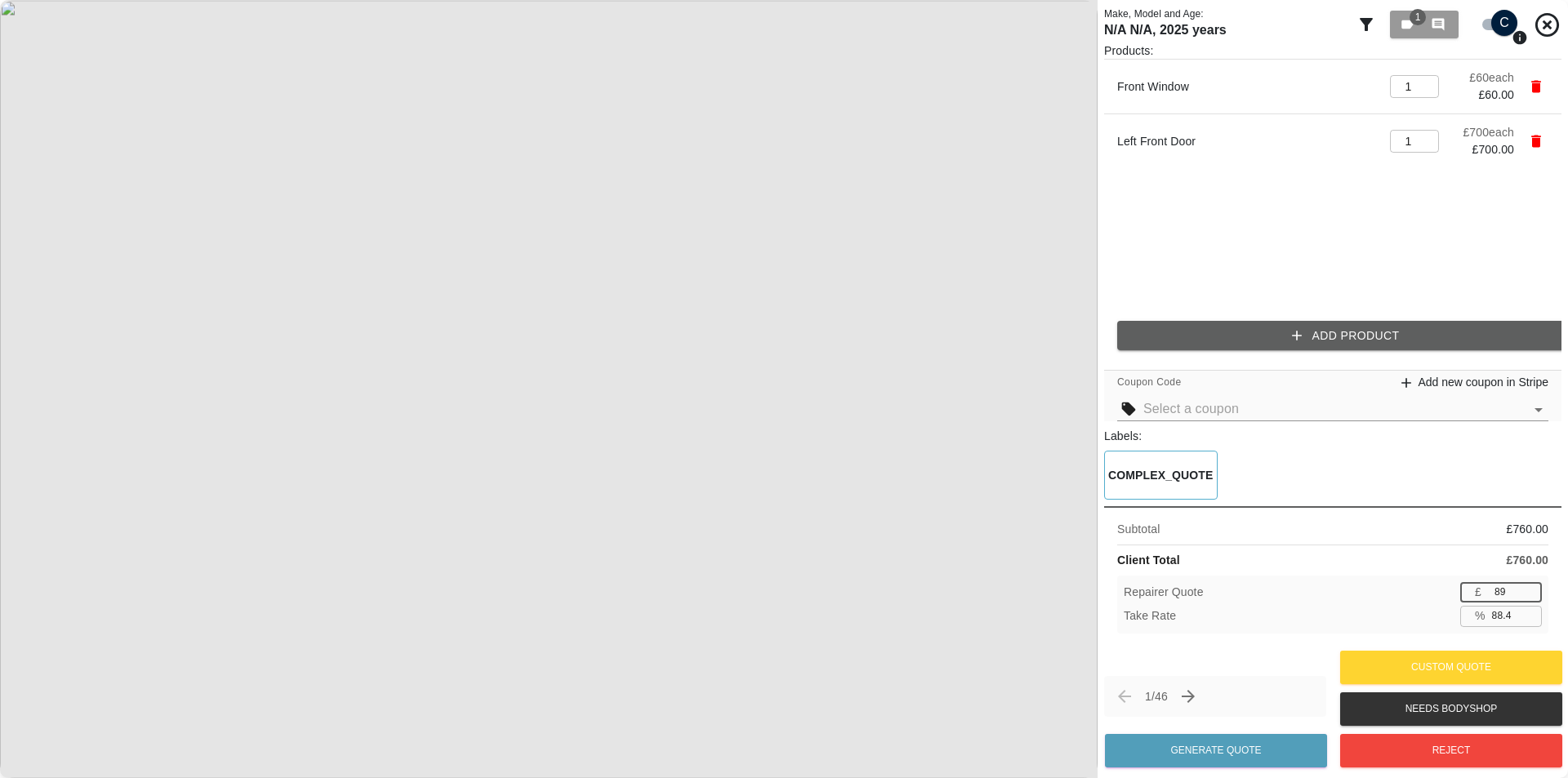
type input "88.3"
type input "90"
type input "88.2"
type input "91"
type input "88.0"
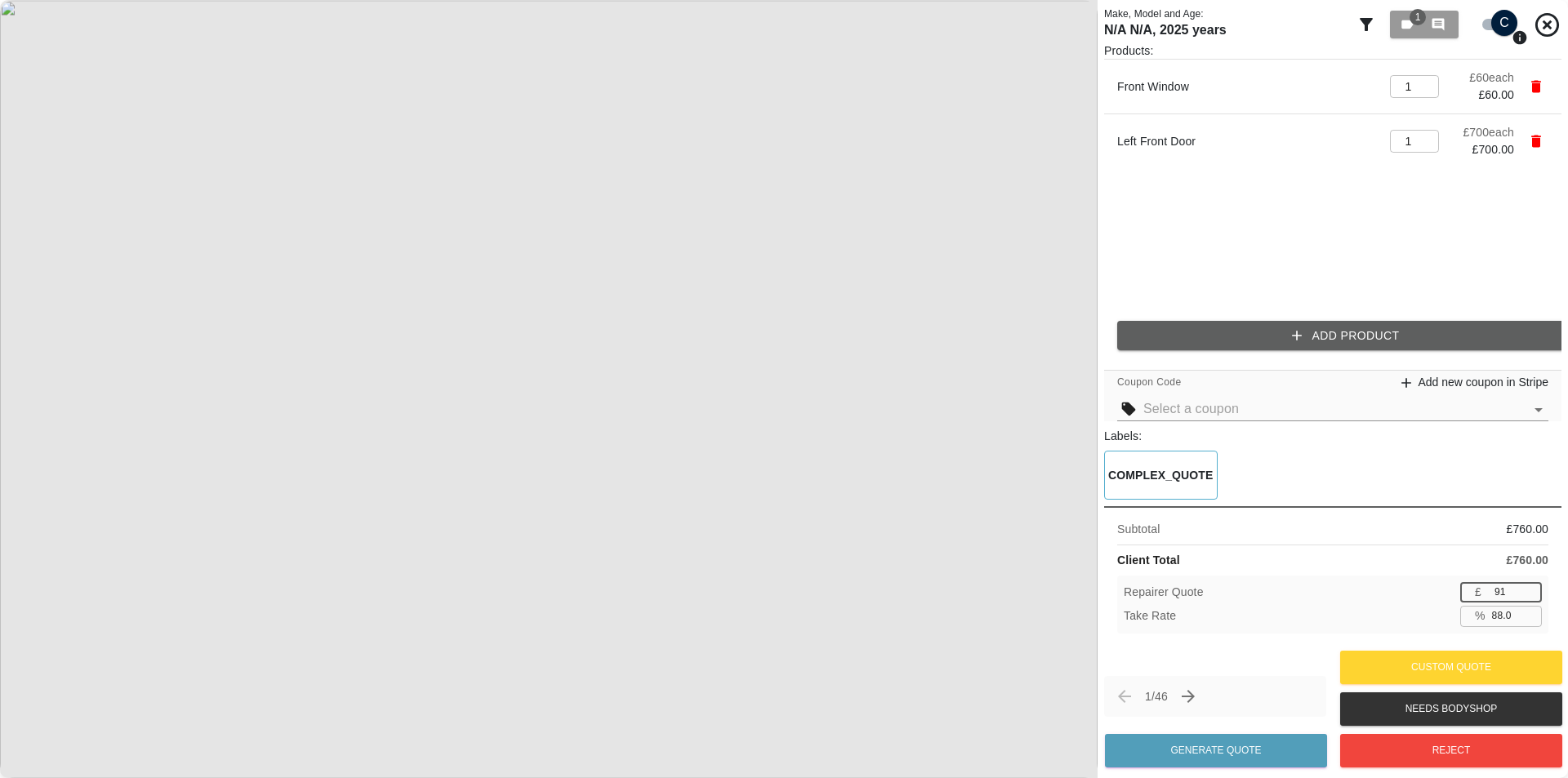
type input "92"
type input "87.9"
type input "93"
type input "87.8"
type input "94"
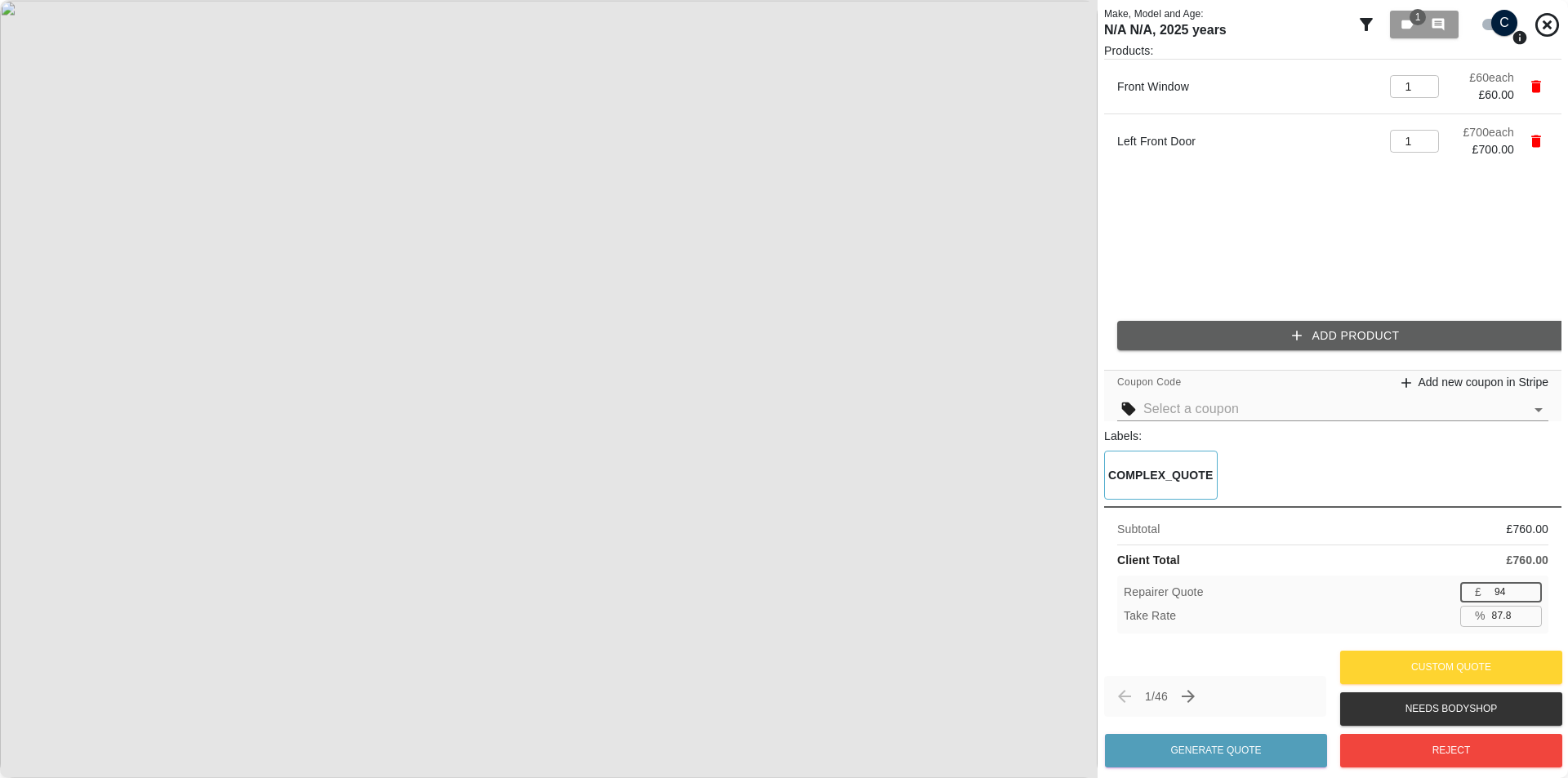
type input "87.6"
type input "95"
type input "87.5"
type input "96"
type input "87.4"
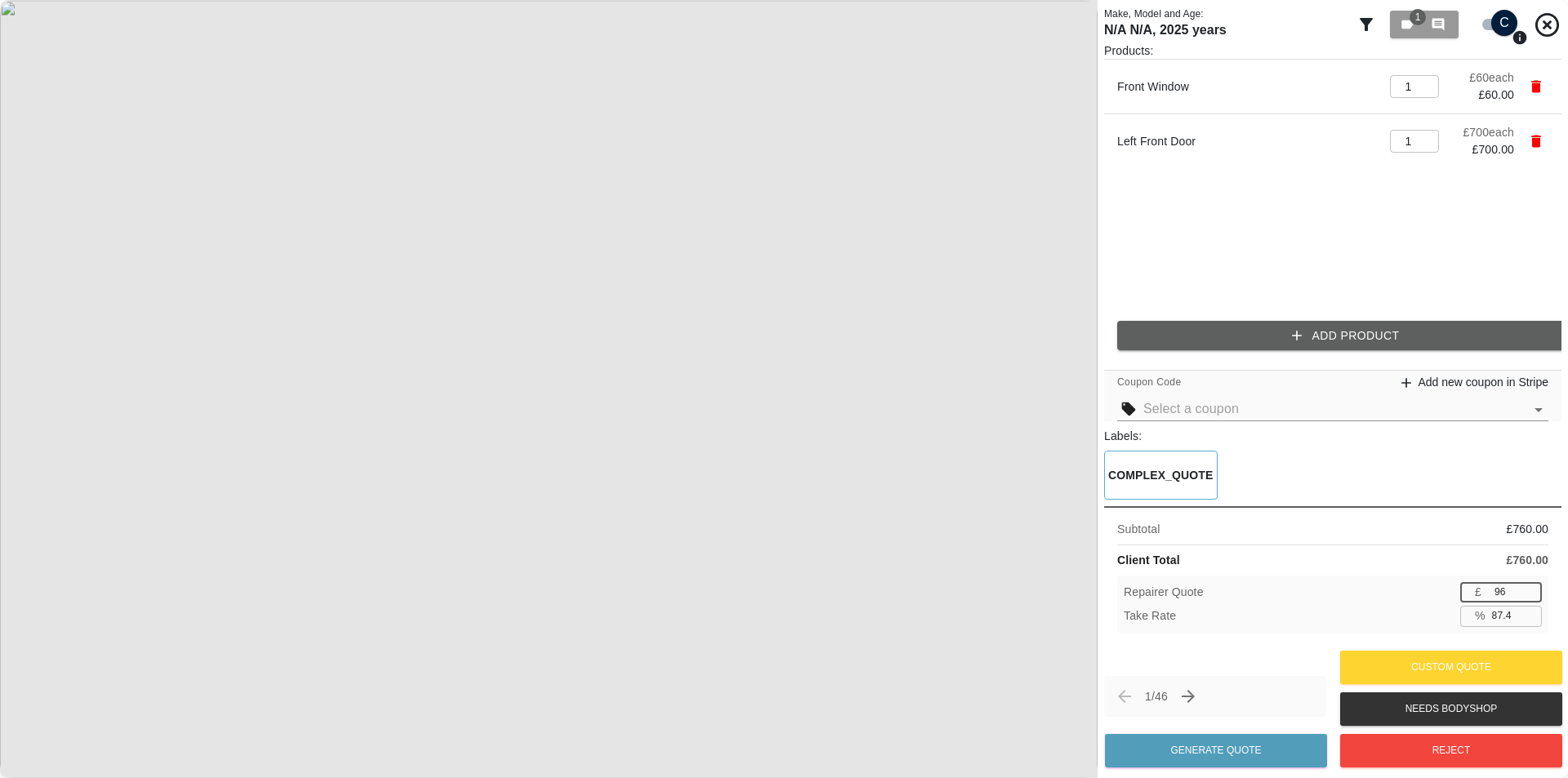
type input "97"
type input "87.2"
click at [1530, 584] on input "107" at bounding box center [1515, 592] width 54 height 21
drag, startPoint x: 1519, startPoint y: 591, endPoint x: 1479, endPoint y: 593, distance: 40.0
click at [1479, 593] on div "£ 107 ​" at bounding box center [1500, 592] width 81 height 21
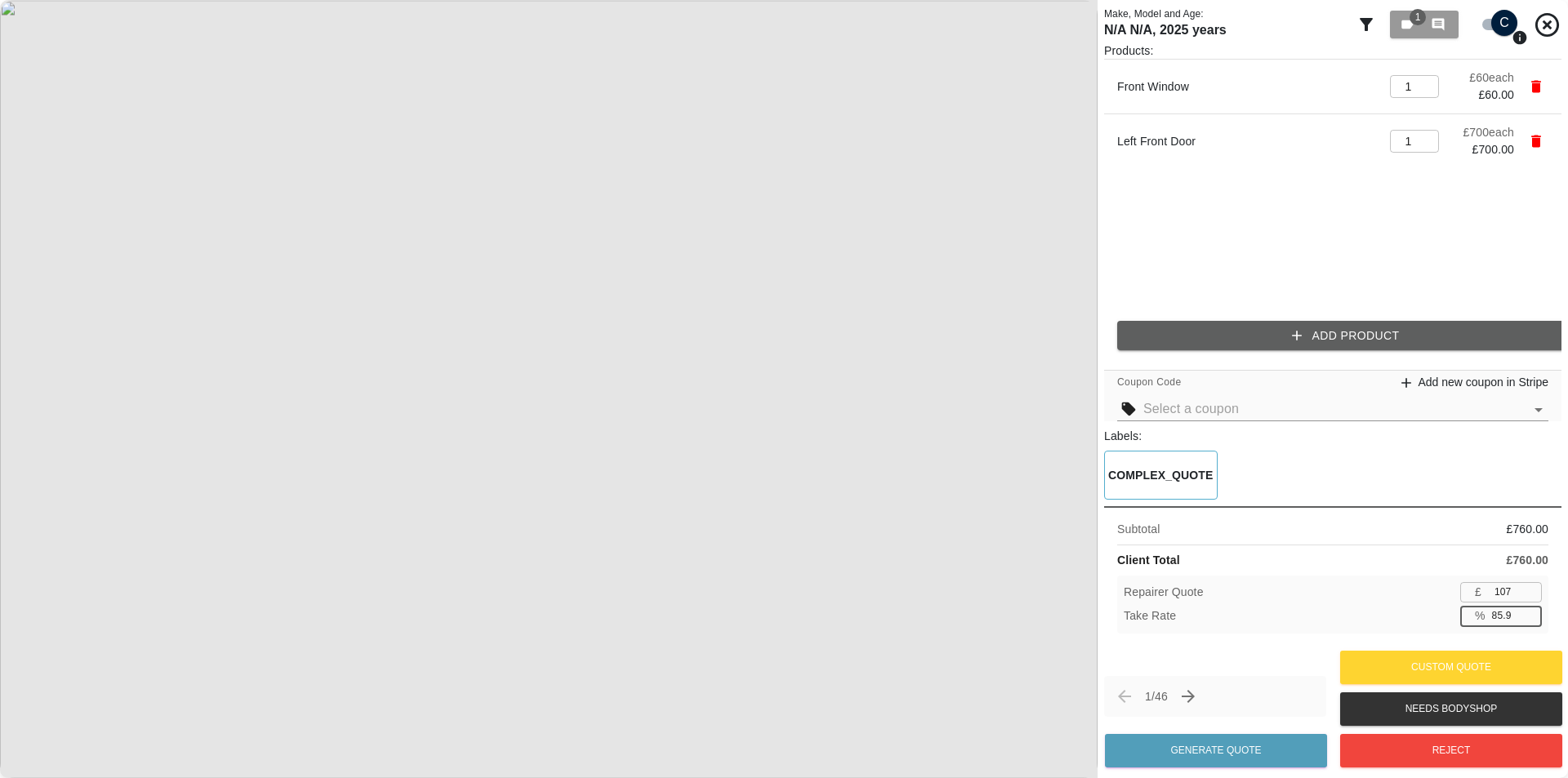
drag, startPoint x: 1506, startPoint y: 617, endPoint x: 1452, endPoint y: 619, distance: 54.0
click at [1453, 618] on div "Take Rate % 85.9 ​" at bounding box center [1333, 616] width 418 height 21
drag, startPoint x: 1511, startPoint y: 621, endPoint x: 1446, endPoint y: 612, distance: 65.6
click at [1449, 612] on div "Take Rate % 85.9 ​" at bounding box center [1333, 616] width 418 height 21
click at [1442, 610] on div "Take Rate % 33.0 ​" at bounding box center [1333, 616] width 418 height 21
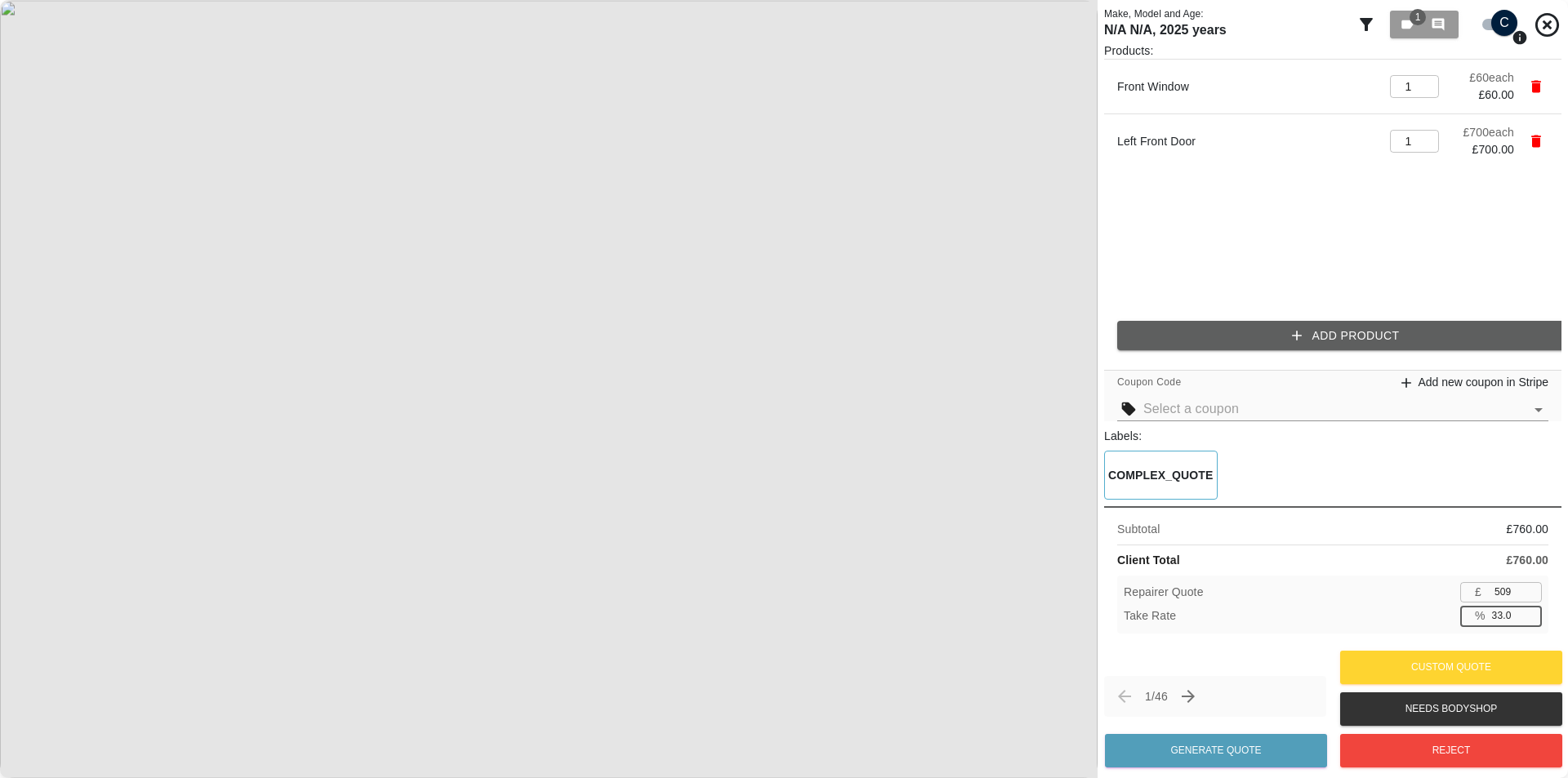
drag, startPoint x: 1511, startPoint y: 618, endPoint x: 1436, endPoint y: 617, distance: 75.0
click at [1438, 617] on div "Take Rate % 33.0 ​" at bounding box center [1333, 616] width 418 height 21
click at [1423, 610] on div "Take Rate % 33.0 ​" at bounding box center [1333, 616] width 418 height 21
click at [1529, 590] on input "510" at bounding box center [1515, 592] width 54 height 21
click at [1531, 599] on input "509" at bounding box center [1515, 592] width 54 height 21
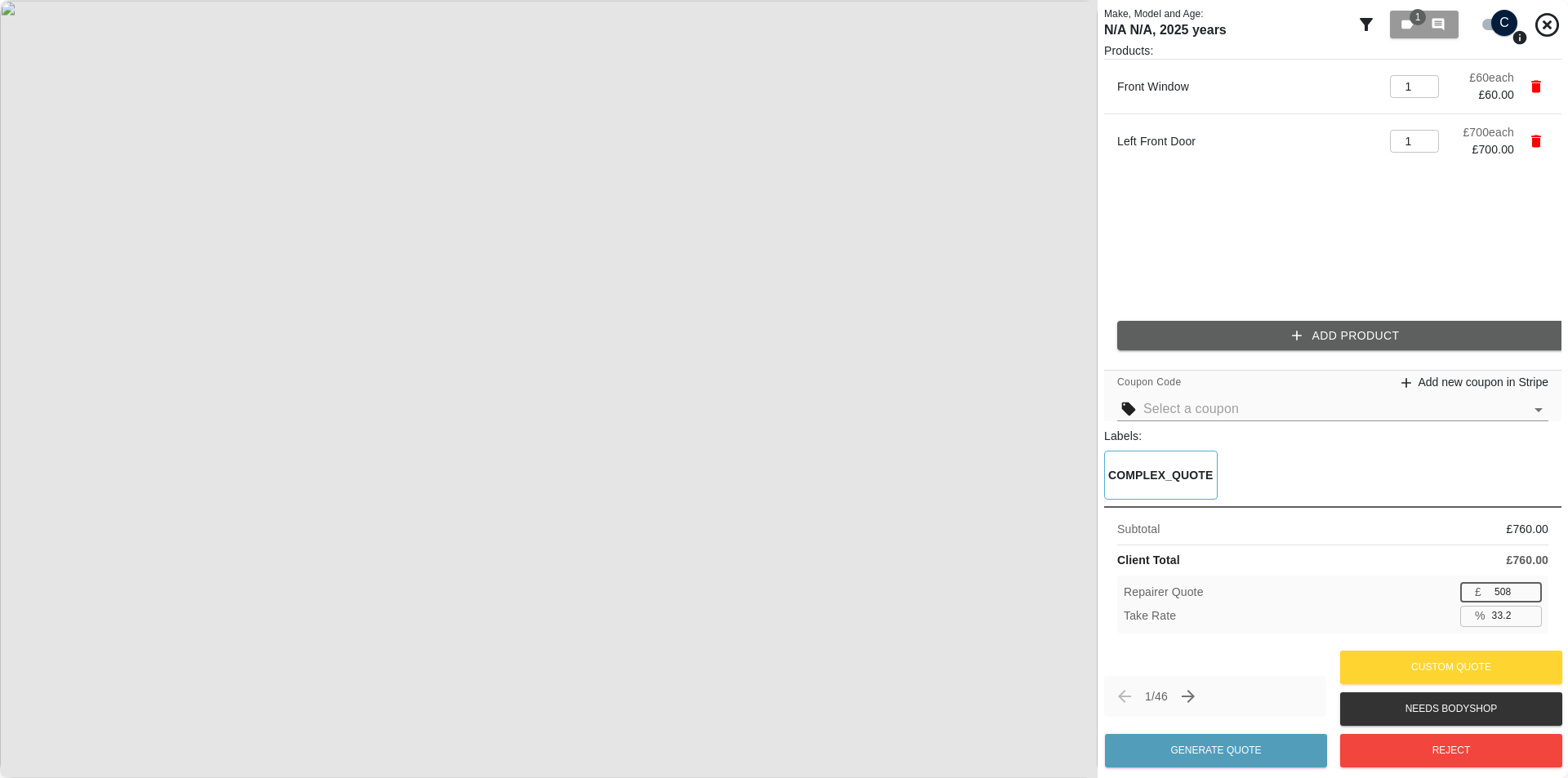
click at [1531, 599] on input "508" at bounding box center [1515, 592] width 54 height 21
click at [1531, 586] on input "509" at bounding box center [1515, 592] width 54 height 21
click at [1426, 421] on input "text" at bounding box center [1334, 409] width 381 height 22
click at [1281, 466] on div "Test2 10% off" at bounding box center [1333, 471] width 405 height 20
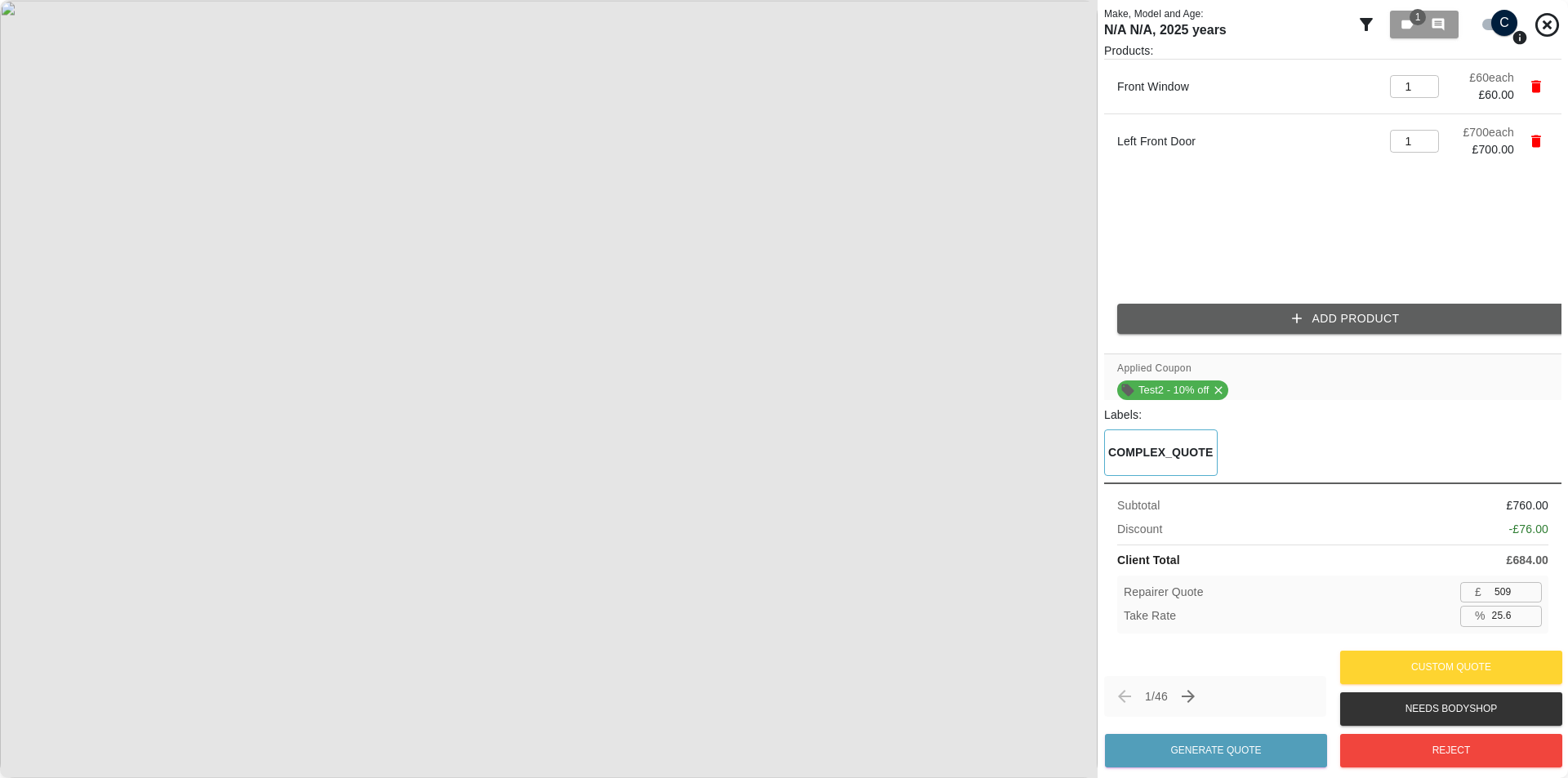
drag, startPoint x: 1514, startPoint y: 591, endPoint x: 1455, endPoint y: 590, distance: 59.0
click at [1475, 589] on div "£ 509 ​" at bounding box center [1500, 592] width 81 height 21
drag, startPoint x: 1508, startPoint y: 610, endPoint x: 1516, endPoint y: 618, distance: 11.3
click at [1516, 618] on input "25.6" at bounding box center [1513, 616] width 56 height 21
click at [1509, 617] on input "25.6" at bounding box center [1513, 616] width 56 height 21
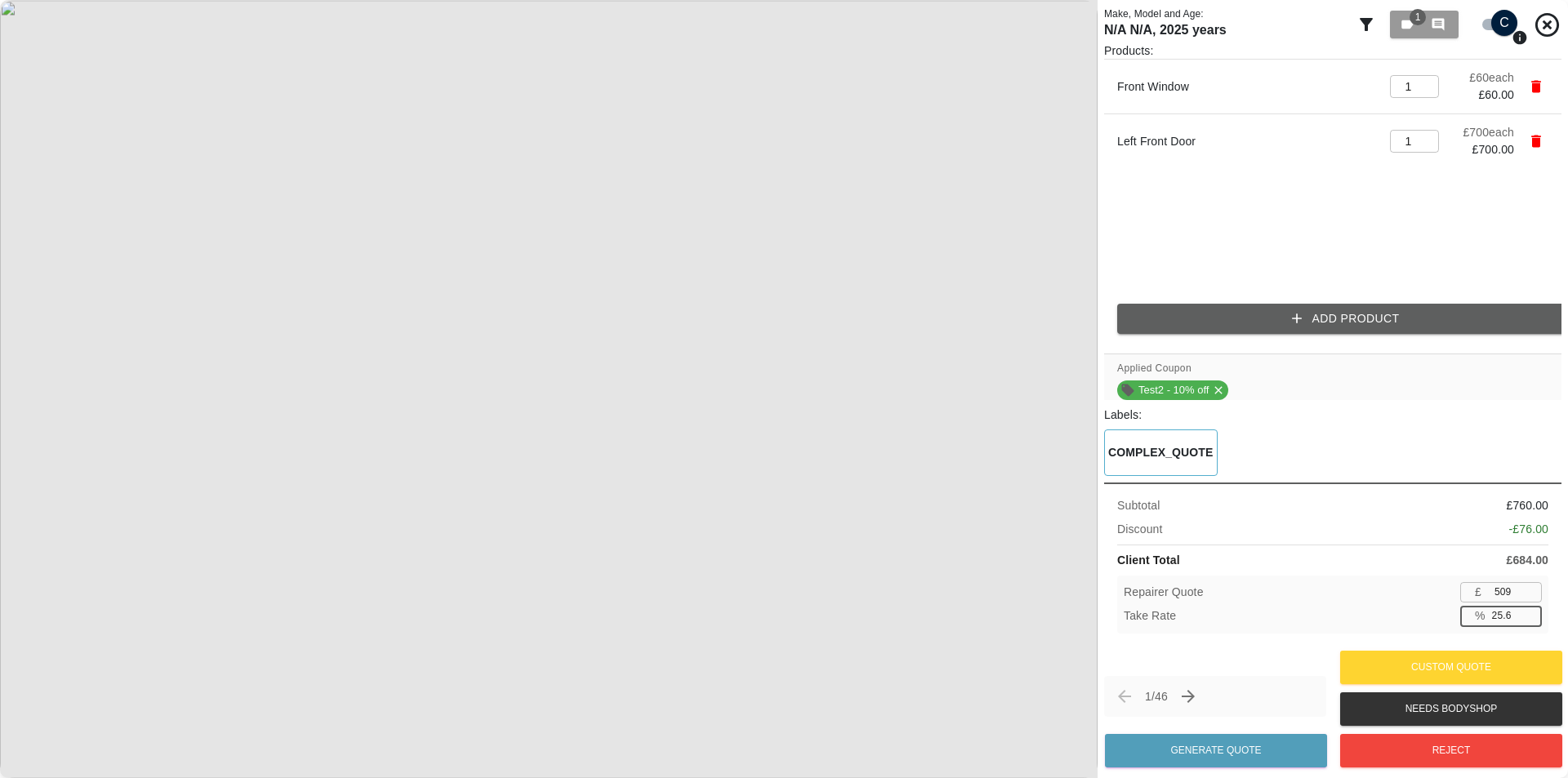
drag, startPoint x: 1509, startPoint y: 617, endPoint x: 1468, endPoint y: 617, distance: 41.0
click at [1470, 617] on div "% 25.6 ​" at bounding box center [1500, 616] width 81 height 21
click at [1433, 609] on div "Take Rate % 33.0 ​" at bounding box center [1333, 616] width 418 height 21
drag, startPoint x: 1393, startPoint y: 589, endPoint x: 1336, endPoint y: 578, distance: 58.1
click at [1336, 578] on div "Repairer Quote £ 458 ​ Take Rate % 33.0 ​" at bounding box center [1333, 604] width 431 height 58
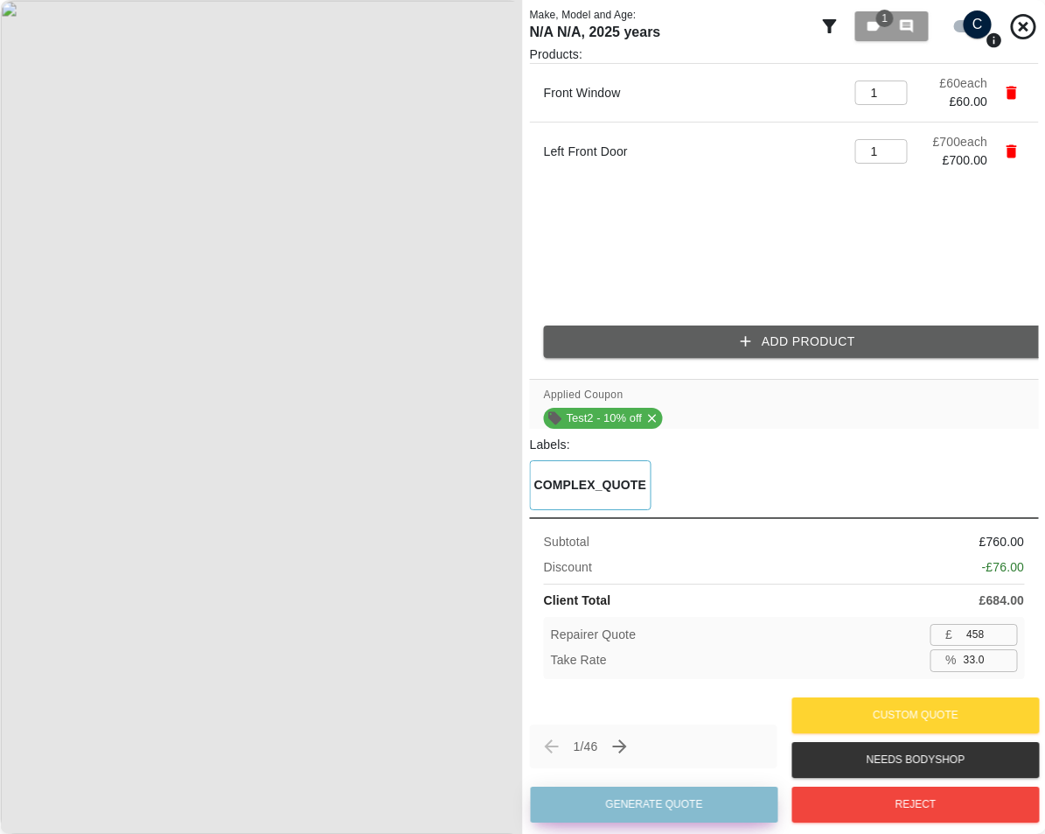
click at [705, 794] on button "Generate Quote" at bounding box center [655, 804] width 248 height 36
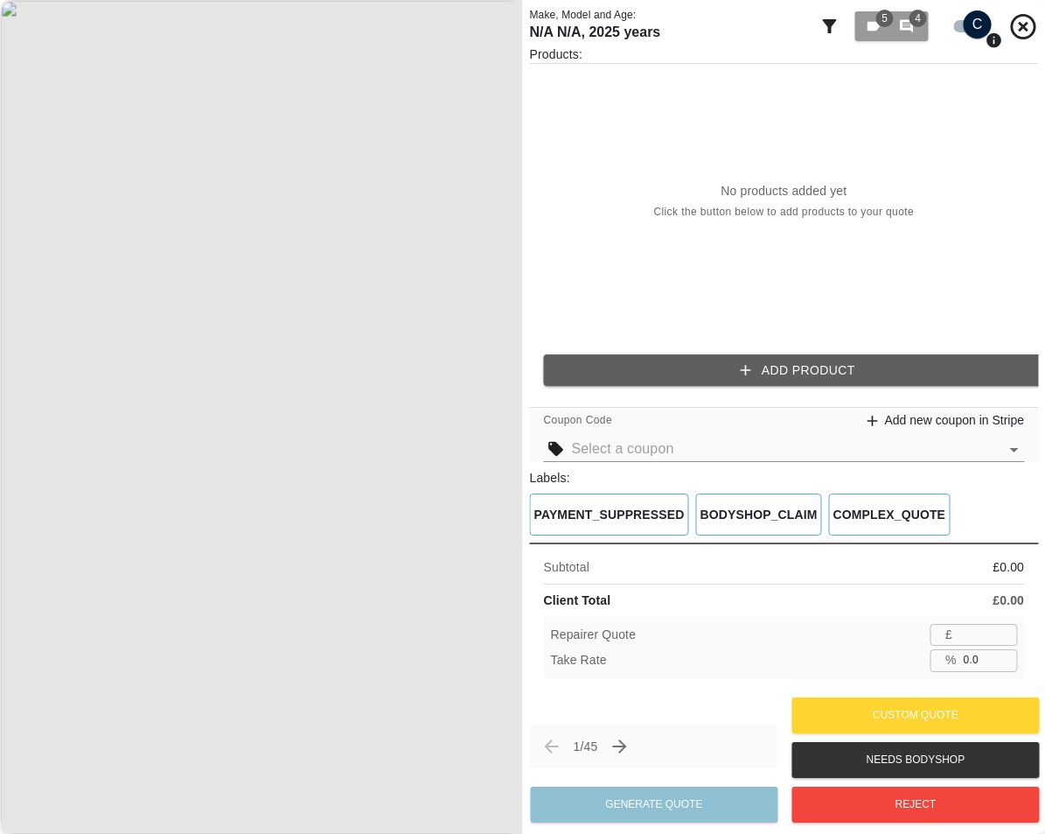
click at [758, 363] on button "Add Product" at bounding box center [798, 370] width 509 height 32
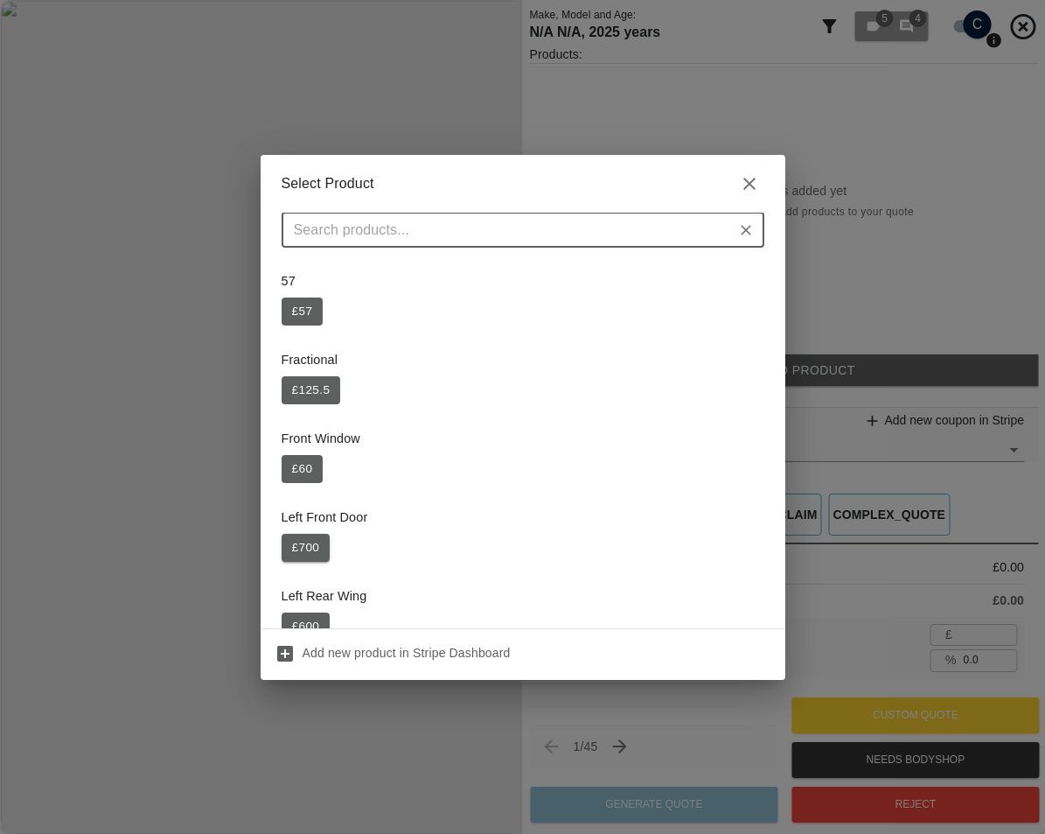
scroll to position [87, 0]
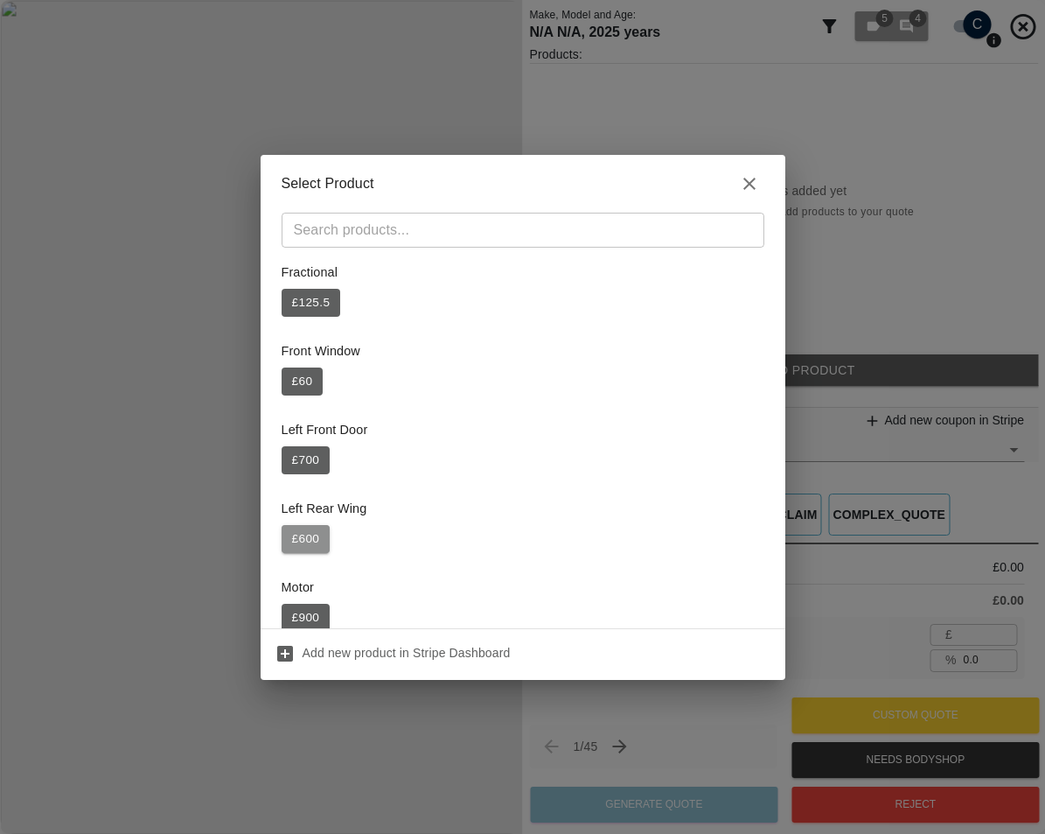
click at [301, 537] on button "£ 600" at bounding box center [306, 539] width 49 height 28
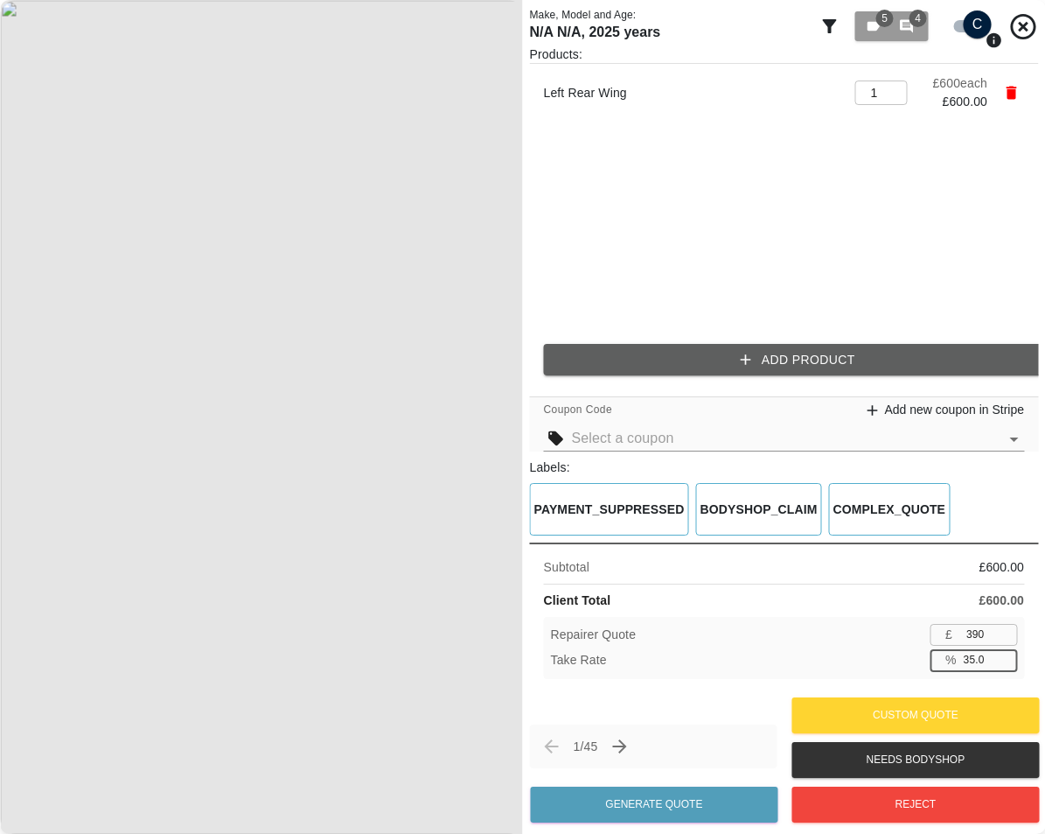
drag, startPoint x: 982, startPoint y: 661, endPoint x: 926, endPoint y: 661, distance: 55.1
click at [940, 660] on div "% 35.0 ​" at bounding box center [973, 660] width 87 height 22
click at [785, 356] on button "Add Product" at bounding box center [798, 360] width 509 height 32
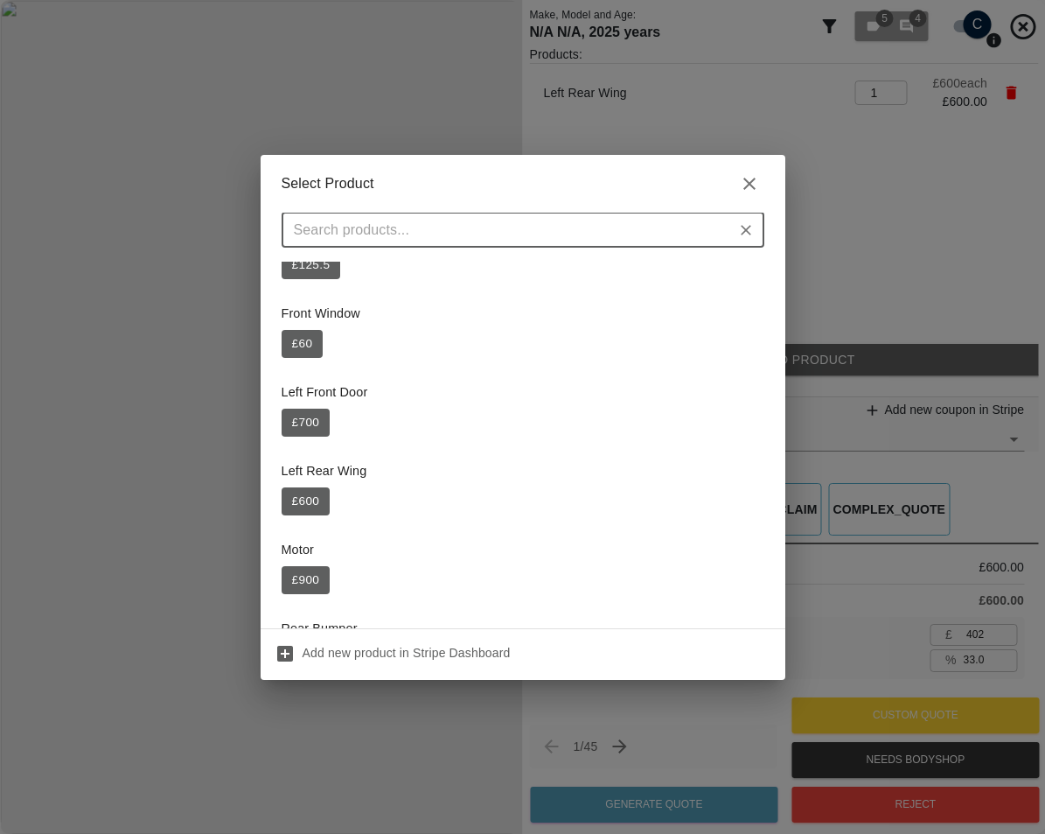
scroll to position [175, 0]
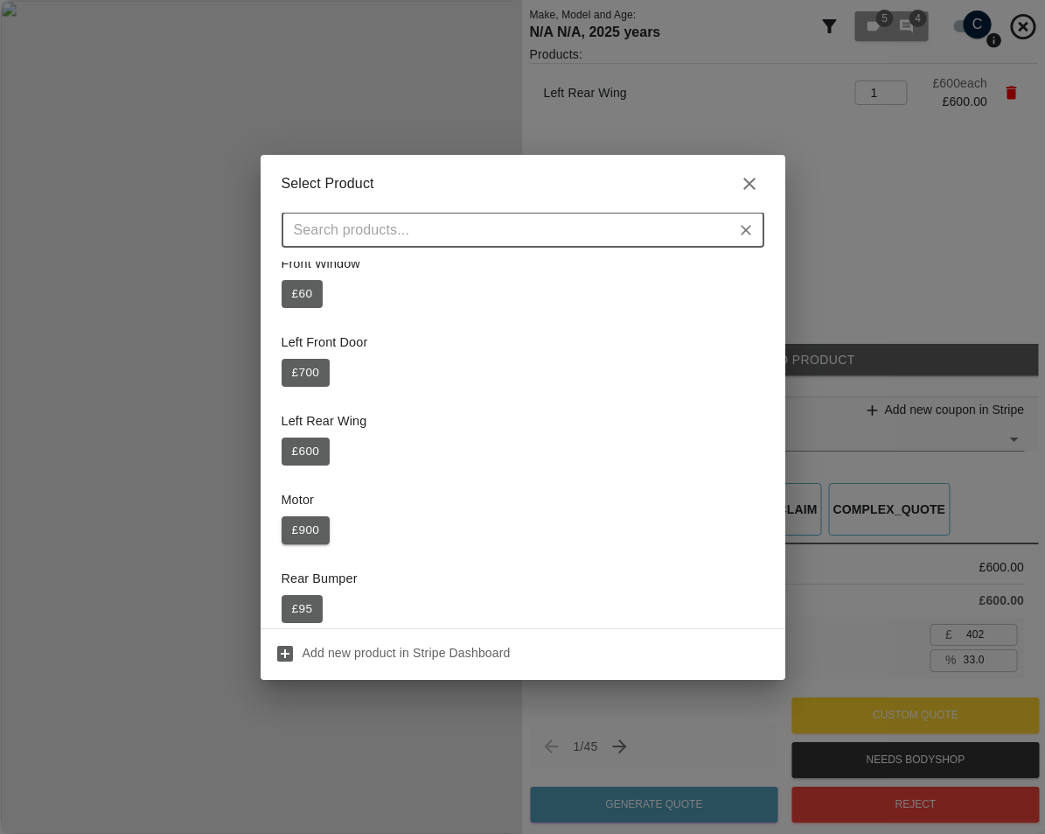
click at [314, 533] on button "£ 900" at bounding box center [306, 530] width 49 height 28
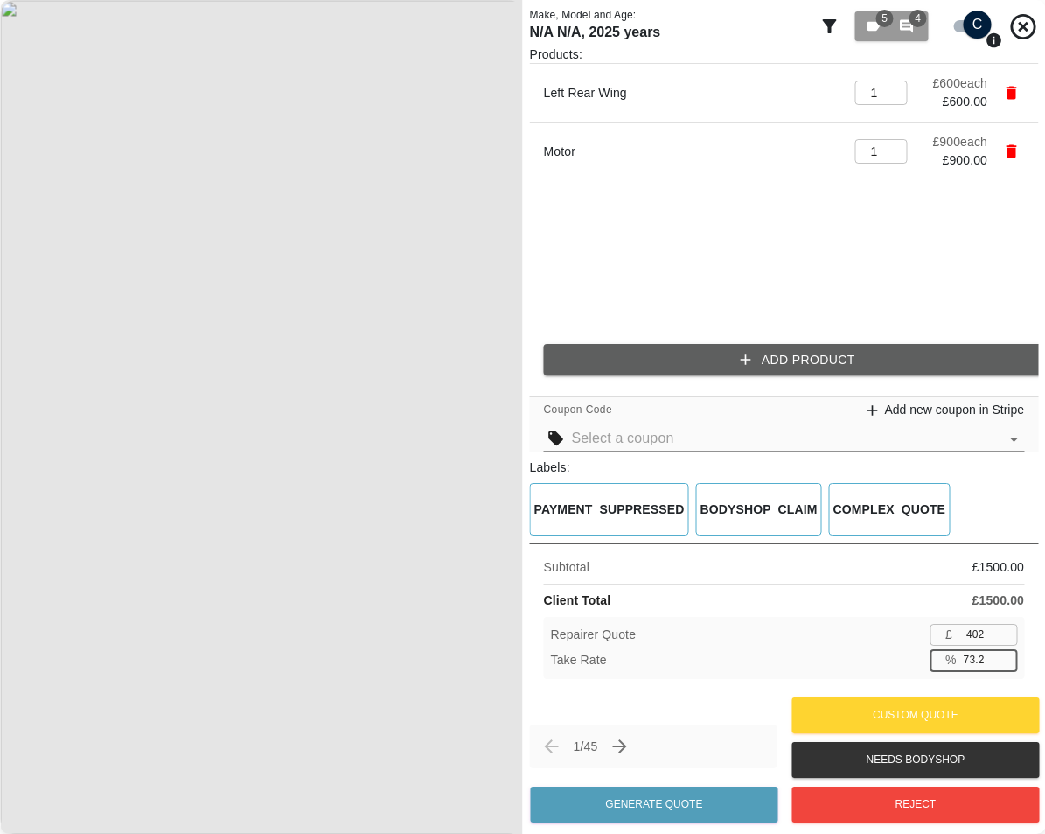
drag, startPoint x: 995, startPoint y: 668, endPoint x: 932, endPoint y: 656, distance: 64.2
click at [937, 656] on div "% 73.2 ​" at bounding box center [973, 660] width 87 height 22
click at [788, 346] on button "Add Product" at bounding box center [798, 360] width 509 height 32
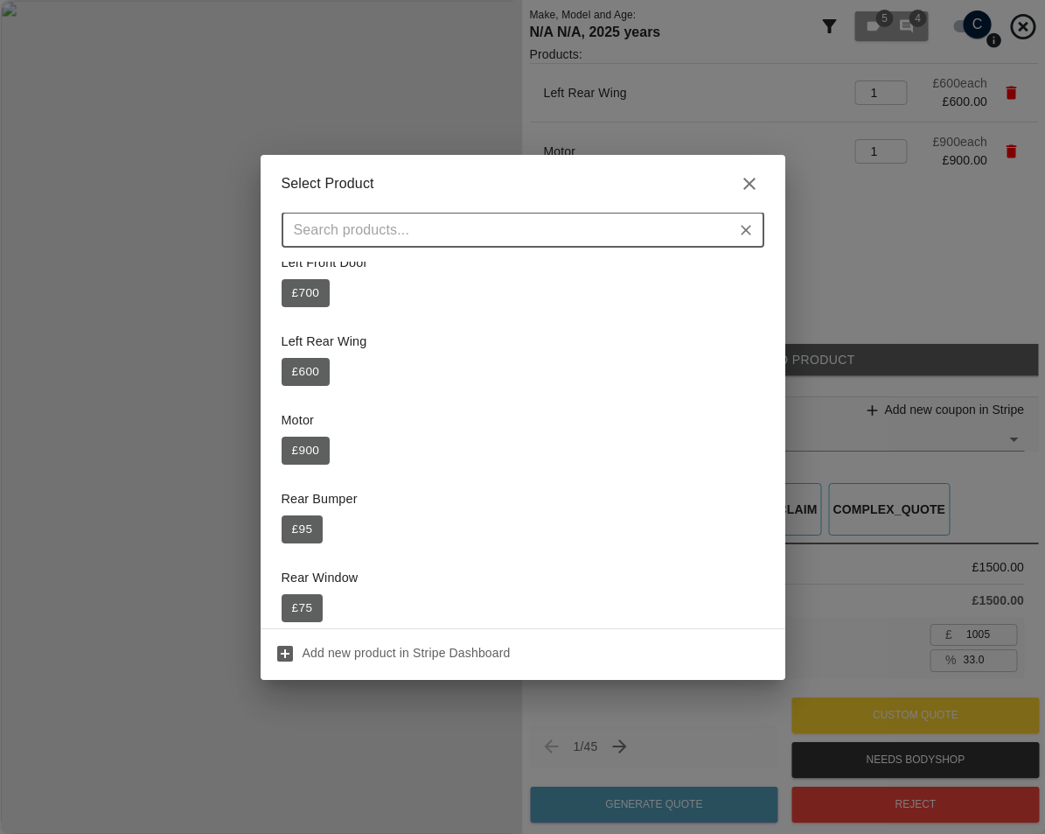
scroll to position [262, 0]
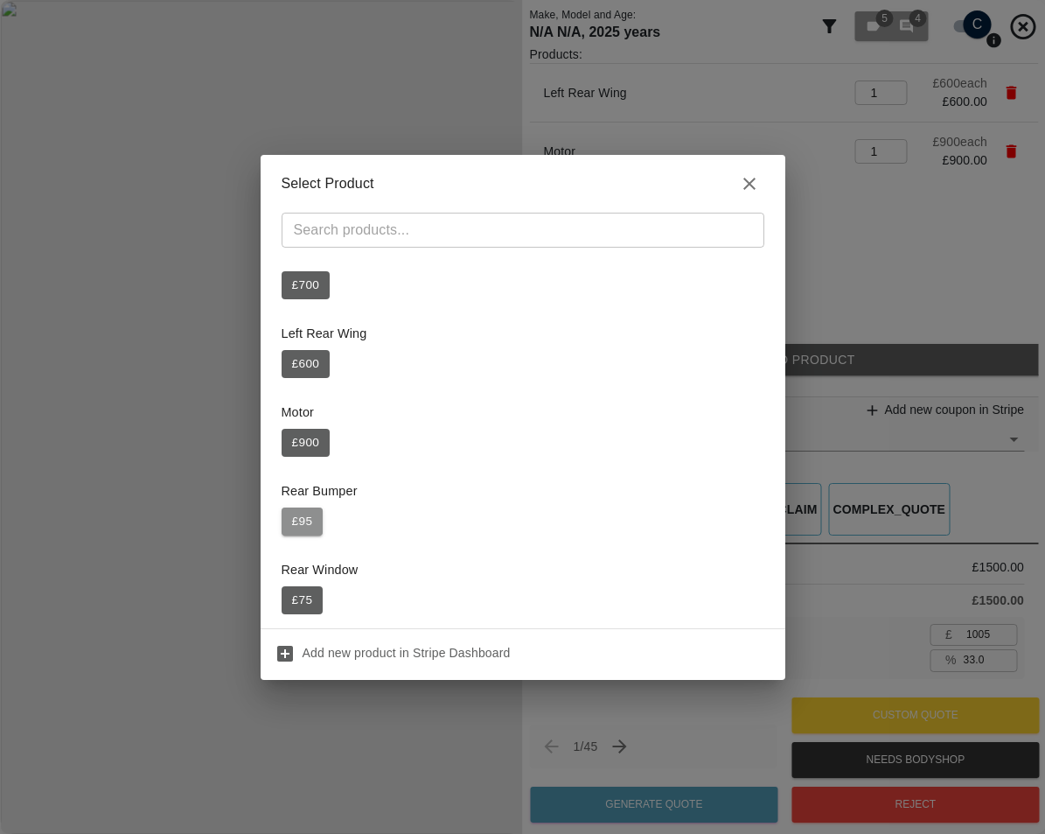
click at [297, 509] on button "£ 95" at bounding box center [303, 521] width 42 height 28
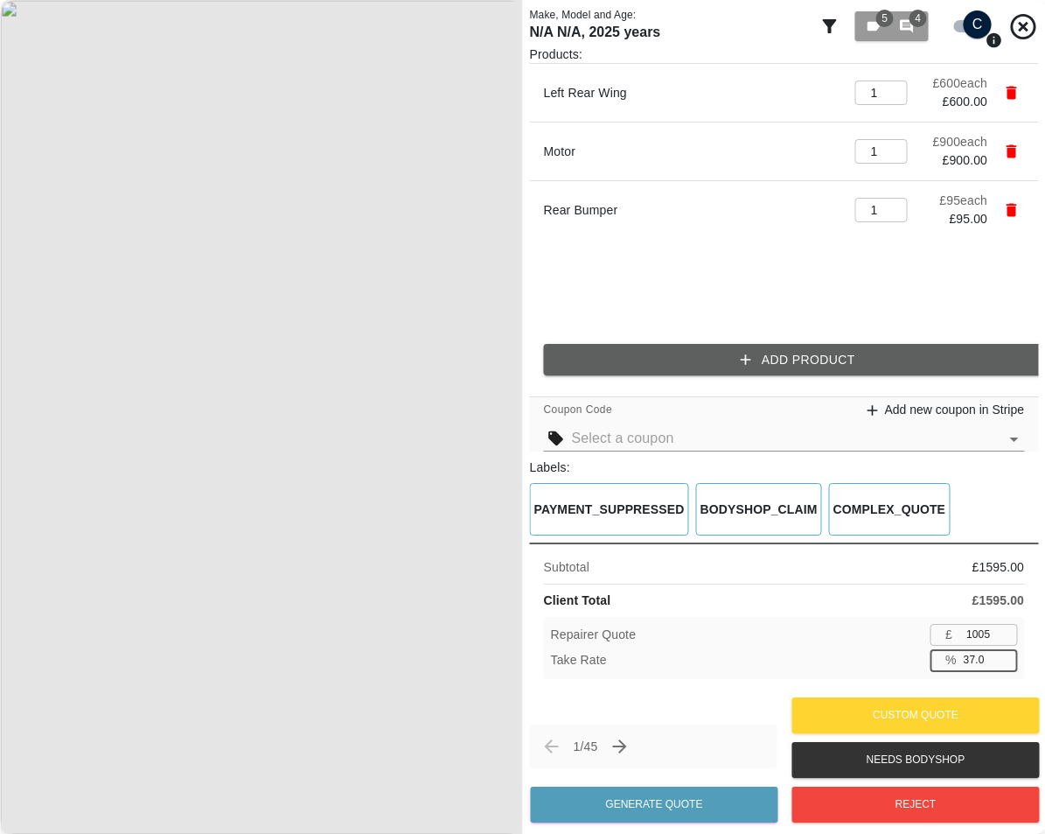
drag, startPoint x: 985, startPoint y: 658, endPoint x: 915, endPoint y: 654, distance: 70.1
click at [926, 654] on div "Take Rate % 37.0 ​" at bounding box center [784, 660] width 467 height 22
click at [913, 653] on div "Take Rate % 33.0 ​" at bounding box center [784, 660] width 467 height 22
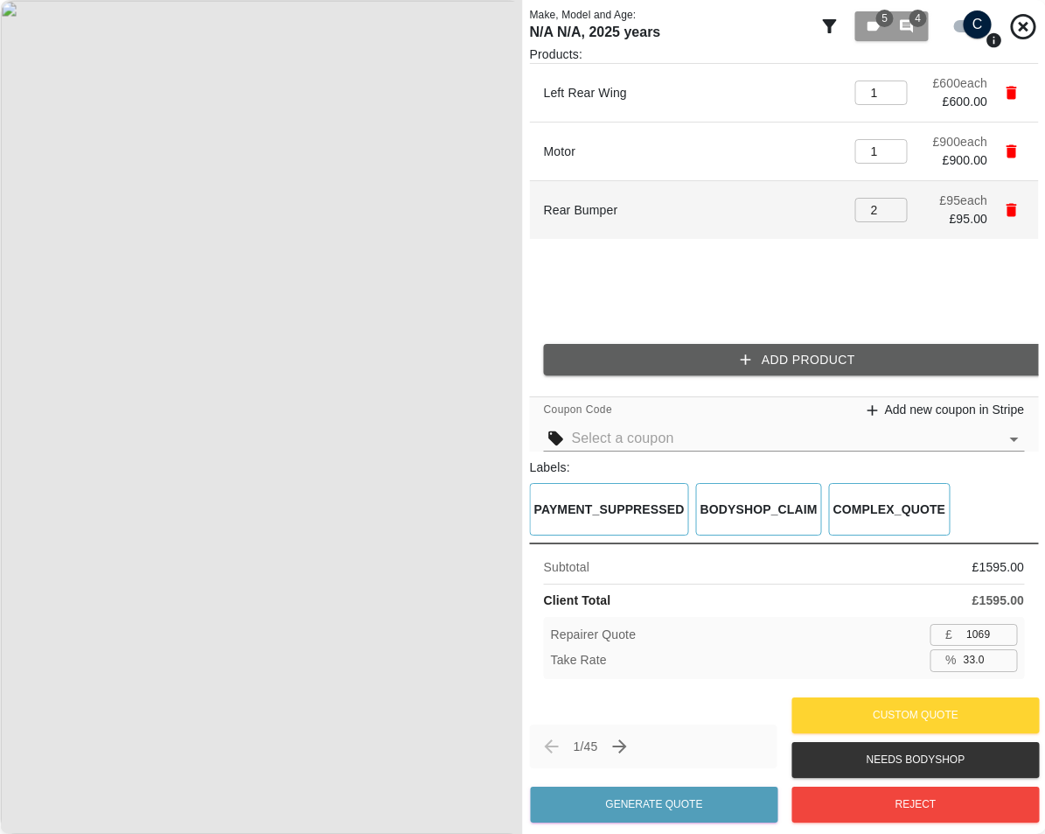
click at [895, 204] on input "2" at bounding box center [881, 210] width 52 height 24
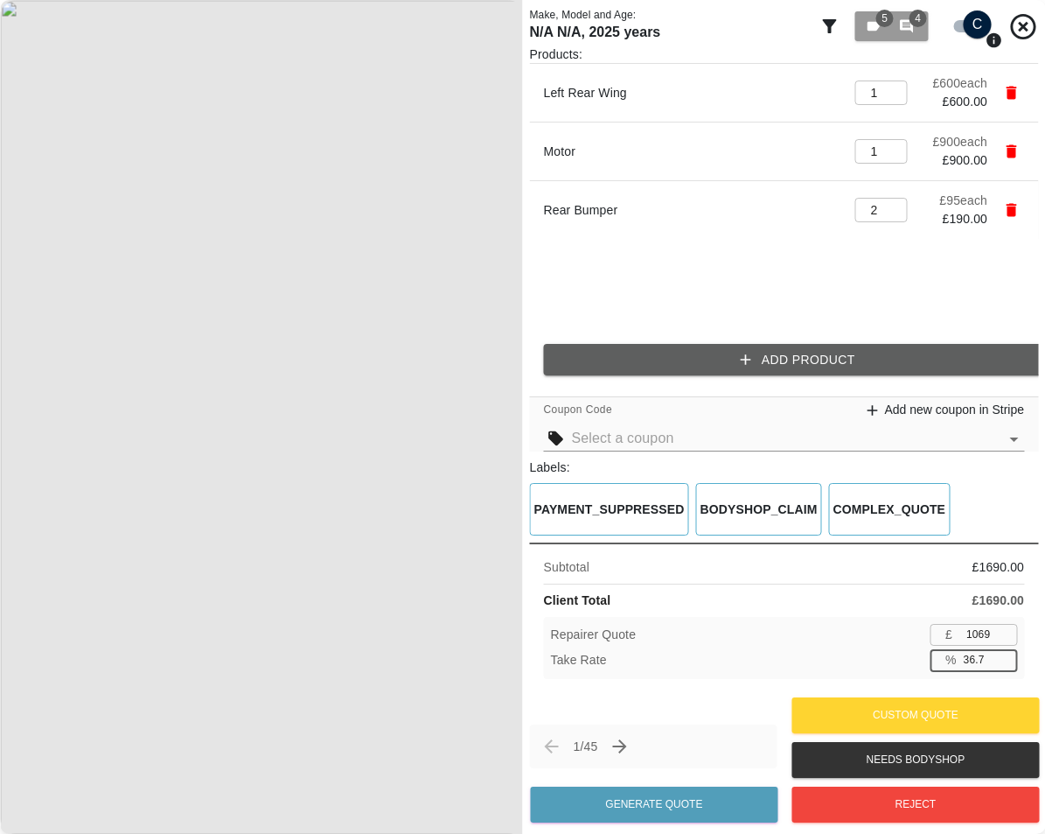
drag, startPoint x: 985, startPoint y: 663, endPoint x: 910, endPoint y: 661, distance: 75.3
click at [932, 661] on div "% 36.7 ​" at bounding box center [973, 660] width 87 height 22
click at [909, 661] on div "Take Rate % 33.0 ​" at bounding box center [784, 660] width 467 height 22
click at [928, 353] on button "Add Product" at bounding box center [798, 360] width 509 height 32
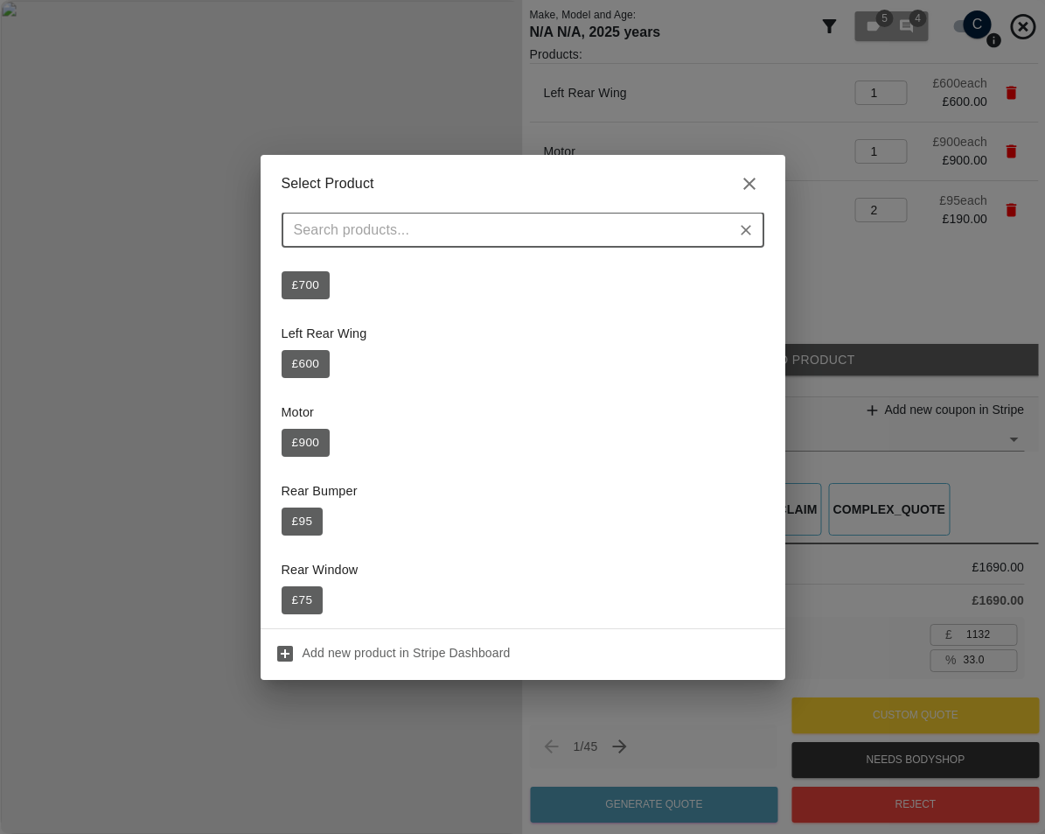
scroll to position [350, 0]
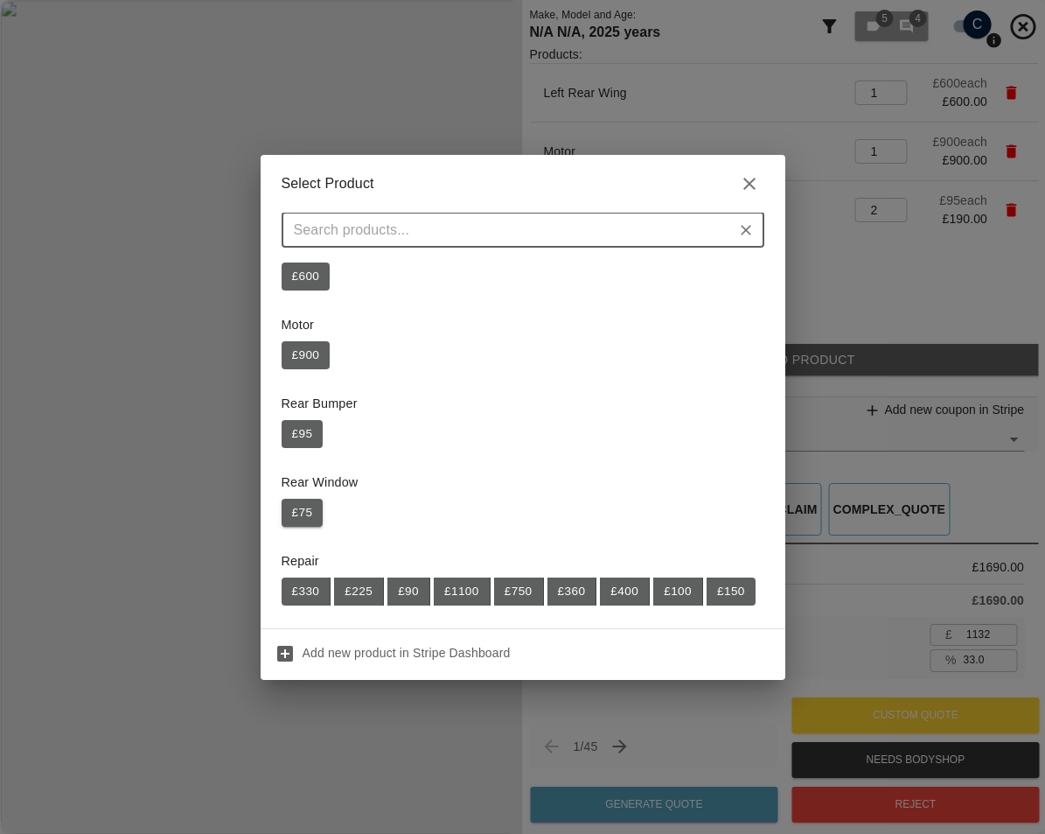
click at [305, 507] on button "£ 75" at bounding box center [303, 513] width 42 height 28
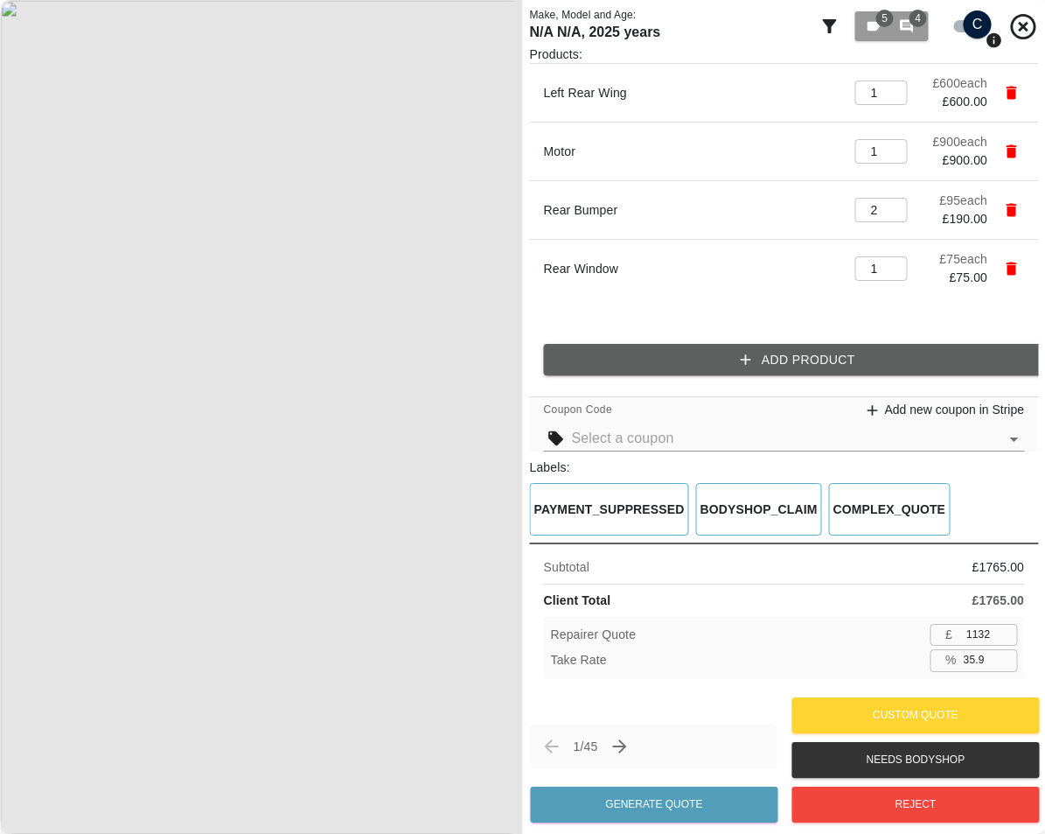
drag, startPoint x: 982, startPoint y: 658, endPoint x: 939, endPoint y: 658, distance: 43.7
click at [953, 657] on div "% 35.9 ​" at bounding box center [973, 660] width 87 height 22
click at [921, 659] on div "Take Rate % 33.0 ​" at bounding box center [784, 660] width 467 height 22
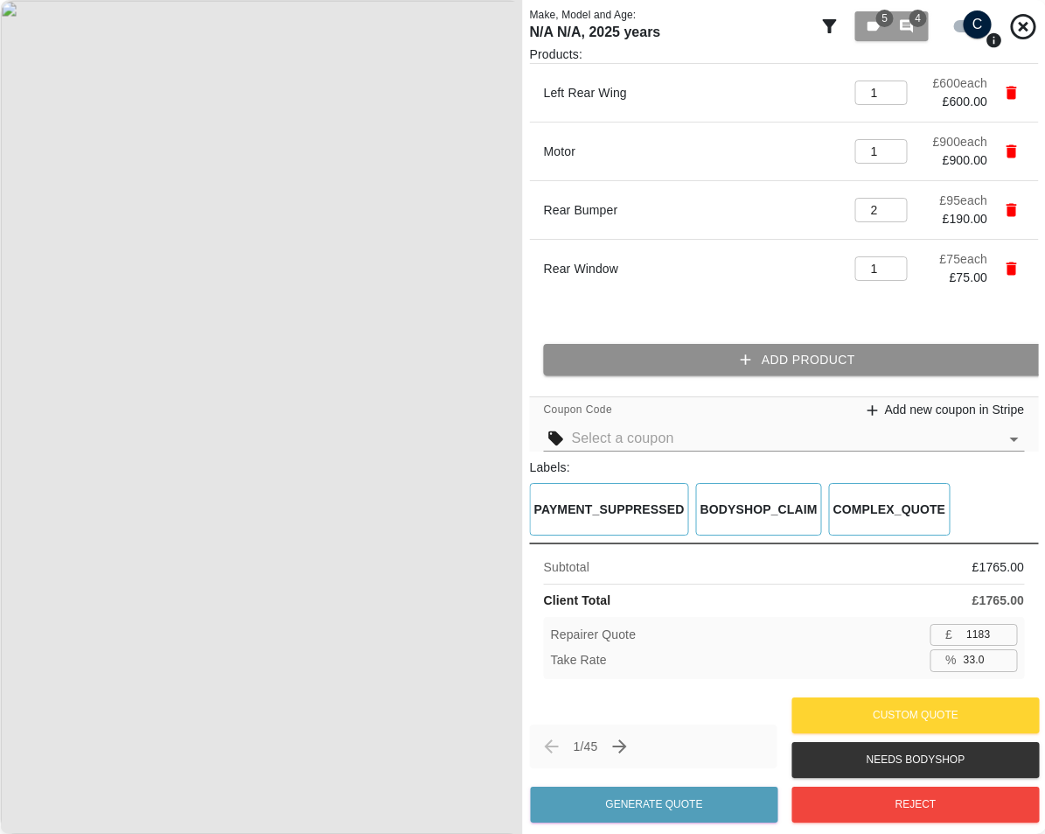
click at [896, 359] on button "Add Product" at bounding box center [798, 360] width 509 height 32
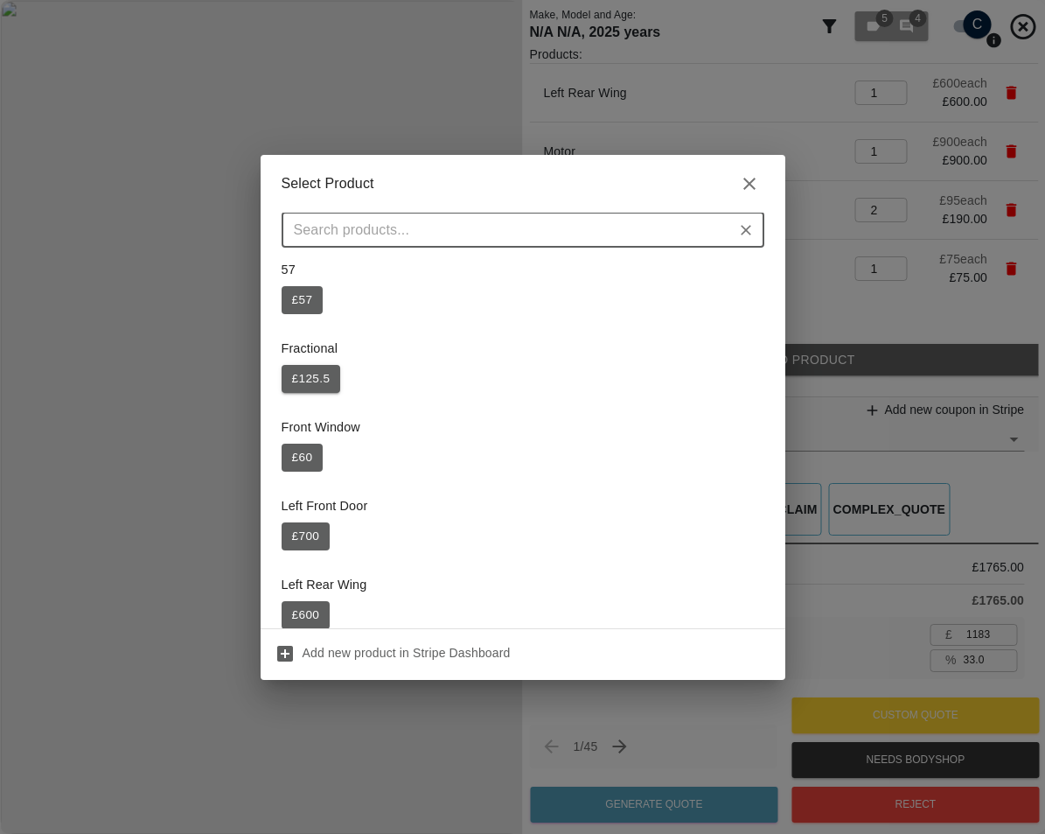
scroll to position [0, 0]
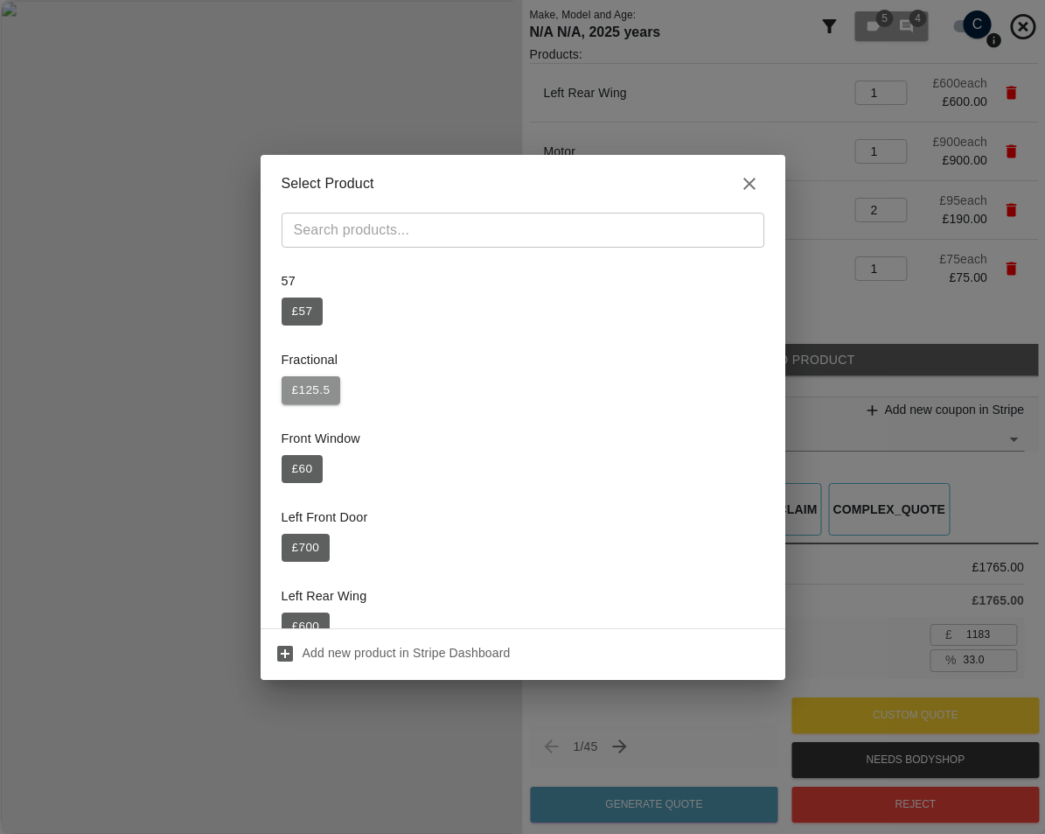
click at [318, 389] on button "£ 125.5" at bounding box center [311, 390] width 59 height 28
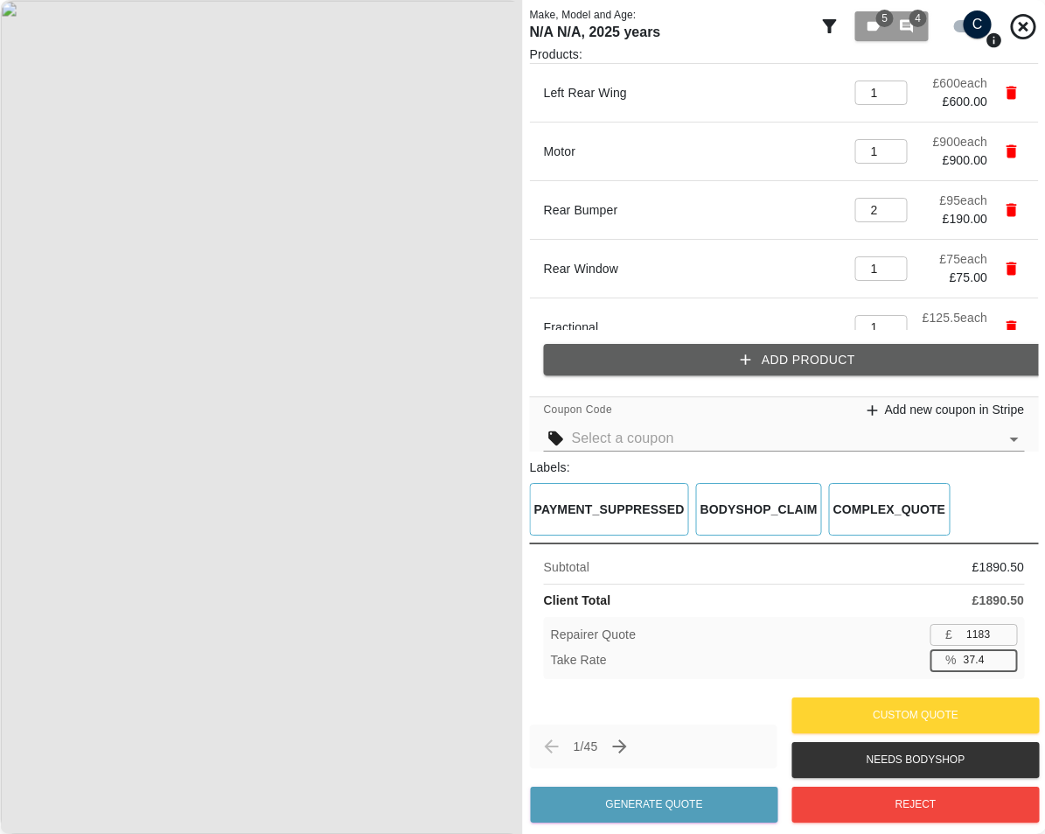
drag, startPoint x: 987, startPoint y: 664, endPoint x: 905, endPoint y: 658, distance: 81.6
click at [929, 660] on div "Take Rate % 37.4 ​" at bounding box center [784, 660] width 467 height 22
click at [905, 655] on div "Take Rate % 33.0 ​" at bounding box center [784, 660] width 467 height 22
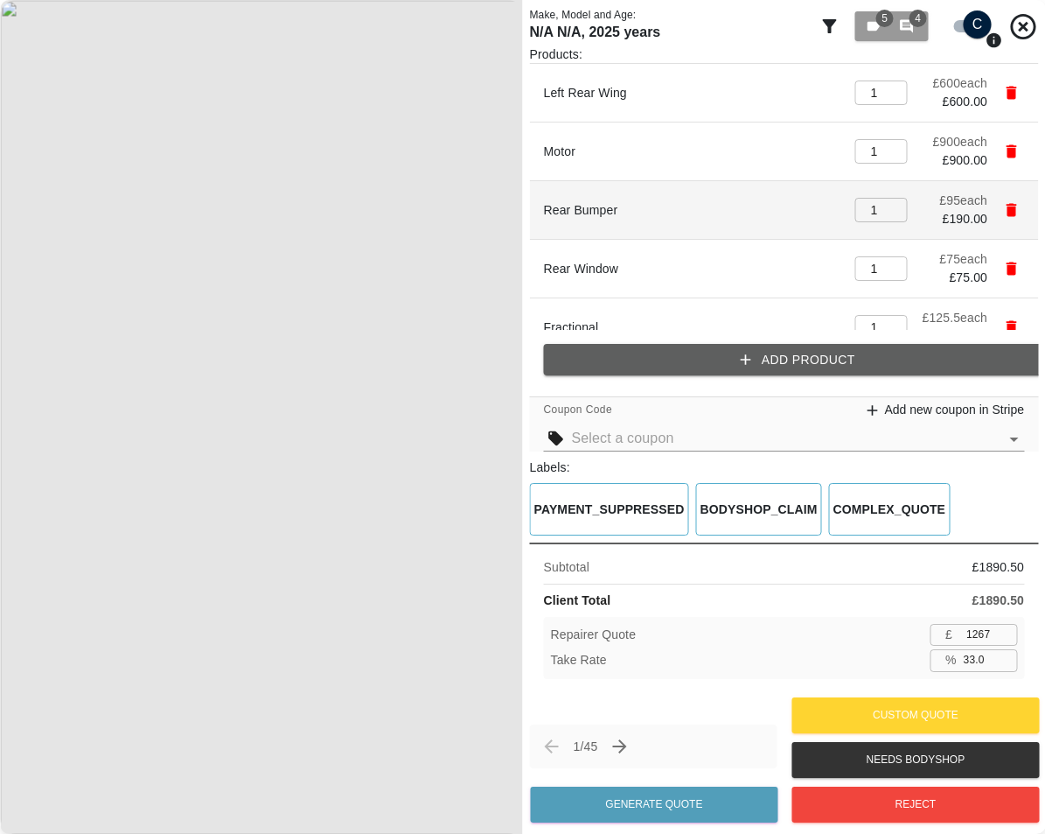
click at [879, 214] on input "1" at bounding box center [881, 210] width 52 height 24
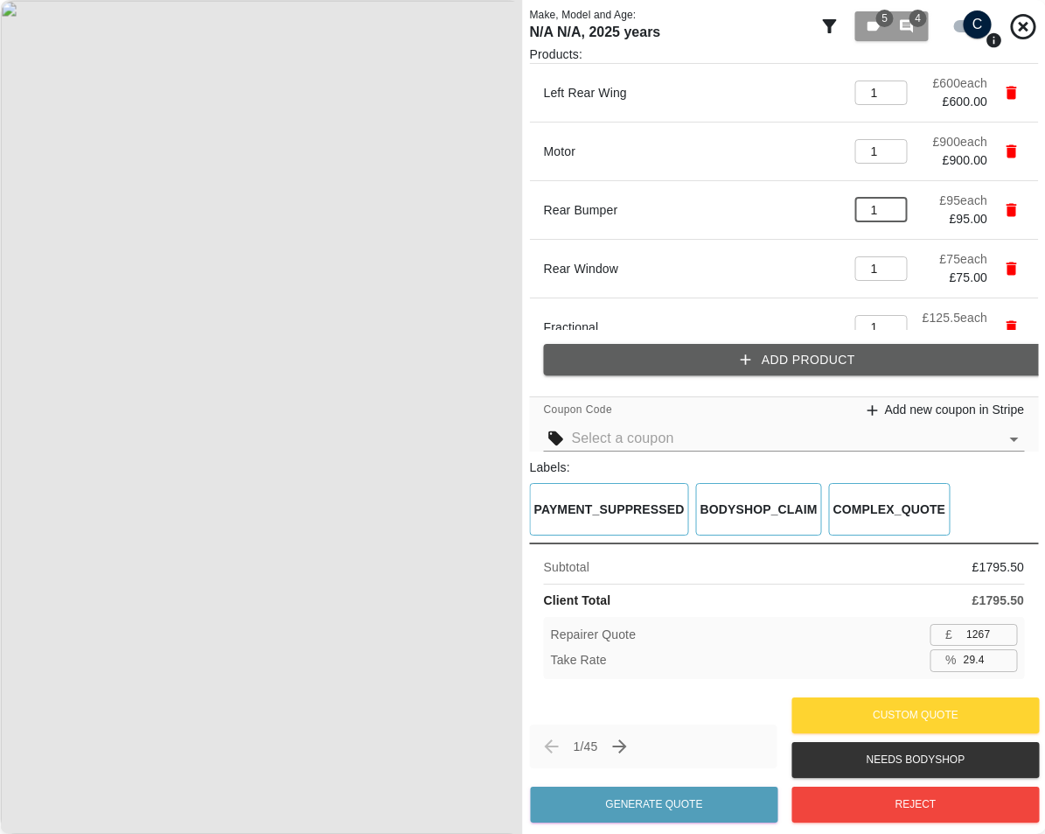
drag, startPoint x: 982, startPoint y: 663, endPoint x: 885, endPoint y: 668, distance: 96.4
click at [923, 668] on div "Take Rate % 29.4 ​" at bounding box center [784, 660] width 467 height 22
click at [885, 668] on div "Take Rate % 33.0 ​" at bounding box center [784, 660] width 467 height 22
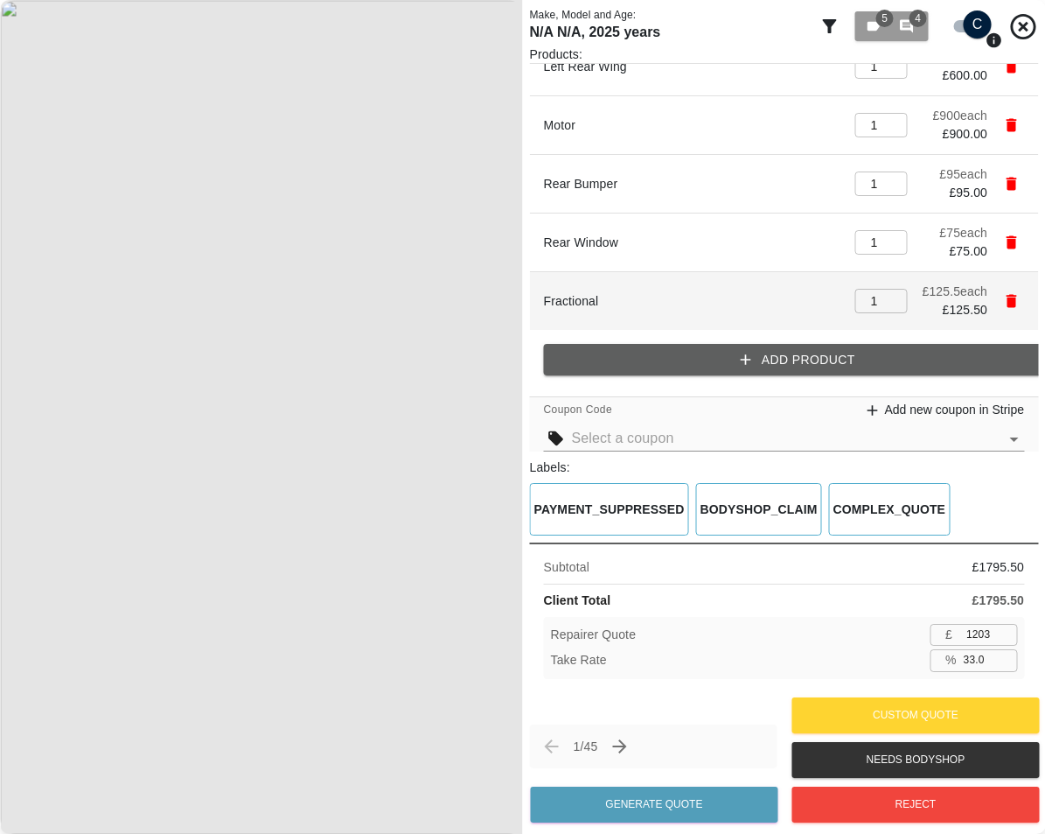
scroll to position [29, 0]
click at [879, 295] on input "2" at bounding box center [881, 301] width 52 height 24
click at [879, 295] on input "3" at bounding box center [881, 301] width 52 height 24
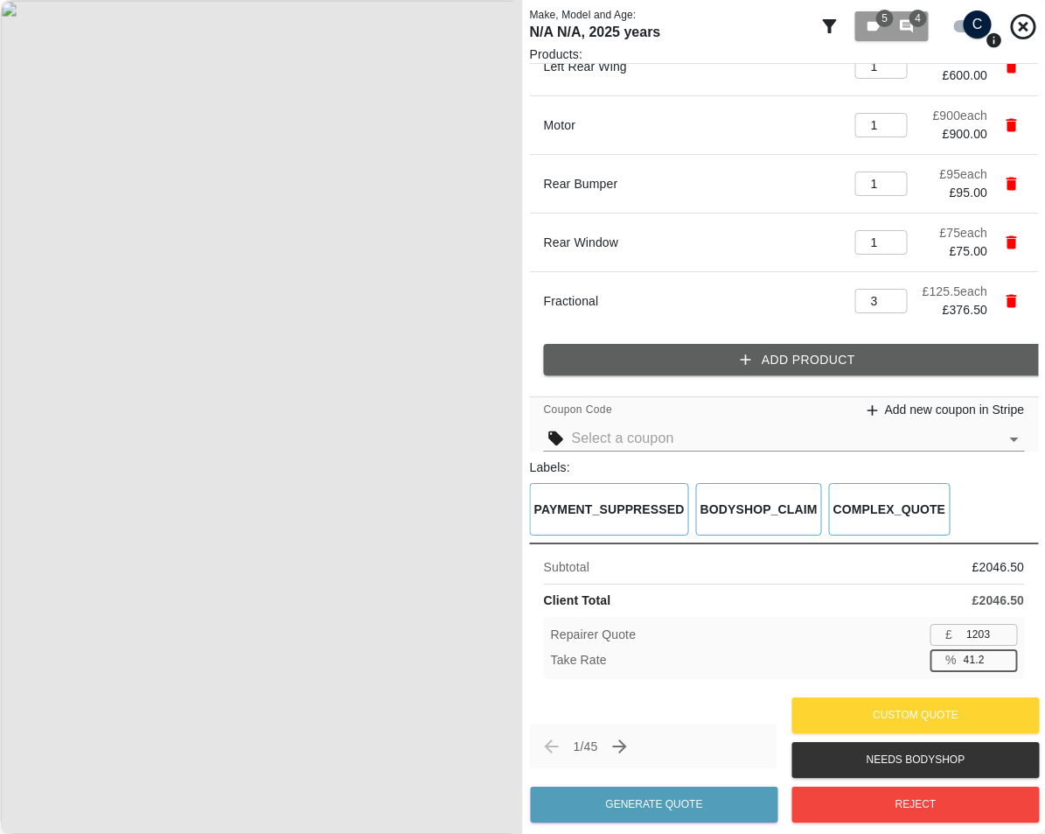
drag, startPoint x: 987, startPoint y: 661, endPoint x: 878, endPoint y: 667, distance: 108.6
click at [891, 664] on div "Take Rate % 41.2 ​" at bounding box center [784, 660] width 467 height 22
click at [857, 643] on div "Repairer Quote £ 1371 ​" at bounding box center [784, 635] width 467 height 22
drag, startPoint x: 984, startPoint y: 662, endPoint x: 958, endPoint y: 662, distance: 26.2
click at [958, 662] on input "32.7" at bounding box center [987, 660] width 60 height 22
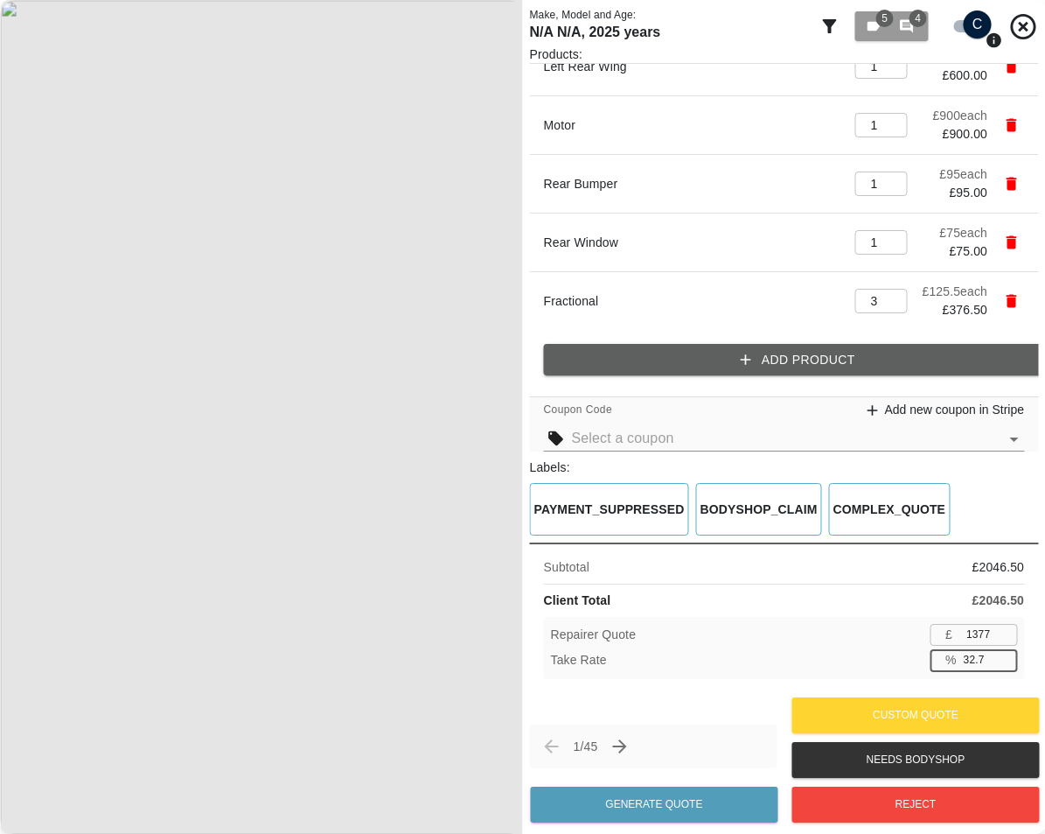
click at [867, 655] on div "Take Rate % 32.7 ​" at bounding box center [784, 660] width 467 height 22
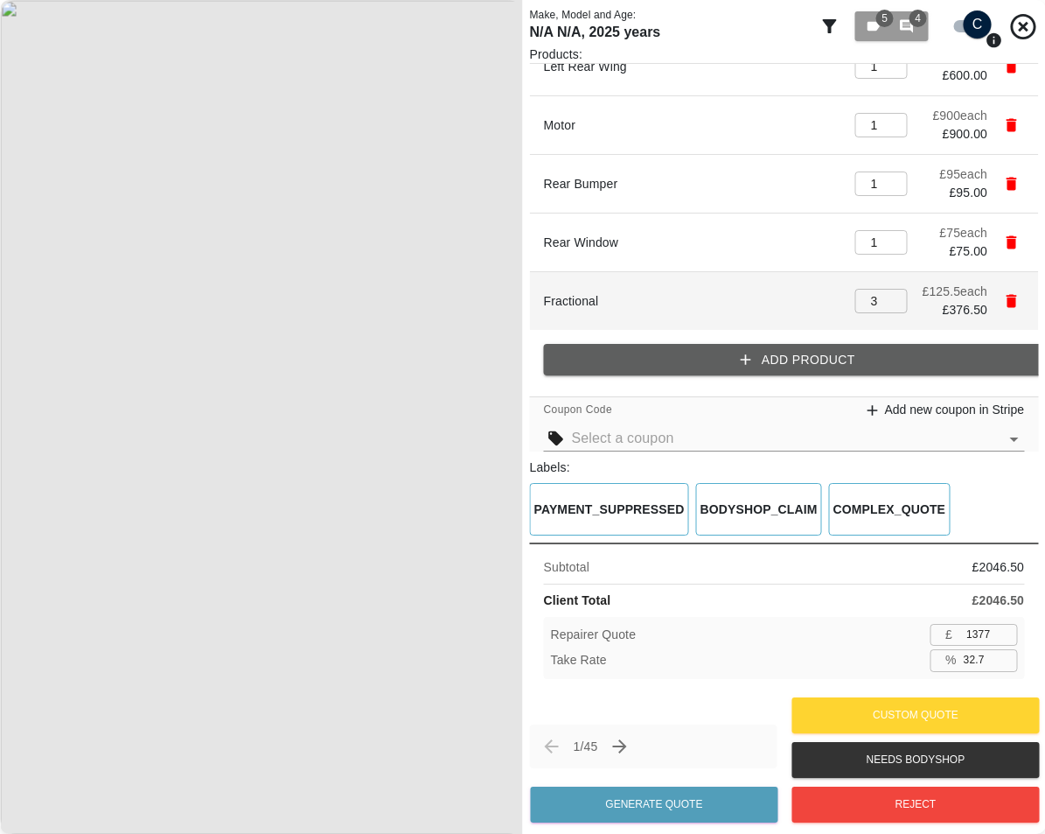
click at [1006, 295] on icon "button" at bounding box center [1011, 301] width 10 height 13
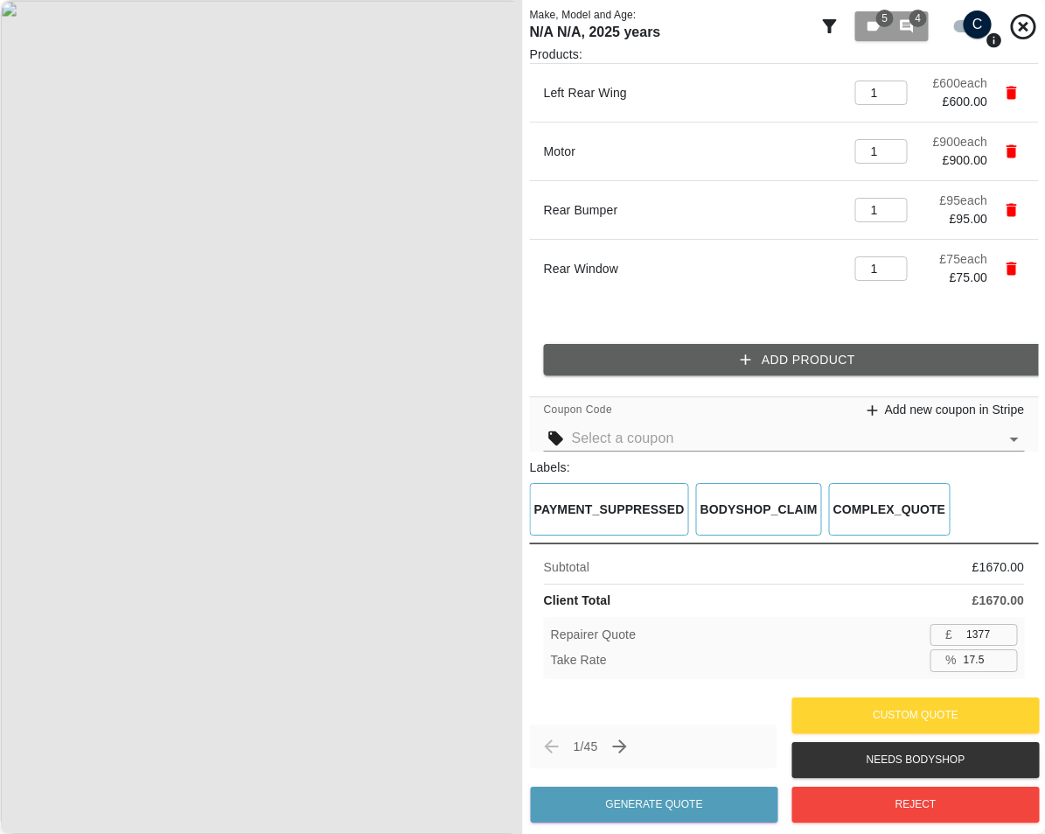
click at [991, 635] on input "1377" at bounding box center [989, 635] width 58 height 22
click at [983, 655] on input "17.5" at bounding box center [987, 660] width 60 height 22
click at [842, 619] on div "Repairer Quote £ 1119 ​ Take Rate % 33.0 ​" at bounding box center [784, 648] width 481 height 62
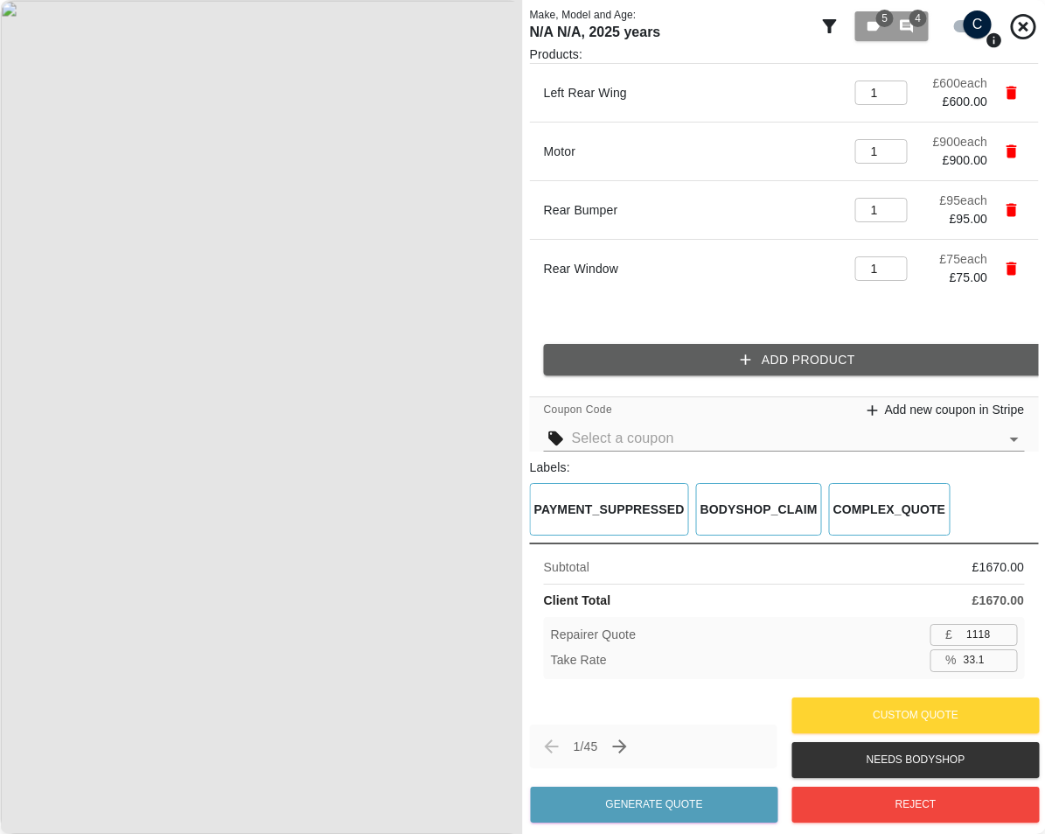
click at [1010, 637] on input "1118" at bounding box center [989, 635] width 58 height 22
click at [891, 592] on div "Client Total £ 1670.00" at bounding box center [784, 600] width 481 height 18
click at [1003, 625] on input "1119" at bounding box center [989, 635] width 58 height 22
click at [1004, 626] on input "1120" at bounding box center [989, 635] width 58 height 22
click at [1004, 626] on input "1121" at bounding box center [989, 635] width 58 height 22
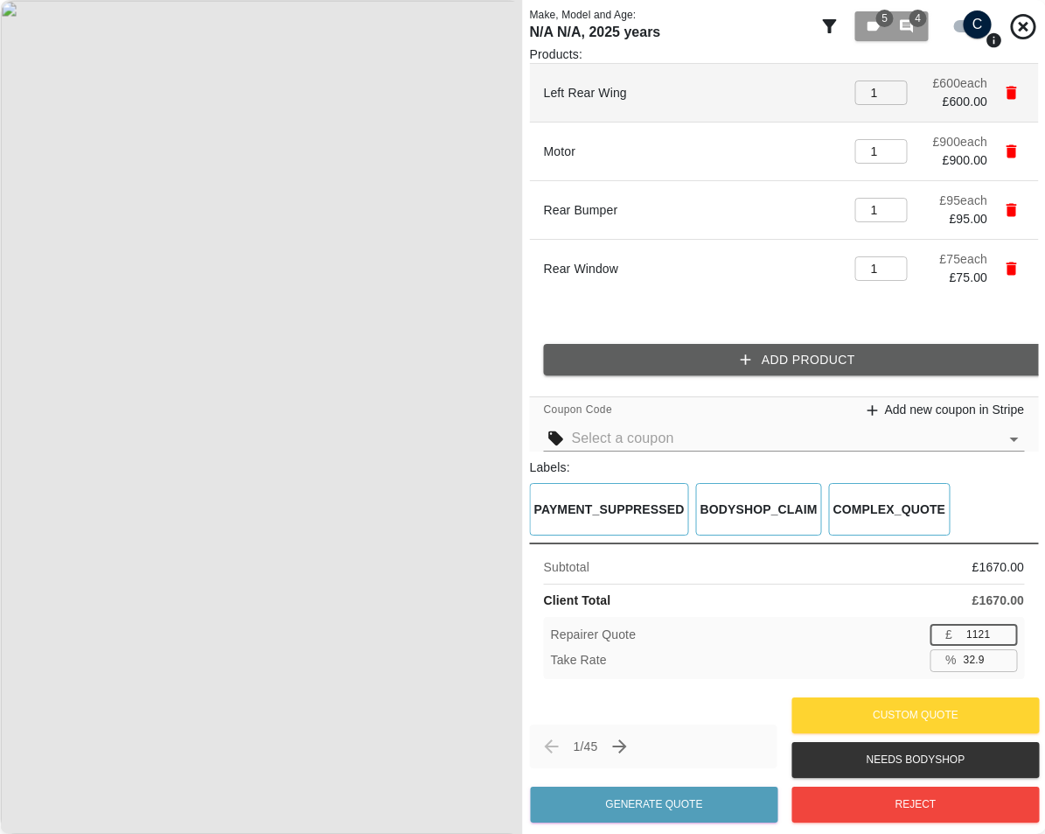
click at [1010, 89] on icon "button" at bounding box center [1011, 93] width 10 height 13
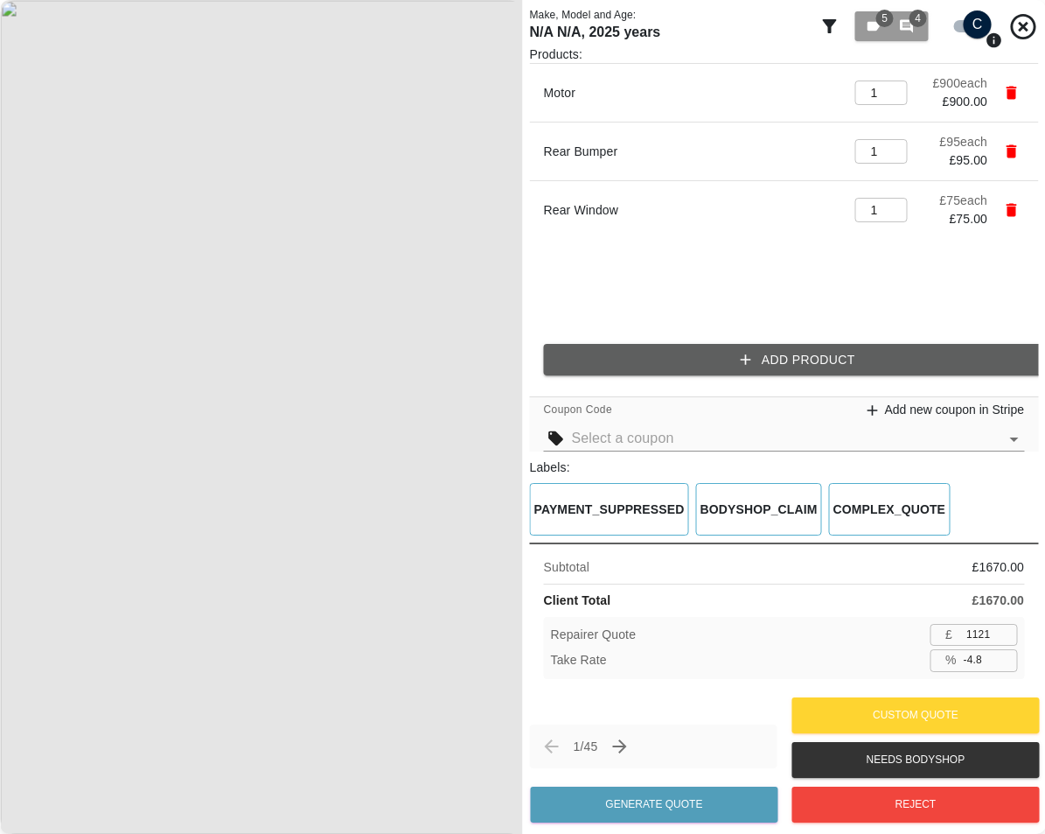
click at [1010, 89] on icon "button" at bounding box center [1011, 93] width 10 height 13
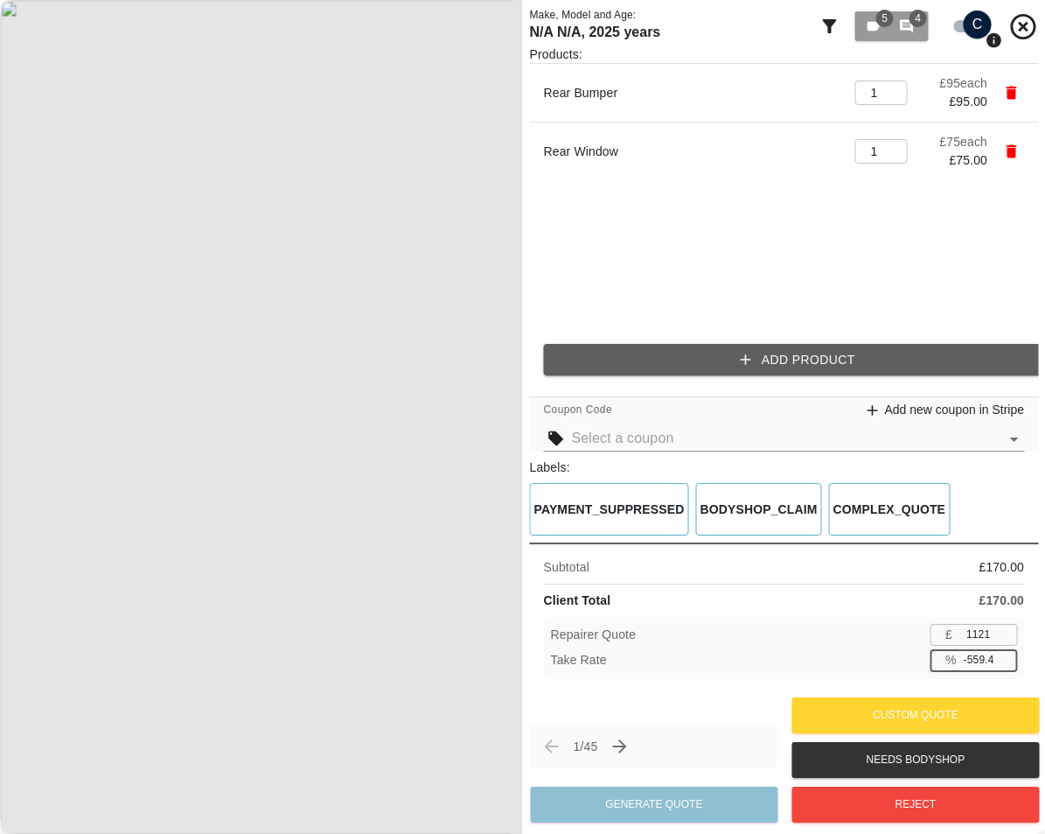
click at [989, 655] on input "-559.4" at bounding box center [987, 660] width 60 height 22
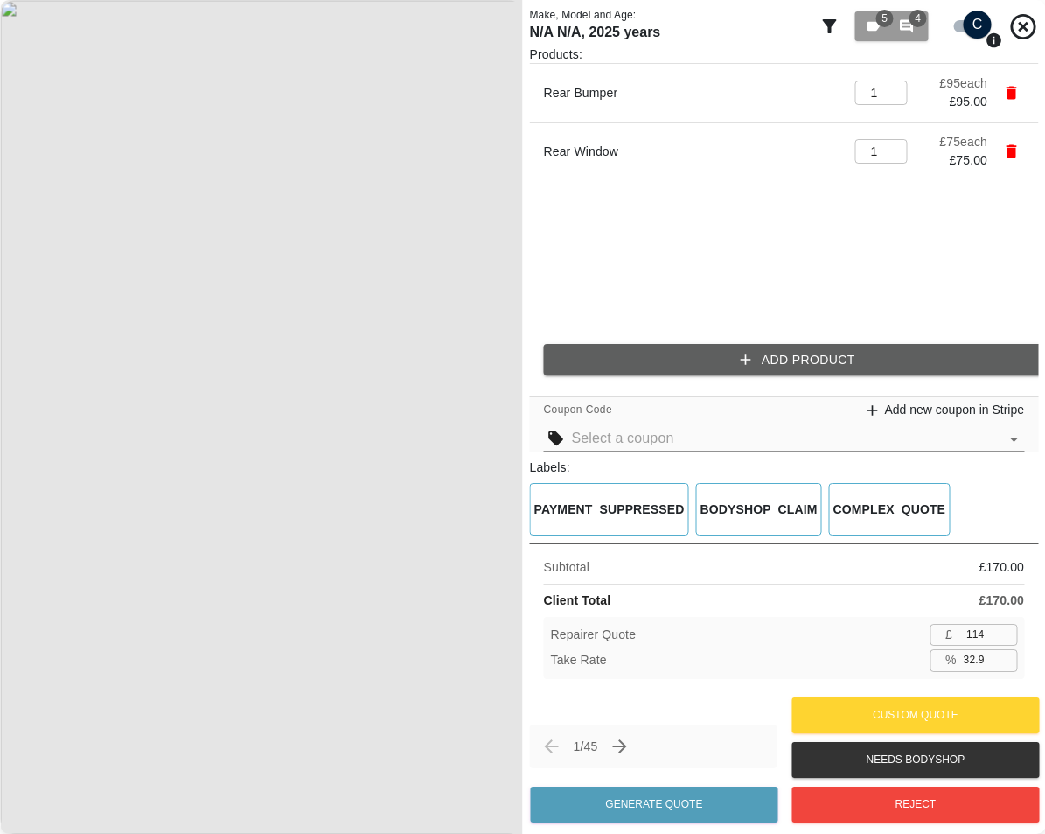
click at [919, 599] on div "Client Total £ 170.00" at bounding box center [784, 600] width 481 height 18
drag, startPoint x: 994, startPoint y: 663, endPoint x: 910, endPoint y: 661, distance: 84.0
click at [919, 661] on div "Take Rate % 32.9 ​" at bounding box center [784, 660] width 467 height 22
click at [1002, 630] on input "115" at bounding box center [989, 635] width 58 height 22
click at [1004, 638] on input "113" at bounding box center [989, 635] width 58 height 22
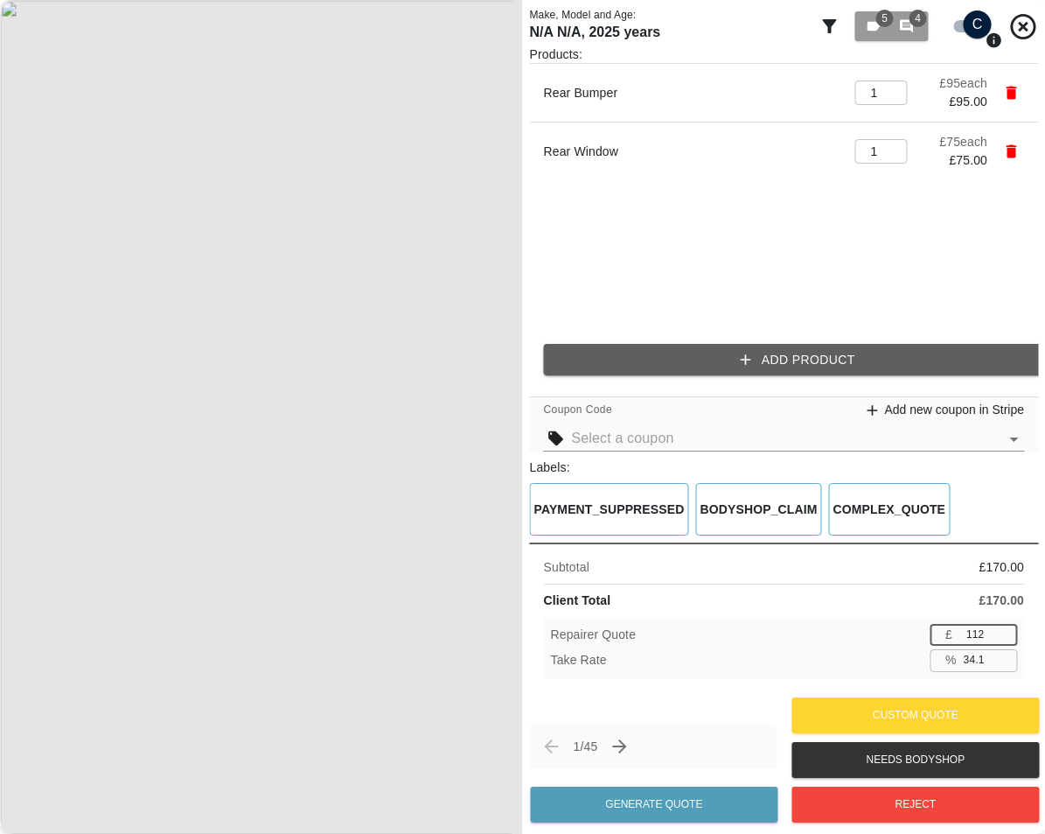
click at [1004, 638] on input "112" at bounding box center [989, 635] width 58 height 22
click at [1002, 634] on input "113" at bounding box center [989, 635] width 58 height 22
click at [900, 602] on div "Client Total £ 170.00" at bounding box center [784, 600] width 481 height 18
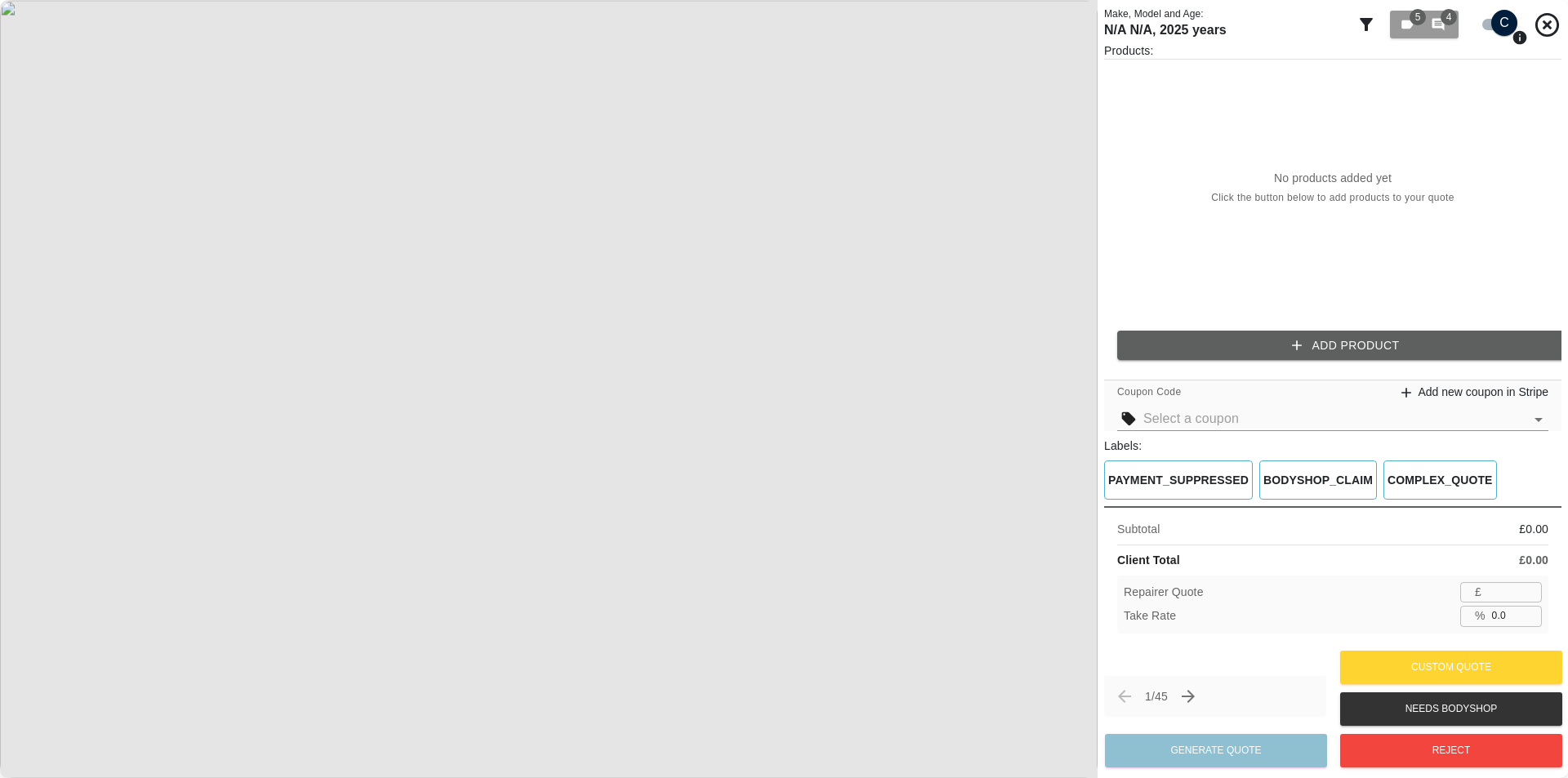
click at [1325, 347] on button "Add Product" at bounding box center [1346, 345] width 457 height 30
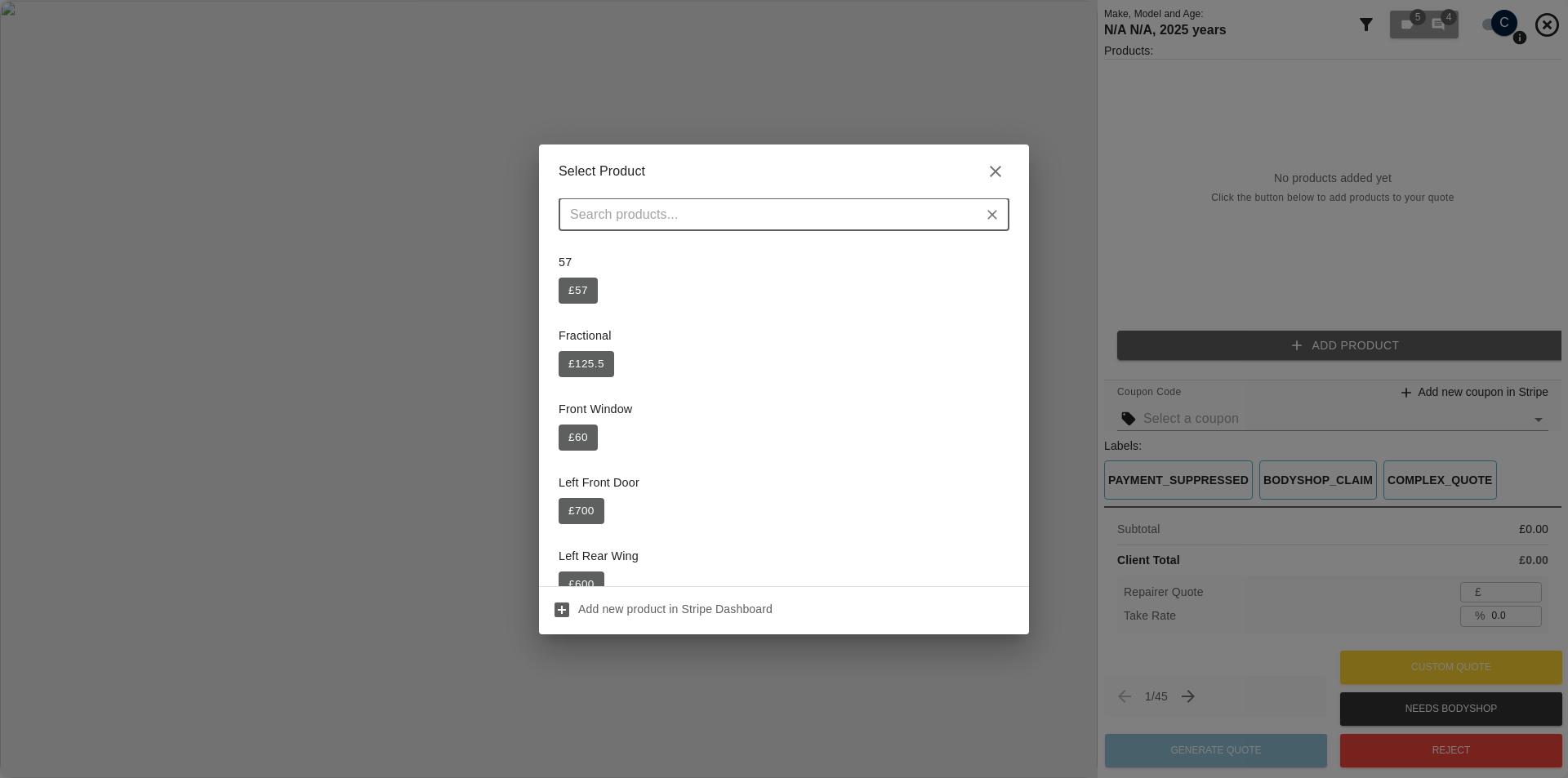
drag, startPoint x: 569, startPoint y: 447, endPoint x: 615, endPoint y: 445, distance: 46.0
click at [573, 445] on button "£ 60" at bounding box center [578, 438] width 39 height 26
type input "39"
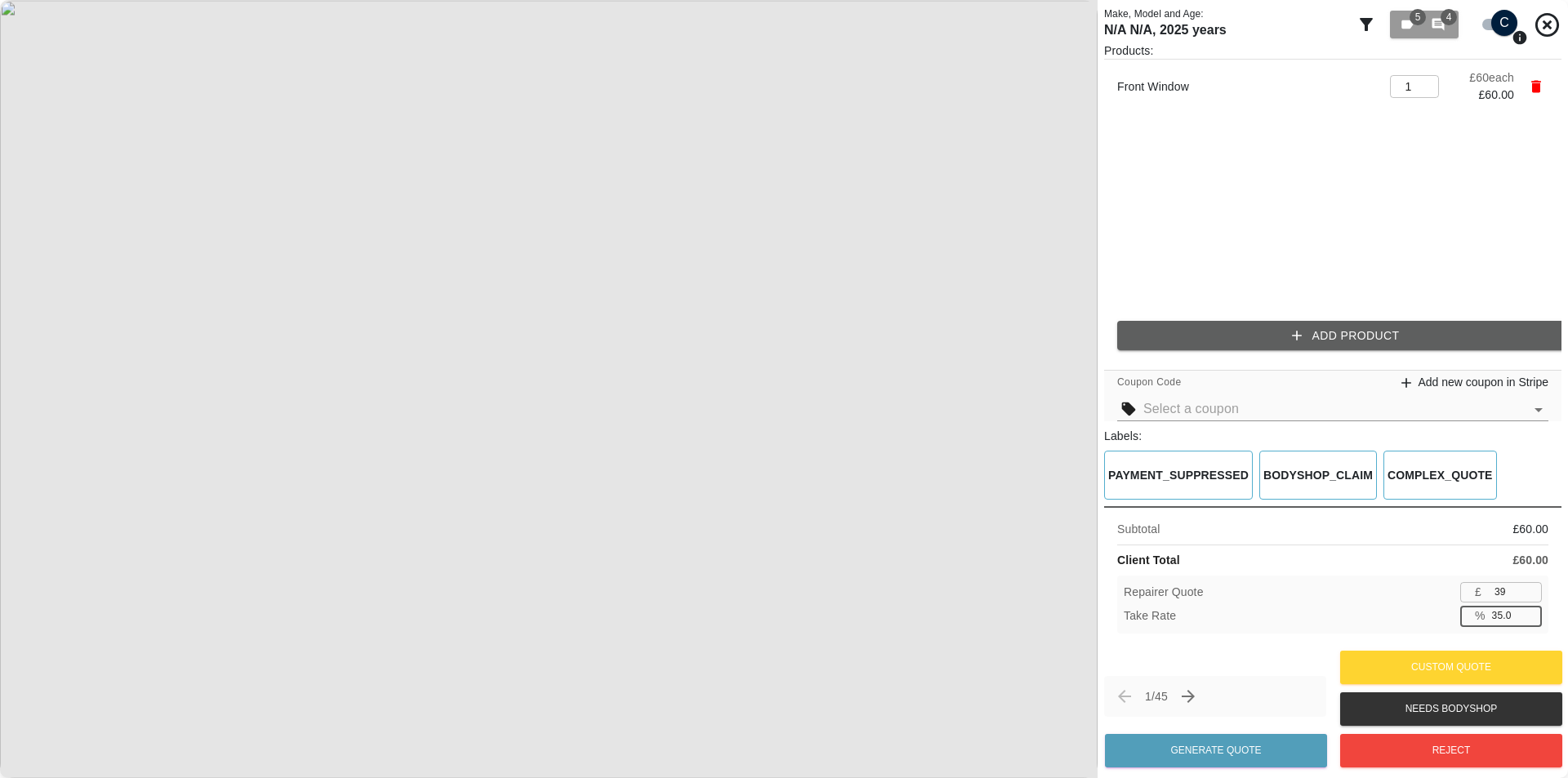
drag, startPoint x: 1521, startPoint y: 618, endPoint x: 1458, endPoint y: 629, distance: 64.0
click at [1464, 626] on div "% 35.0 ​" at bounding box center [1500, 616] width 81 height 21
type input "33"
type input "40"
type input "33.3"
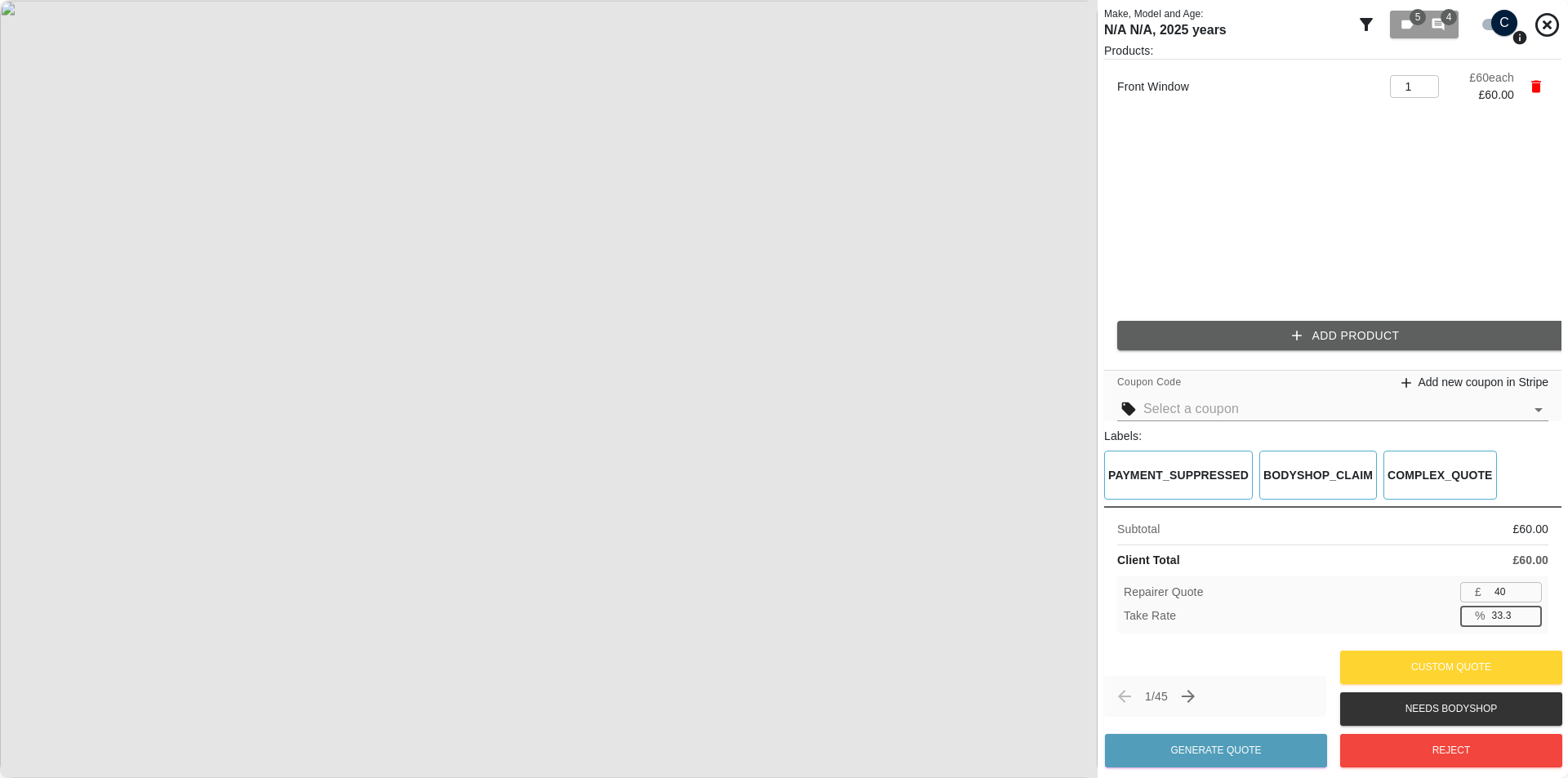
click at [1458, 629] on div "Repairer Quote £ 40 ​ Take Rate % 33.3 ​" at bounding box center [1333, 604] width 431 height 58
drag, startPoint x: 1514, startPoint y: 615, endPoint x: 1423, endPoint y: 618, distance: 91.0
click at [1423, 618] on div "Take Rate % 33.3 ​" at bounding box center [1333, 616] width 418 height 21
type input "39"
type input "35.0"
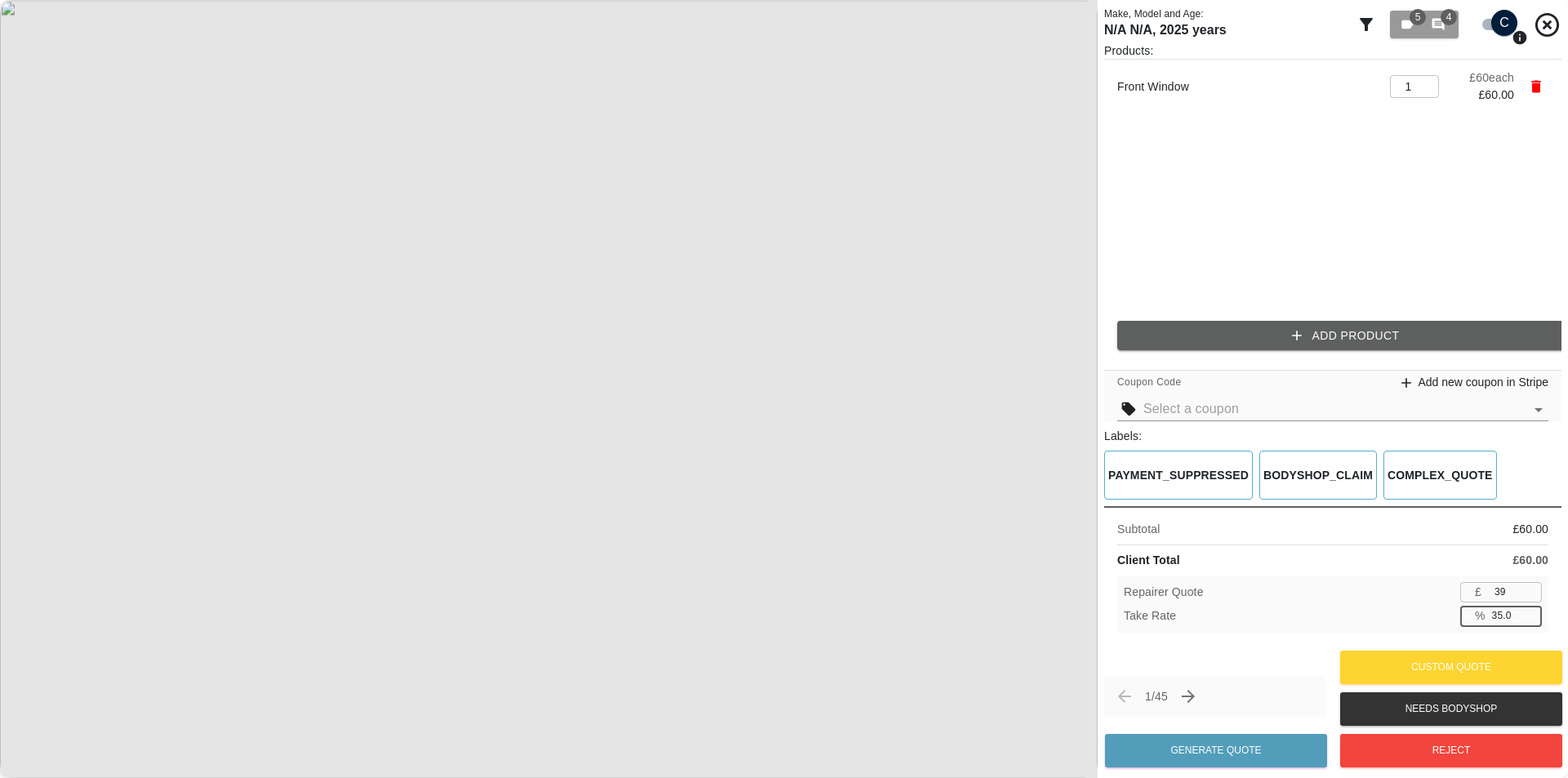
click at [1523, 593] on input "39" at bounding box center [1515, 592] width 54 height 21
type input "38"
type input "36.7"
click at [1526, 597] on input "38" at bounding box center [1515, 592] width 54 height 21
type input "37"
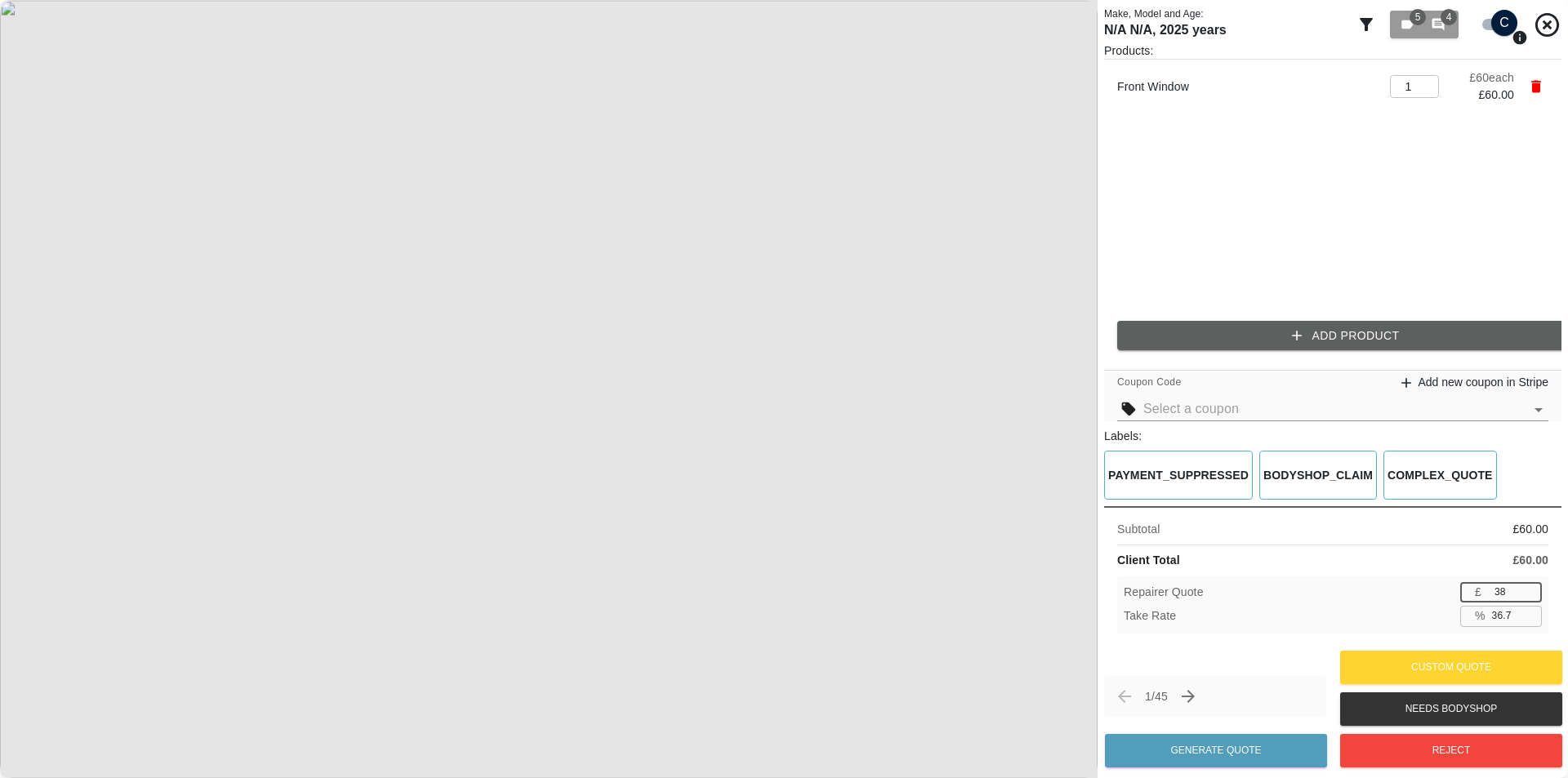
type input "38.3"
click at [1529, 594] on input "37" at bounding box center [1515, 592] width 54 height 21
type input "36"
type input "40.0"
click at [1529, 594] on input "36" at bounding box center [1515, 592] width 54 height 21
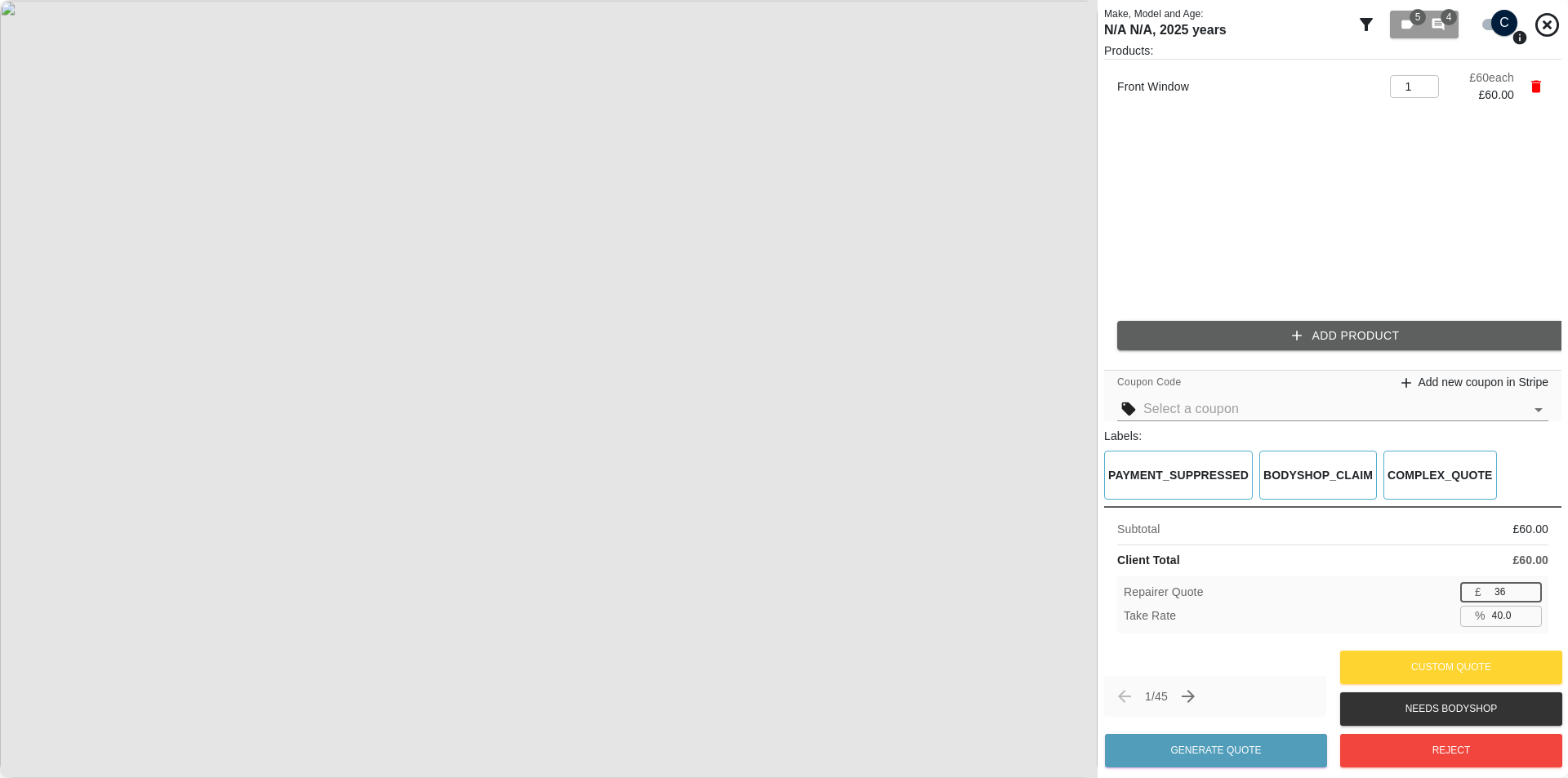
type input "37"
type input "38.3"
click at [1526, 589] on input "37" at bounding box center [1515, 592] width 54 height 21
type input "38"
type input "36.7"
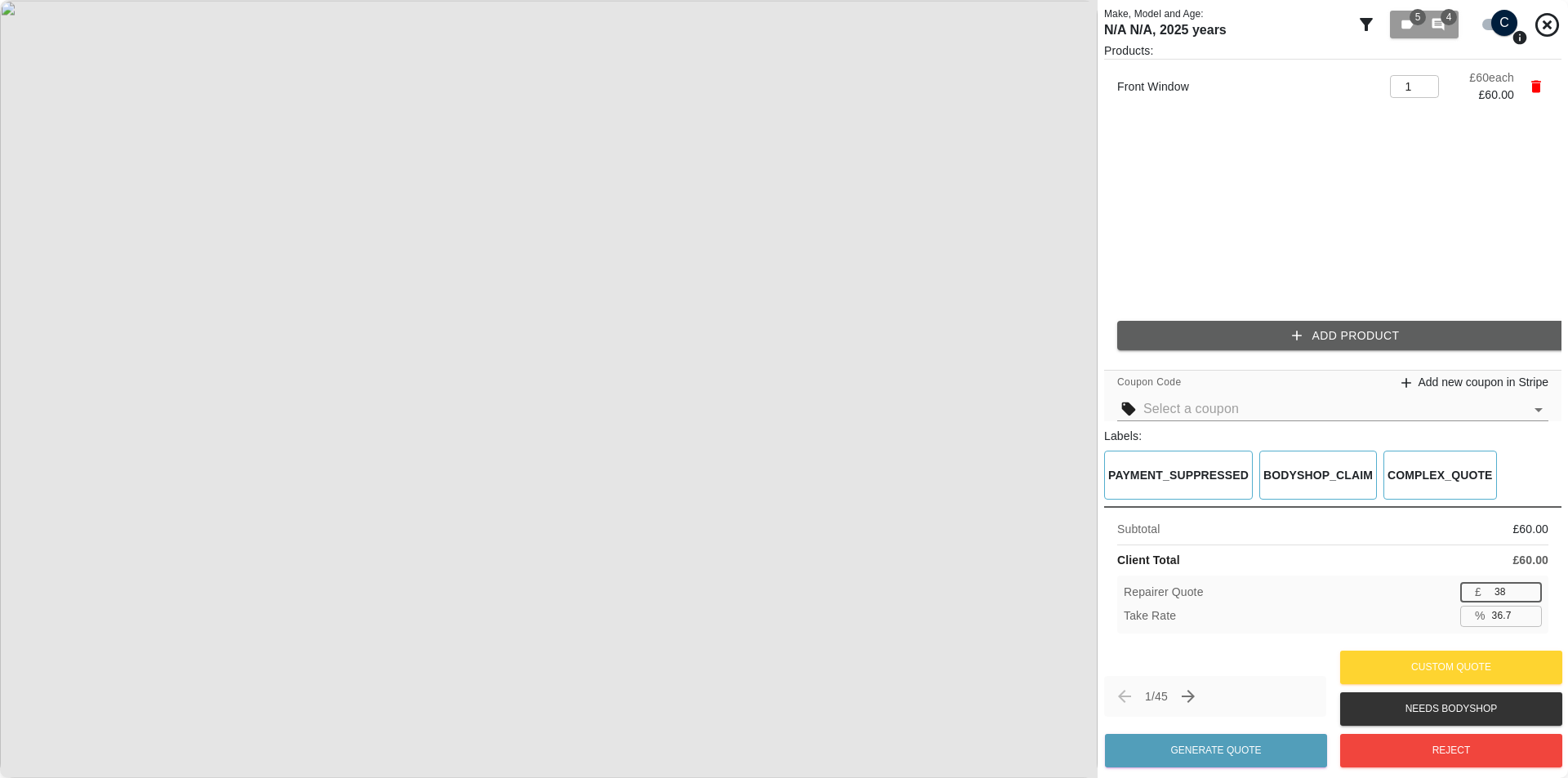
click at [1526, 589] on input "38" at bounding box center [1515, 592] width 54 height 21
type input "39"
type input "35.0"
click at [1526, 589] on input "39" at bounding box center [1515, 592] width 54 height 21
type input "40"
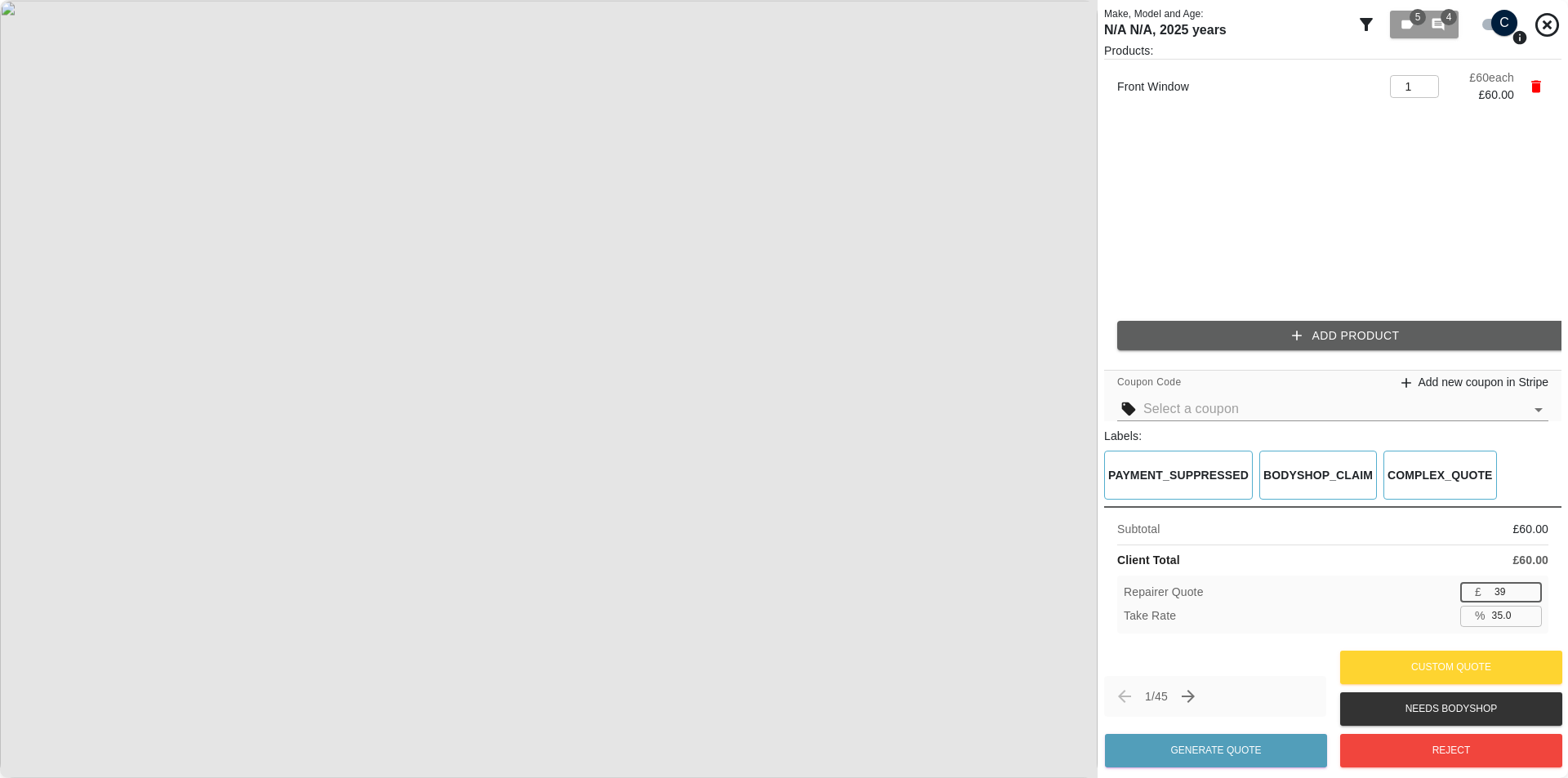
type input "33.3"
click at [1526, 586] on input "40" at bounding box center [1515, 592] width 54 height 21
type input "41"
type input "31.7"
click at [1526, 586] on input "41" at bounding box center [1515, 592] width 54 height 21
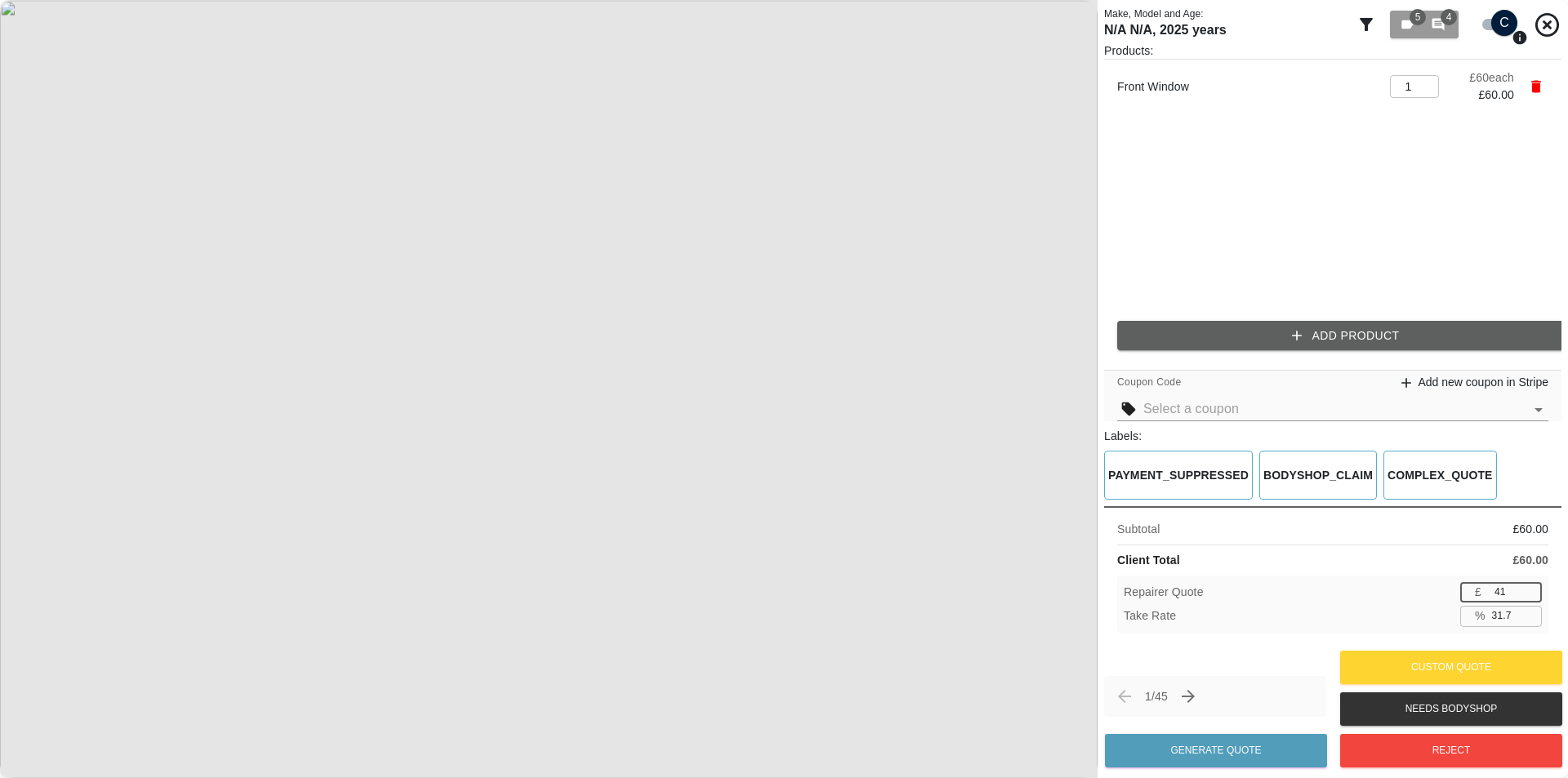
type input "40"
type input "33.3"
type input "40"
click at [1530, 595] on input "40" at bounding box center [1515, 592] width 54 height 21
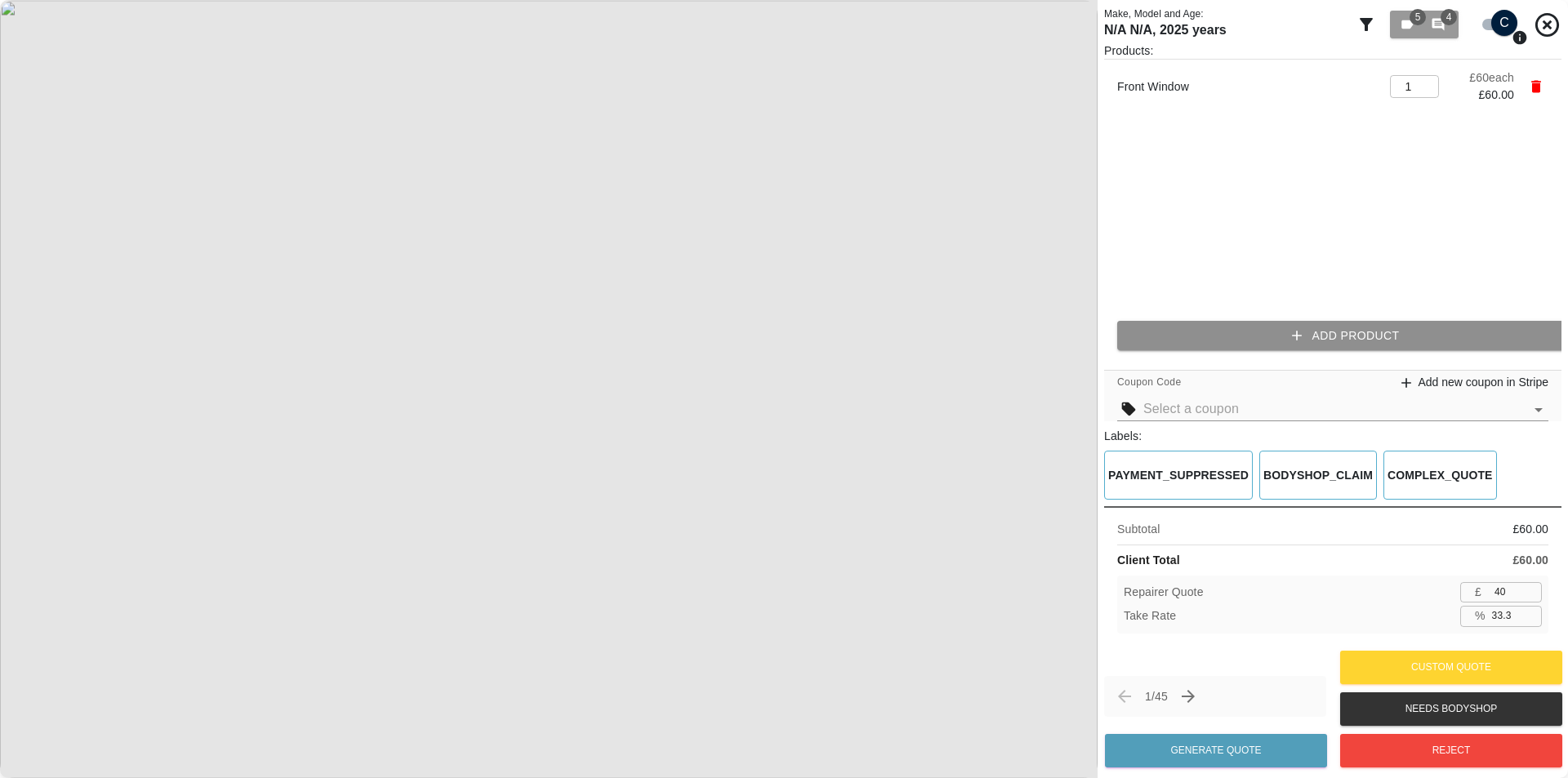
click at [1315, 327] on button "Add Product" at bounding box center [1346, 336] width 457 height 30
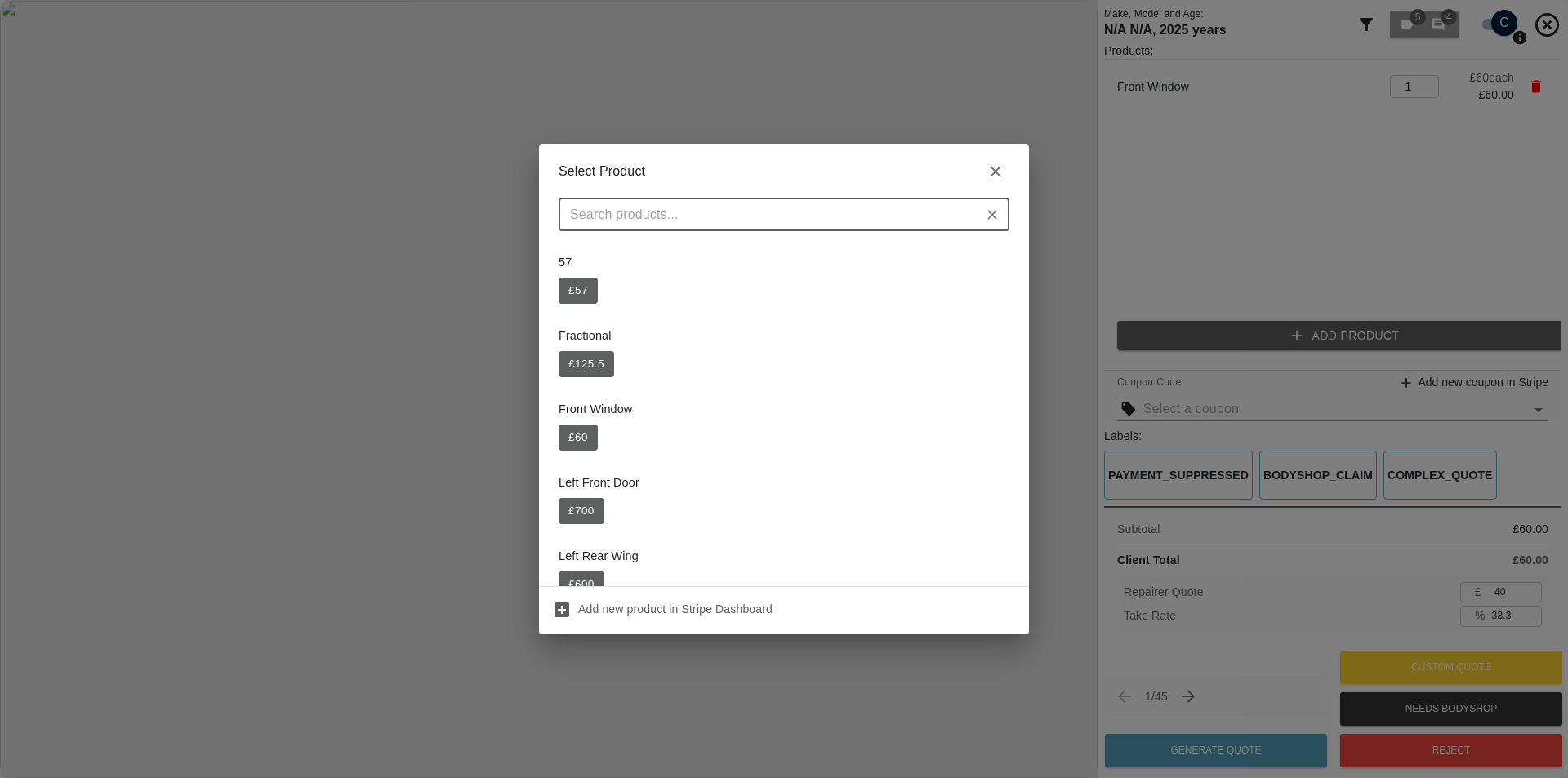
drag, startPoint x: 1347, startPoint y: 290, endPoint x: 1435, endPoint y: 173, distance: 146.4
click at [1352, 284] on div "Select Product ​ 57 £ 57 Fractional £ 125.5 Front Window £ 60 Left Front Door £…" at bounding box center [784, 389] width 1568 height 778
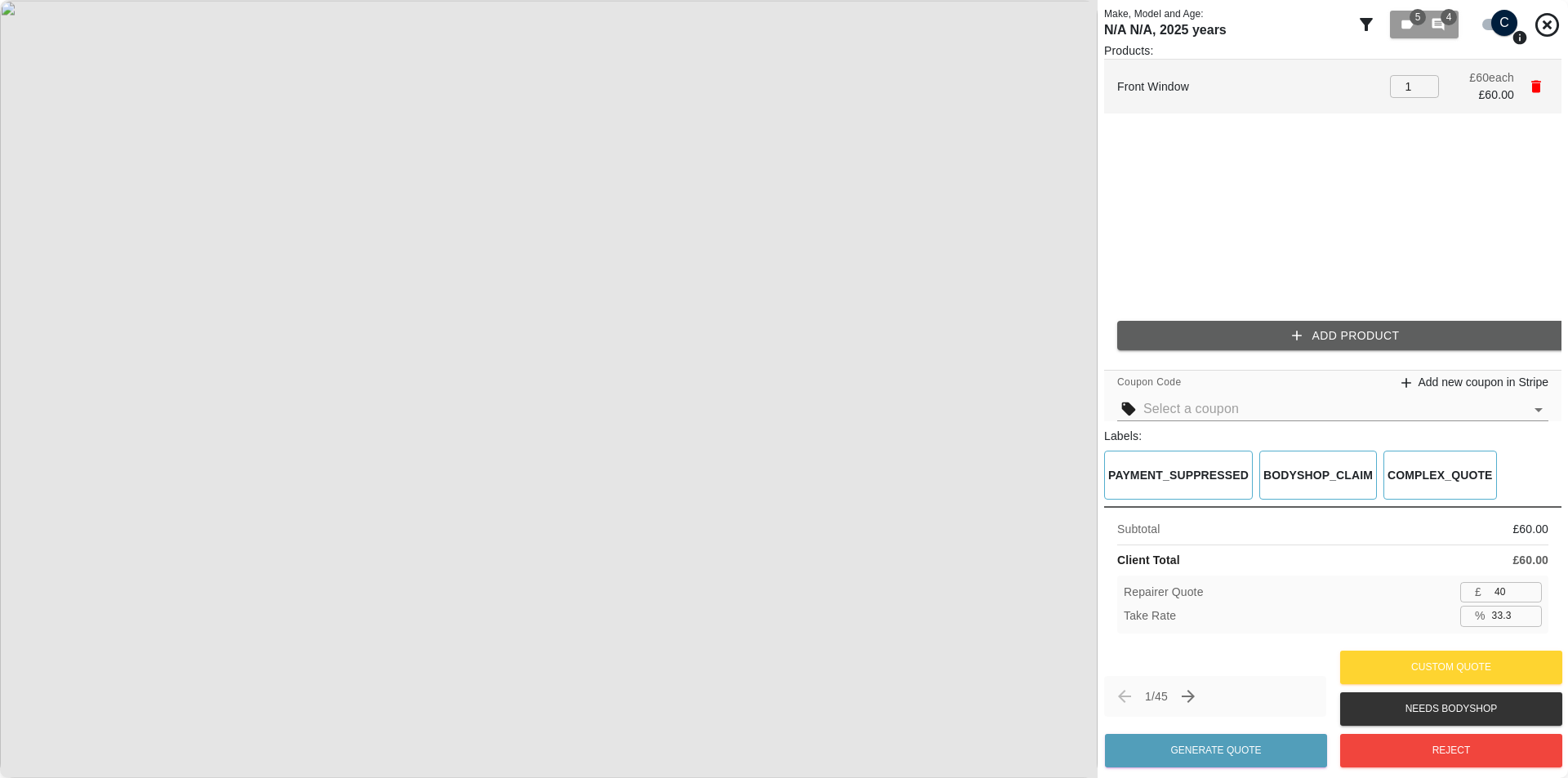
click at [1536, 85] on icon "button" at bounding box center [1535, 87] width 9 height 12
type input "0.0"
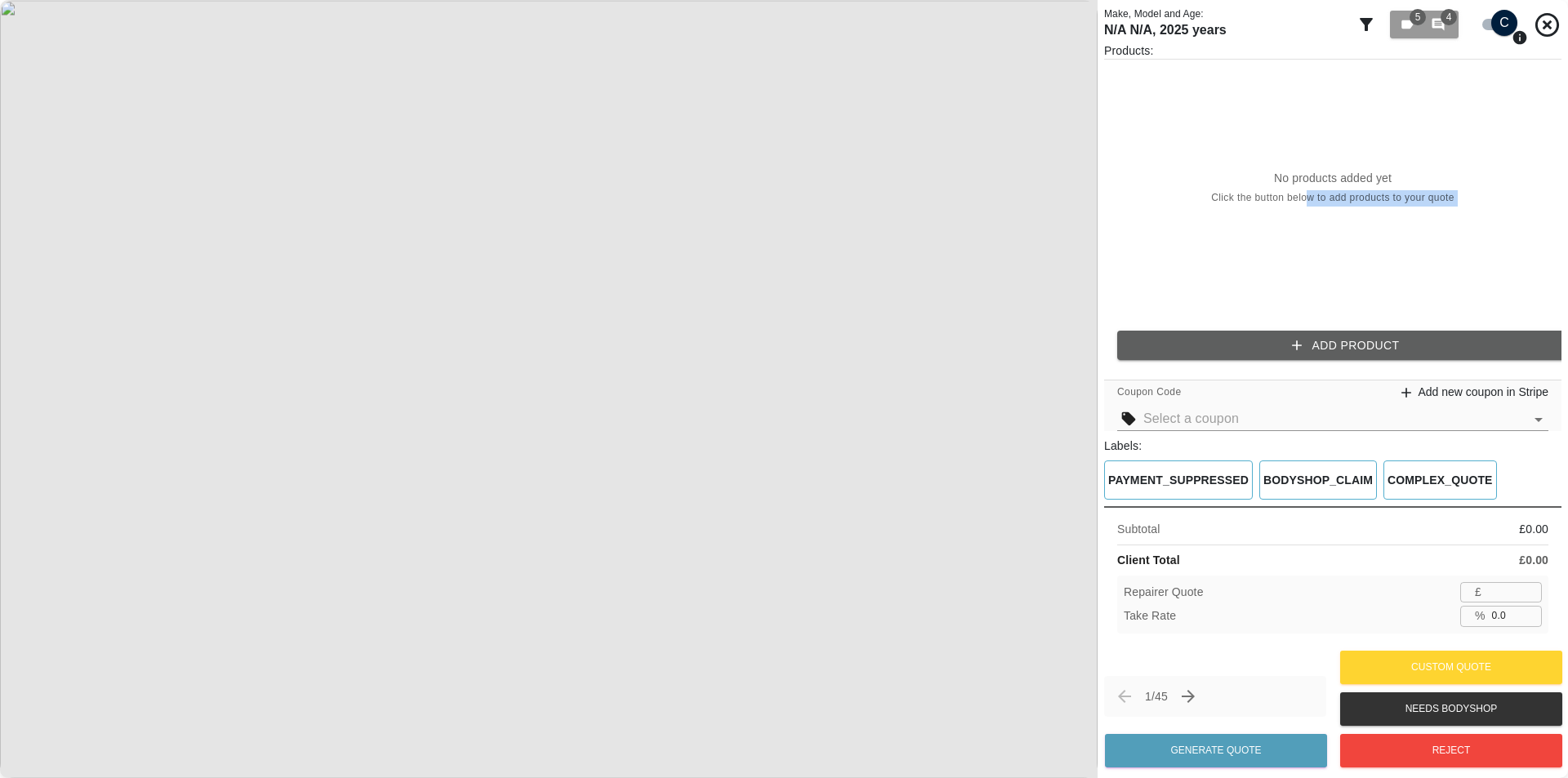
click at [1303, 323] on div "Products: No products added yet Click the button below to add products to your …" at bounding box center [1333, 207] width 457 height 330
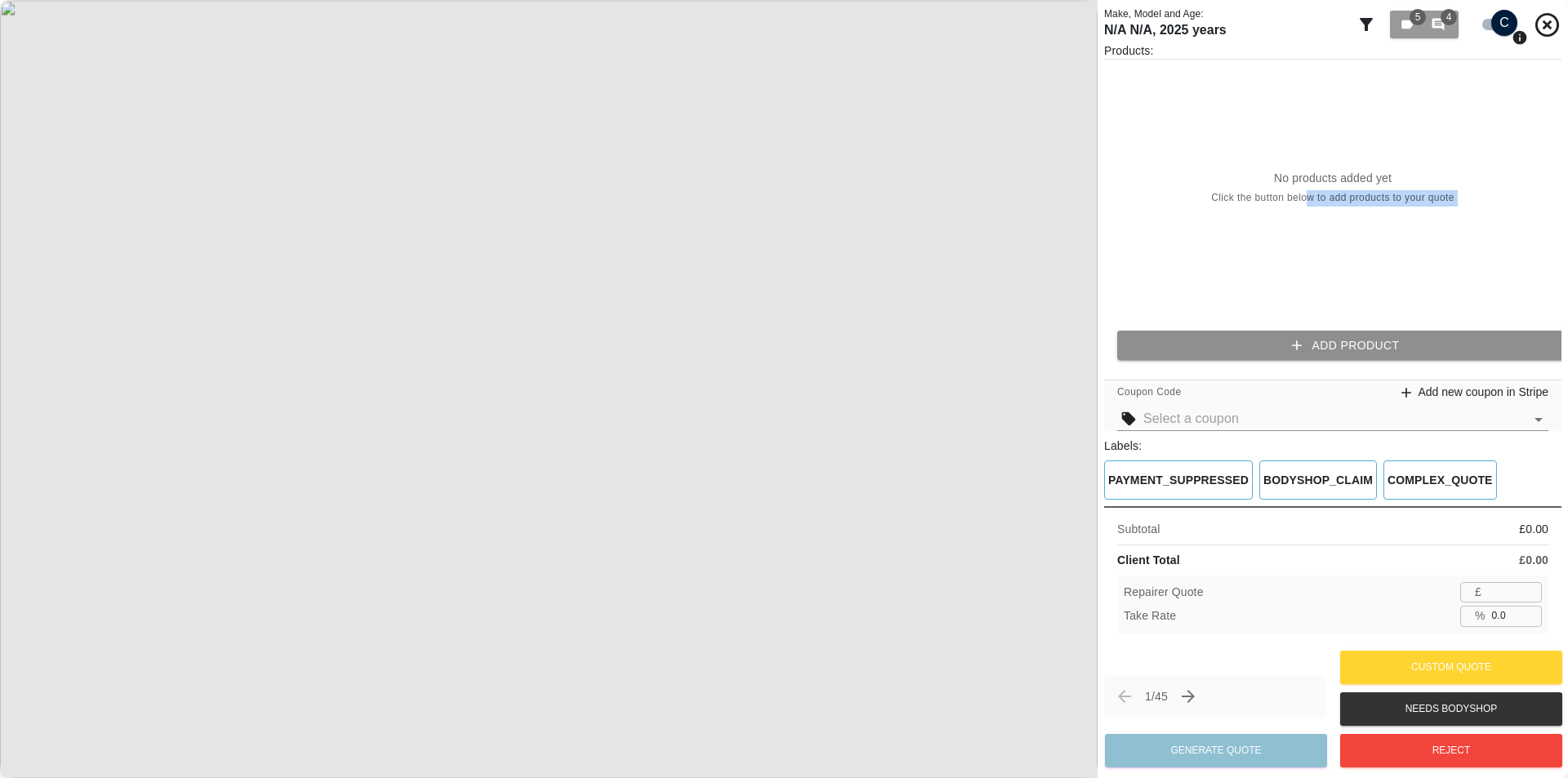
click at [1292, 332] on button "Add Product" at bounding box center [1346, 345] width 457 height 30
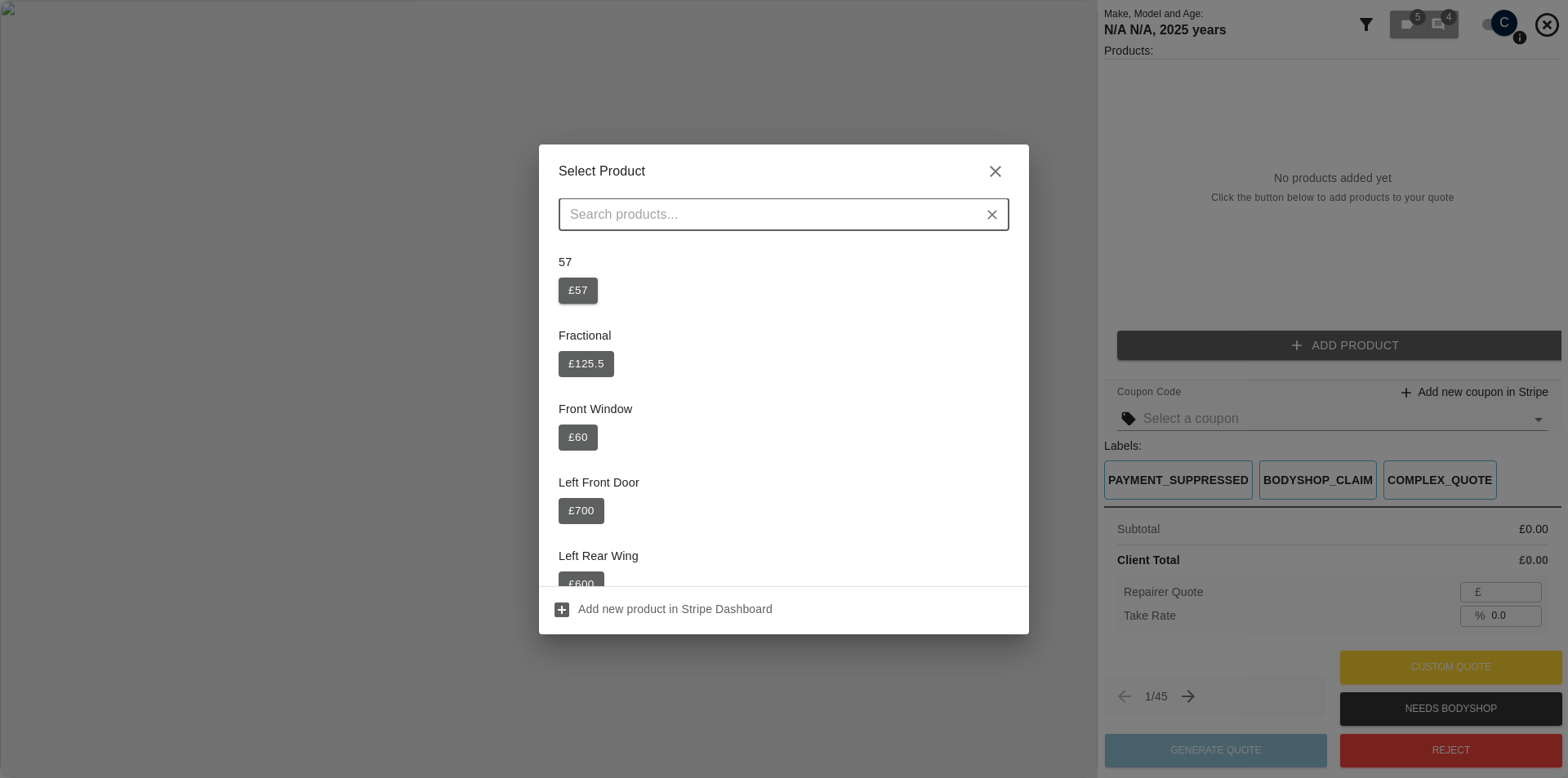
click at [593, 298] on button "£ 57" at bounding box center [578, 290] width 39 height 26
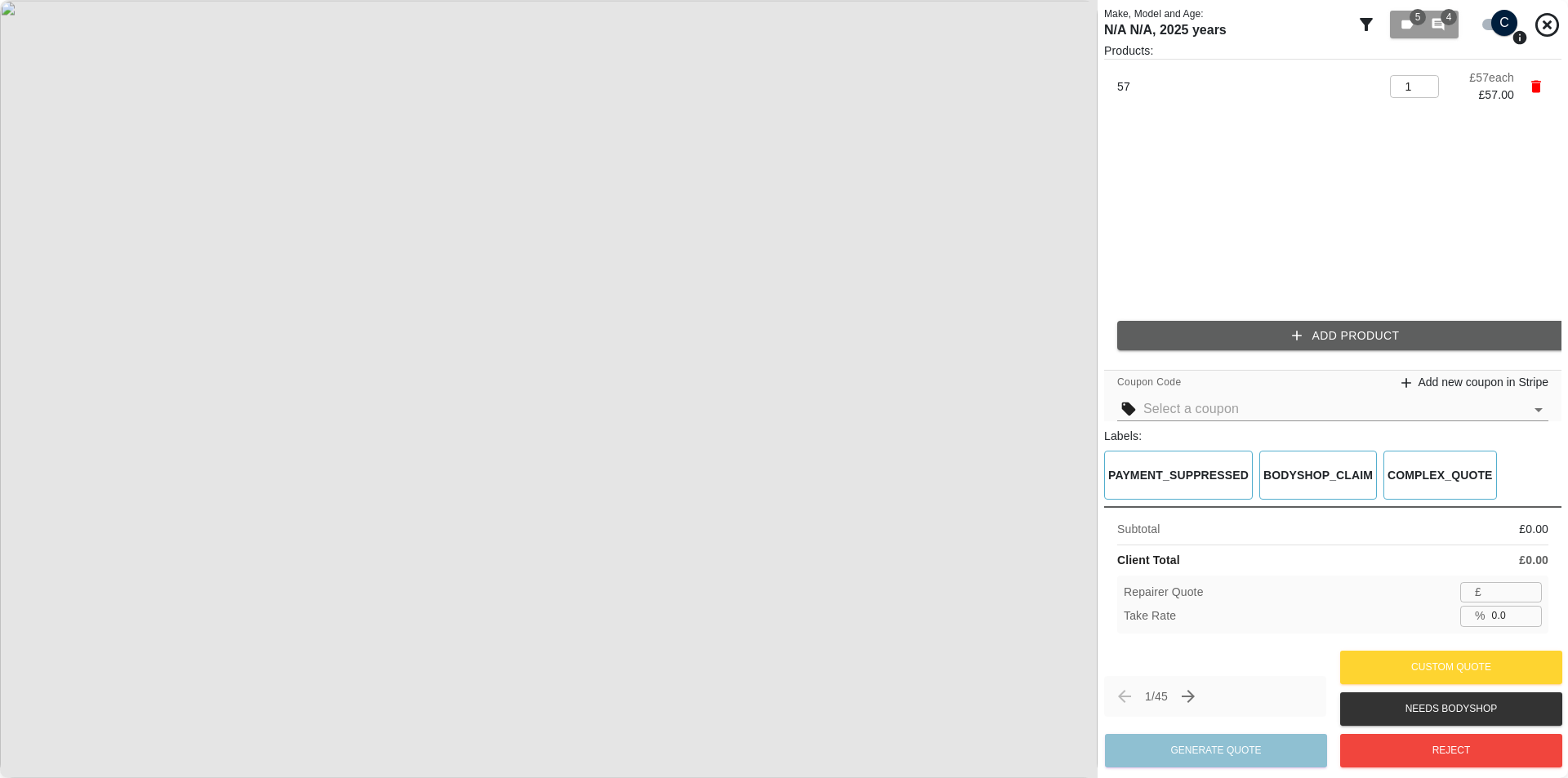
type input "37"
drag, startPoint x: 1512, startPoint y: 617, endPoint x: 1446, endPoint y: 617, distance: 66.0
click at [1463, 617] on div "% 35.1 ​" at bounding box center [1500, 616] width 81 height 21
type input "33"
type input "38"
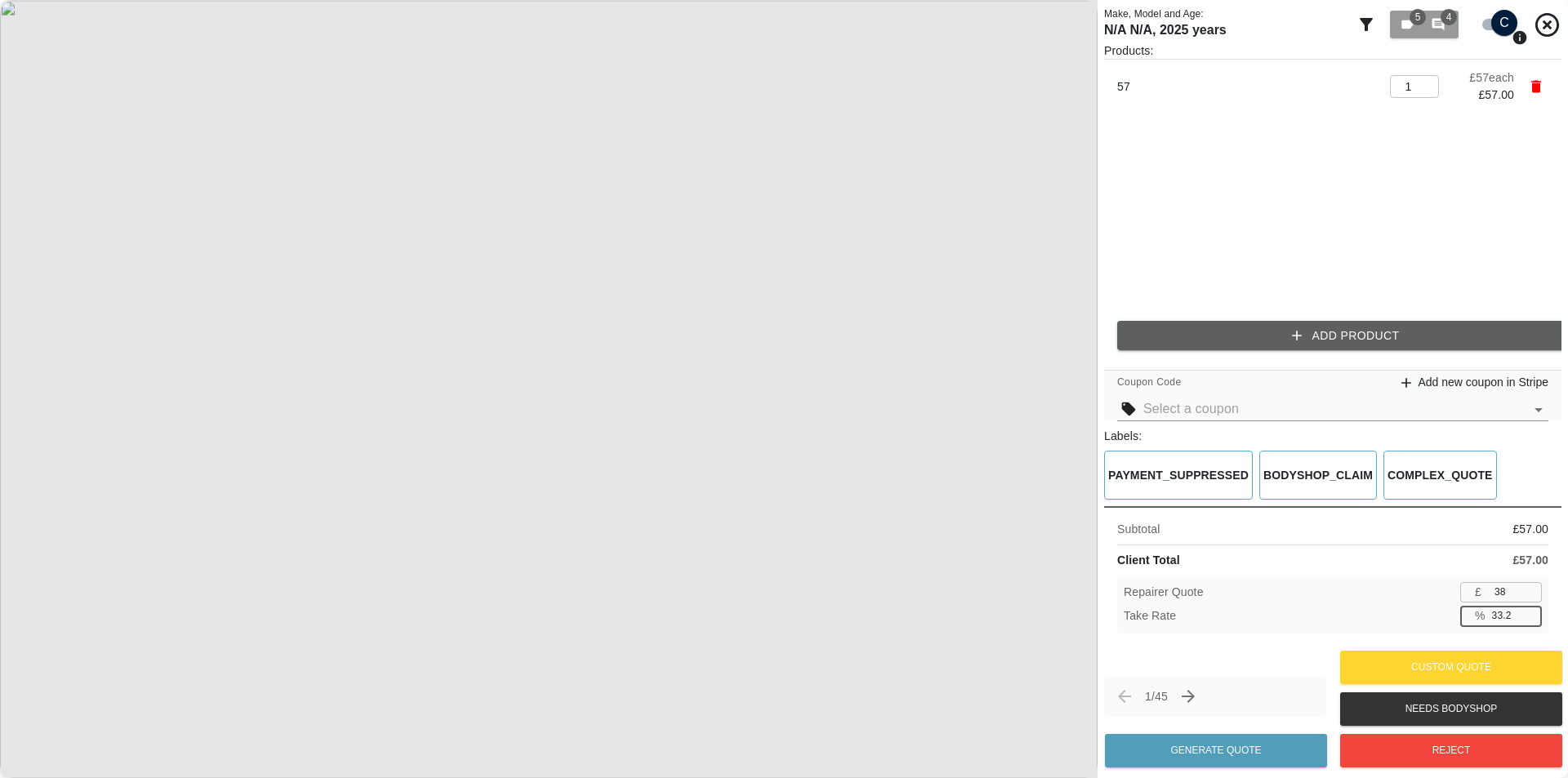
click at [1527, 620] on input "33.2" at bounding box center [1513, 616] width 56 height 21
click at [1529, 620] on input "33.2" at bounding box center [1513, 616] width 56 height 21
type input "33.3"
type input "37"
type input "35.1"
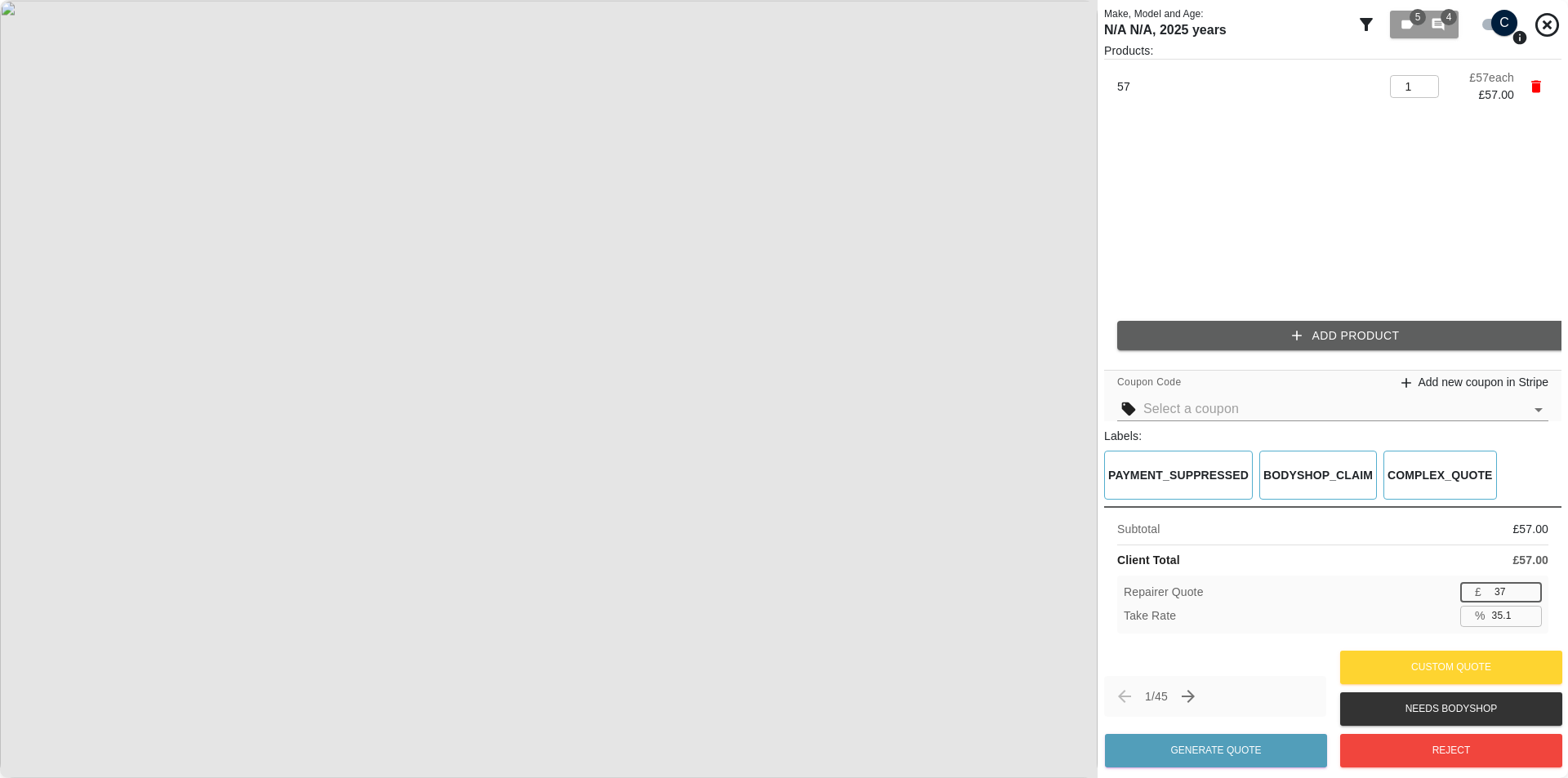
click at [1531, 594] on input "37" at bounding box center [1515, 592] width 54 height 21
type input "38"
type input "33.3"
click at [1528, 584] on input "38" at bounding box center [1515, 592] width 54 height 21
type input "39"
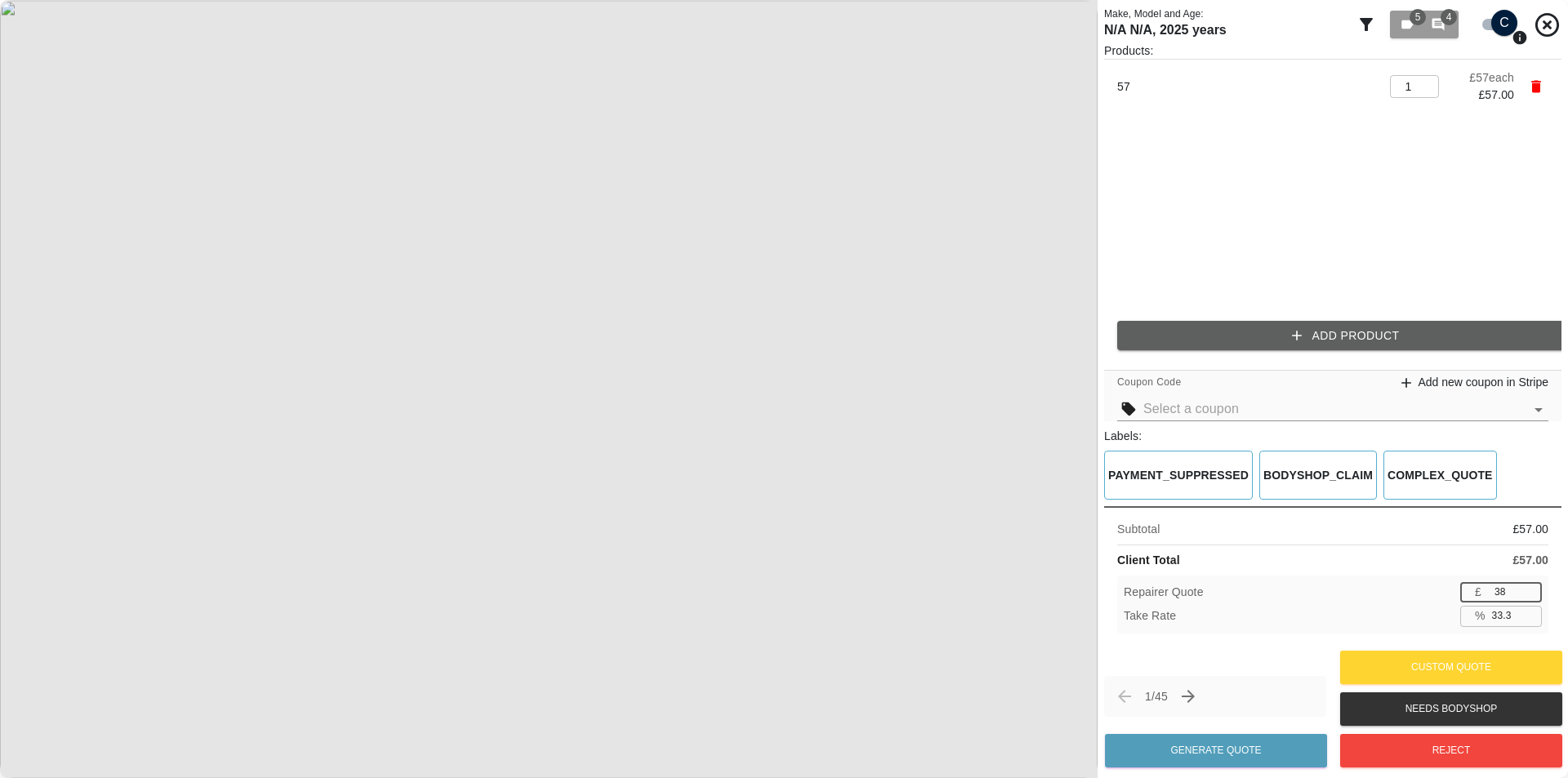
type input "31.6"
click at [1529, 584] on input "39" at bounding box center [1515, 592] width 54 height 21
type input "38"
type input "33.3"
click at [1530, 594] on input "38" at bounding box center [1515, 592] width 54 height 21
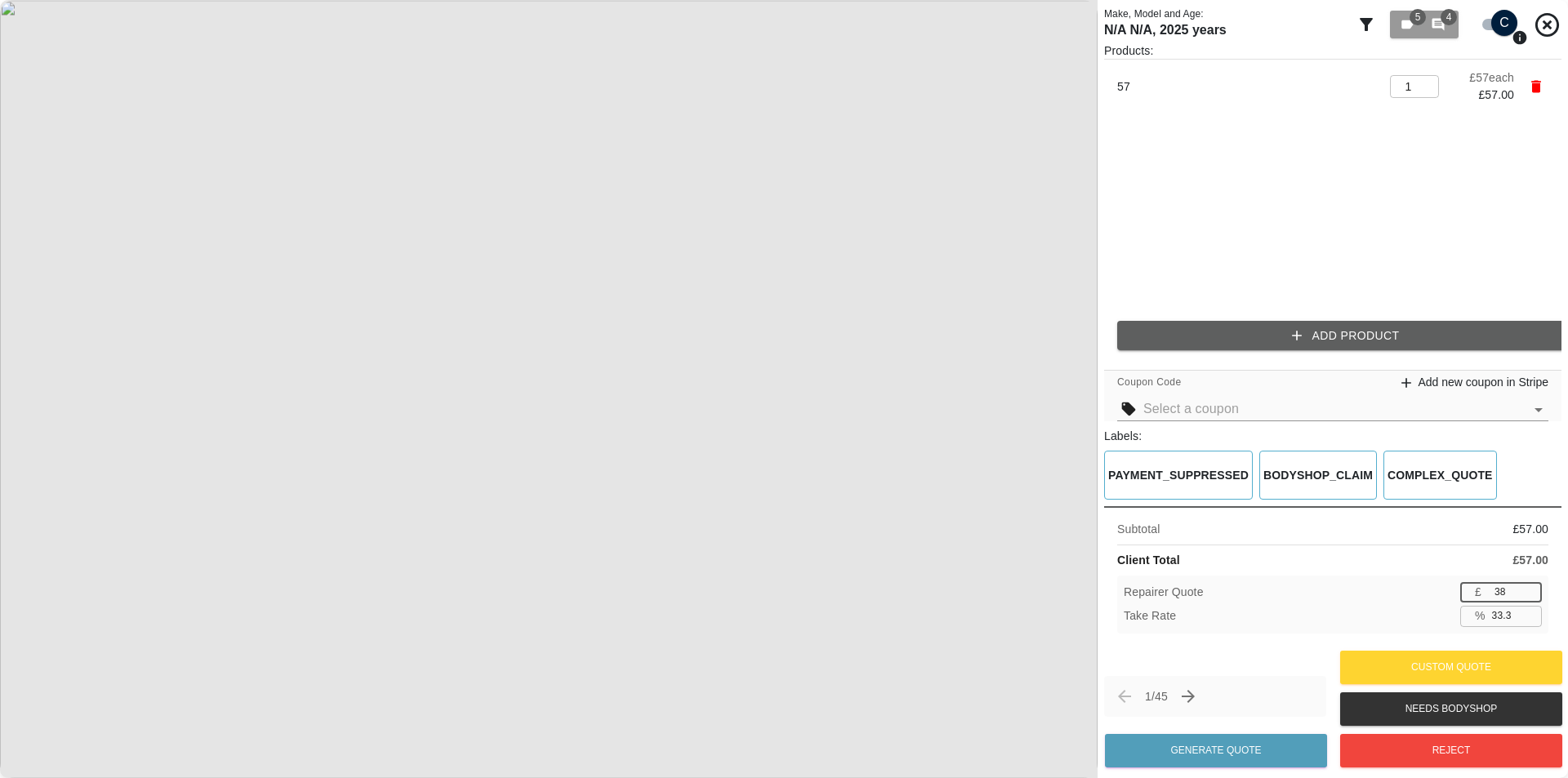
type input "39"
type input "31.6"
type input "39"
click at [1530, 585] on input "39" at bounding box center [1515, 592] width 54 height 21
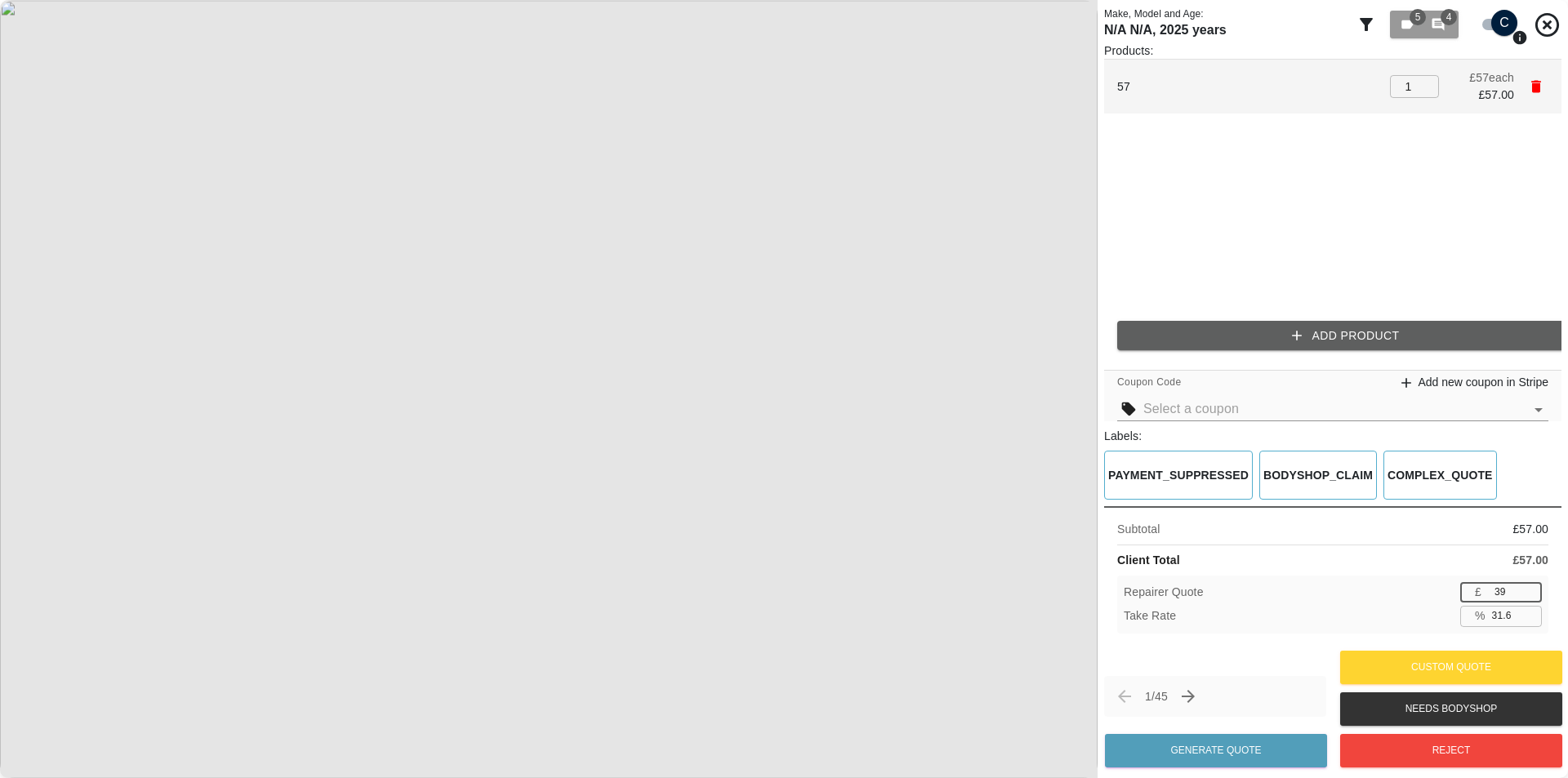
click at [1531, 90] on icon "button" at bounding box center [1535, 86] width 16 height 16
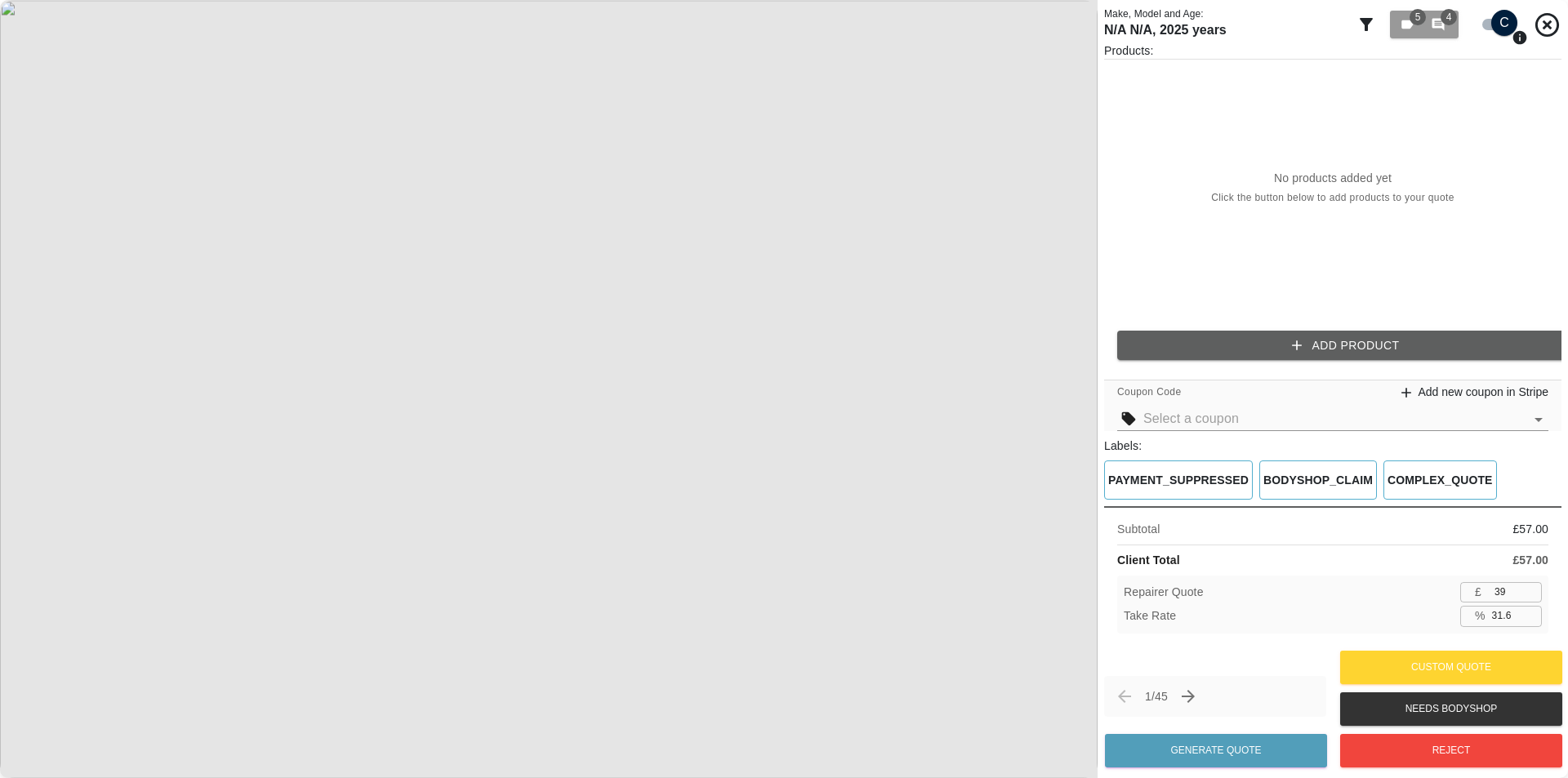
type input "0.0"
click at [1311, 313] on div "No products added yet Click the button below to add products to your quote" at bounding box center [1333, 188] width 457 height 257
click at [1301, 335] on button "Add Product" at bounding box center [1346, 345] width 457 height 30
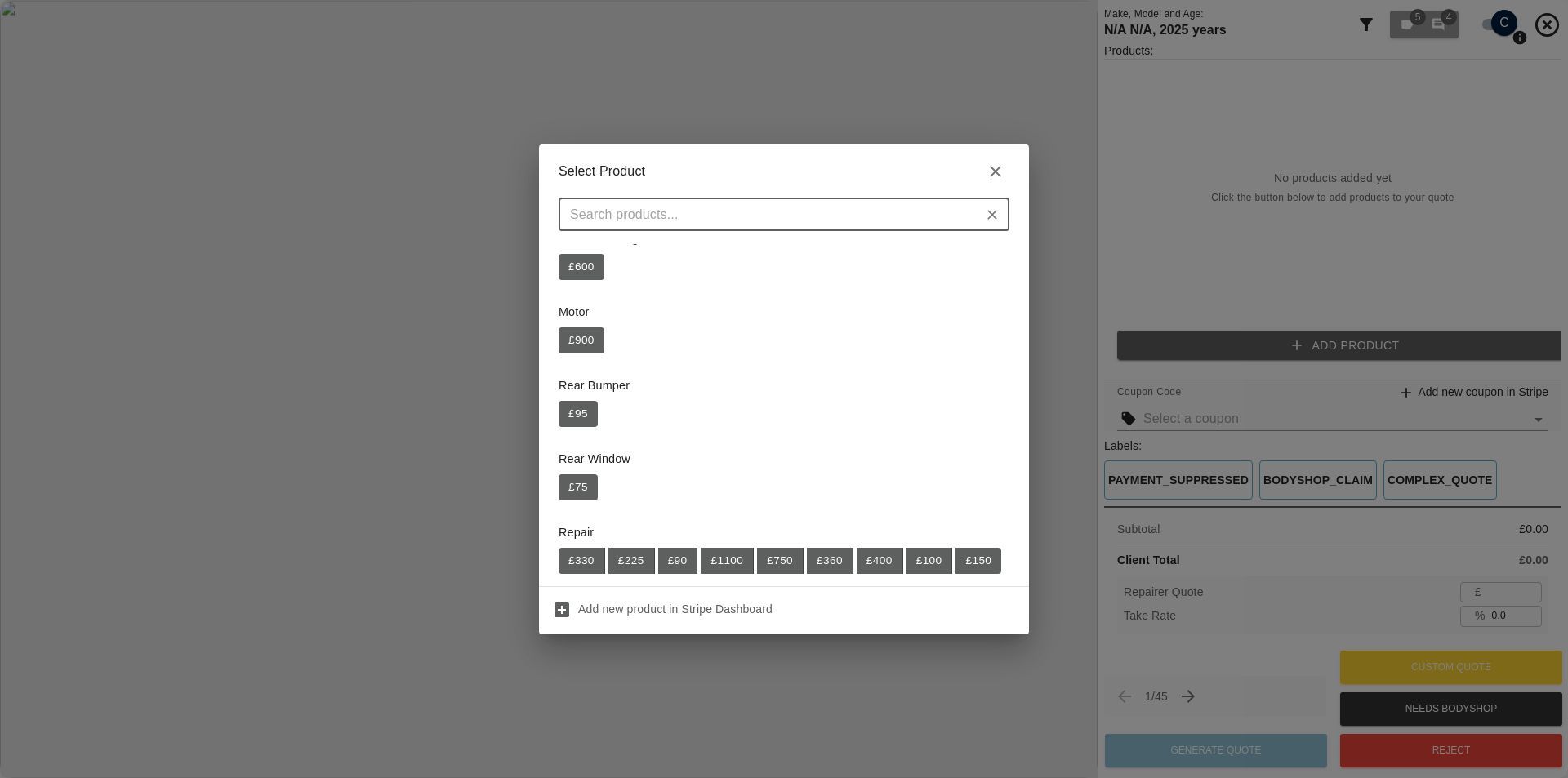
scroll to position [326, 0]
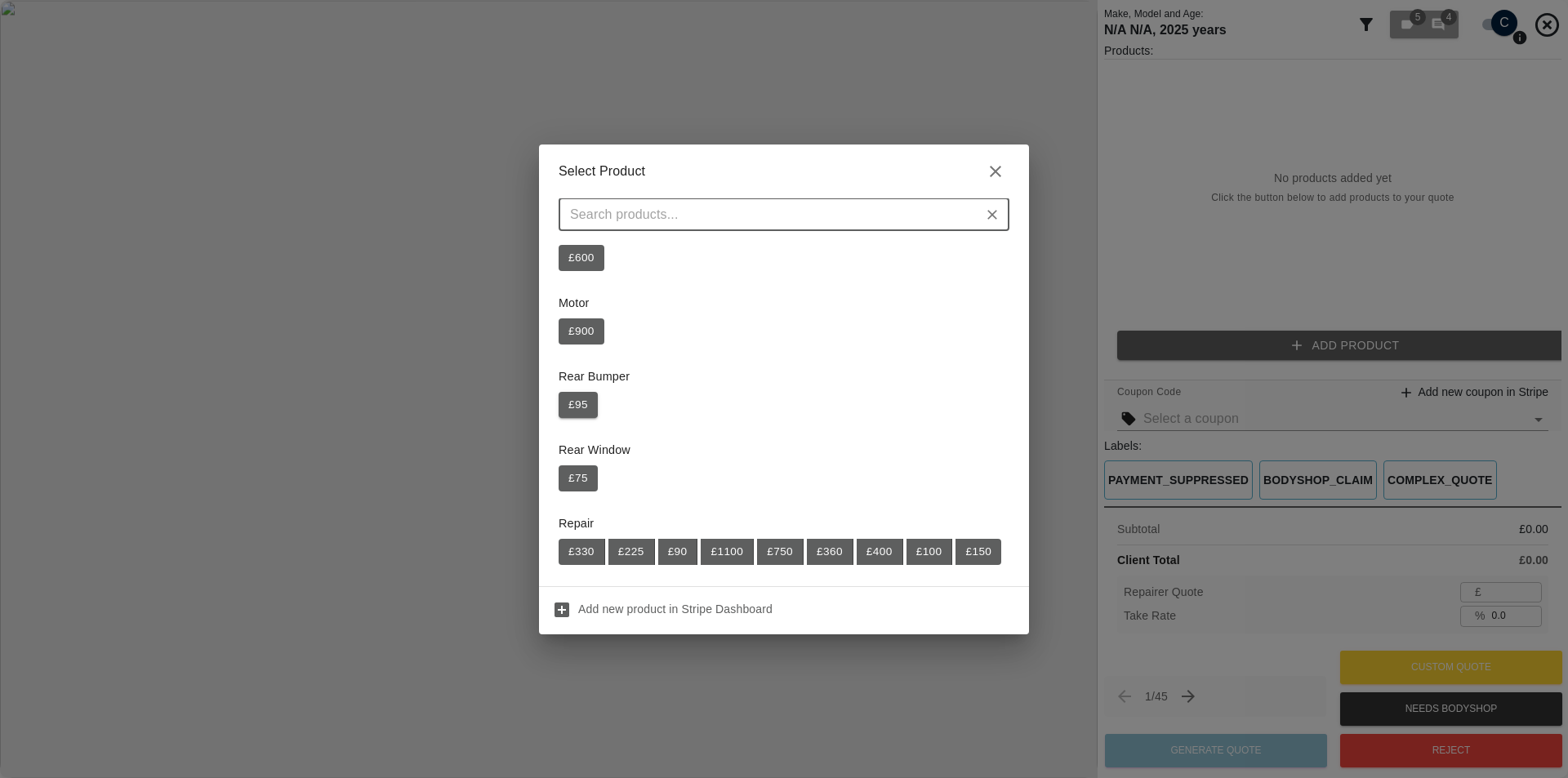
click at [577, 408] on button "£ 95" at bounding box center [578, 405] width 39 height 26
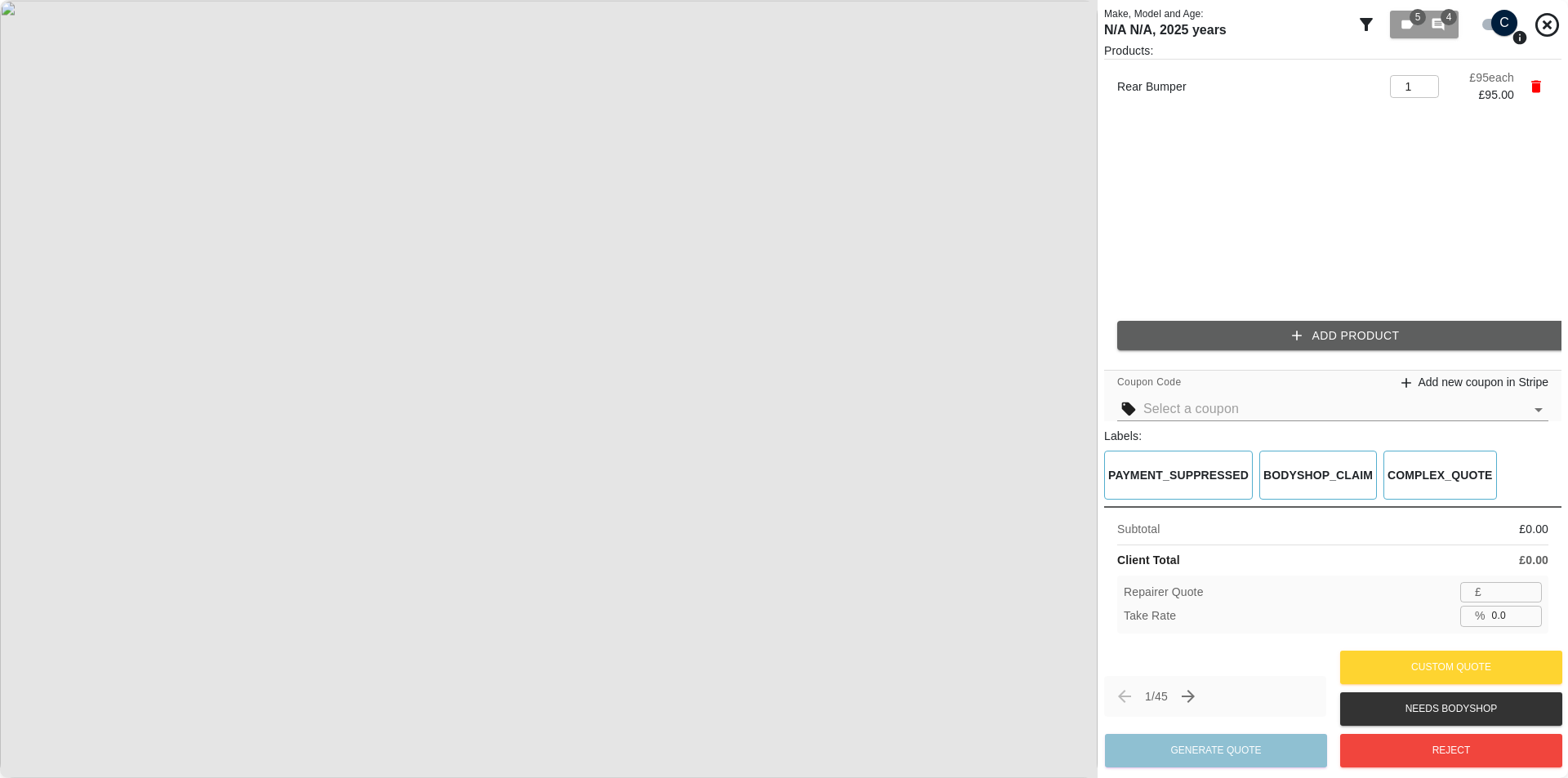
type input "61"
drag, startPoint x: 1512, startPoint y: 616, endPoint x: 1446, endPoint y: 618, distance: 66.0
click at [1452, 617] on div "Take Rate % 35.8 ​" at bounding box center [1333, 616] width 418 height 21
type input "33"
type input "63"
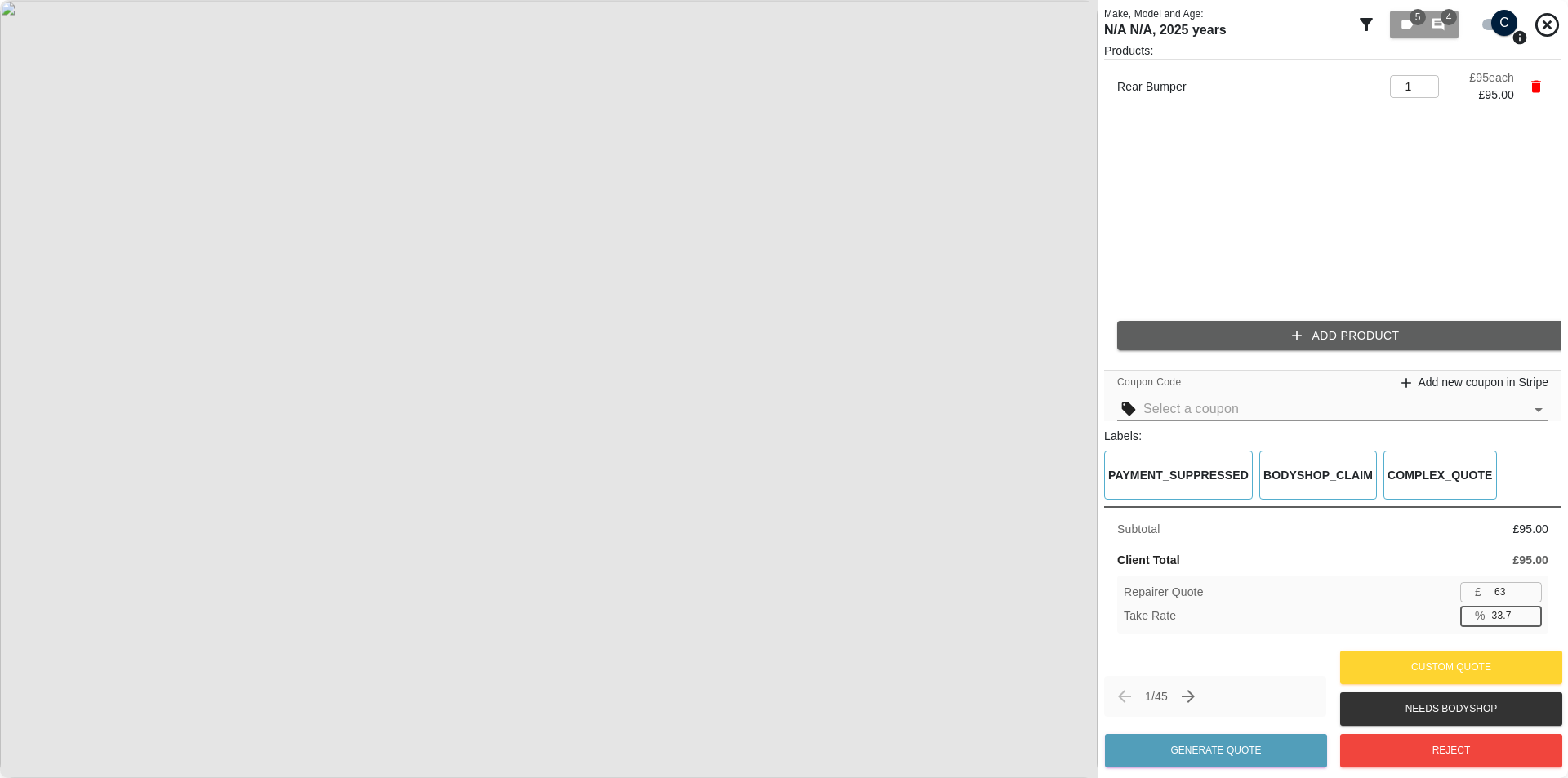
drag, startPoint x: 1514, startPoint y: 617, endPoint x: 1455, endPoint y: 617, distance: 59.0
click at [1455, 617] on div "Take Rate % 33.7 ​" at bounding box center [1333, 616] width 418 height 21
type input "33.7"
type input "62"
type input "34.7"
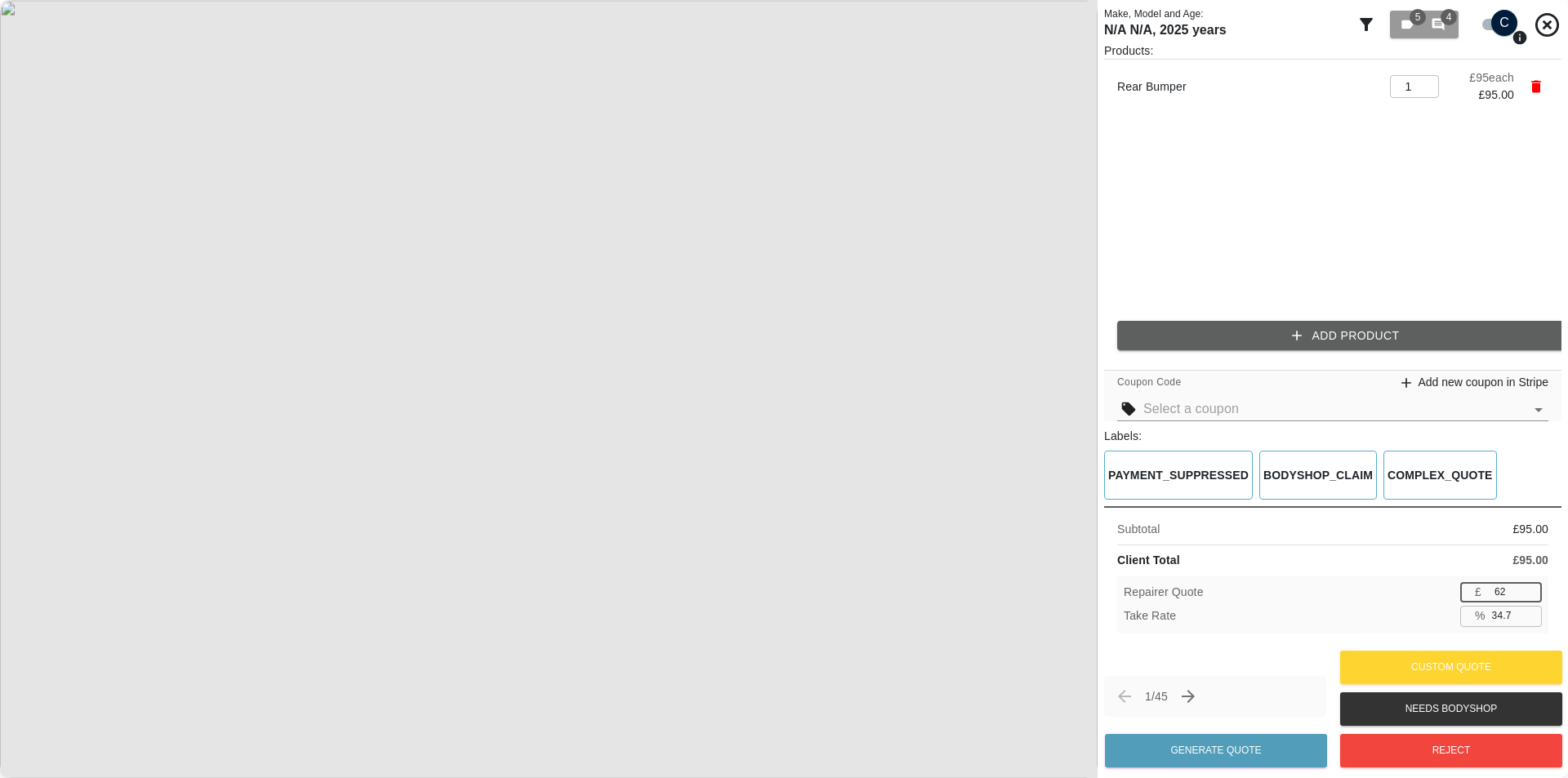
click at [1529, 594] on input "62" at bounding box center [1515, 592] width 54 height 21
type input "63"
type input "33.7"
click at [1527, 584] on input "63" at bounding box center [1515, 592] width 54 height 21
type input "64"
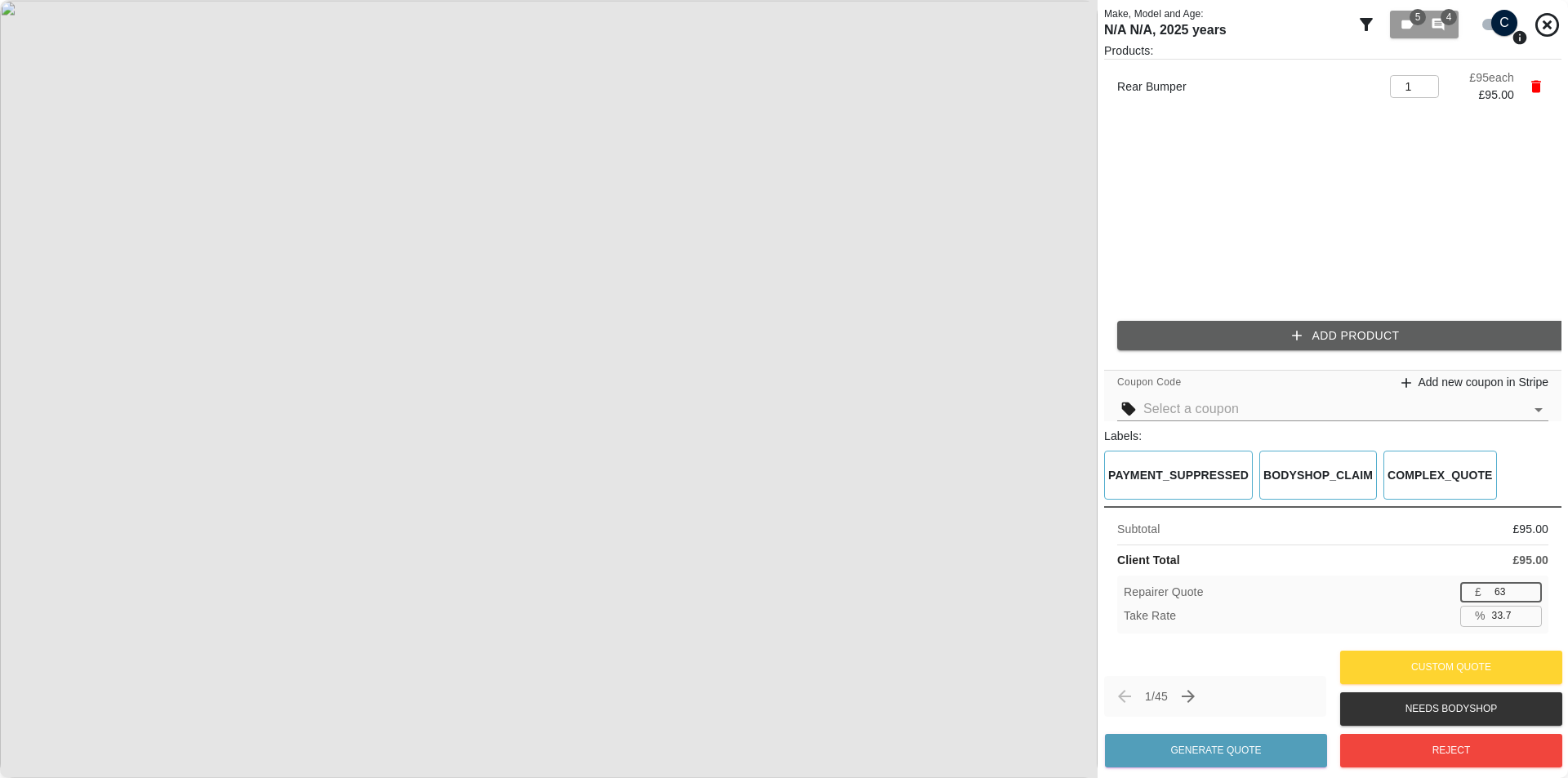
type input "32.6"
click at [1527, 584] on input "64" at bounding box center [1515, 592] width 54 height 21
type input "63"
type input "33.7"
click at [1529, 594] on input "63" at bounding box center [1515, 592] width 54 height 21
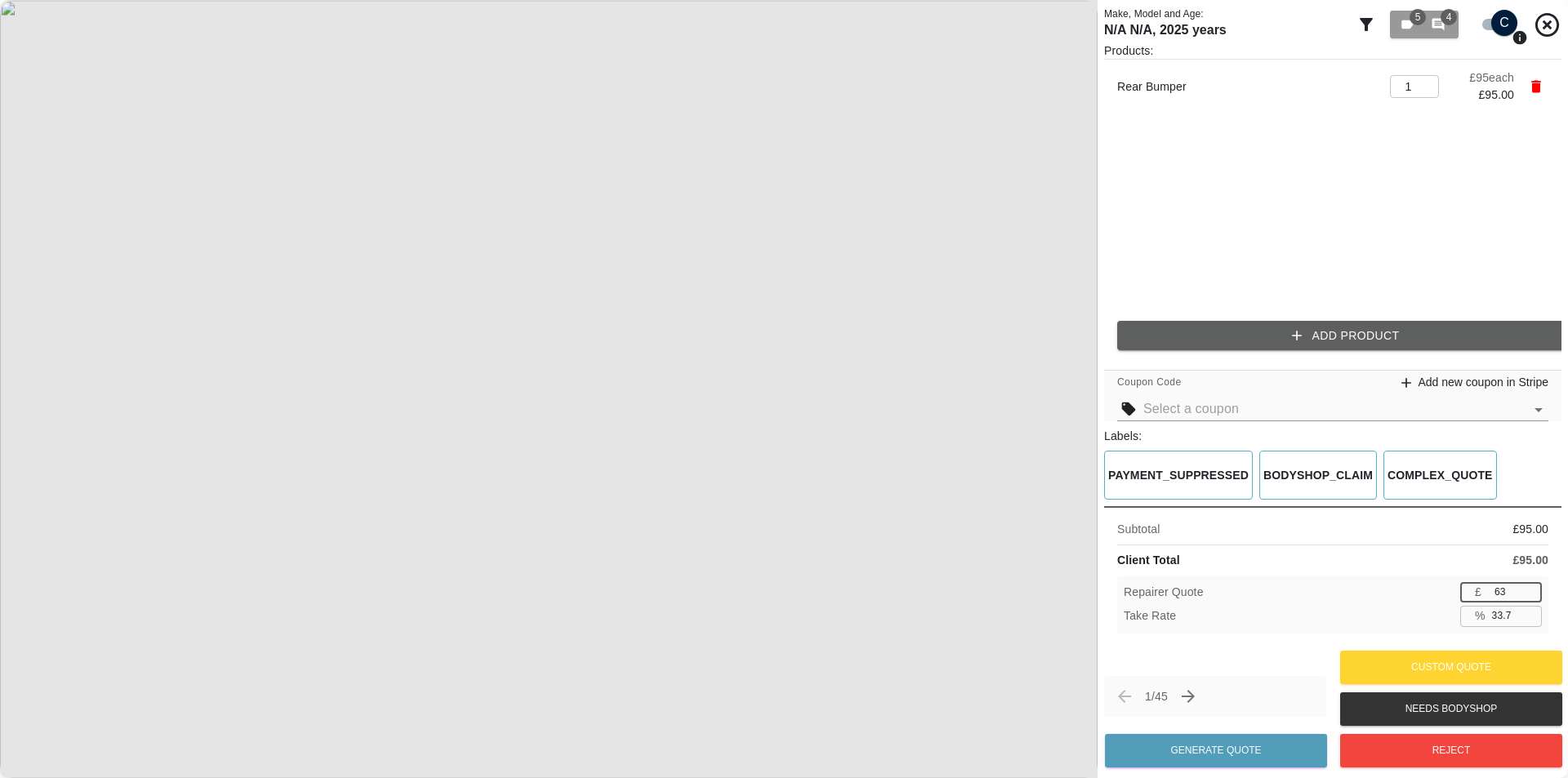
type input "64"
type input "32.6"
click at [1530, 584] on input "64" at bounding box center [1515, 592] width 54 height 21
type input "63"
type input "33.7"
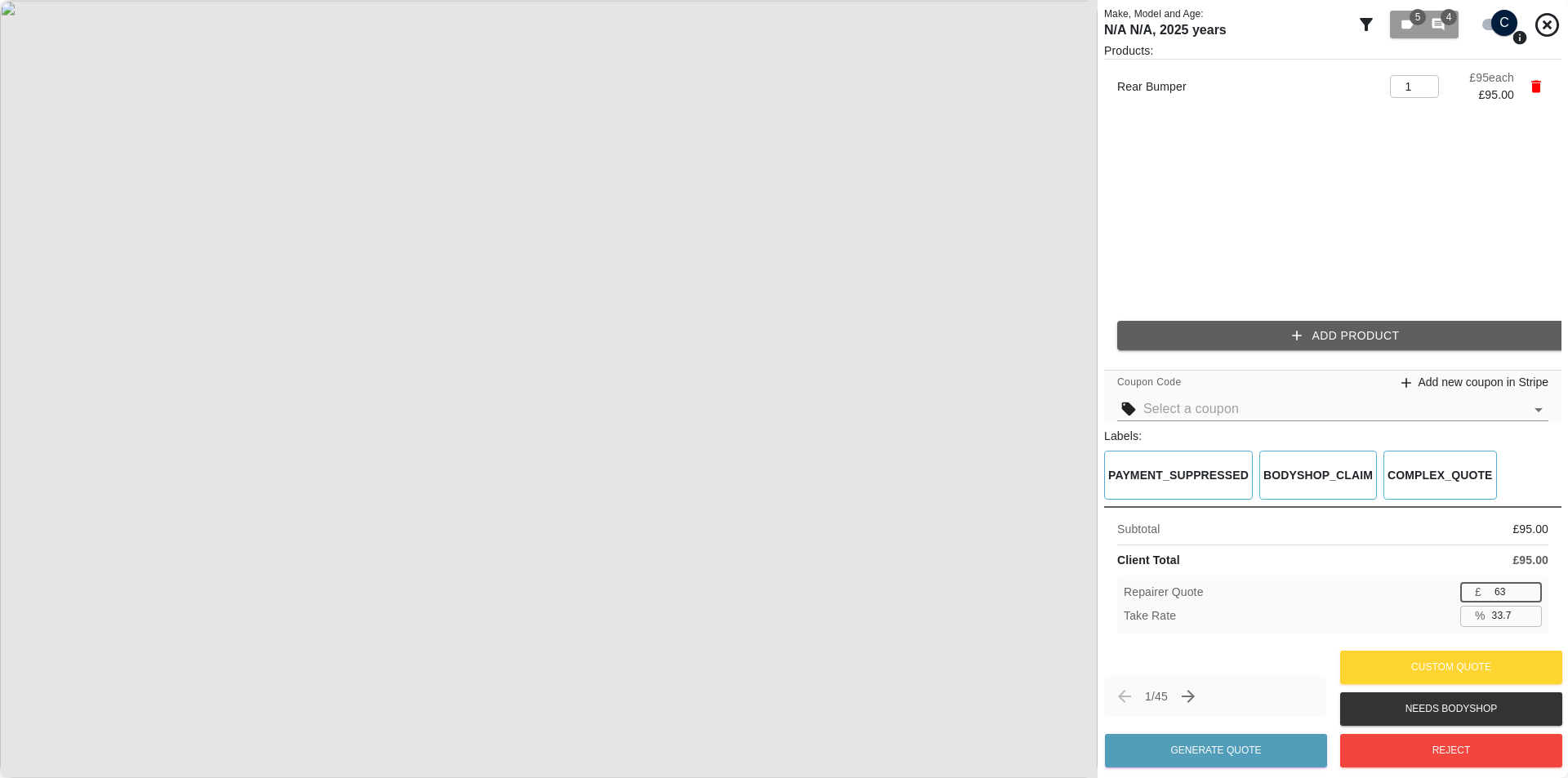
type input "63"
click at [1530, 597] on input "63" at bounding box center [1515, 592] width 54 height 21
drag, startPoint x: 1511, startPoint y: 592, endPoint x: 1464, endPoint y: 596, distance: 47.2
click at [1472, 595] on div "£ 63 ​" at bounding box center [1500, 592] width 81 height 21
drag, startPoint x: 1517, startPoint y: 615, endPoint x: 1443, endPoint y: 617, distance: 74.0
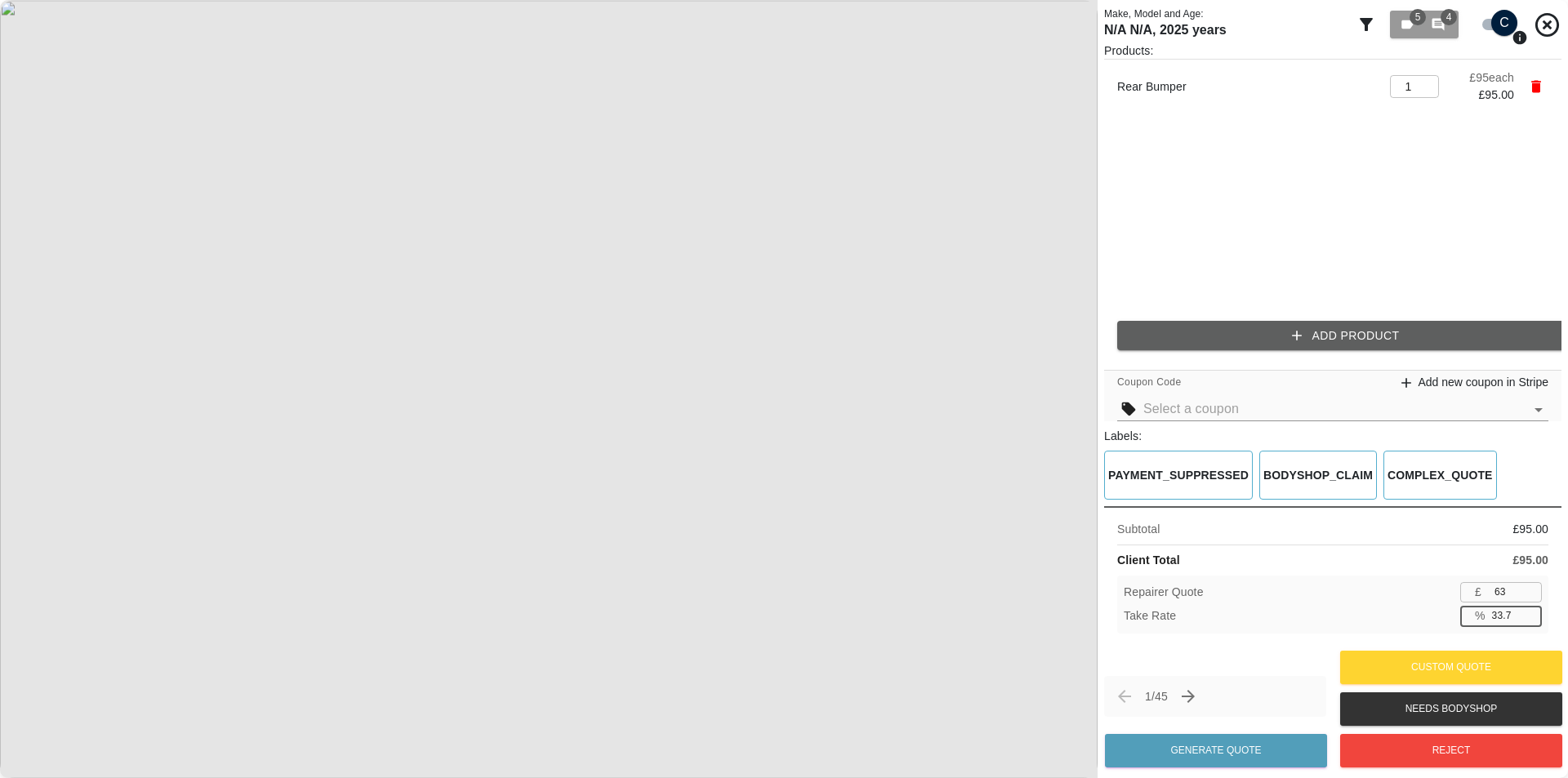
click at [1444, 617] on div "Take Rate % 33.7 ​" at bounding box center [1333, 616] width 418 height 21
type input "33.7"
click at [1416, 550] on div "Subtotal £ 95.00 Client Total £ 95.00 Repairer Quote £ 63 ​ Take Rate % 33.7 ​" at bounding box center [1333, 576] width 457 height 140
click at [1202, 325] on button "Add Product" at bounding box center [1346, 336] width 457 height 30
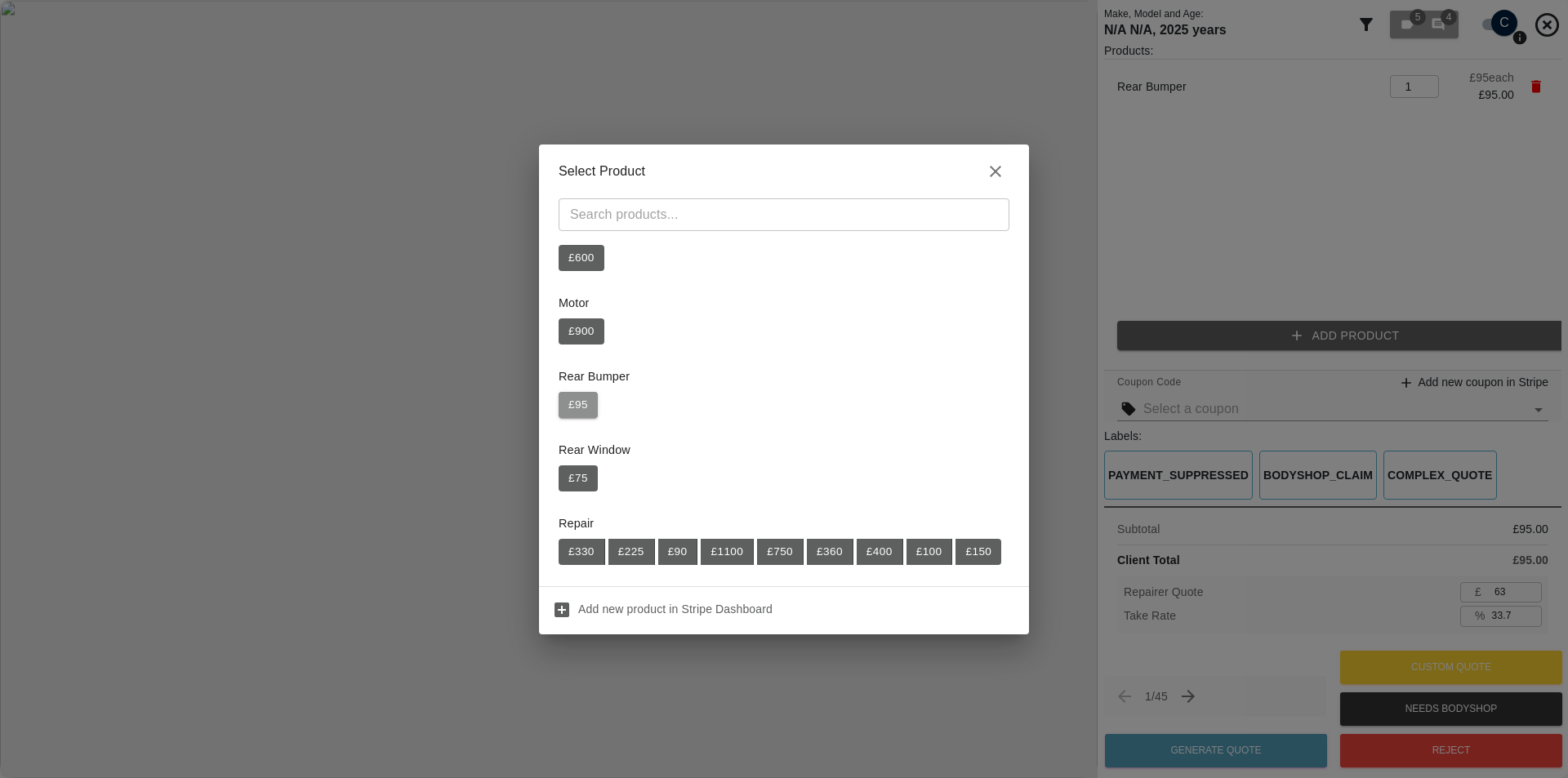
click at [581, 405] on button "£ 95" at bounding box center [578, 405] width 39 height 26
type input "2"
type input "66.8"
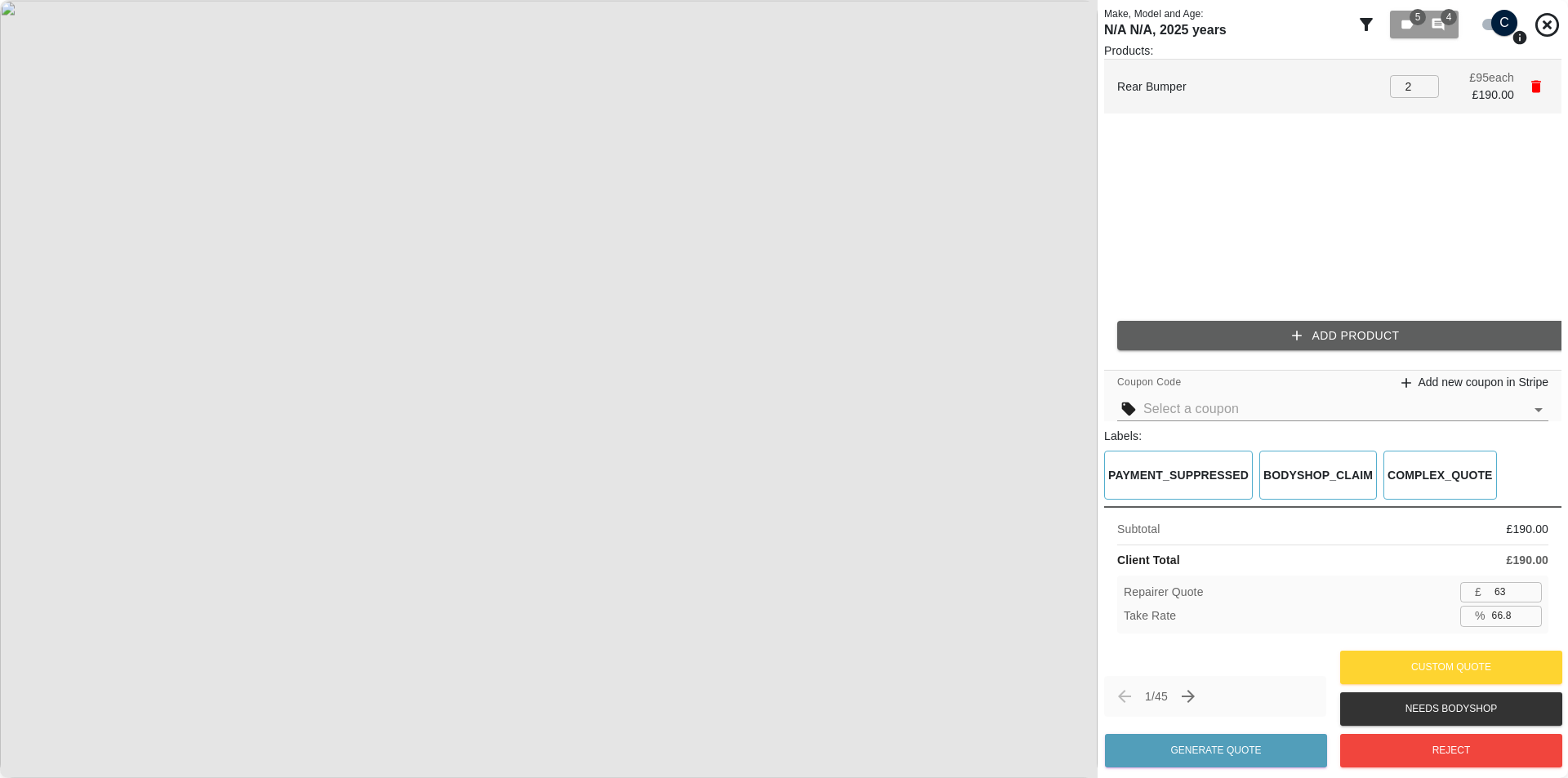
click at [1523, 85] on li "Rear Bumper 2 ​ £ 95 each £ 190.00" at bounding box center [1333, 87] width 457 height 54
click at [1524, 87] on button "button" at bounding box center [1535, 87] width 24 height 24
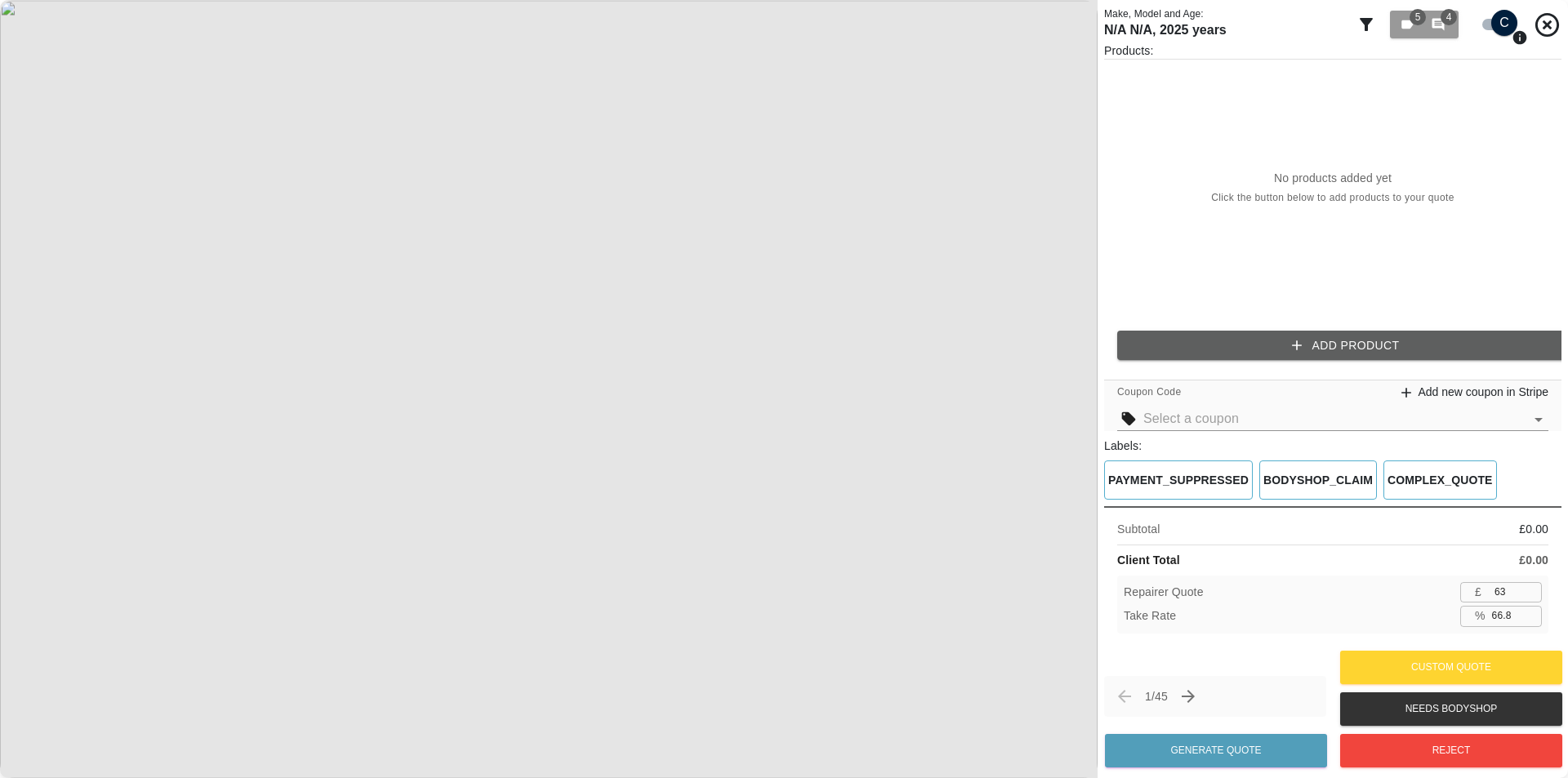
type input "0.0"
click at [1299, 352] on button "Add Product" at bounding box center [1346, 345] width 457 height 30
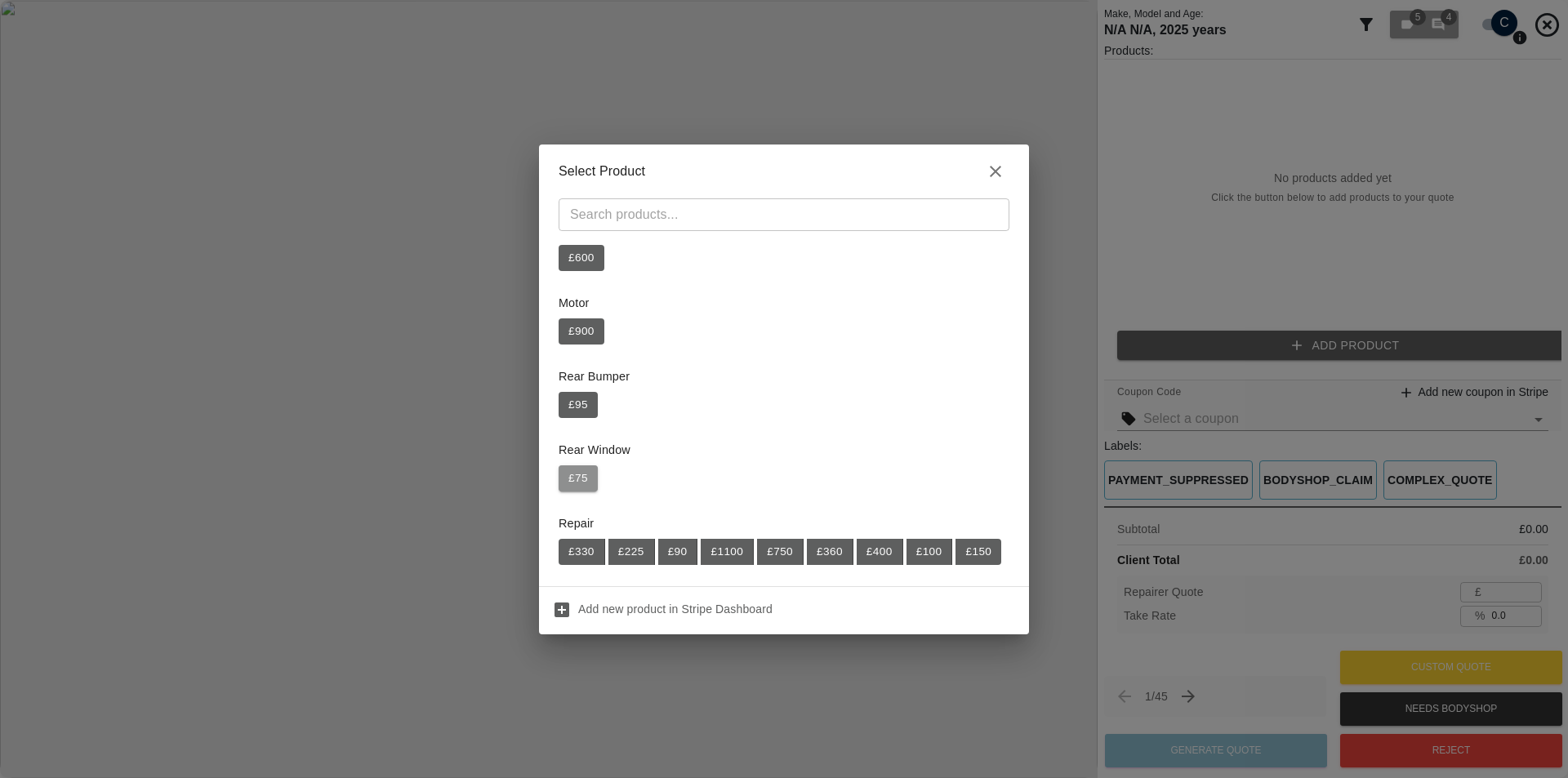
click at [584, 468] on button "£ 75" at bounding box center [578, 479] width 39 height 26
type input "48"
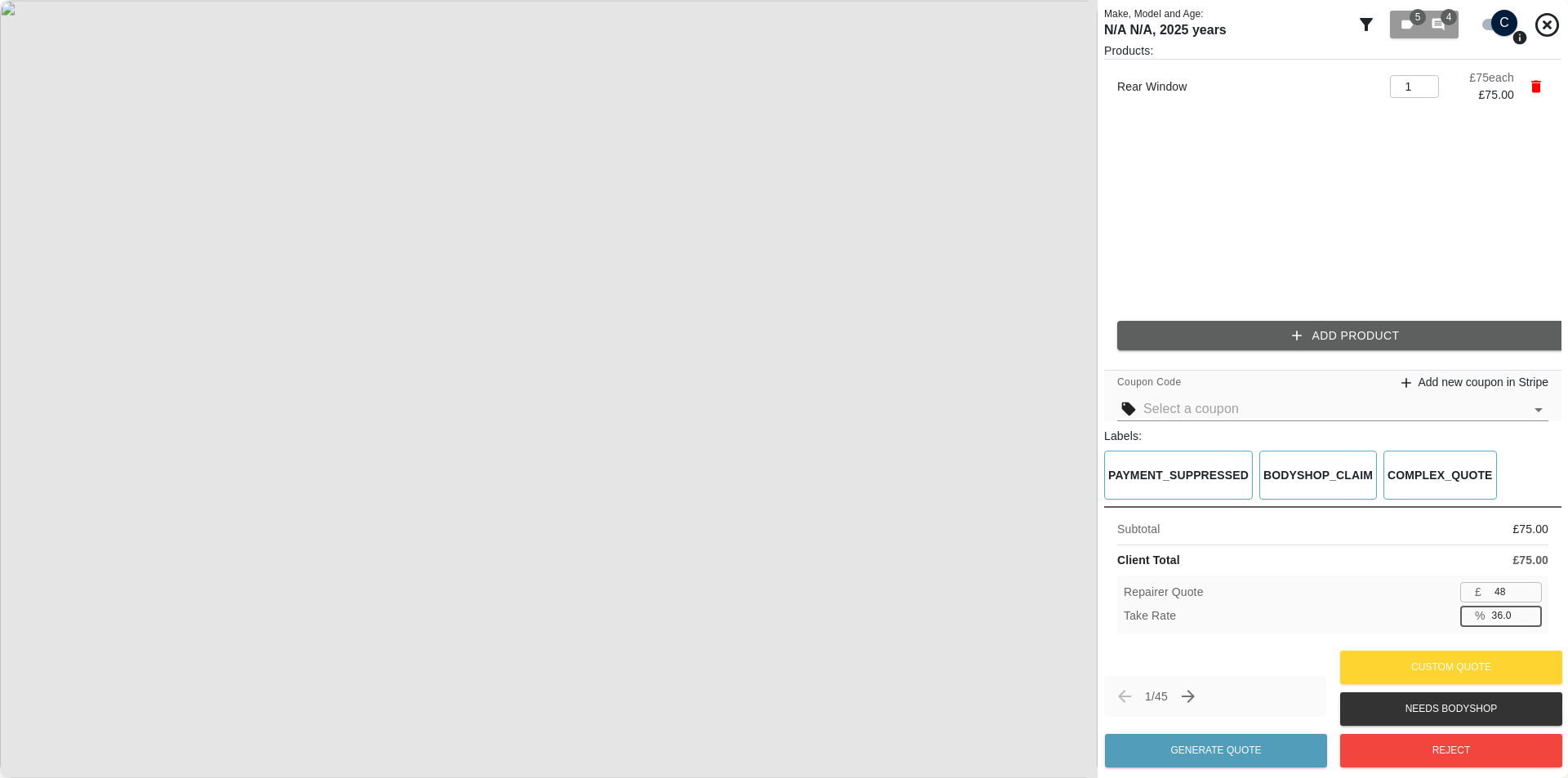
drag, startPoint x: 1517, startPoint y: 622, endPoint x: 1428, endPoint y: 633, distance: 89.7
click at [1450, 630] on div "Repairer Quote £ 48 ​ Take Rate % 36.0 ​" at bounding box center [1333, 604] width 431 height 58
click at [1409, 633] on div "Subtotal £ 75.00 Client Total £ 75.00 Repairer Quote £ 48 ​ Take Rate % 36.0 ​" at bounding box center [1333, 576] width 457 height 140
drag, startPoint x: 1519, startPoint y: 611, endPoint x: 1430, endPoint y: 617, distance: 89.2
click at [1449, 617] on div "Take Rate % 36.0 ​" at bounding box center [1333, 616] width 418 height 21
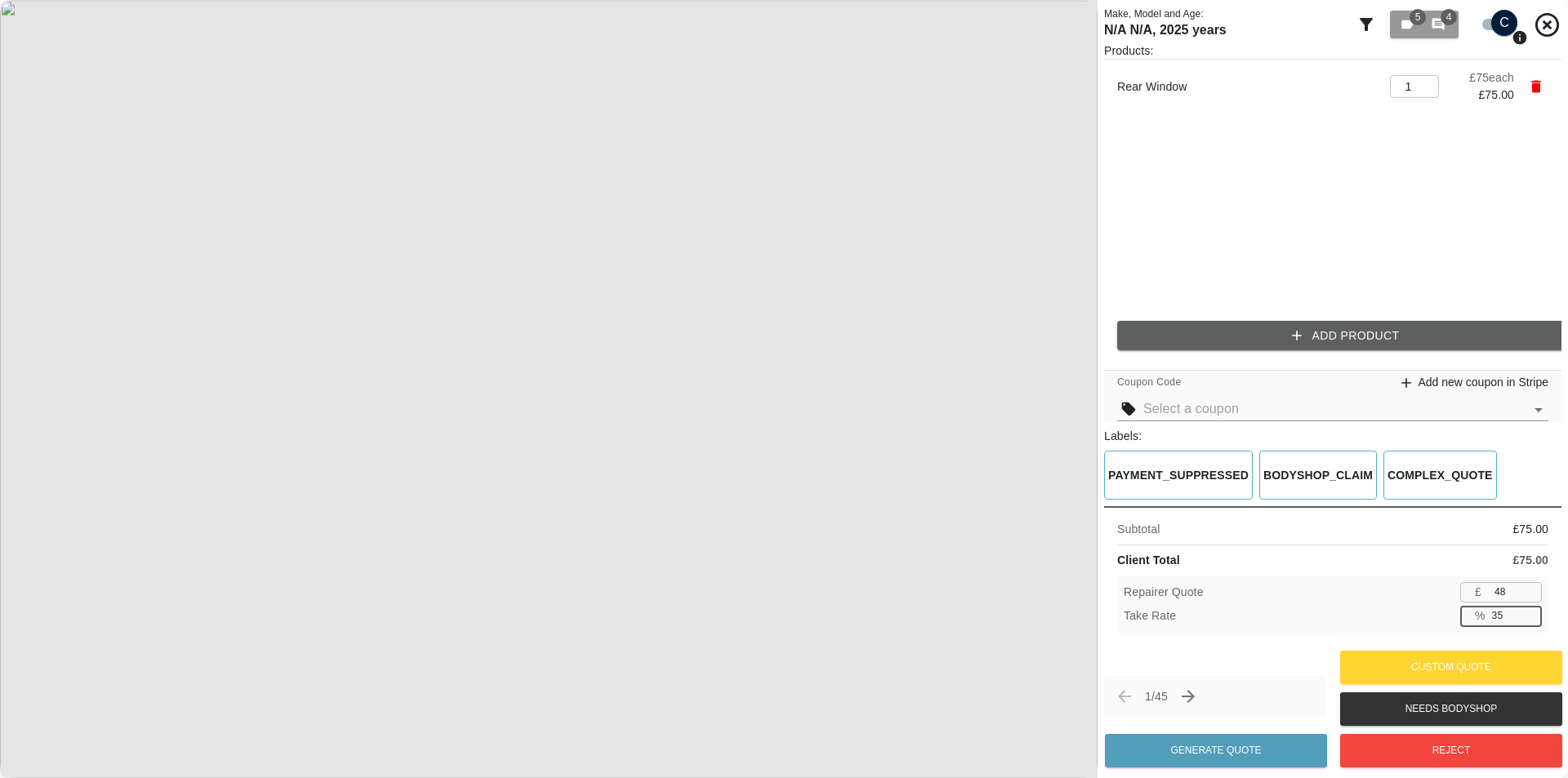
type input "36.0"
click at [1413, 614] on div "Take Rate % 36.0 ​" at bounding box center [1333, 616] width 418 height 21
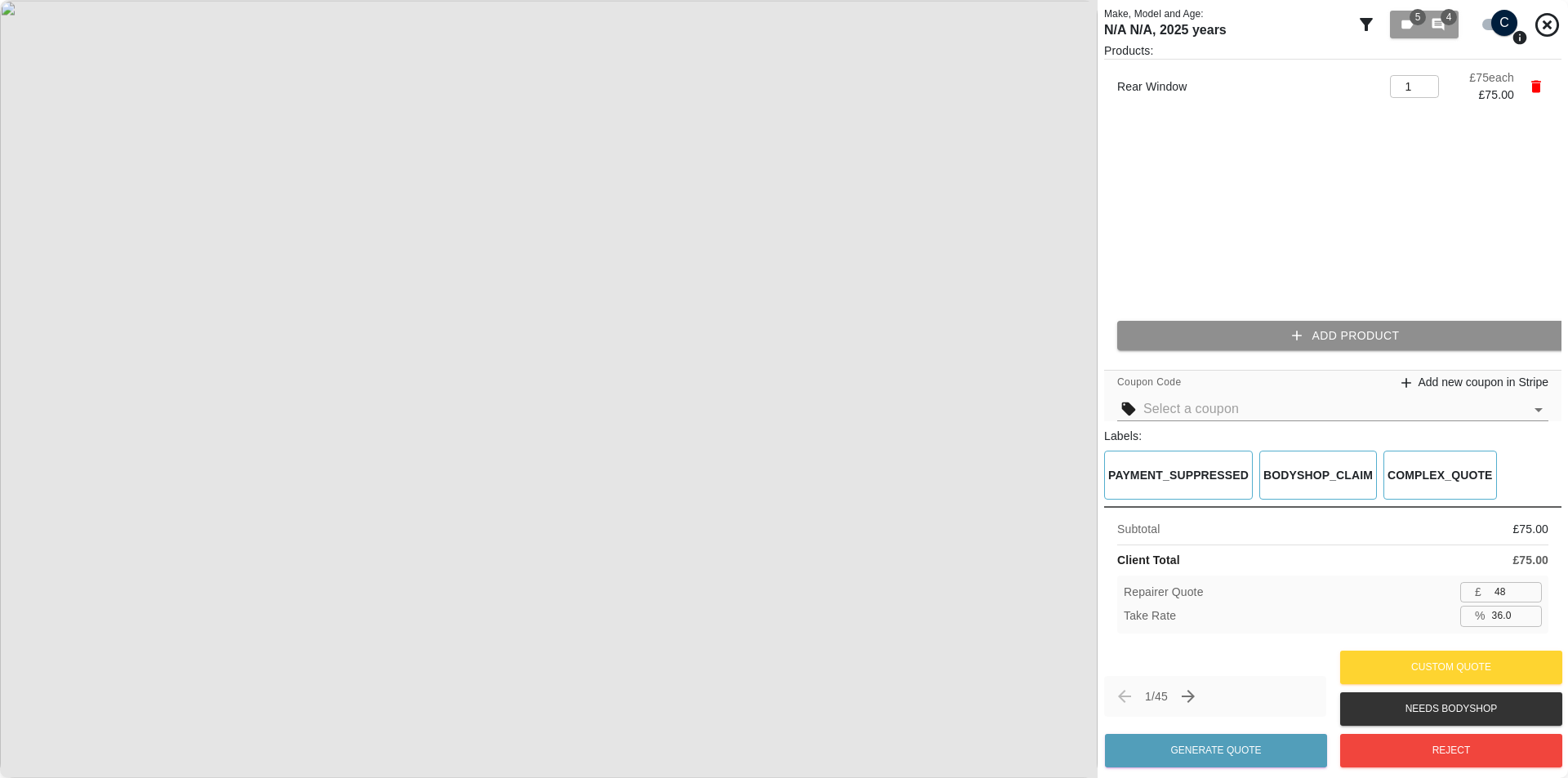
click at [1165, 323] on button "Add Product" at bounding box center [1346, 336] width 457 height 30
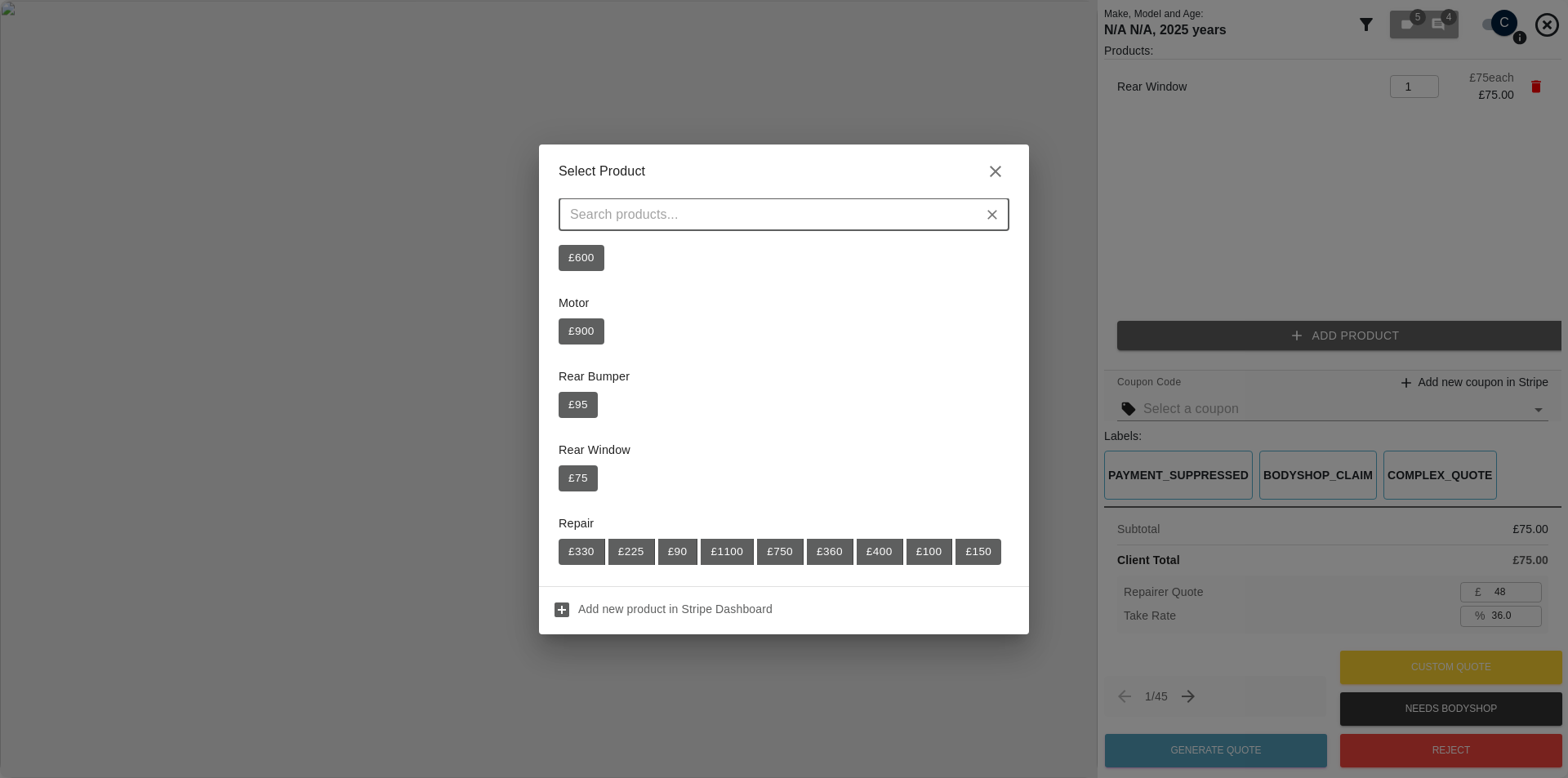
drag, startPoint x: 1205, startPoint y: 188, endPoint x: 1224, endPoint y: 184, distance: 19.4
click at [1211, 187] on div "Select Product ​ Left Front Door £ 700 Left Rear Wing £ 600 Motor £ 900 Rear Bu…" at bounding box center [784, 389] width 1568 height 778
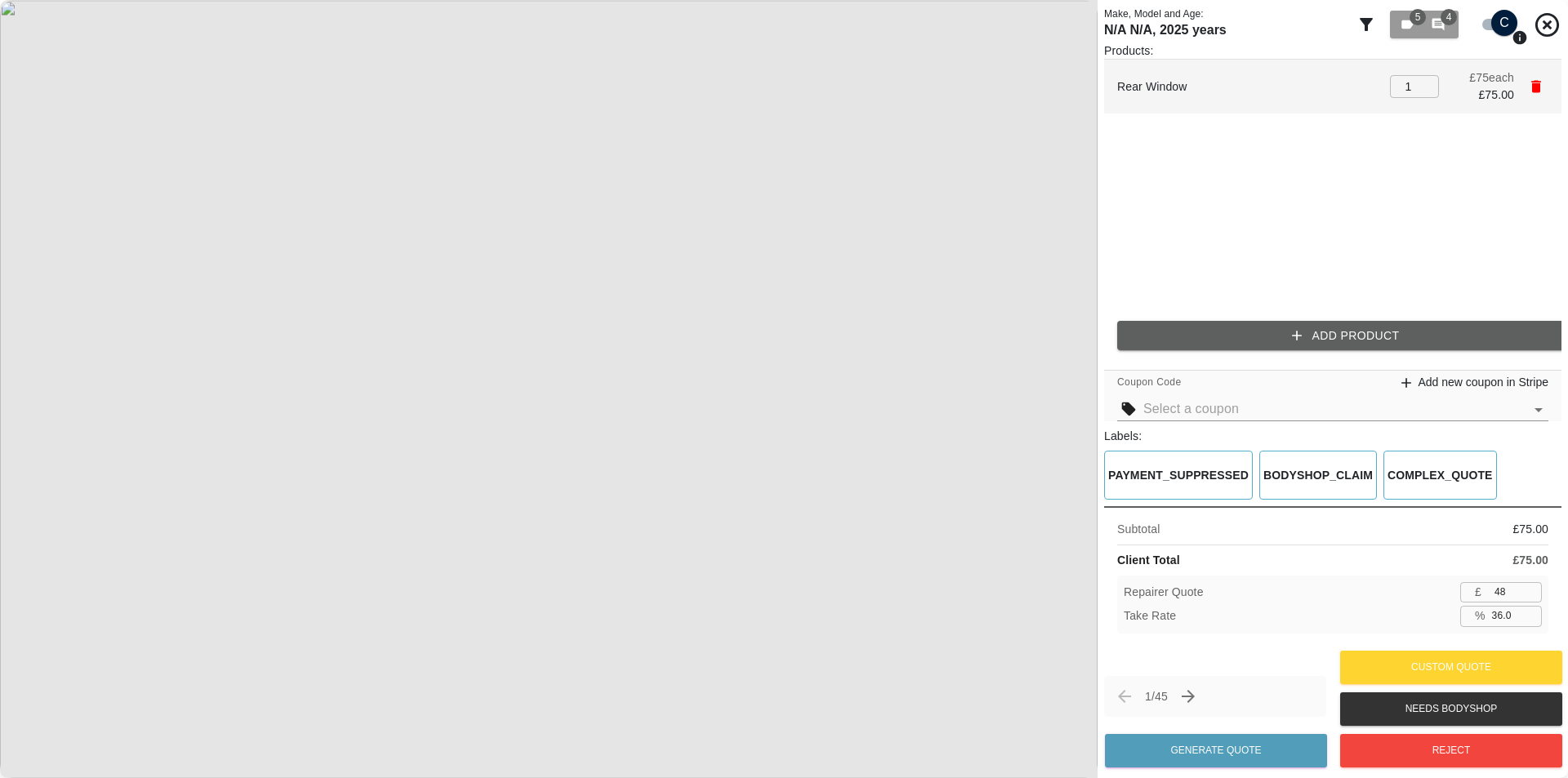
click at [1534, 88] on icon "button" at bounding box center [1535, 87] width 9 height 12
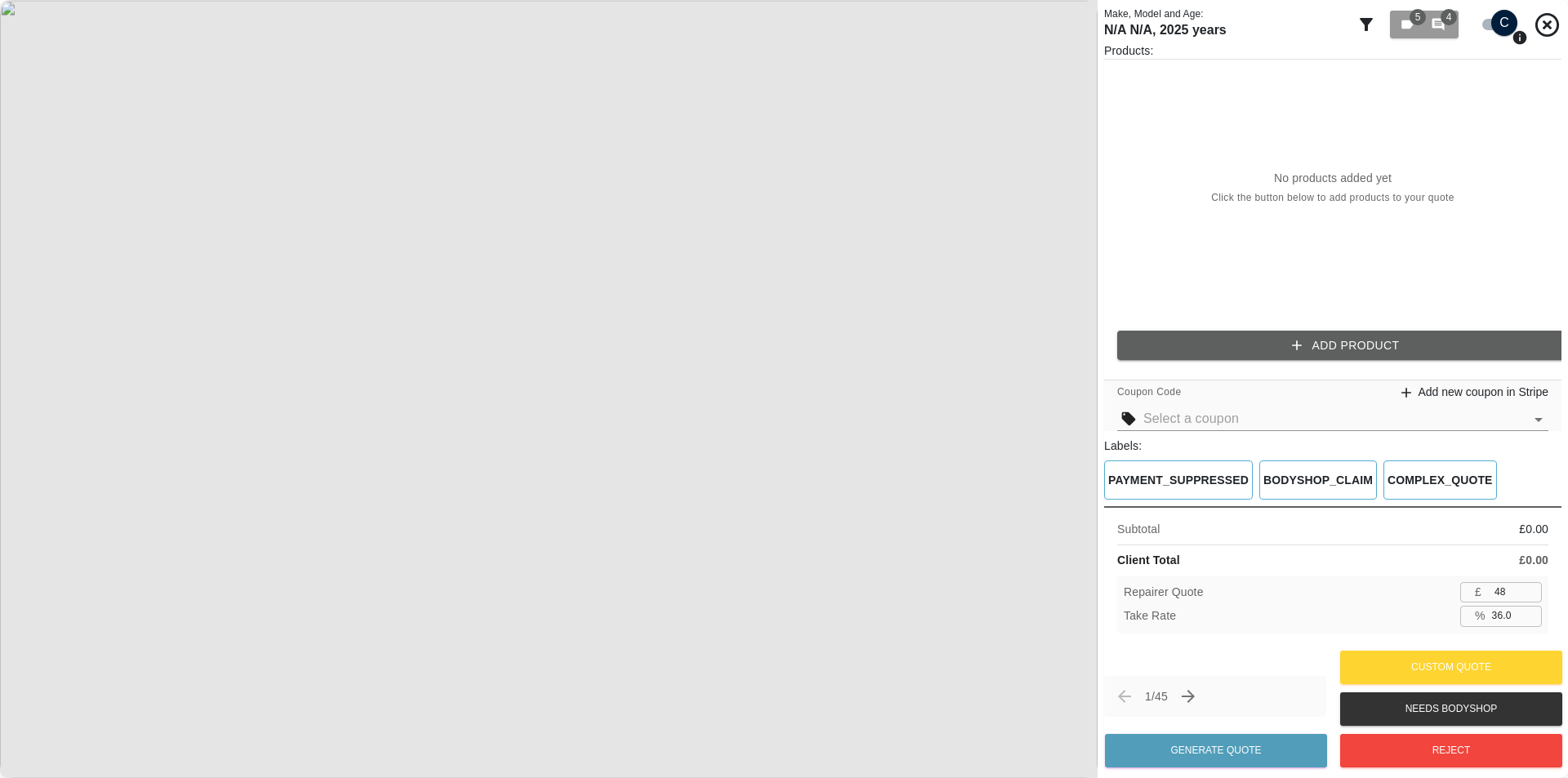
type input "0.0"
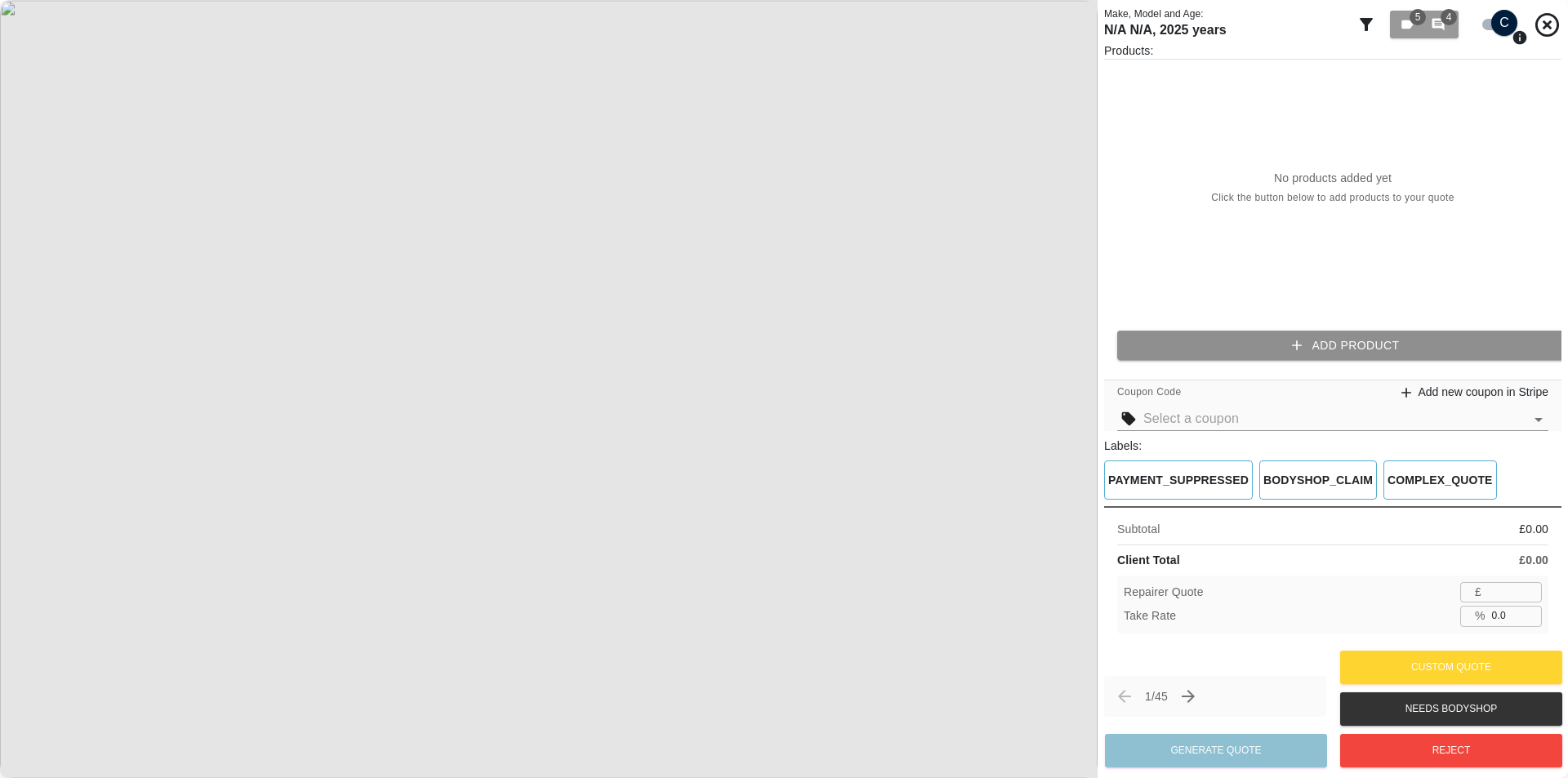
click at [1239, 338] on button "Add Product" at bounding box center [1346, 345] width 457 height 30
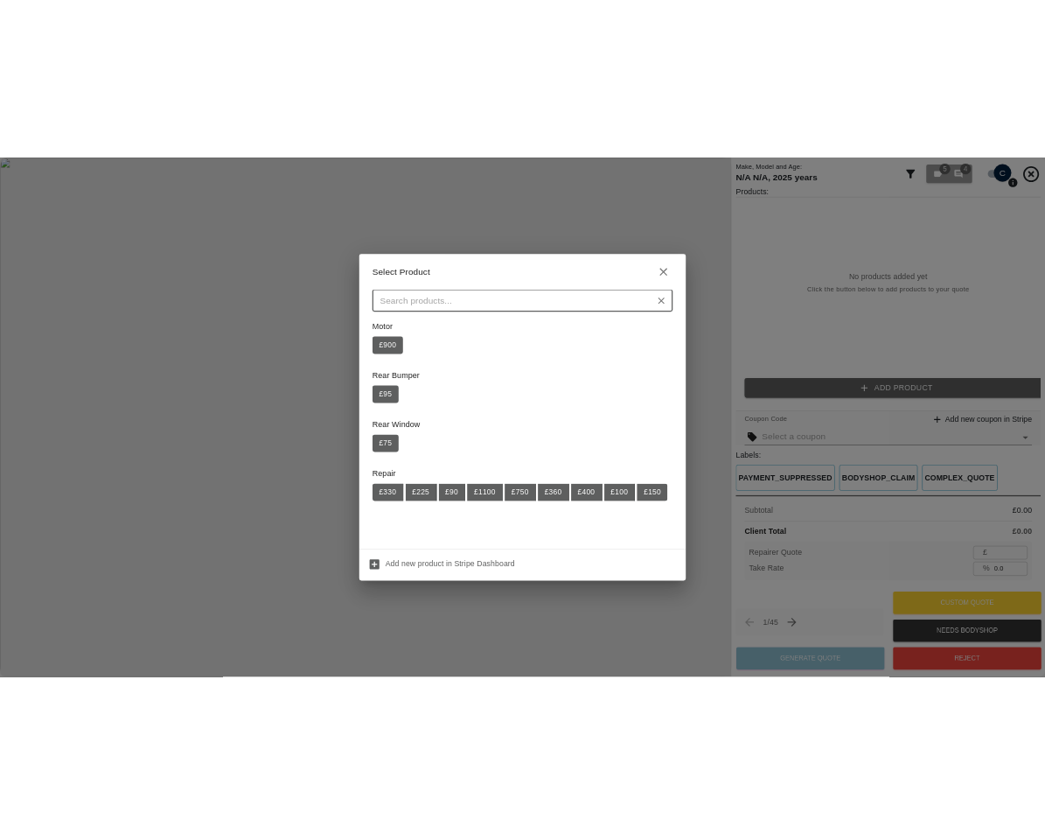
scroll to position [0, 0]
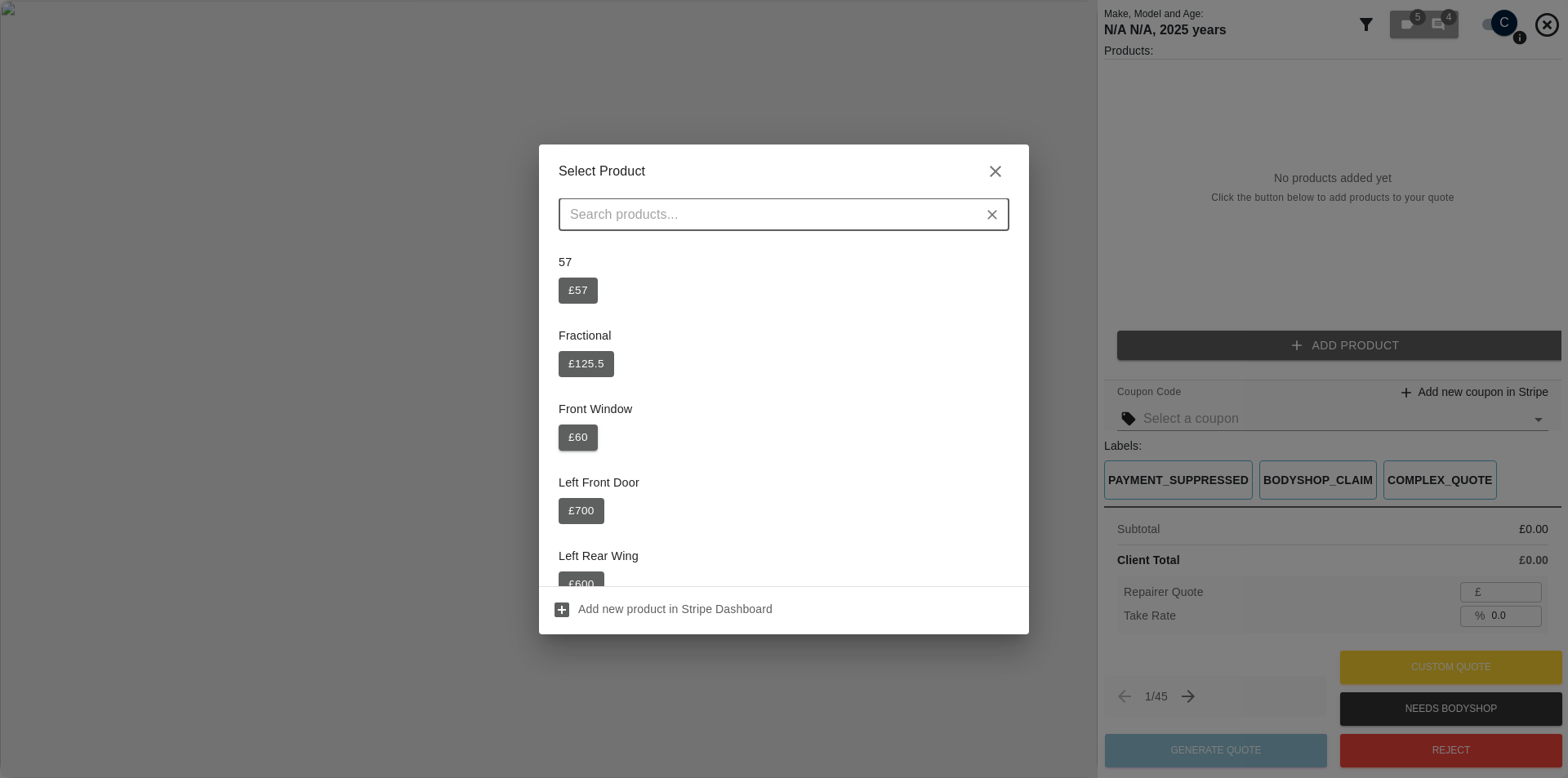
click at [571, 434] on button "£ 60" at bounding box center [578, 438] width 39 height 26
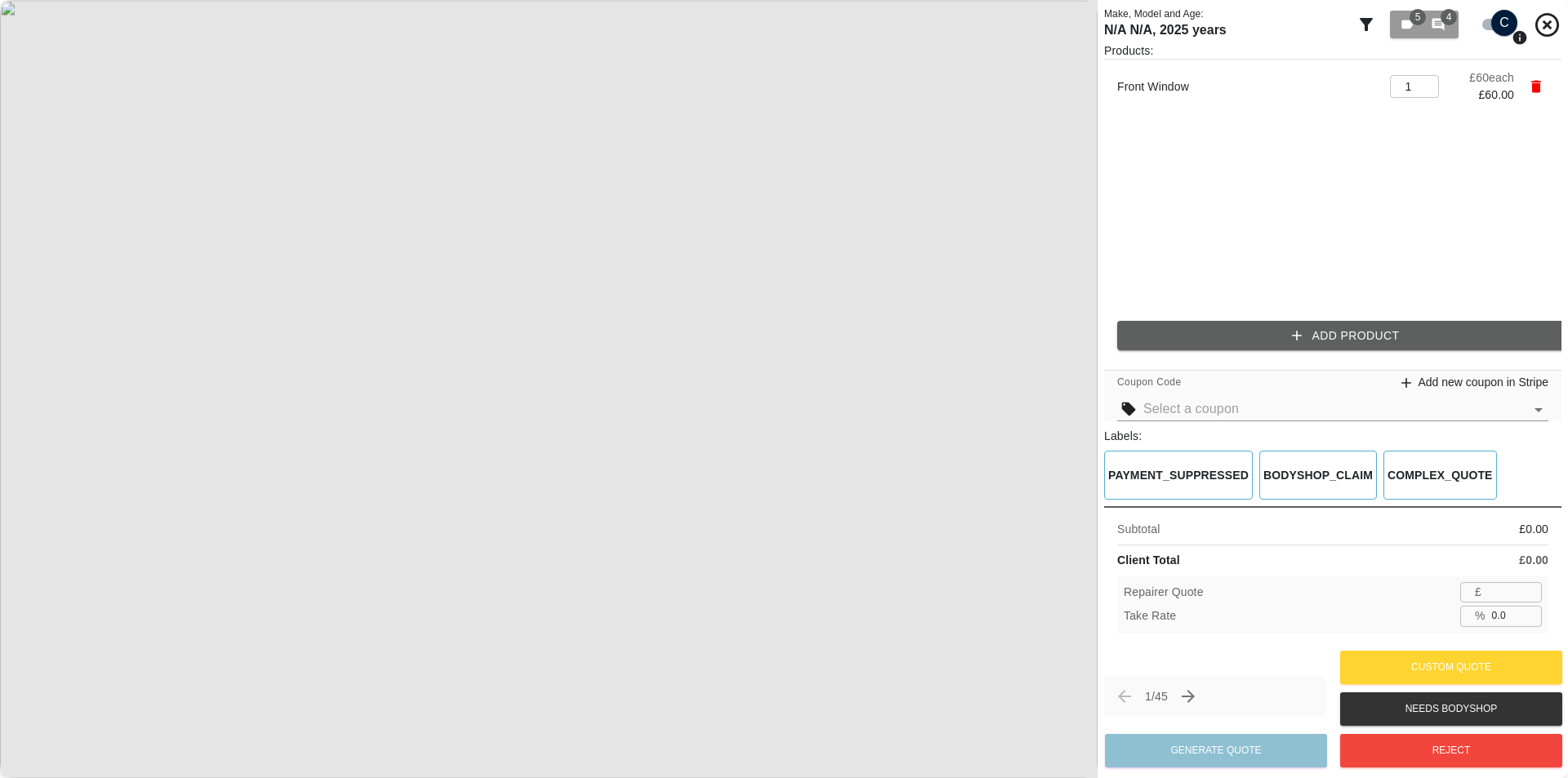
type input "39"
type input "35.0"
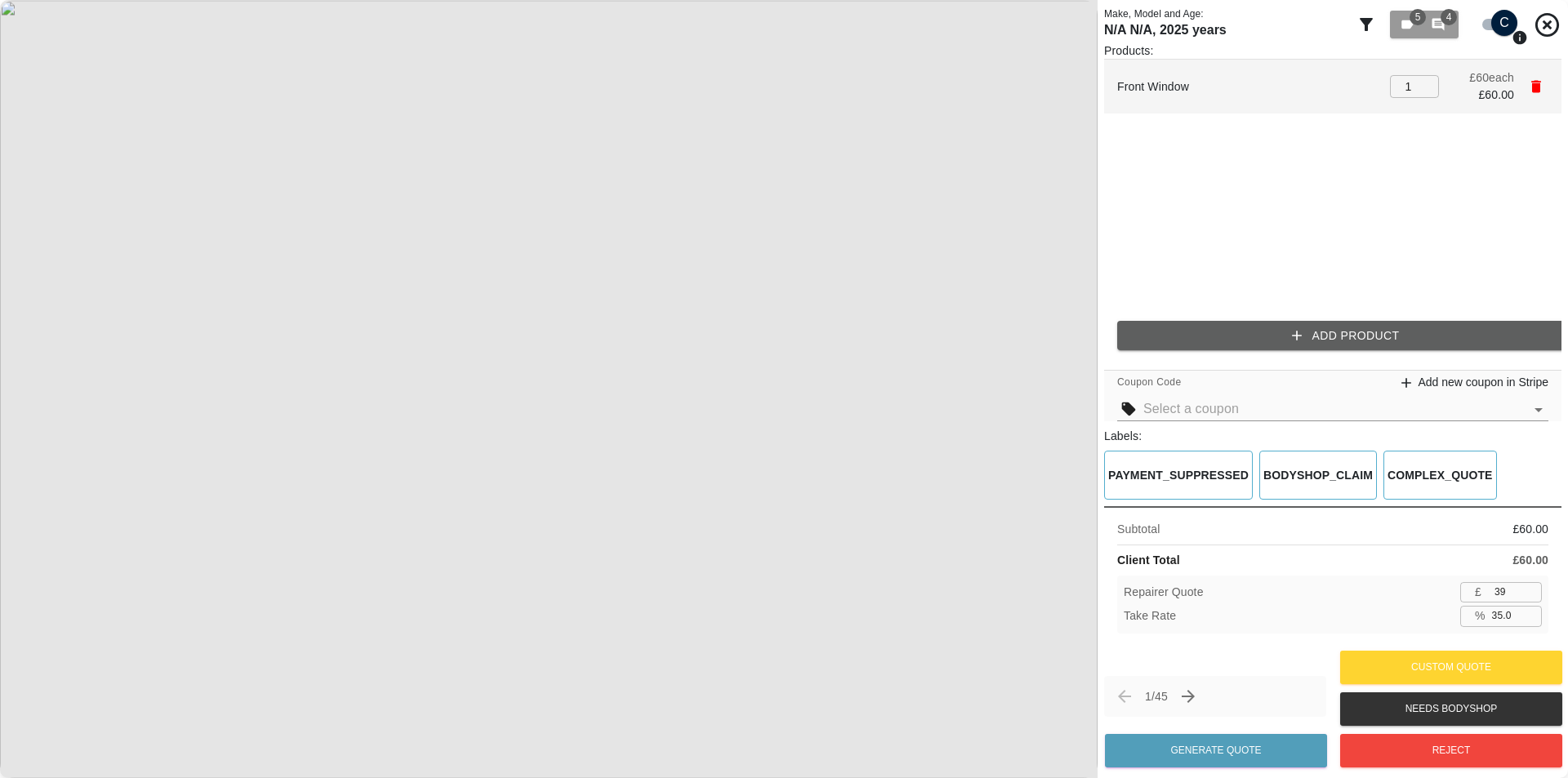
click at [1419, 78] on input "1" at bounding box center [1414, 86] width 49 height 22
type input "2"
click at [1428, 77] on input "2" at bounding box center [1414, 86] width 49 height 22
type input "78"
type input "3"
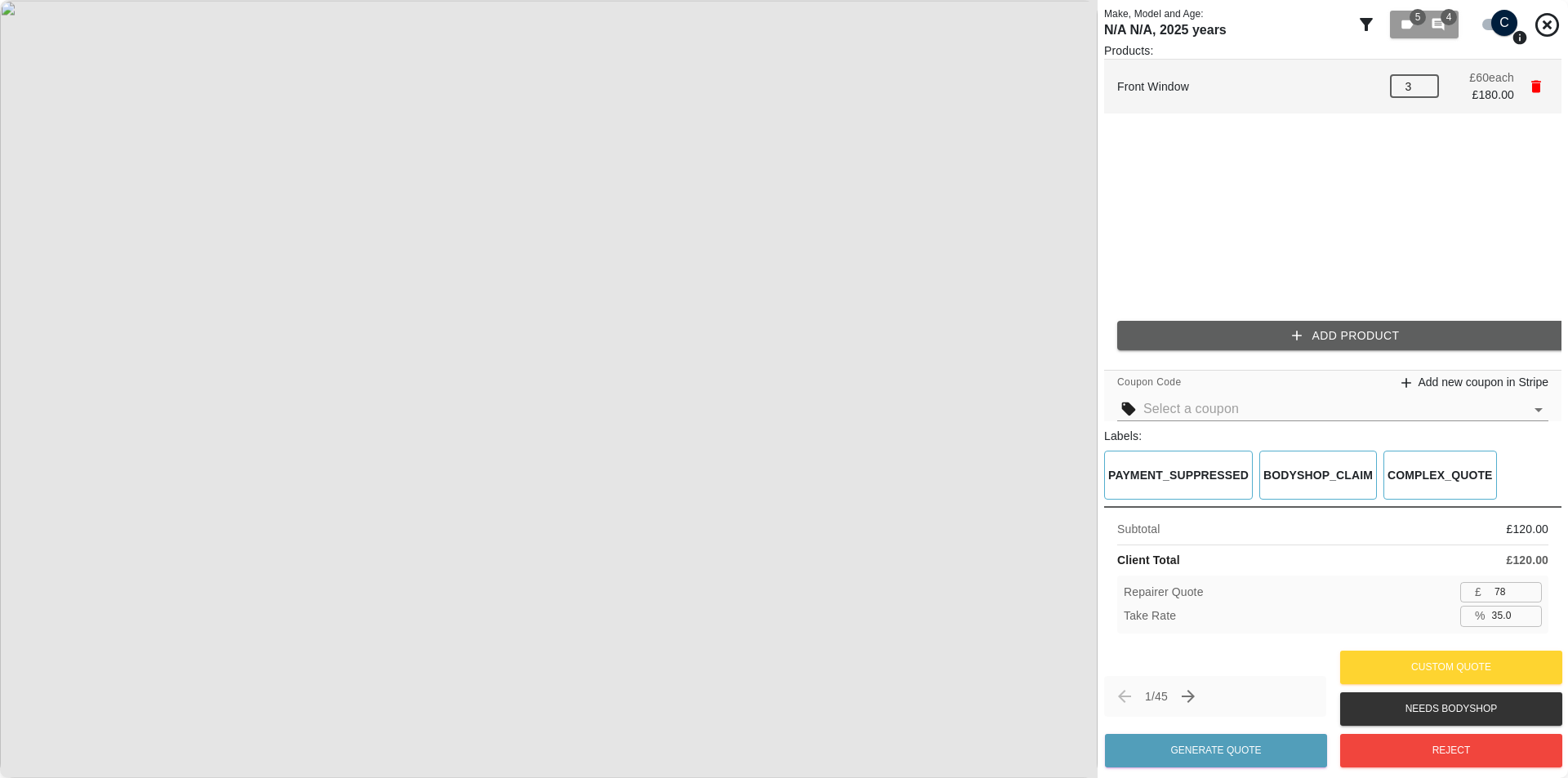
click at [1428, 77] on input "3" at bounding box center [1414, 86] width 49 height 22
type input "117"
type input "4"
click at [1428, 77] on input "4" at bounding box center [1414, 86] width 49 height 22
type input "156"
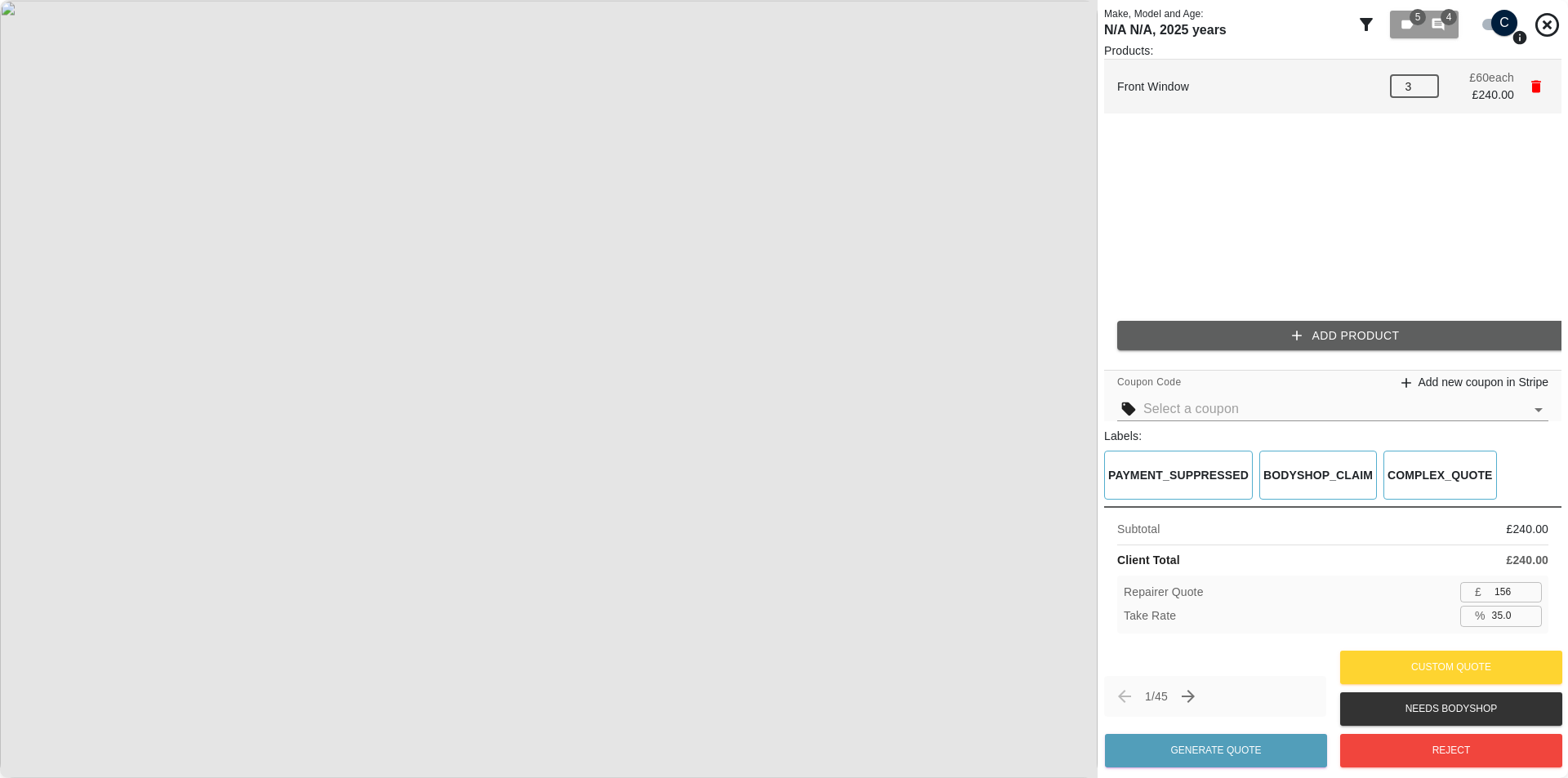
type input "3"
click at [1427, 93] on input "3" at bounding box center [1414, 86] width 49 height 22
type input "117"
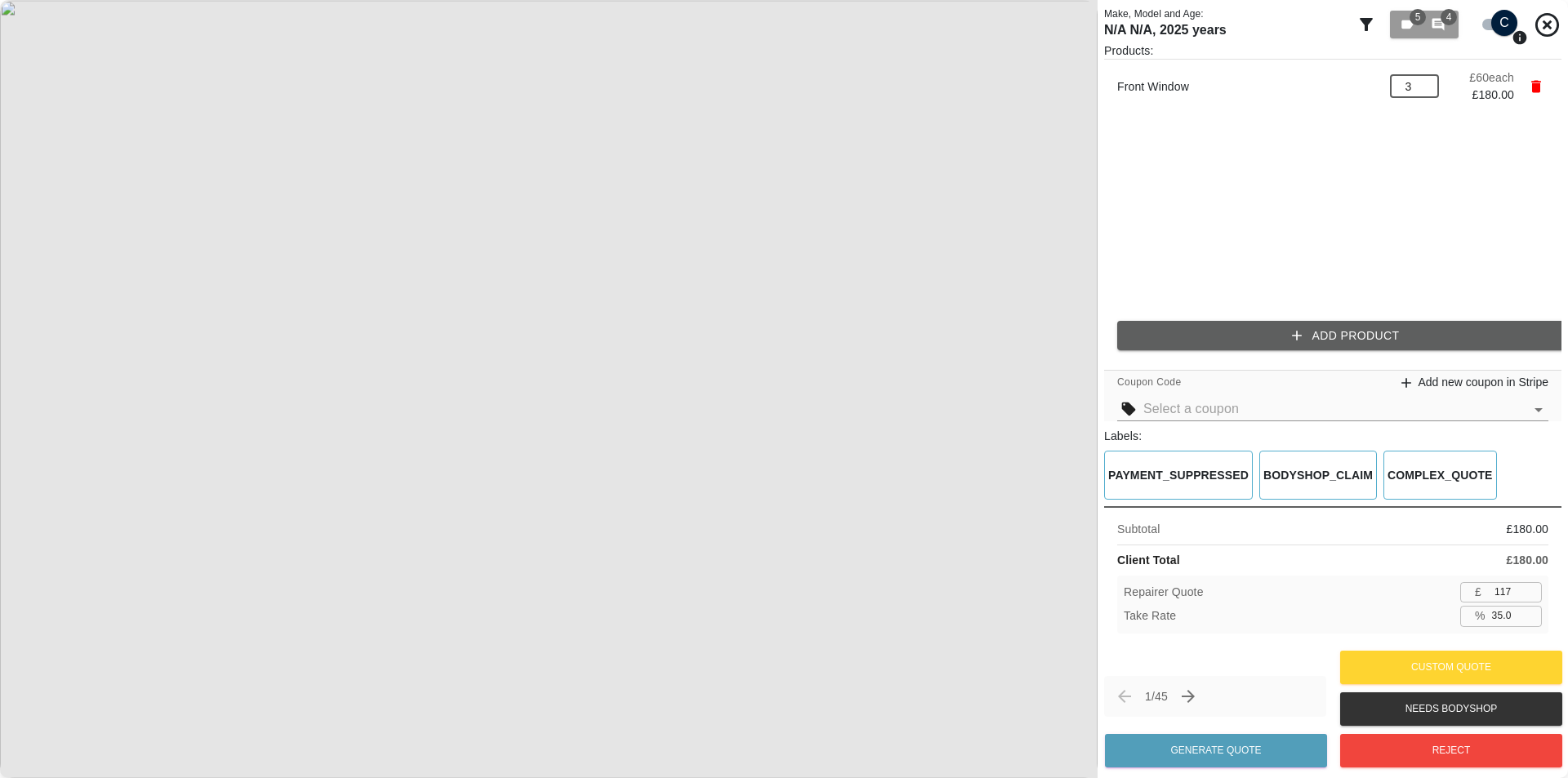
click at [1323, 205] on ul "Front Window 3 ​ £ 60 each £ 180.00" at bounding box center [1333, 184] width 457 height 248
drag, startPoint x: 1511, startPoint y: 612, endPoint x: 1432, endPoint y: 627, distance: 80.4
click at [1451, 625] on div "Take Rate % 35.0 ​" at bounding box center [1333, 616] width 418 height 21
type input "46"
type input "97"
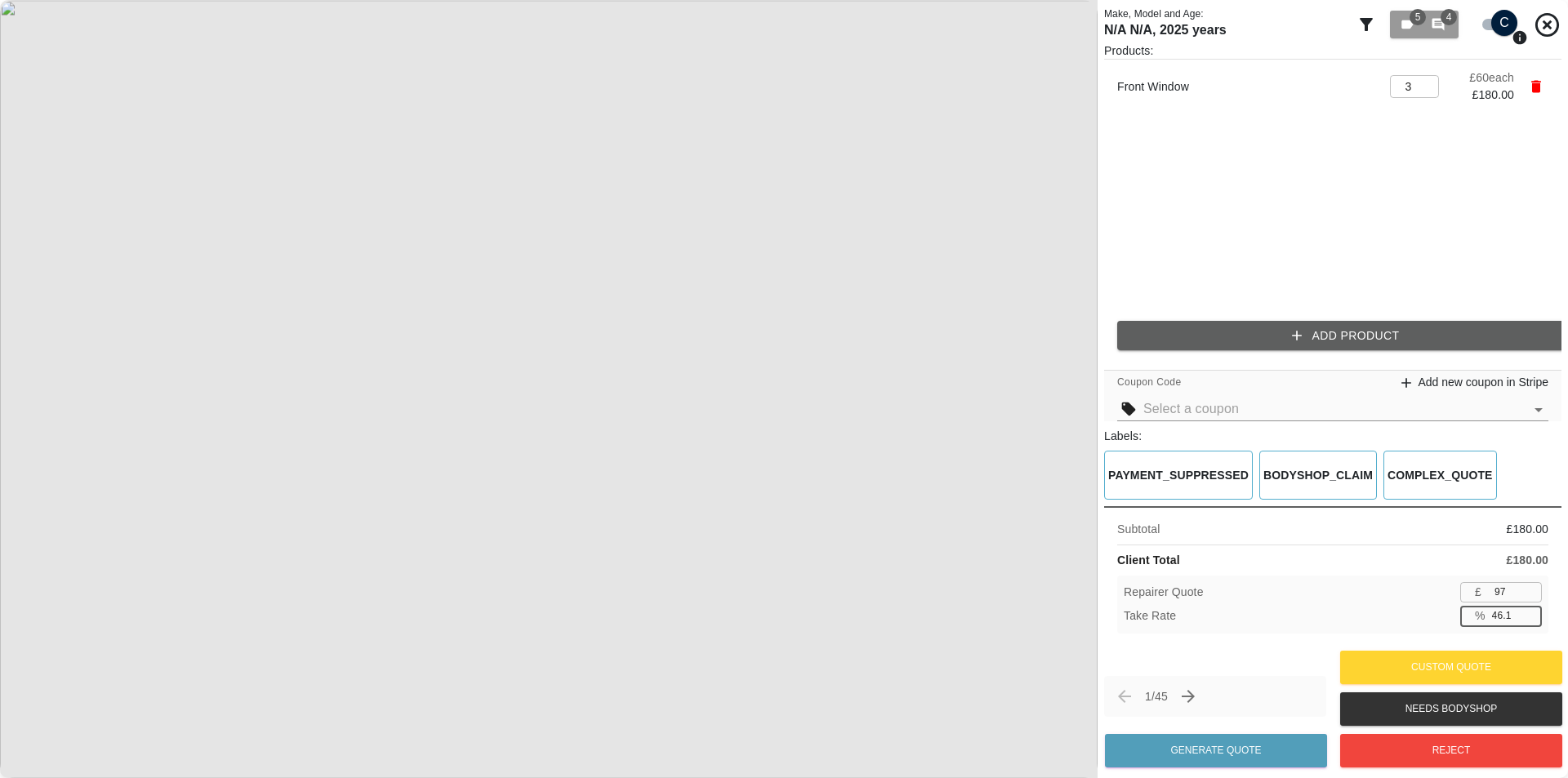
type input "46.1"
click at [1435, 620] on div "Take Rate % 46.1 ​" at bounding box center [1333, 616] width 418 height 21
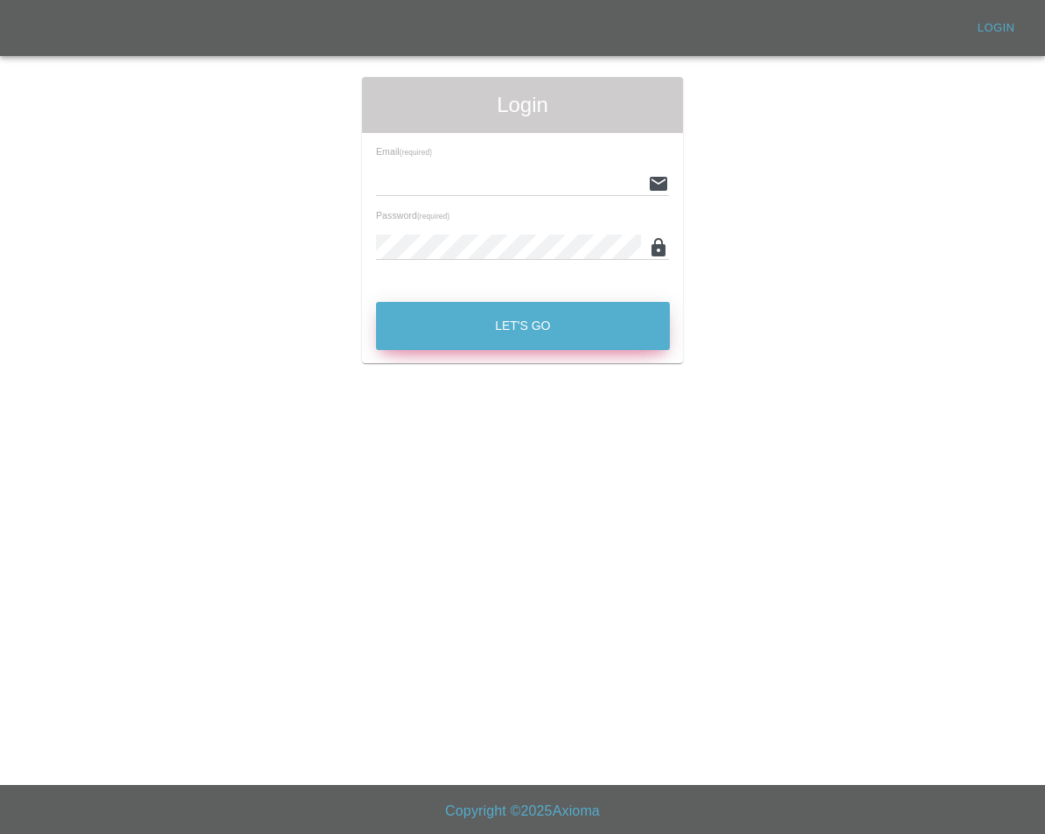
type input "[EMAIL_ADDRESS][DOMAIN_NAME]"
click at [504, 326] on button "Let's Go" at bounding box center [523, 326] width 294 height 48
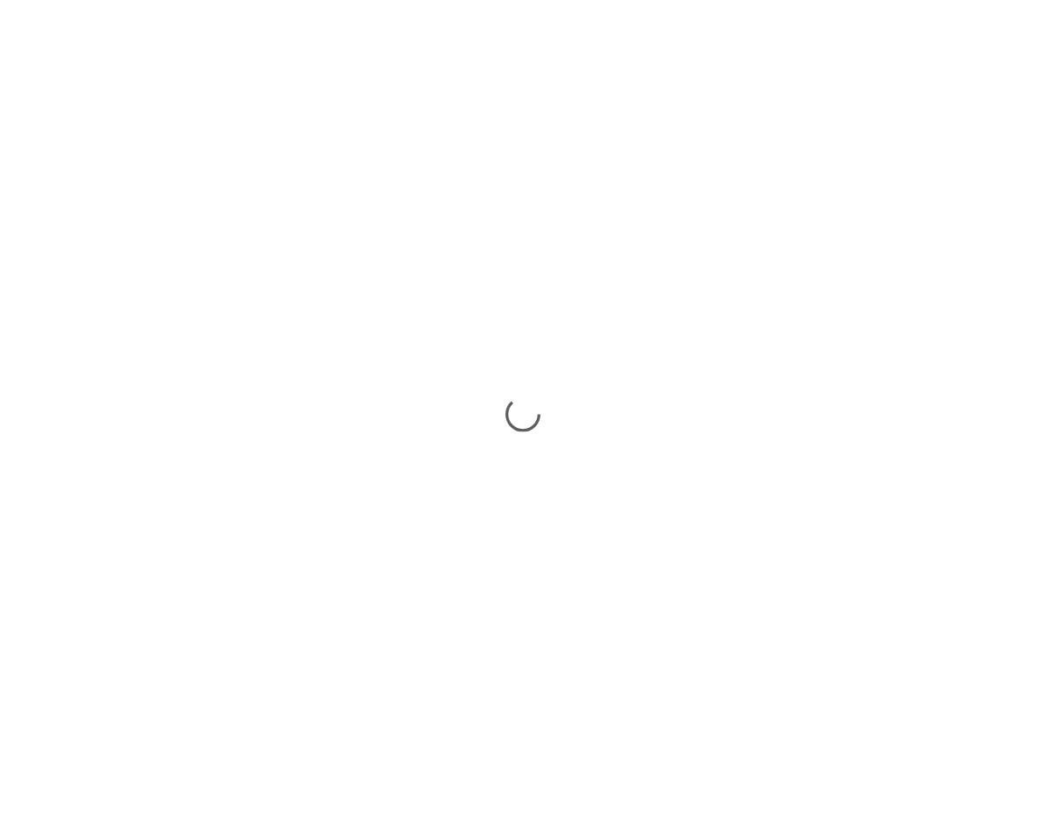
click at [24, 546] on div at bounding box center [522, 417] width 1045 height 834
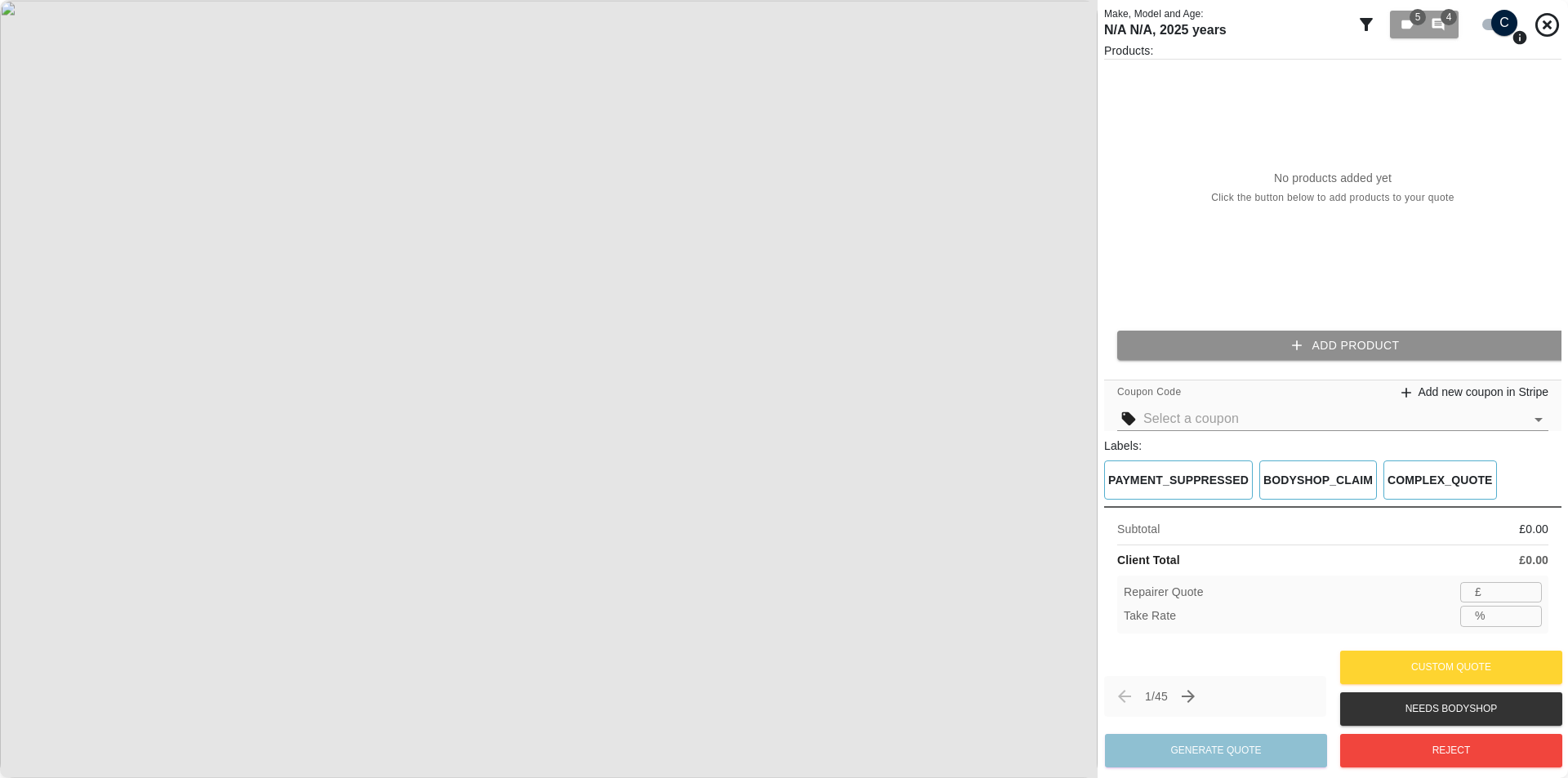
click at [975, 345] on button "Add Product" at bounding box center [1346, 345] width 457 height 30
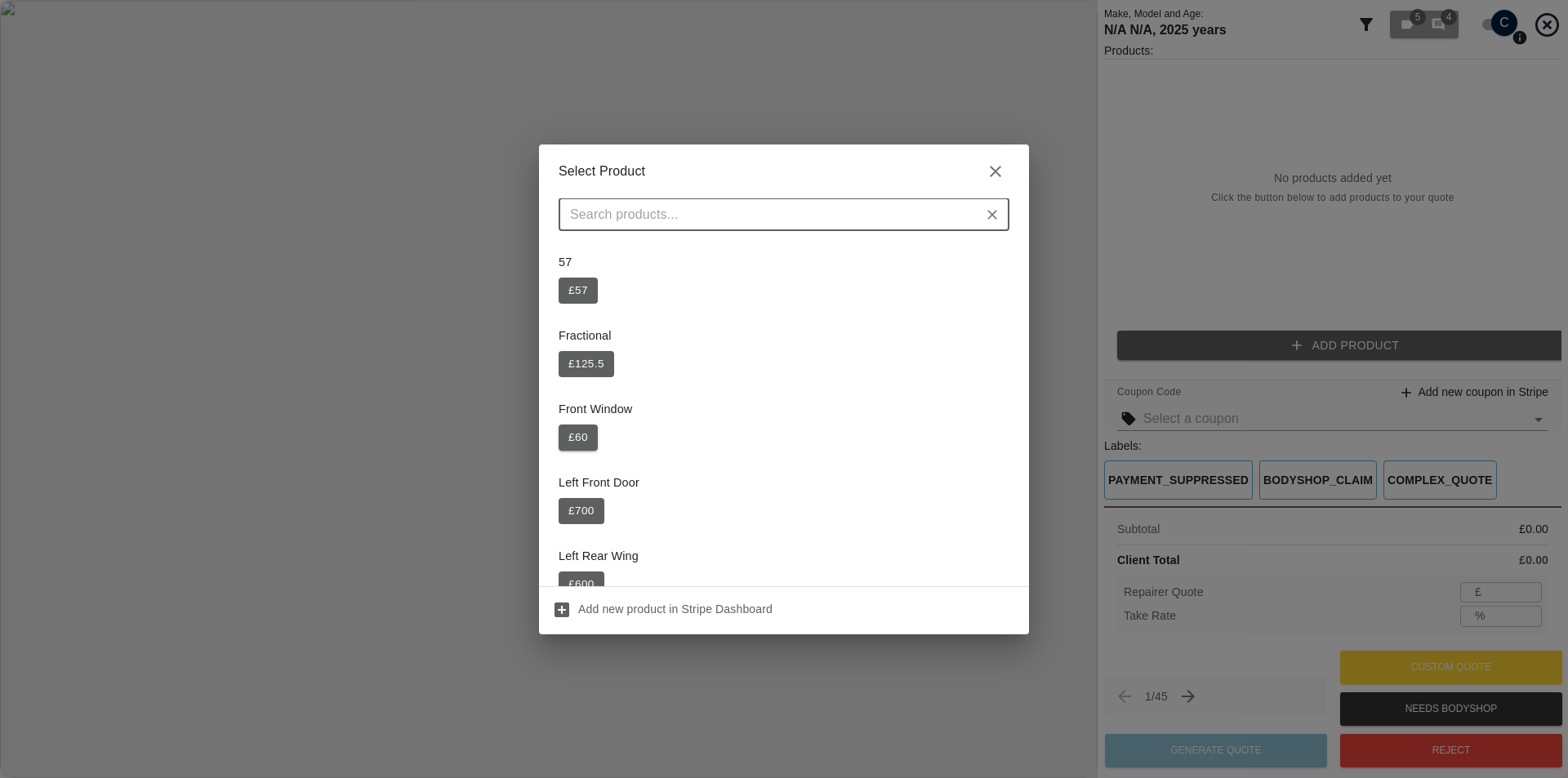
click at [582, 447] on button "£ 60" at bounding box center [578, 438] width 39 height 26
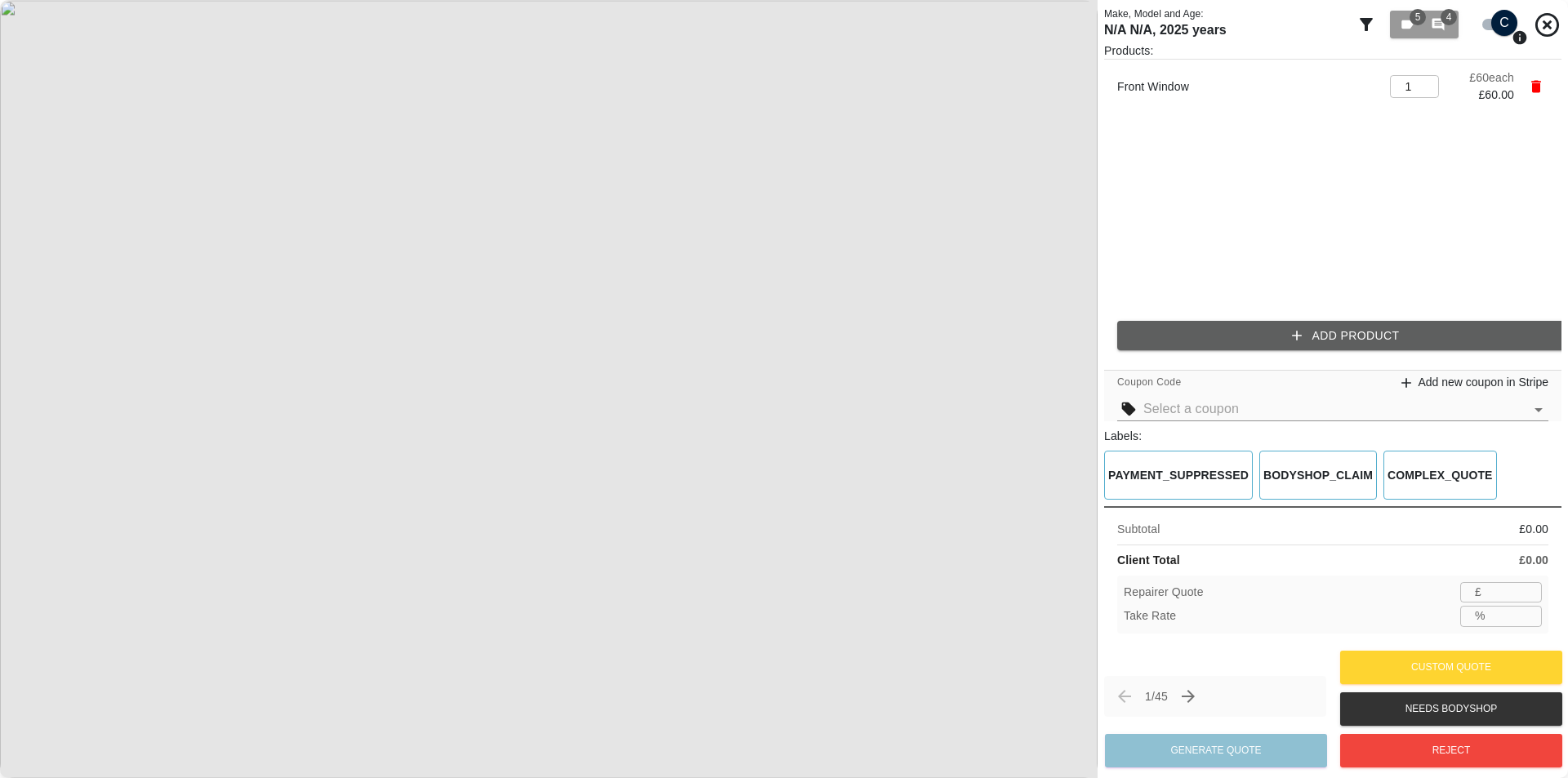
type input "39"
type input "35.0"
click at [975, 596] on input "39" at bounding box center [1515, 592] width 54 height 21
type input "40"
type input "33.3"
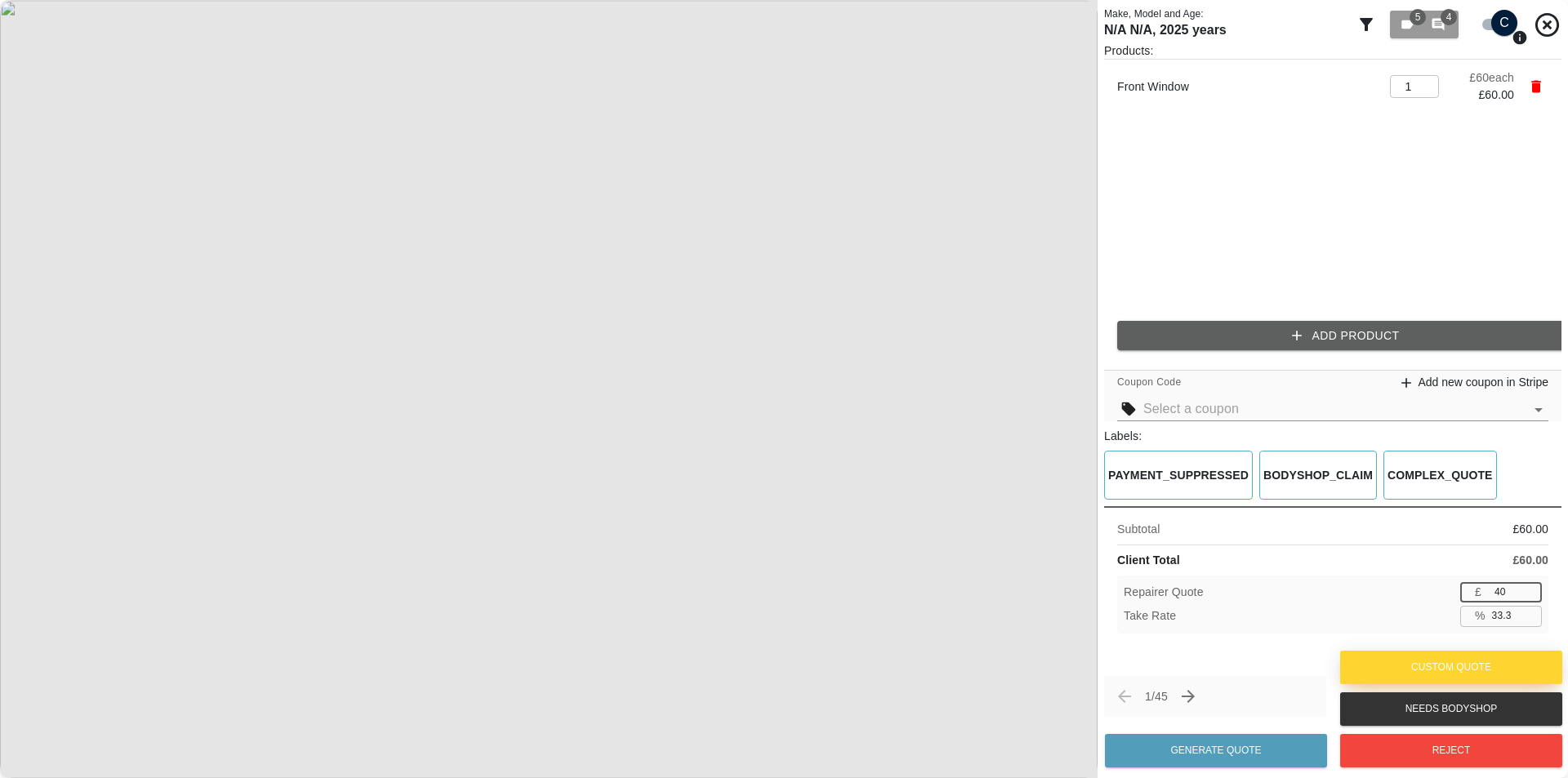
type input "41"
click at [975, 608] on p "%" at bounding box center [1479, 616] width 10 height 17
click at [975, 618] on input "31.7" at bounding box center [1513, 616] width 56 height 21
type input "29.9"
type input "42"
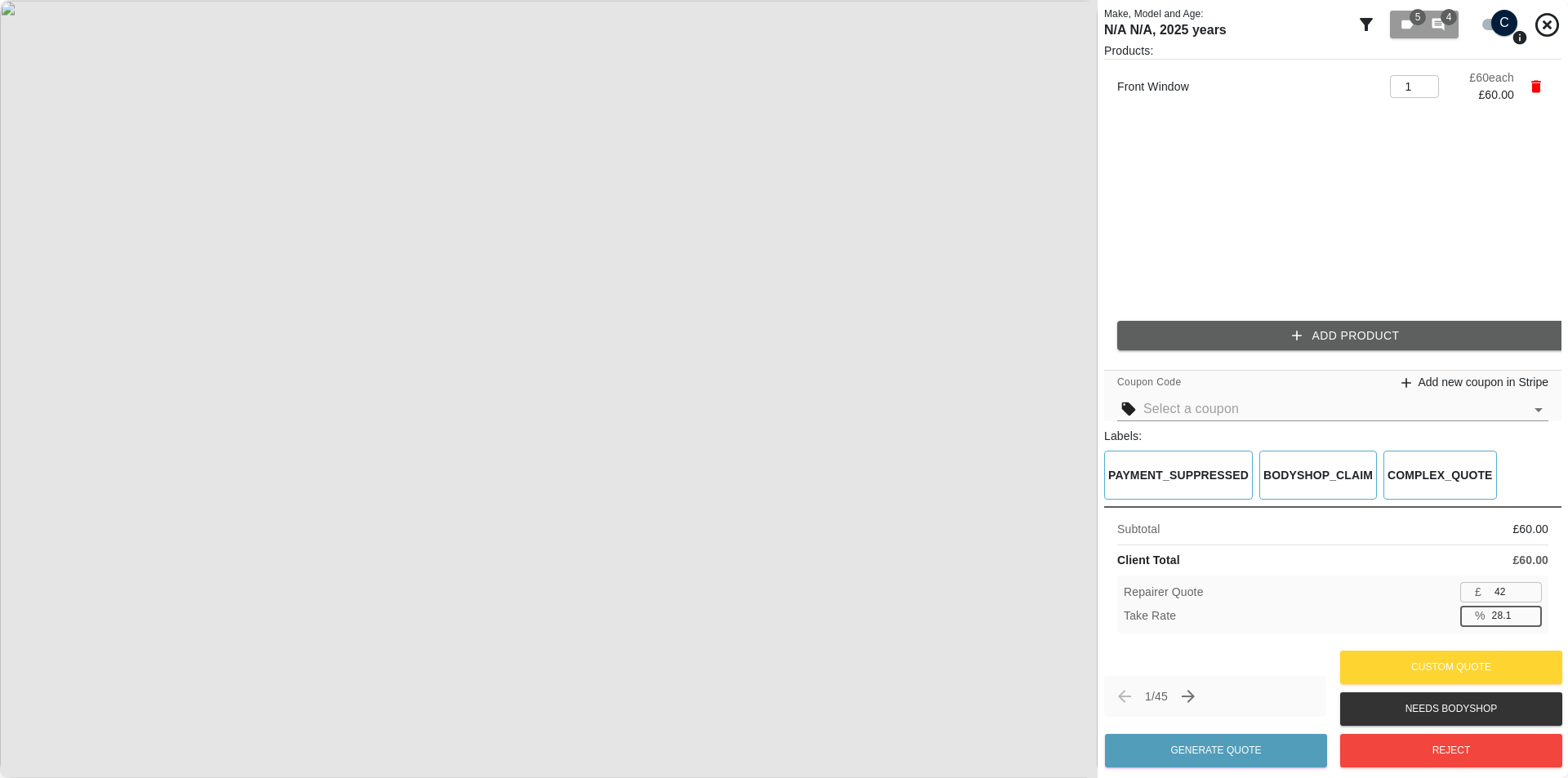
type input "28"
type input "43"
type input "21.9"
type input "46"
click at [975, 314] on div "Products: Front Window 1 ​ £ 60 each £ 60.00 Add Product" at bounding box center [1333, 202] width 457 height 321
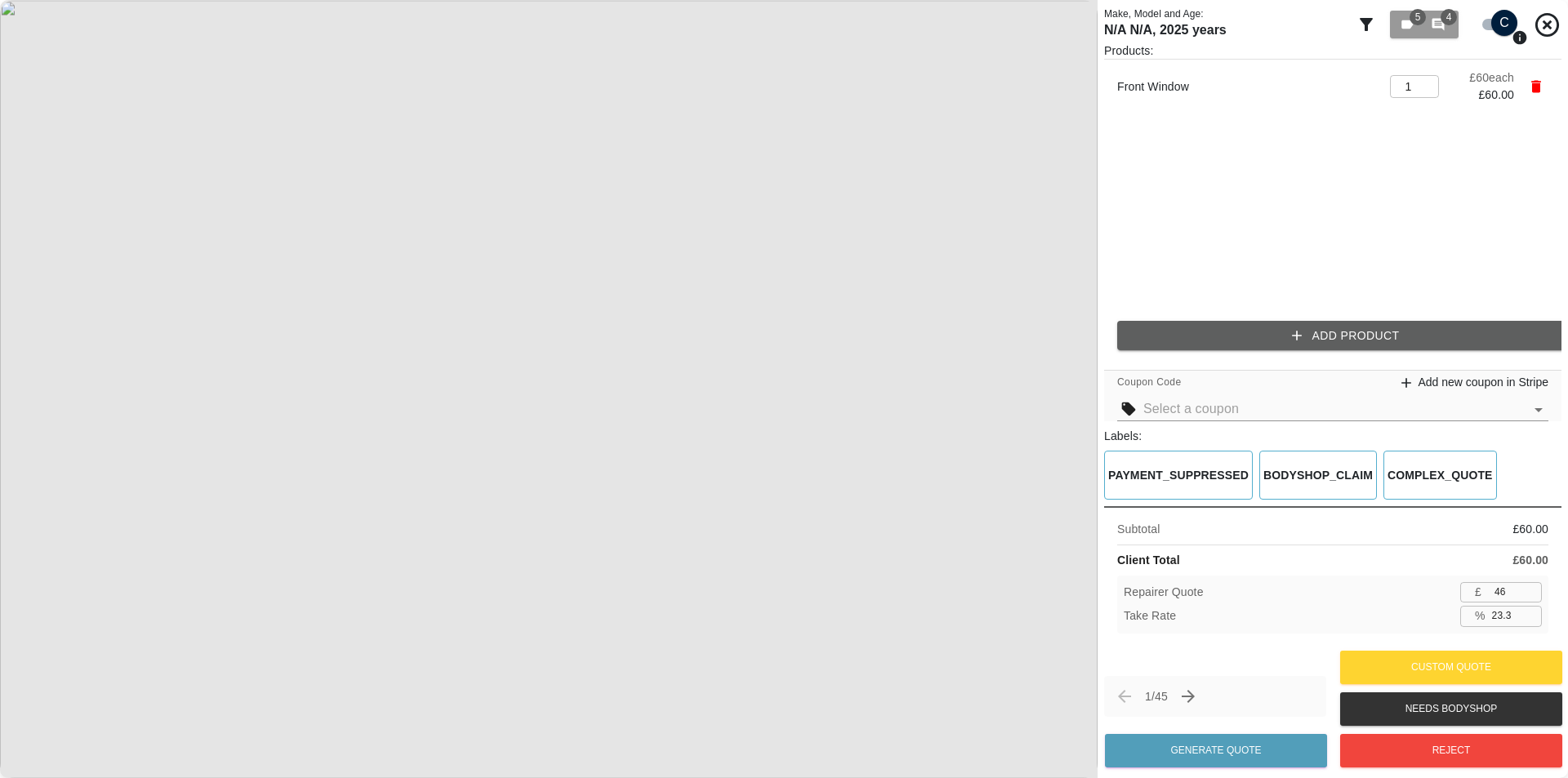
click at [975, 316] on div "Products: Front Window 1 ​ £ 60 each £ 60.00 Add Product" at bounding box center [1333, 202] width 457 height 321
click at [975, 338] on button "Add Product" at bounding box center [1346, 336] width 457 height 30
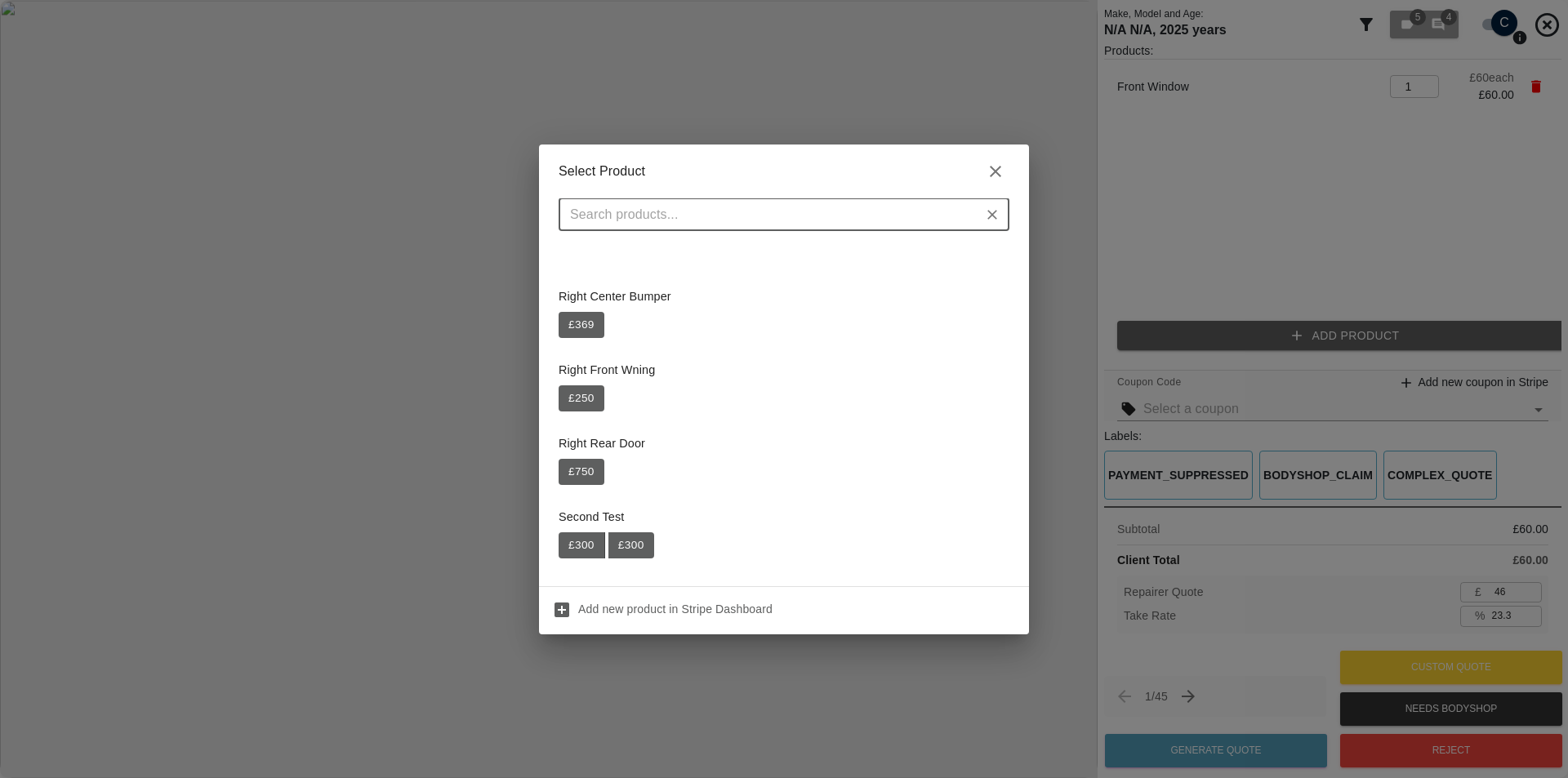
scroll to position [661, 0]
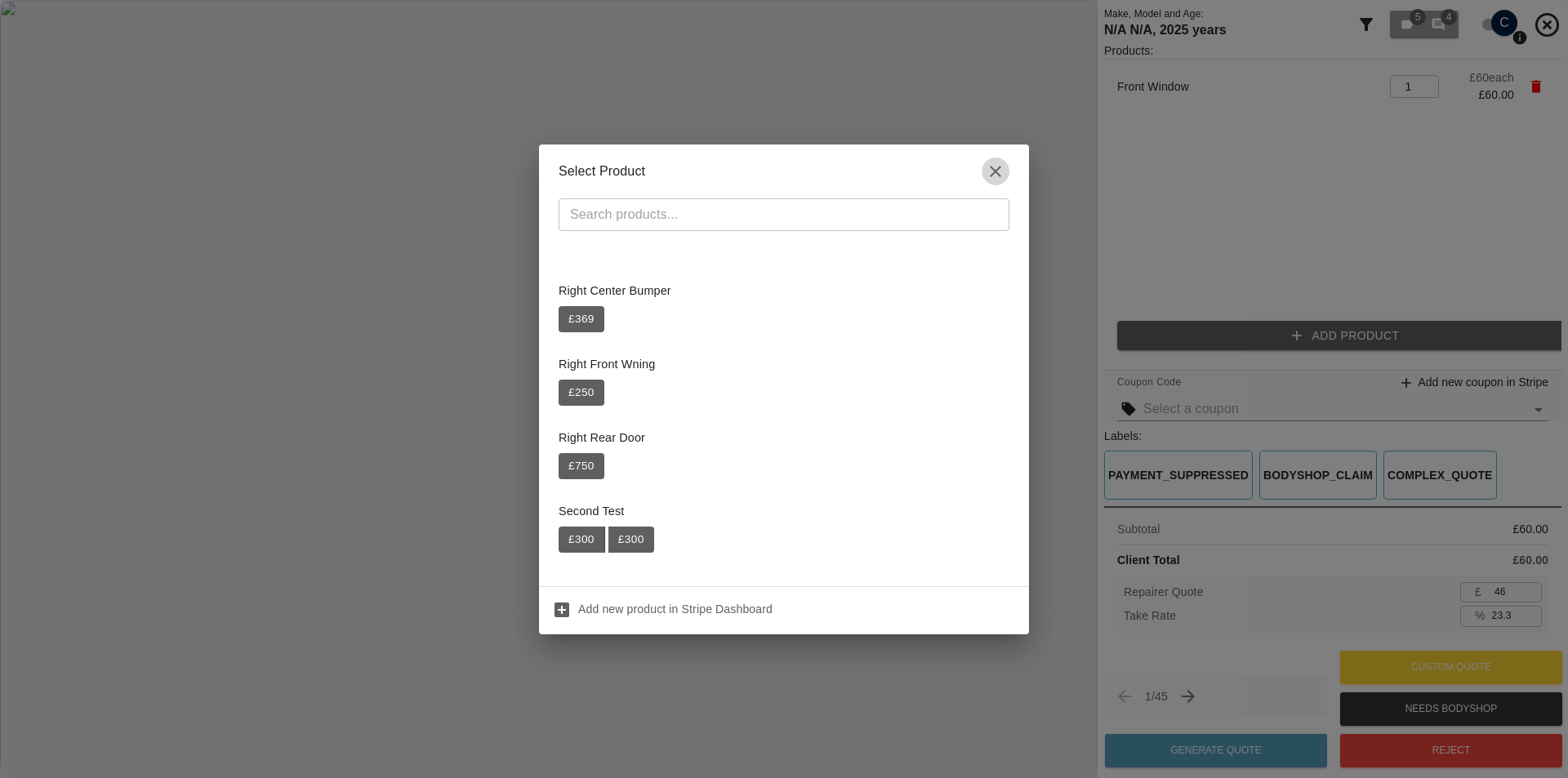
click at [975, 169] on icon "button" at bounding box center [995, 172] width 11 height 11
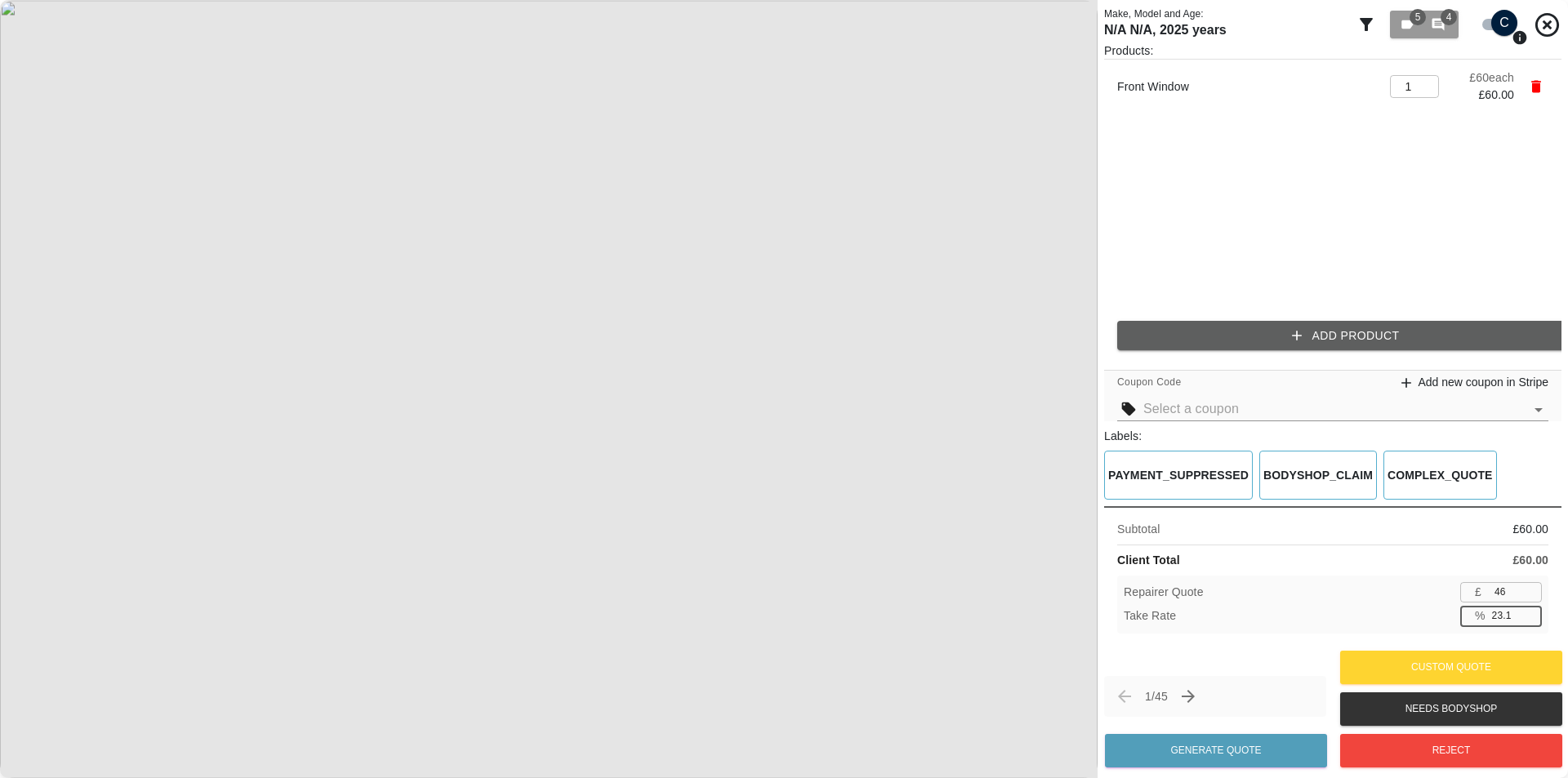
click at [975, 619] on input "23.1" at bounding box center [1513, 616] width 56 height 21
click at [975, 610] on input "23.4" at bounding box center [1513, 616] width 56 height 21
click at [975, 610] on input "23.5" at bounding box center [1513, 616] width 56 height 21
type input "23.8"
click at [975, 610] on input "23.8" at bounding box center [1513, 616] width 56 height 21
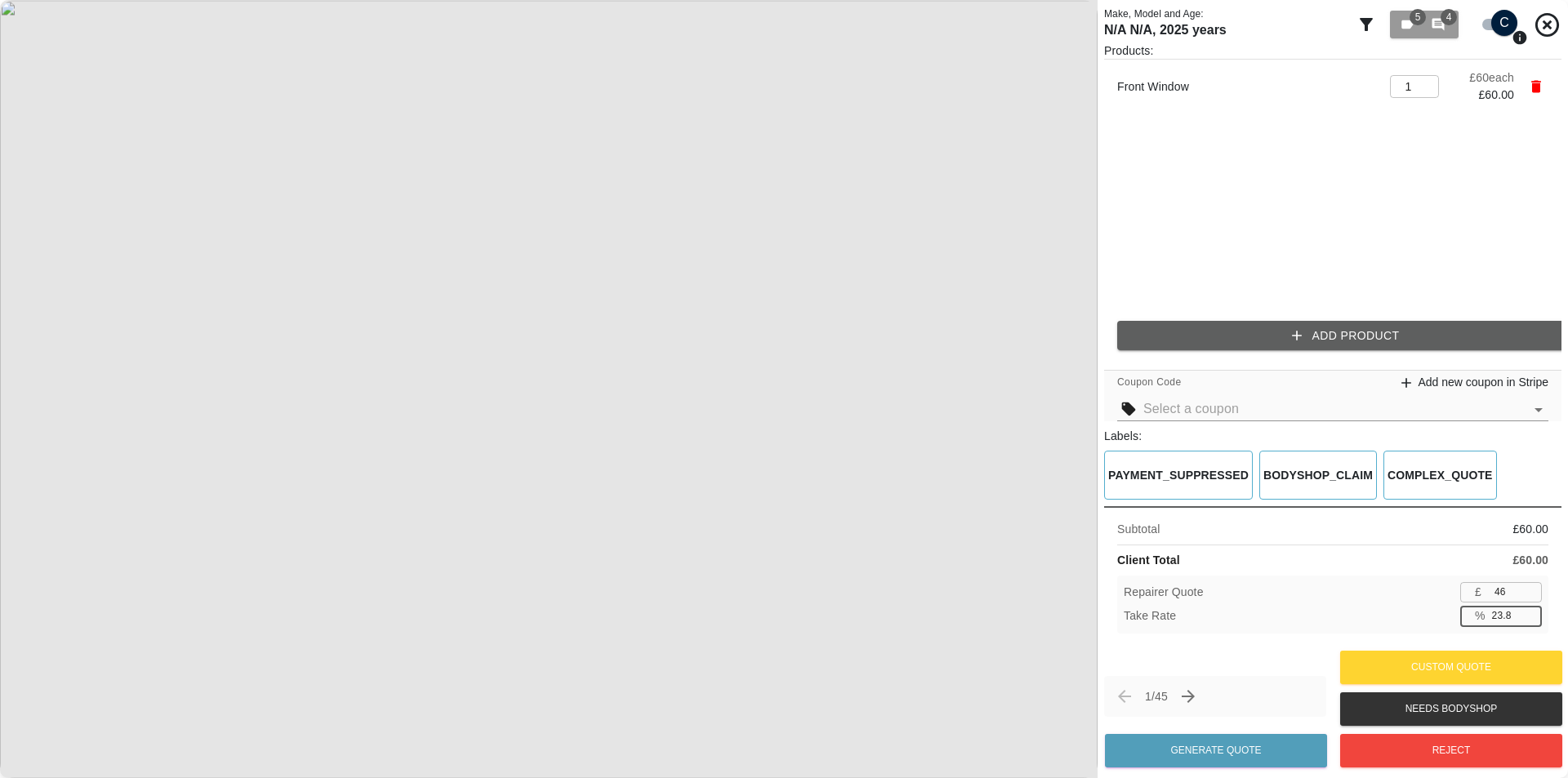
type input "45"
click at [975, 618] on input "24.9" at bounding box center [1513, 616] width 56 height 21
type input "18.7"
click at [975, 618] on input "18.7" at bounding box center [1513, 616] width 56 height 21
type input "48"
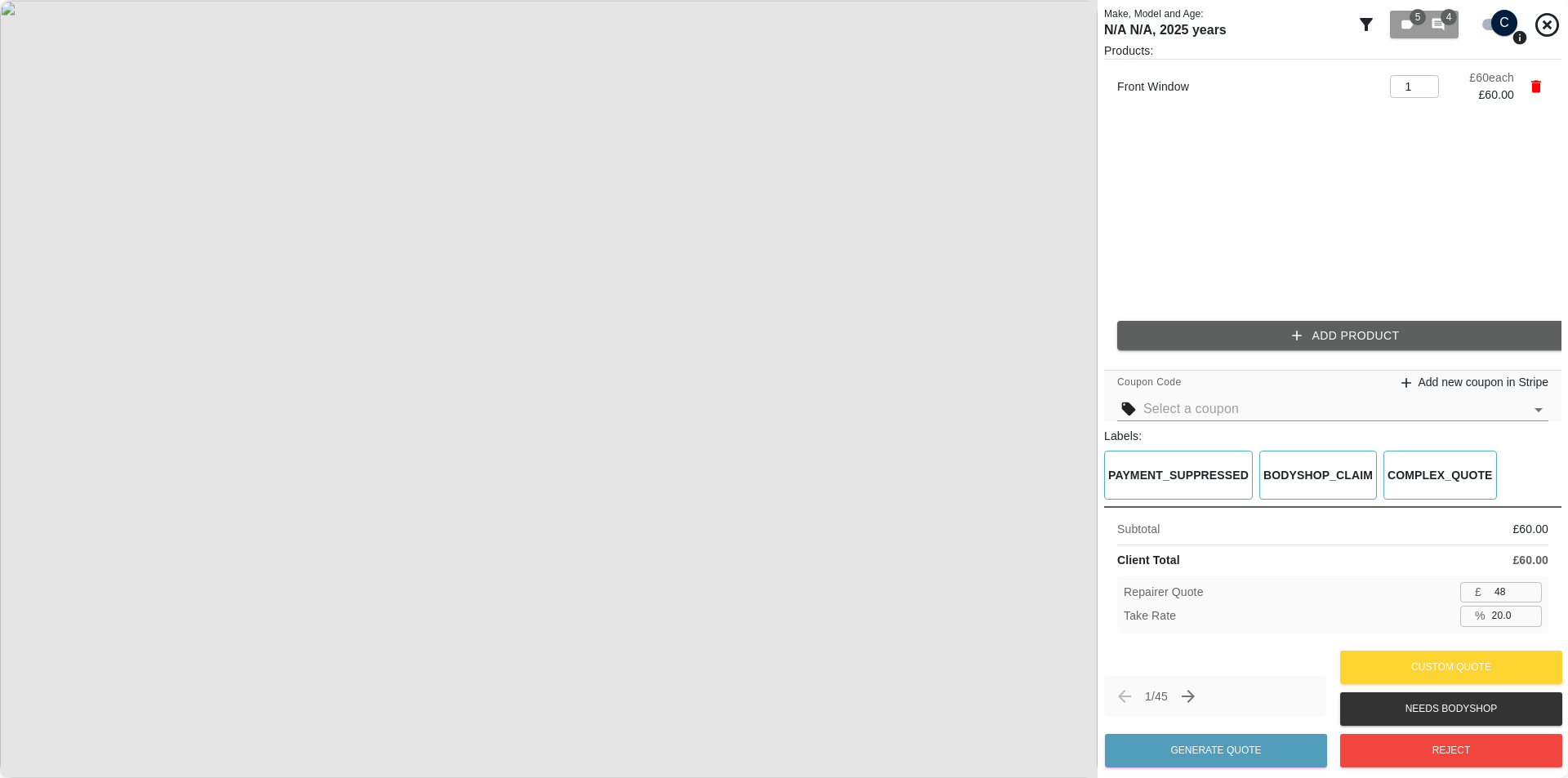
click at [975, 549] on div "Subtotal £ 60.00 Client Total £ 60.00 Repairer Quote £ 48 ​ Take Rate % 20.0 ​" at bounding box center [1333, 576] width 457 height 140
type input "17.2"
click at [975, 623] on input "17.2" at bounding box center [1513, 616] width 56 height 21
type input "49"
type input "26.8"
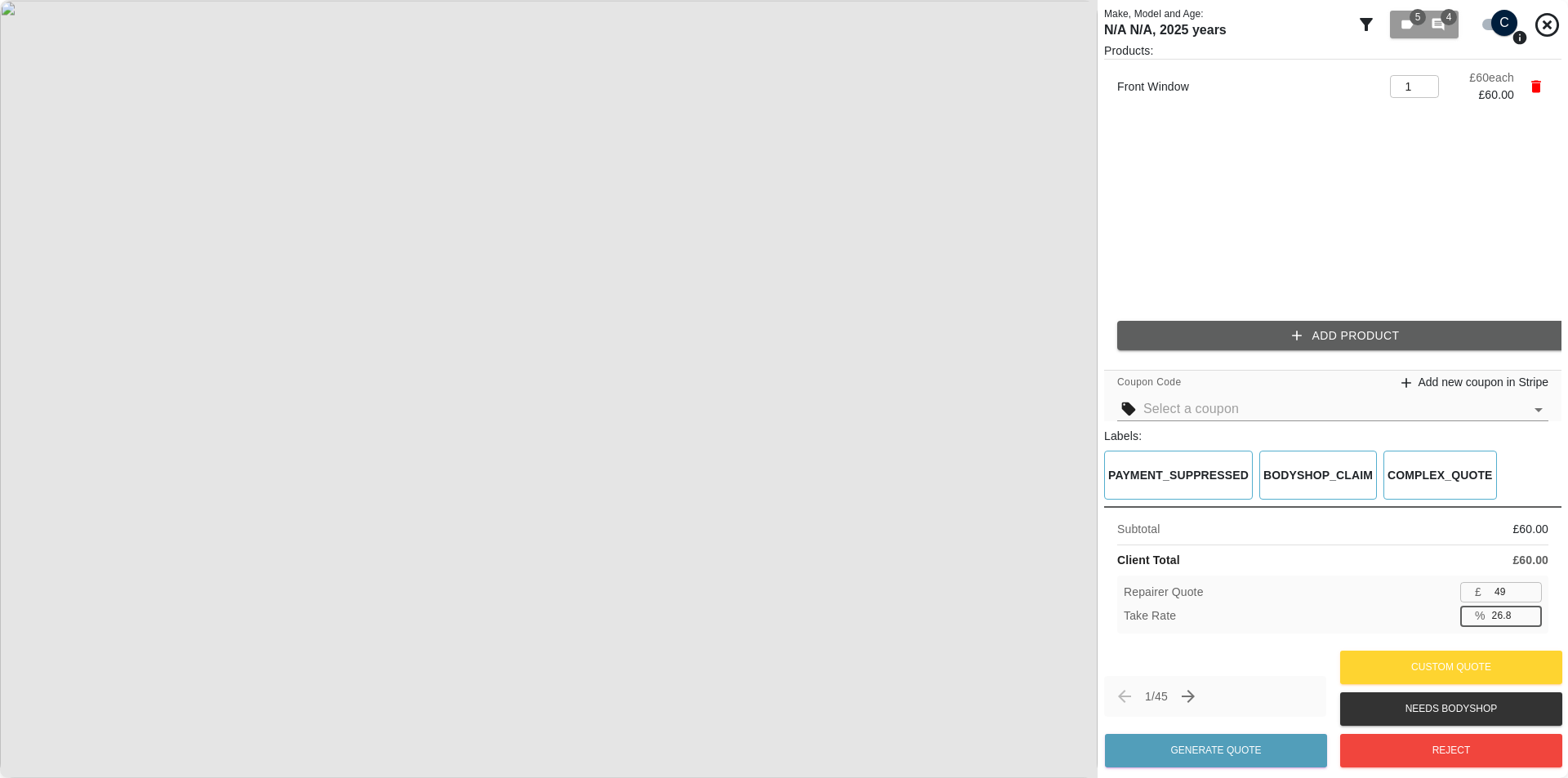
click at [975, 613] on input "26.8" at bounding box center [1513, 616] width 56 height 21
type input "43"
type input "28.3"
click at [975, 358] on img at bounding box center [549, 389] width 1098 height 778
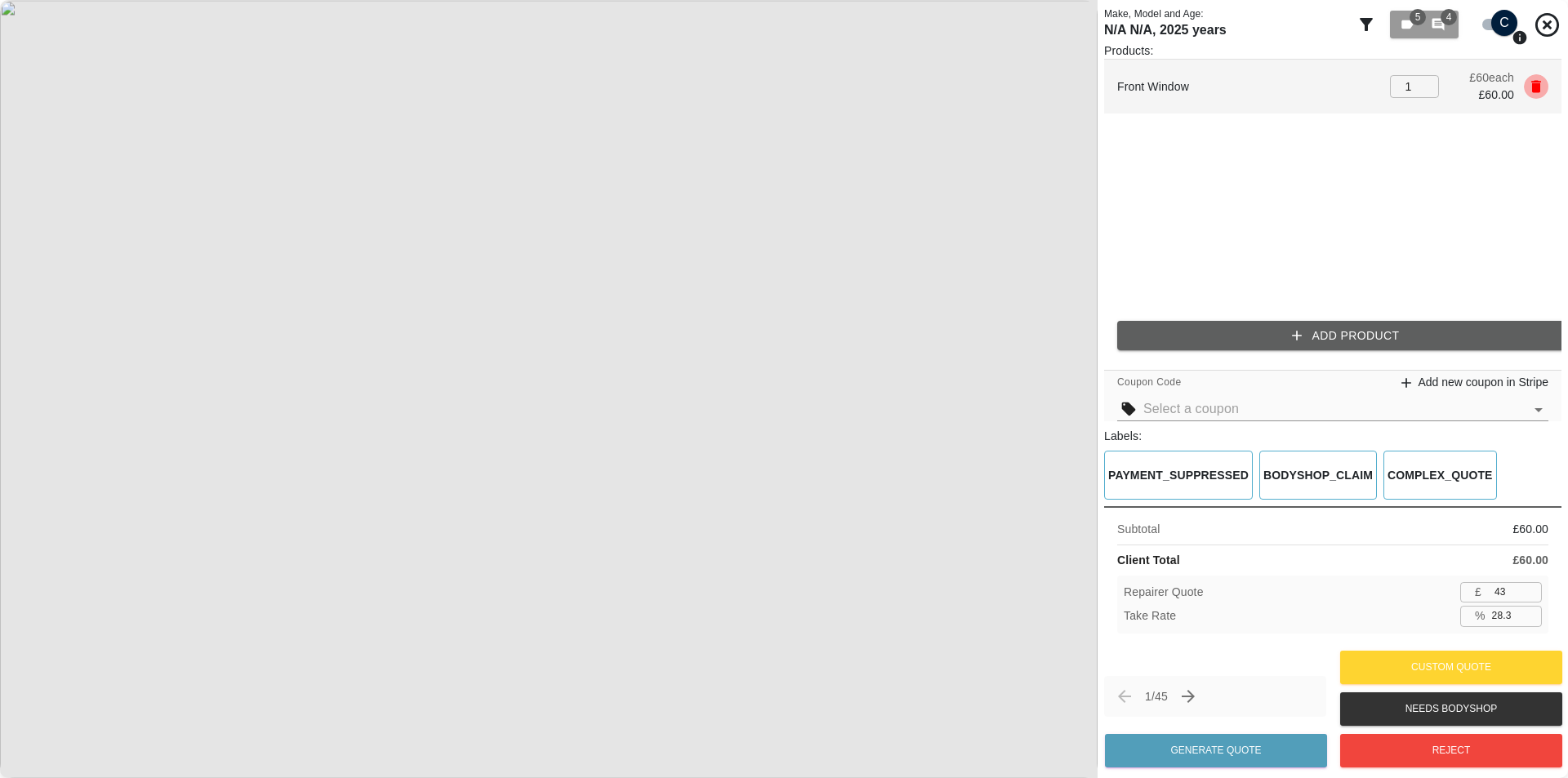
click at [975, 87] on icon "button" at bounding box center [1535, 87] width 9 height 12
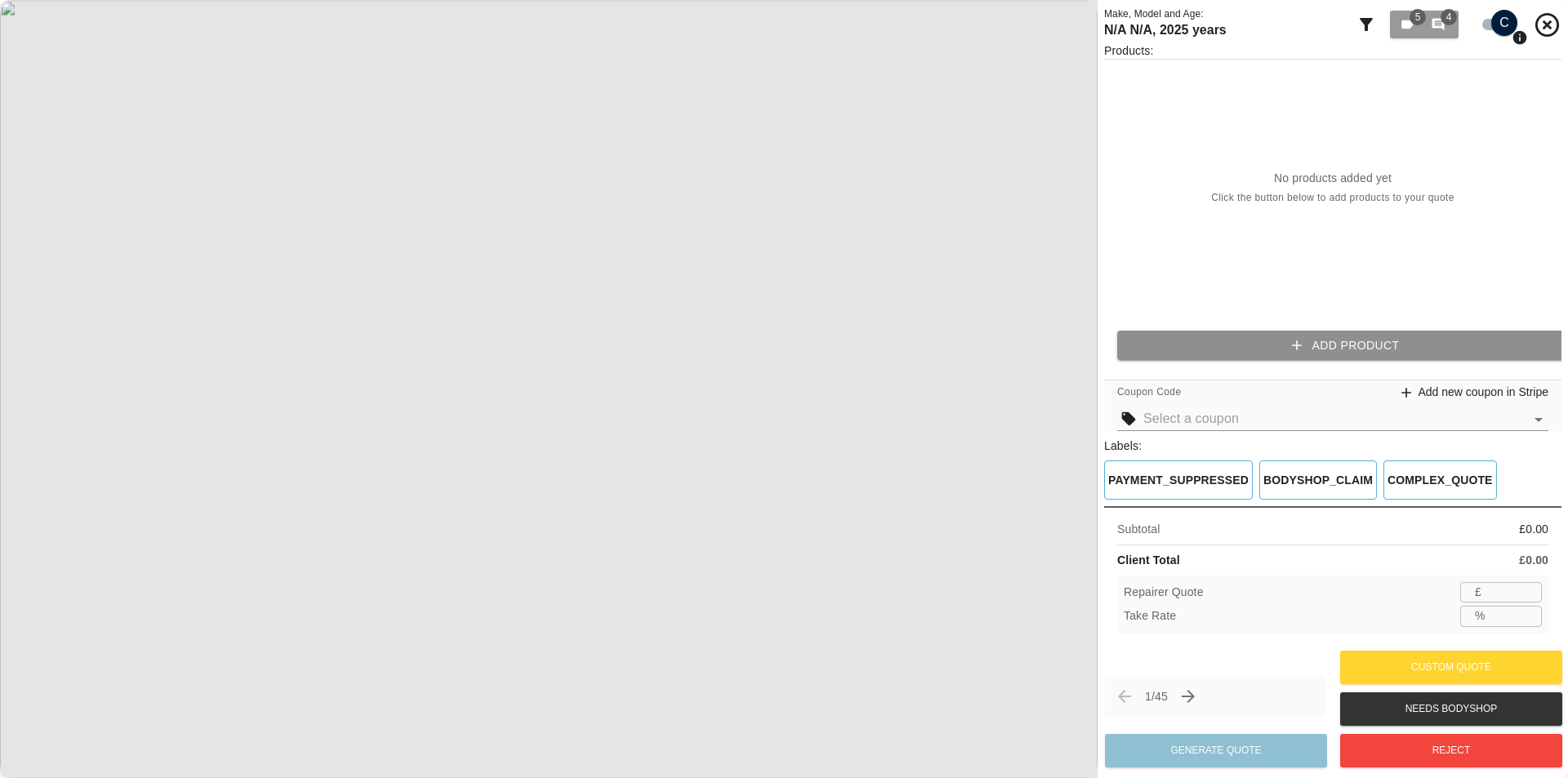
click at [975, 344] on button "Add Product" at bounding box center [1346, 345] width 457 height 30
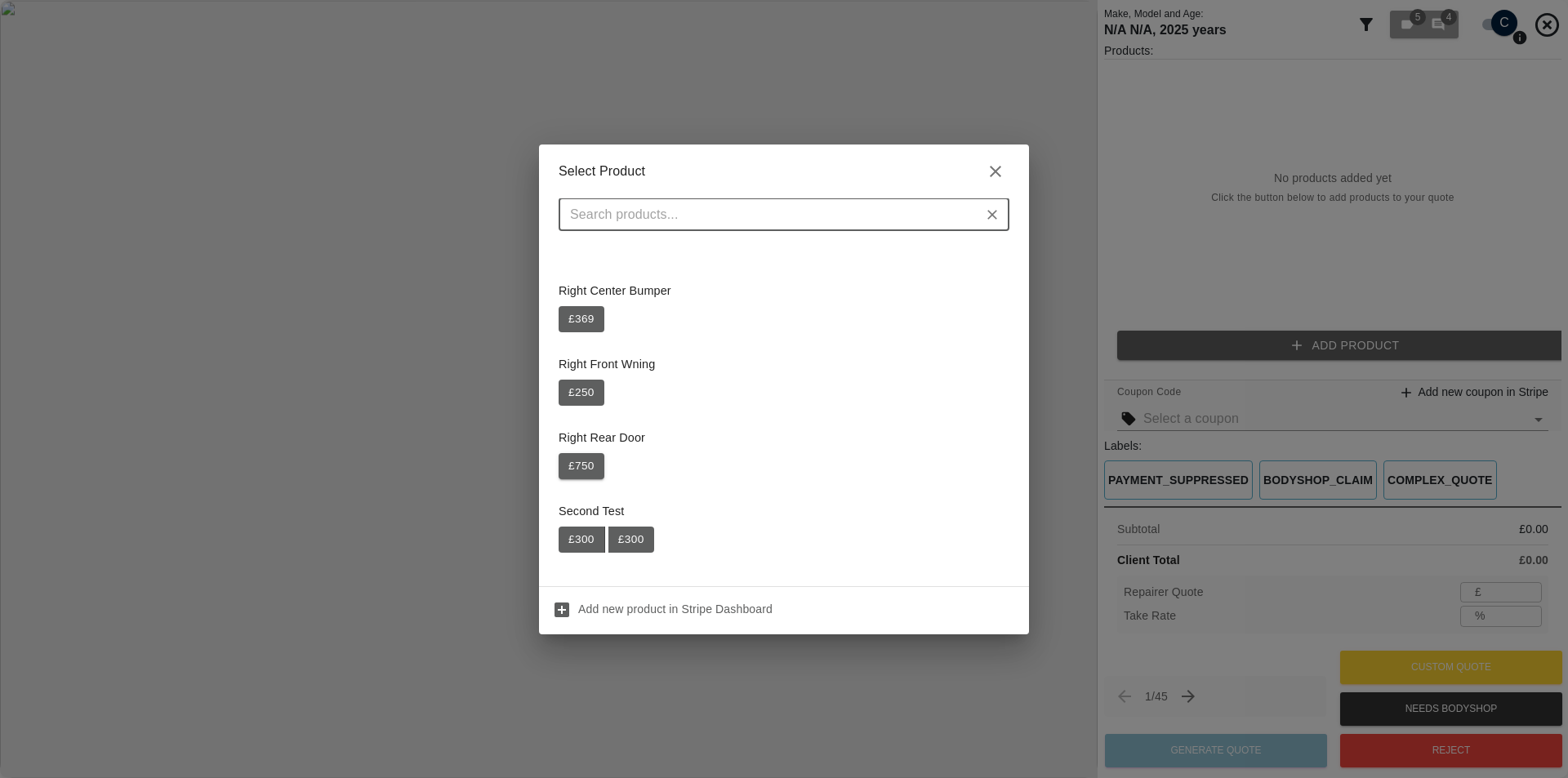
click at [582, 472] on button "£ 750" at bounding box center [581, 466] width 46 height 26
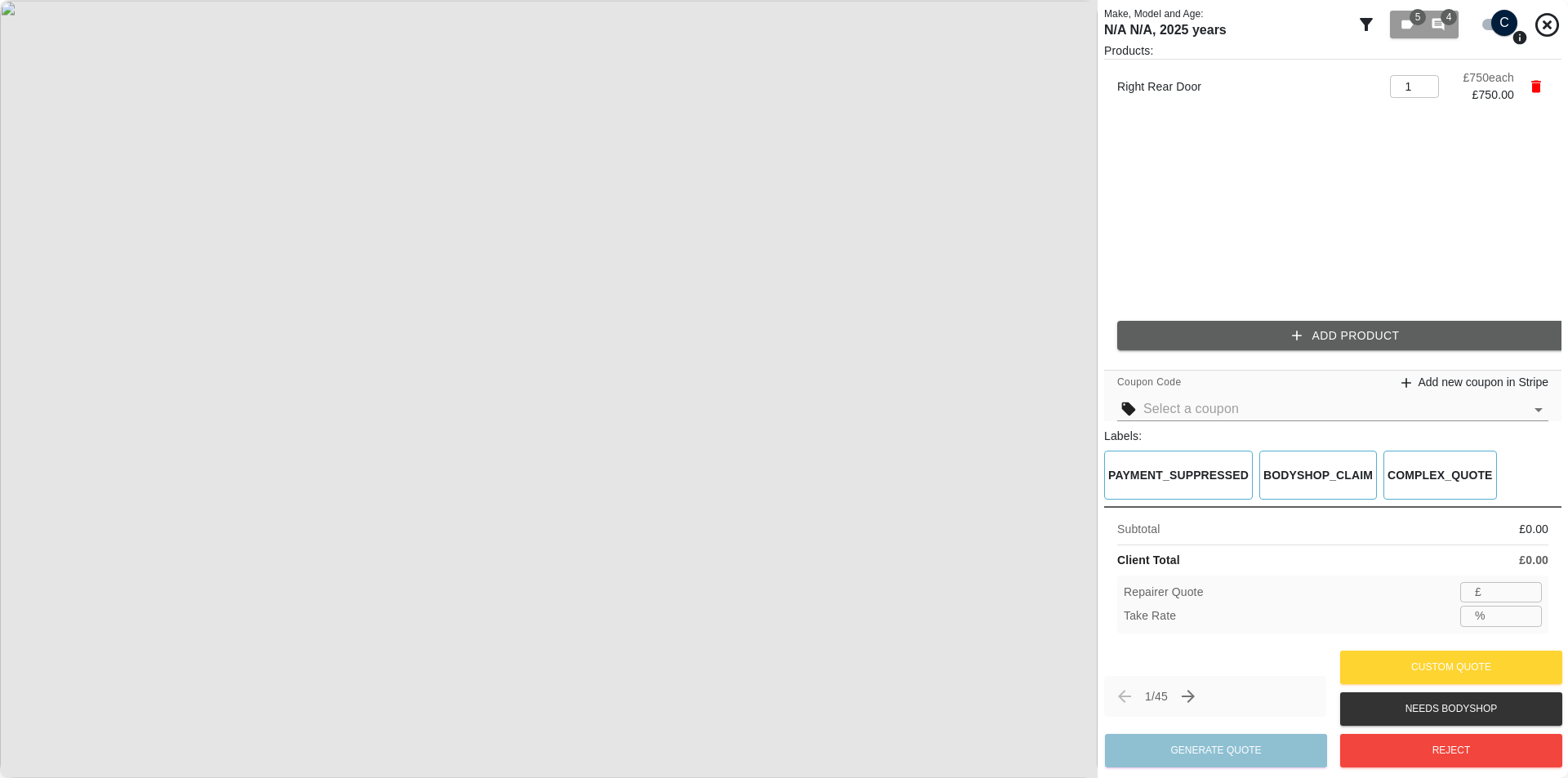
type input "487"
type input "35.1"
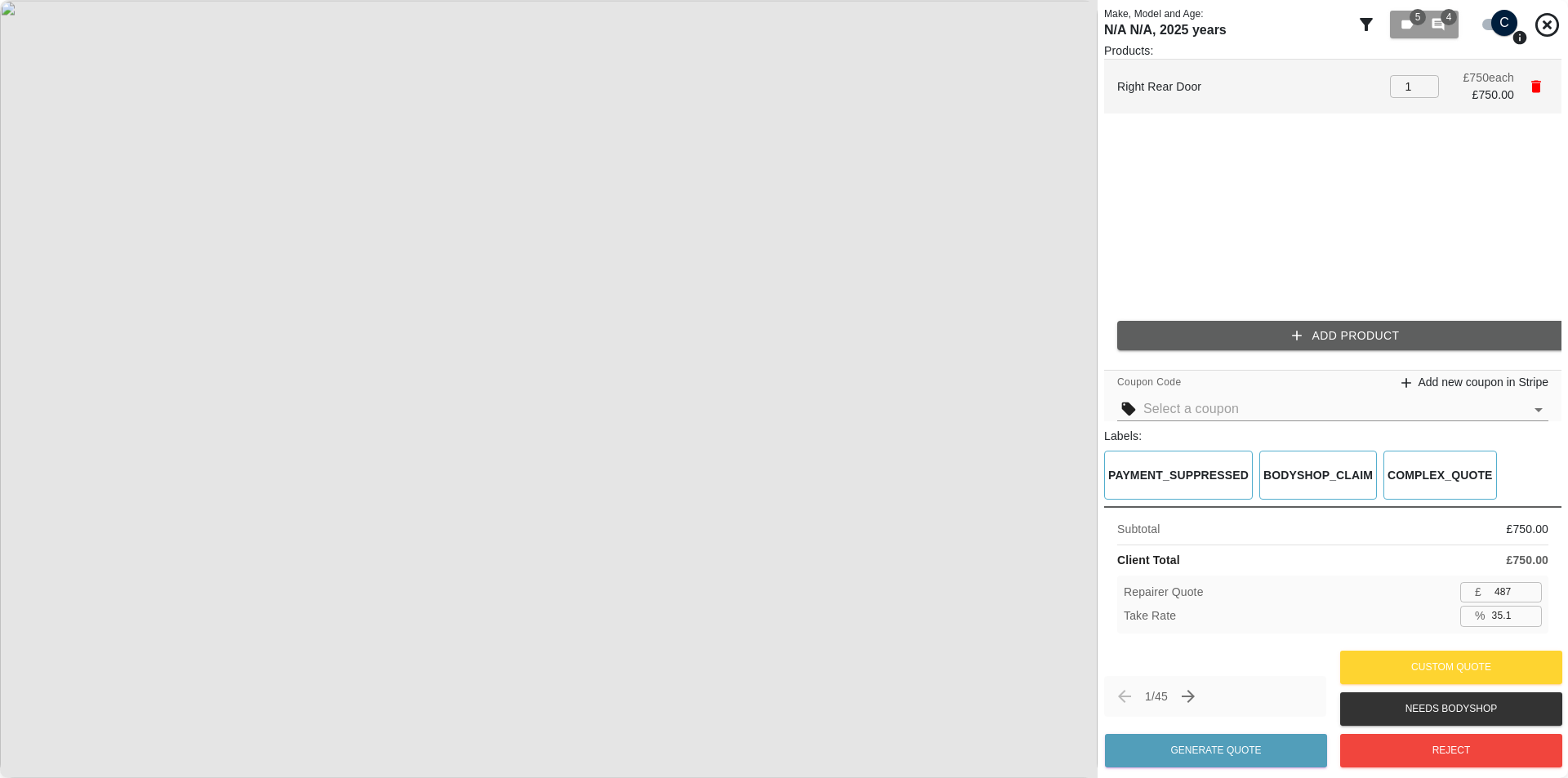
click at [975, 94] on icon "button" at bounding box center [1535, 86] width 16 height 16
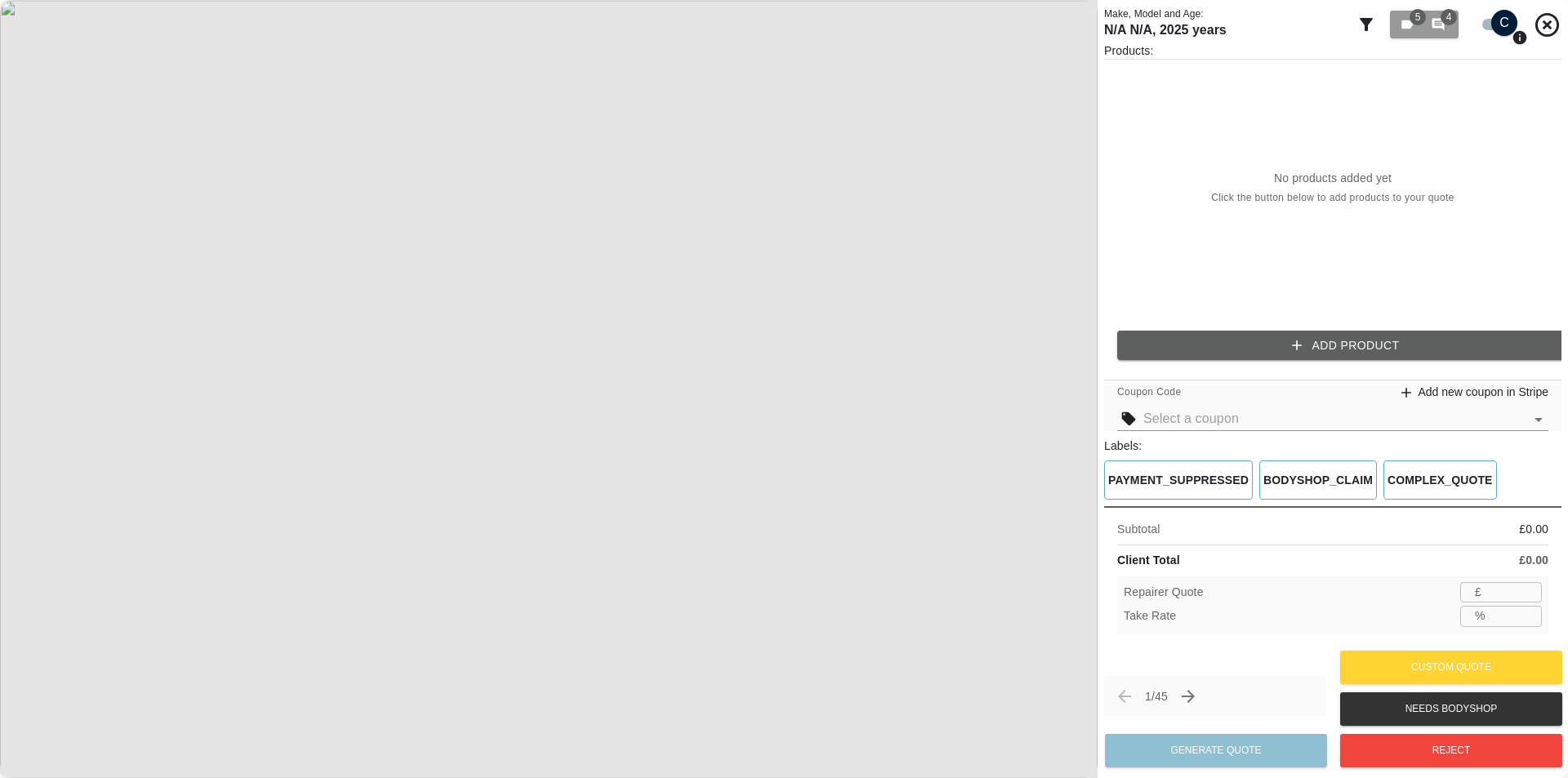
click at [975, 334] on button "Add Product" at bounding box center [1346, 345] width 457 height 30
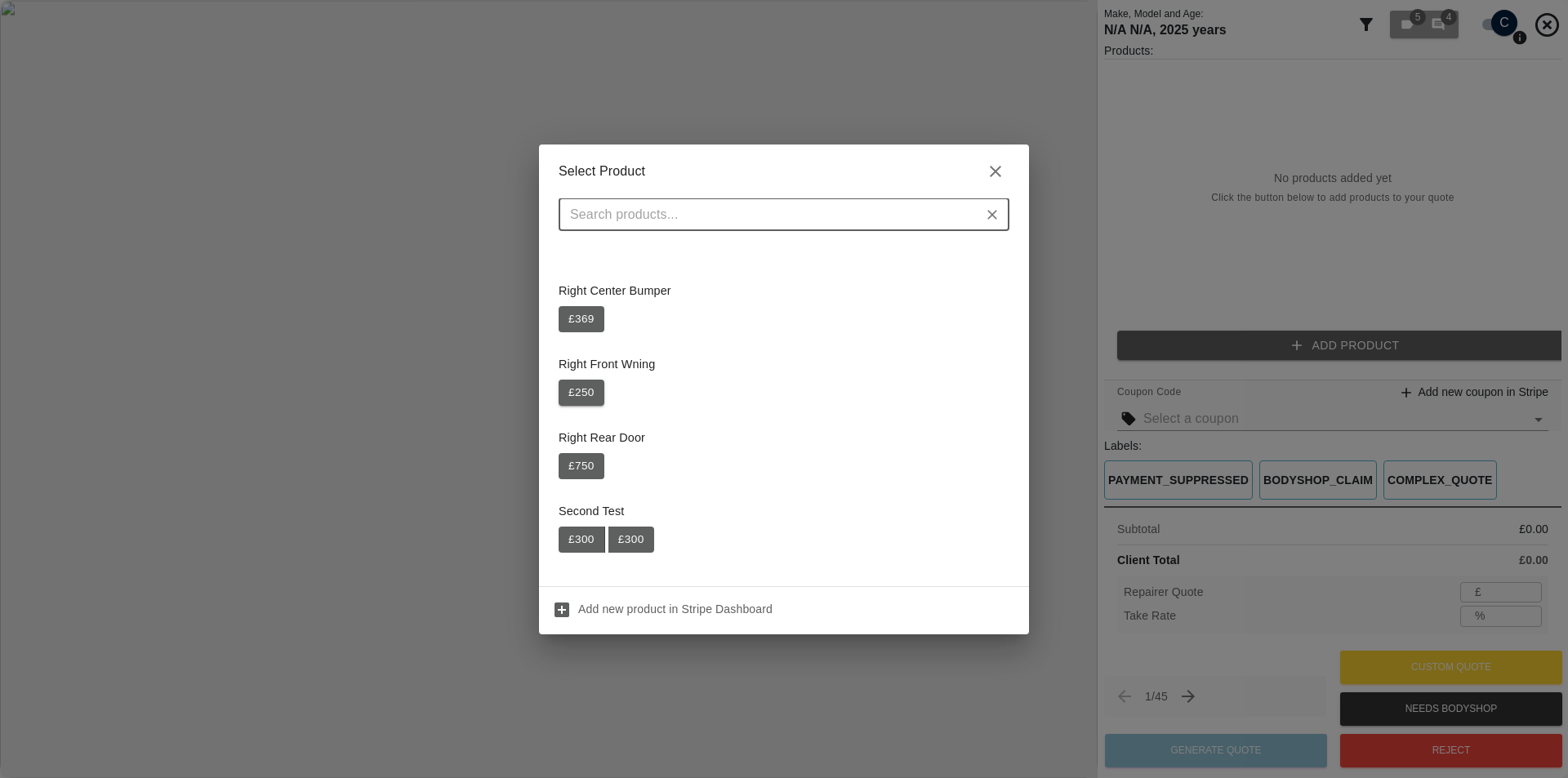
click at [593, 388] on button "£ 250" at bounding box center [581, 393] width 46 height 26
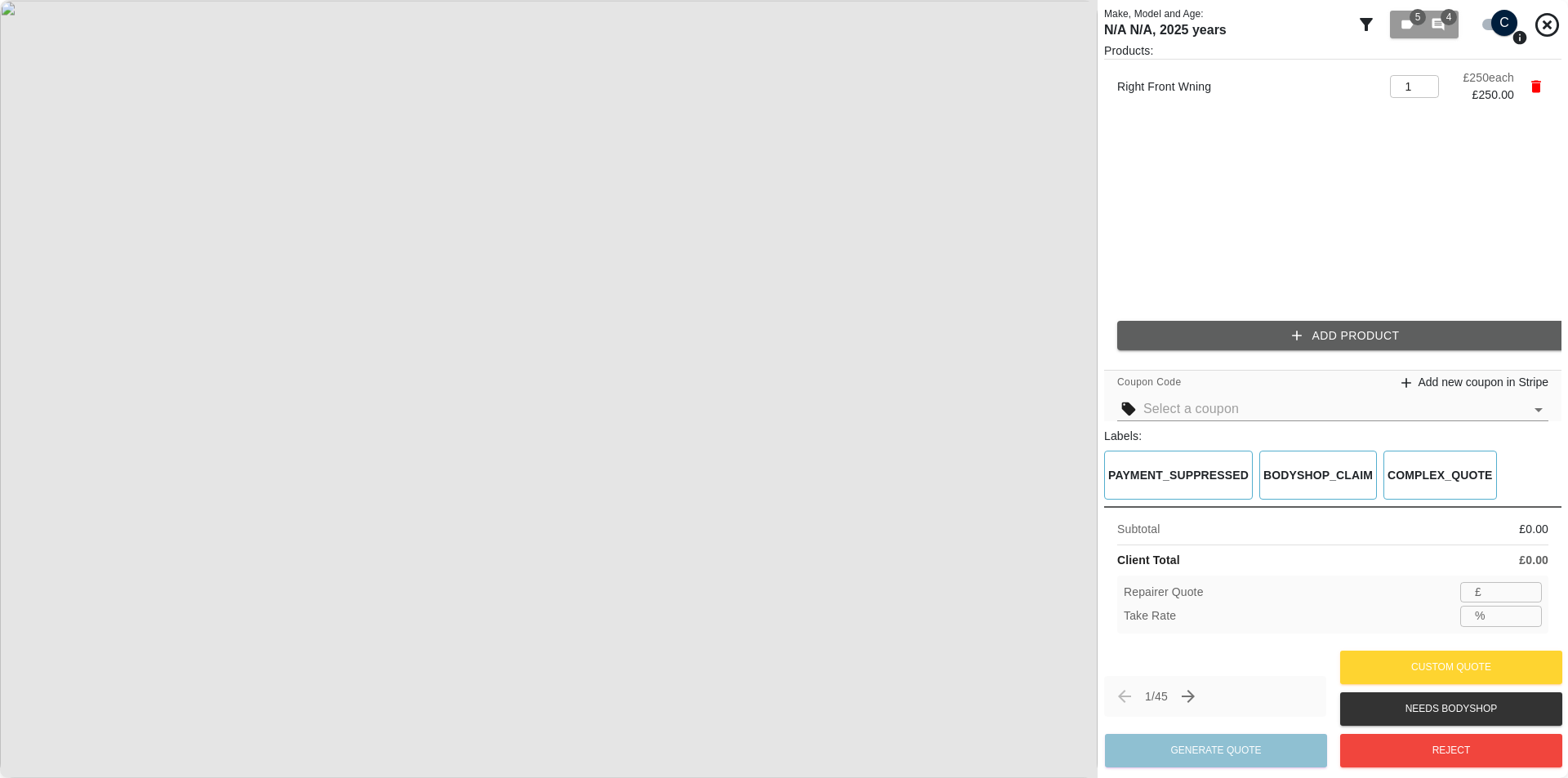
type input "162"
type input "35.2"
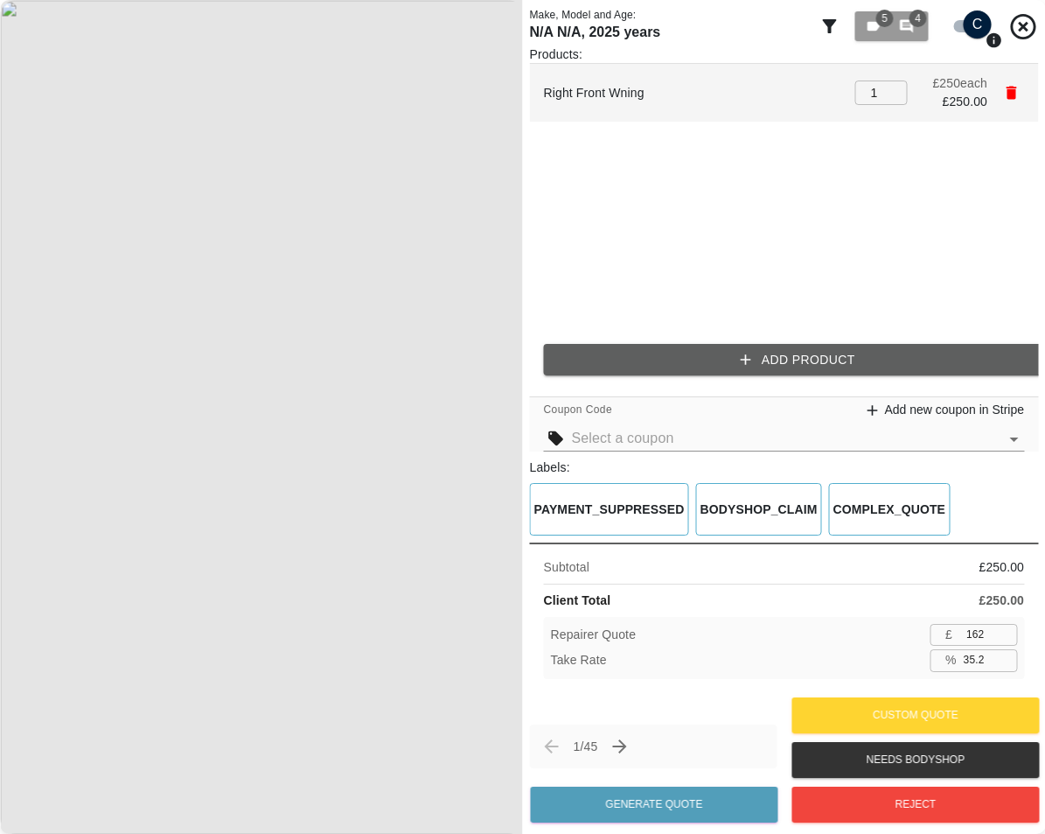
click at [1017, 103] on button "button" at bounding box center [1011, 93] width 26 height 26
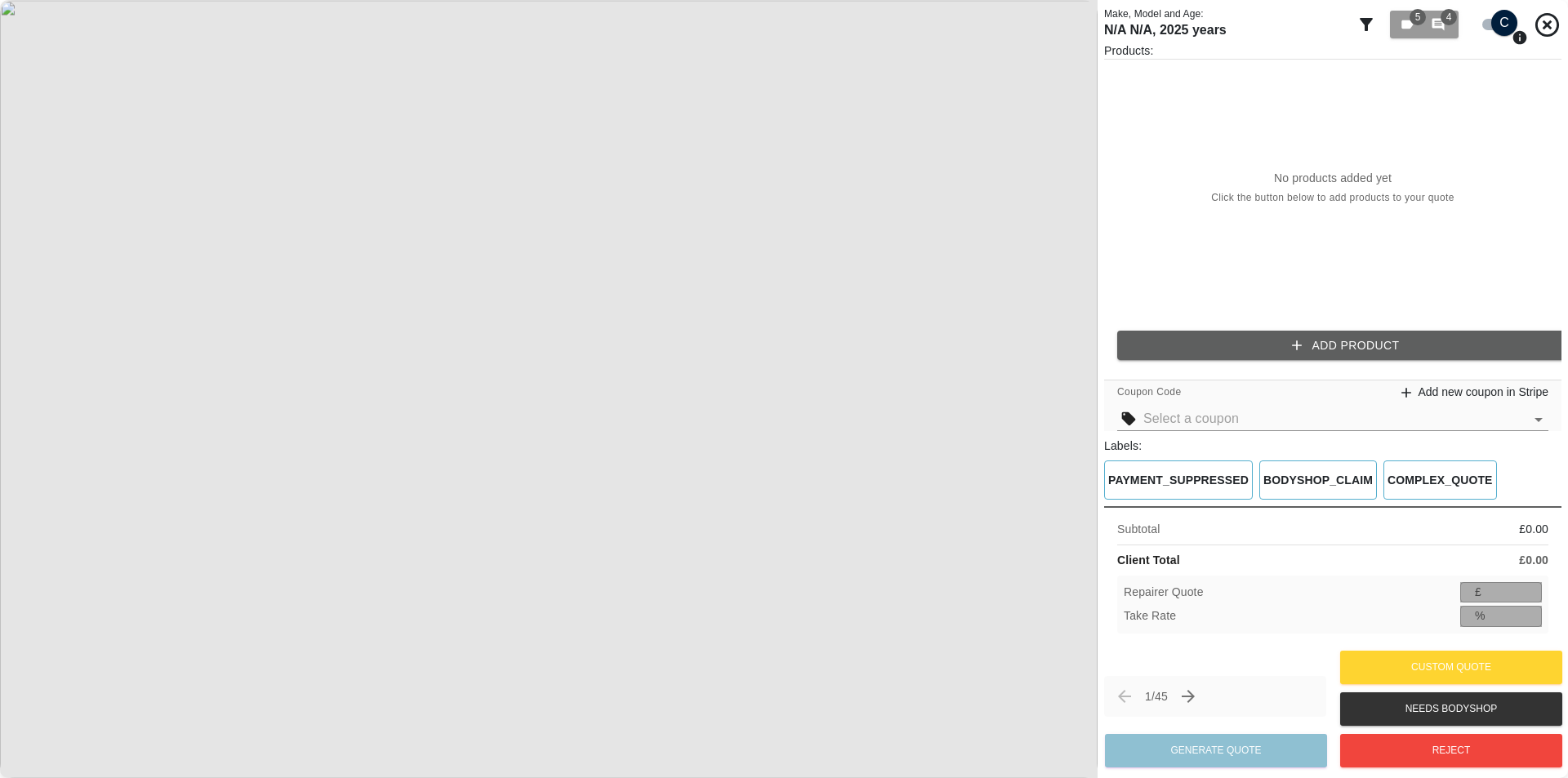
click at [975, 606] on div "% ​" at bounding box center [1500, 616] width 81 height 21
click at [975, 340] on button "Add Product" at bounding box center [1346, 345] width 457 height 30
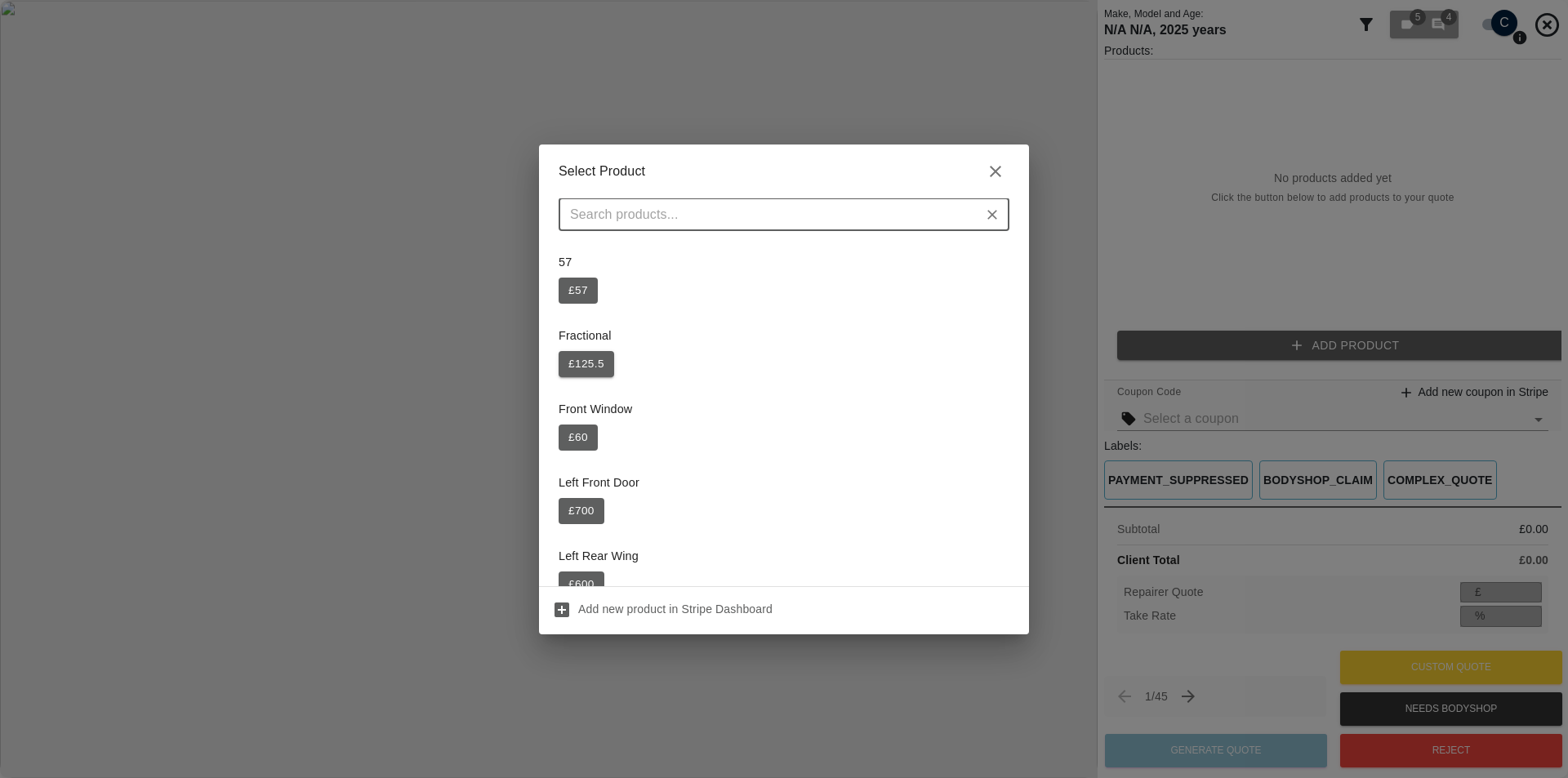
click at [576, 362] on button "£ 125.5" at bounding box center [585, 364] width 55 height 26
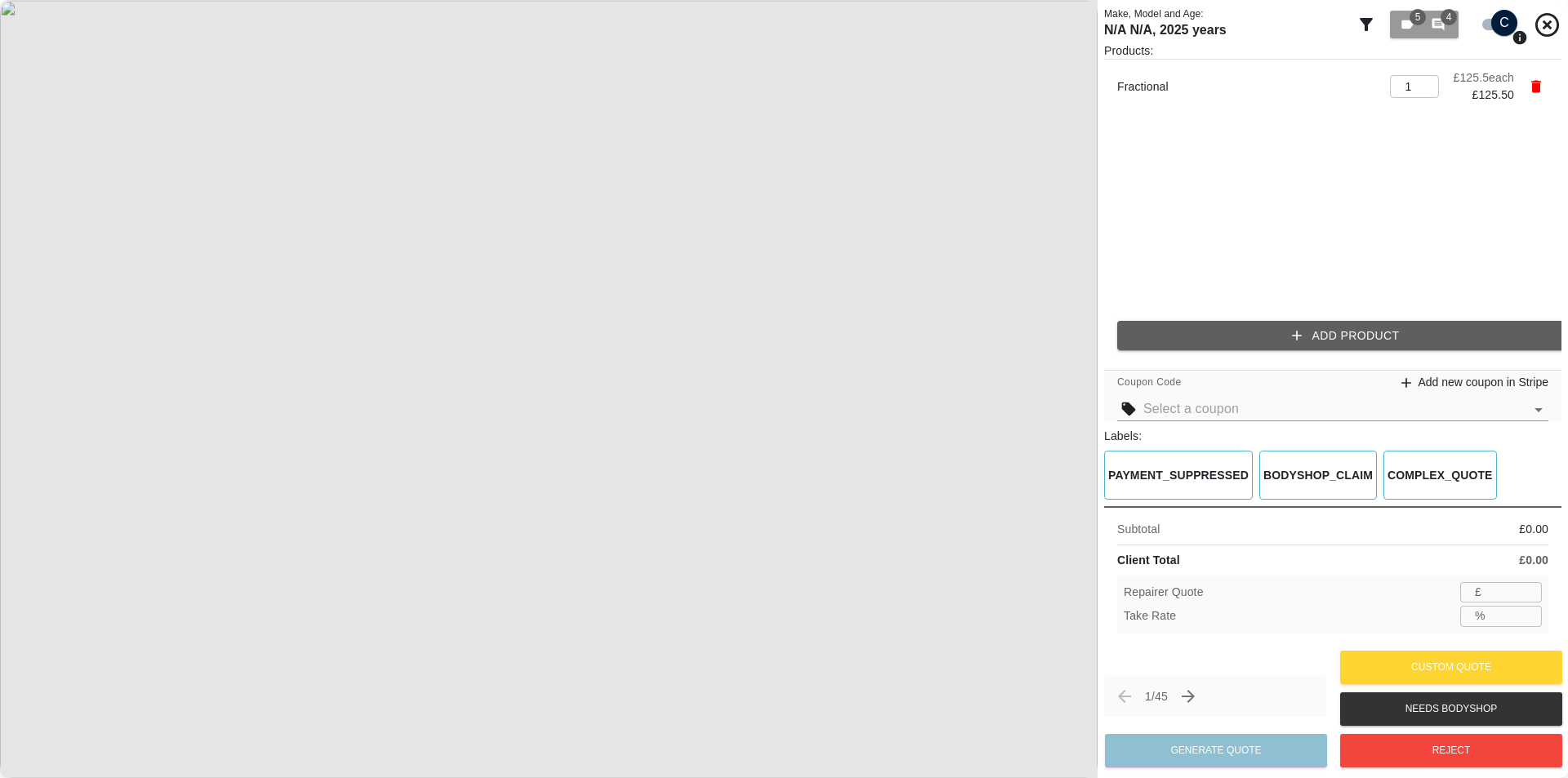
type input "81"
type input "35.5"
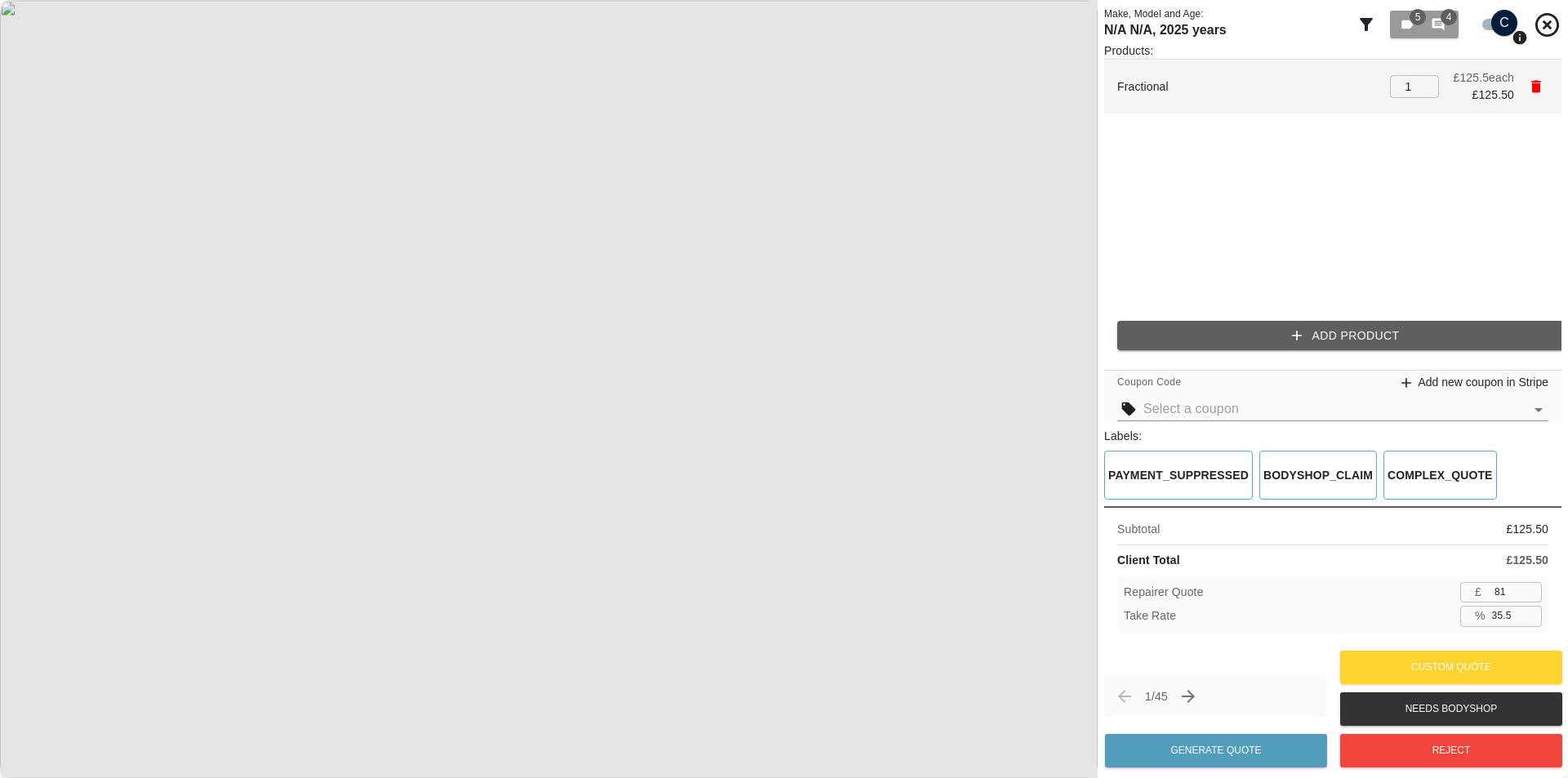
click at [975, 84] on icon "button" at bounding box center [1535, 87] width 9 height 12
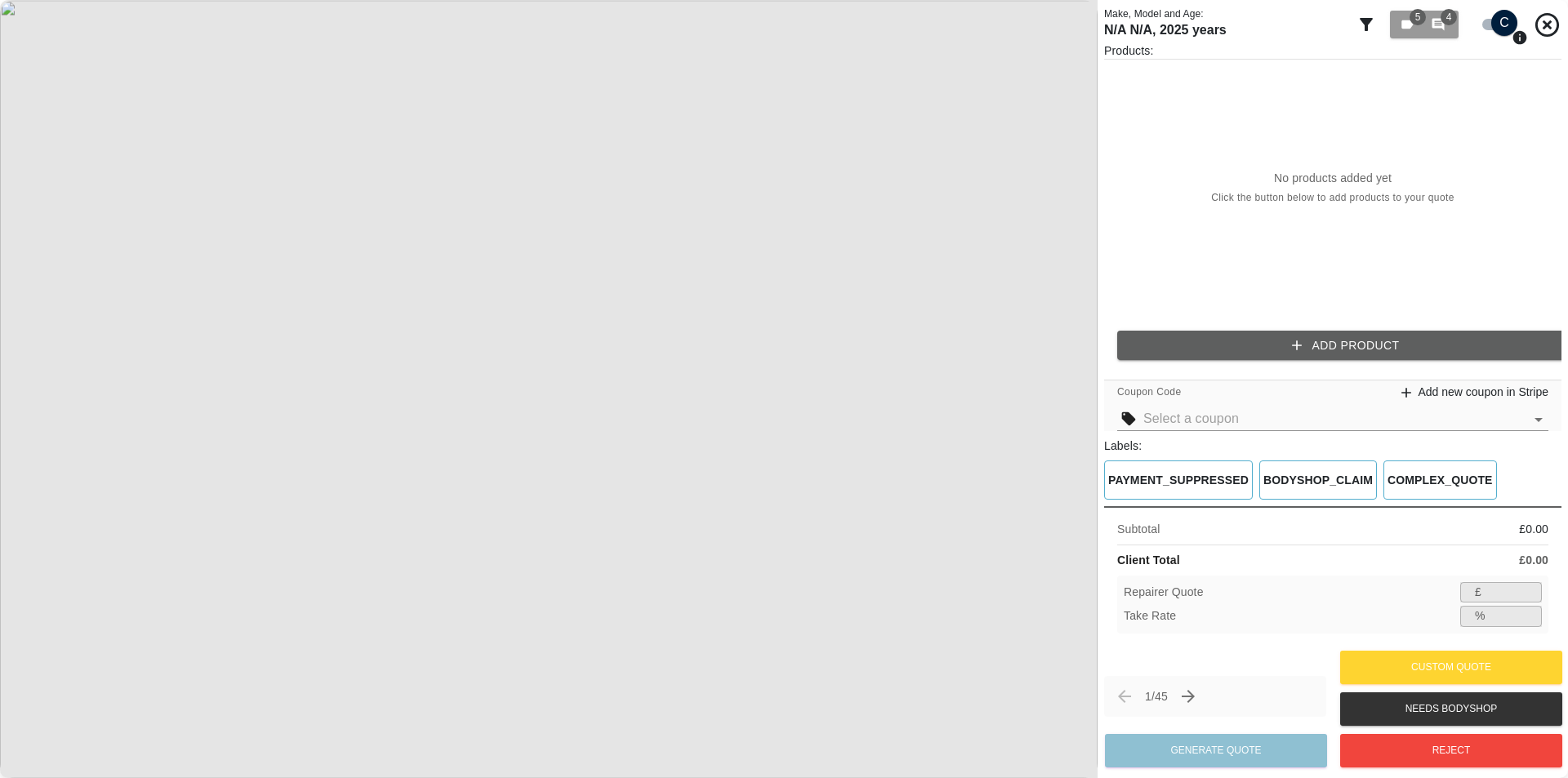
click at [1277, 323] on div "Products: No products added yet Click the button below to add products to your …" at bounding box center [1333, 207] width 457 height 330
click at [1275, 341] on button "Add Product" at bounding box center [1346, 345] width 457 height 30
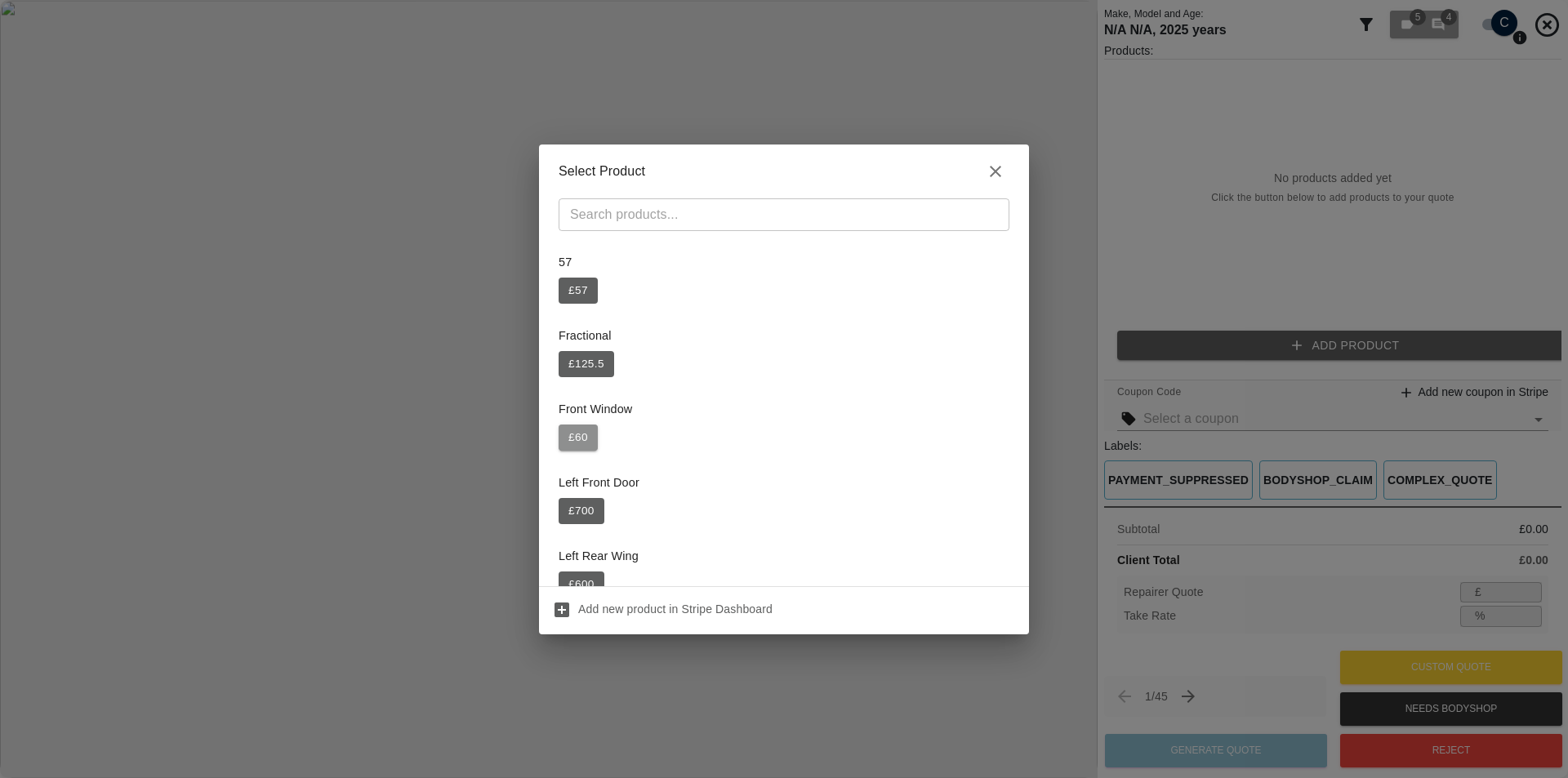
click at [565, 438] on button "£ 60" at bounding box center [578, 438] width 39 height 26
type input "39"
type input "35.0"
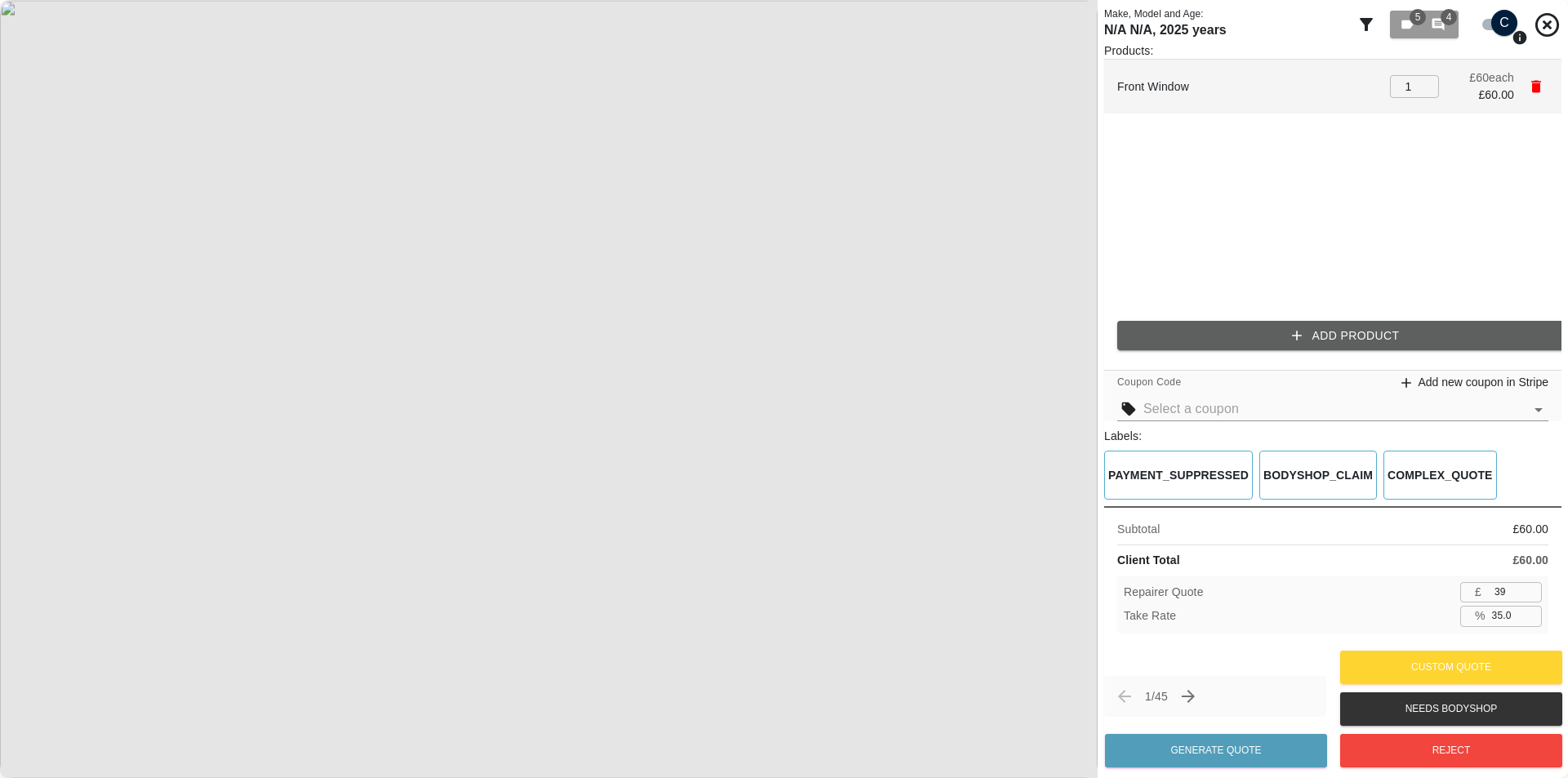
click at [1528, 80] on icon "button" at bounding box center [1535, 86] width 16 height 16
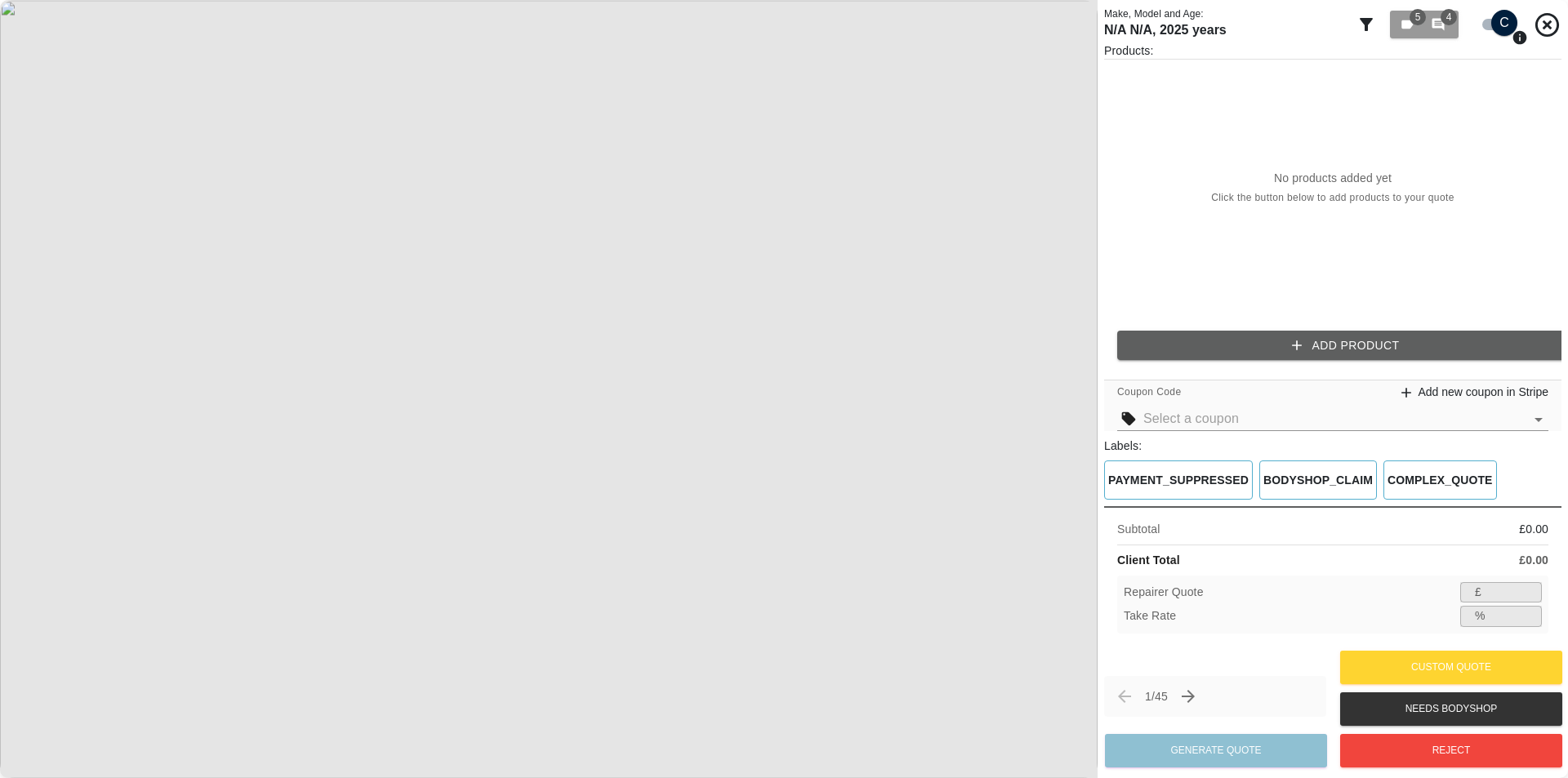
click at [1280, 338] on button "Add Product" at bounding box center [1346, 345] width 457 height 30
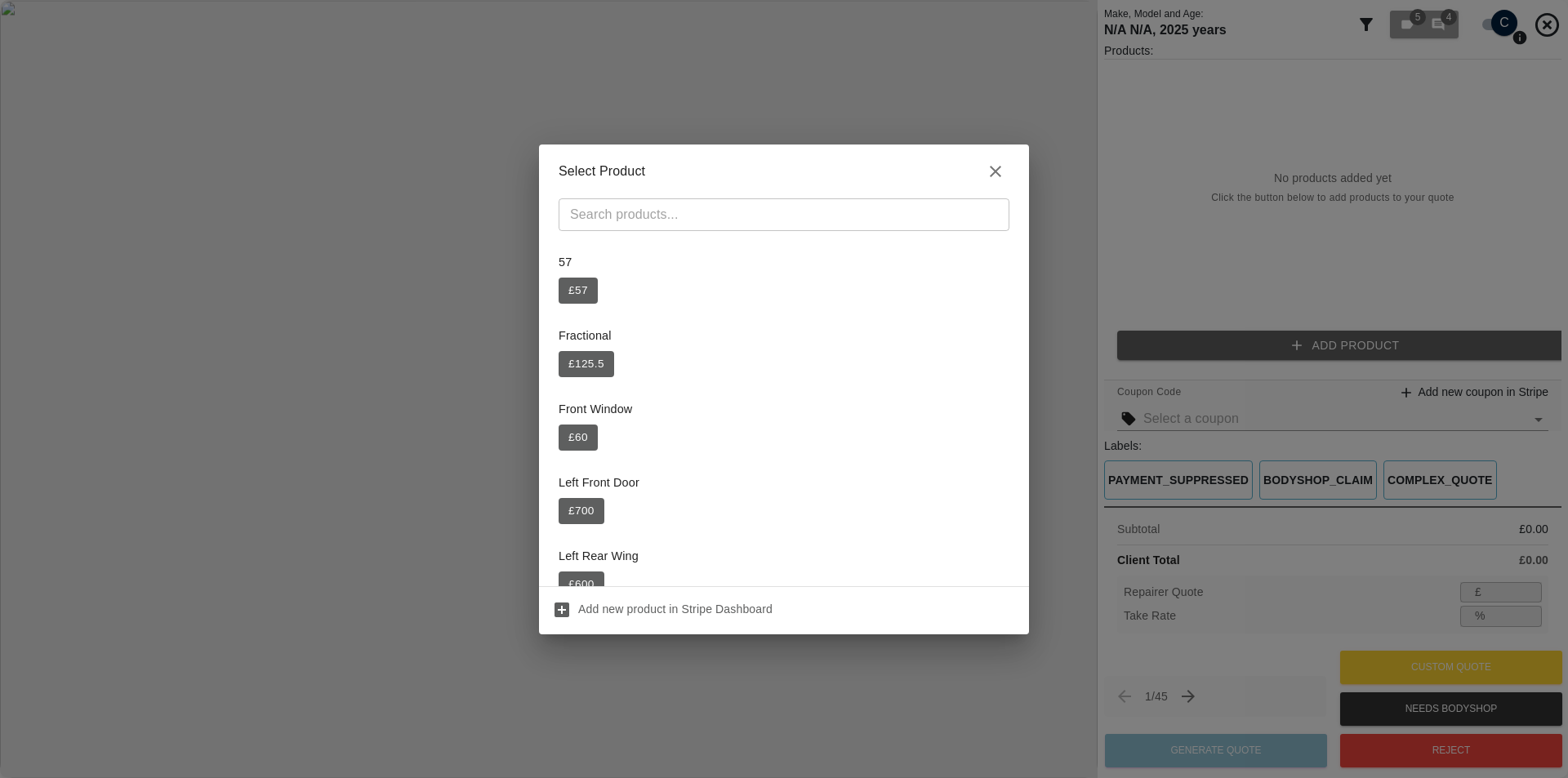
click at [583, 421] on div "Front Window £ 60" at bounding box center [783, 425] width 451 height 69
click at [581, 432] on button "£ 60" at bounding box center [578, 438] width 39 height 26
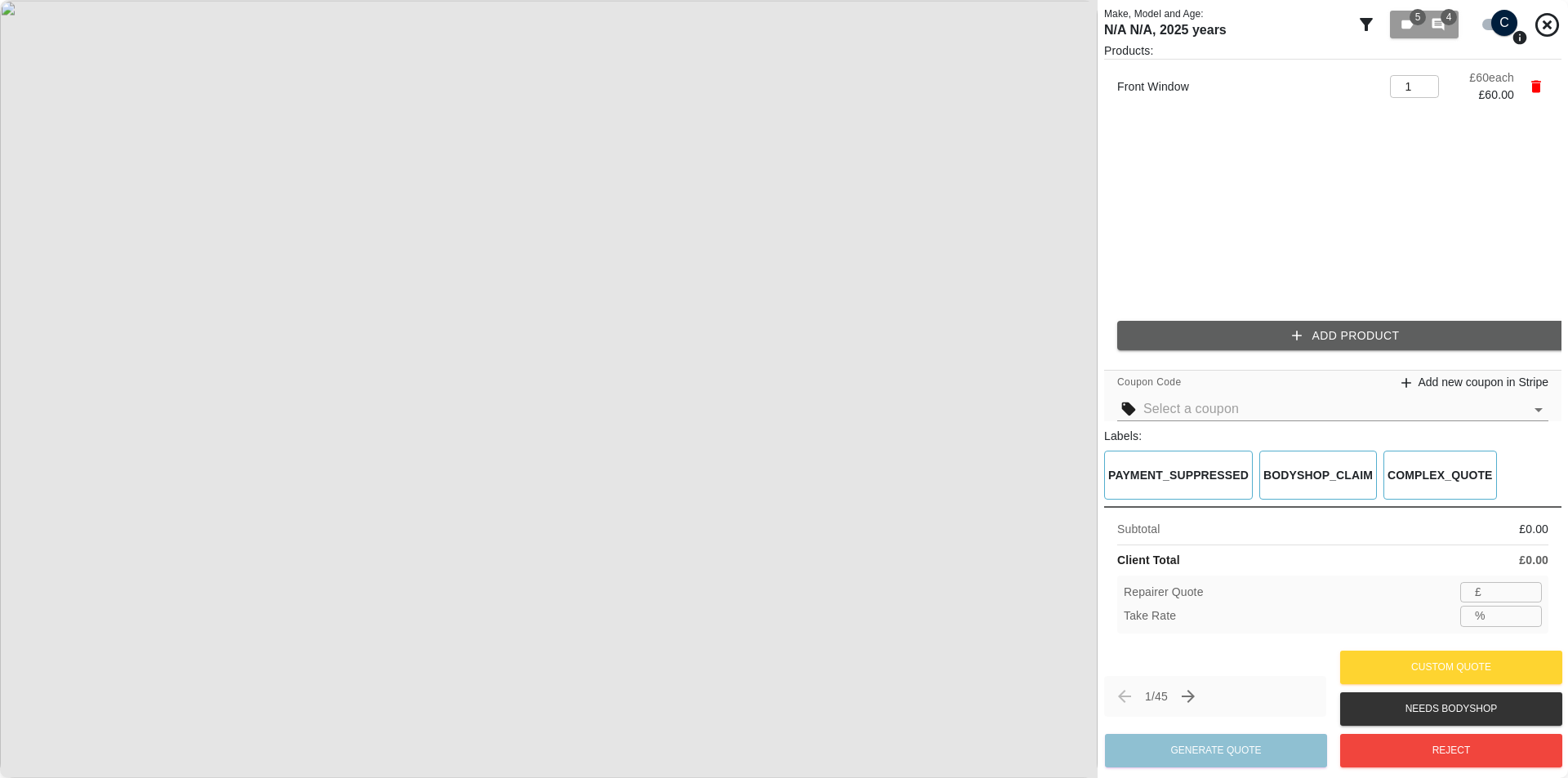
type input "39"
type input "35.0"
type input "40"
type input "33.3"
click at [1524, 586] on input "40" at bounding box center [1515, 592] width 54 height 21
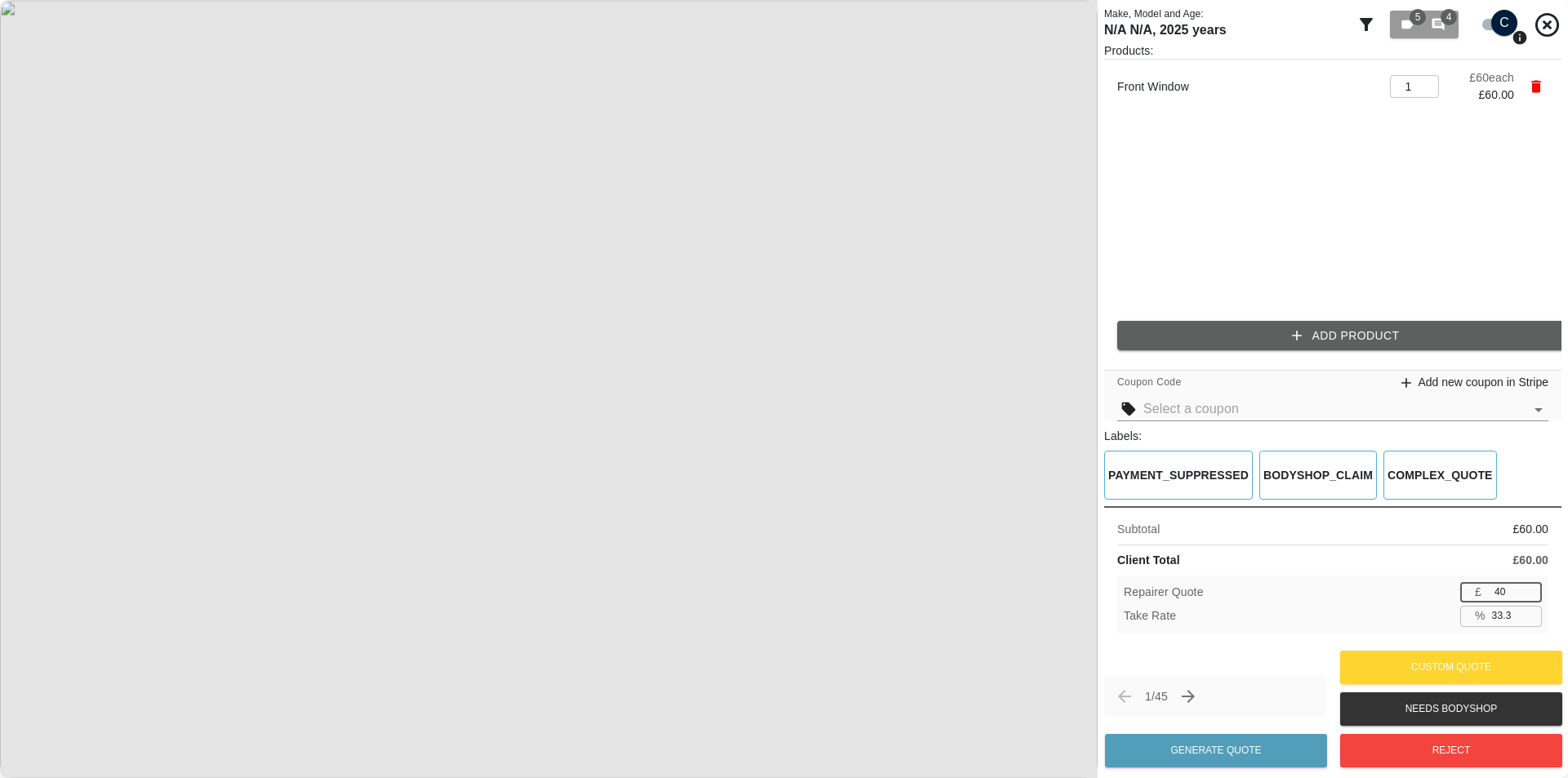
type input "41"
type input "31.7"
click at [1532, 586] on input "41" at bounding box center [1515, 592] width 54 height 21
type input "42"
type input "30.0"
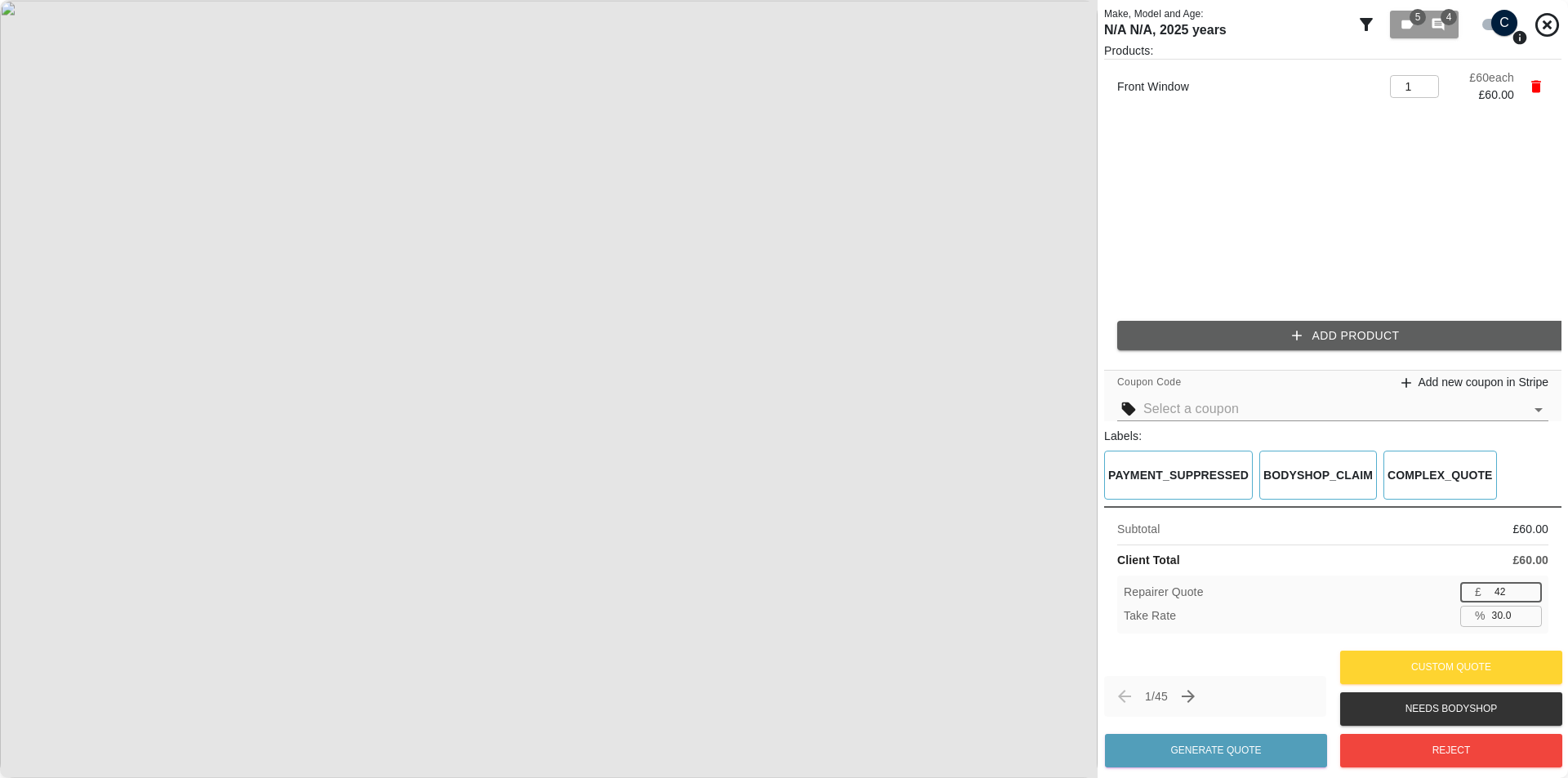
type input "42"
click at [1532, 586] on input "42" at bounding box center [1515, 592] width 54 height 21
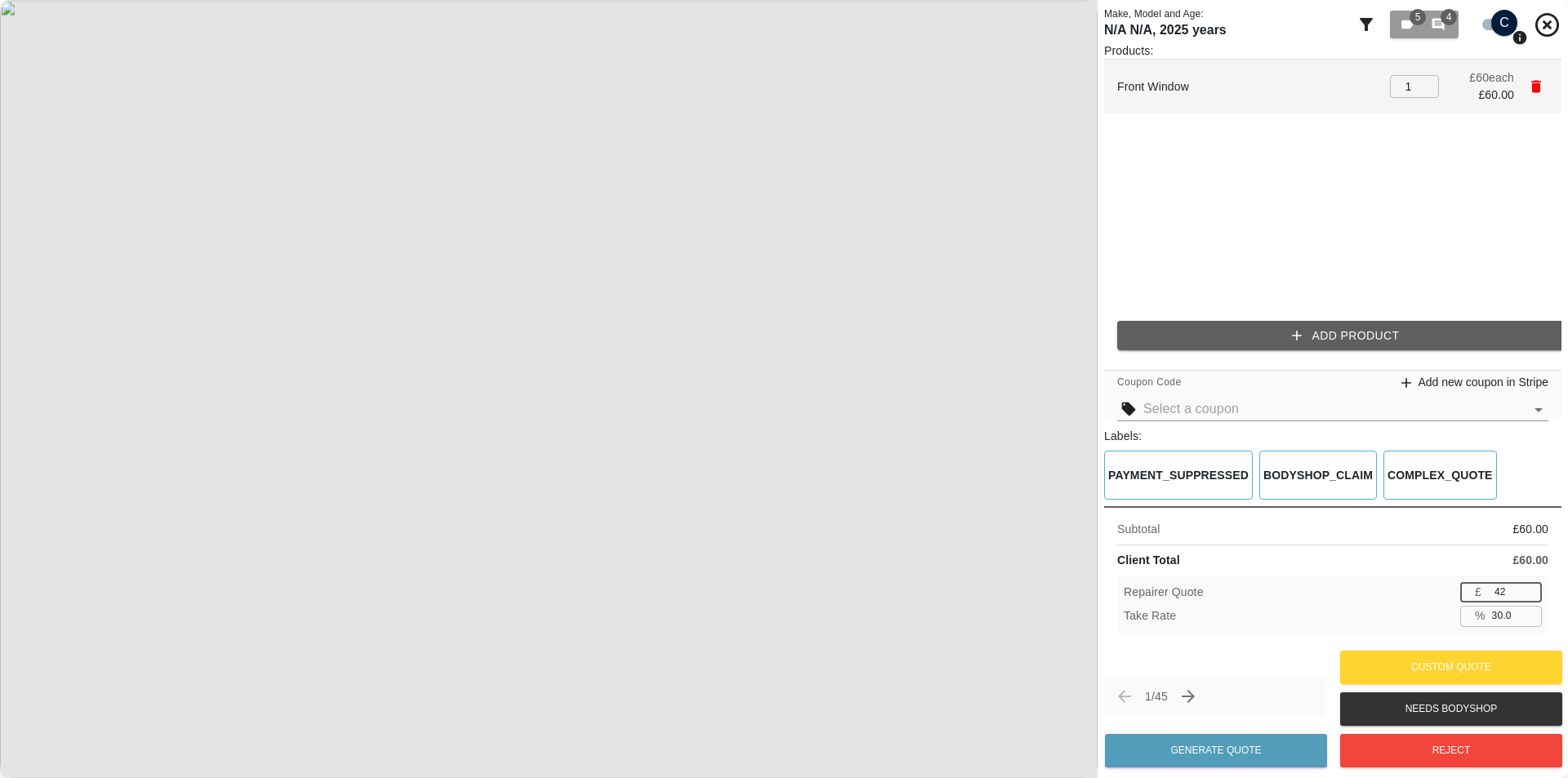
click at [1538, 89] on icon "button" at bounding box center [1535, 87] width 9 height 12
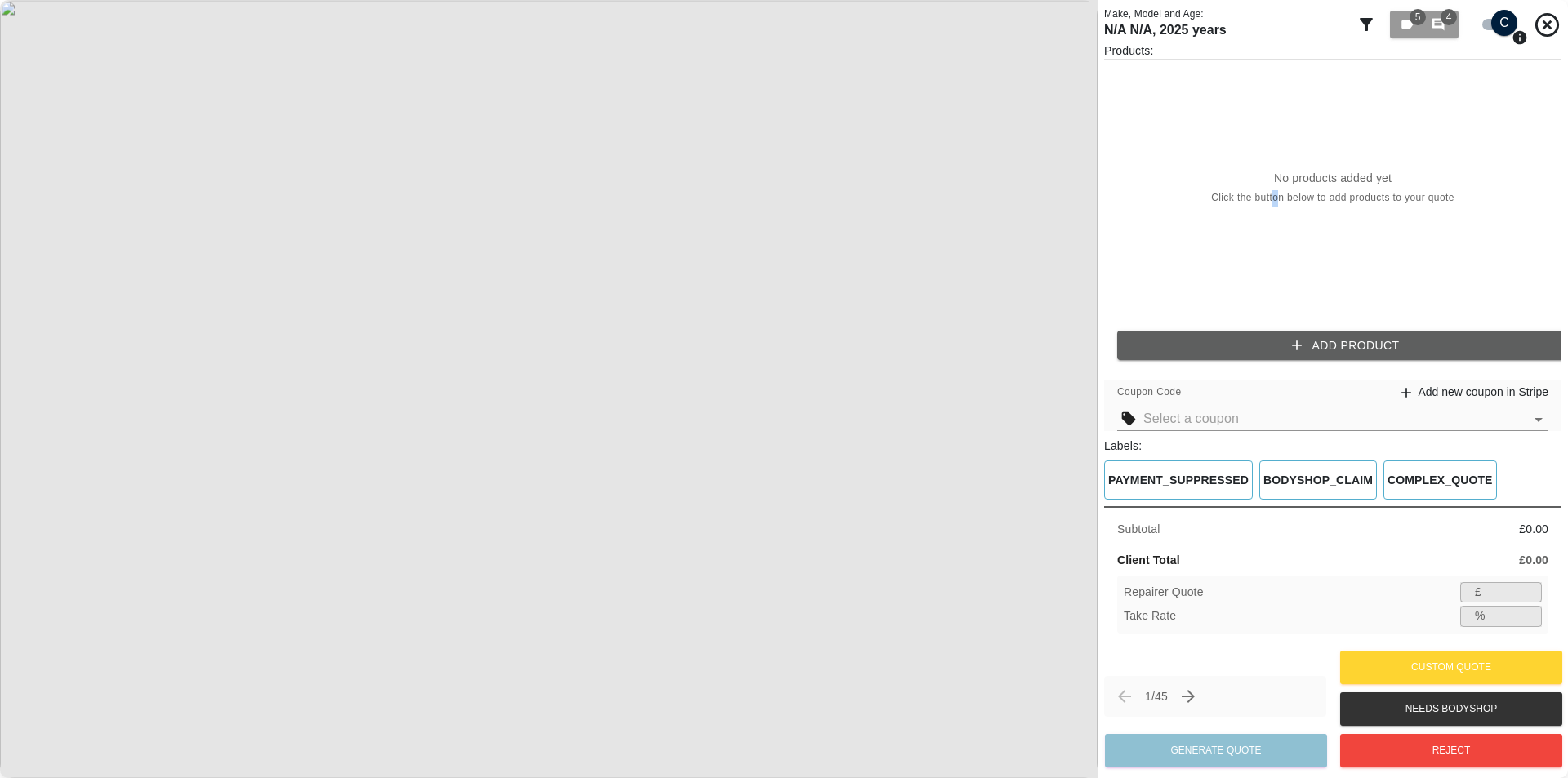
click at [1275, 294] on div "No products added yet Click the button below to add products to your quote" at bounding box center [1333, 188] width 457 height 257
click at [1267, 337] on button "Add Product" at bounding box center [1346, 345] width 457 height 30
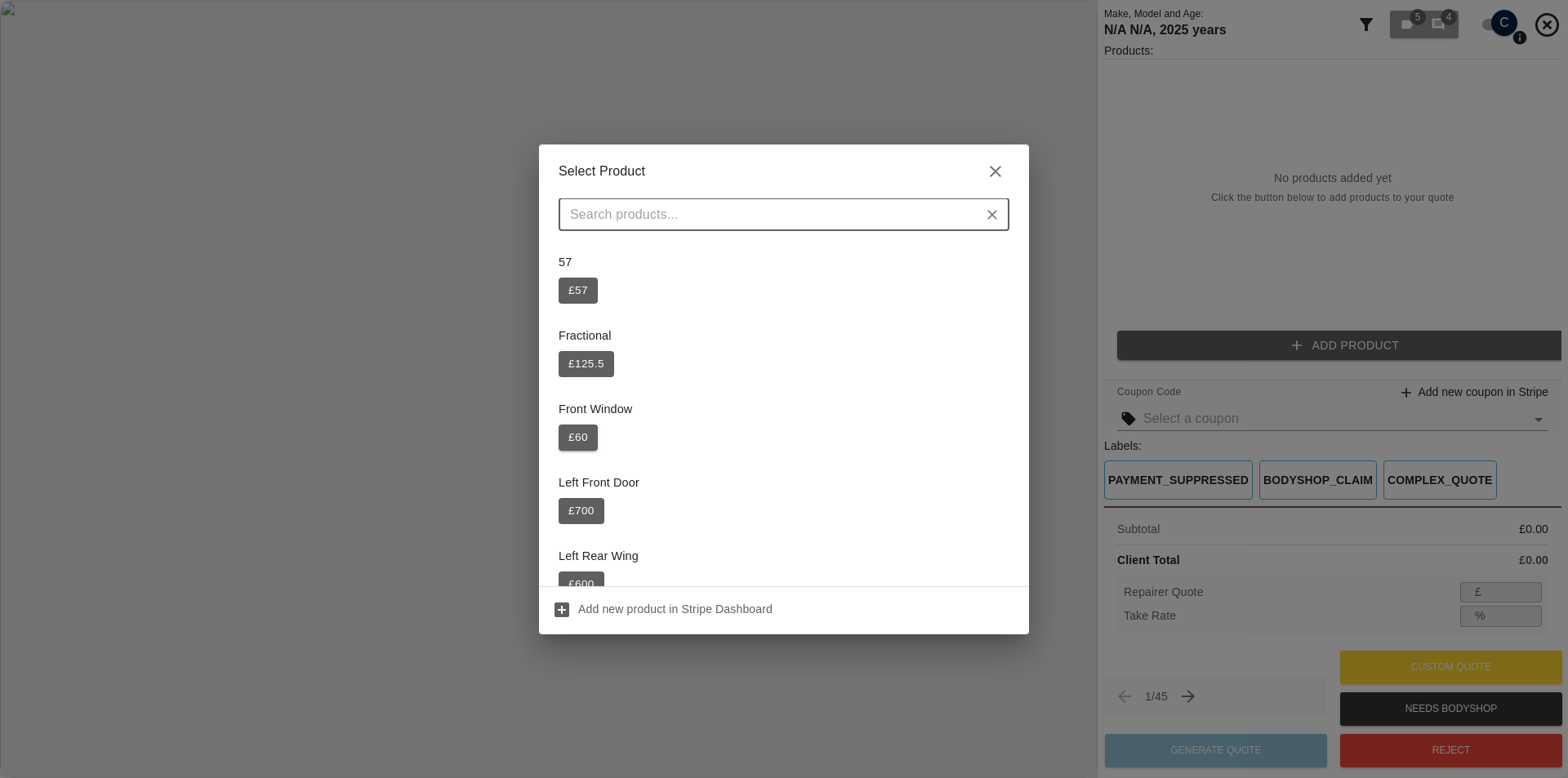
click at [580, 434] on button "£ 60" at bounding box center [578, 438] width 39 height 26
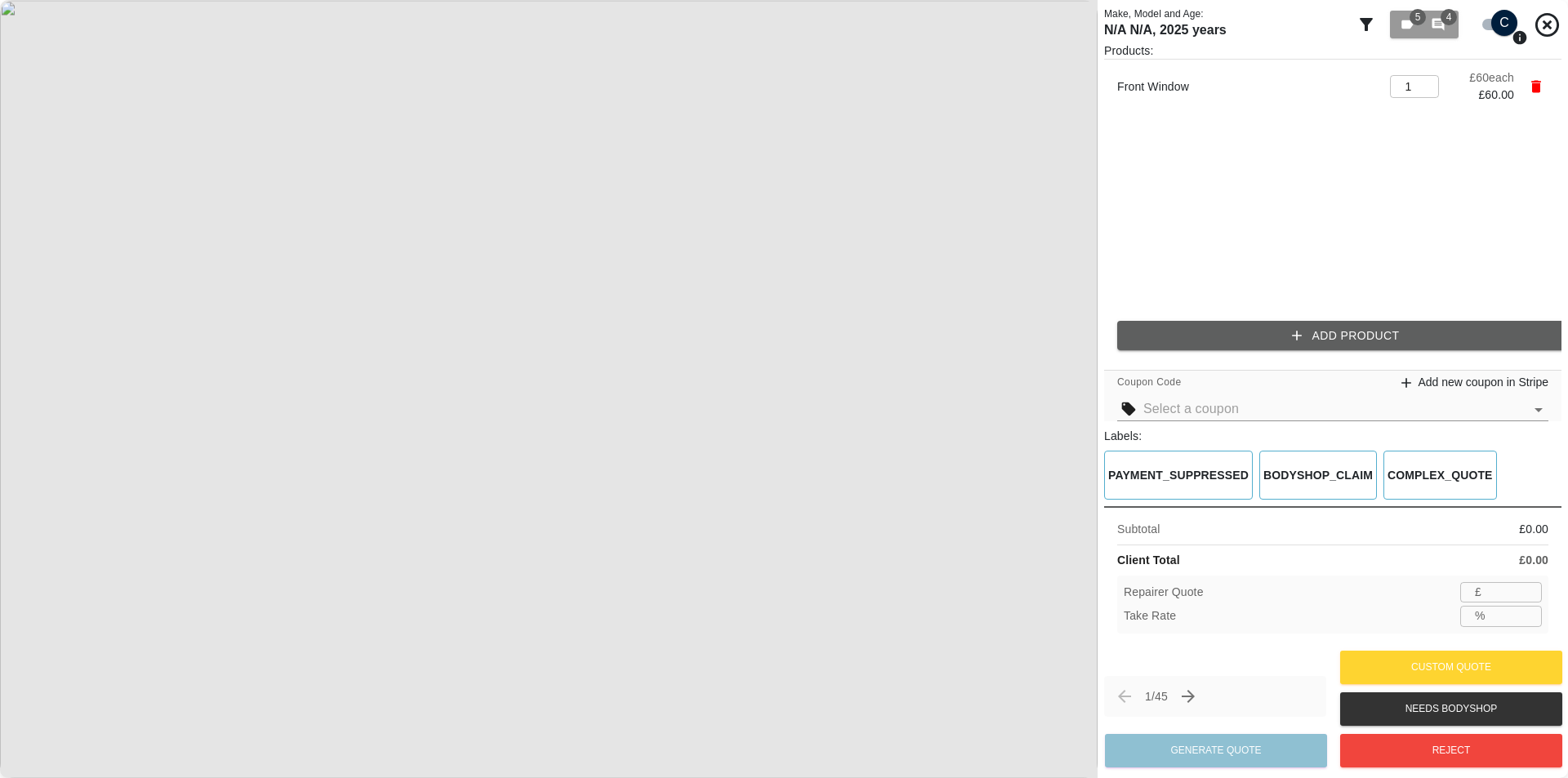
type input "39"
type input "35.0"
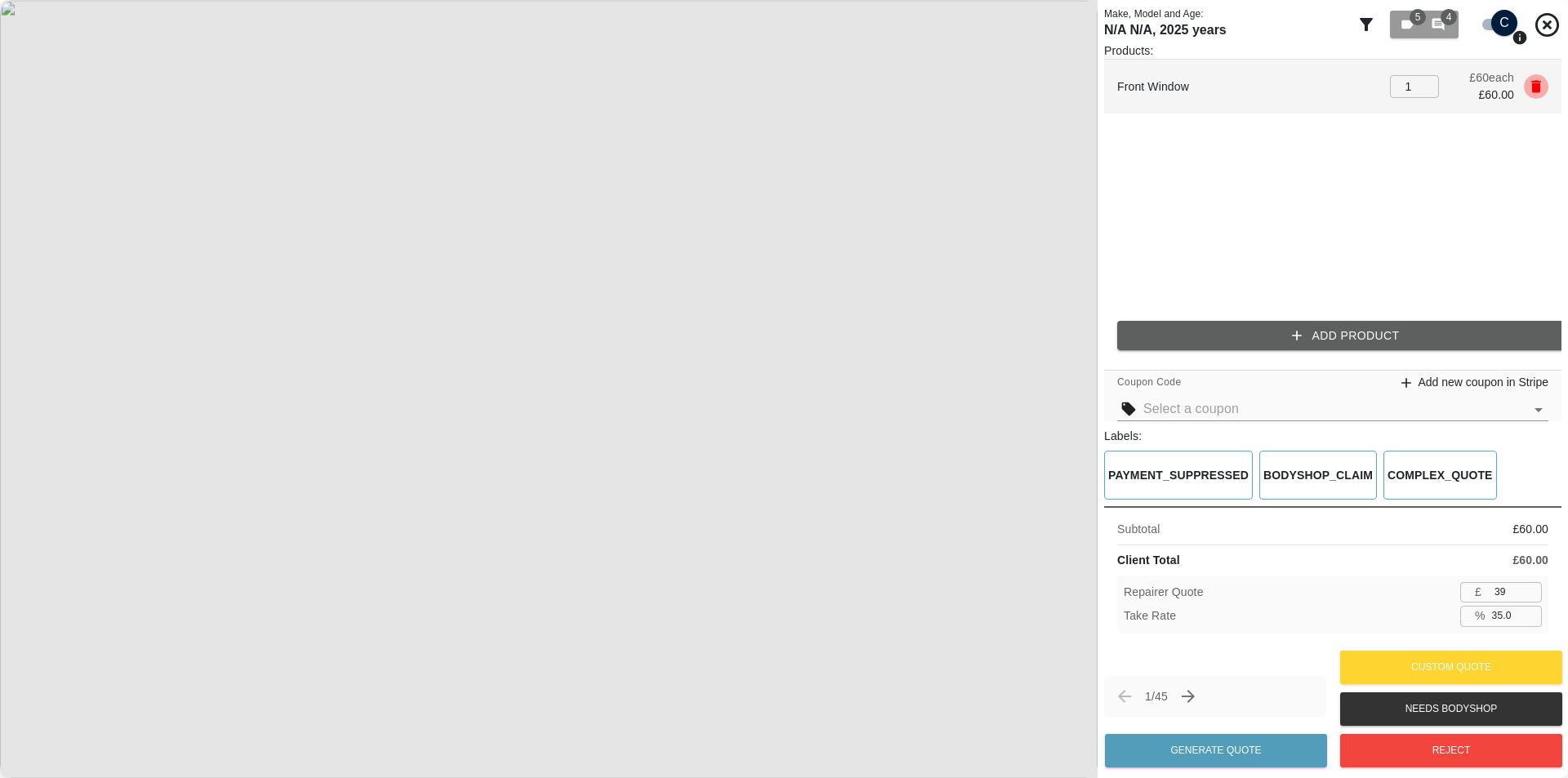
click at [1539, 90] on icon "button" at bounding box center [1535, 87] width 9 height 12
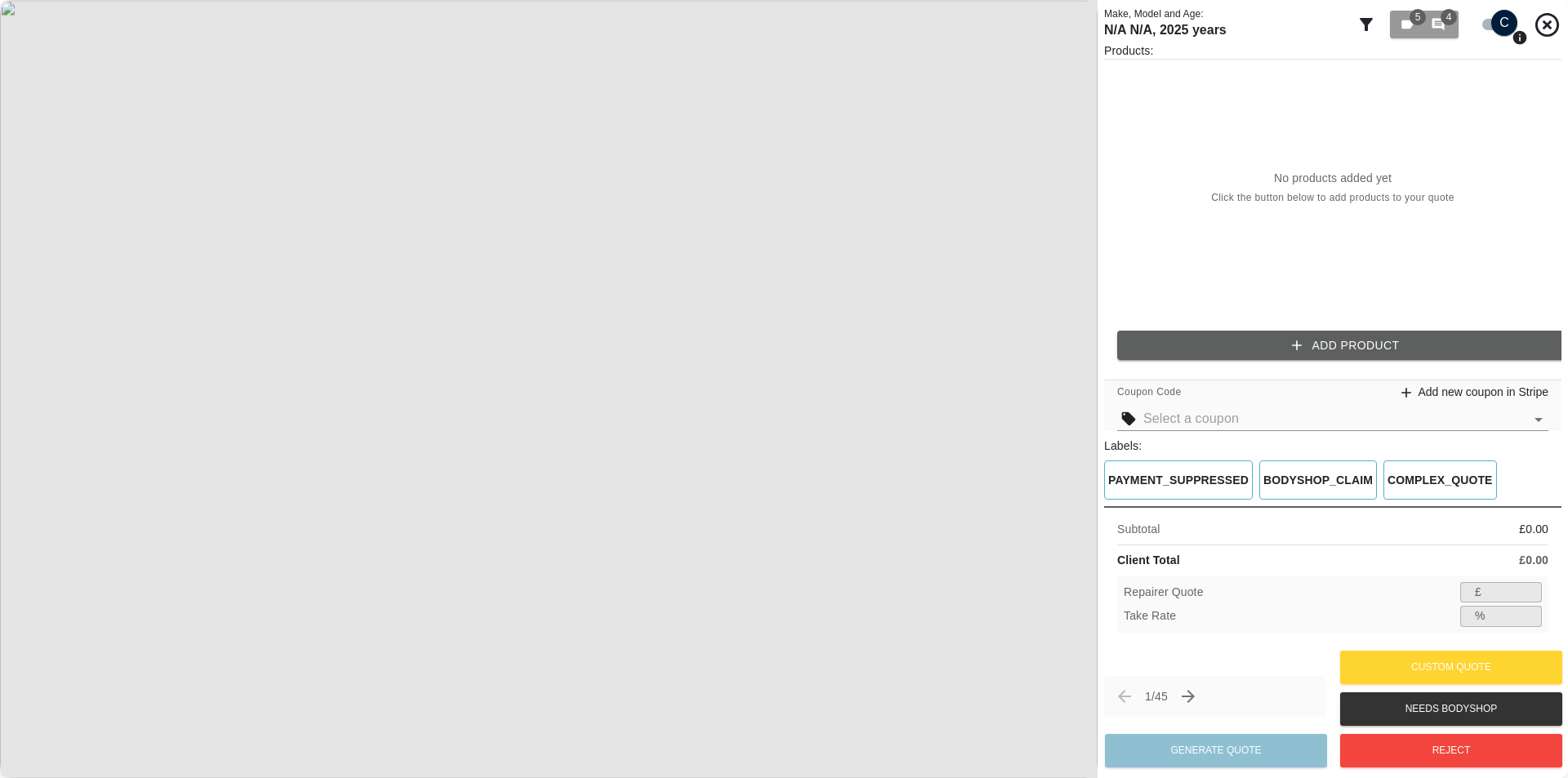
click at [1393, 349] on button "Add Product" at bounding box center [1346, 345] width 457 height 30
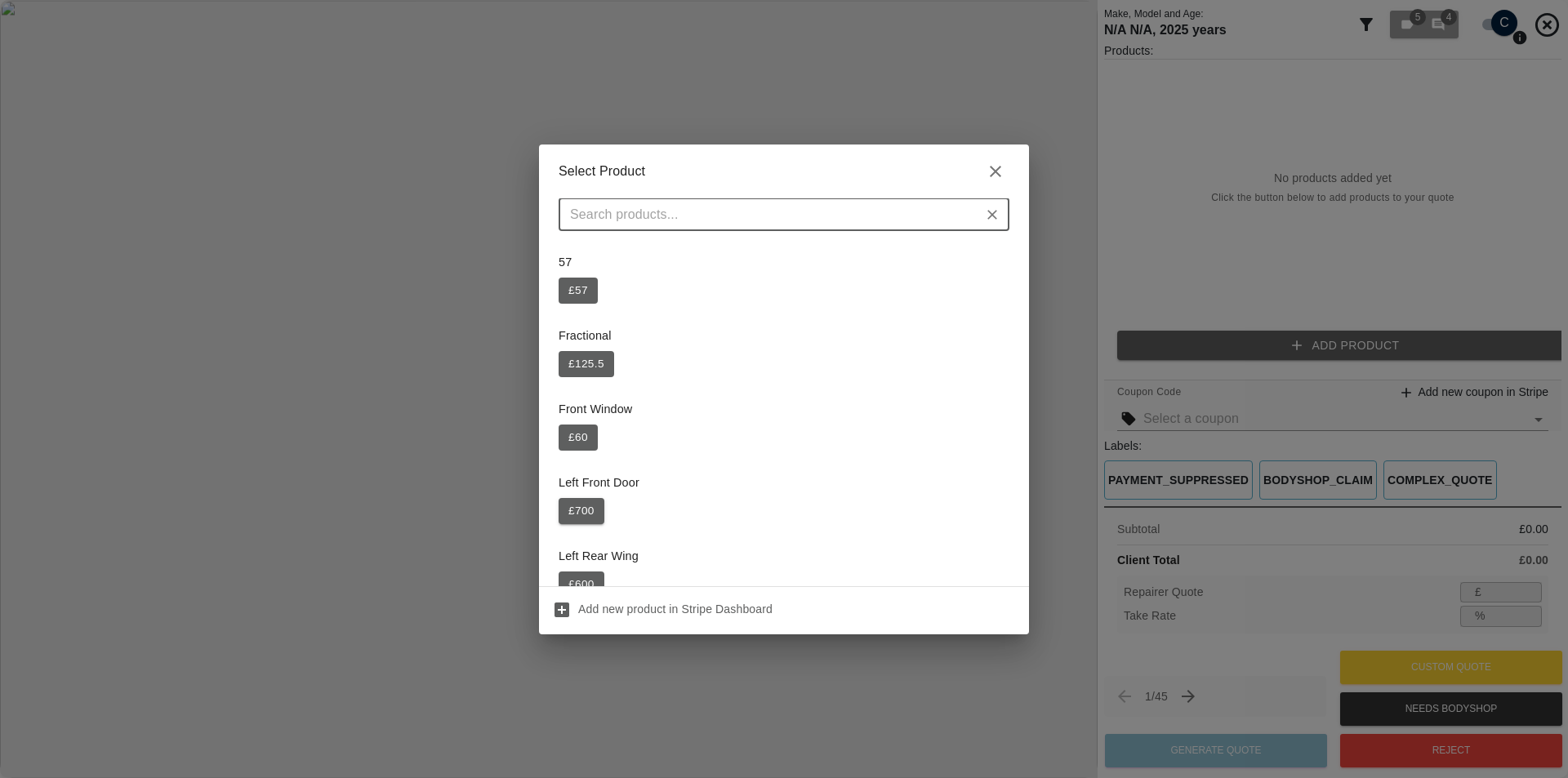
click at [576, 507] on button "£ 700" at bounding box center [581, 511] width 46 height 26
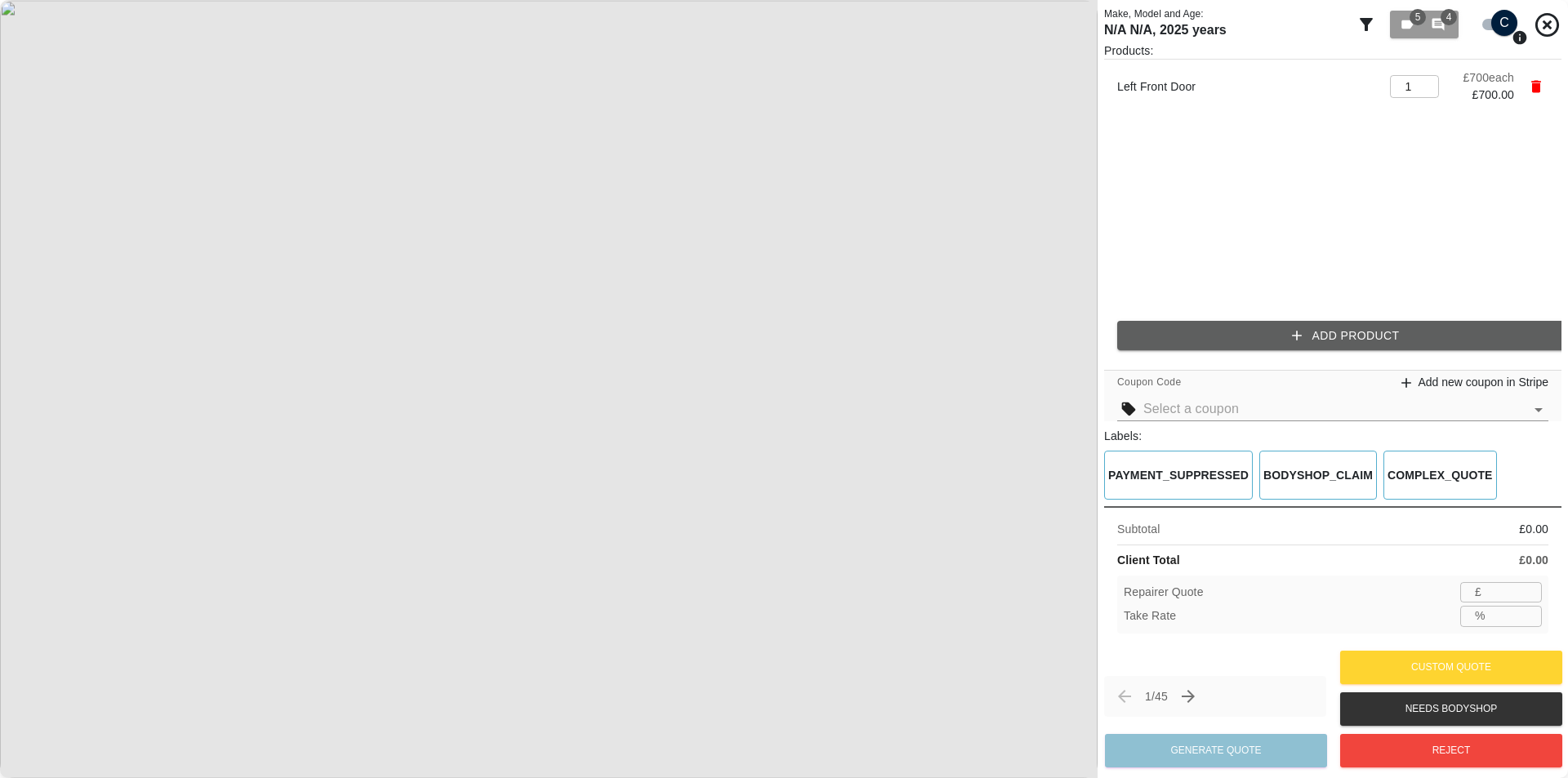
type input "455"
click at [1489, 613] on input "35.0" at bounding box center [1513, 616] width 56 height 21
type input "35.2"
type input "453"
type input "35.4"
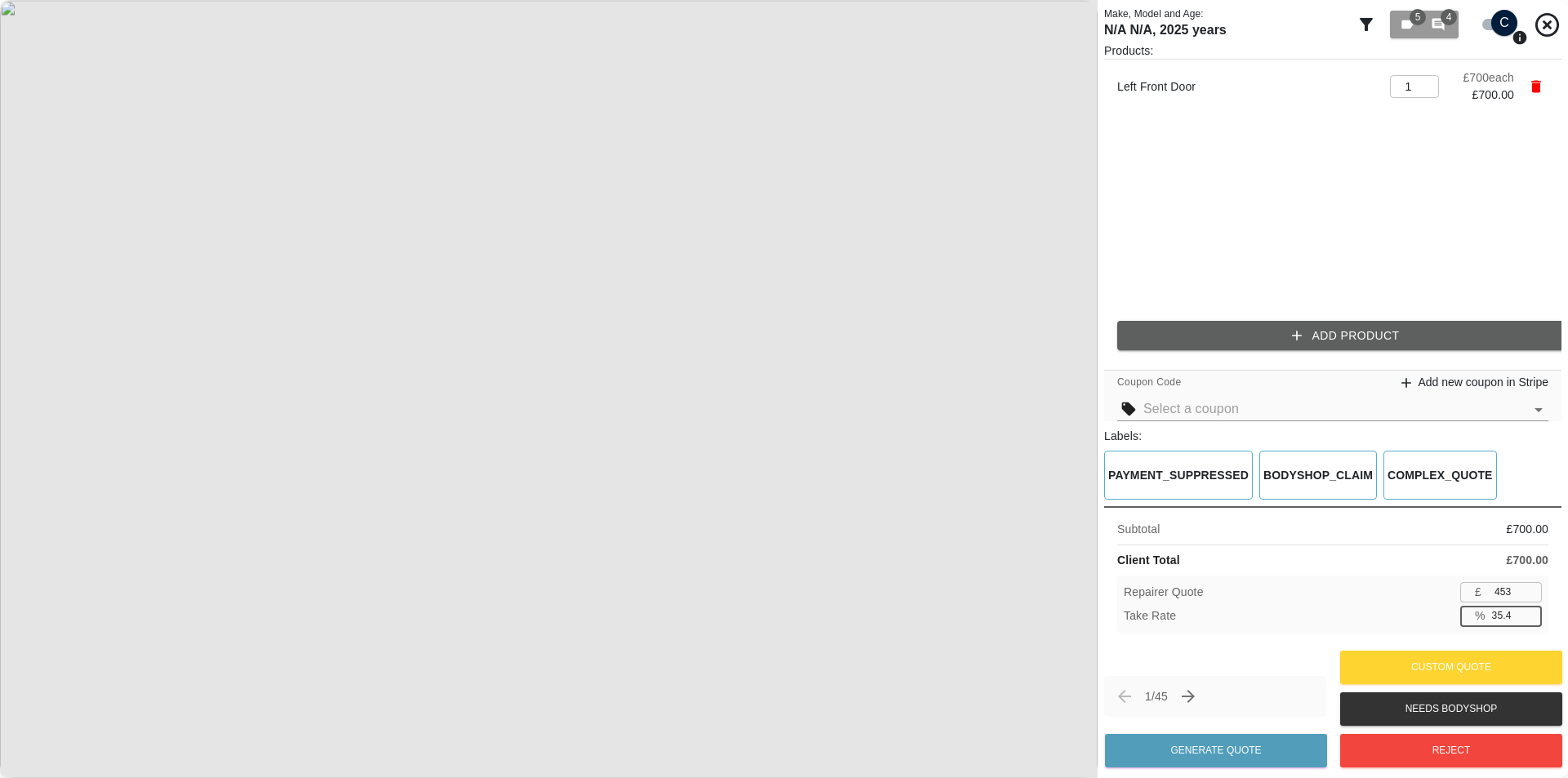
type input "452"
type input "35.9"
type input "448"
type input "36.0"
click at [727, 410] on img at bounding box center [549, 389] width 1098 height 778
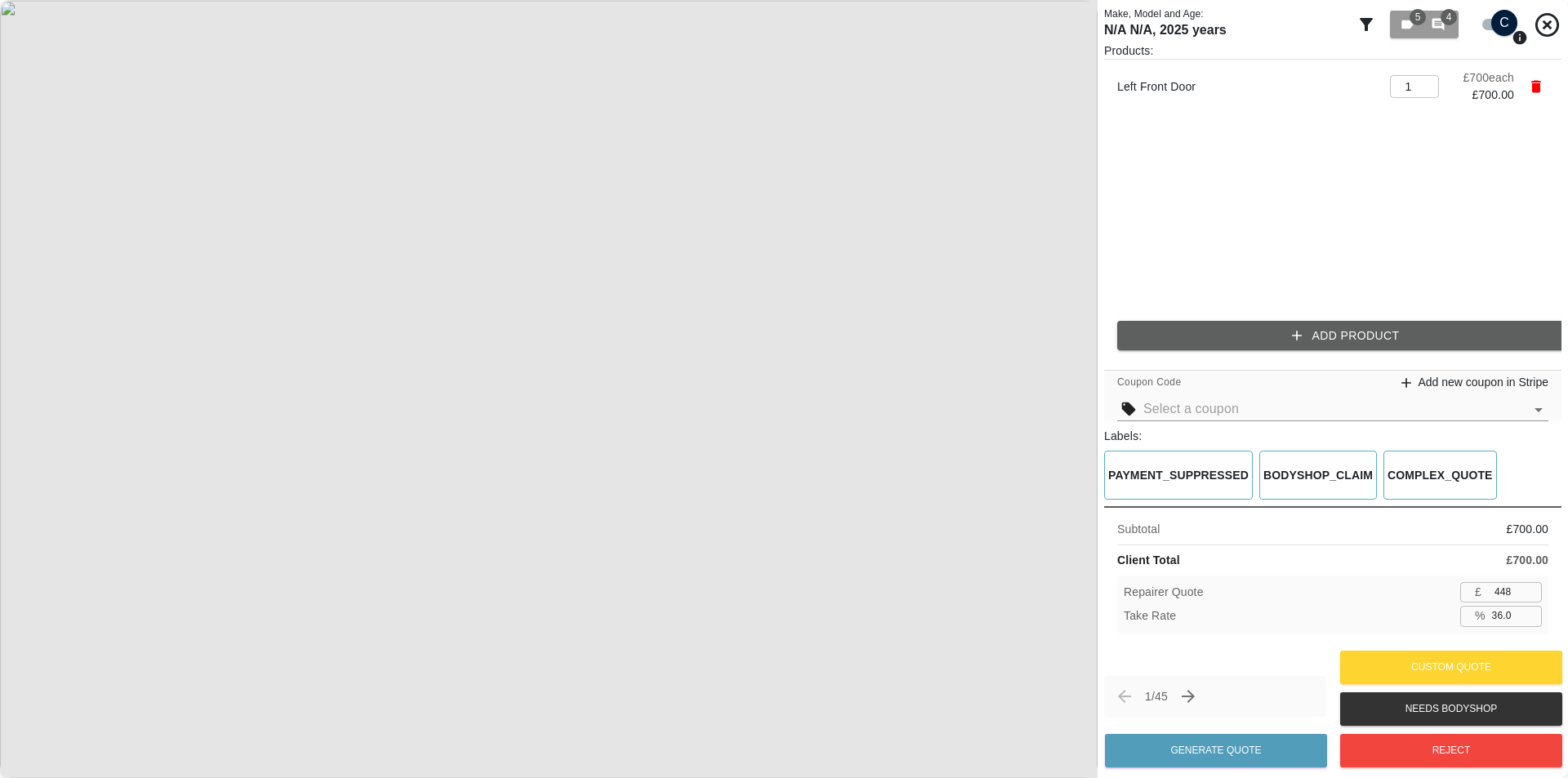
click at [1143, 250] on ul "Left Front Door 1 ​ £ 700 each £ 700.00" at bounding box center [1333, 184] width 457 height 248
click at [1037, 267] on img at bounding box center [549, 389] width 1098 height 778
click at [1224, 227] on ul "Left Front Door 1 ​ £ 700 each £ 700.00" at bounding box center [1333, 184] width 457 height 248
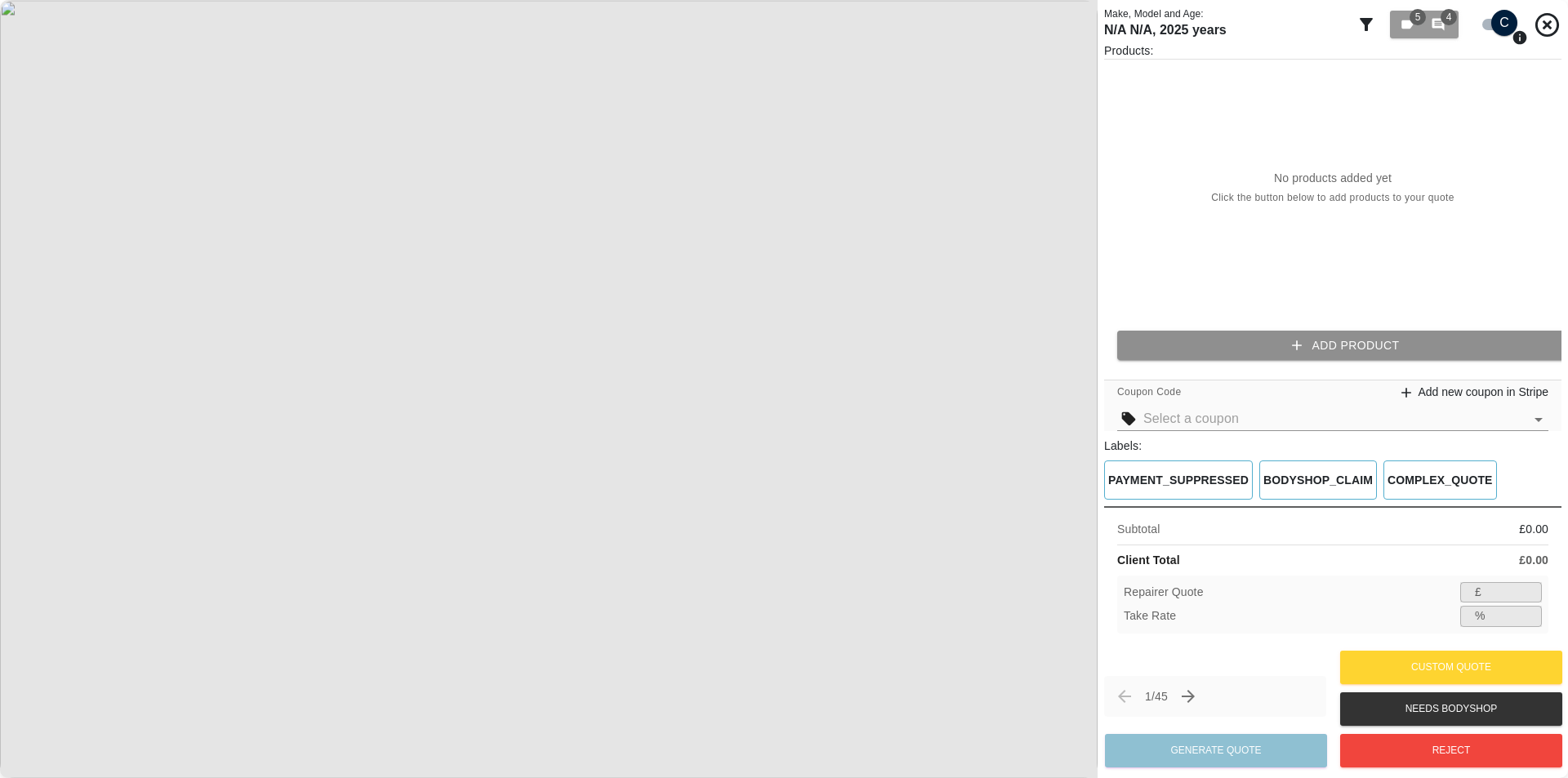
click at [1334, 350] on button "Add Product" at bounding box center [1346, 345] width 457 height 30
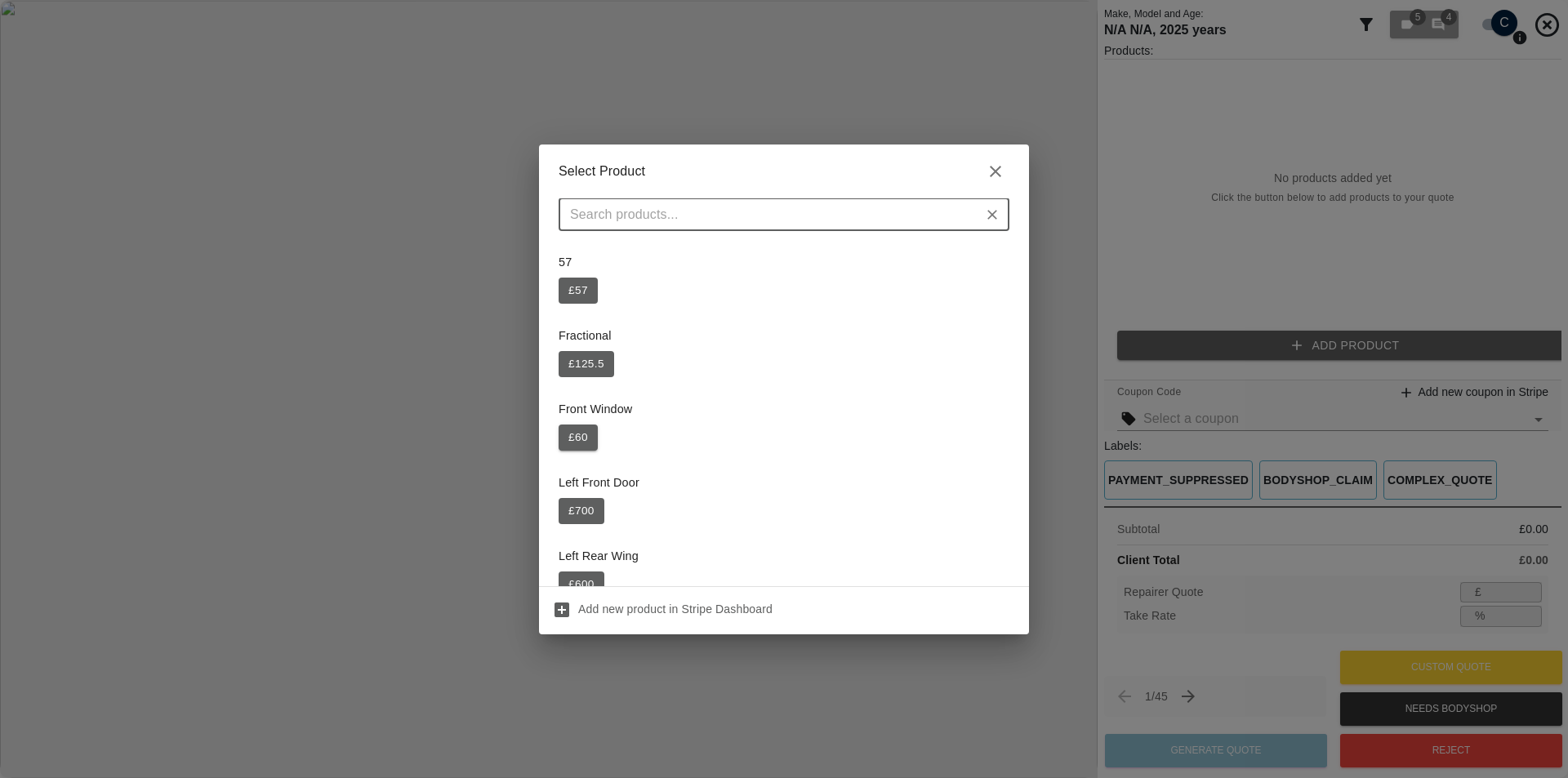
click at [578, 435] on button "£ 60" at bounding box center [578, 438] width 39 height 26
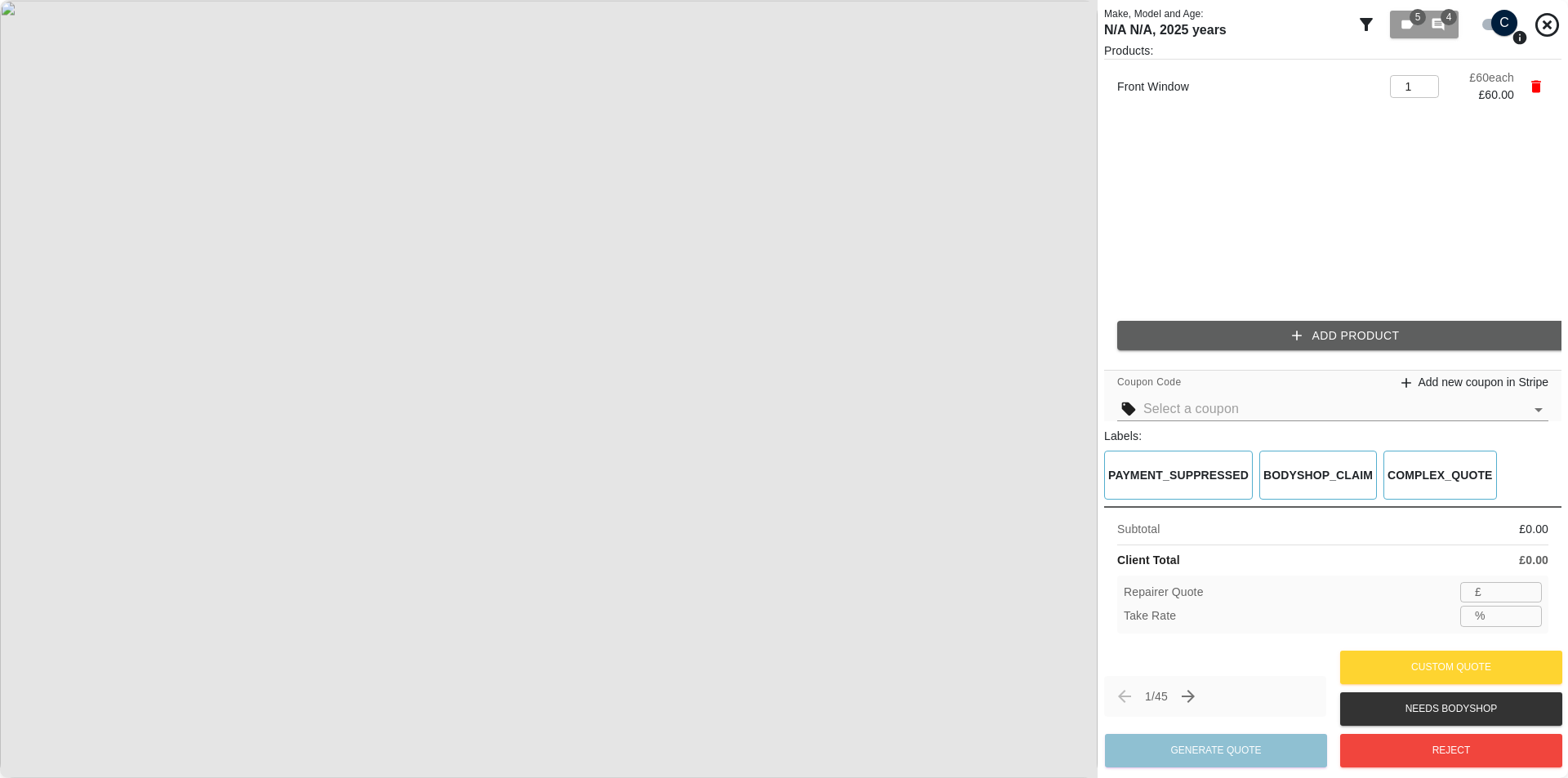
type input "39"
click at [1528, 616] on input "35.1" at bounding box center [1513, 616] width 56 height 21
click at [1528, 614] on input "35.2" at bounding box center [1513, 616] width 56 height 21
click at [1528, 614] on input "35.3" at bounding box center [1513, 616] width 56 height 21
click at [1528, 614] on input "35.4" at bounding box center [1513, 616] width 56 height 21
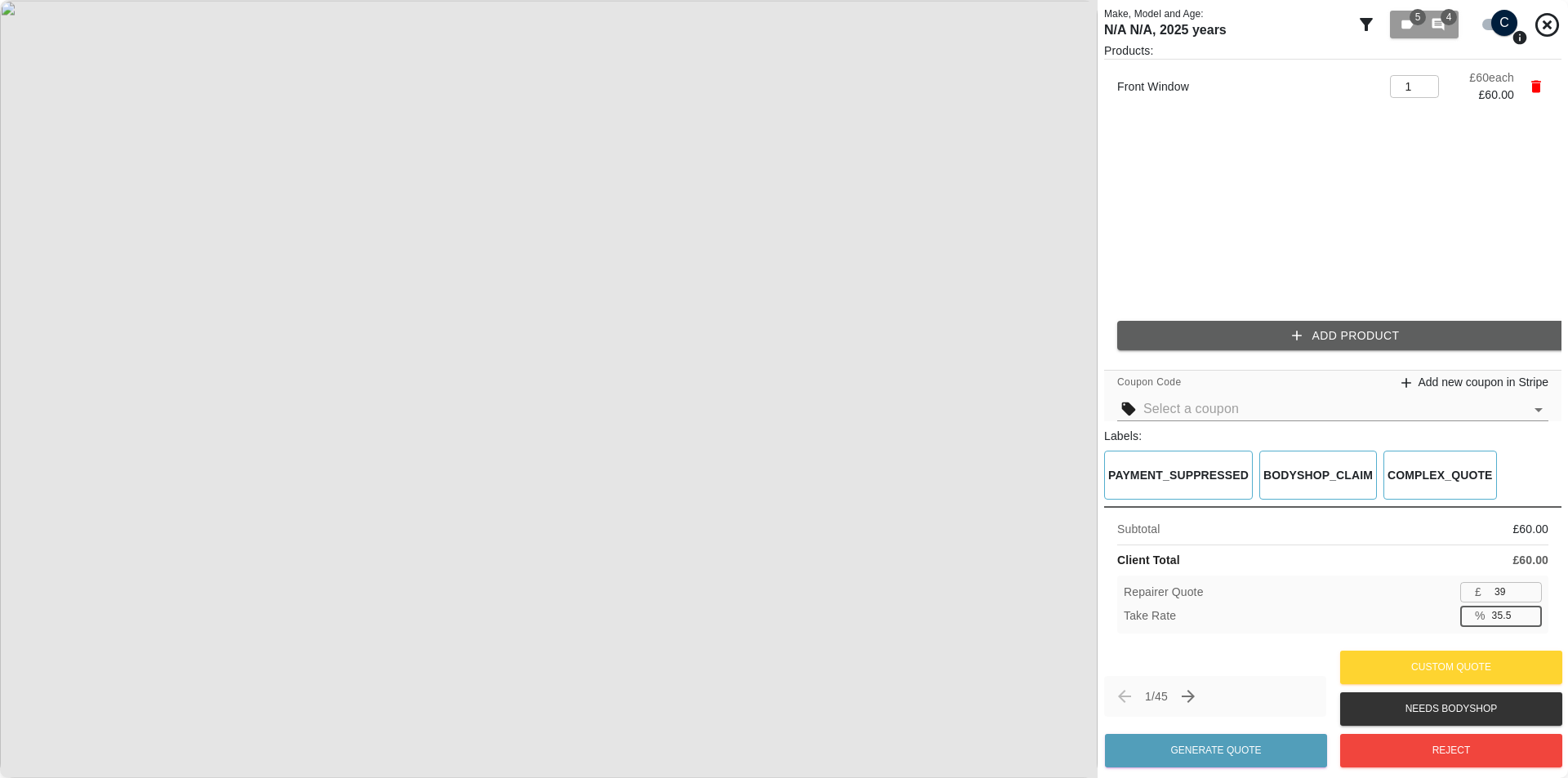
type input "35.5"
click at [1528, 614] on input "35.5" at bounding box center [1513, 616] width 56 height 21
type input "38"
type input "36.7"
click at [1391, 604] on div "Repairer Quote £ 38 ​ Take Rate % 36.7 ​" at bounding box center [1333, 604] width 431 height 58
